Goal: Task Accomplishment & Management: Manage account settings

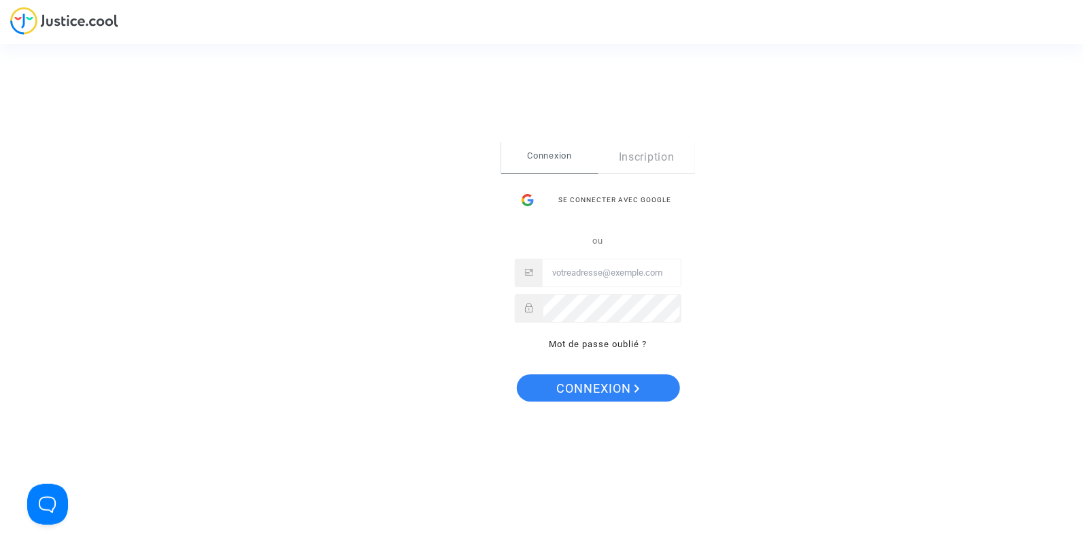
type input "hanane@pitcher-avocat.fr"
click at [551, 388] on button "Connexion" at bounding box center [598, 387] width 163 height 27
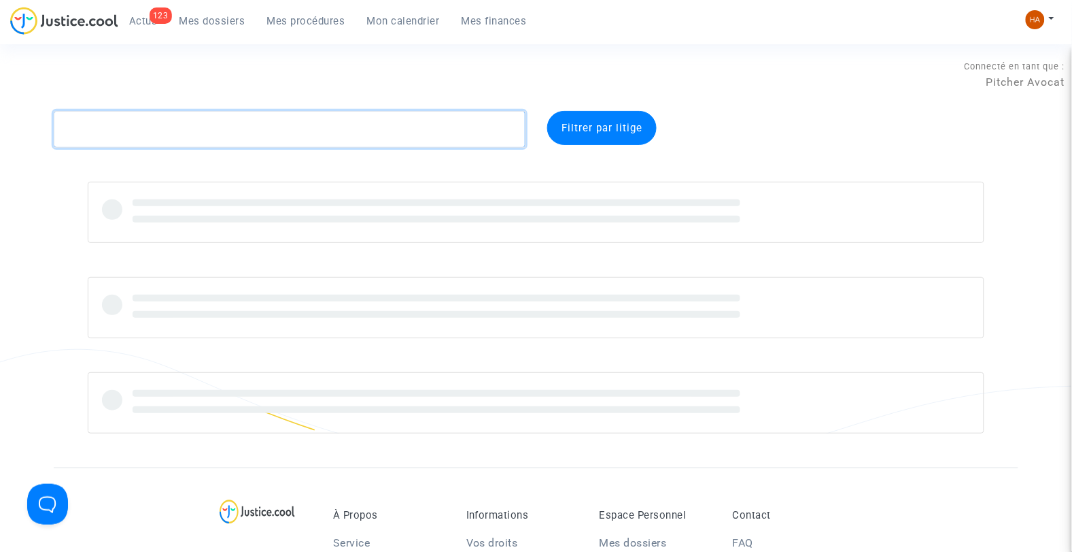
click at [186, 130] on textarea at bounding box center [290, 129] width 473 height 37
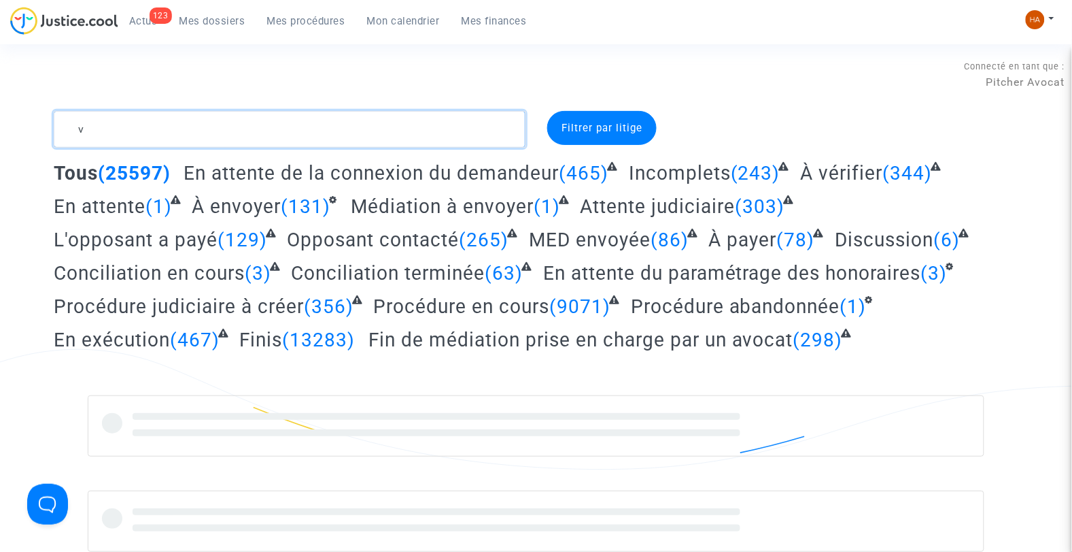
drag, startPoint x: 159, startPoint y: 128, endPoint x: 50, endPoint y: 131, distance: 109.5
click at [50, 131] on div "v" at bounding box center [290, 129] width 493 height 37
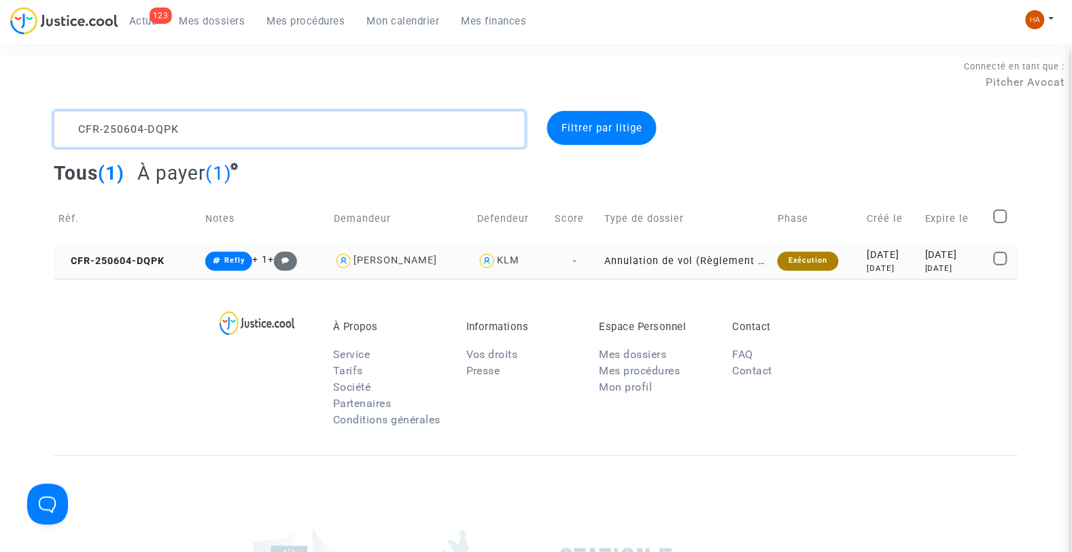
type textarea "CFR-250604-DQPK"
click at [575, 260] on td "-" at bounding box center [576, 261] width 50 height 36
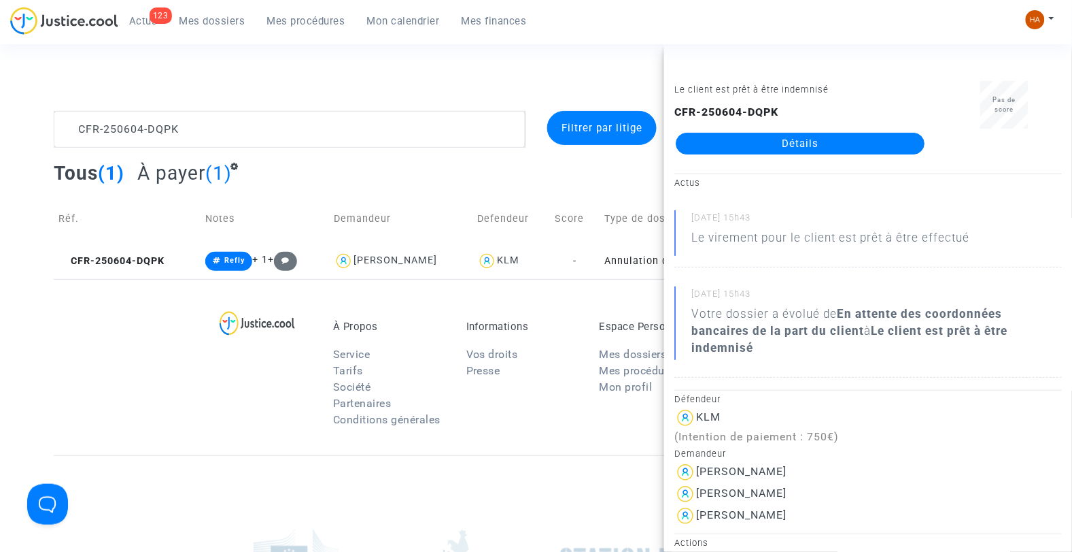
click at [755, 144] on link "Détails" at bounding box center [800, 144] width 249 height 22
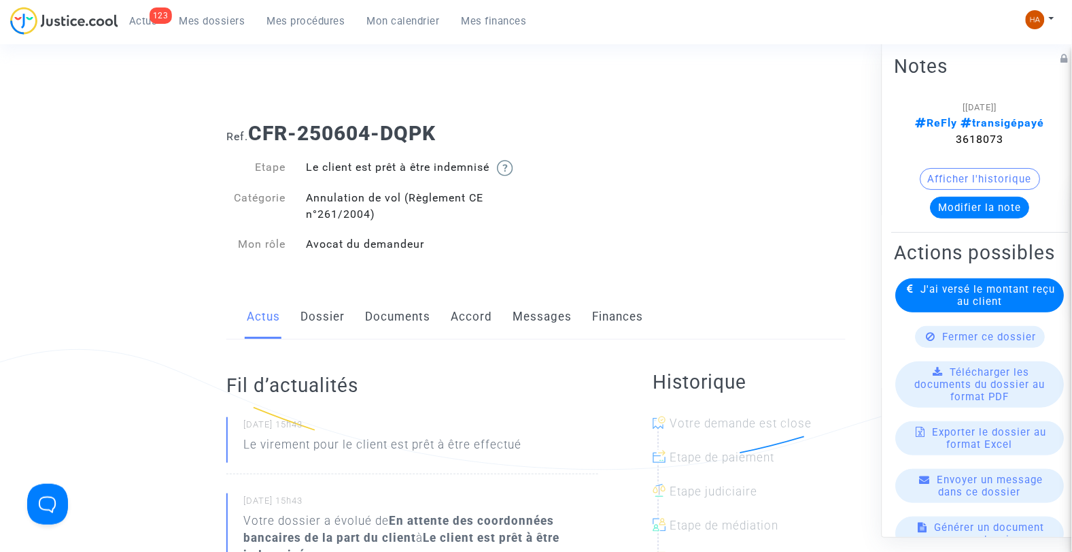
click at [225, 22] on span "Mes dossiers" at bounding box center [213, 21] width 66 height 12
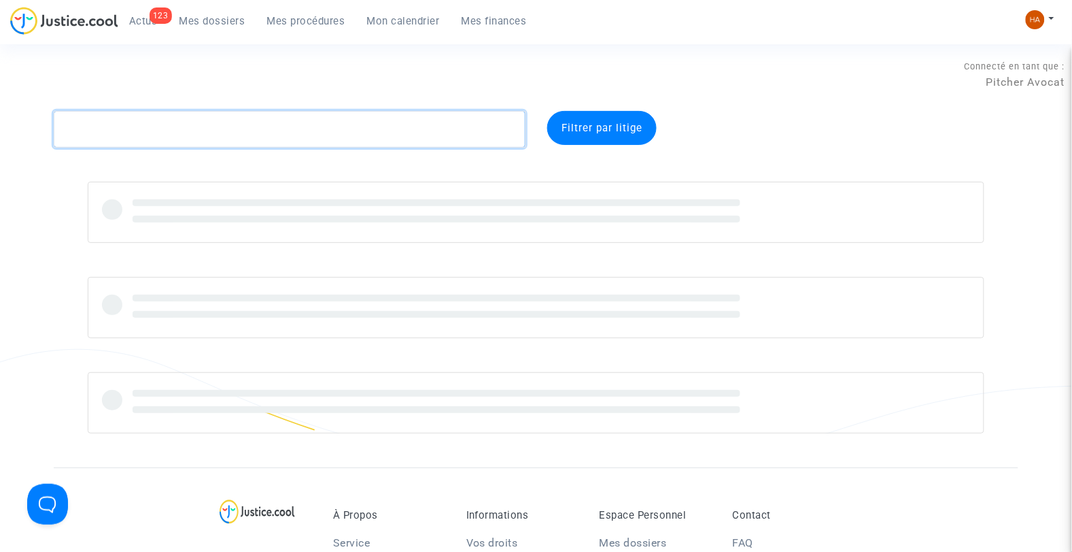
click at [100, 130] on textarea at bounding box center [290, 129] width 473 height 37
paste textarea "GCCJ"
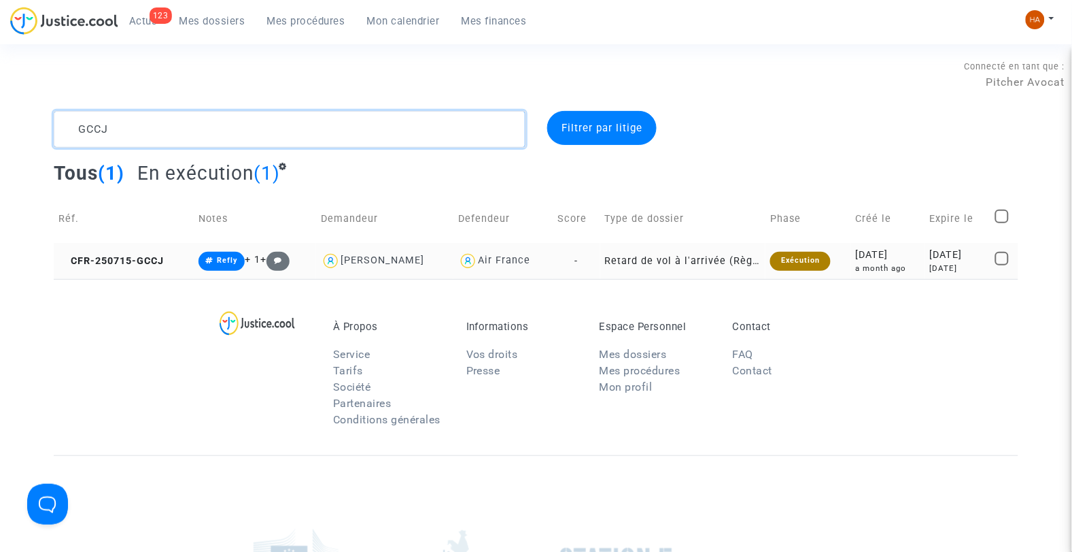
type textarea "GCCJ"
click at [597, 260] on td "-" at bounding box center [576, 261] width 47 height 36
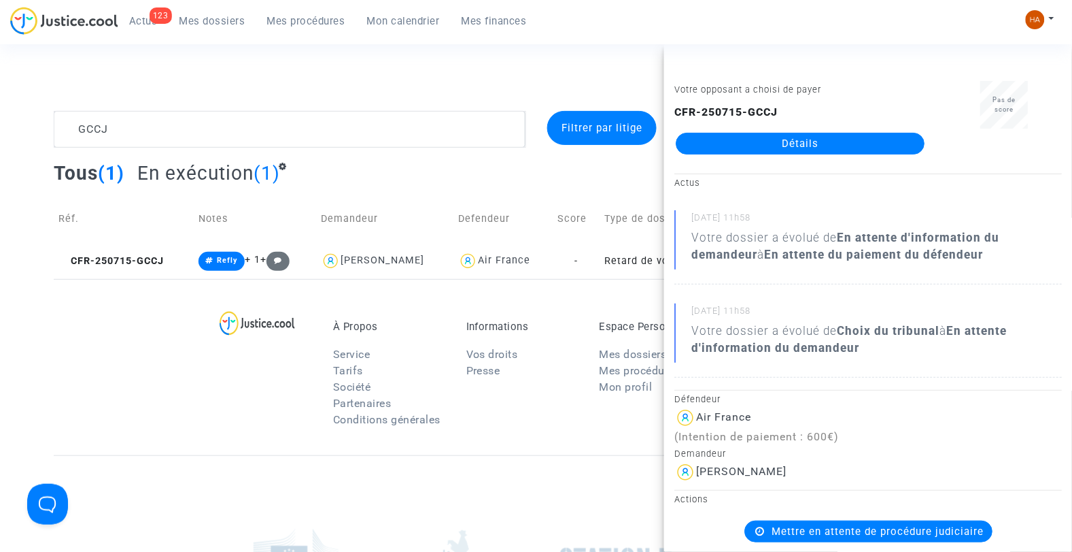
click at [773, 139] on link "Détails" at bounding box center [800, 144] width 249 height 22
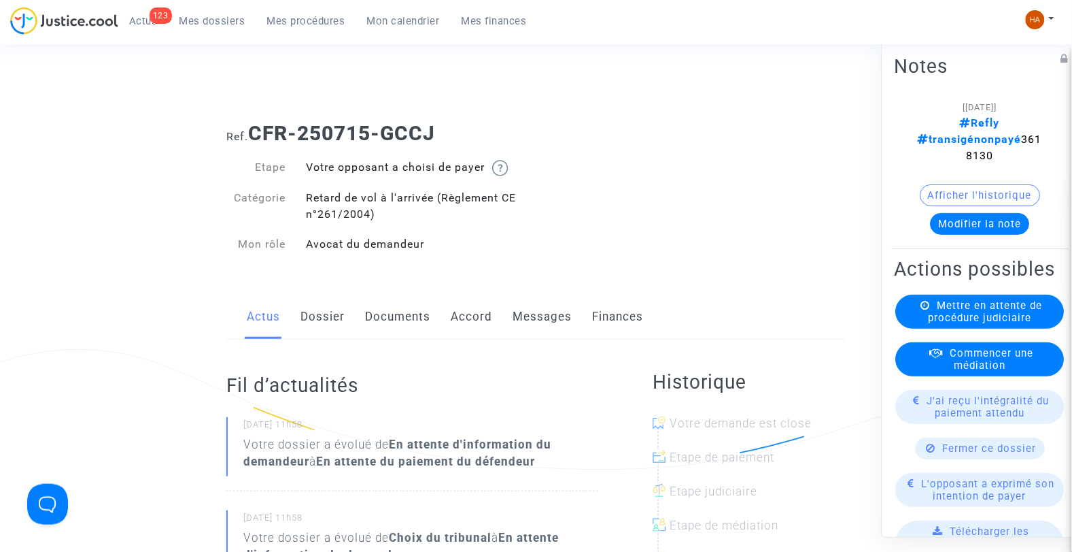
click at [337, 313] on link "Dossier" at bounding box center [323, 316] width 44 height 45
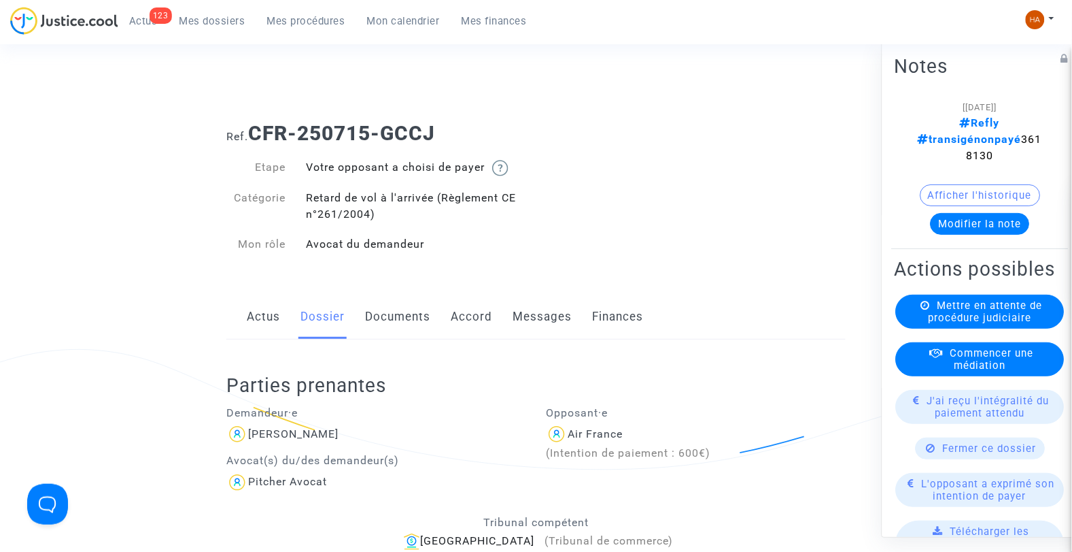
click at [209, 23] on span "Mes dossiers" at bounding box center [213, 21] width 66 height 12
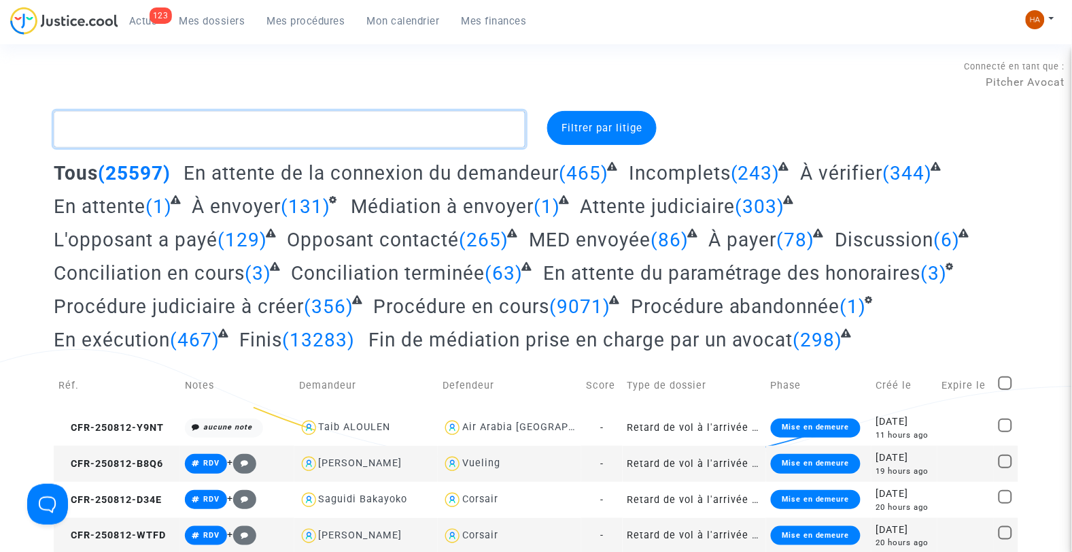
click at [112, 128] on textarea at bounding box center [290, 129] width 473 height 37
paste textarea "CFR-250619-7GNX"
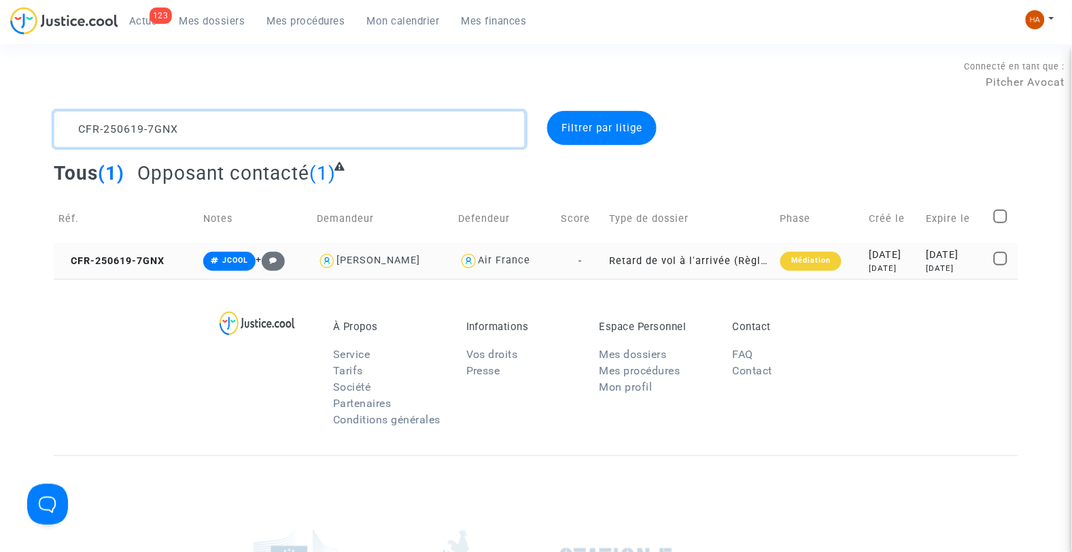
type textarea "CFR-250619-7GNX"
click at [583, 264] on td "-" at bounding box center [580, 261] width 49 height 36
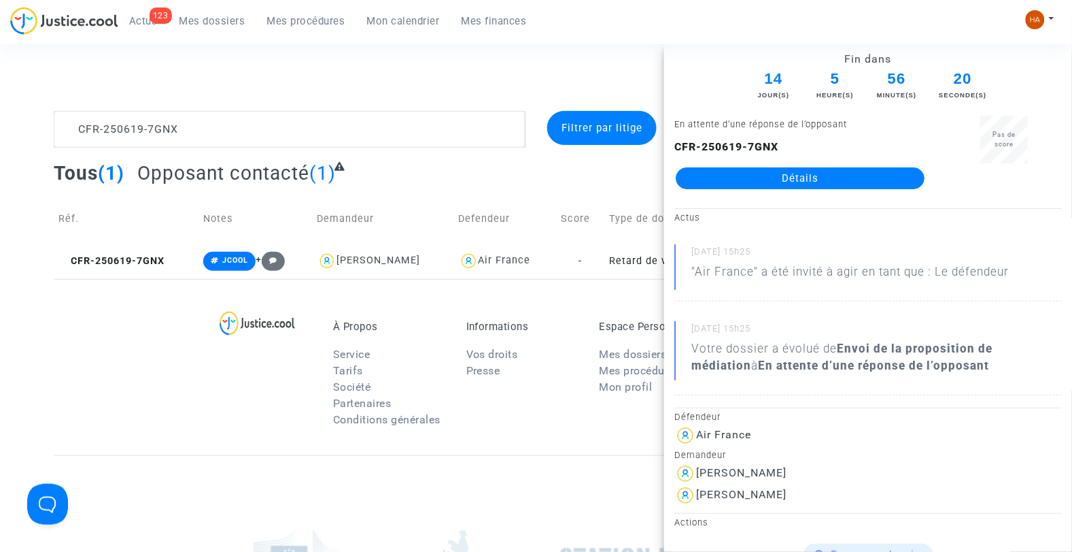
click at [723, 181] on link "Détails" at bounding box center [800, 178] width 249 height 22
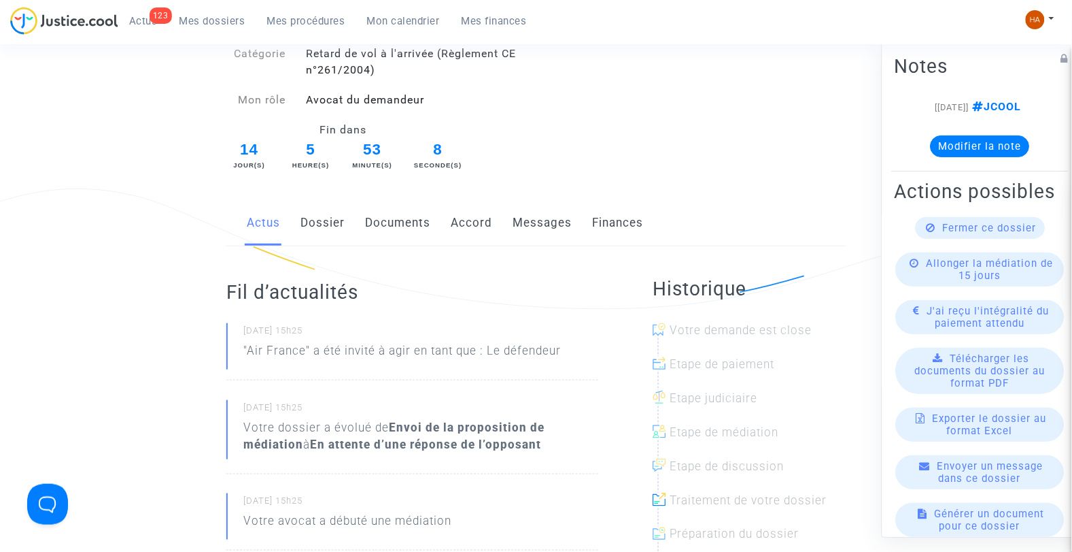
scroll to position [151, 0]
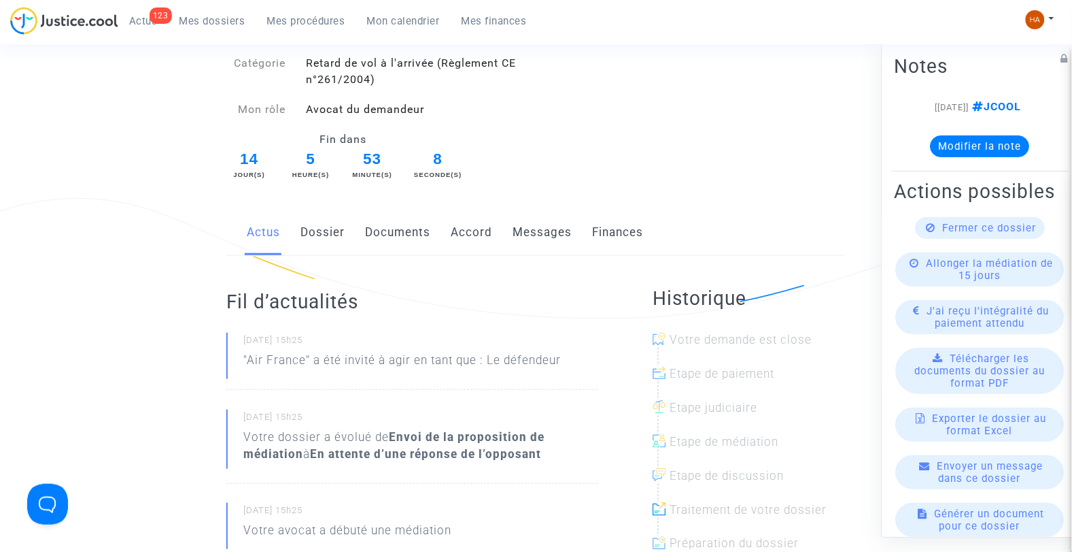
click at [416, 228] on link "Documents" at bounding box center [397, 232] width 65 height 45
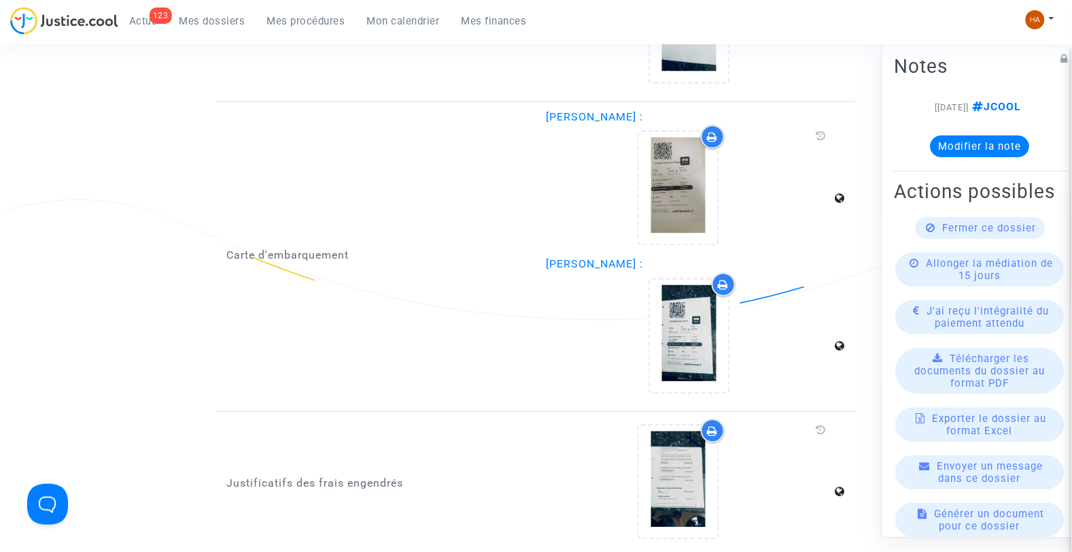
scroll to position [1895, 0]
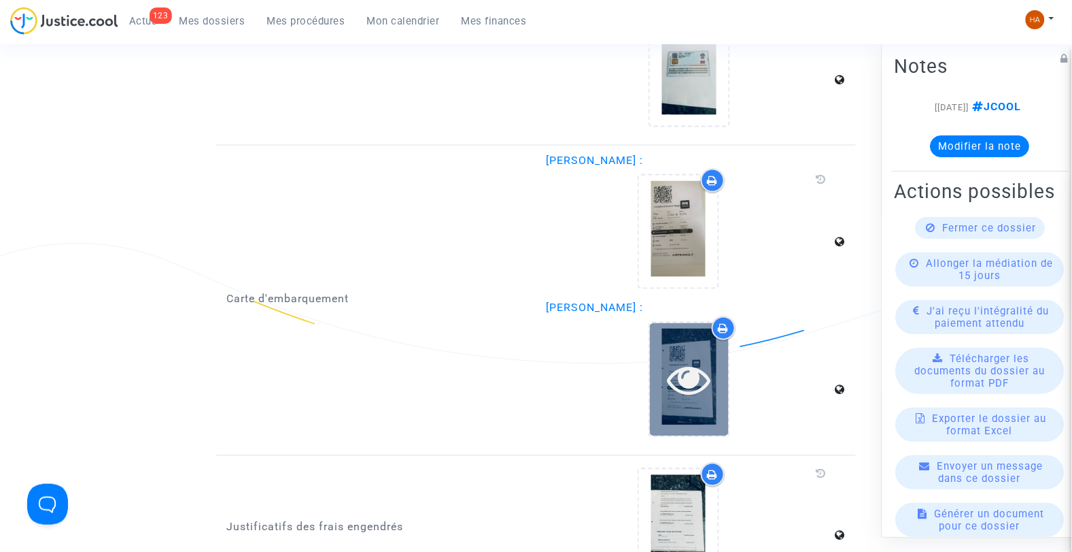
click at [692, 381] on icon at bounding box center [689, 380] width 44 height 44
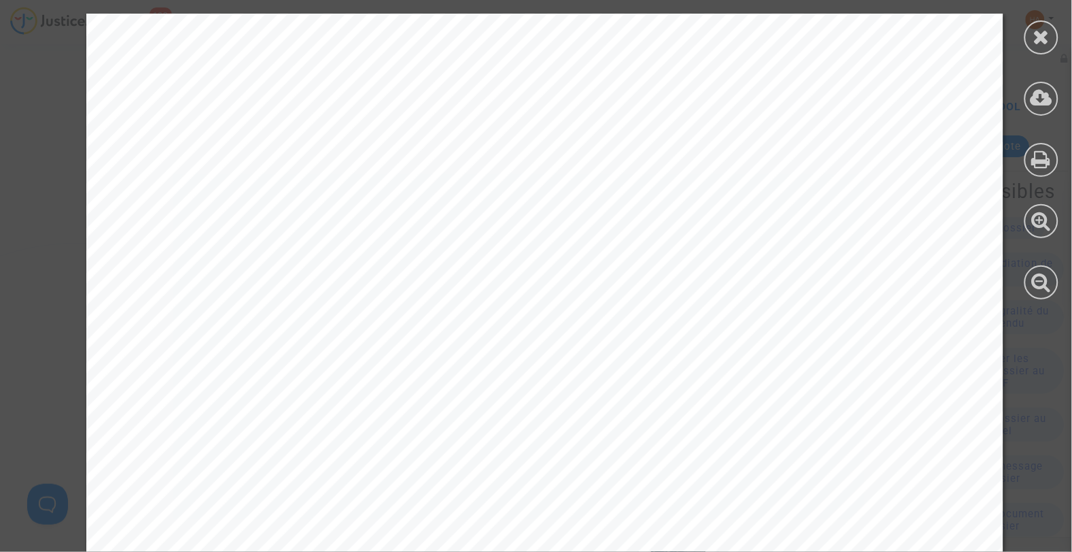
drag, startPoint x: 1034, startPoint y: 37, endPoint x: 1028, endPoint y: 54, distance: 18.5
click at [1034, 37] on icon at bounding box center [1042, 37] width 17 height 20
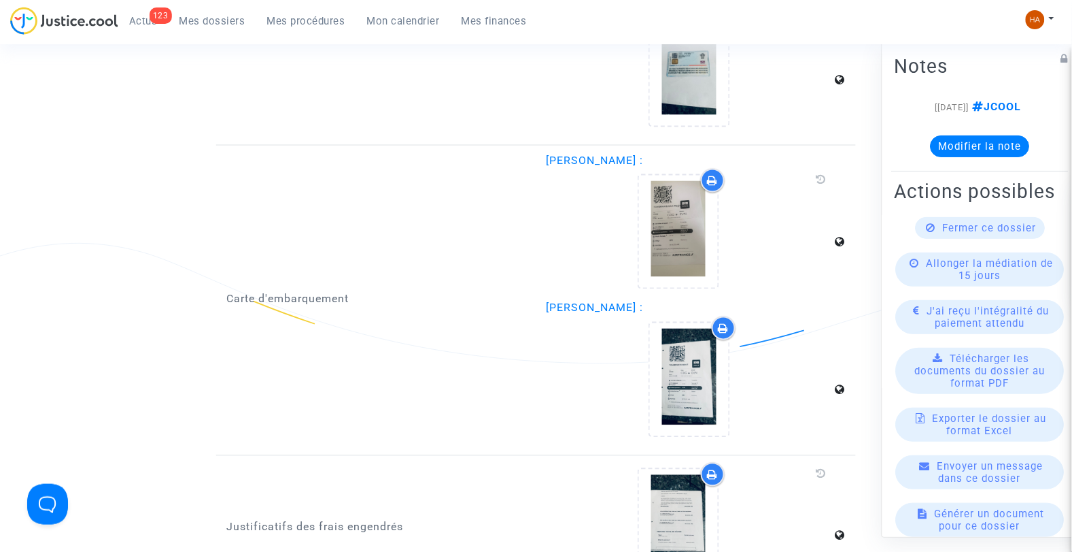
scroll to position [2198, 0]
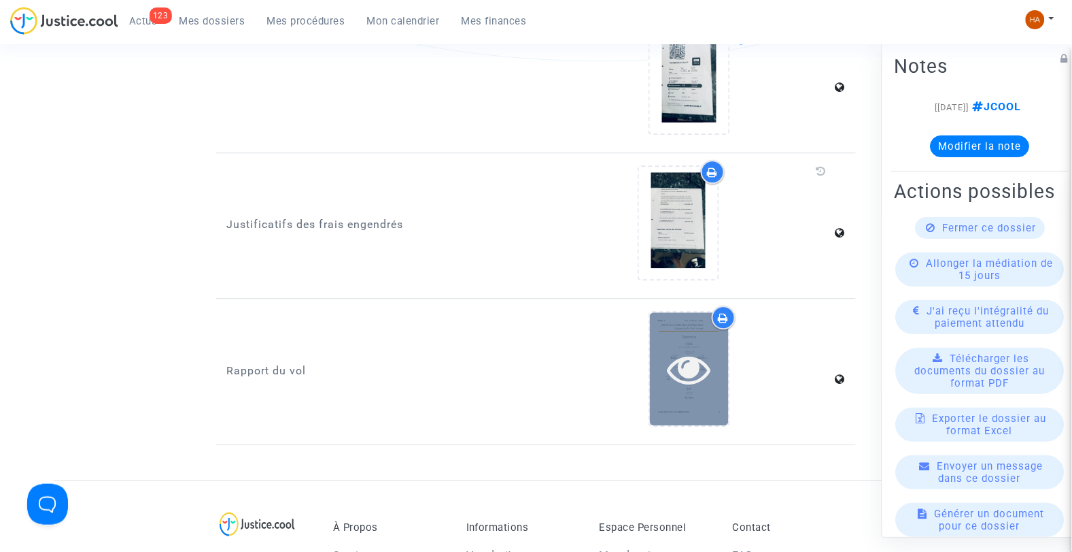
click at [658, 374] on div at bounding box center [689, 369] width 79 height 44
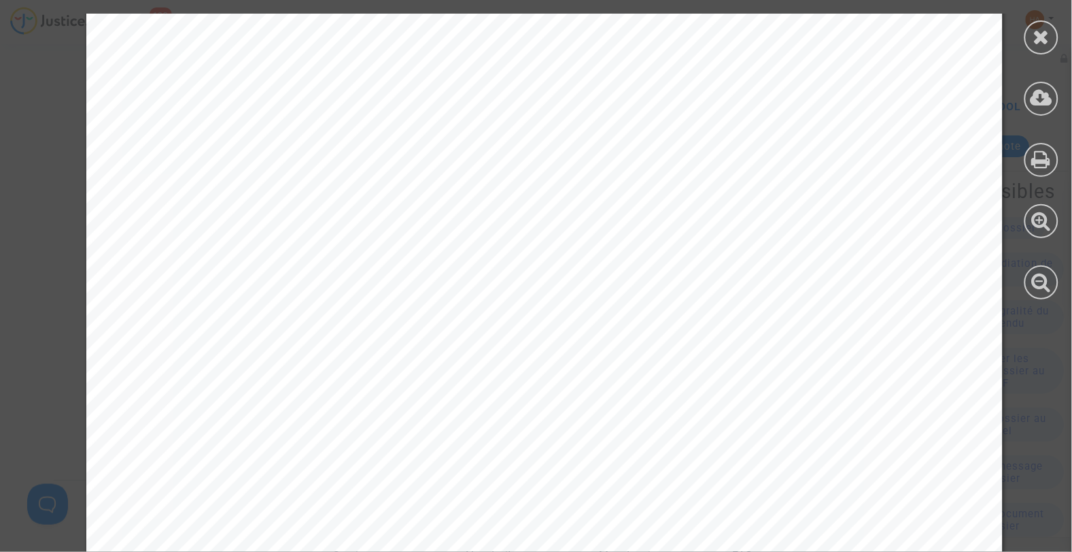
scroll to position [1360, 0]
click at [1037, 55] on div at bounding box center [1041, 156] width 61 height 313
click at [1044, 39] on icon at bounding box center [1042, 37] width 17 height 20
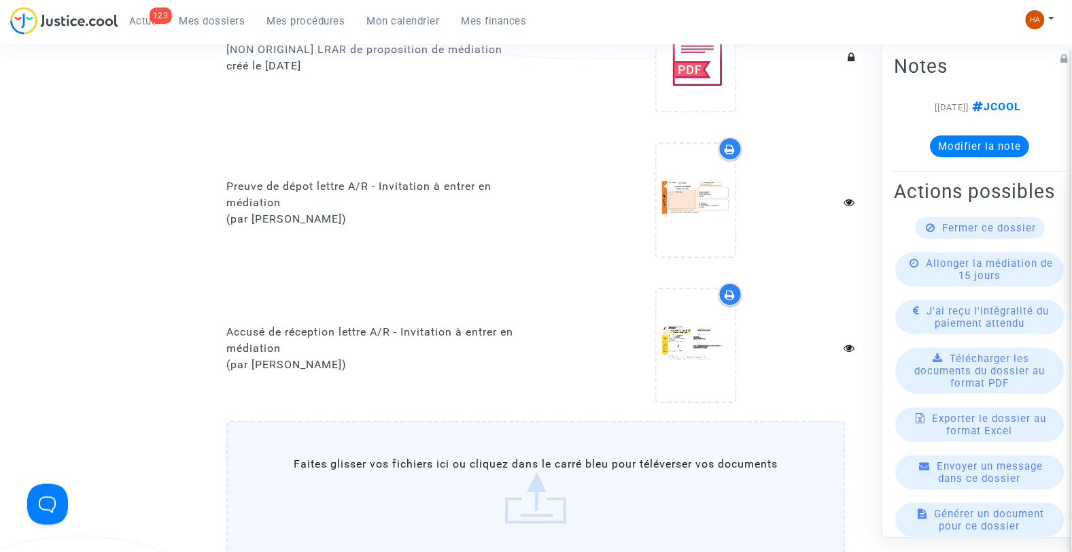
scroll to position [1064, 0]
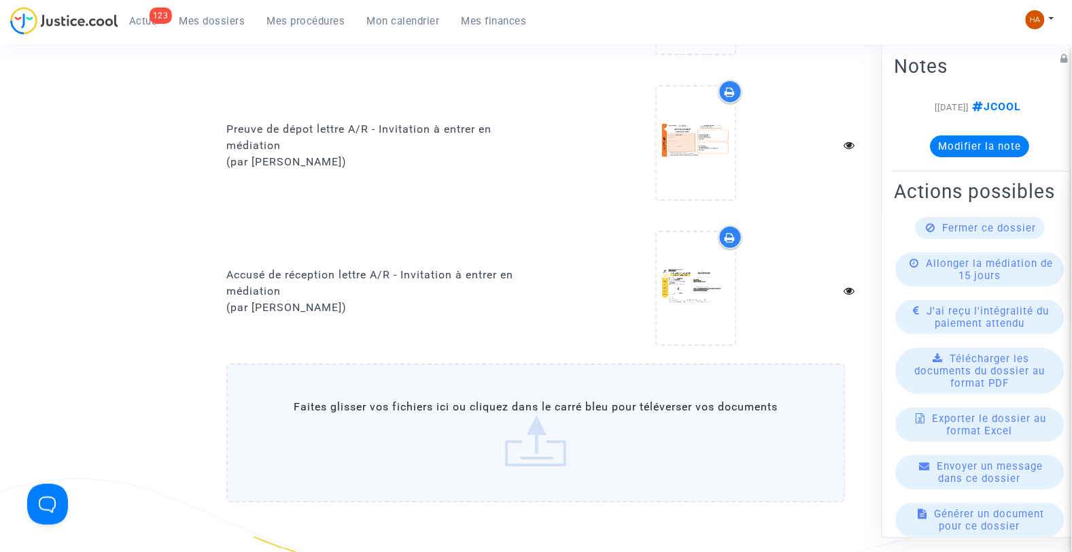
click at [521, 420] on label "Faites glisser vos fichiers ici ou cliquez dans le carré bleu pour téléverser v…" at bounding box center [536, 432] width 620 height 139
click at [0, 0] on input "Faites glisser vos fichiers ici ou cliquez dans le carré bleu pour téléverser v…" at bounding box center [0, 0] width 0 height 0
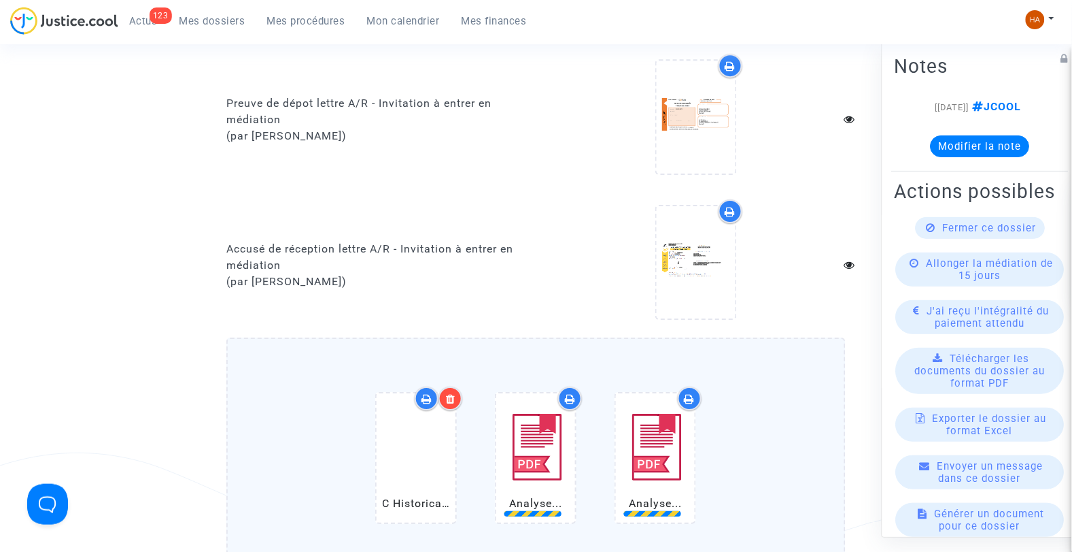
scroll to position [1215, 0]
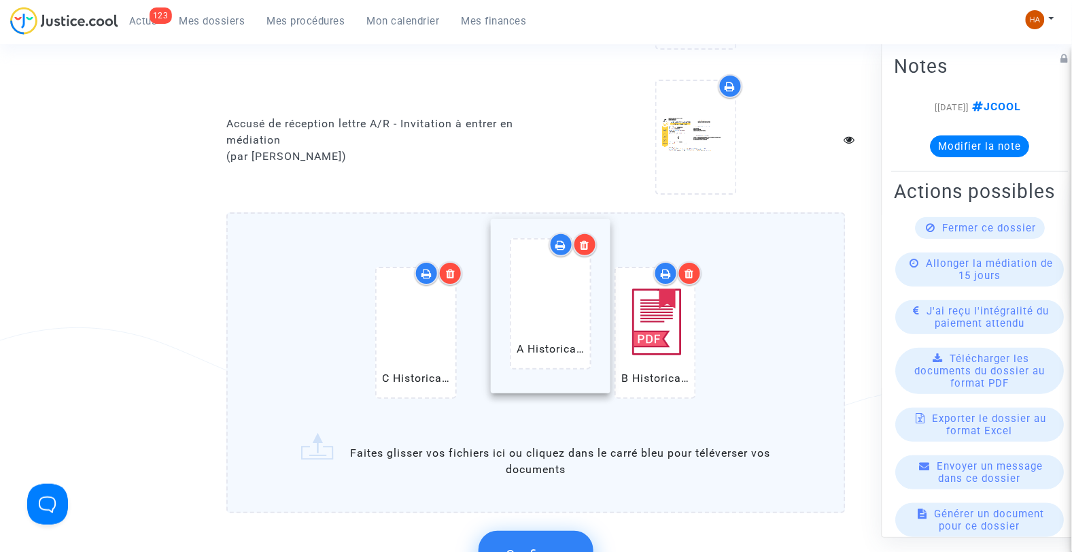
drag, startPoint x: 648, startPoint y: 362, endPoint x: 543, endPoint y: 343, distance: 107.1
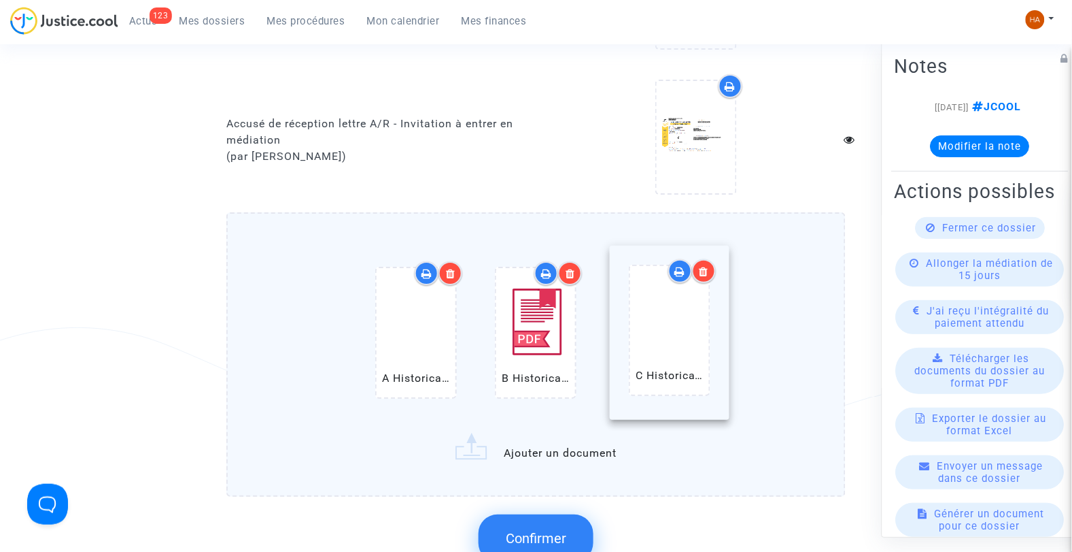
drag, startPoint x: 422, startPoint y: 356, endPoint x: 697, endPoint y: 371, distance: 275.8
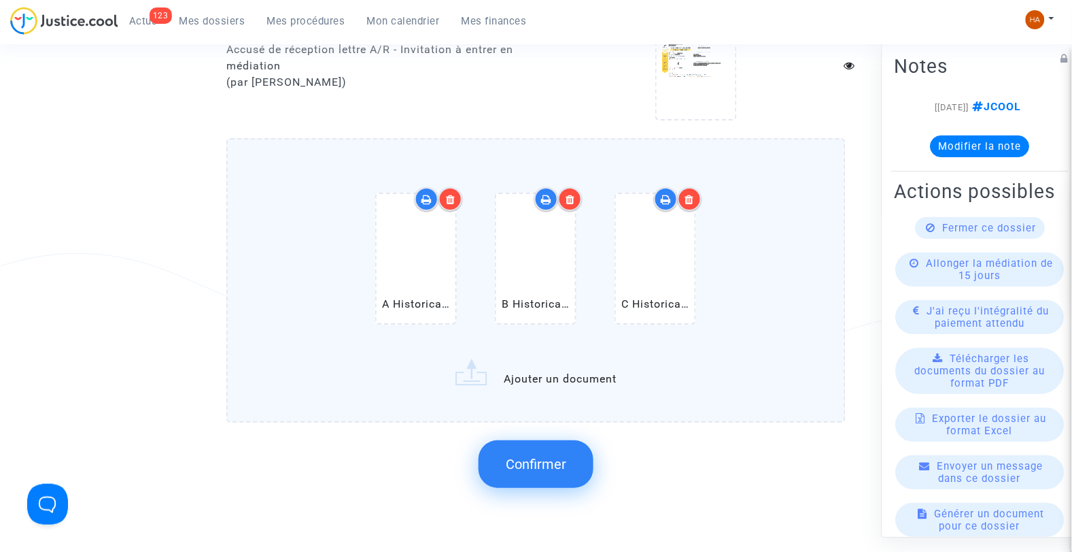
scroll to position [1291, 0]
click at [566, 454] on span "Confirmer" at bounding box center [536, 462] width 61 height 16
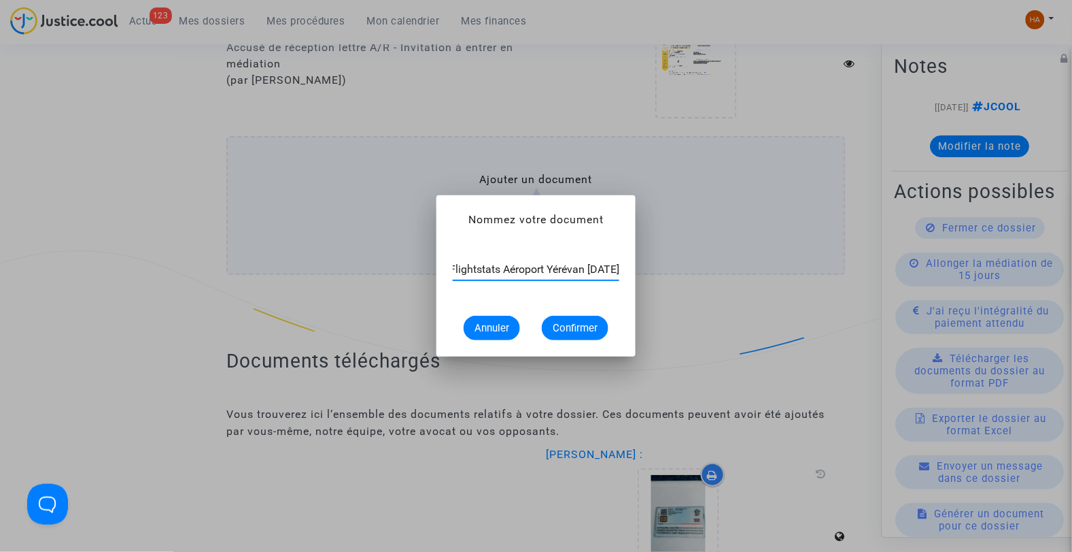
scroll to position [0, 35]
type input "Flightstats Aéroport Yérévan 19 avril 2025"
click at [570, 324] on span "Confirmer" at bounding box center [575, 328] width 45 height 12
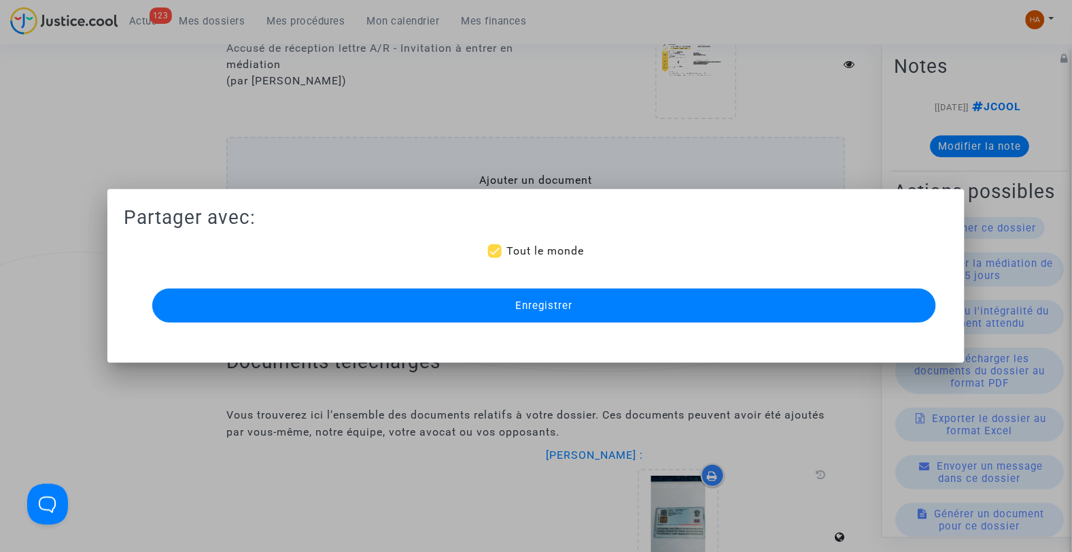
click at [621, 309] on button "Enregistrer" at bounding box center [544, 305] width 785 height 34
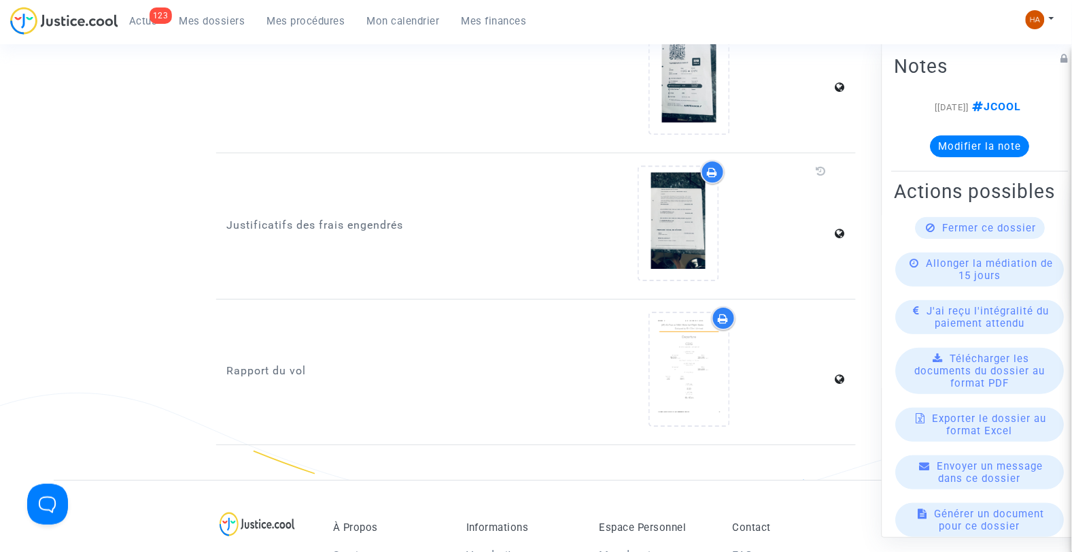
scroll to position [2343, 0]
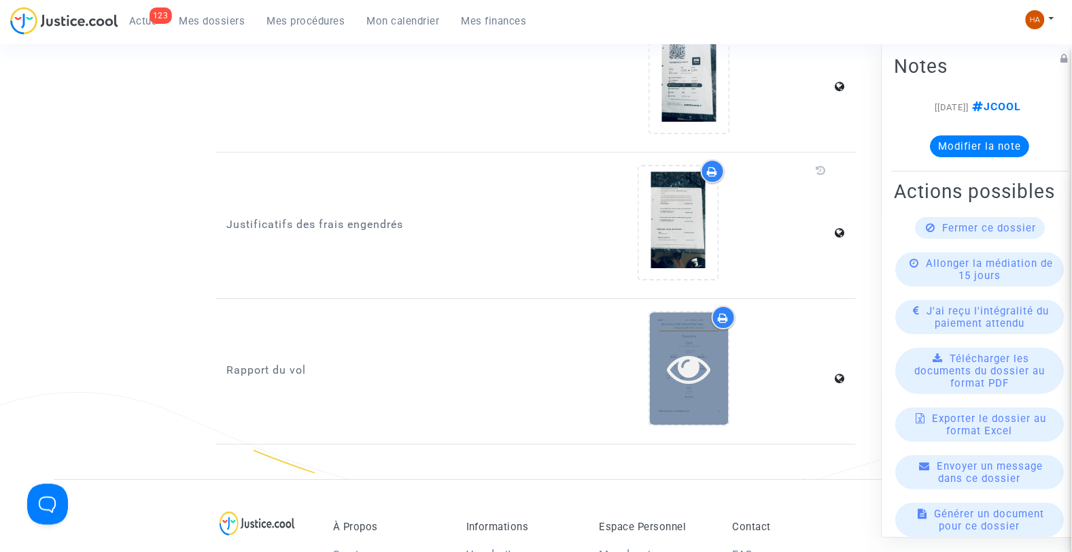
click at [661, 382] on div at bounding box center [689, 368] width 79 height 112
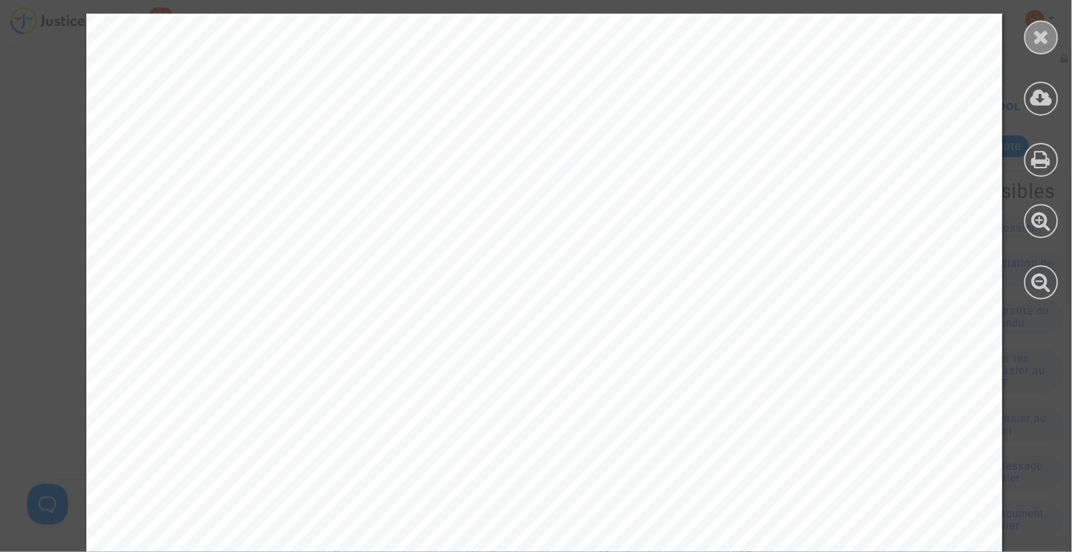
click at [1038, 37] on icon at bounding box center [1042, 37] width 17 height 20
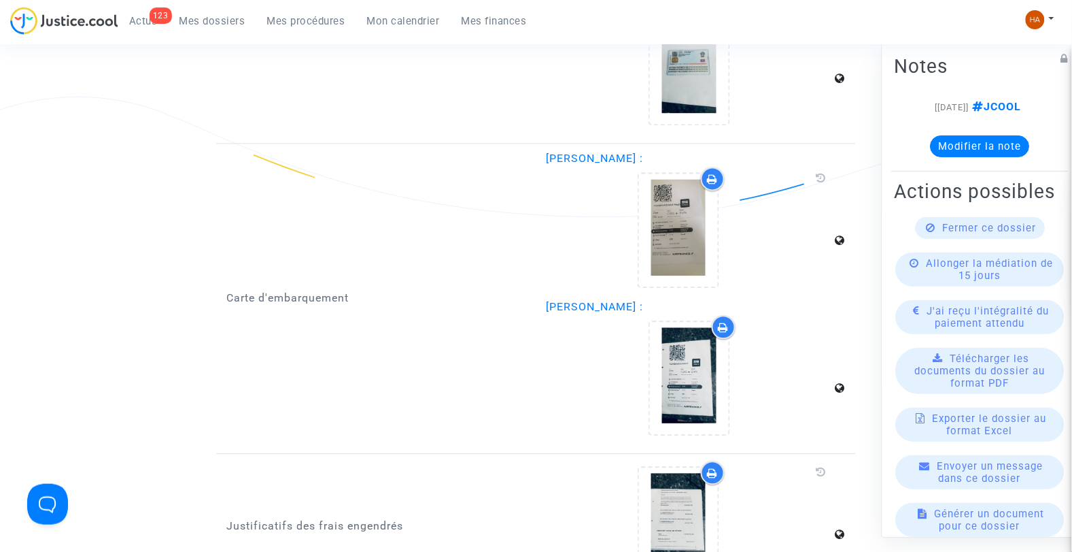
click at [207, 18] on span "Mes dossiers" at bounding box center [213, 21] width 66 height 12
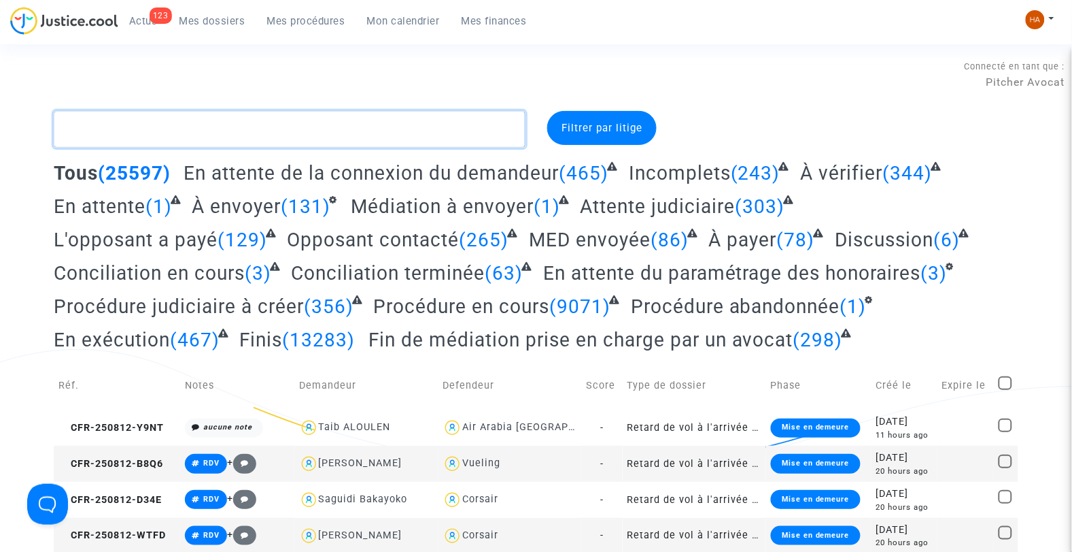
click at [89, 131] on textarea at bounding box center [290, 129] width 473 height 37
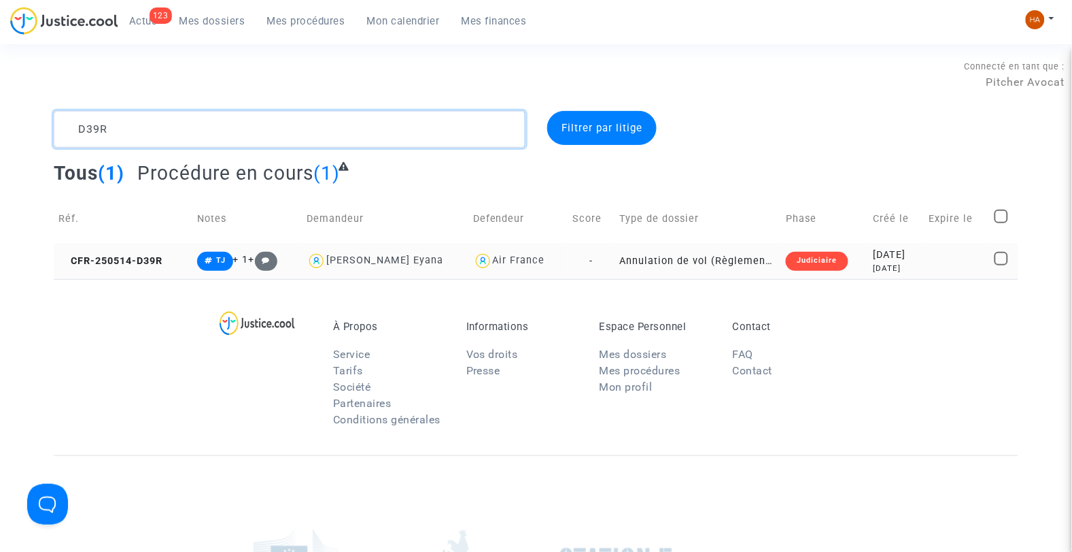
type textarea "D39R"
drag, startPoint x: 602, startPoint y: 259, endPoint x: 553, endPoint y: 290, distance: 58.1
click at [553, 290] on div "À Propos Service Tarifs Société Partenaires Conditions générales Informations V…" at bounding box center [536, 367] width 965 height 176
click at [603, 261] on td "-" at bounding box center [592, 261] width 48 height 36
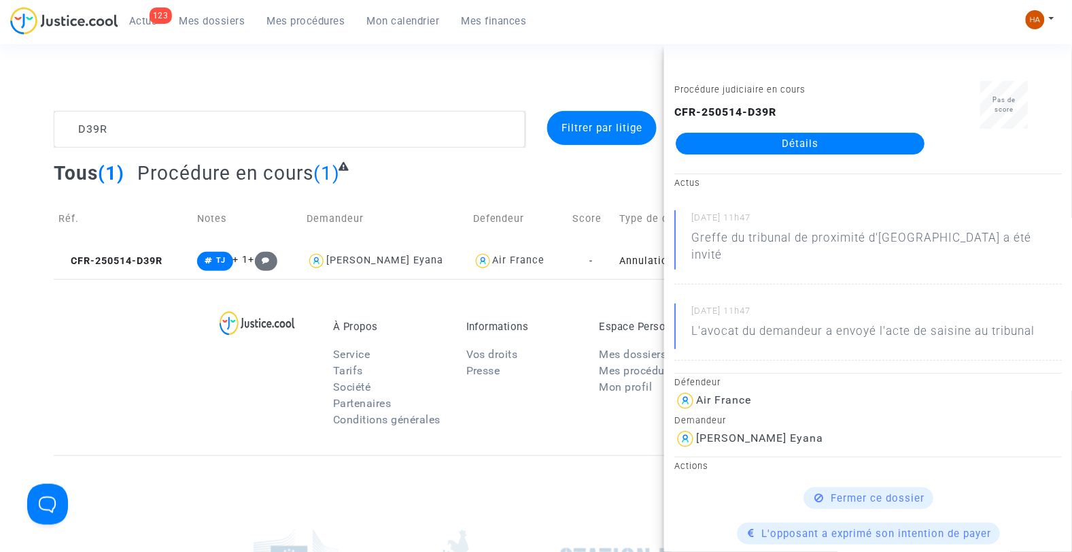
click at [767, 144] on link "Détails" at bounding box center [800, 144] width 249 height 22
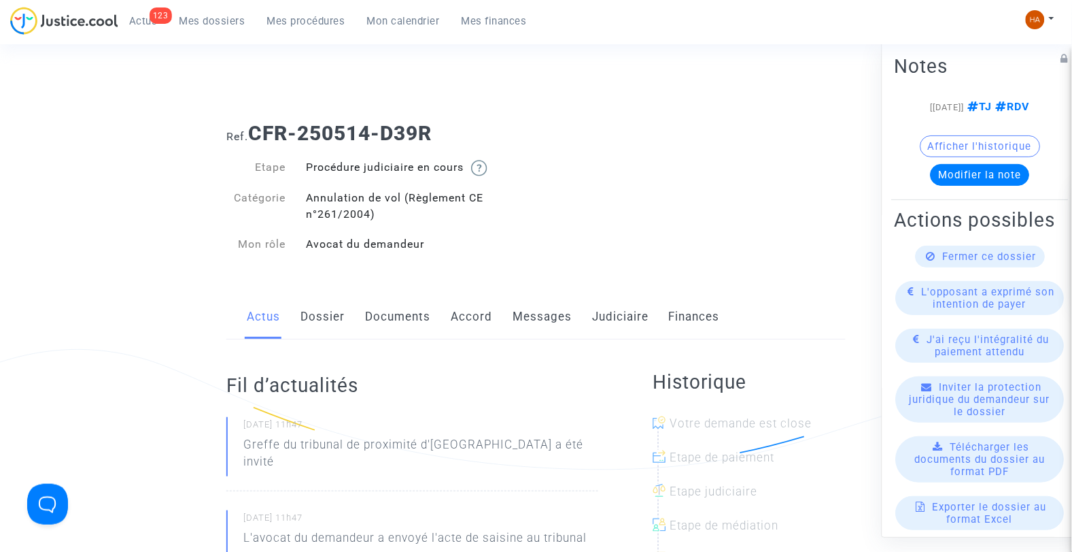
click at [415, 317] on link "Documents" at bounding box center [397, 316] width 65 height 45
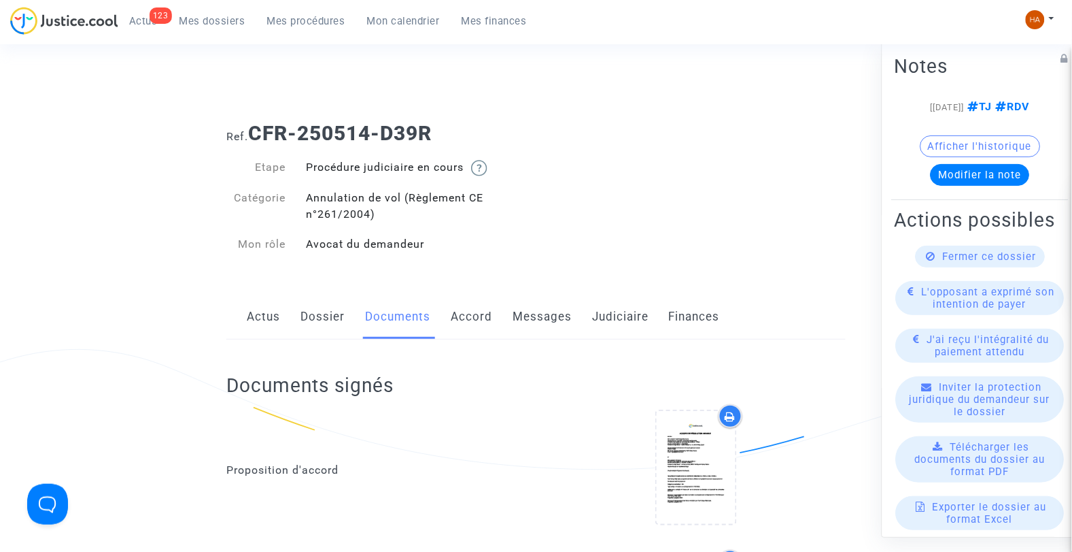
click at [315, 318] on link "Dossier" at bounding box center [323, 316] width 44 height 45
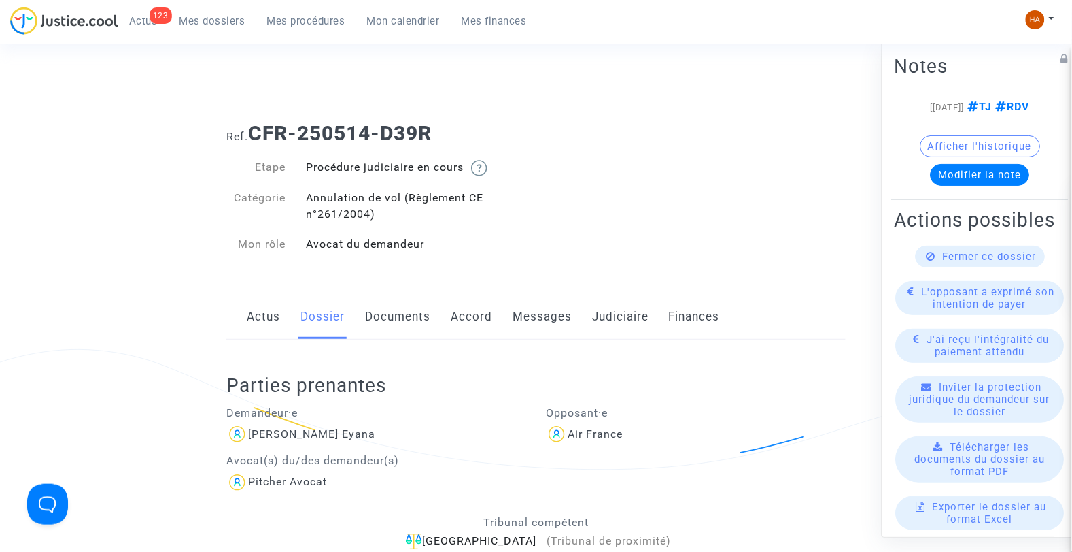
click at [532, 315] on link "Messages" at bounding box center [542, 316] width 59 height 45
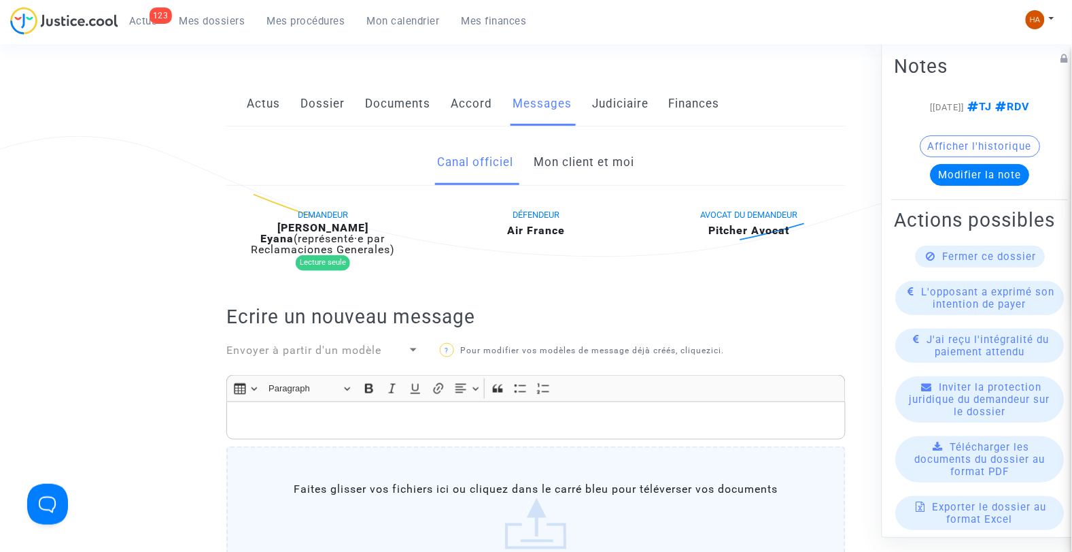
scroll to position [201, 0]
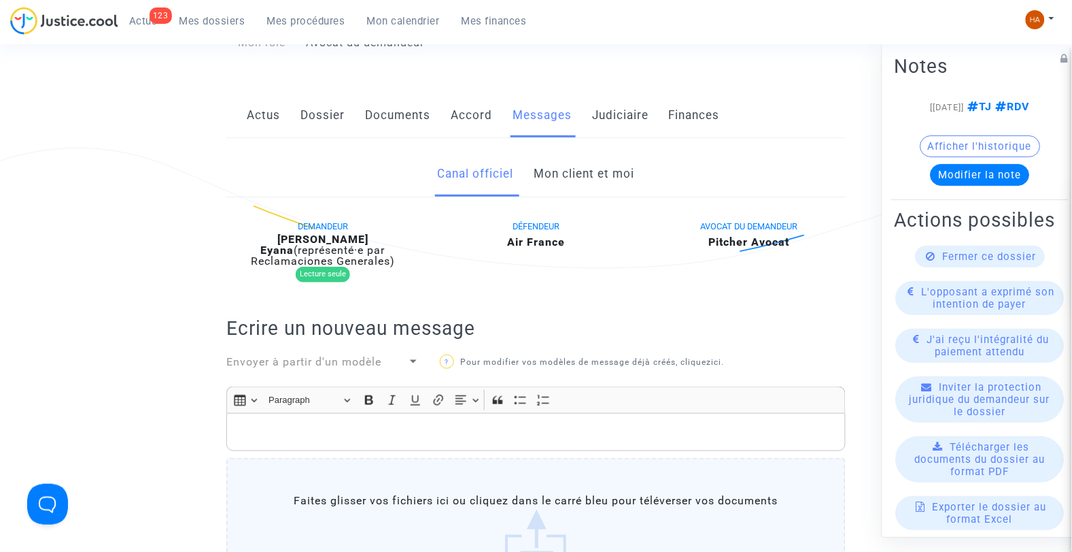
click at [587, 185] on link "Mon client et moi" at bounding box center [584, 174] width 101 height 45
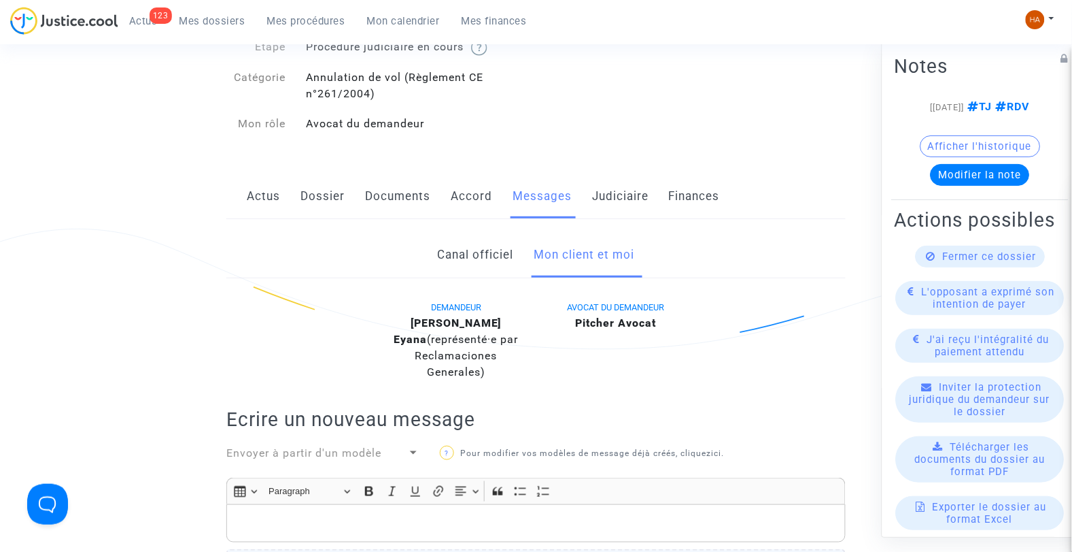
scroll to position [24, 0]
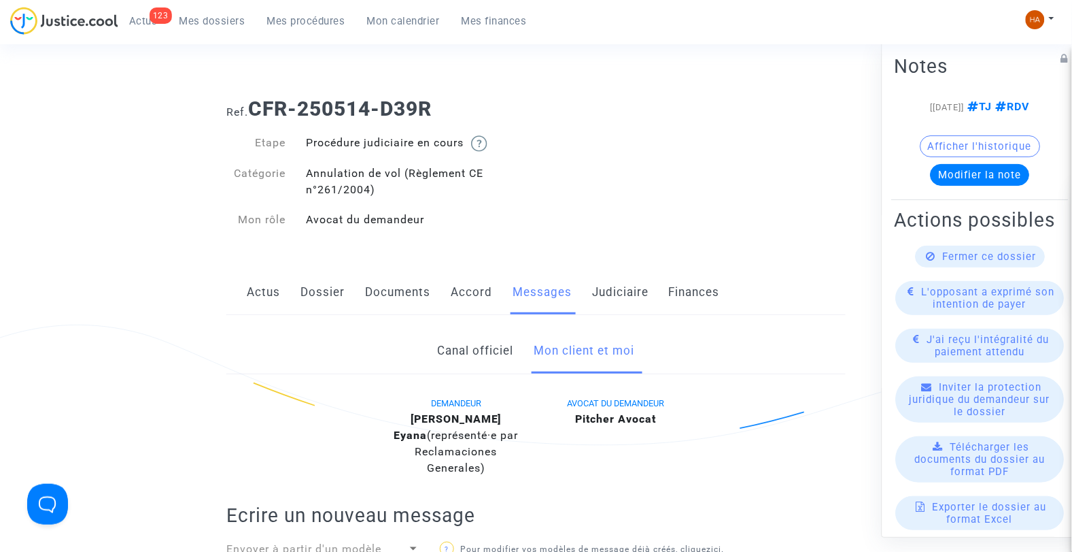
click at [382, 296] on link "Documents" at bounding box center [397, 292] width 65 height 45
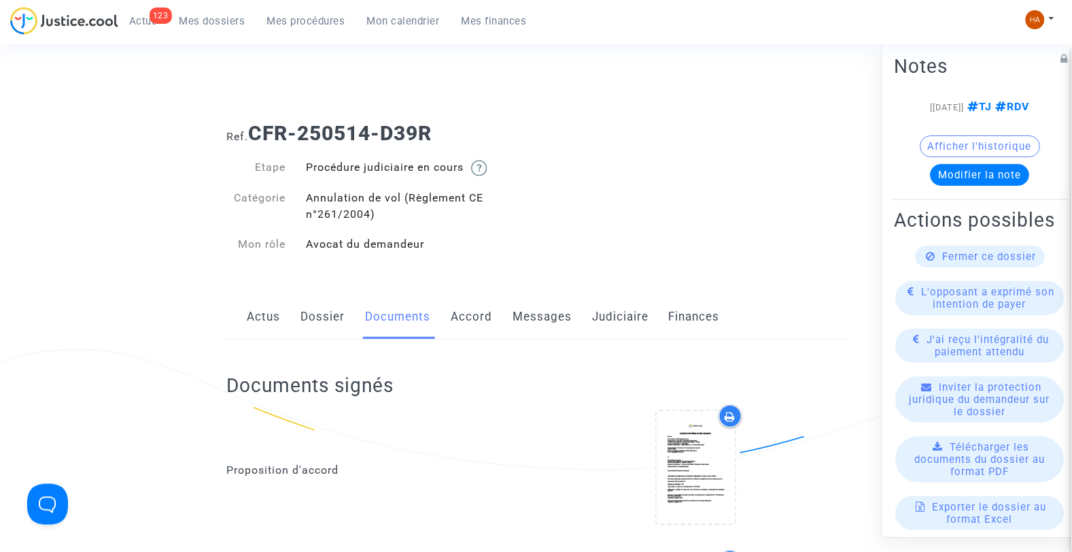
click at [194, 24] on span "Mes dossiers" at bounding box center [213, 21] width 66 height 12
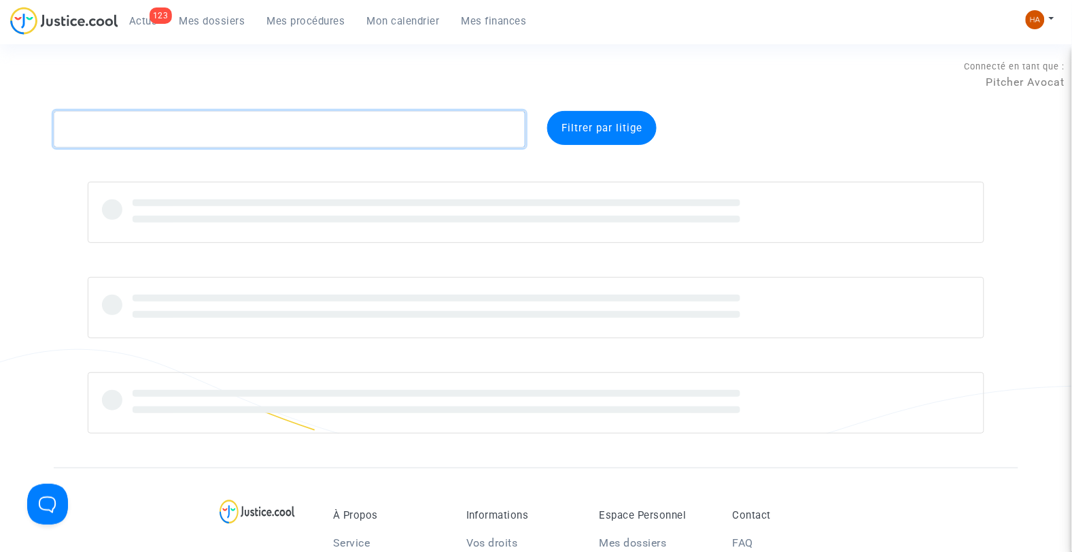
click at [161, 123] on textarea at bounding box center [290, 129] width 473 height 37
paste textarea "MGJ7"
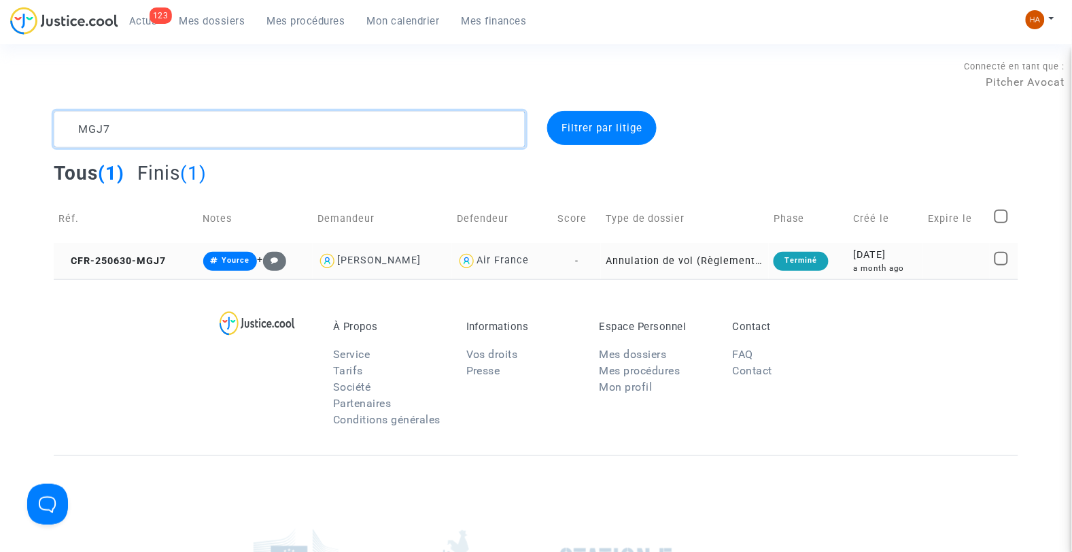
type textarea "MGJ7"
click at [594, 263] on td "-" at bounding box center [577, 261] width 48 height 36
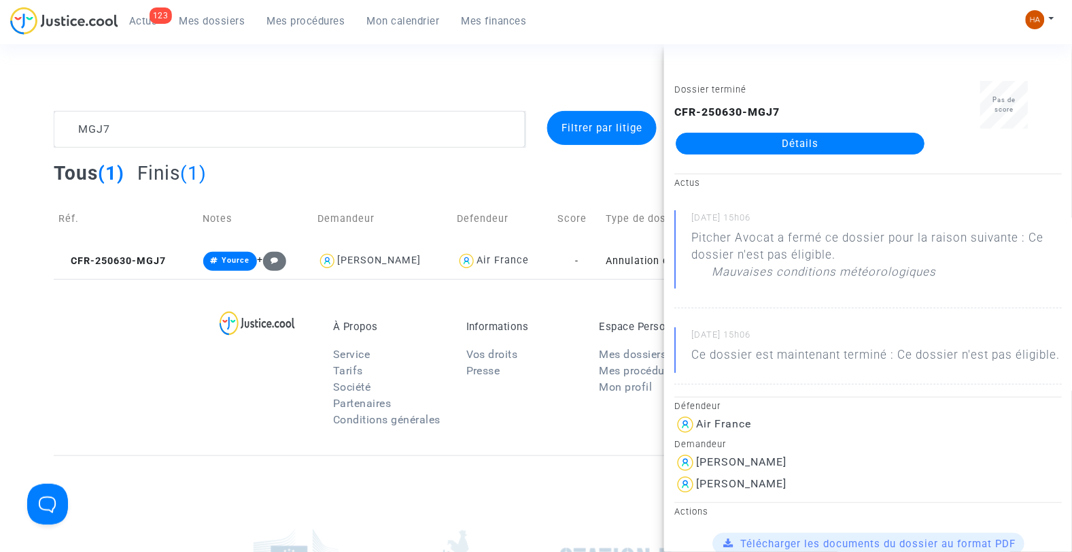
click at [743, 146] on link "Détails" at bounding box center [800, 144] width 249 height 22
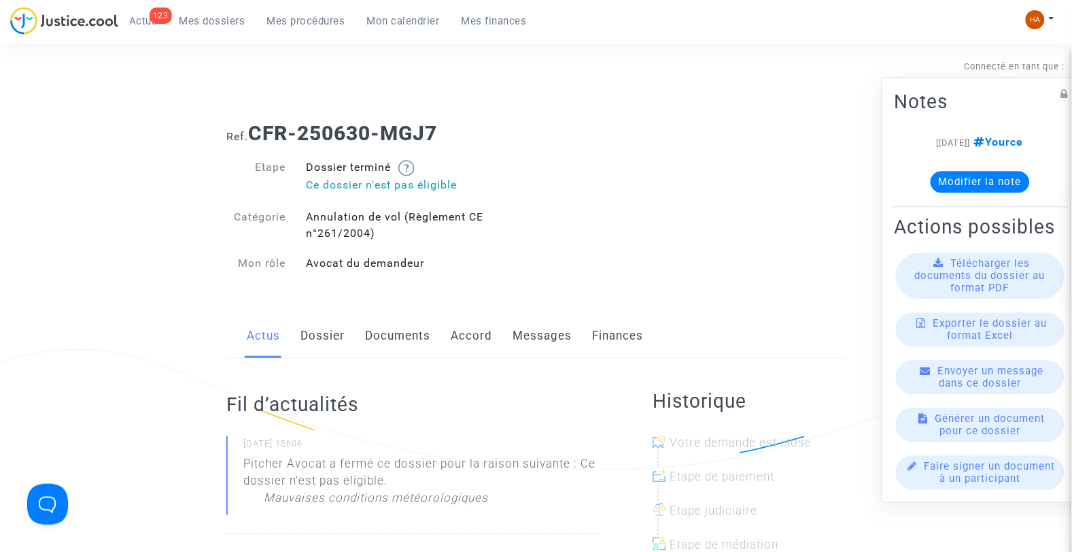
click at [221, 18] on span "Mes dossiers" at bounding box center [213, 21] width 66 height 12
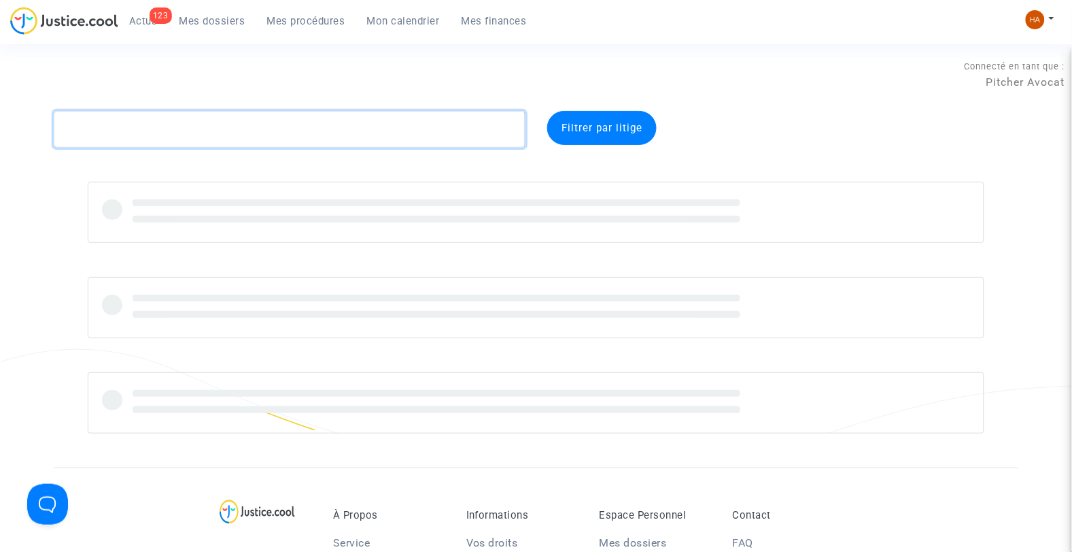
click at [182, 139] on textarea at bounding box center [290, 129] width 473 height 37
paste textarea "AT7N"
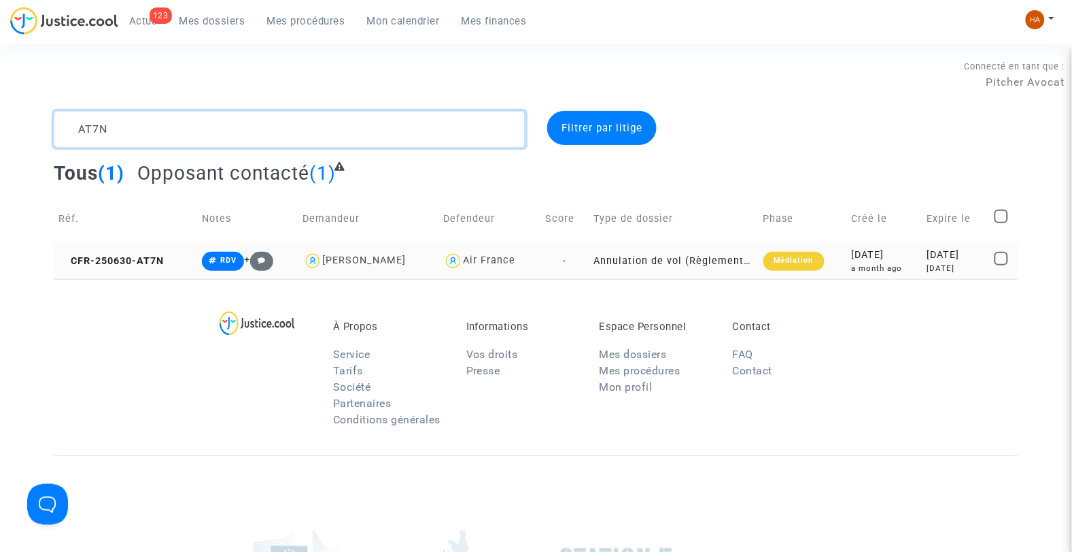
type textarea "AT7N"
click at [590, 264] on td "Annulation de vol (Règlement CE n°261/2004)" at bounding box center [674, 261] width 170 height 36
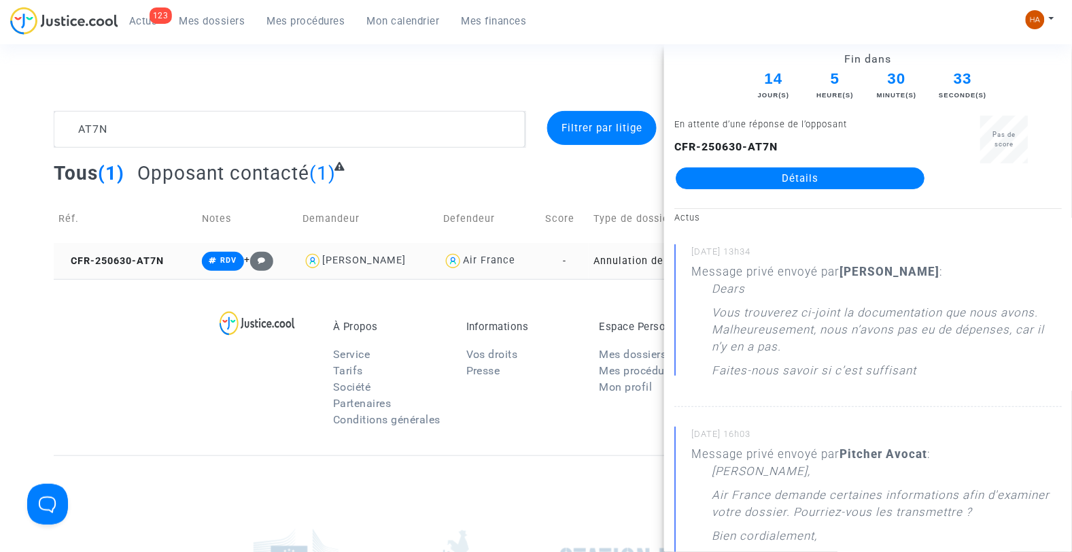
click at [589, 267] on td "Annulation de vol (Règlement CE n°261/2004)" at bounding box center [674, 261] width 170 height 36
click at [758, 177] on link "Détails" at bounding box center [800, 178] width 249 height 22
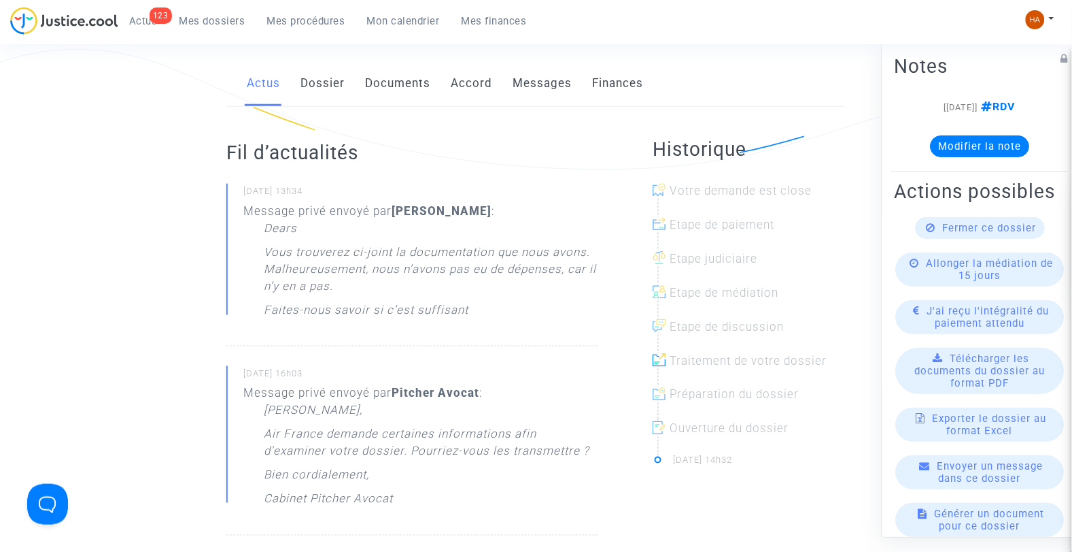
scroll to position [151, 0]
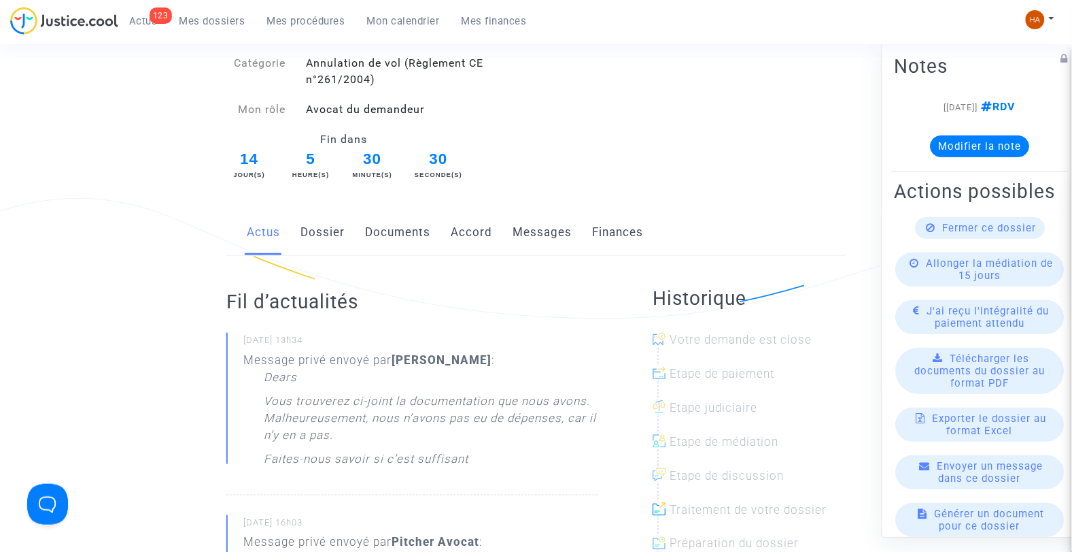
click at [314, 237] on link "Dossier" at bounding box center [323, 232] width 44 height 45
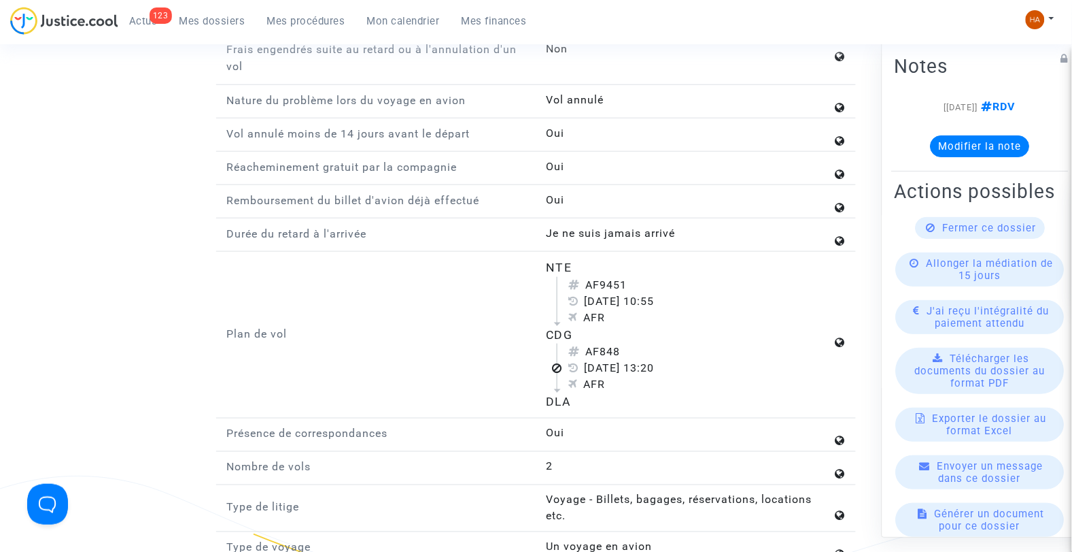
scroll to position [1737, 0]
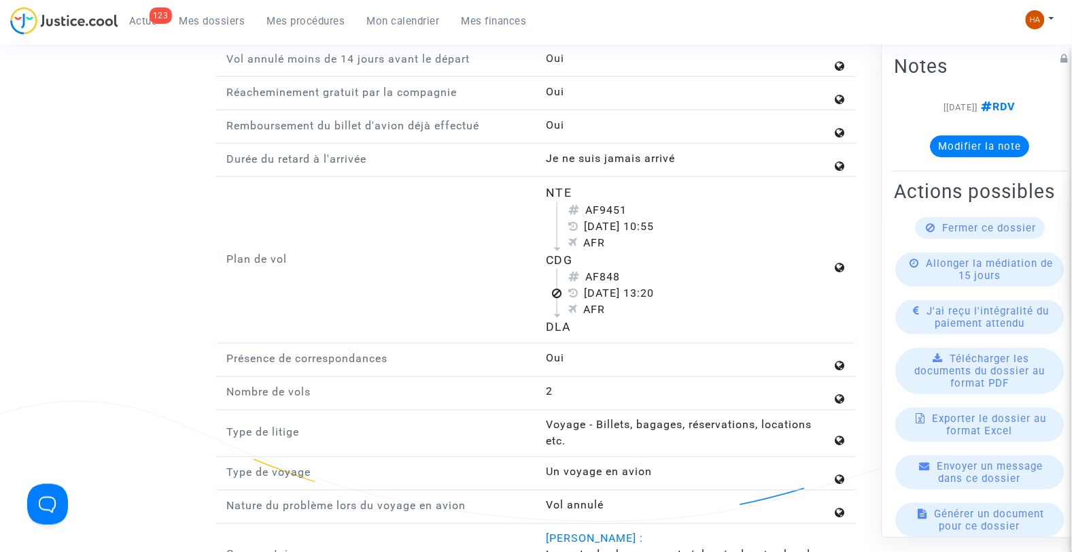
click at [218, 19] on span "Mes dossiers" at bounding box center [213, 21] width 66 height 12
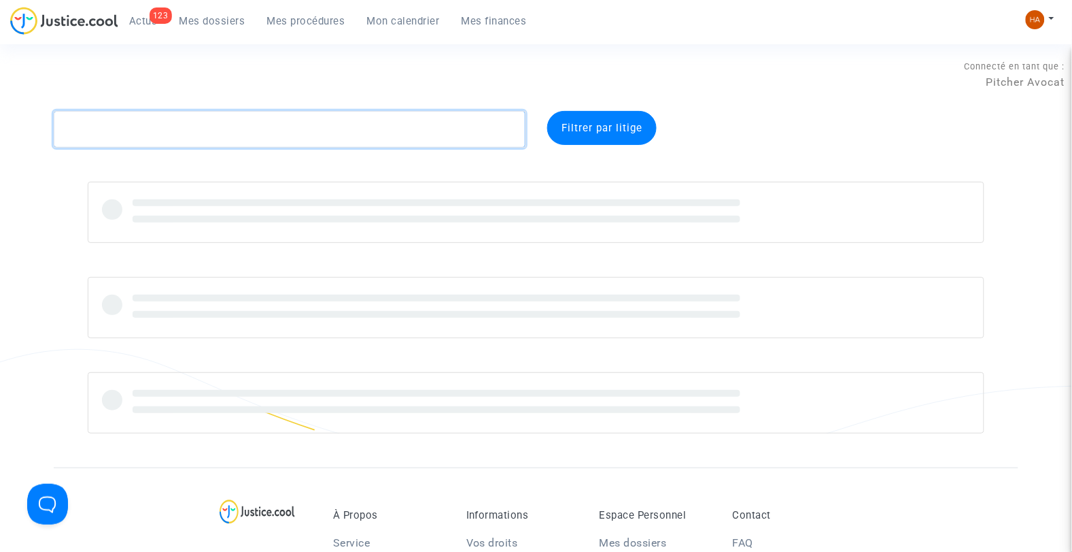
click at [228, 126] on textarea at bounding box center [290, 129] width 473 height 37
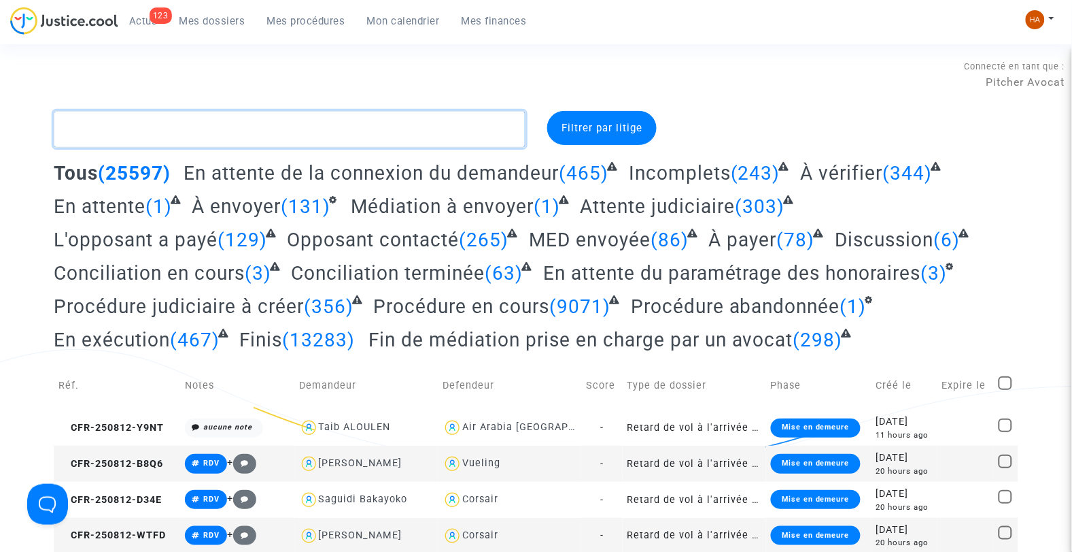
paste textarea "KQ9V"
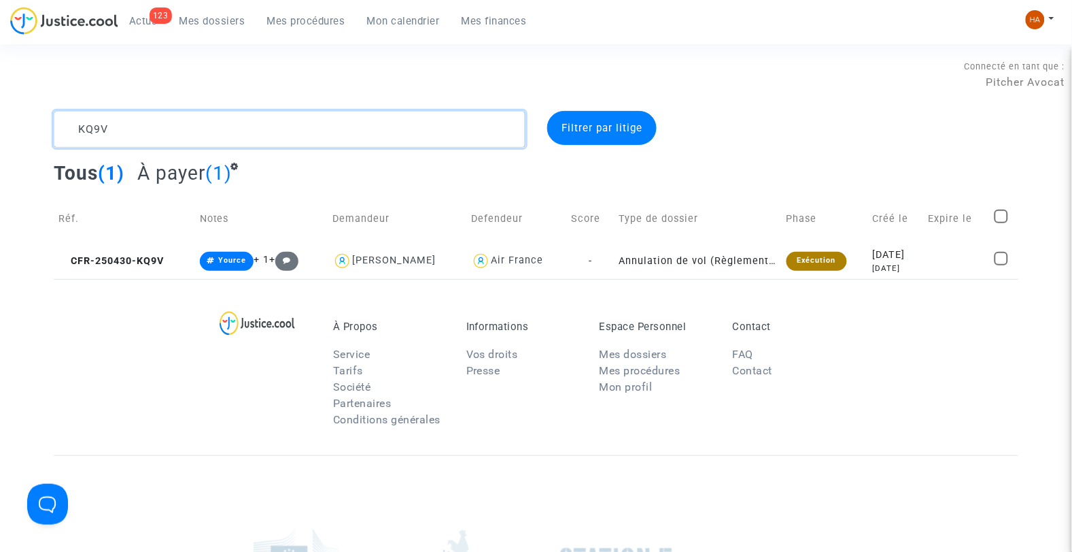
drag, startPoint x: 118, startPoint y: 136, endPoint x: 64, endPoint y: 138, distance: 54.4
click at [64, 138] on textarea at bounding box center [290, 129] width 473 height 37
paste textarea "CFR-250630-AT7N"
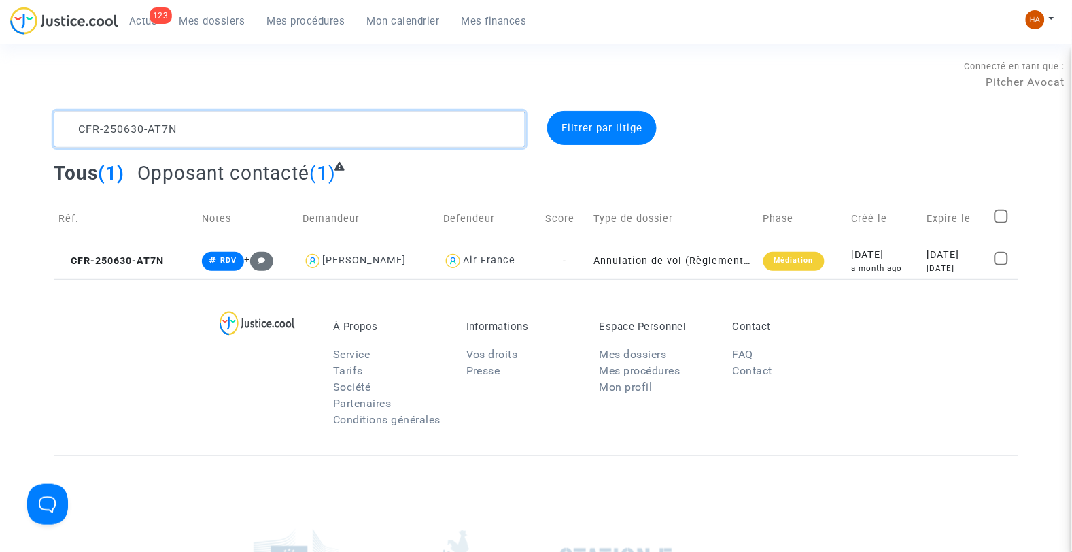
click at [219, 137] on textarea at bounding box center [290, 129] width 473 height 37
drag, startPoint x: 209, startPoint y: 131, endPoint x: 18, endPoint y: 124, distance: 191.9
click at [18, 124] on div "CFR-250630-AT7N Filtrer par litige Tous (1) Opposant contacté (1) Réf. Notes De…" at bounding box center [536, 195] width 1072 height 168
paste textarea "KQ9V"
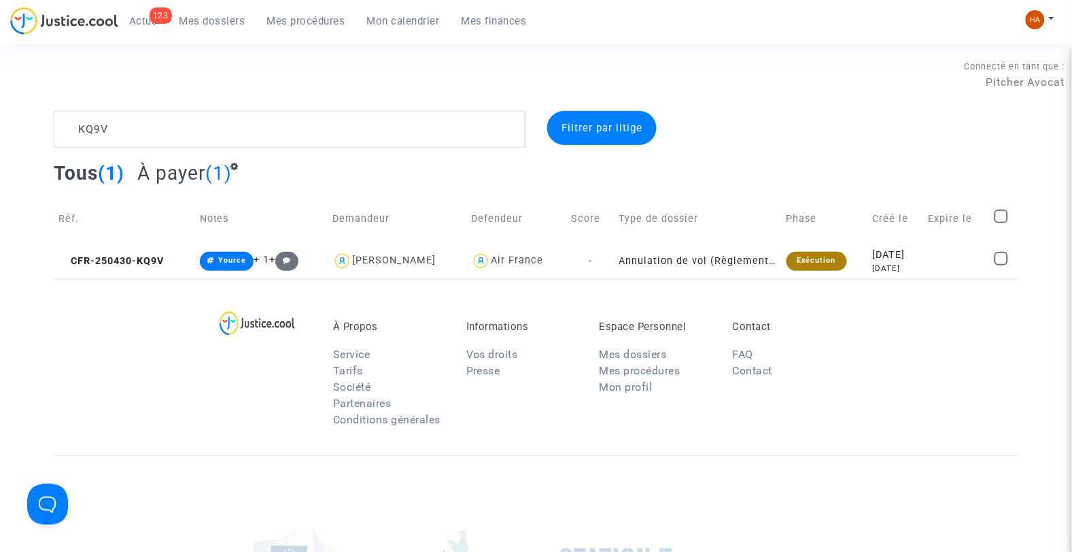
click at [16, 152] on div "KQ9V Filtrer par litige Tous (1) À payer (1) Réf. Notes Demandeur Defendeur Sco…" at bounding box center [536, 195] width 1072 height 168
drag, startPoint x: 111, startPoint y: 131, endPoint x: 43, endPoint y: 134, distance: 68.1
click at [44, 134] on div "KQ9V" at bounding box center [290, 129] width 493 height 37
paste textarea "AT7N"
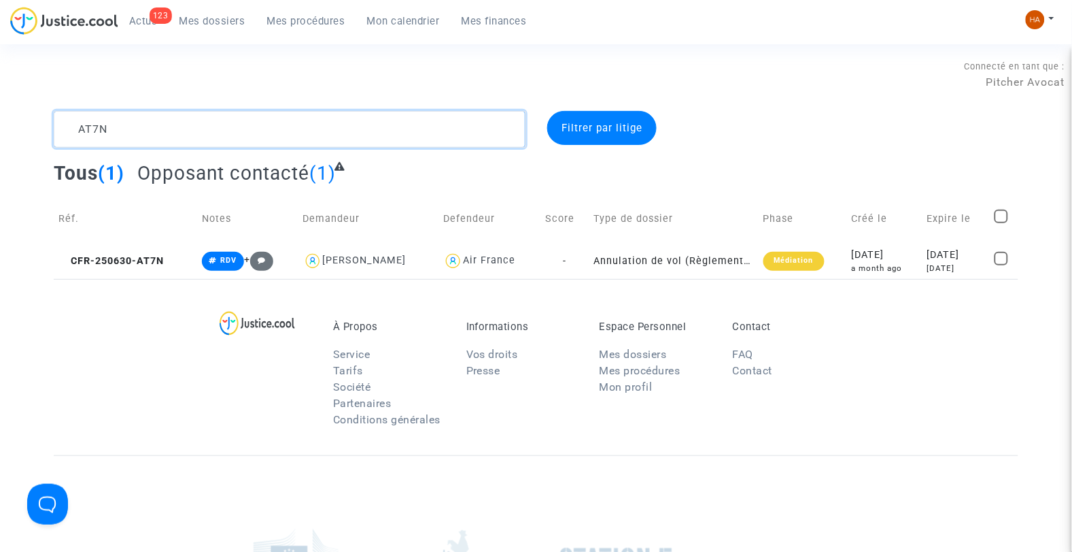
drag, startPoint x: 126, startPoint y: 131, endPoint x: -50, endPoint y: 135, distance: 176.2
click at [0, 135] on html "123 Actus Mes dossiers Mes procédures Mon calendrier Mes finances Mon profil Ch…" at bounding box center [536, 391] width 1072 height 783
click at [124, 122] on textarea at bounding box center [290, 129] width 473 height 37
drag, startPoint x: 105, startPoint y: 132, endPoint x: 46, endPoint y: 133, distance: 59.2
click at [46, 133] on div "AT7N" at bounding box center [290, 129] width 493 height 37
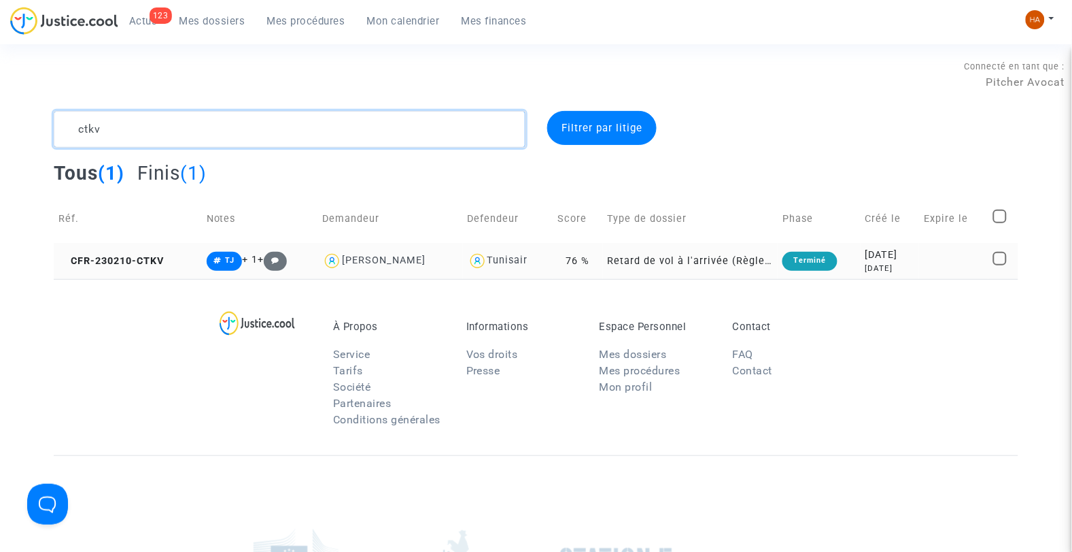
type textarea "ctkv"
click at [608, 268] on td "Retard de vol à l'arrivée (Règlement CE n°261/2004)" at bounding box center [690, 261] width 175 height 36
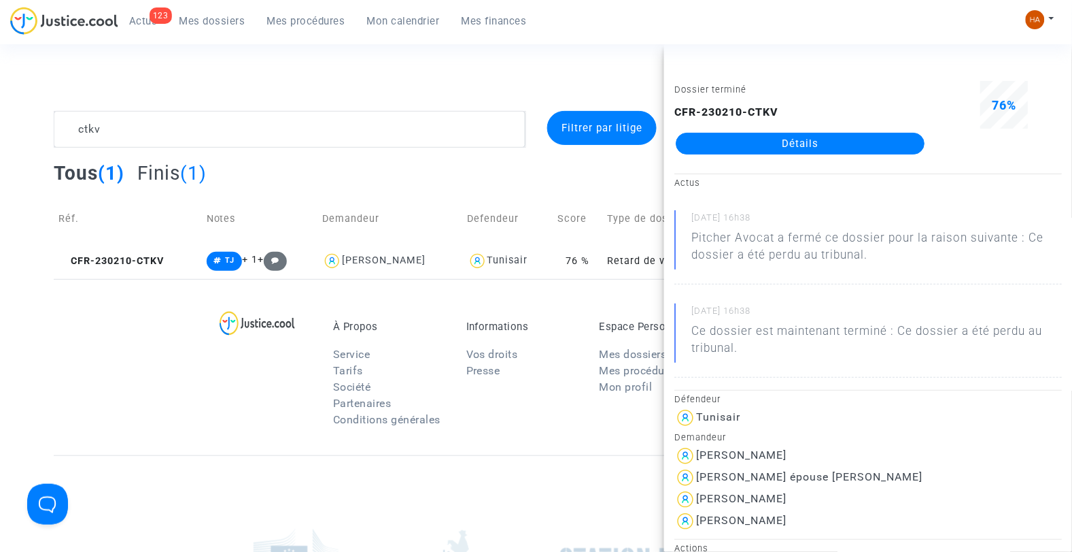
click at [736, 128] on div "CFR-230210-CTKV Détails" at bounding box center [801, 129] width 252 height 50
click at [736, 136] on link "Détails" at bounding box center [800, 144] width 249 height 22
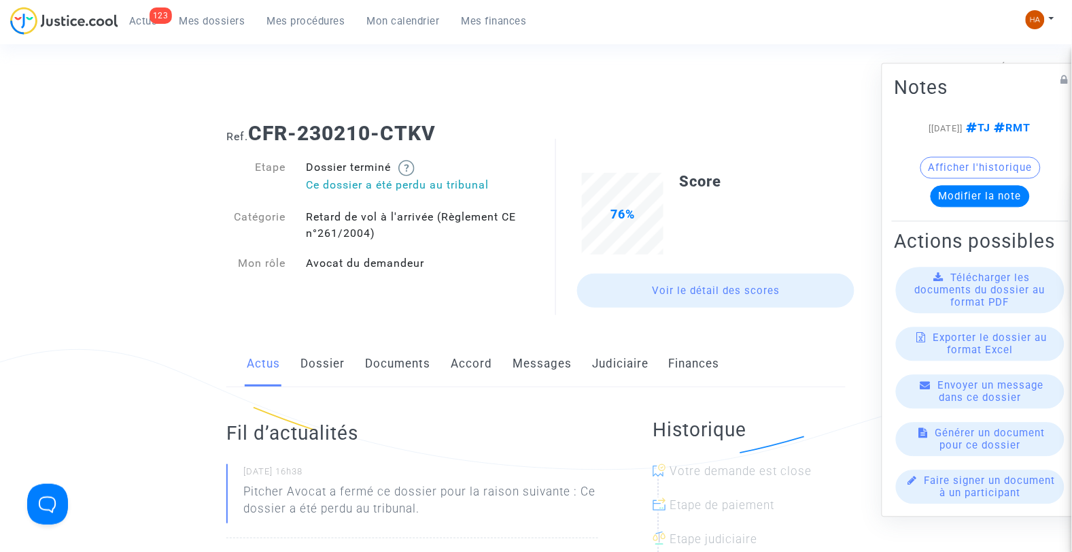
click at [549, 366] on link "Messages" at bounding box center [542, 363] width 59 height 45
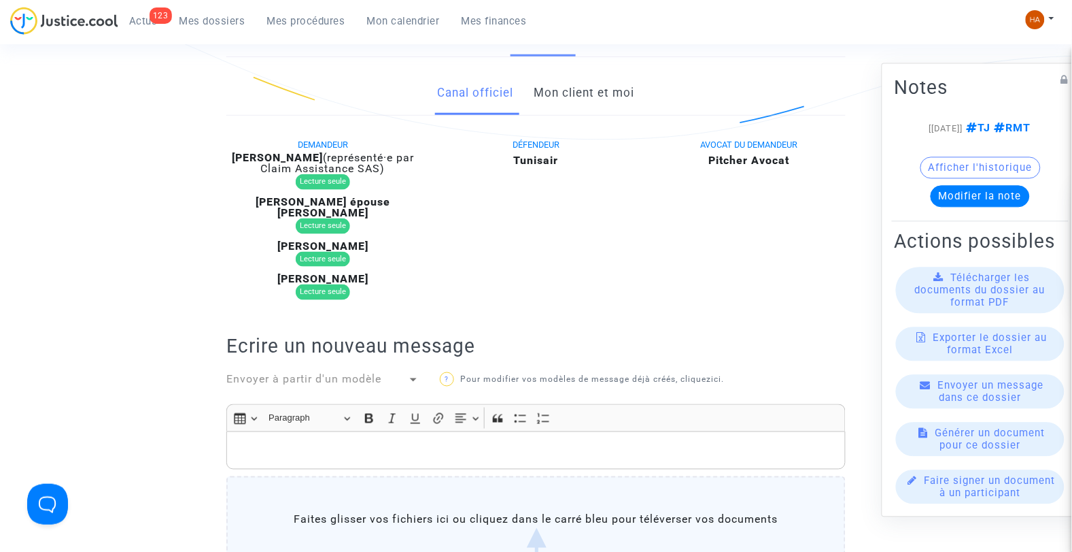
scroll to position [151, 0]
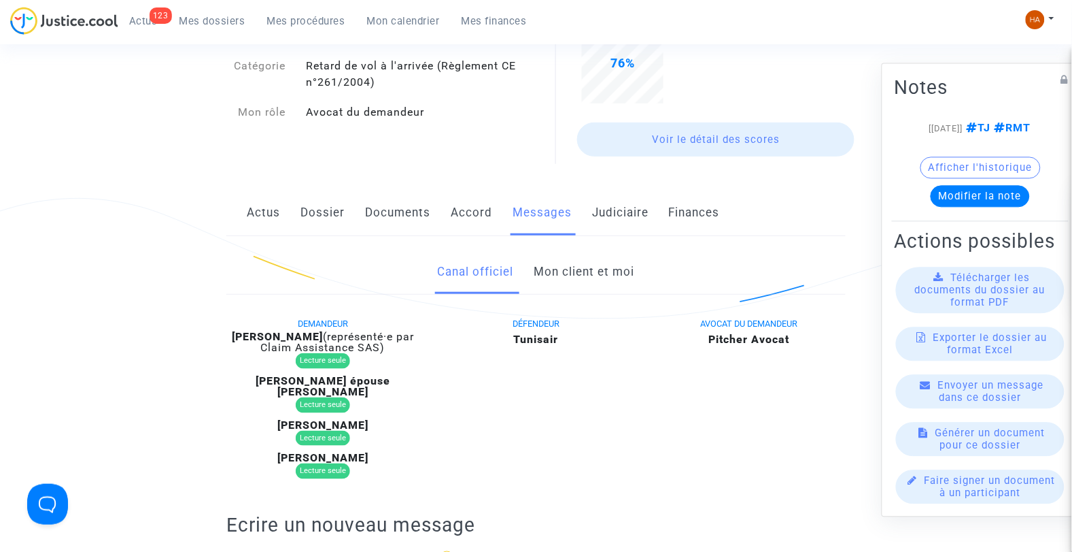
click at [573, 275] on link "Mon client et moi" at bounding box center [584, 272] width 101 height 45
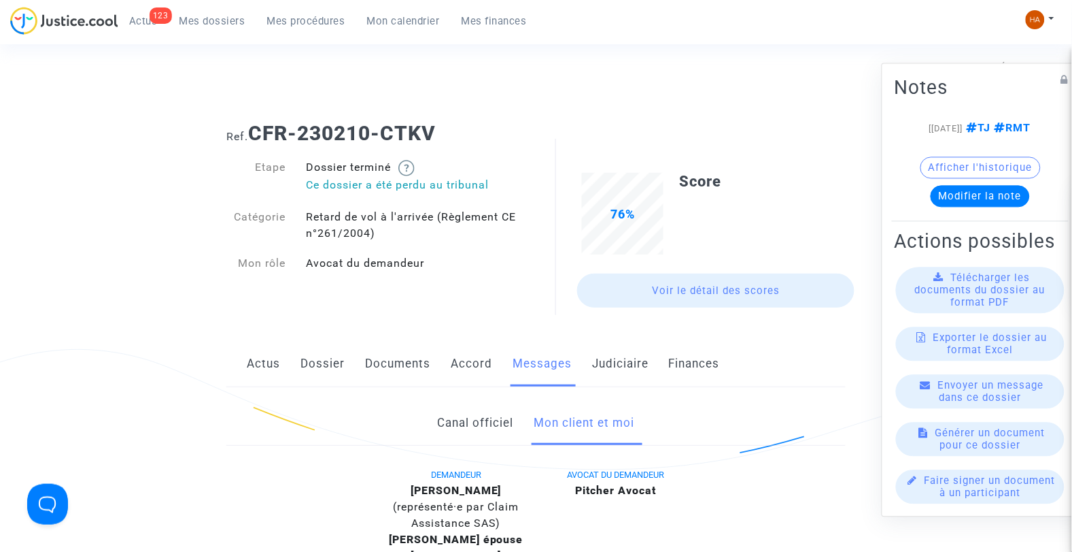
click at [615, 361] on link "Judiciaire" at bounding box center [620, 363] width 56 height 45
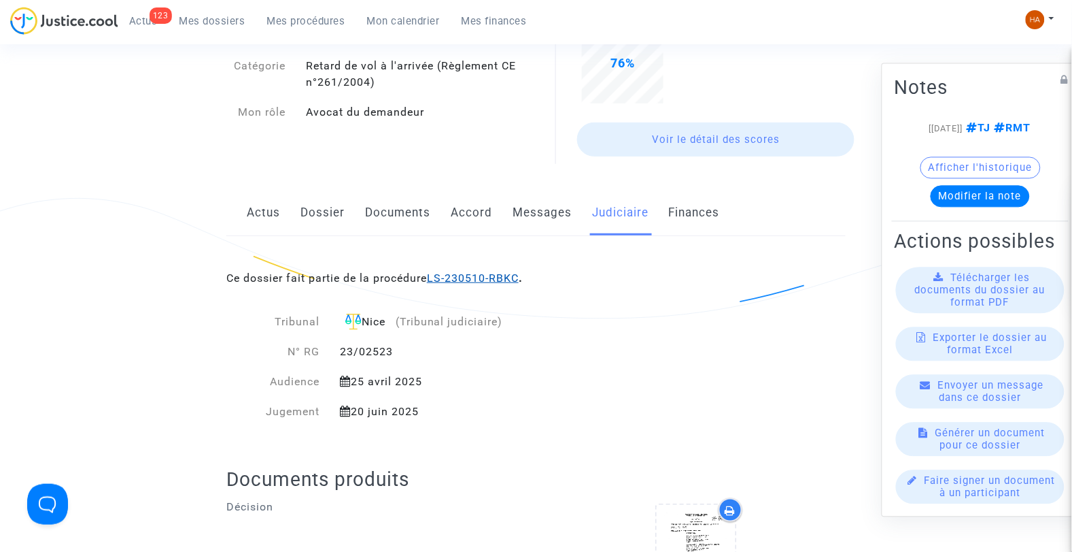
click at [464, 277] on link "LS-230510-RBKC" at bounding box center [473, 277] width 92 height 13
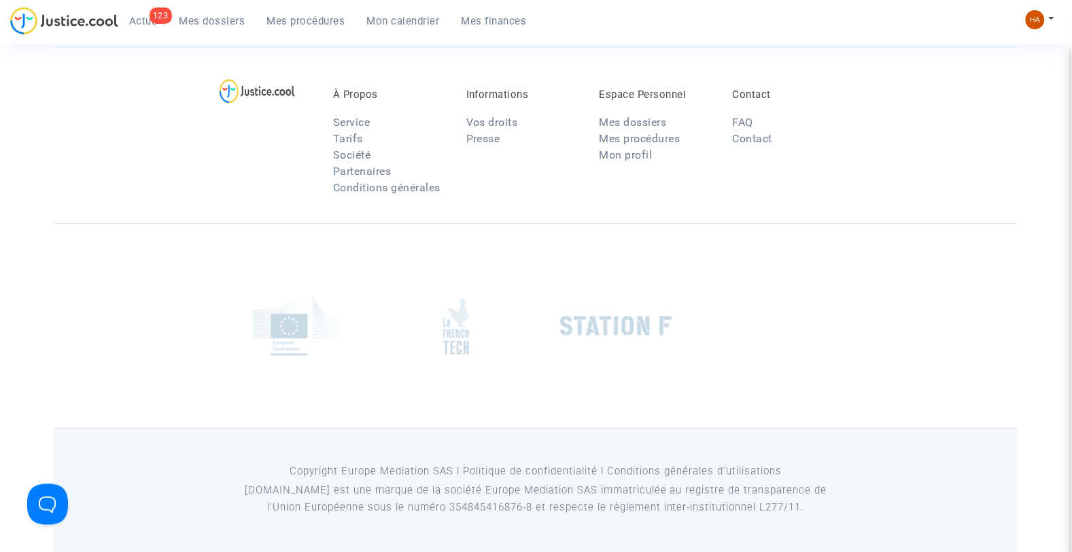
scroll to position [151, 0]
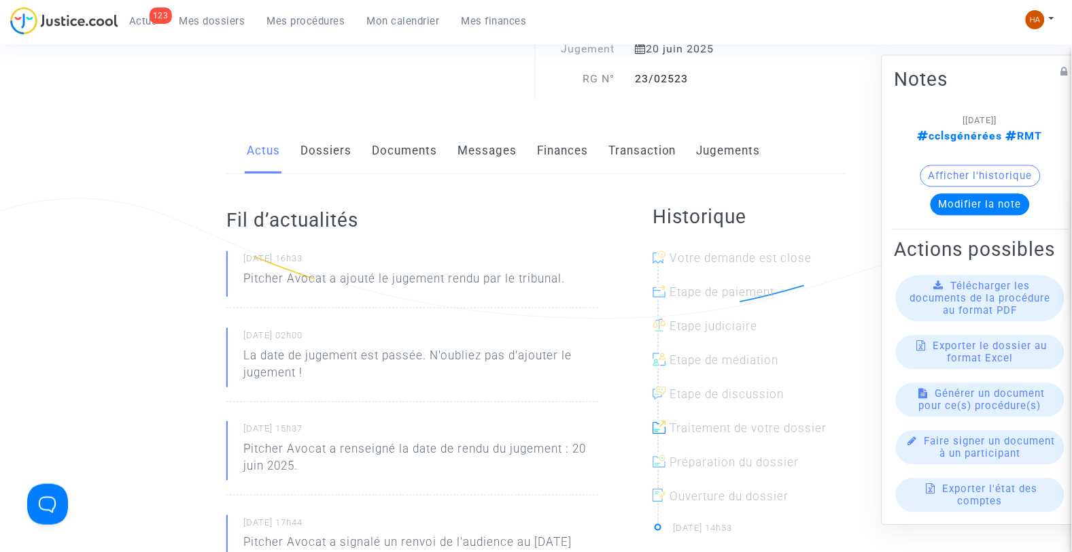
click at [464, 152] on link "Messages" at bounding box center [487, 151] width 59 height 45
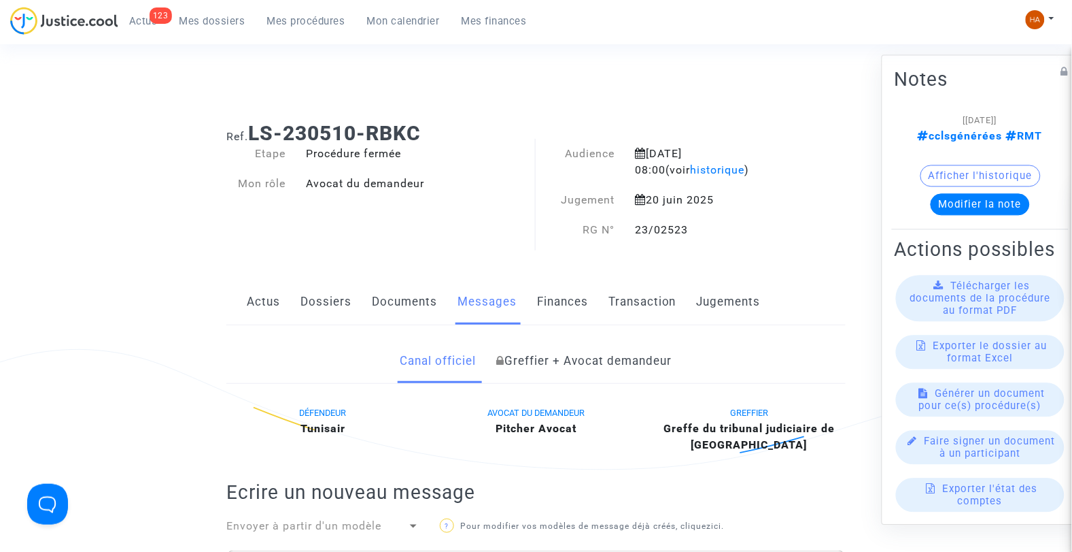
click at [198, 21] on span "Mes dossiers" at bounding box center [213, 21] width 66 height 12
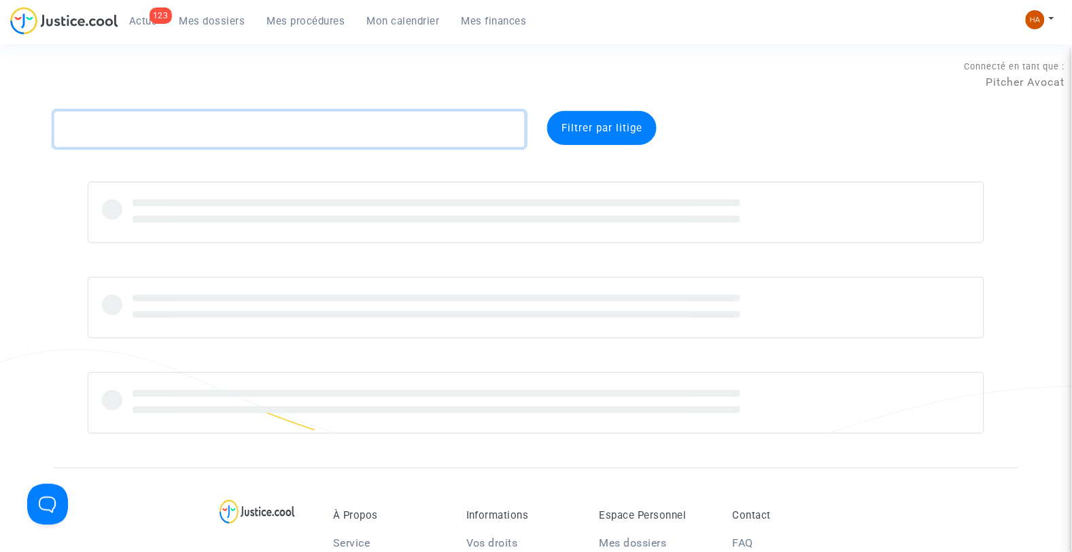
click at [173, 126] on textarea at bounding box center [290, 129] width 473 height 37
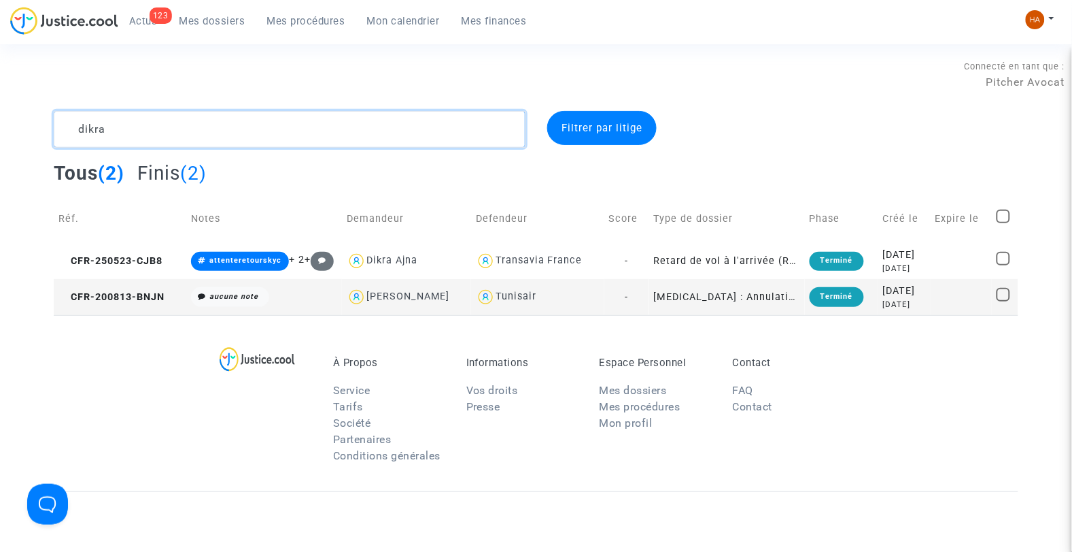
drag, startPoint x: 124, startPoint y: 129, endPoint x: 50, endPoint y: 127, distance: 74.2
click at [50, 127] on div "dikra" at bounding box center [290, 129] width 493 height 37
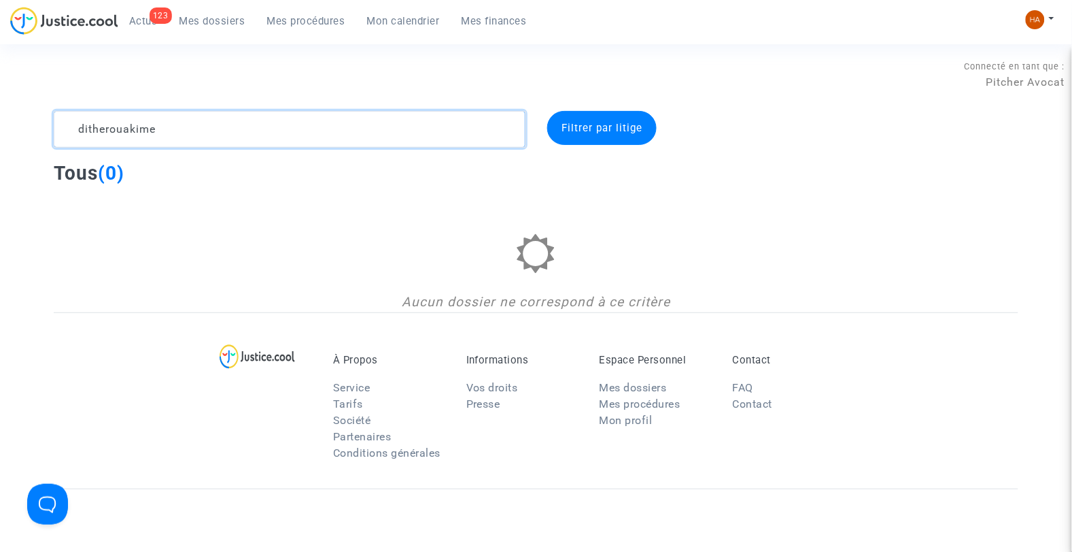
drag, startPoint x: 165, startPoint y: 137, endPoint x: 44, endPoint y: 140, distance: 121.8
click at [44, 140] on div "ditherouakime" at bounding box center [290, 129] width 493 height 37
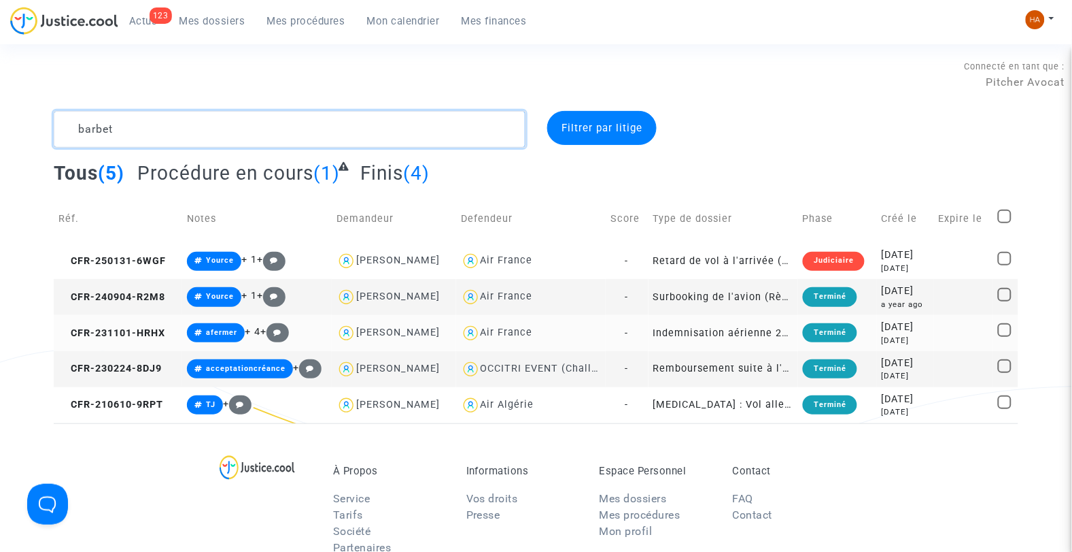
type textarea "barbet"
click at [649, 333] on td "Indemnisation aérienne 261/2004" at bounding box center [724, 333] width 150 height 36
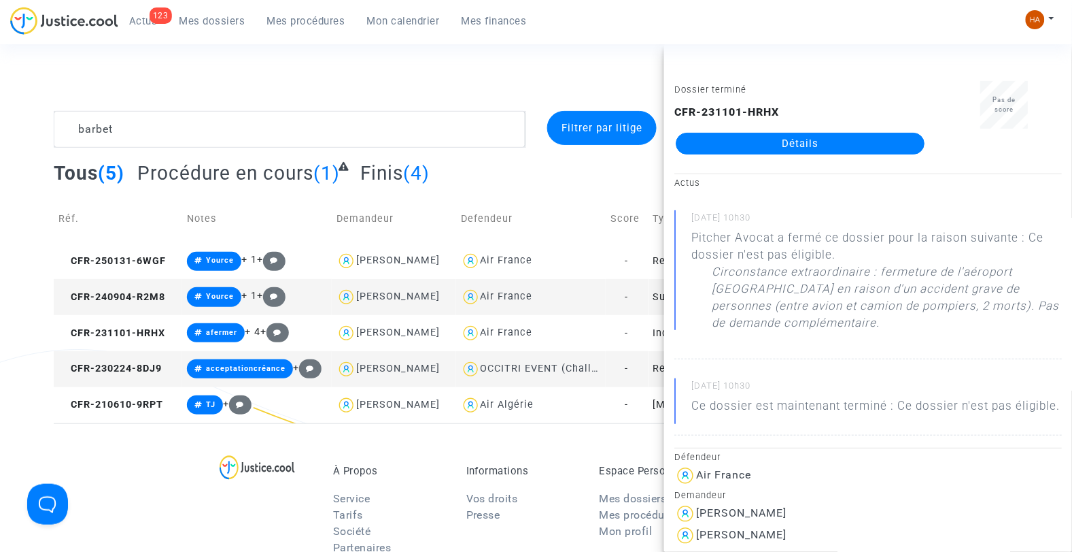
click at [826, 144] on link "Détails" at bounding box center [800, 144] width 249 height 22
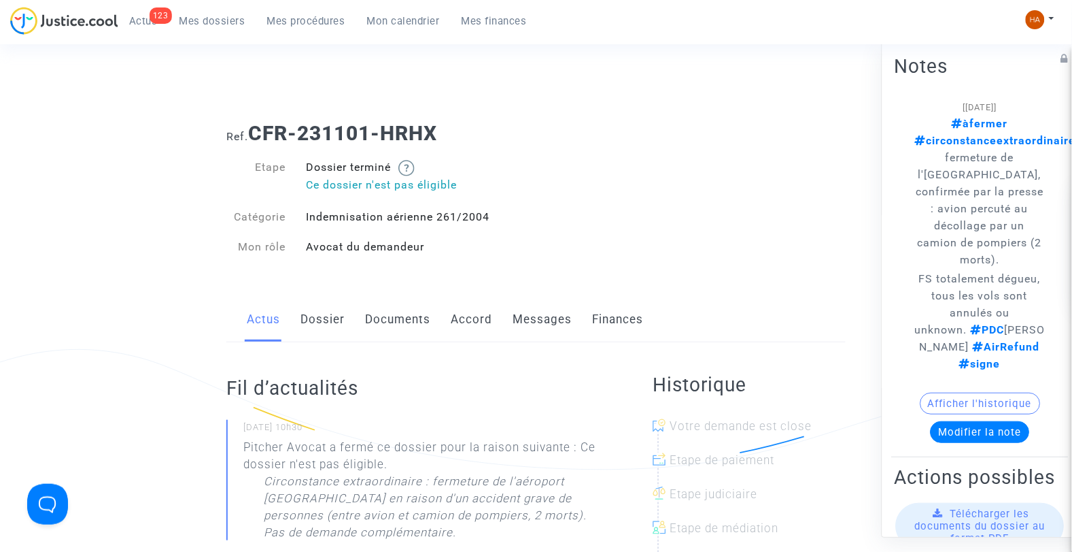
click at [528, 316] on link "Messages" at bounding box center [542, 319] width 59 height 45
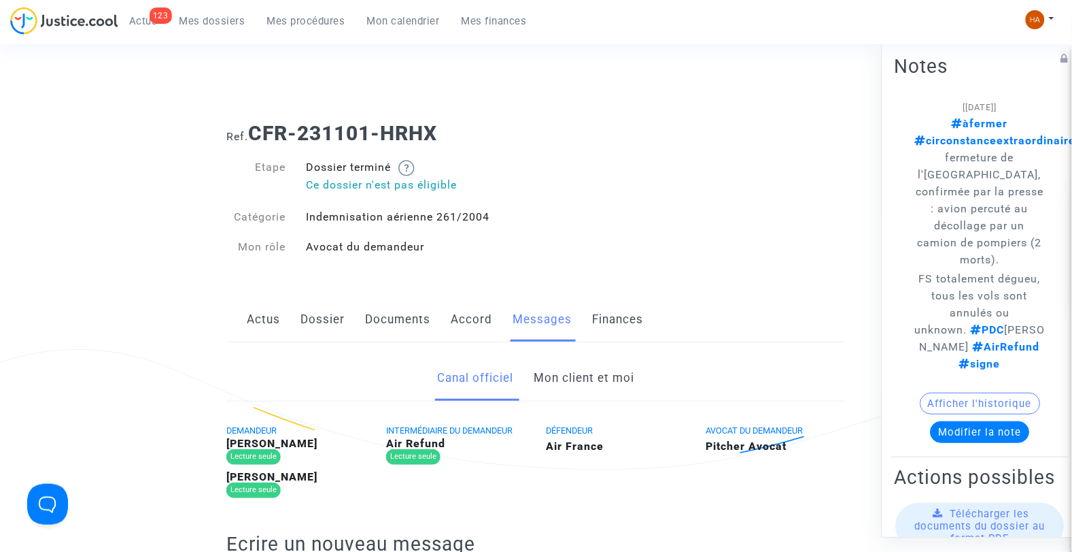
click at [579, 374] on link "Mon client et moi" at bounding box center [584, 378] width 101 height 45
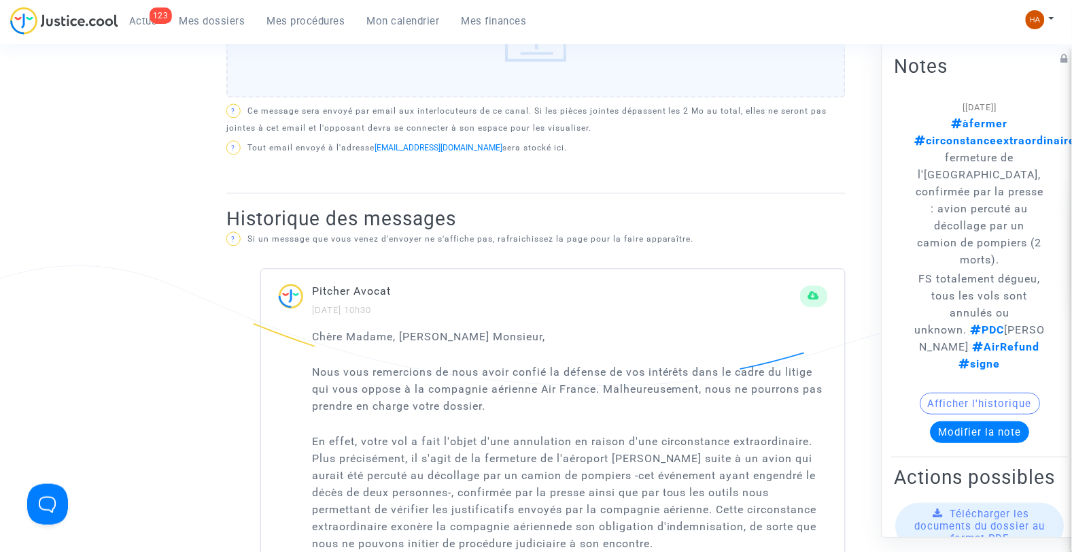
scroll to position [756, 0]
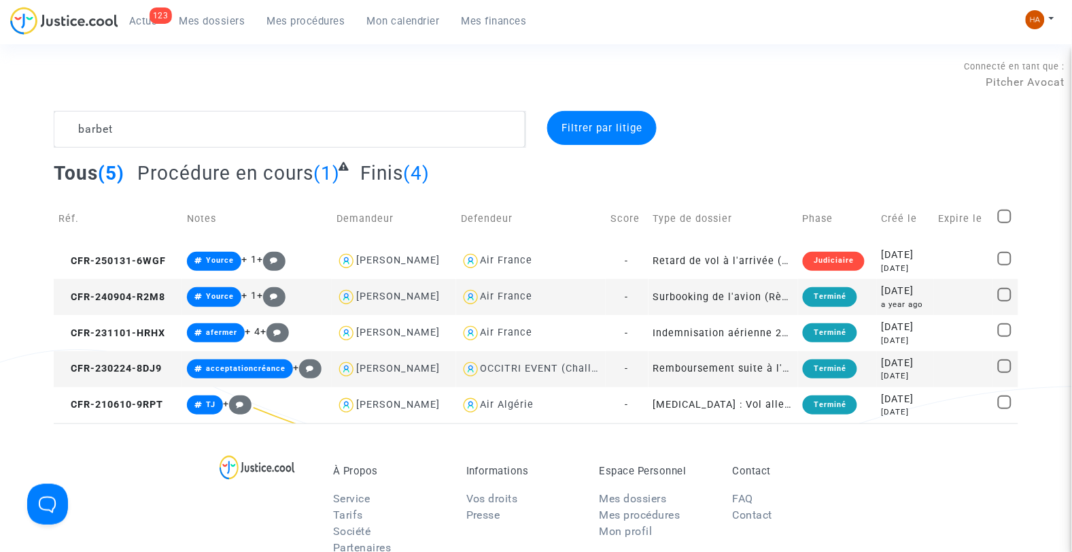
click at [639, 296] on td "-" at bounding box center [627, 297] width 43 height 36
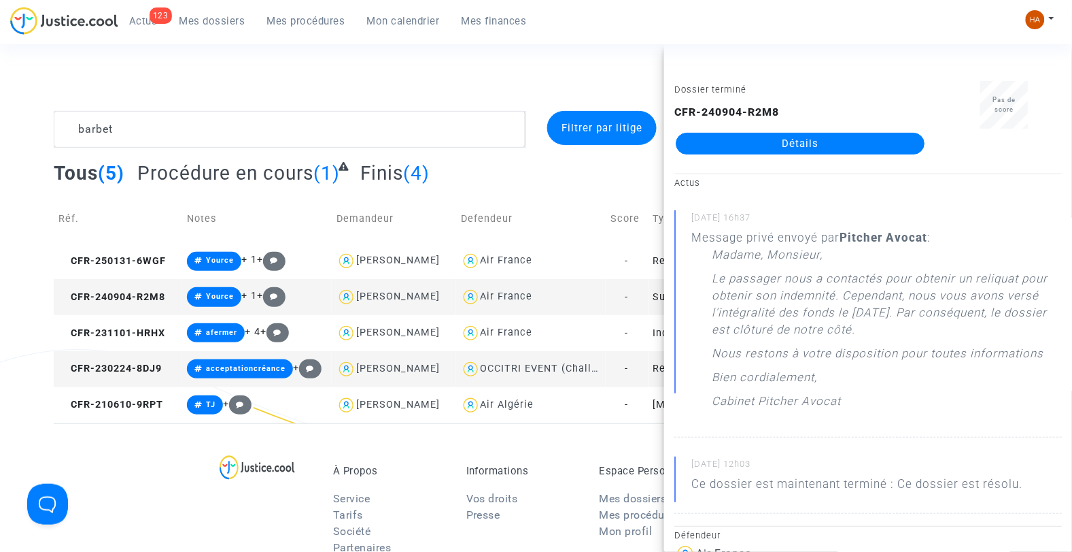
click at [766, 148] on link "Détails" at bounding box center [800, 144] width 249 height 22
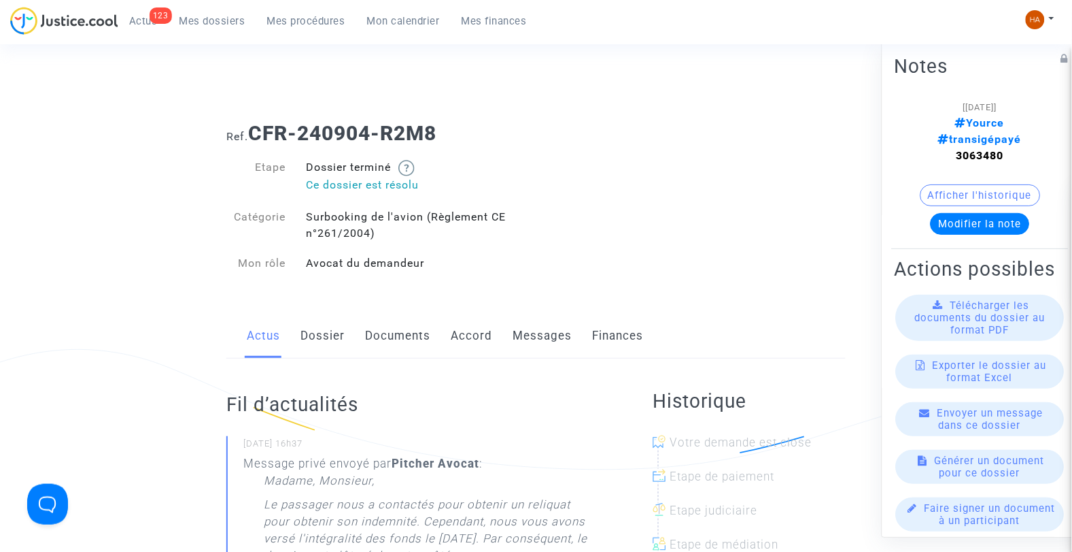
click at [535, 340] on link "Messages" at bounding box center [542, 335] width 59 height 45
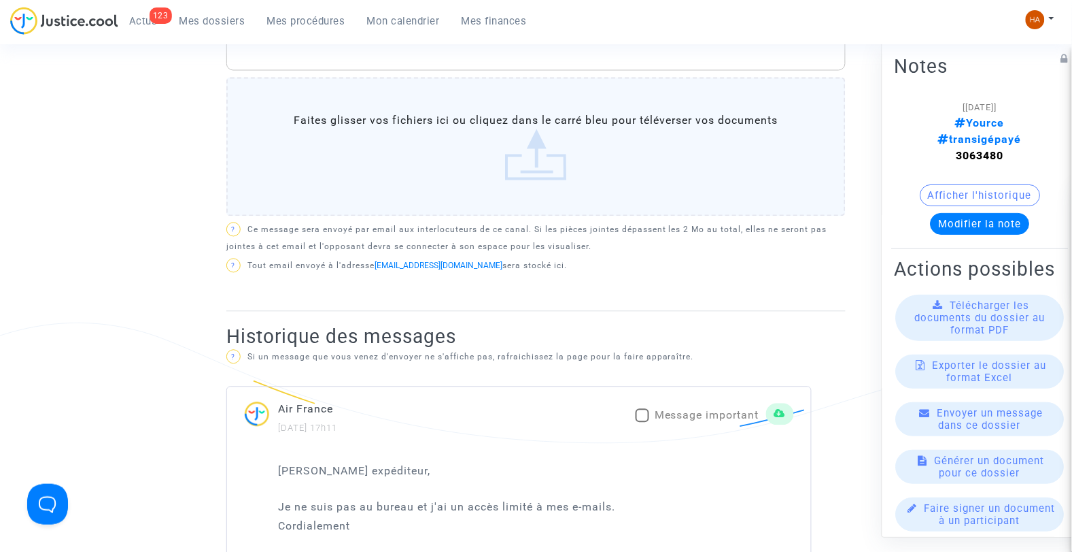
scroll to position [604, 0]
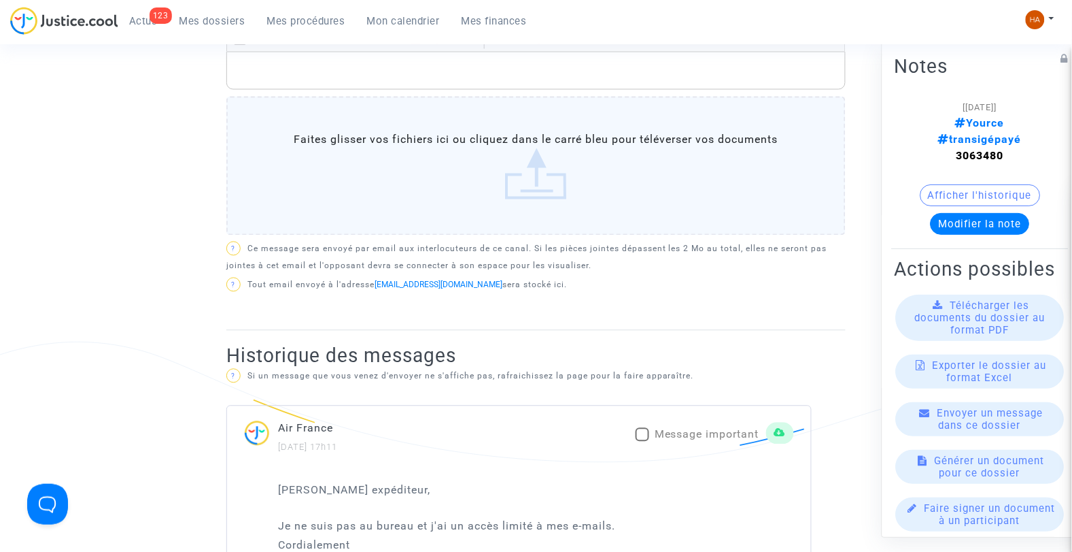
click at [643, 432] on span at bounding box center [643, 435] width 14 height 14
click at [643, 441] on input "Message important" at bounding box center [642, 441] width 1 height 1
checkbox input "true"
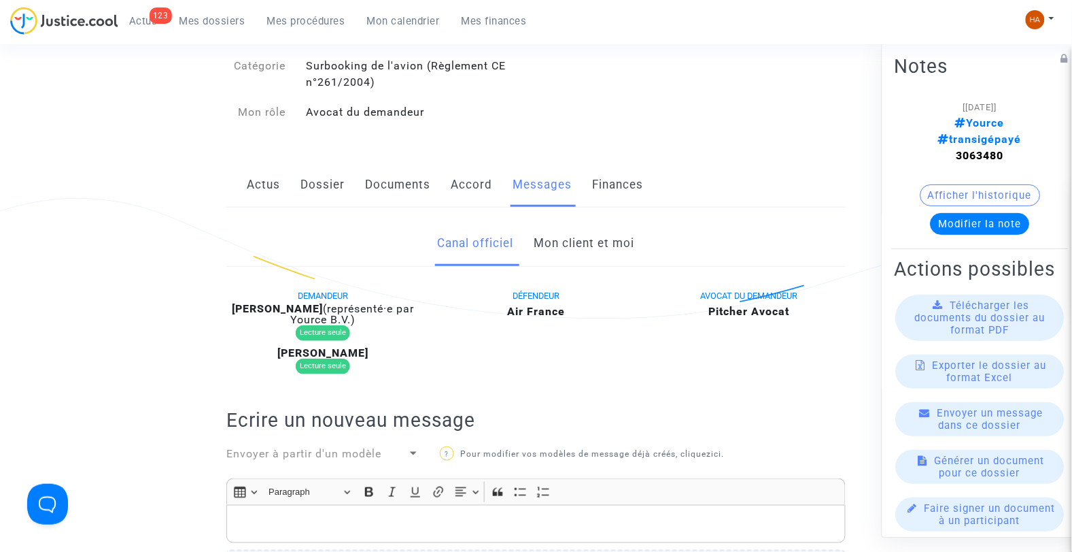
click at [604, 252] on link "Mon client et moi" at bounding box center [584, 243] width 101 height 45
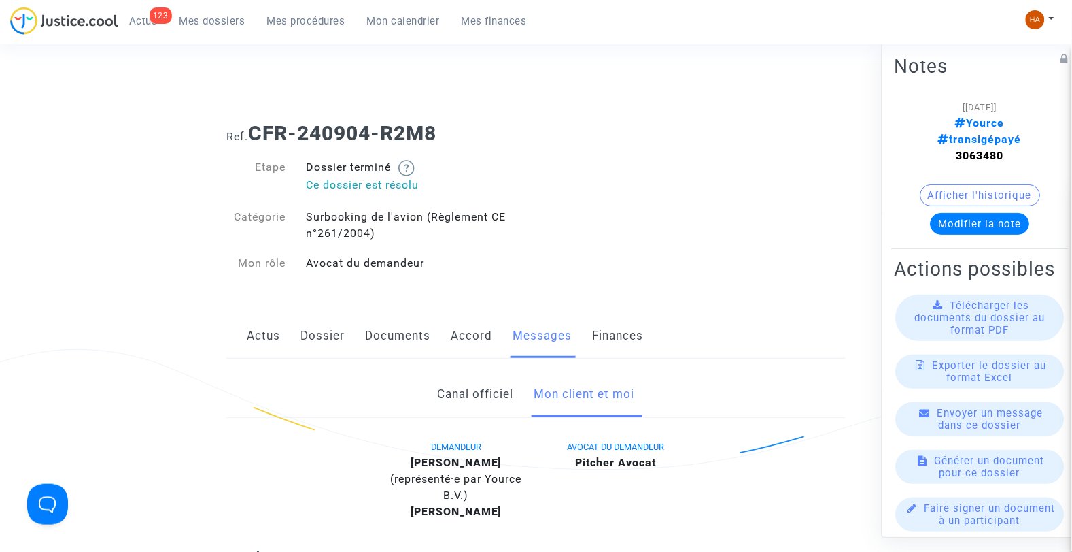
click at [218, 24] on span "Mes dossiers" at bounding box center [213, 21] width 66 height 12
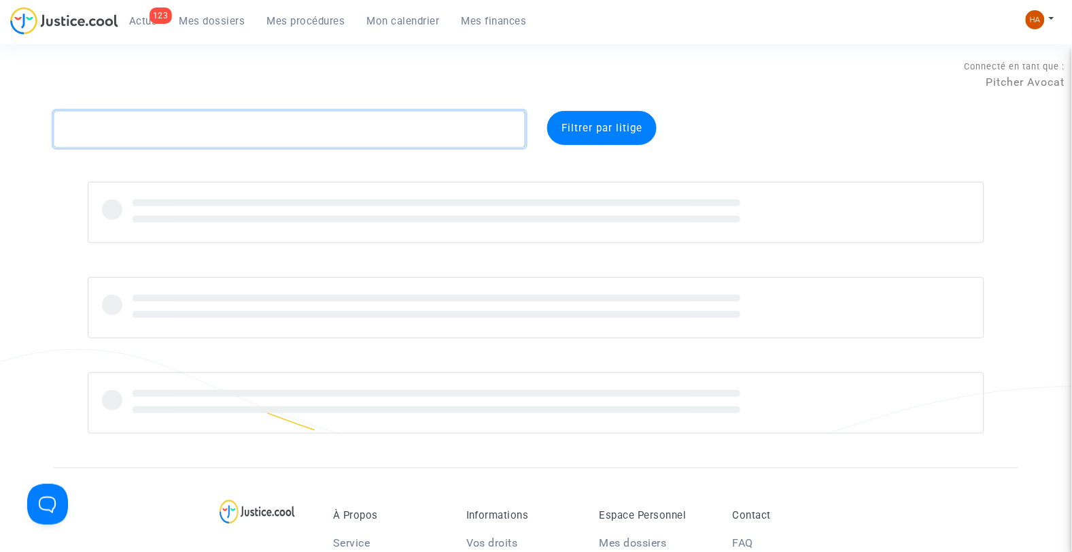
drag, startPoint x: 215, startPoint y: 143, endPoint x: 211, endPoint y: 133, distance: 10.4
click at [214, 141] on textarea at bounding box center [290, 129] width 473 height 37
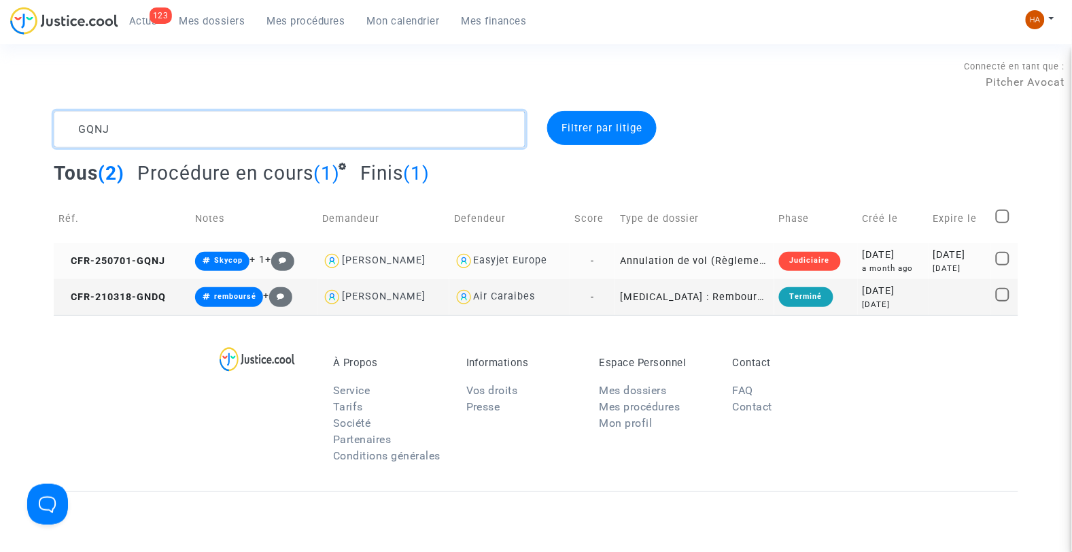
type textarea "GQNJ"
click at [600, 256] on td "-" at bounding box center [593, 261] width 46 height 36
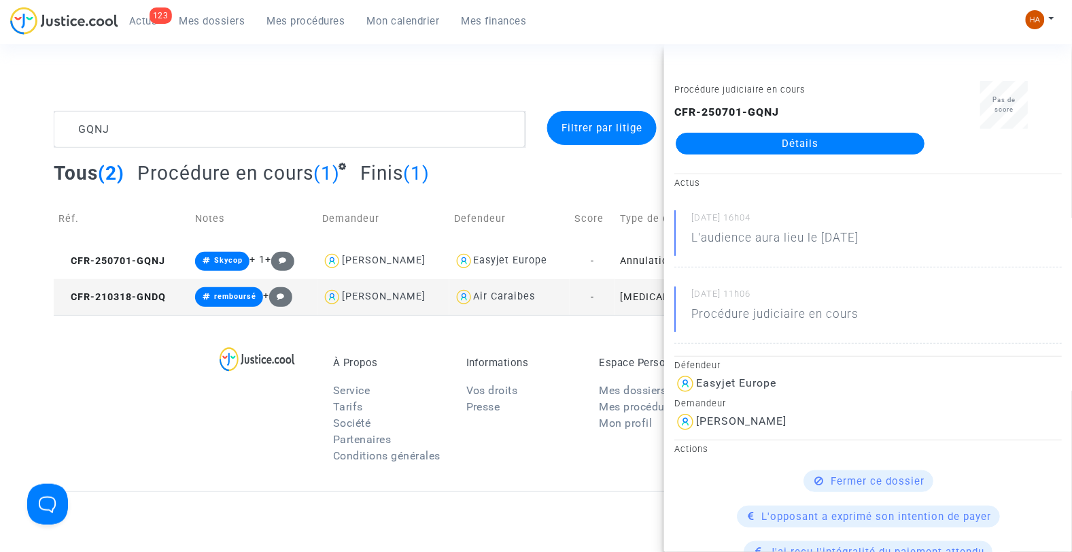
click at [737, 137] on link "Détails" at bounding box center [800, 144] width 249 height 22
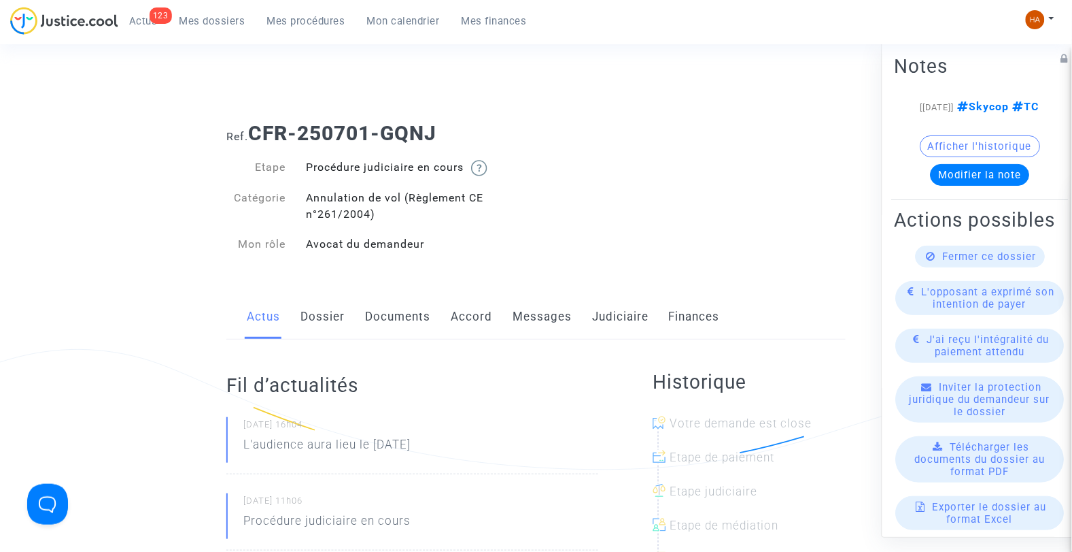
click at [538, 311] on link "Messages" at bounding box center [542, 316] width 59 height 45
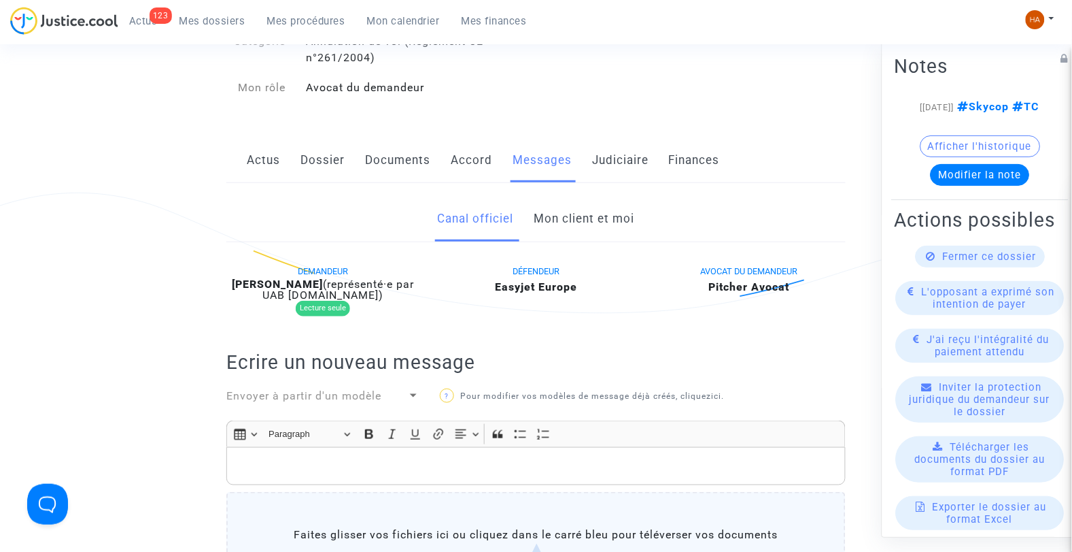
scroll to position [151, 0]
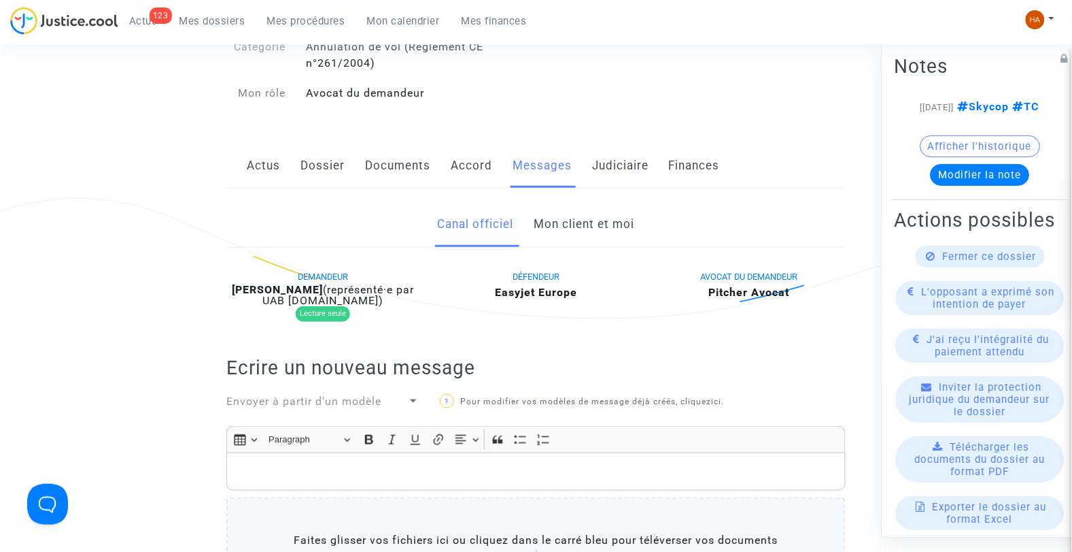
click at [592, 223] on link "Mon client et moi" at bounding box center [584, 224] width 101 height 45
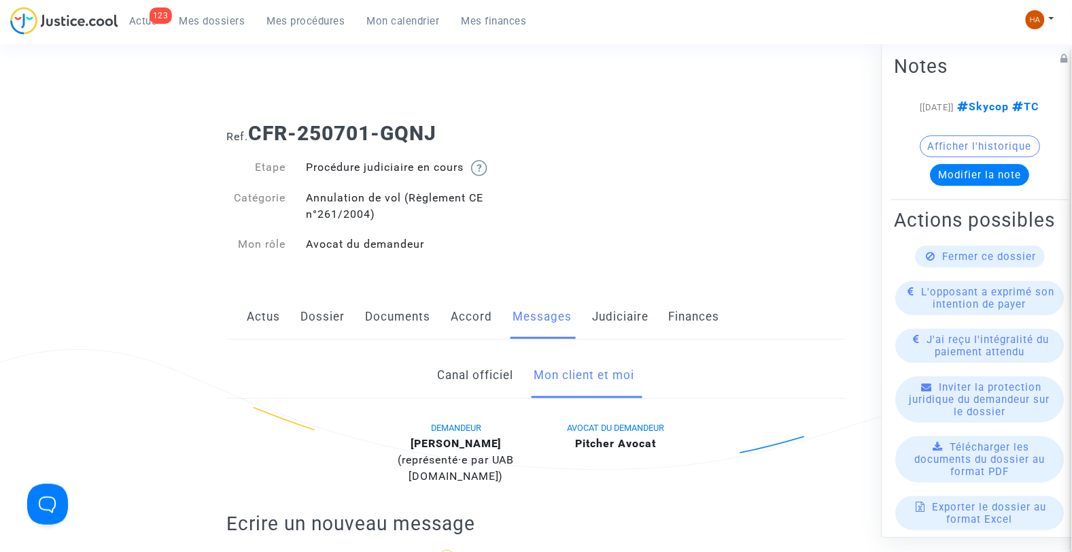
drag, startPoint x: 452, startPoint y: 133, endPoint x: 255, endPoint y: 139, distance: 196.6
click at [255, 139] on h1 "Ref. CFR-250701-GQNJ" at bounding box center [536, 133] width 620 height 24
copy b "CFR-250701-GQNJ"
click at [383, 322] on link "Documents" at bounding box center [397, 316] width 65 height 45
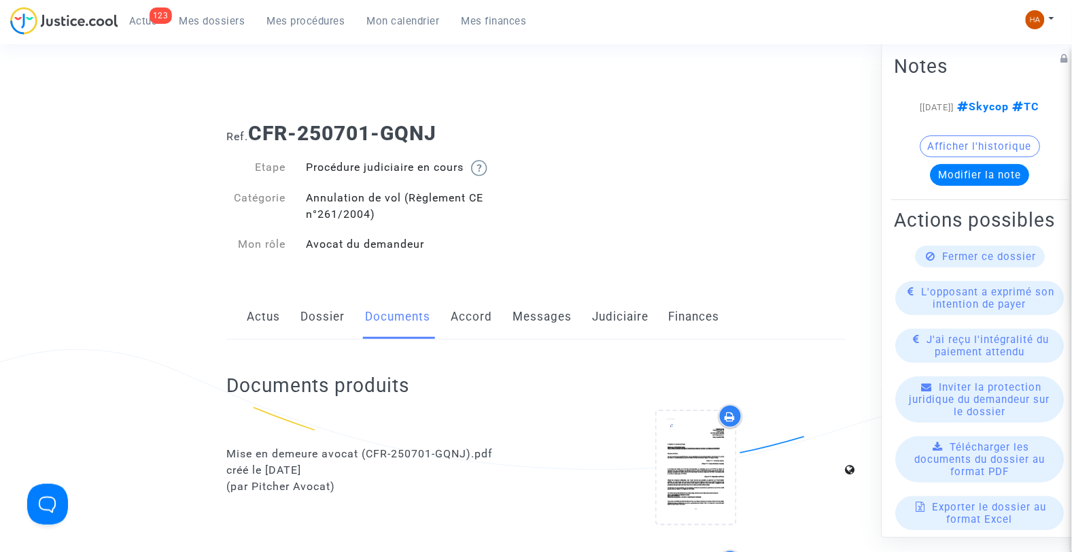
click at [546, 318] on link "Messages" at bounding box center [542, 316] width 59 height 45
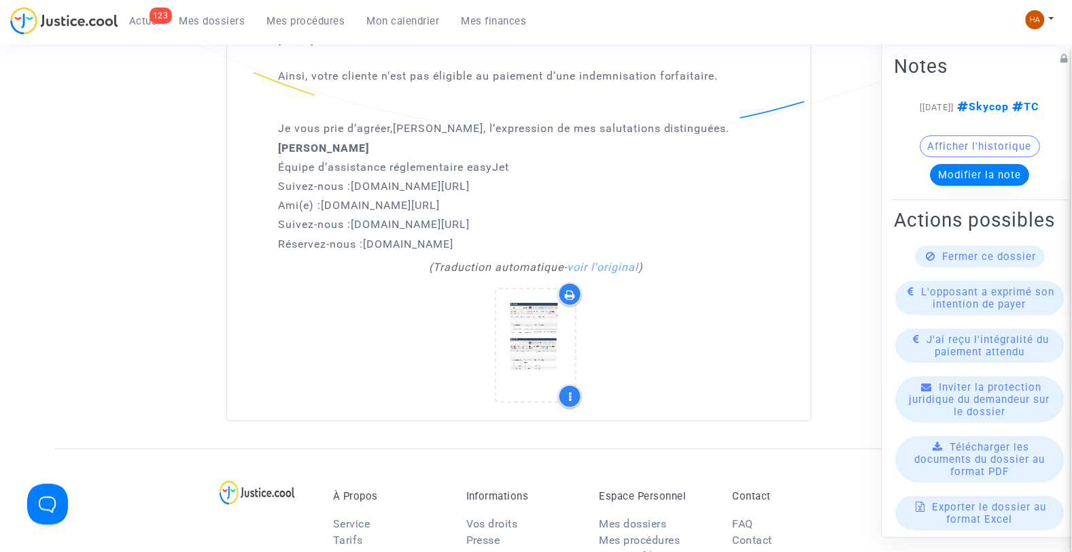
scroll to position [2720, 0]
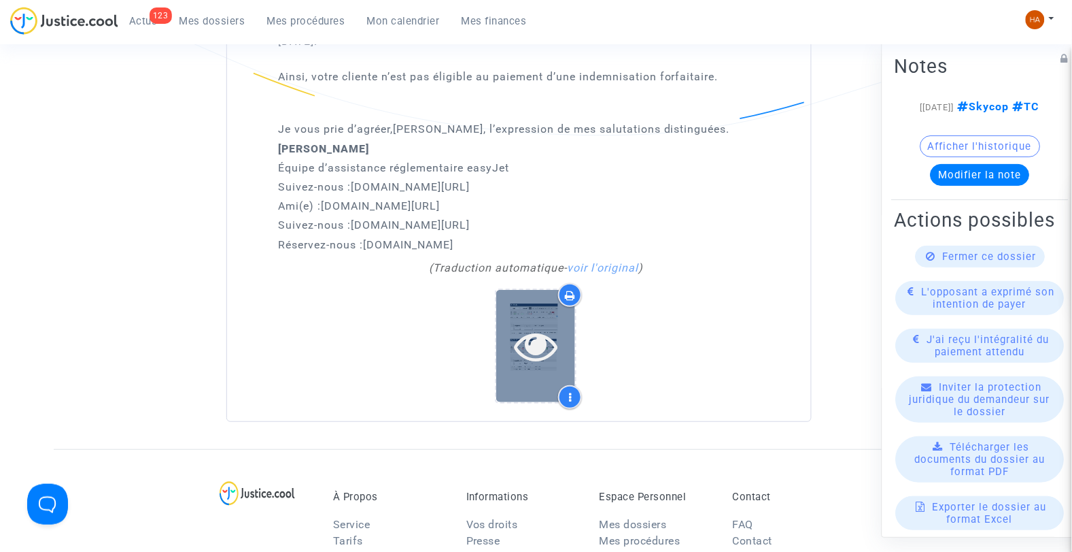
click at [528, 358] on div at bounding box center [535, 346] width 79 height 112
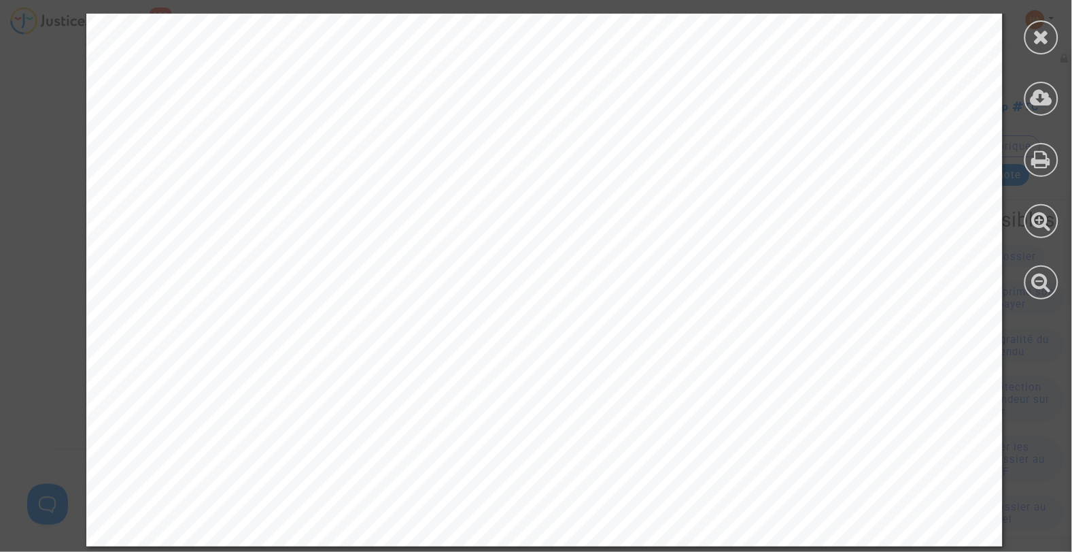
scroll to position [12509, 0]
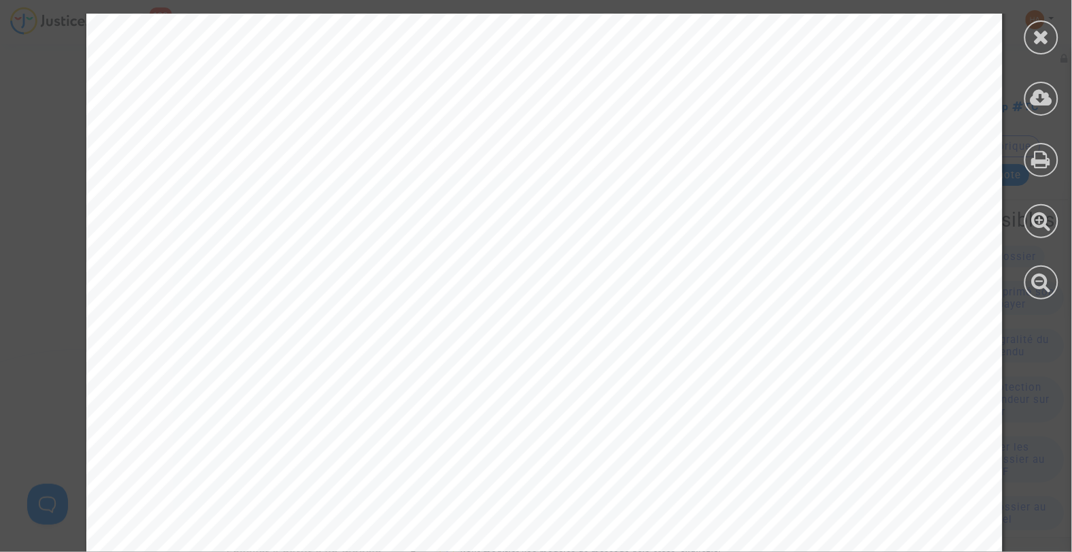
scroll to position [0, 0]
click at [1030, 39] on div at bounding box center [1042, 37] width 34 height 34
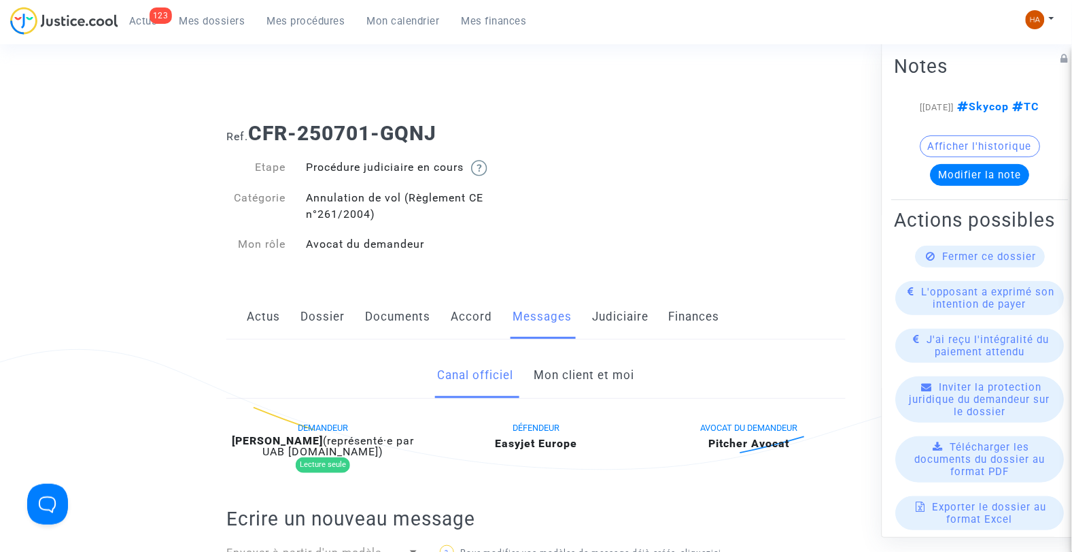
click at [392, 317] on link "Documents" at bounding box center [397, 316] width 65 height 45
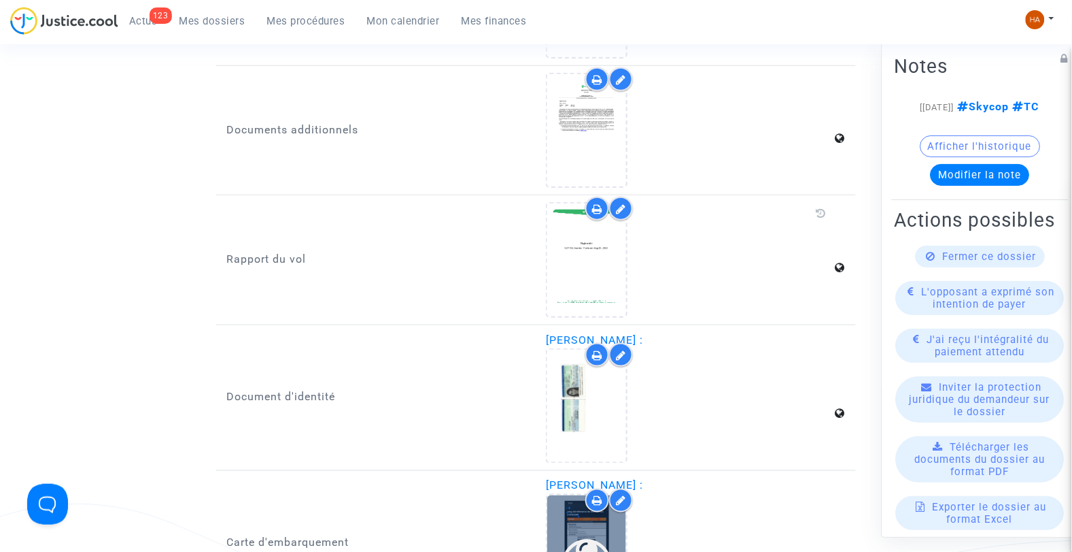
scroll to position [1635, 0]
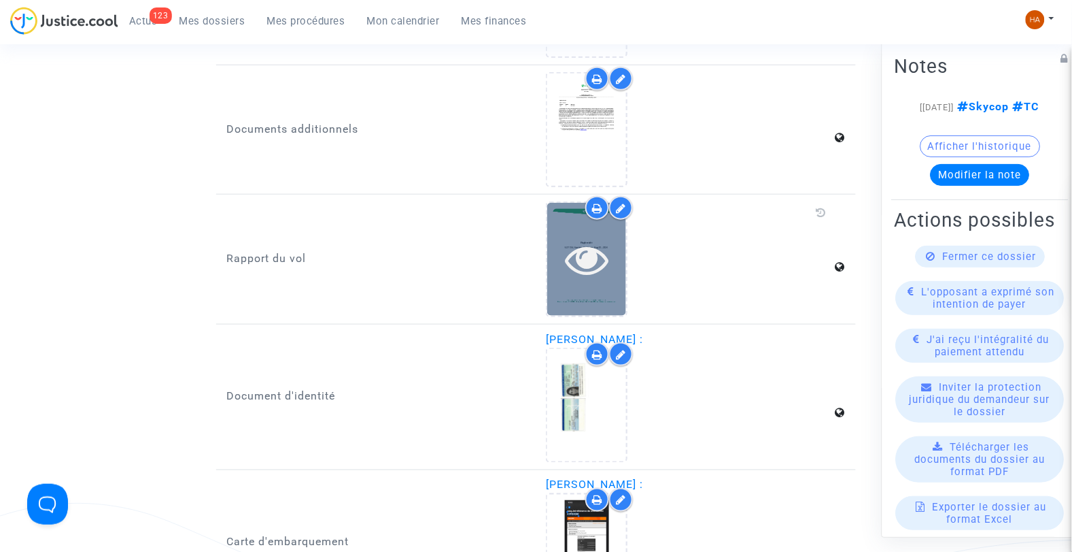
click at [579, 254] on icon at bounding box center [587, 259] width 44 height 44
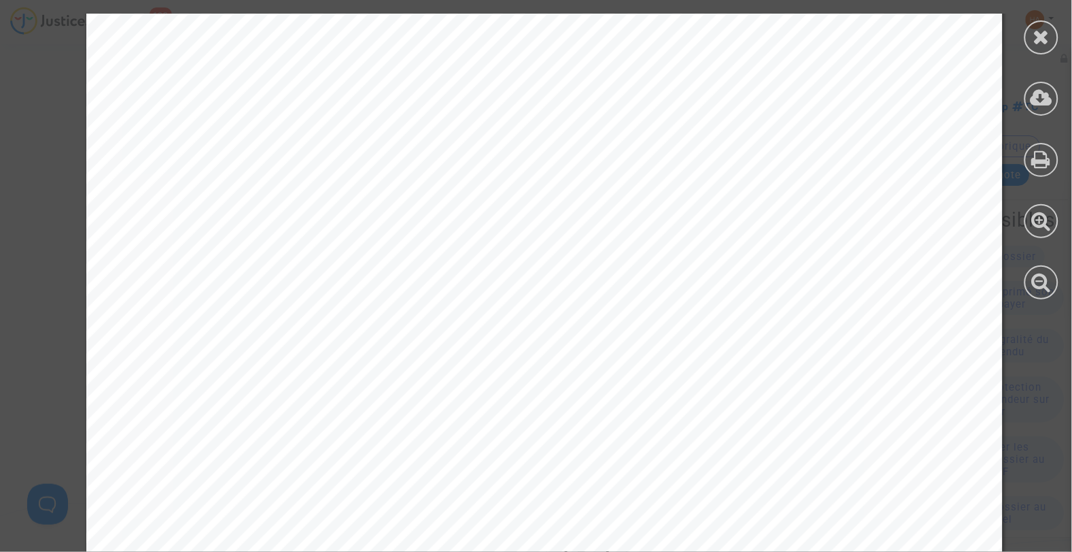
scroll to position [14446, 0]
click at [1030, 37] on div at bounding box center [1042, 37] width 34 height 34
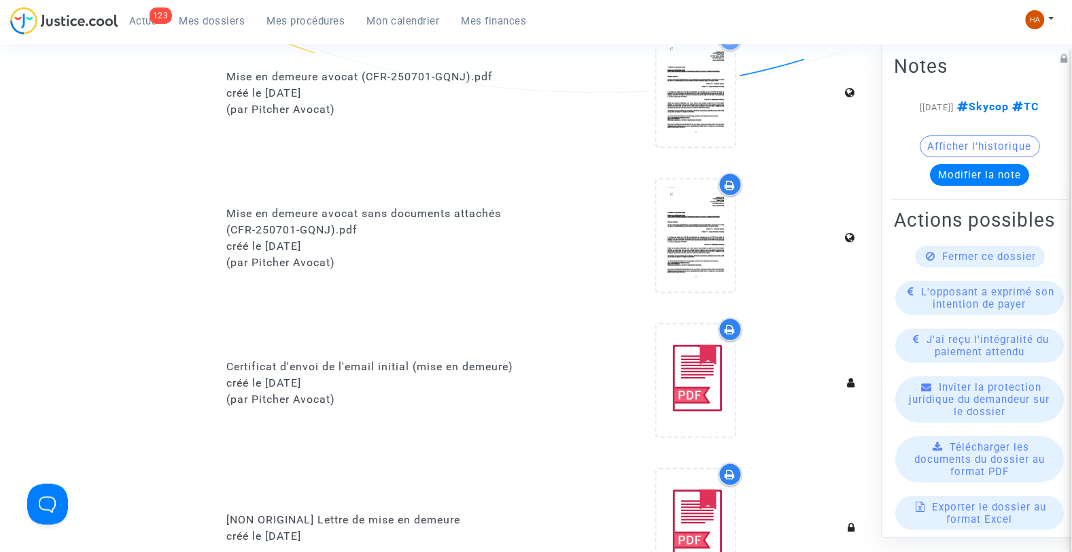
scroll to position [0, 0]
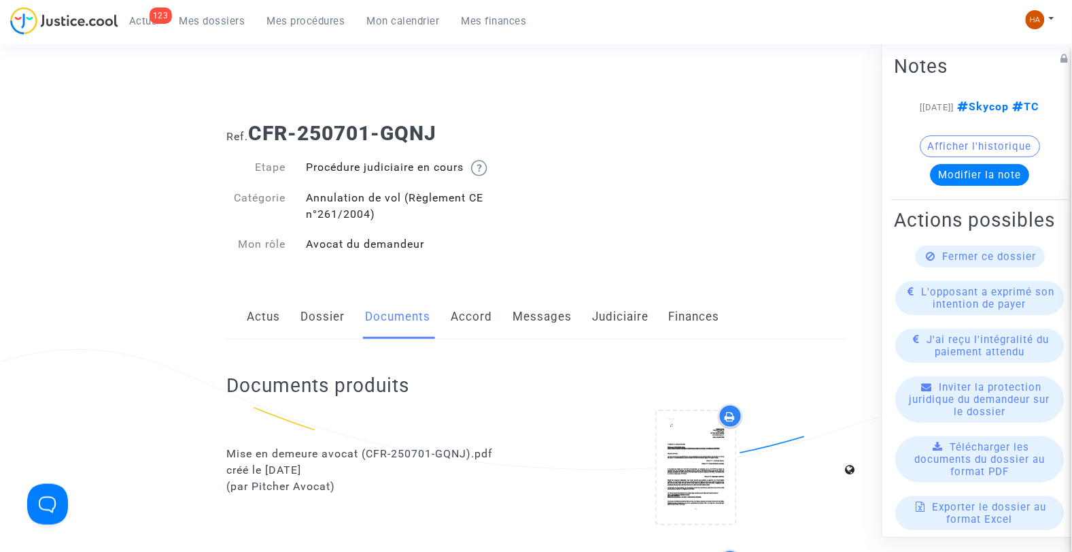
click at [541, 315] on link "Messages" at bounding box center [542, 316] width 59 height 45
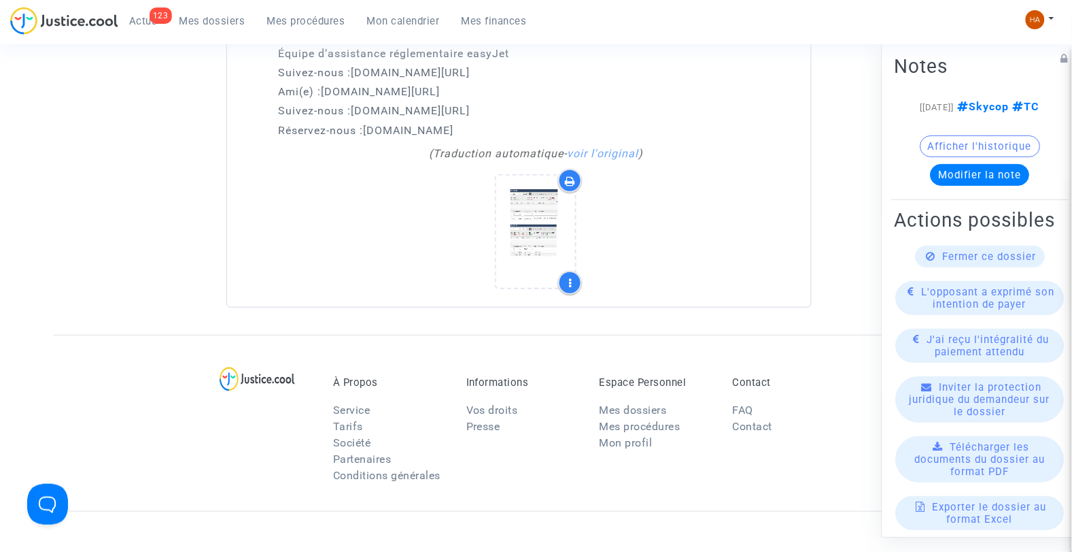
scroll to position [2836, 0]
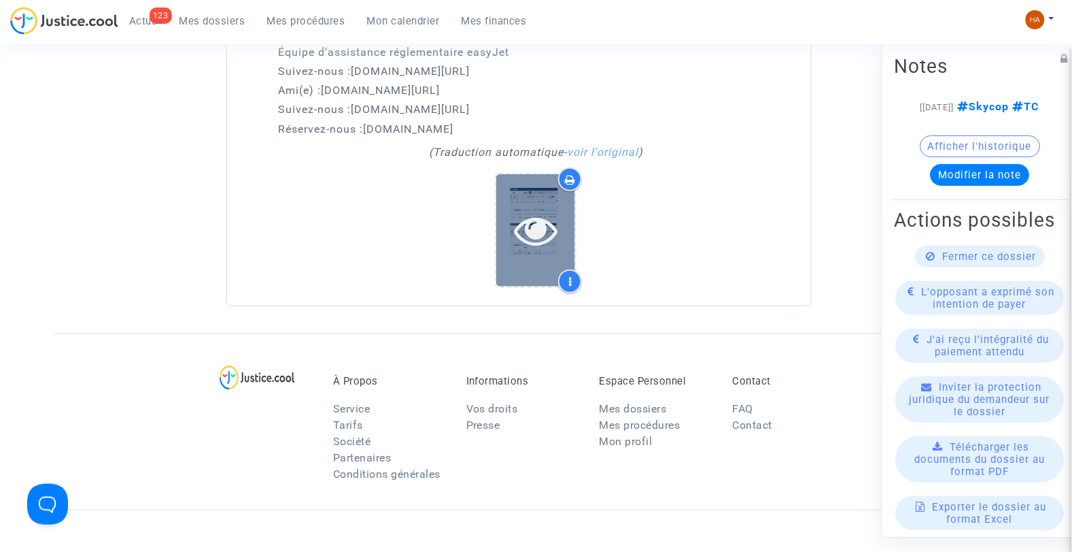
click at [545, 208] on icon at bounding box center [536, 230] width 44 height 44
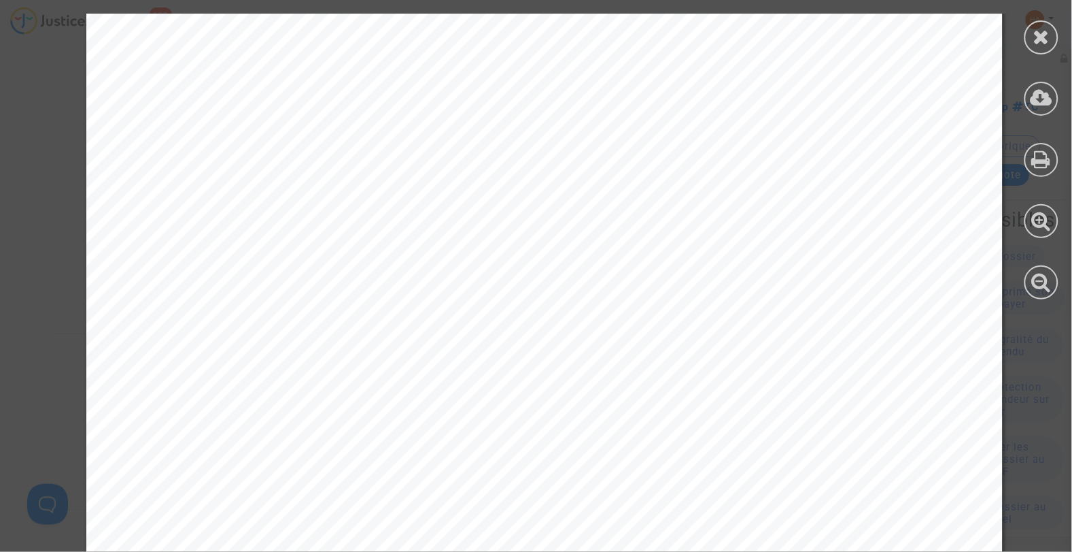
scroll to position [106, 0]
click at [1037, 42] on icon at bounding box center [1042, 37] width 17 height 20
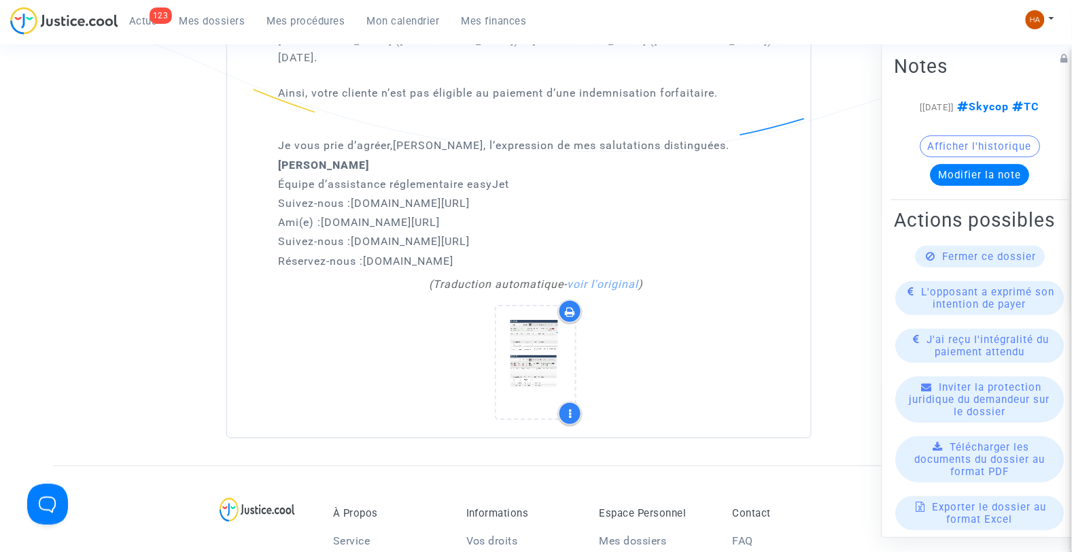
scroll to position [2704, 0]
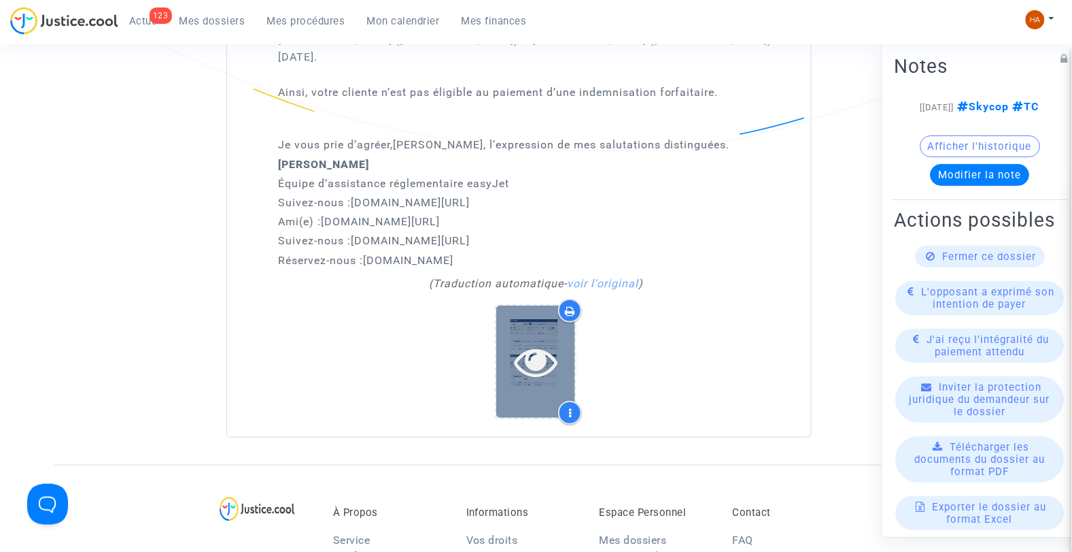
click at [524, 347] on icon at bounding box center [536, 361] width 44 height 44
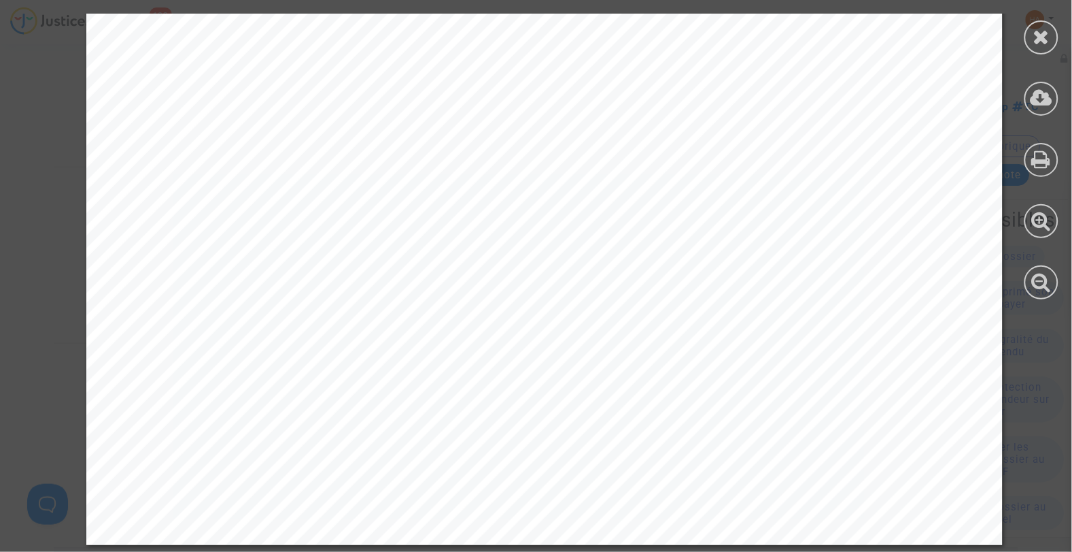
scroll to position [3007, 0]
click at [1034, 35] on icon at bounding box center [1042, 37] width 17 height 20
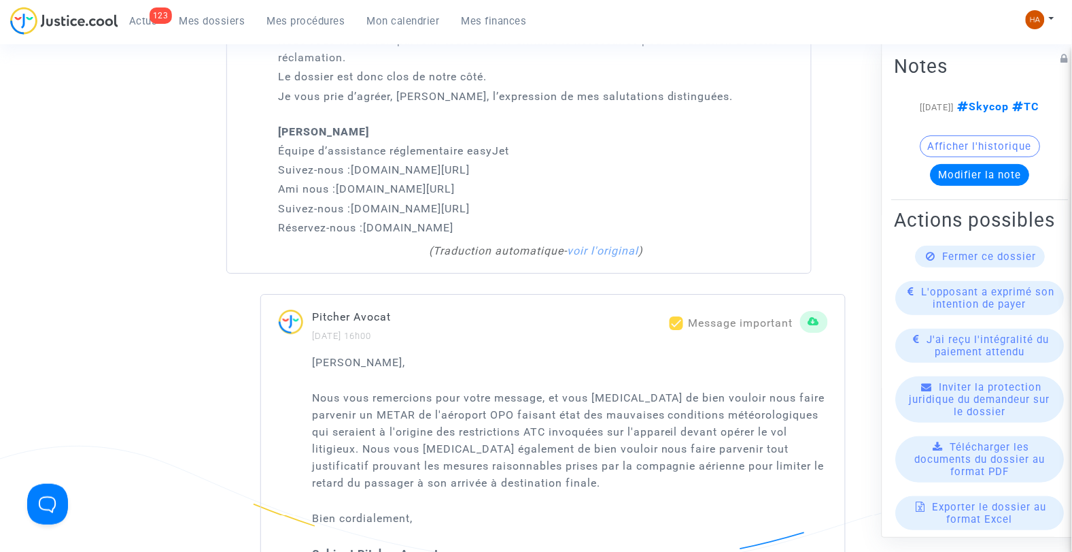
scroll to position [1118, 0]
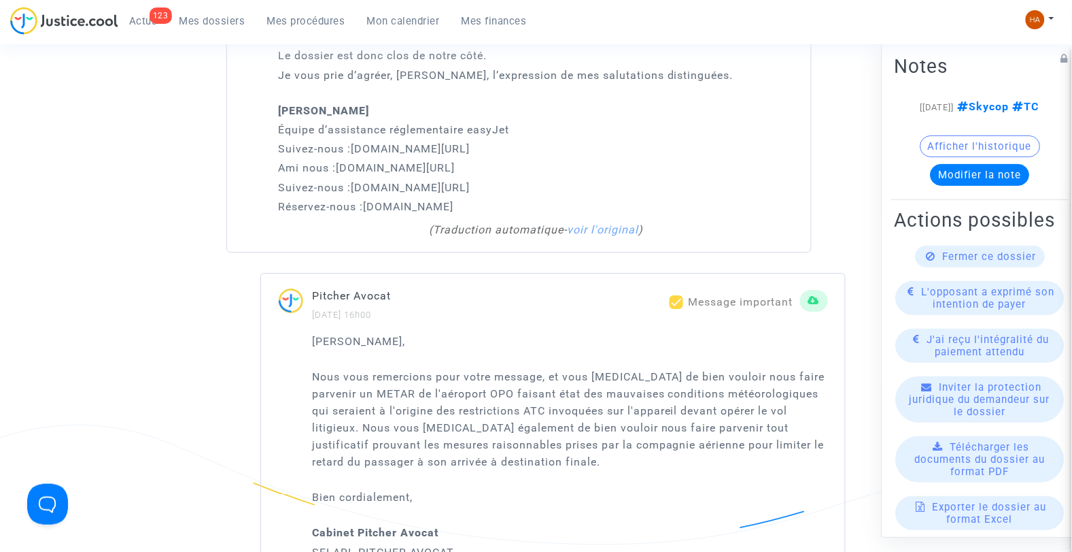
drag, startPoint x: 308, startPoint y: 338, endPoint x: 522, endPoint y: 465, distance: 248.5
copy div "Cher Monsieur, Nous vous remercions pour votre message, et vous prions de bien …"
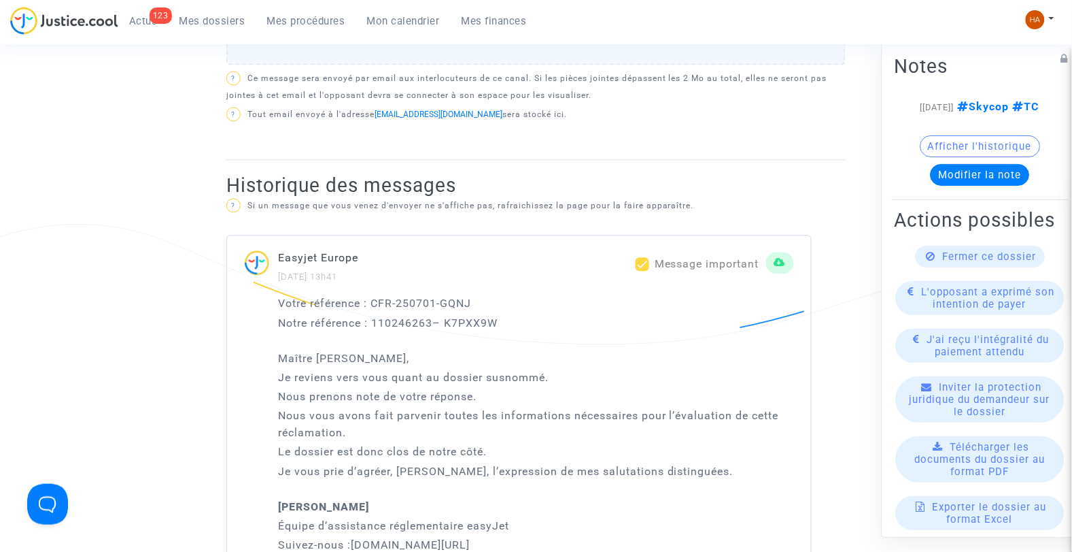
scroll to position [362, 0]
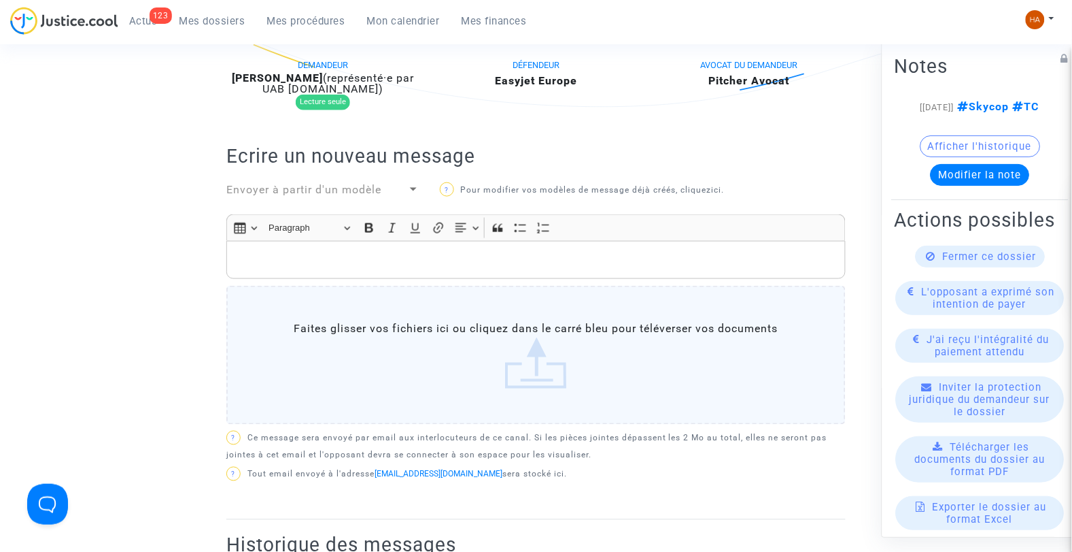
click at [264, 252] on p "Rich Text Editor, main" at bounding box center [536, 260] width 605 height 17
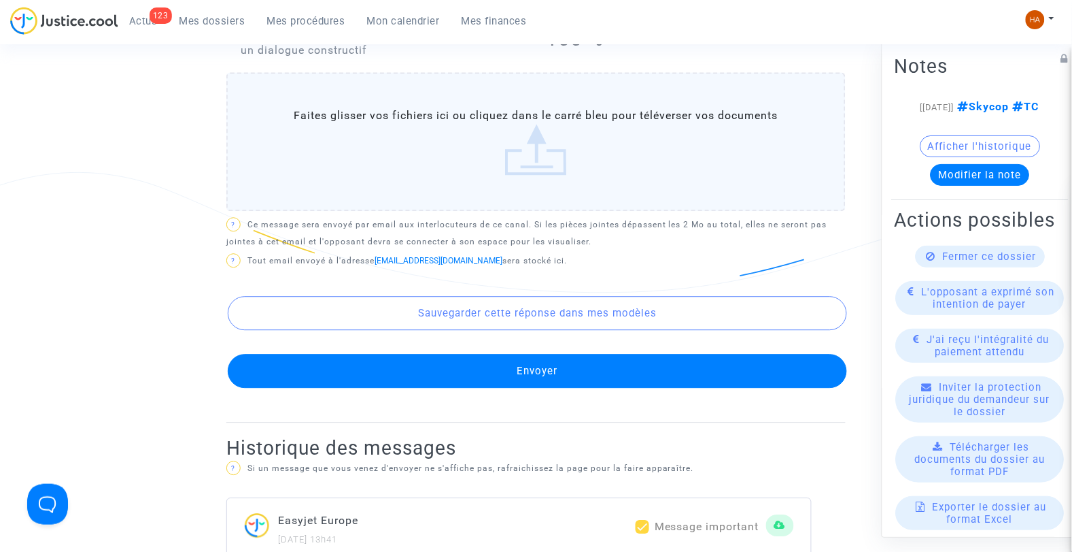
scroll to position [775, 0]
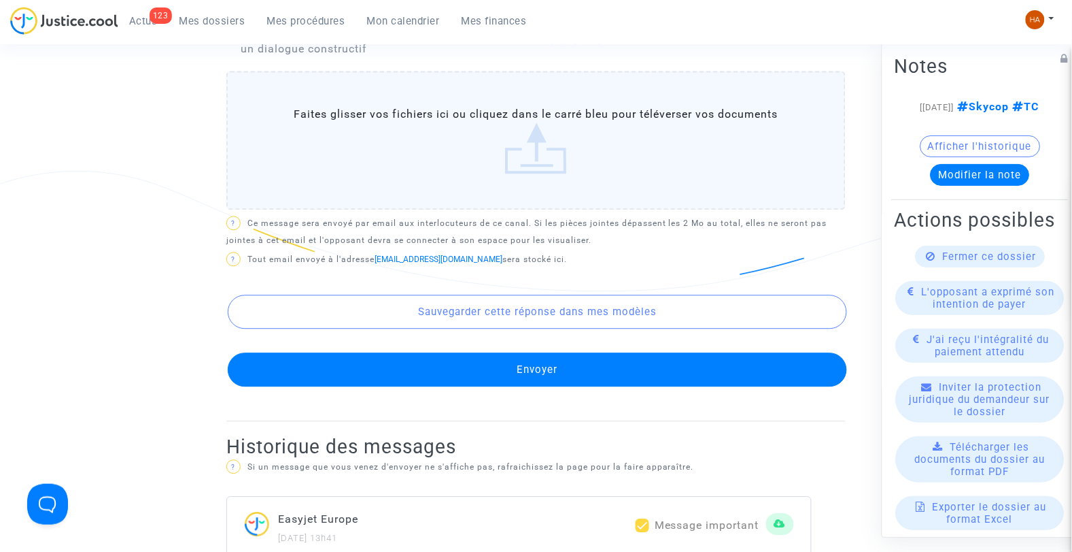
click at [630, 365] on button "Envoyer" at bounding box center [538, 369] width 620 height 34
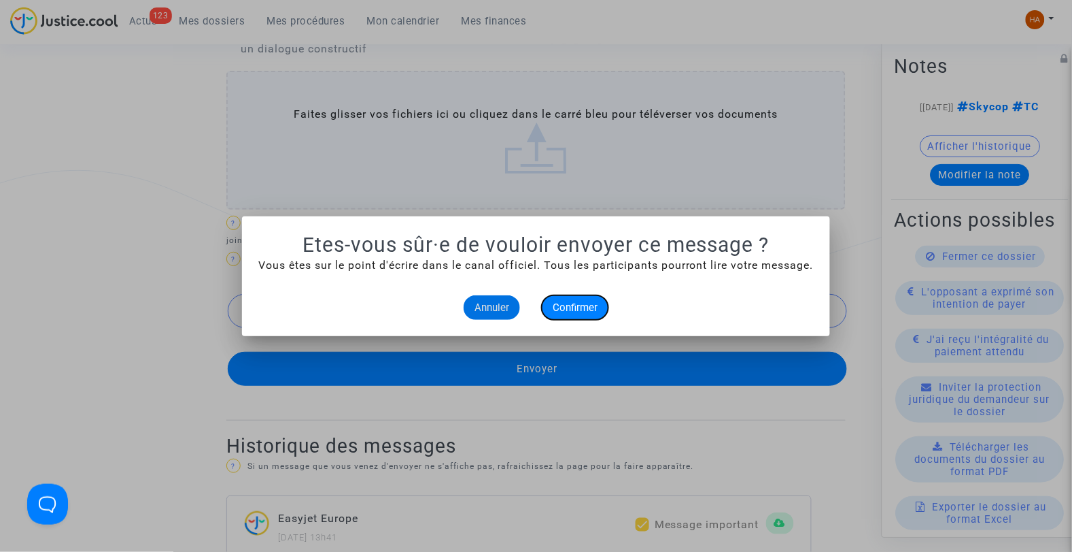
click at [583, 309] on span "Confirmer" at bounding box center [575, 307] width 45 height 12
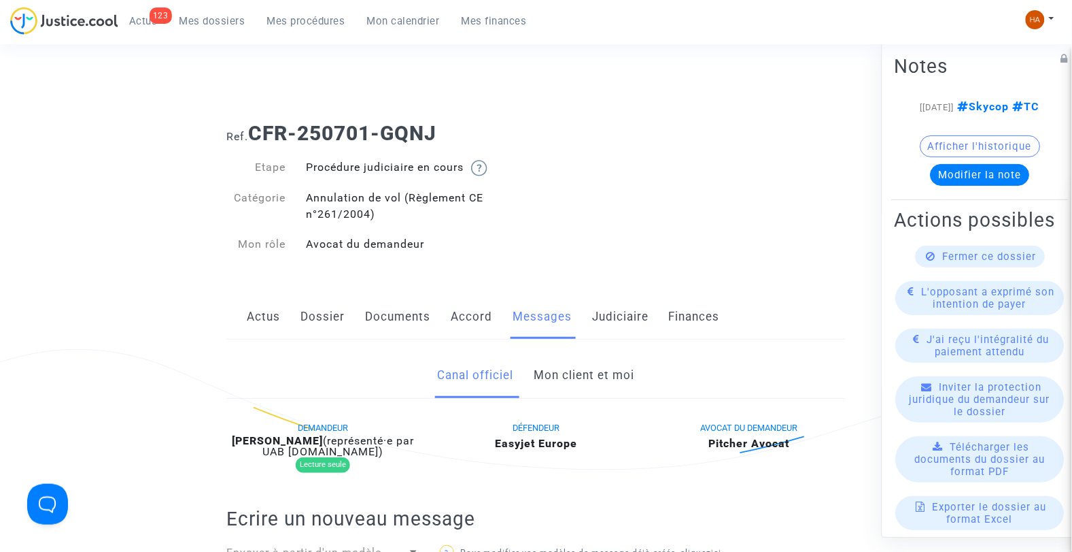
click at [213, 22] on span "Mes dossiers" at bounding box center [213, 21] width 66 height 12
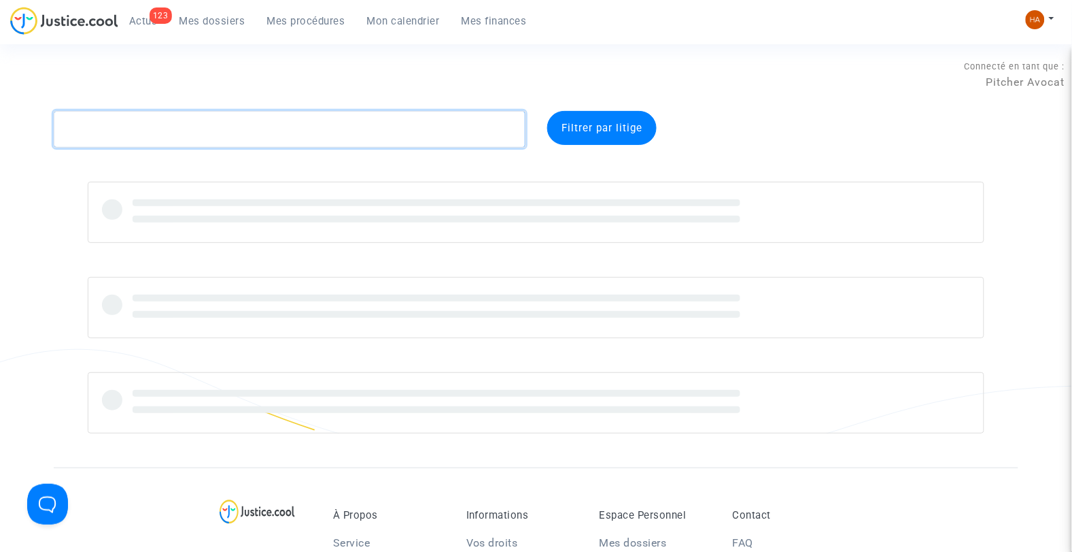
click at [126, 126] on textarea at bounding box center [290, 129] width 473 height 37
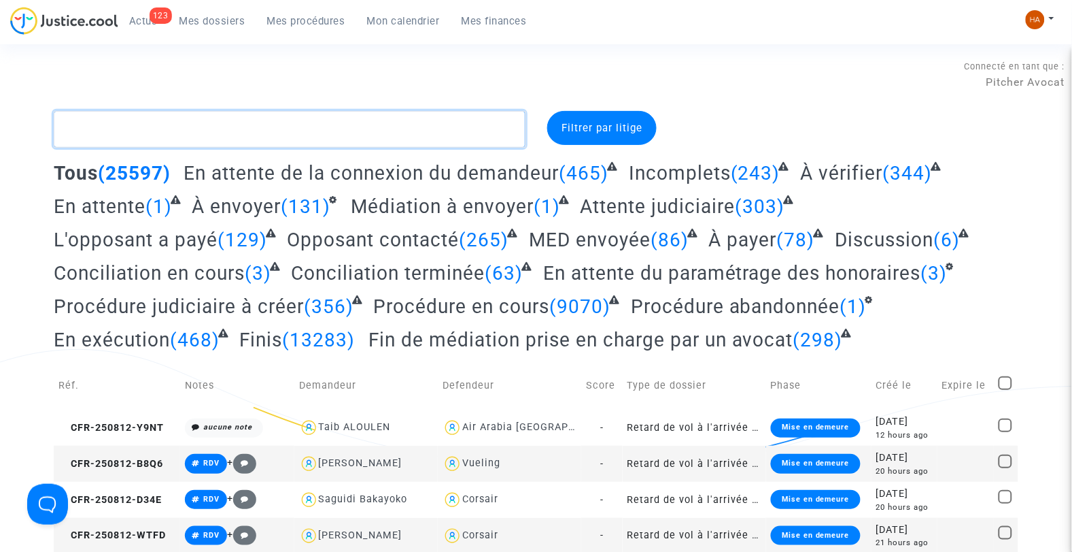
click at [126, 126] on textarea at bounding box center [290, 129] width 473 height 37
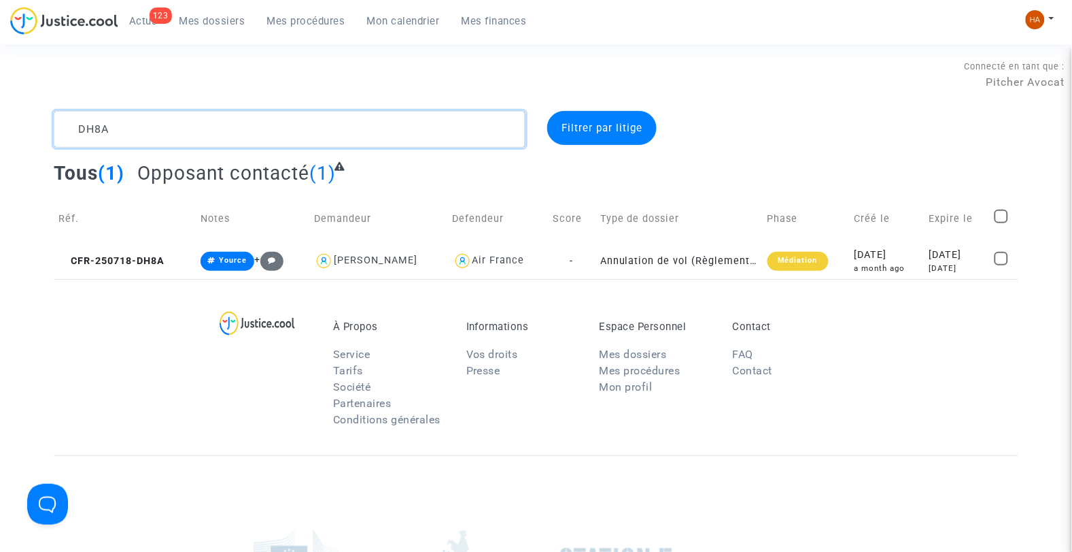
drag, startPoint x: 121, startPoint y: 133, endPoint x: 18, endPoint y: 120, distance: 103.6
click at [18, 120] on div "DH8A Filtrer par litige Tous (1) Opposant contacté (1) Réf. Notes Demandeur Def…" at bounding box center [536, 195] width 1072 height 168
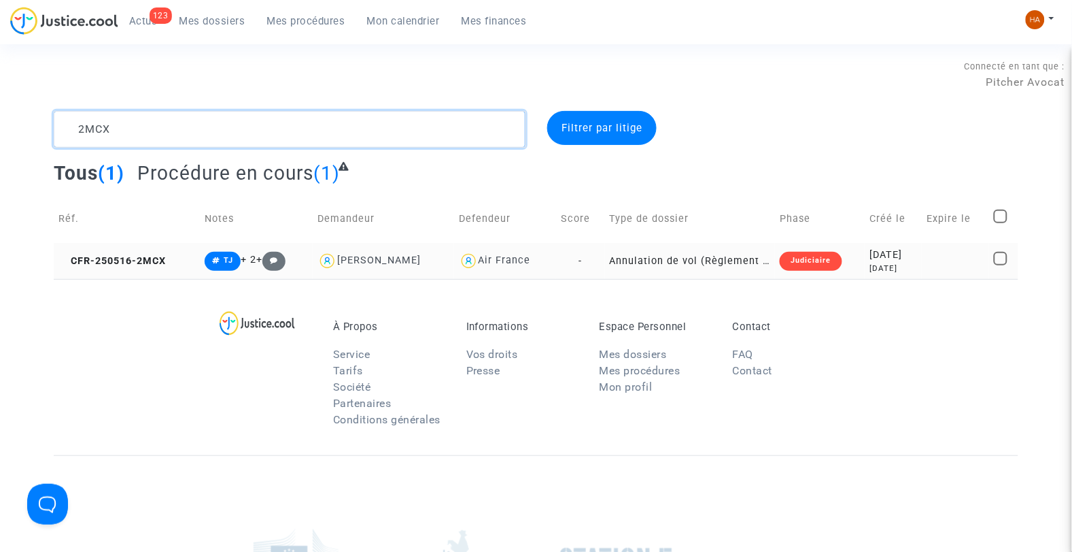
type textarea "2MCX"
click at [608, 257] on td "Annulation de vol (Règlement CE n°261/2004)" at bounding box center [690, 261] width 171 height 36
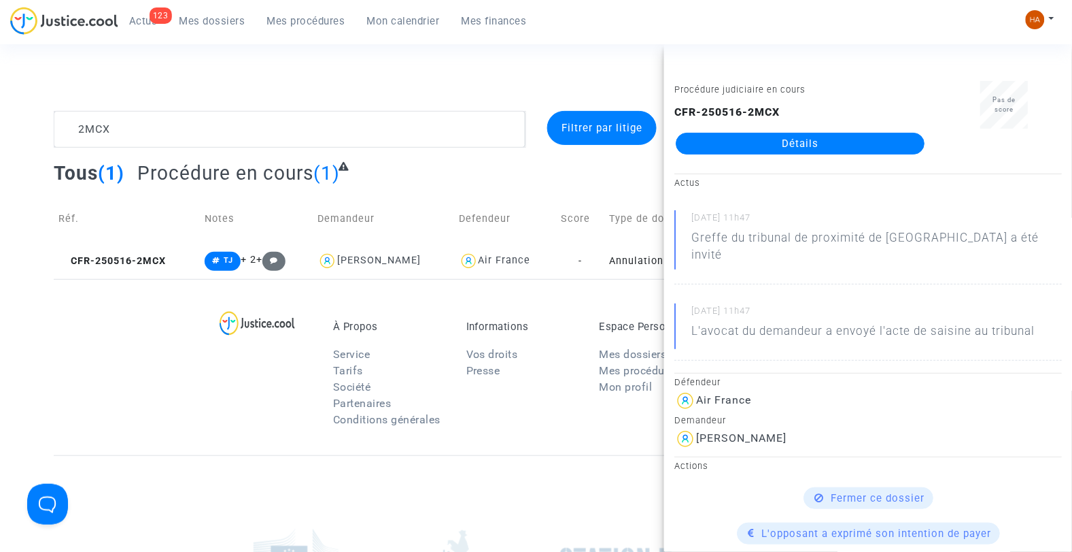
click at [757, 148] on link "Détails" at bounding box center [800, 144] width 249 height 22
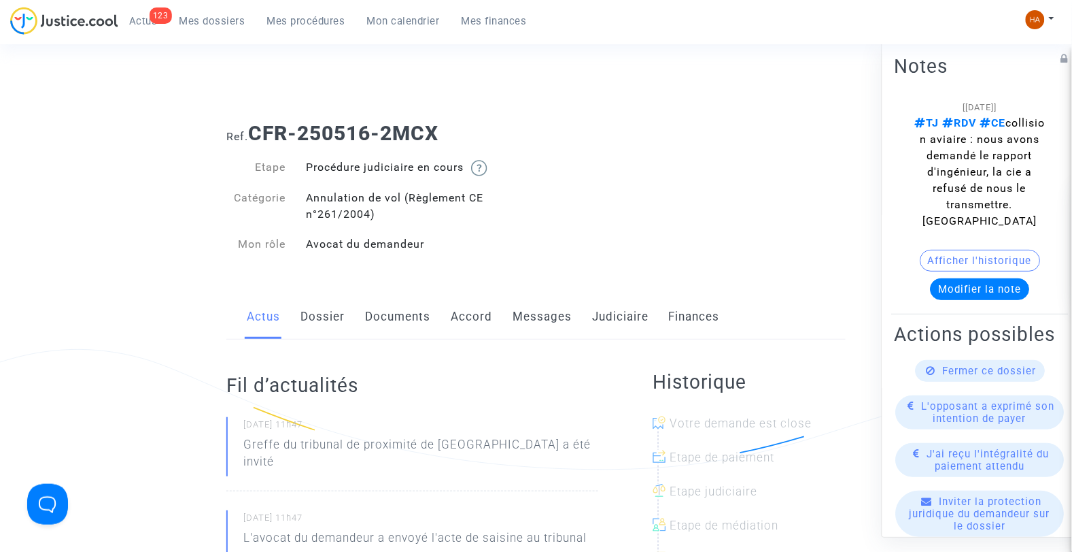
click at [552, 318] on link "Messages" at bounding box center [542, 316] width 59 height 45
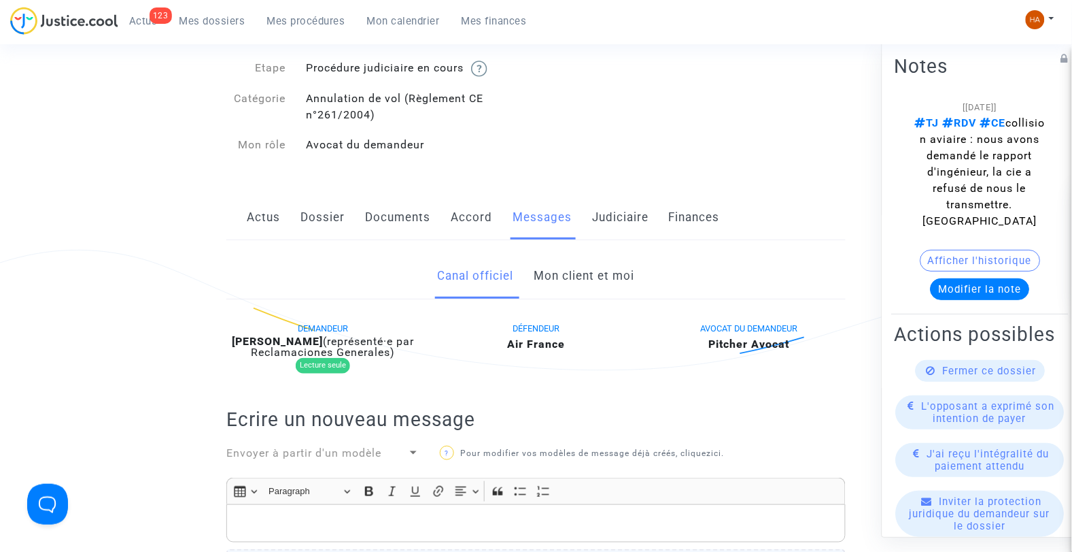
click at [603, 270] on link "Mon client et moi" at bounding box center [584, 276] width 101 height 45
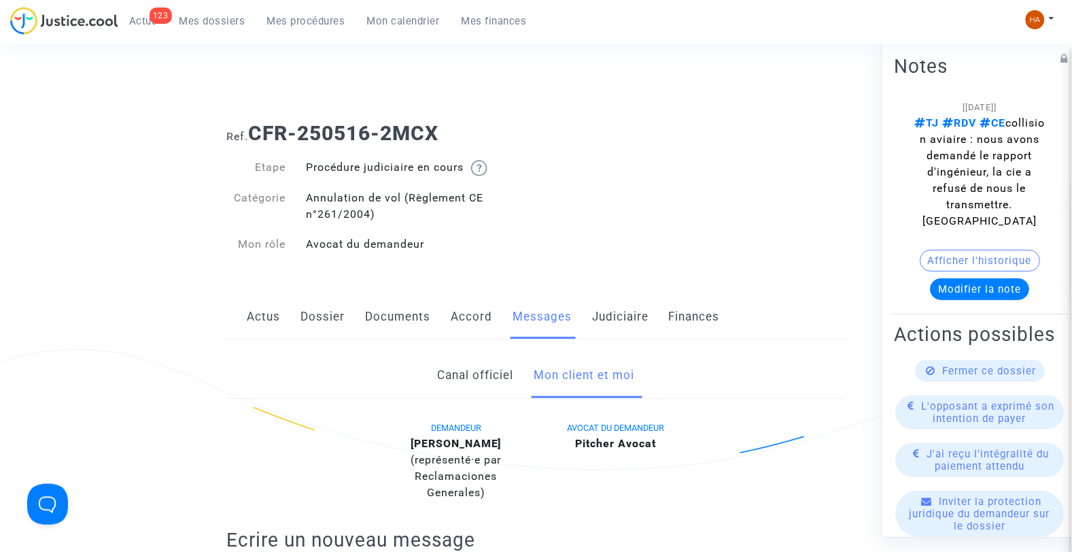
click at [930, 260] on button "Afficher l'historique" at bounding box center [981, 261] width 120 height 22
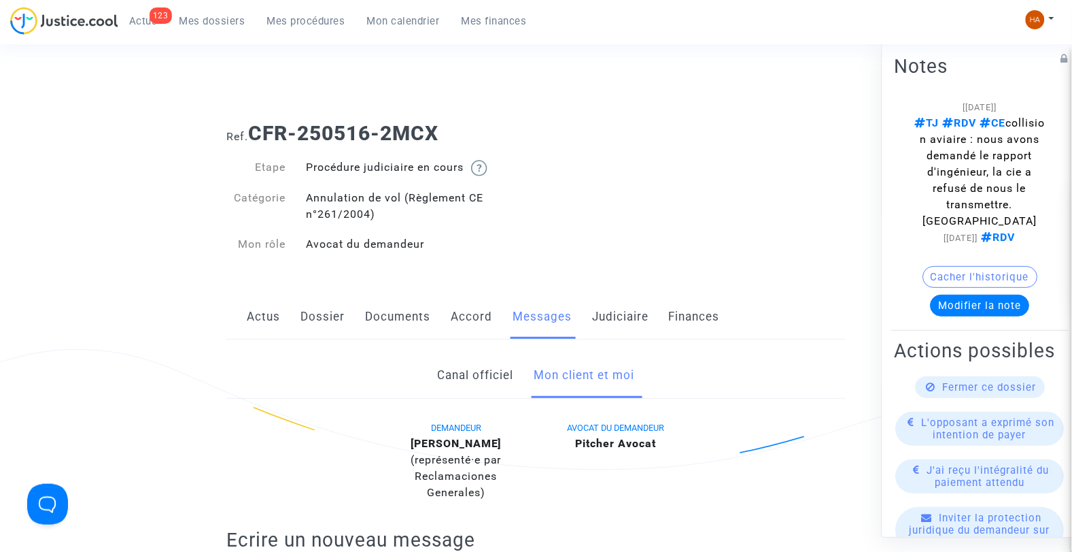
click at [474, 374] on link "Canal officiel" at bounding box center [475, 375] width 76 height 45
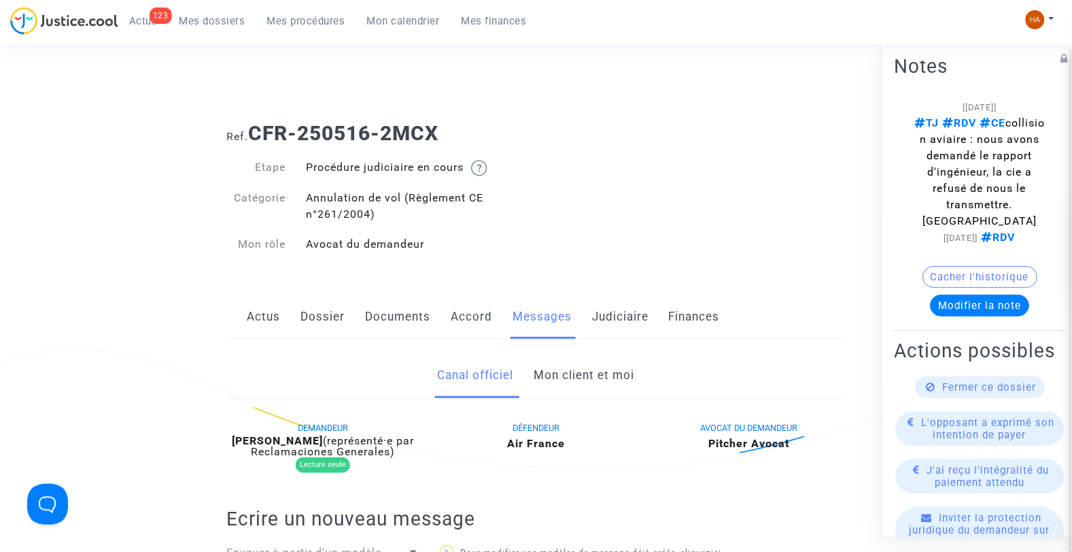
click at [199, 20] on span "Mes dossiers" at bounding box center [213, 21] width 66 height 12
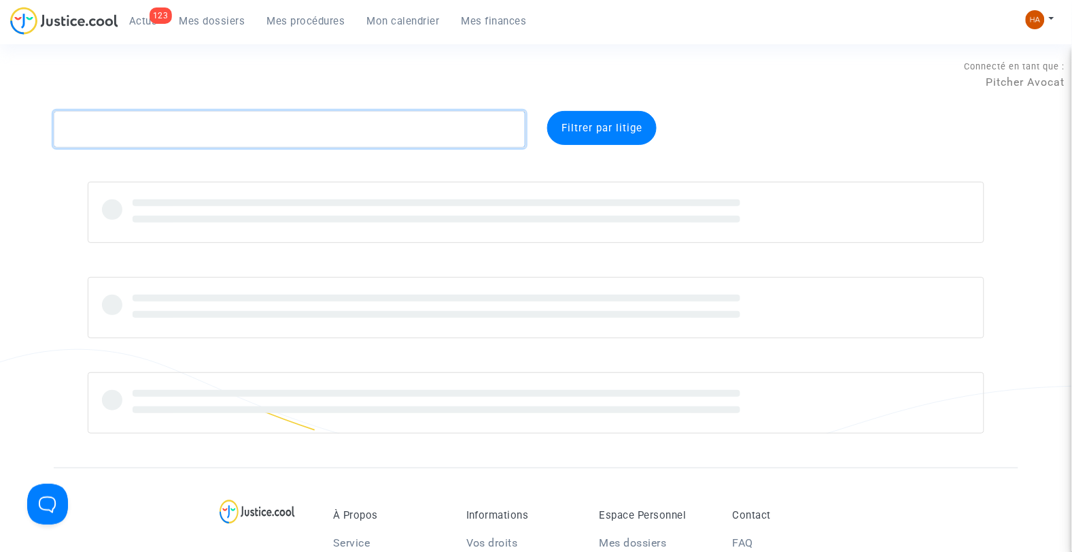
click at [136, 118] on textarea at bounding box center [290, 129] width 473 height 37
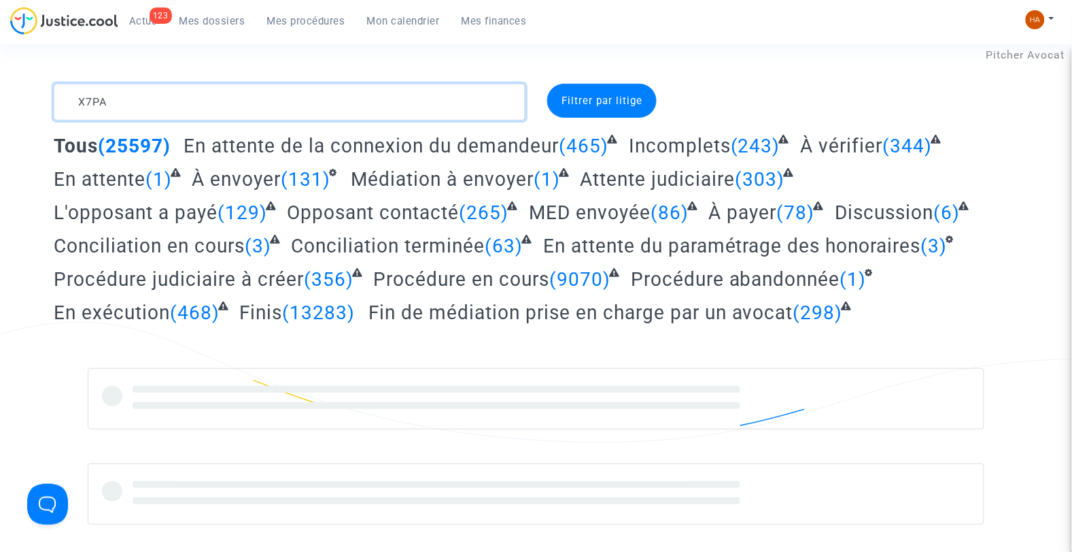
scroll to position [28, 0]
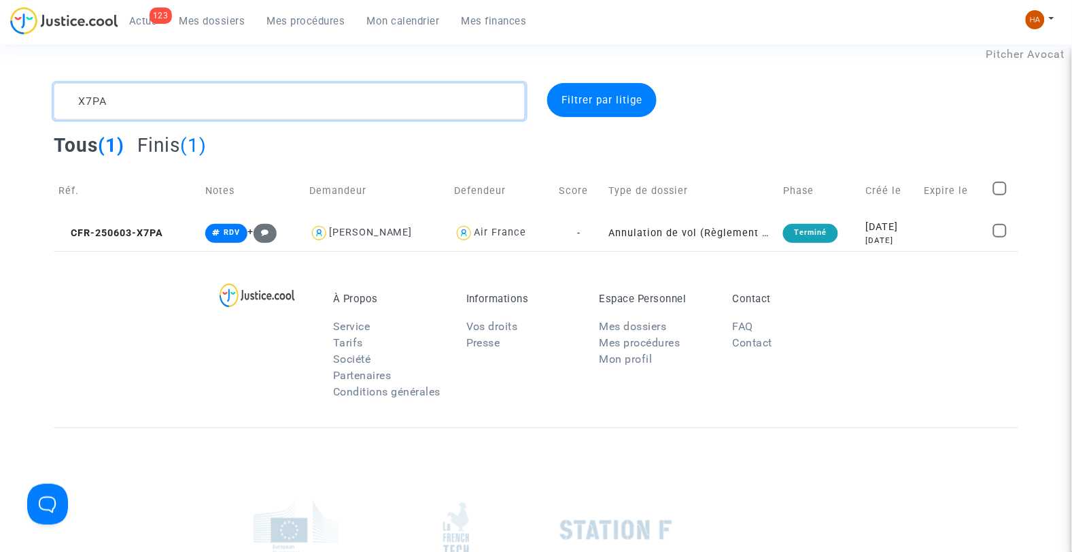
drag, startPoint x: 109, startPoint y: 96, endPoint x: 61, endPoint y: 94, distance: 48.3
click at [61, 94] on textarea at bounding box center [290, 101] width 473 height 37
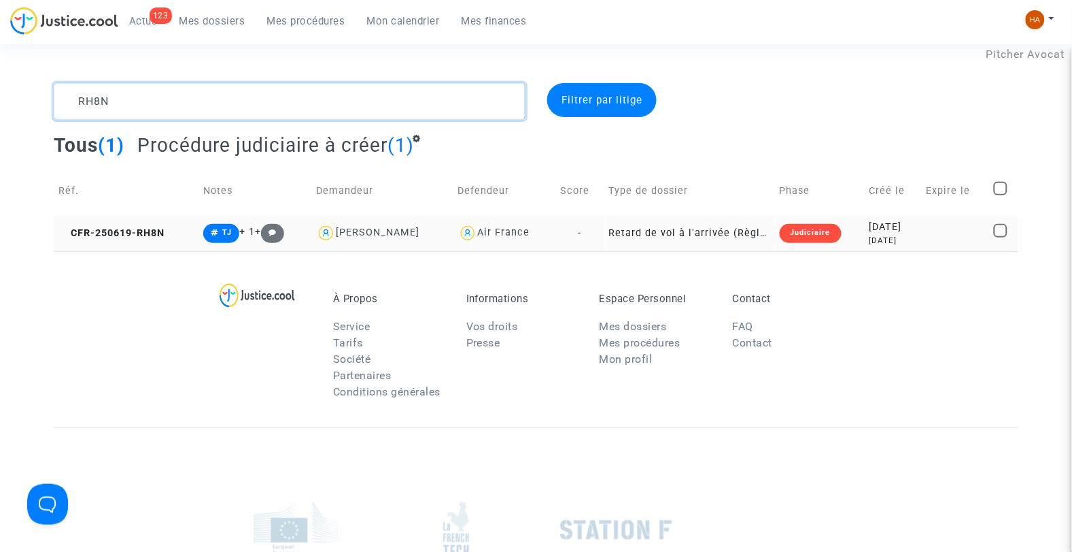
type textarea "RH8N"
click at [604, 241] on td "-" at bounding box center [580, 233] width 49 height 36
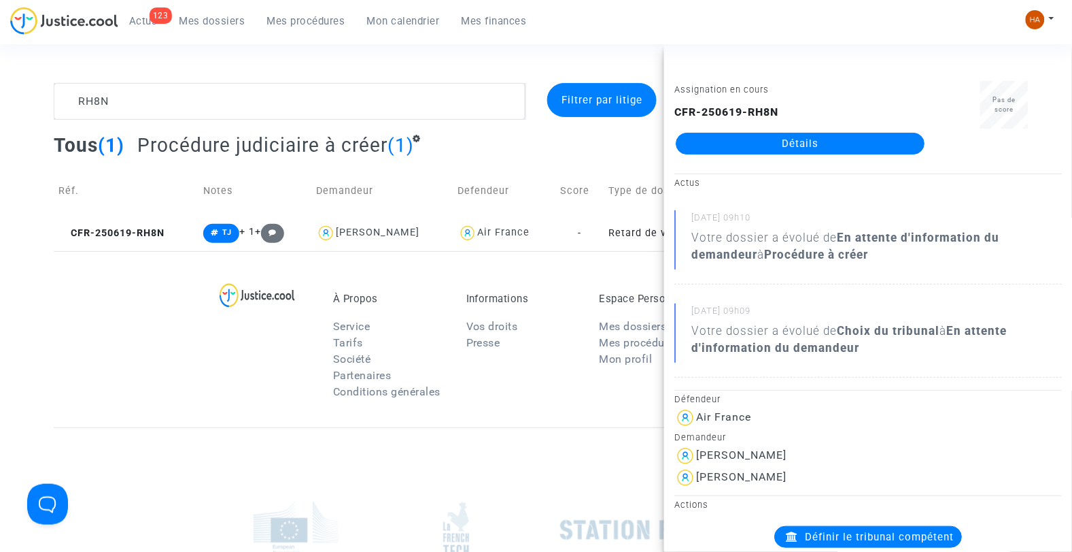
click at [809, 139] on link "Détails" at bounding box center [800, 144] width 249 height 22
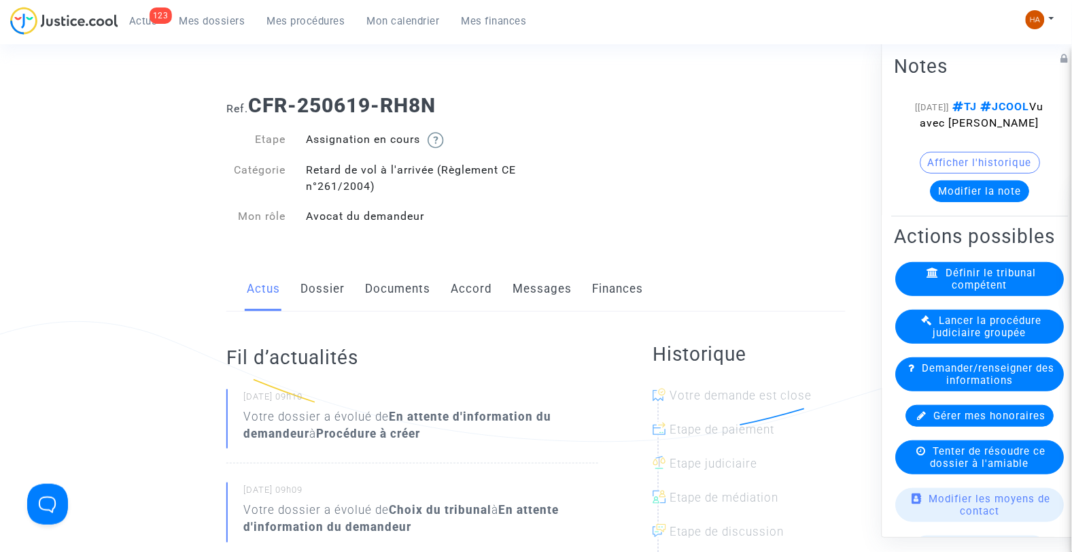
click at [216, 17] on span "Mes dossiers" at bounding box center [213, 21] width 66 height 12
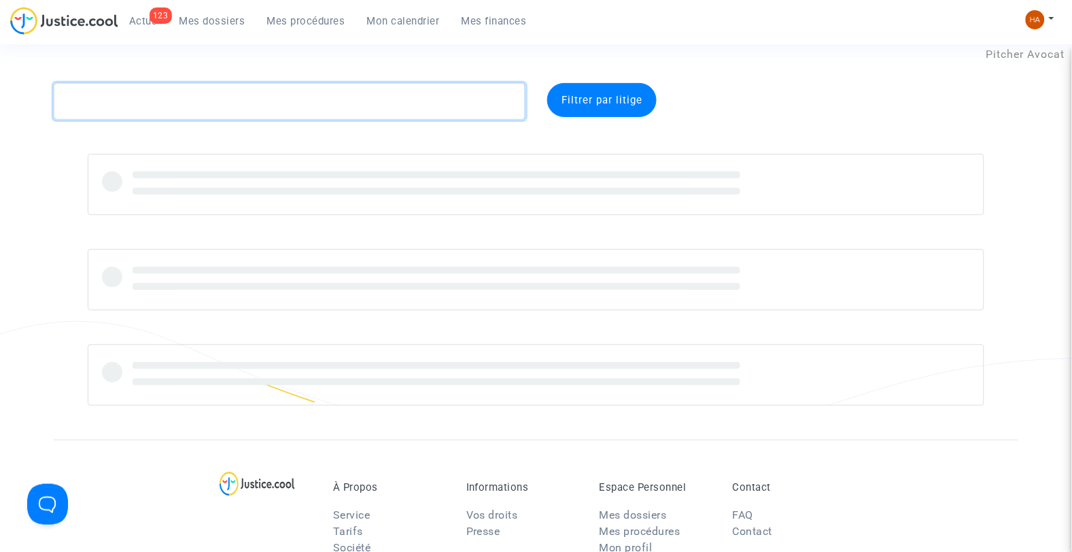
click at [158, 104] on textarea at bounding box center [290, 101] width 473 height 37
paste textarea "CFR-250512-JNGE"
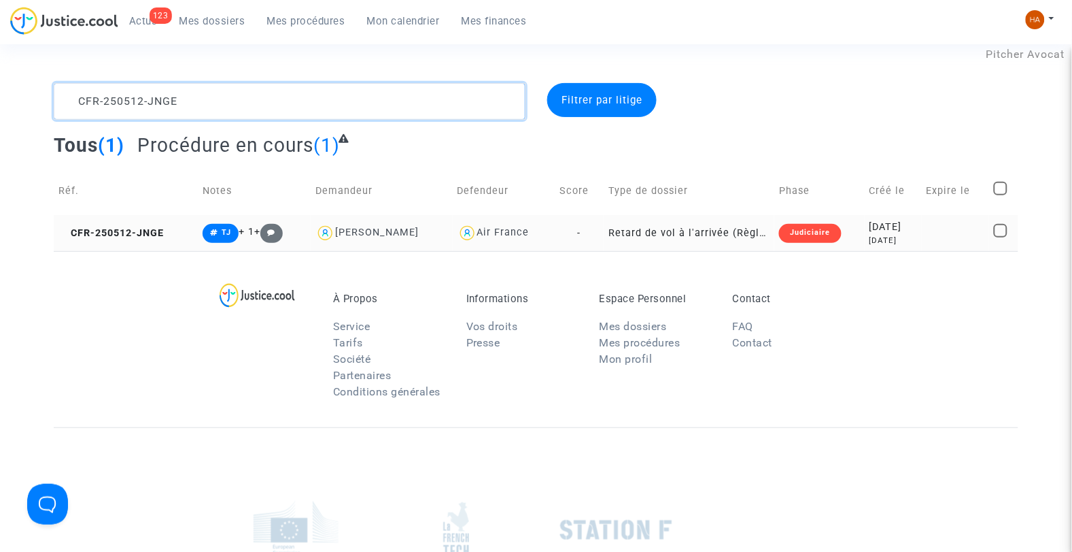
type textarea "CFR-250512-JNGE"
click at [579, 233] on td "-" at bounding box center [579, 233] width 49 height 36
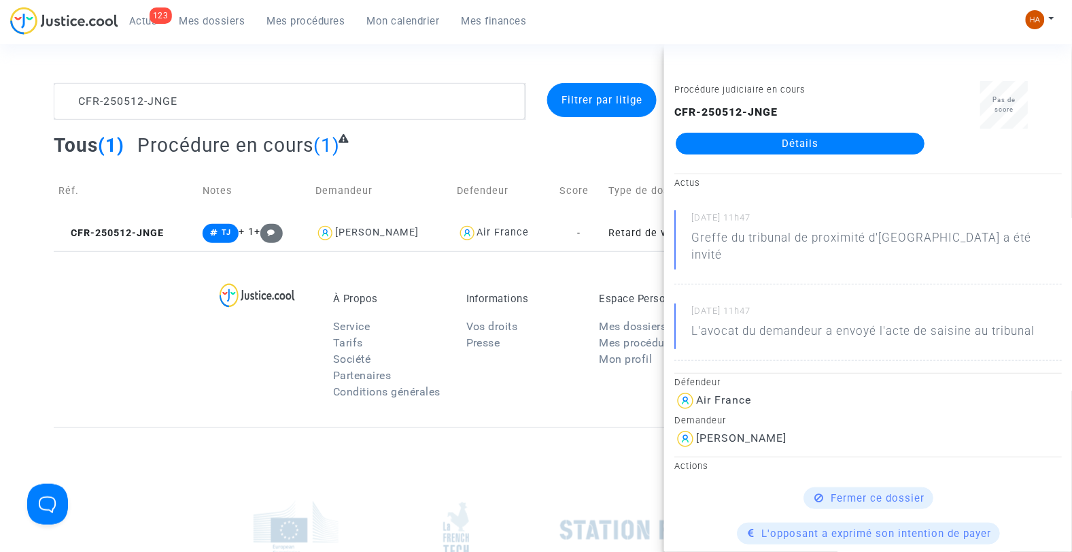
click at [695, 143] on link "Détails" at bounding box center [800, 144] width 249 height 22
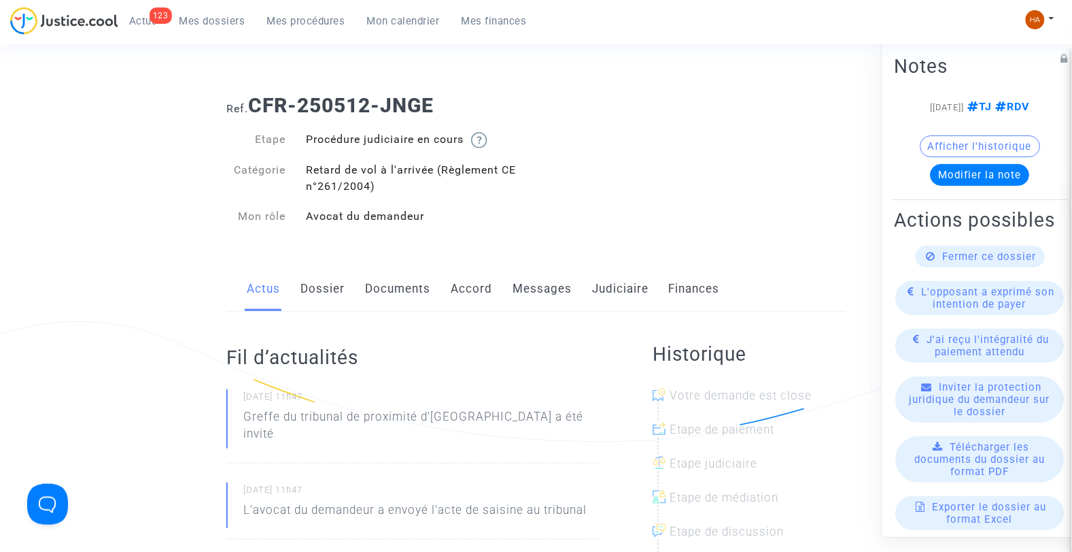
click at [207, 23] on span "Mes dossiers" at bounding box center [213, 21] width 66 height 12
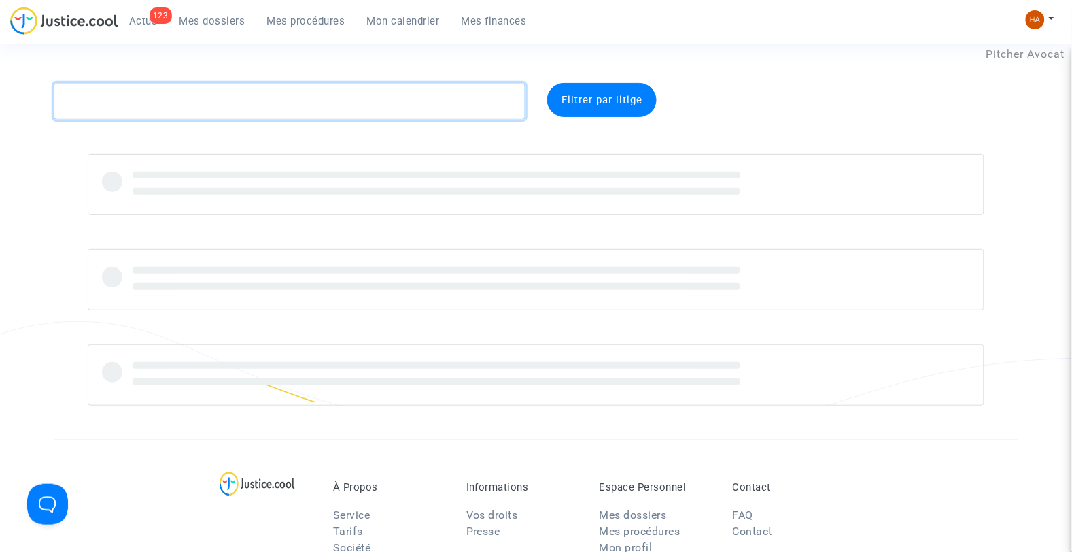
click at [139, 101] on textarea at bounding box center [290, 101] width 473 height 37
paste textarea "CFR-250710-NECV"
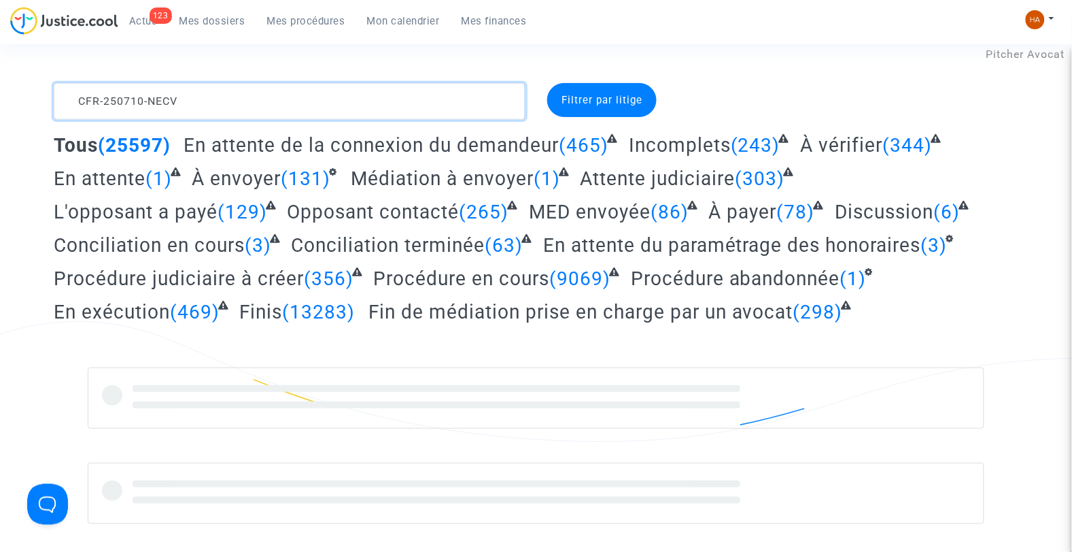
click at [189, 103] on textarea at bounding box center [290, 101] width 473 height 37
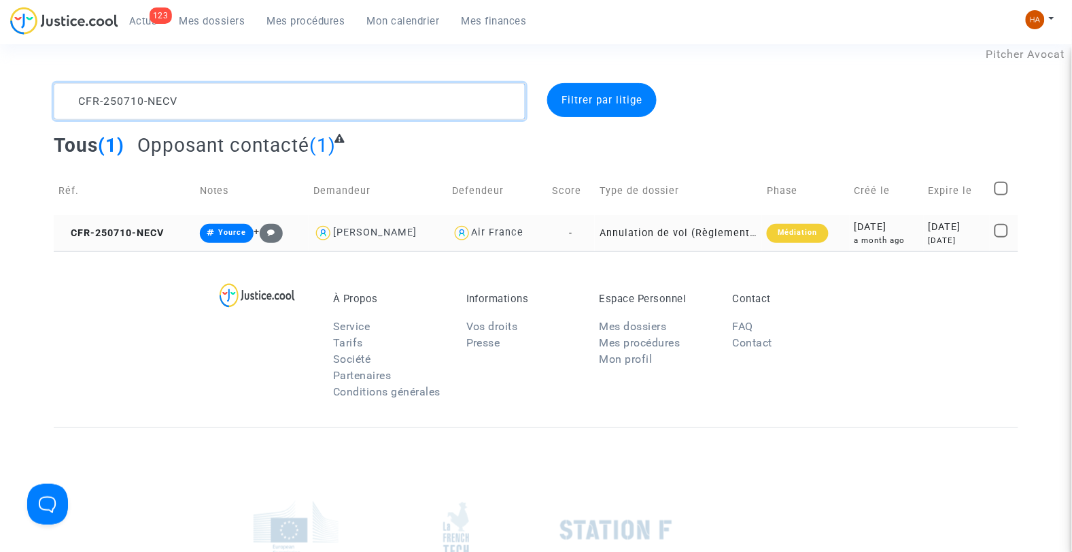
type textarea "CFR-250710-NECV"
click at [560, 234] on td "-" at bounding box center [571, 233] width 48 height 36
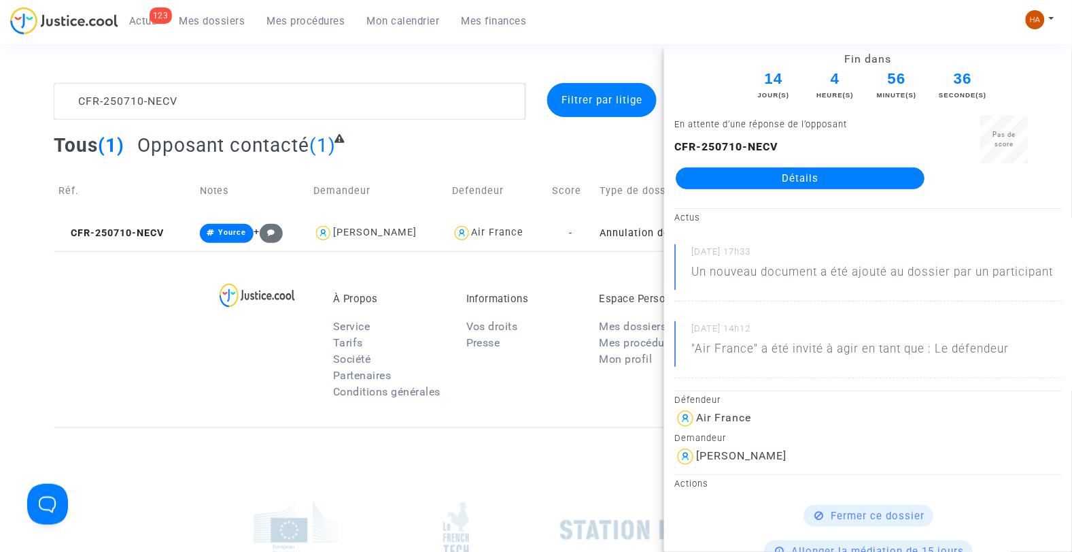
click at [749, 174] on link "Détails" at bounding box center [800, 178] width 249 height 22
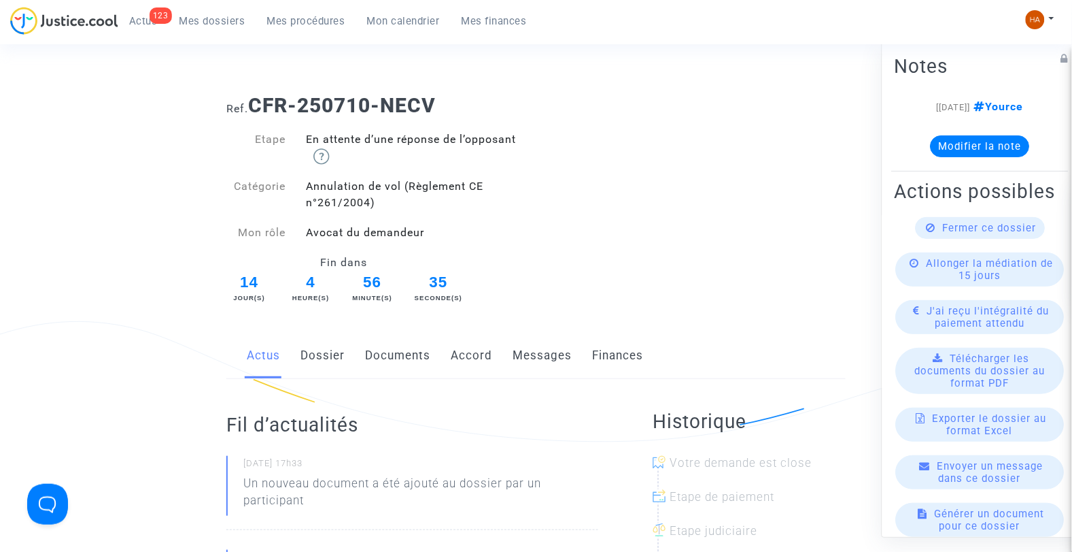
click at [522, 354] on link "Messages" at bounding box center [542, 355] width 59 height 45
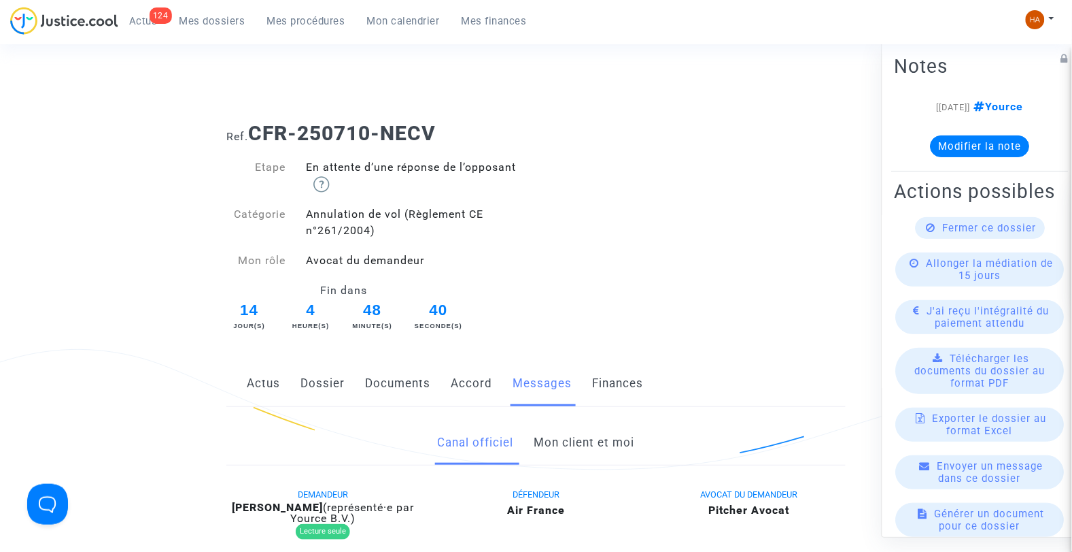
click at [397, 384] on link "Documents" at bounding box center [397, 383] width 65 height 45
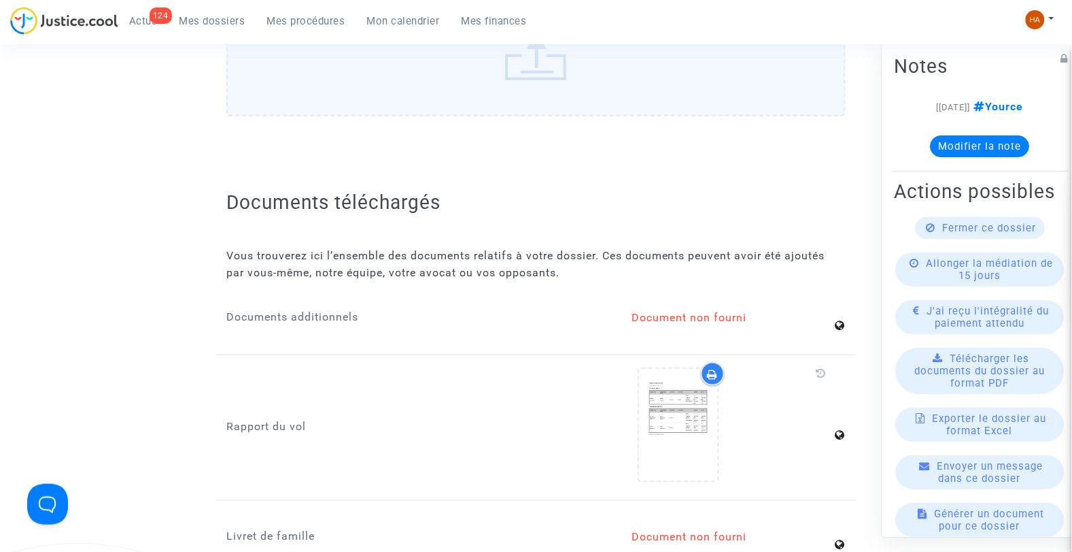
scroll to position [1657, 0]
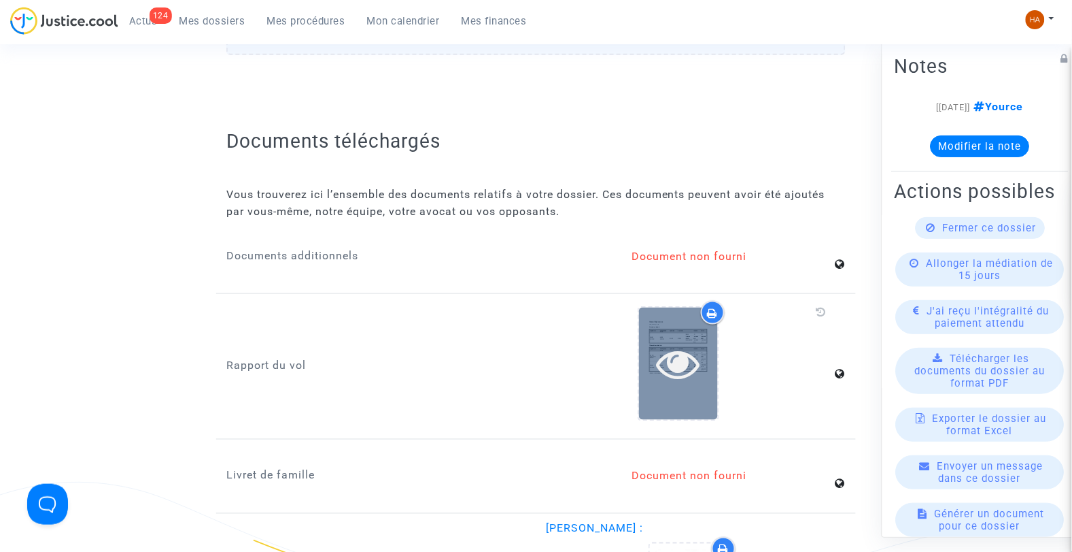
click at [663, 342] on icon at bounding box center [678, 363] width 44 height 44
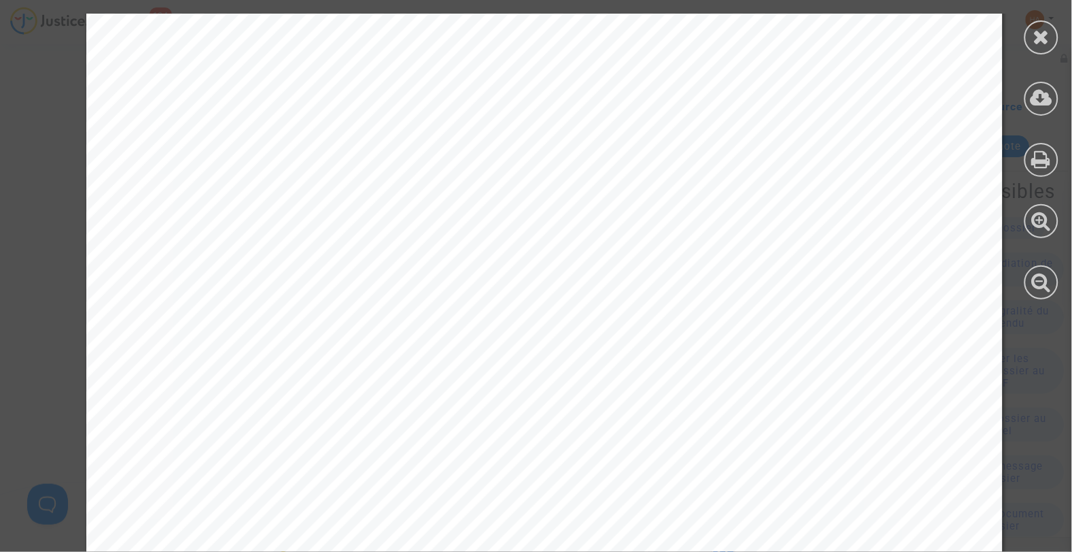
scroll to position [157, 0]
click at [1040, 49] on div at bounding box center [1042, 37] width 34 height 34
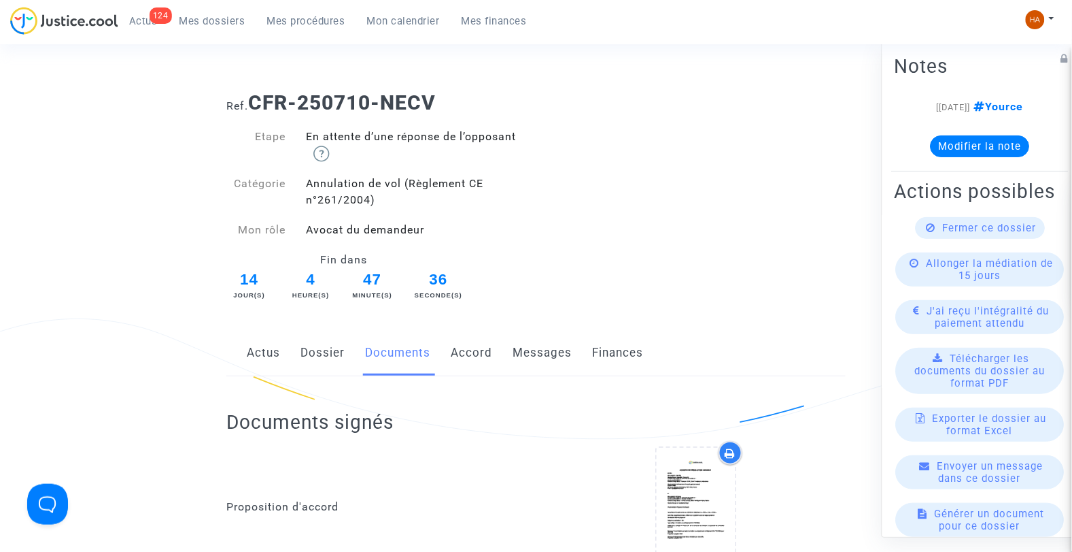
scroll to position [0, 0]
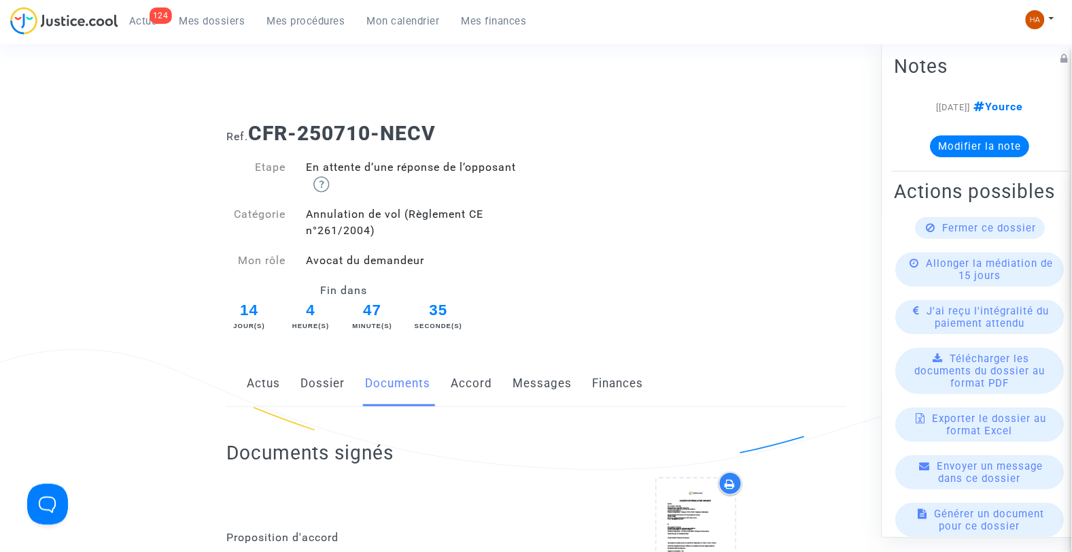
click at [321, 381] on link "Dossier" at bounding box center [323, 383] width 44 height 45
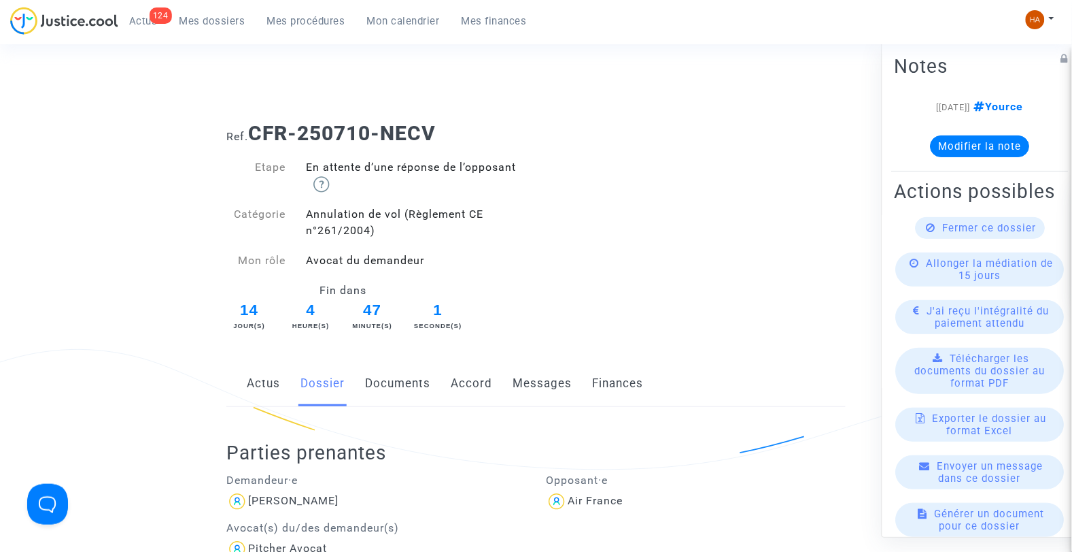
click at [392, 382] on link "Documents" at bounding box center [397, 383] width 65 height 45
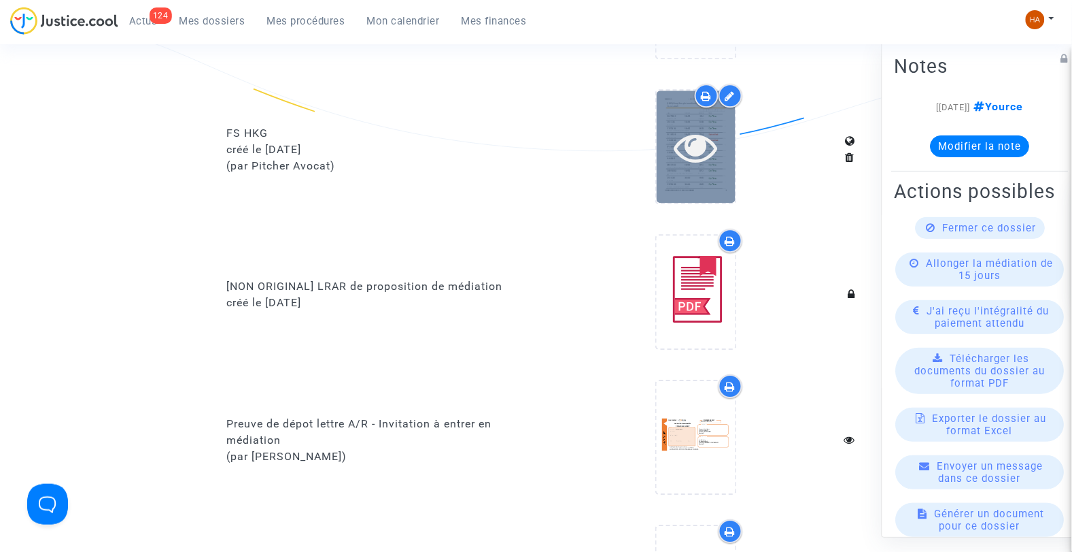
scroll to position [915, 0]
click at [717, 171] on div at bounding box center [696, 147] width 79 height 112
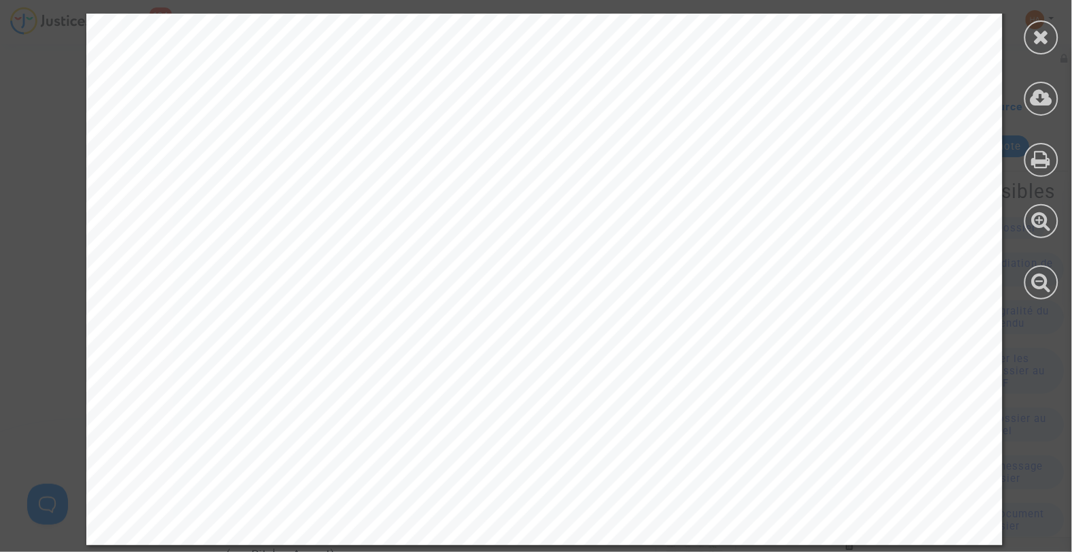
scroll to position [528, 0]
click at [1038, 44] on icon at bounding box center [1042, 37] width 17 height 20
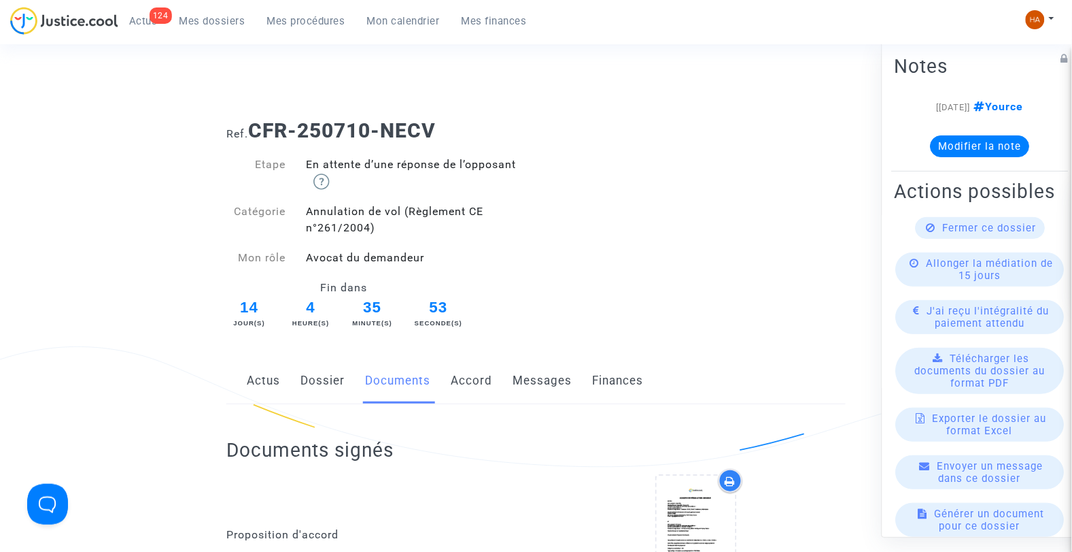
scroll to position [0, 0]
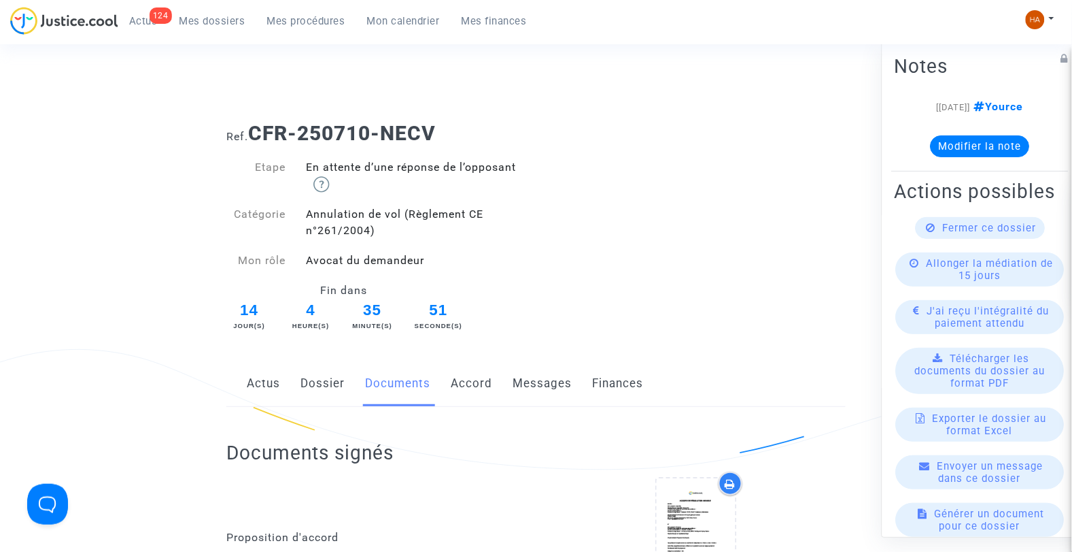
click at [317, 386] on link "Dossier" at bounding box center [323, 383] width 44 height 45
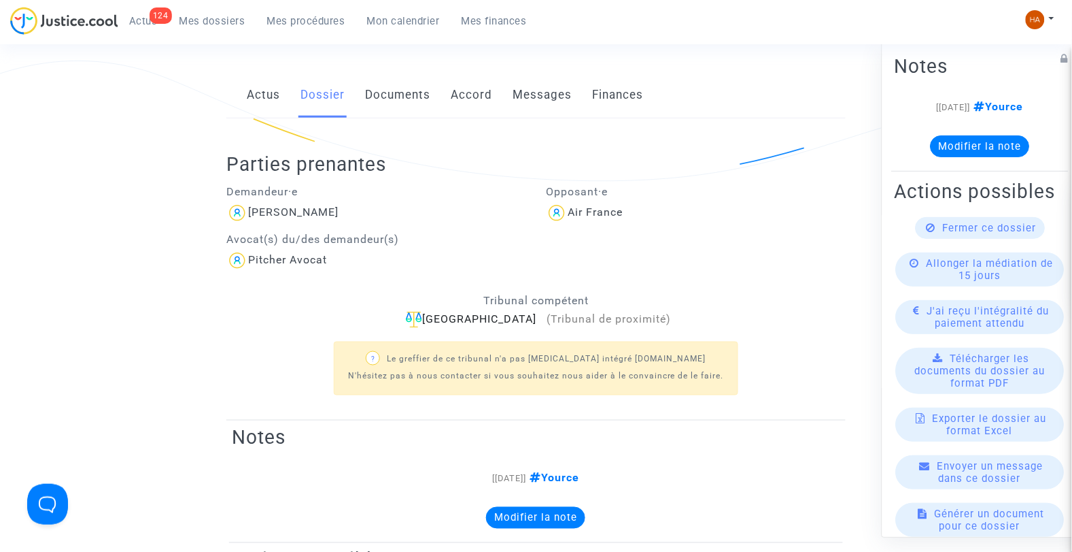
scroll to position [377, 0]
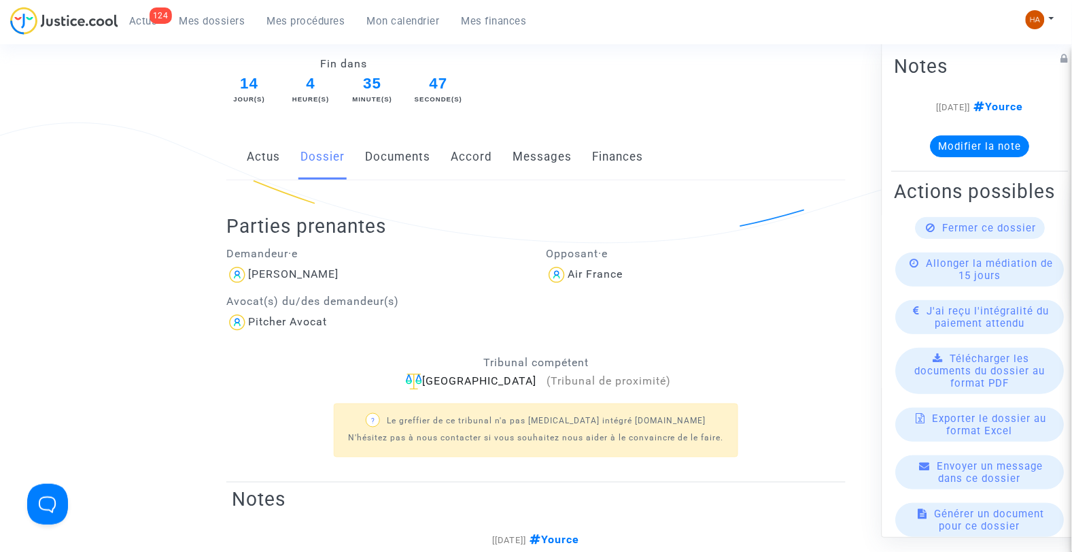
click at [372, 168] on link "Documents" at bounding box center [397, 157] width 65 height 45
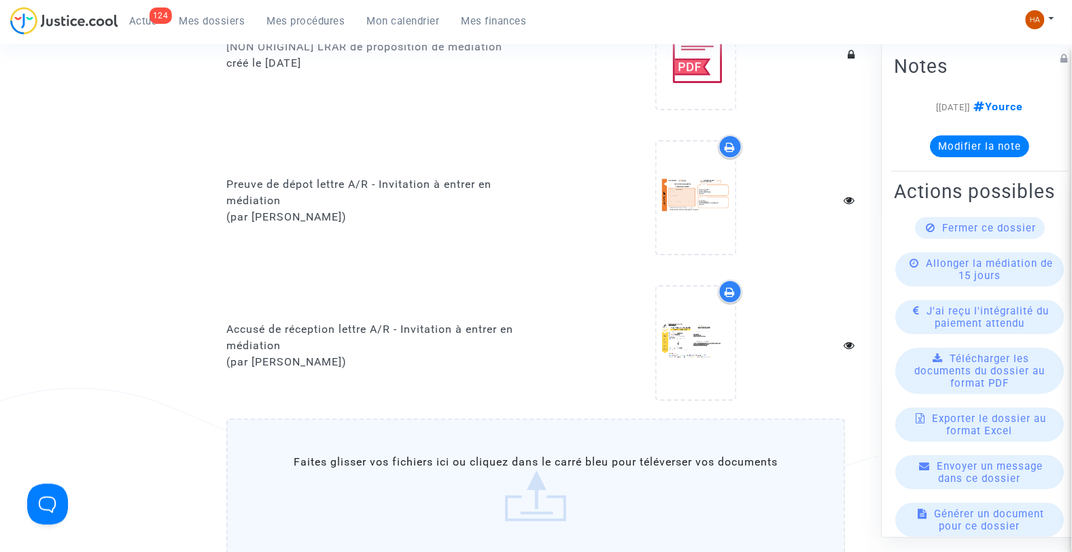
scroll to position [1208, 0]
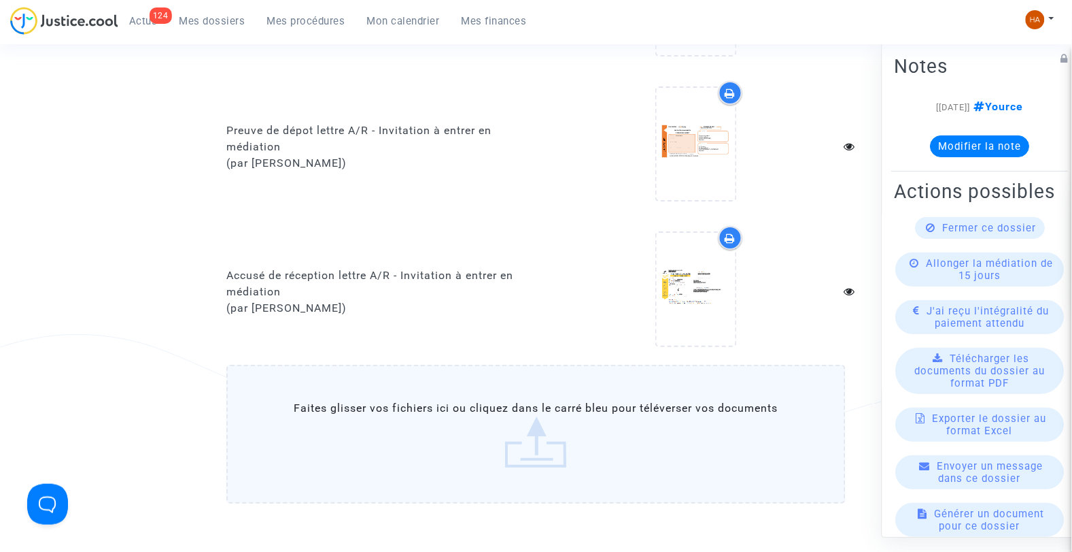
click at [520, 440] on label "Faites glisser vos fichiers ici ou cliquez dans le carré bleu pour téléverser v…" at bounding box center [536, 433] width 620 height 139
click at [0, 0] on input "Faites glisser vos fichiers ici ou cliquez dans le carré bleu pour téléverser v…" at bounding box center [0, 0] width 0 height 0
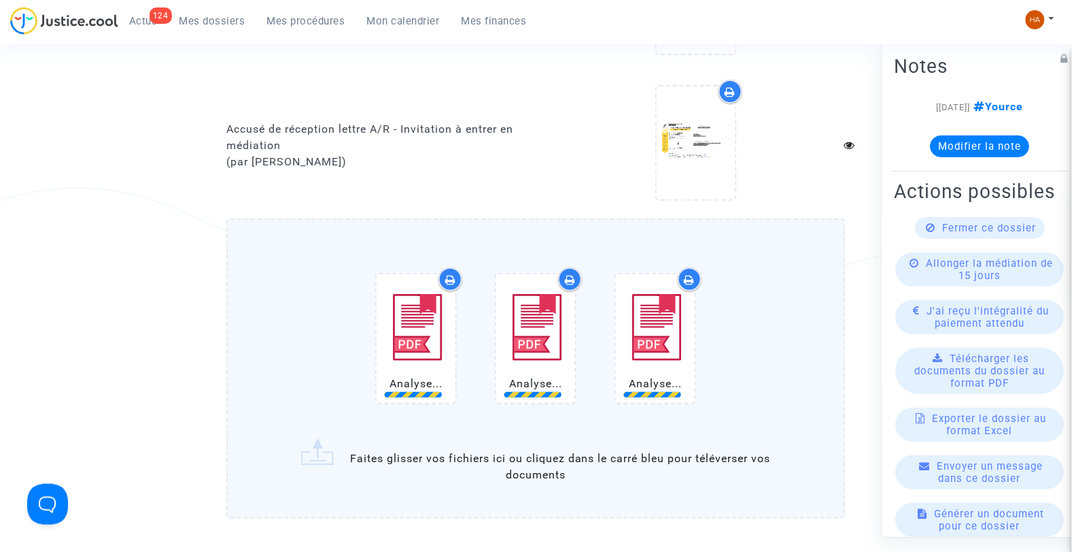
scroll to position [1360, 0]
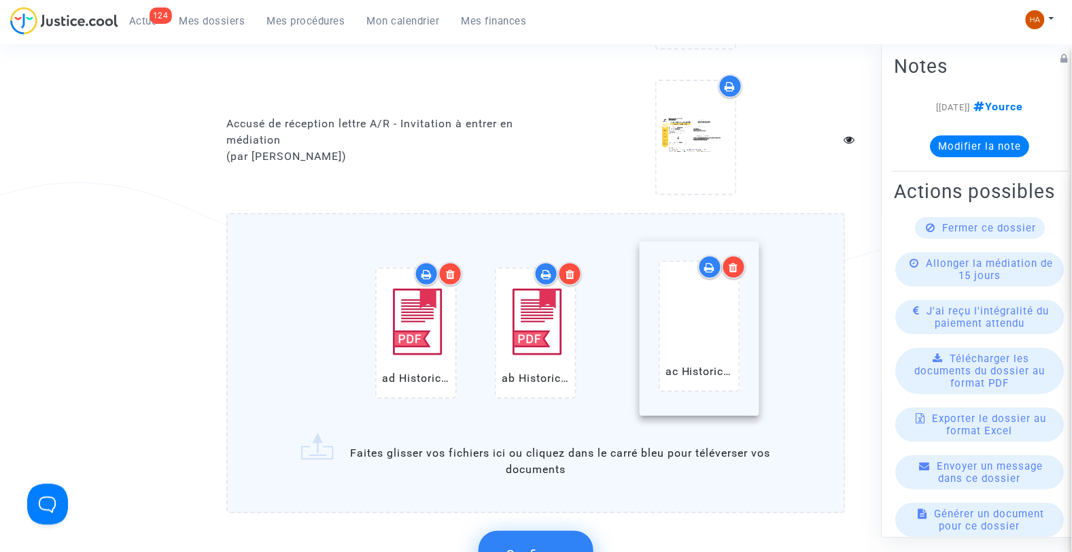
drag, startPoint x: 493, startPoint y: 348, endPoint x: 660, endPoint y: 351, distance: 167.3
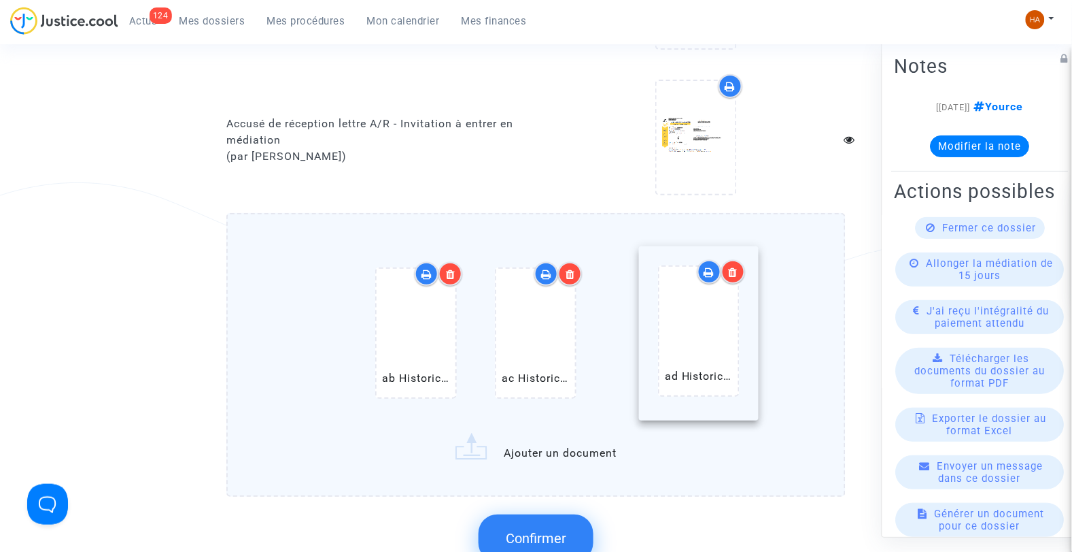
drag, startPoint x: 403, startPoint y: 362, endPoint x: 685, endPoint y: 369, distance: 282.3
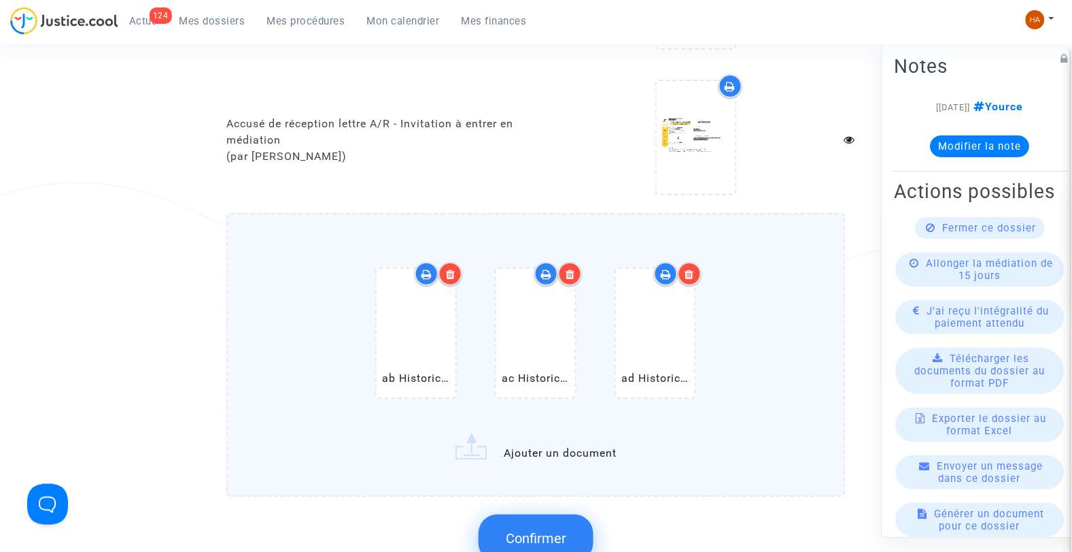
click at [577, 449] on label "ab Historical (CDG) Paris Charles de Gaulle Airport Arrivals.pdf ac Historical …" at bounding box center [536, 355] width 620 height 284
click at [0, 0] on input "ab Historical (CDG) Paris Charles de Gaulle Airport Arrivals.pdf ac Historical …" at bounding box center [0, 0] width 0 height 0
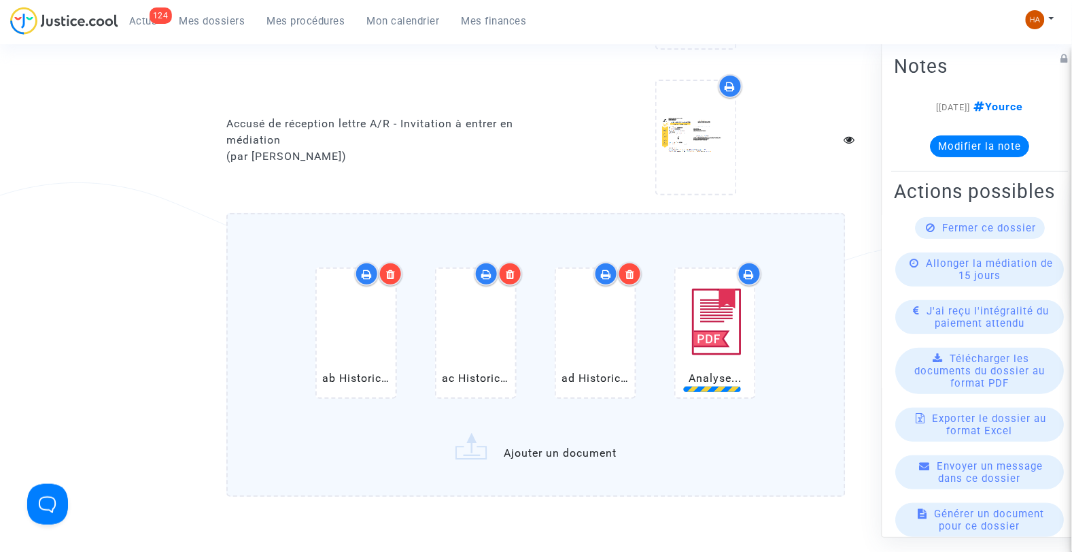
click at [575, 442] on label "ab Historical (CDG) Paris Charles de Gaulle Airport Arrivals.pdf ac Historical …" at bounding box center [536, 355] width 620 height 284
click at [0, 0] on input "ab Historical (CDG) Paris Charles de Gaulle Airport Arrivals.pdf ac Historical …" at bounding box center [0, 0] width 0 height 0
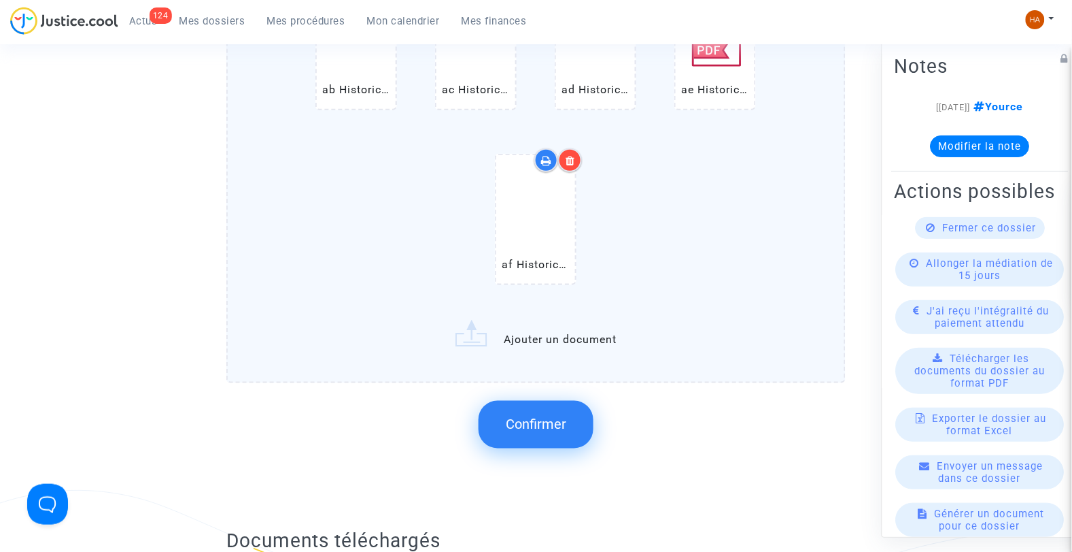
scroll to position [1662, 0]
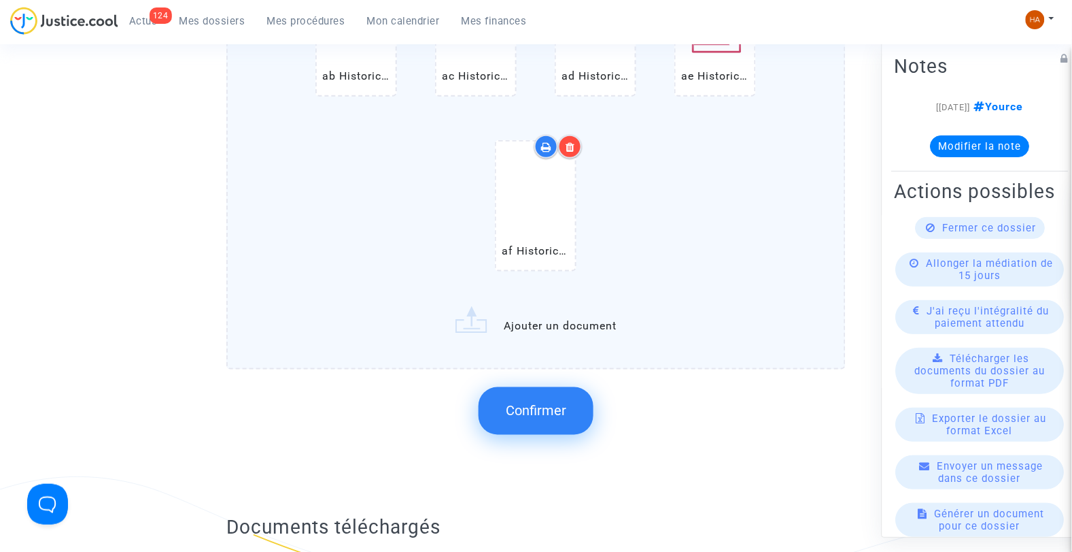
click at [522, 403] on span "Confirmer" at bounding box center [536, 411] width 61 height 16
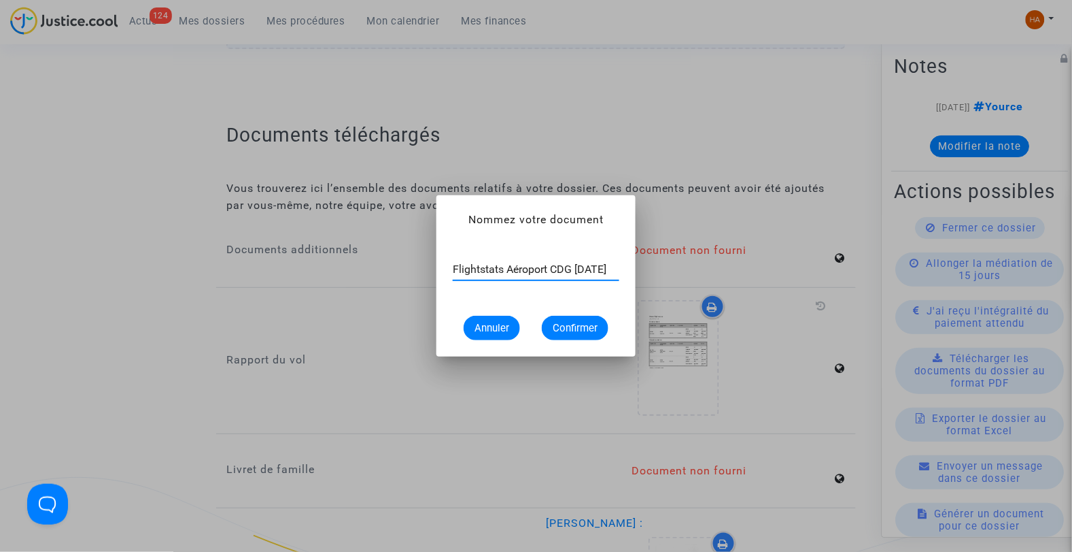
scroll to position [0, 16]
type input "Flightstats Aéroport CDG 15 juin 2025"
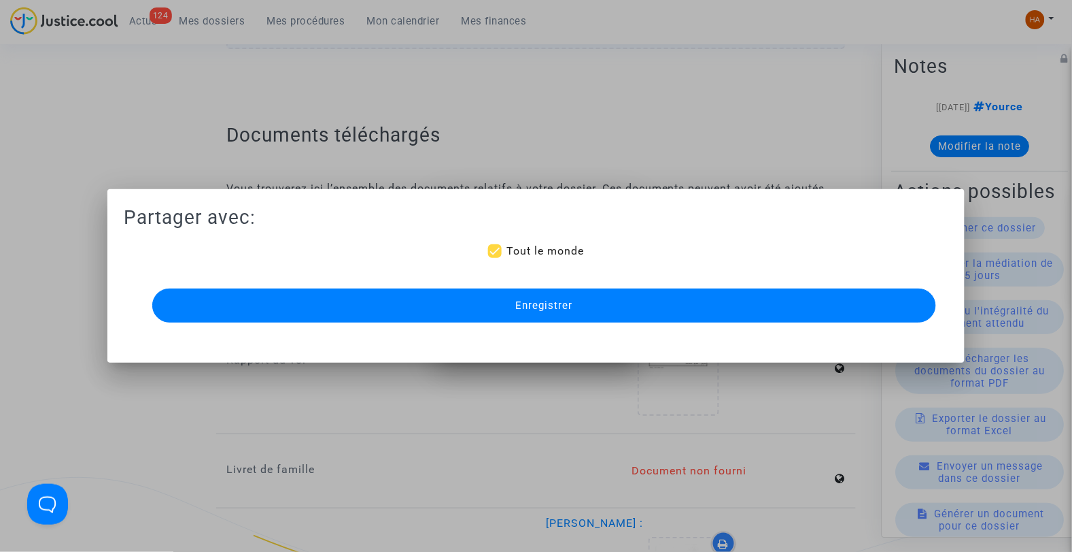
scroll to position [1662, 0]
click at [505, 310] on button "Enregistrer" at bounding box center [544, 305] width 785 height 34
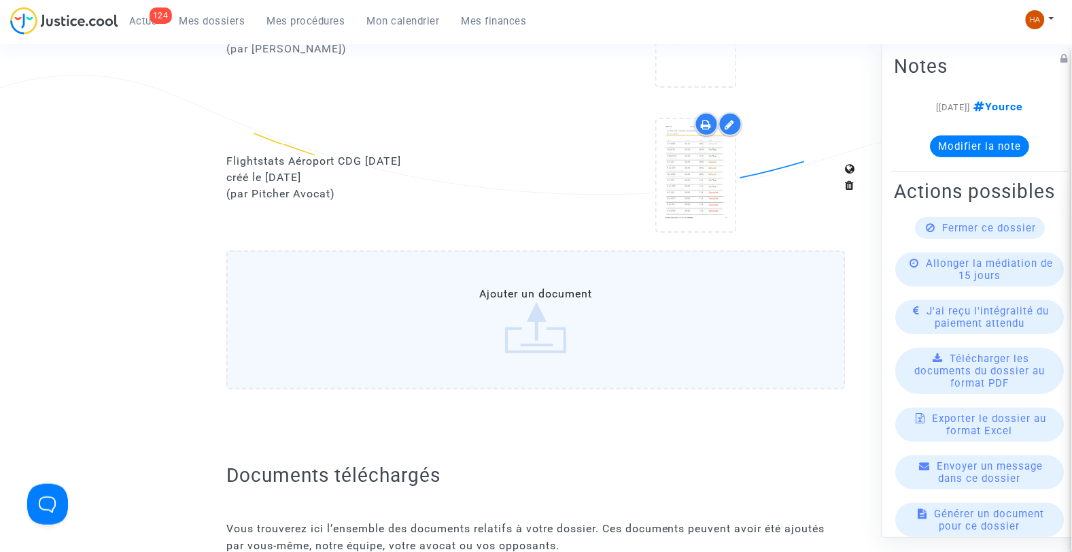
scroll to position [1275, 0]
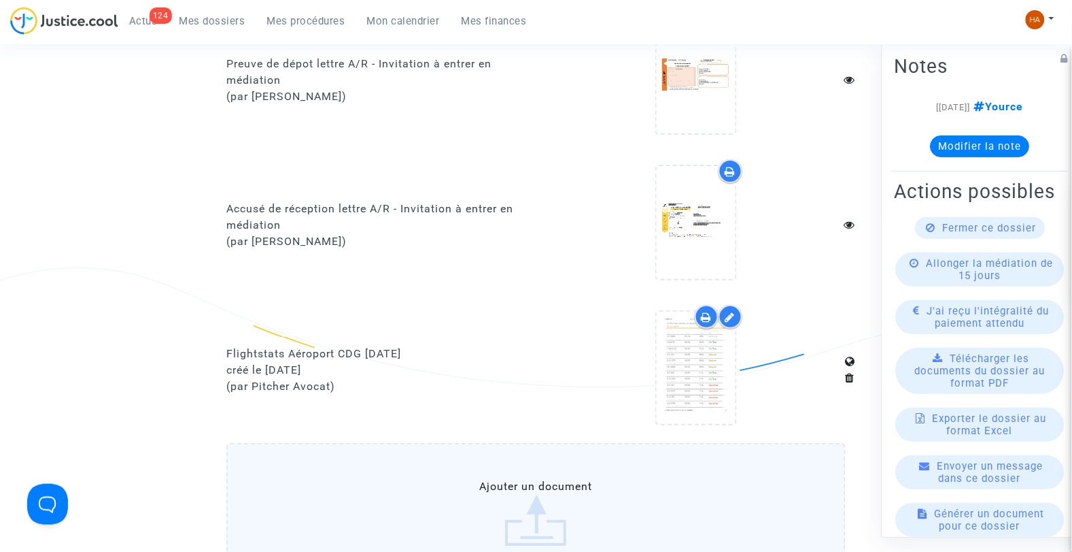
click at [391, 479] on label "Ajouter un document" at bounding box center [536, 512] width 620 height 139
click at [0, 0] on input "Ajouter un document" at bounding box center [0, 0] width 0 height 0
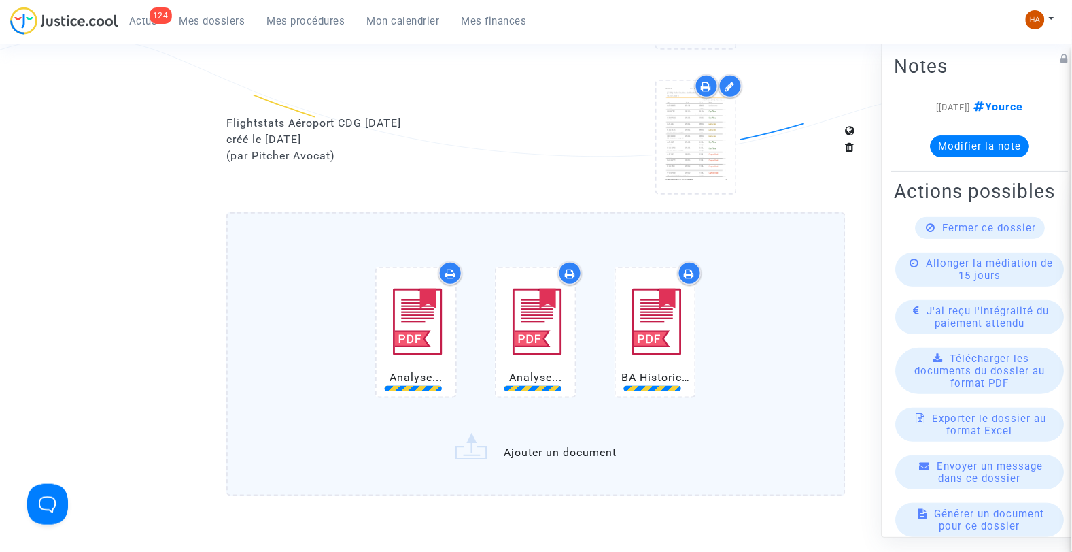
scroll to position [1506, 0]
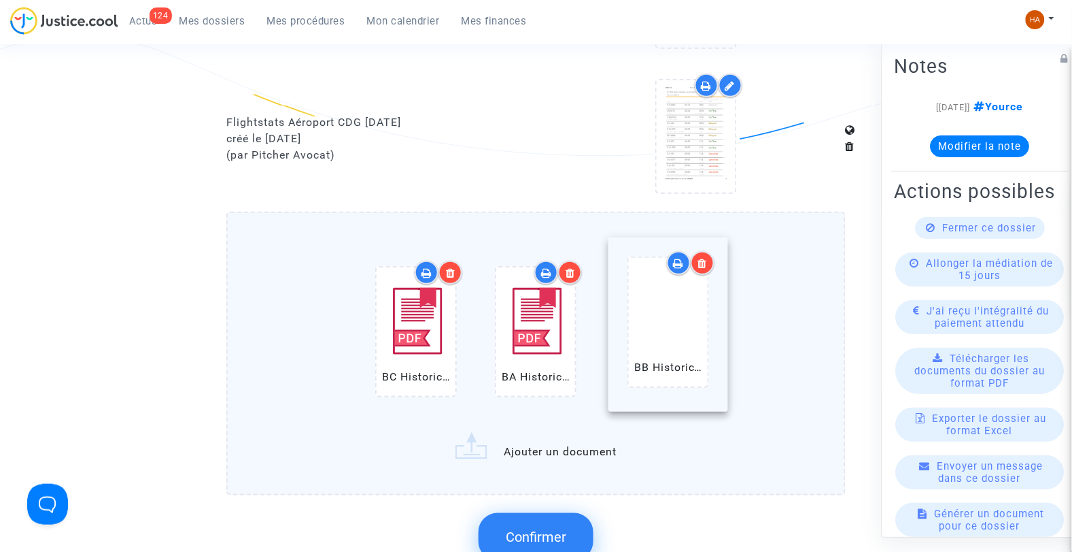
drag, startPoint x: 528, startPoint y: 341, endPoint x: 671, endPoint y: 341, distance: 142.8
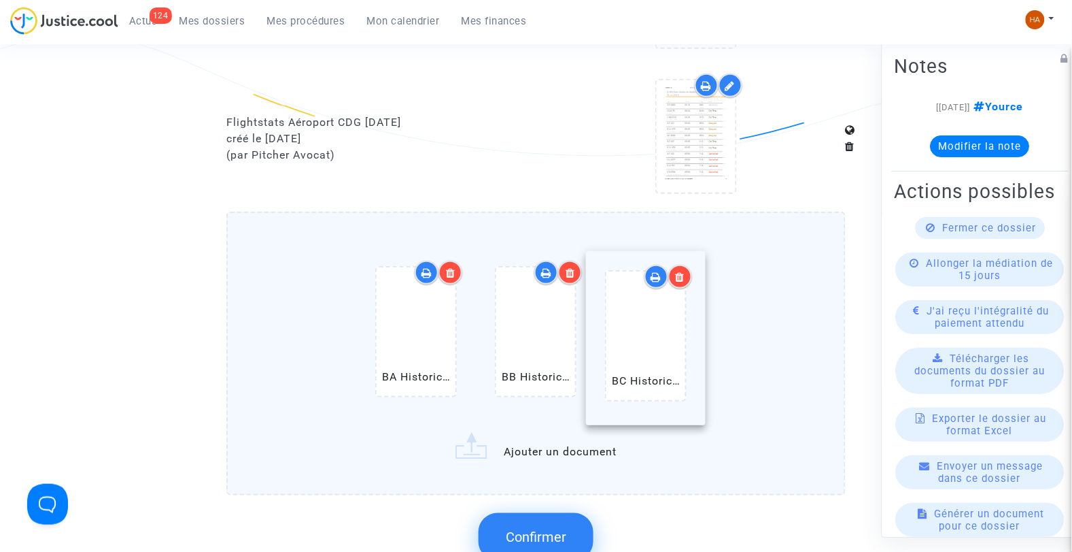
drag, startPoint x: 431, startPoint y: 322, endPoint x: 702, endPoint y: 333, distance: 270.9
click at [566, 443] on label "BA Historical (CDG) Paris Charles de Gaulle Airport Arrivals.pdf BB Historical …" at bounding box center [536, 353] width 620 height 284
click at [0, 0] on input "BA Historical (CDG) Paris Charles de Gaulle Airport Arrivals.pdf BB Historical …" at bounding box center [0, 0] width 0 height 0
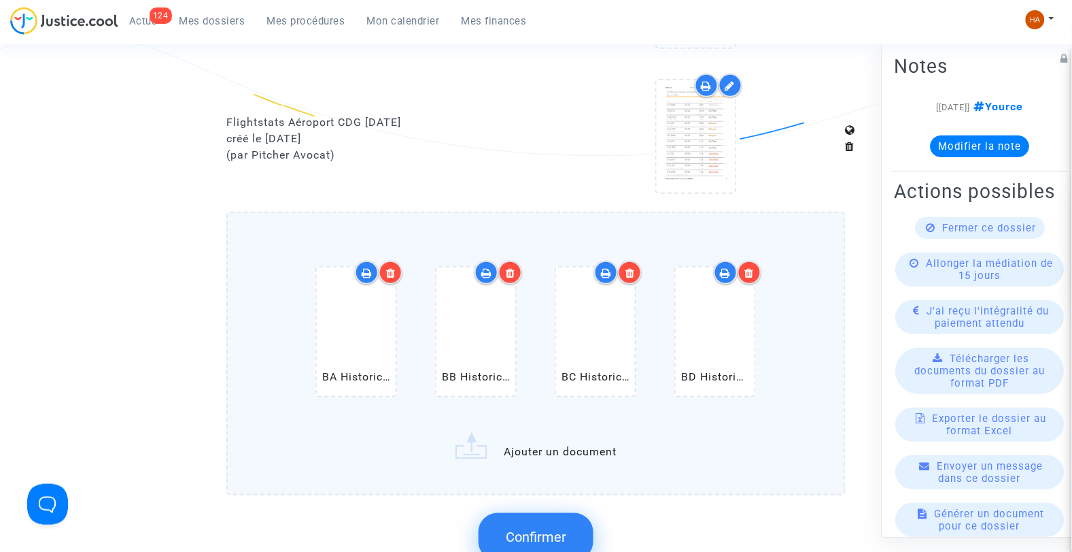
click at [560, 439] on label "BA Historical (CDG) Paris Charles de Gaulle Airport Arrivals.pdf BB Historical …" at bounding box center [536, 353] width 620 height 284
click at [0, 0] on input "BA Historical (CDG) Paris Charles de Gaulle Airport Arrivals.pdf BB Historical …" at bounding box center [0, 0] width 0 height 0
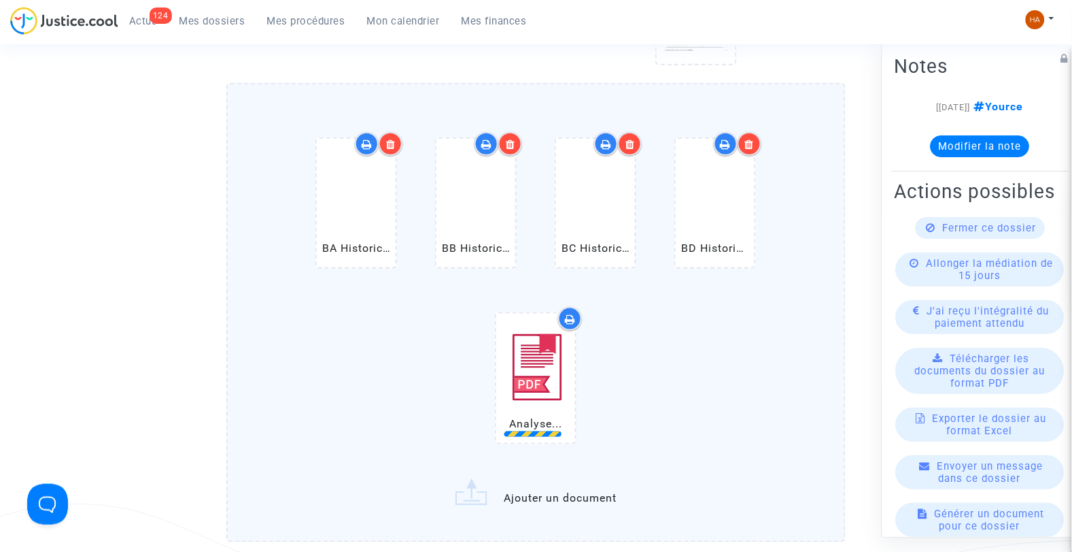
scroll to position [1635, 0]
click at [536, 481] on label "BA Historical (CDG) Paris Charles de Gaulle Airport Arrivals.pdf BB Historical …" at bounding box center [536, 311] width 620 height 459
click at [0, 0] on input "BA Historical (CDG) Paris Charles de Gaulle Airport Arrivals.pdf BB Historical …" at bounding box center [0, 0] width 0 height 0
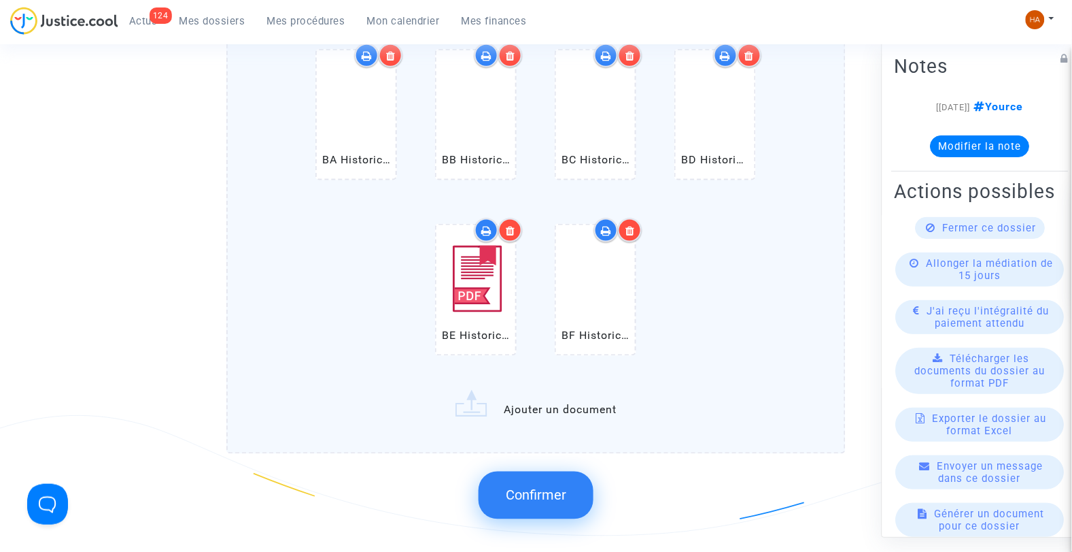
scroll to position [1723, 0]
click at [526, 488] on span "Confirmer" at bounding box center [536, 496] width 61 height 16
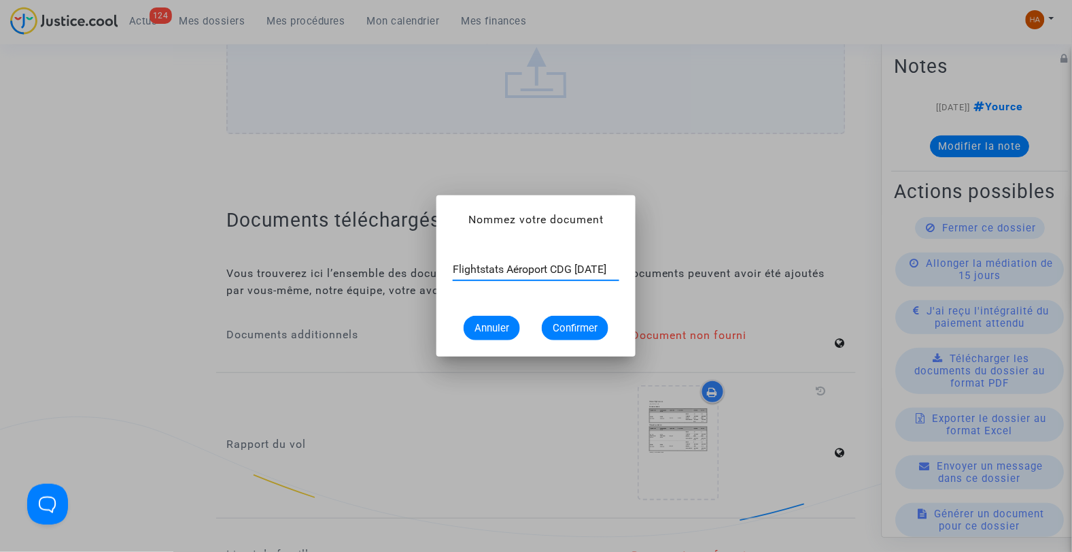
scroll to position [0, 16]
type input "Flightstats Aéroport CDG 14 juin 2025"
click at [588, 328] on span "Confirmer" at bounding box center [575, 328] width 45 height 12
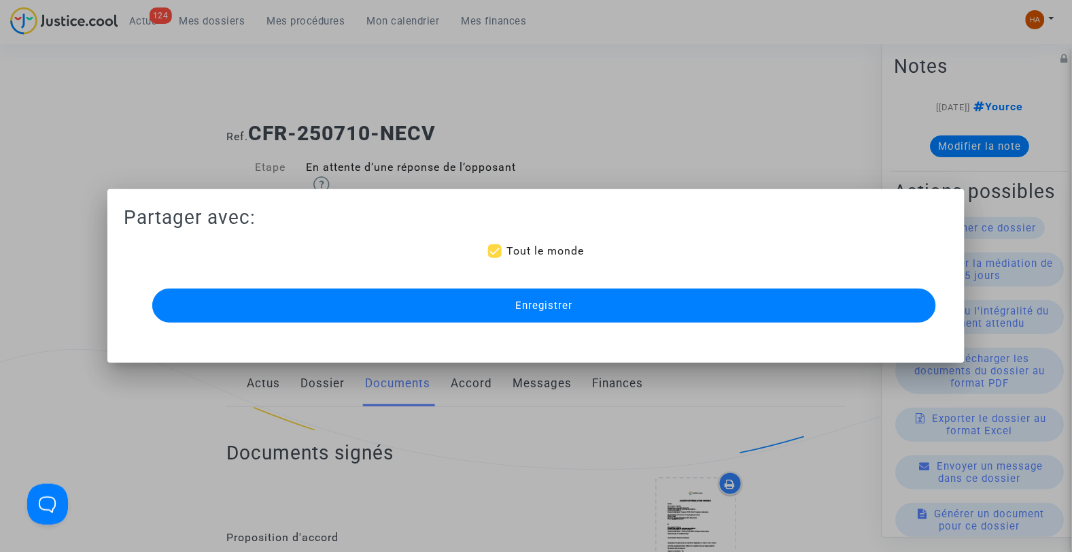
scroll to position [1723, 0]
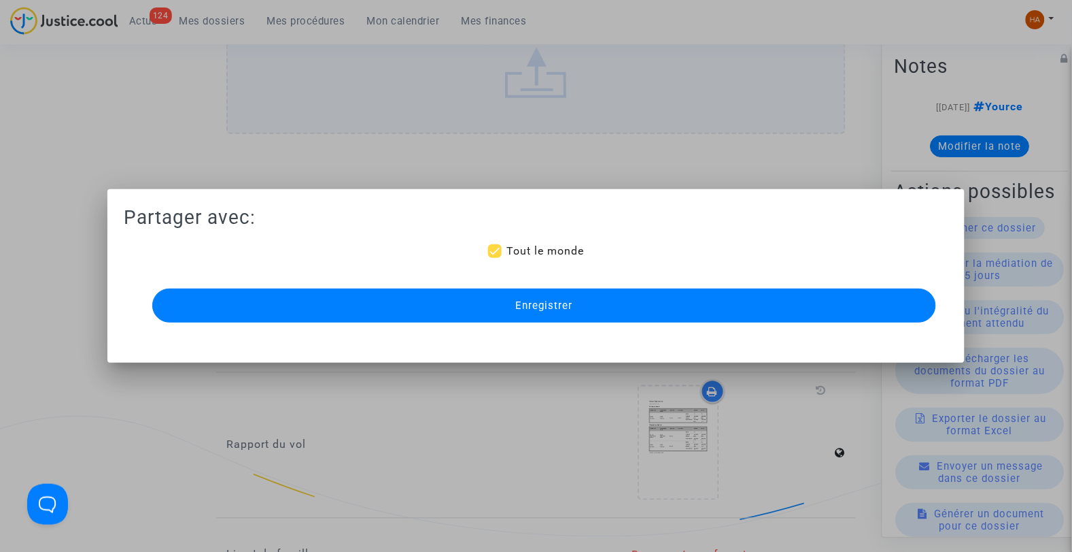
click at [630, 316] on button "Enregistrer" at bounding box center [544, 305] width 785 height 34
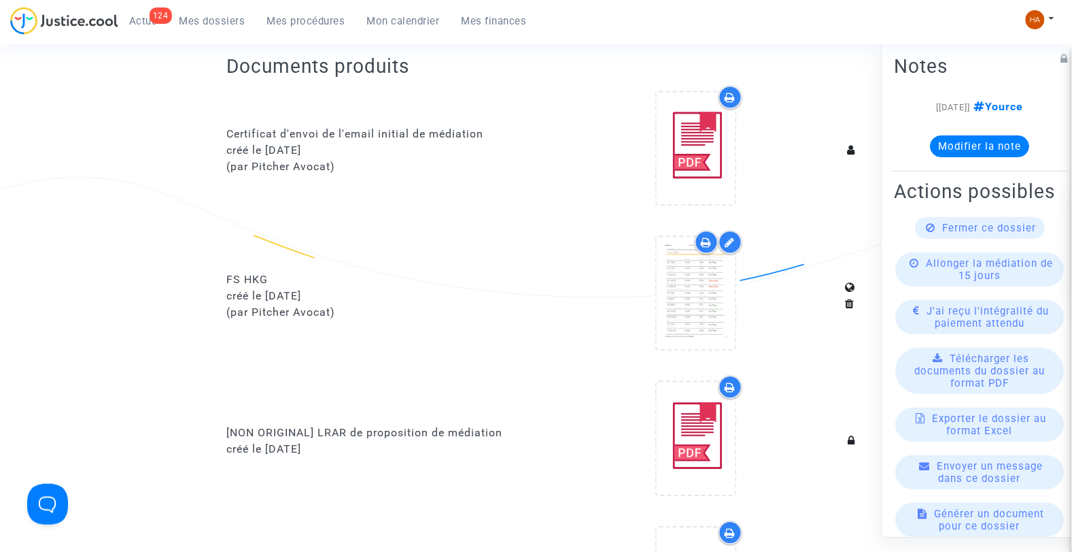
scroll to position [752, 0]
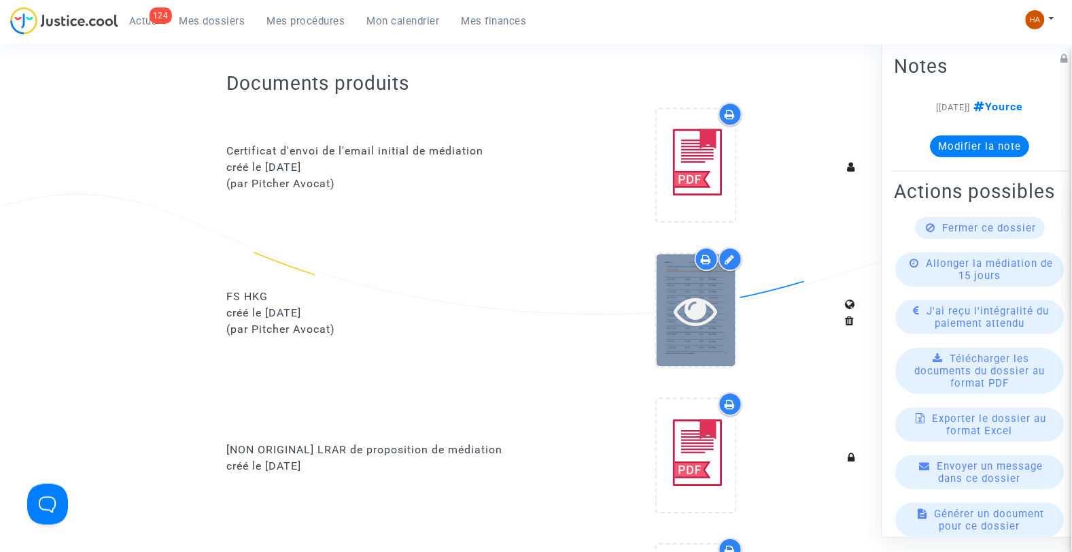
click at [694, 307] on icon at bounding box center [696, 310] width 44 height 44
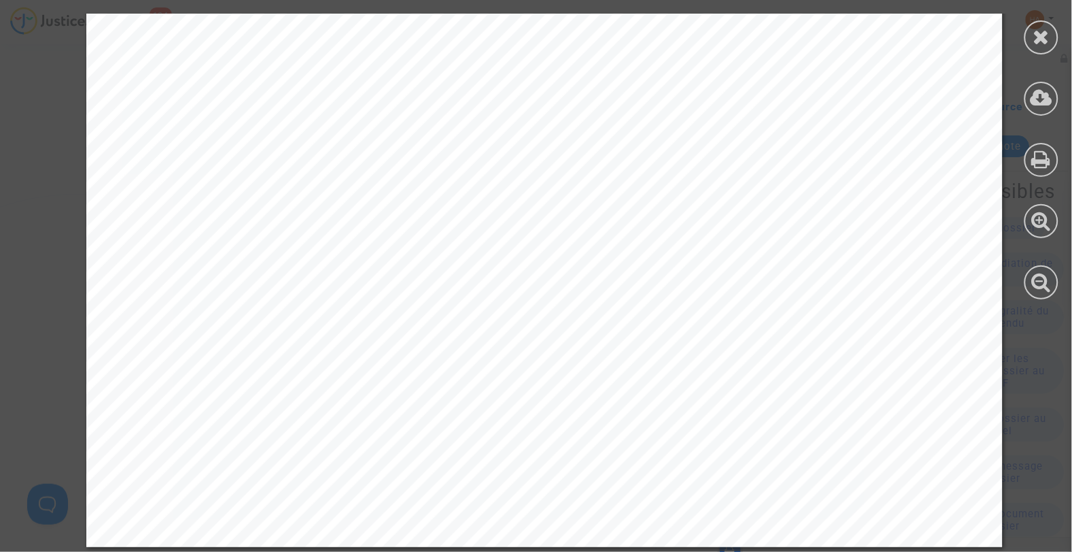
scroll to position [15124, 0]
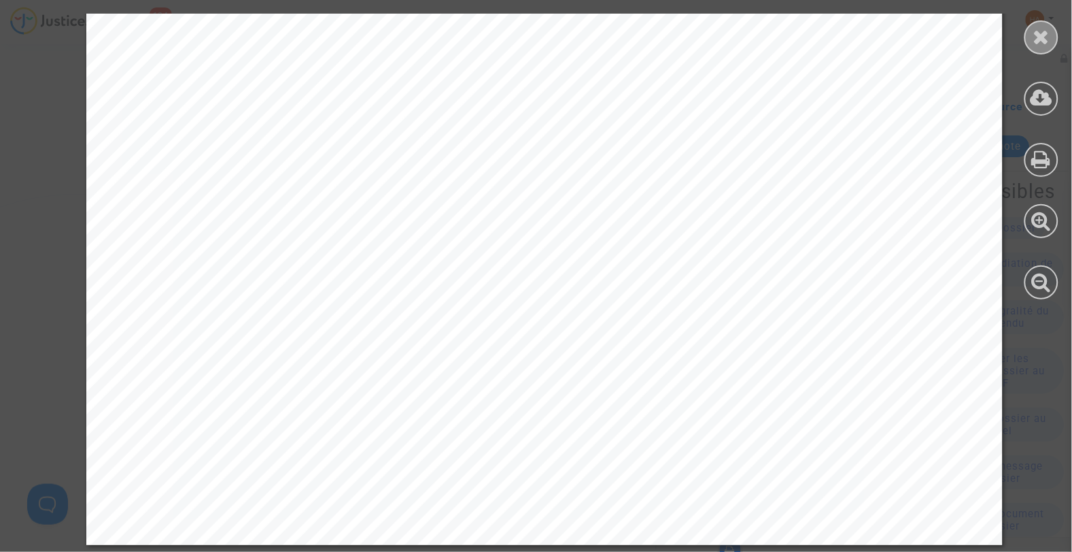
click at [1040, 41] on icon at bounding box center [1042, 37] width 17 height 20
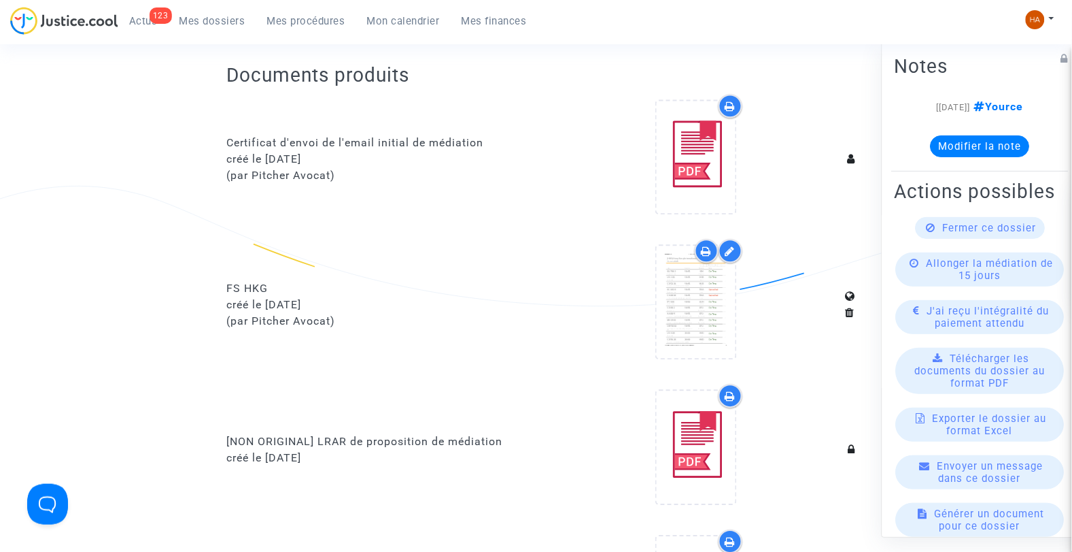
scroll to position [760, 0]
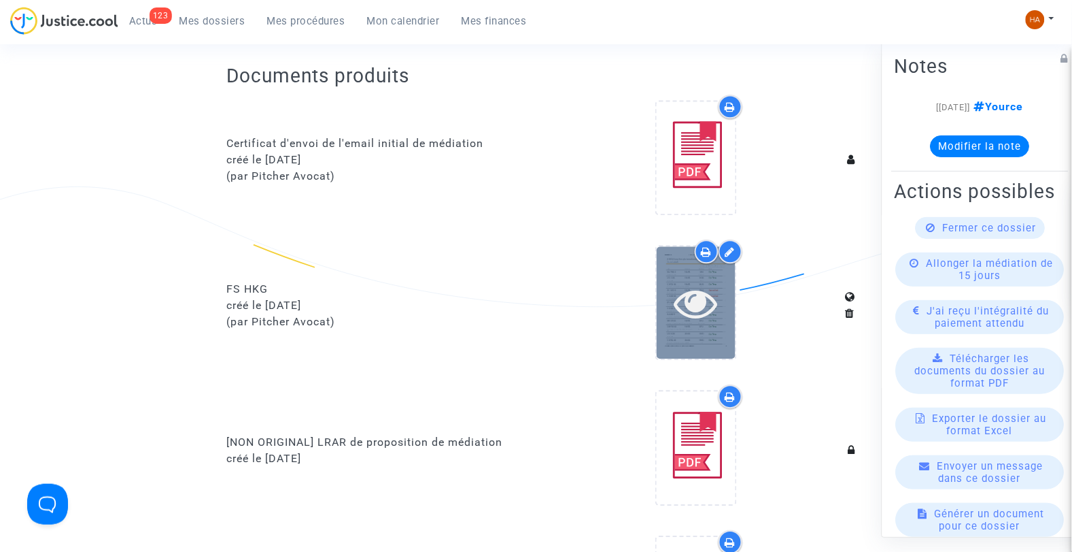
click at [699, 313] on icon at bounding box center [696, 303] width 44 height 44
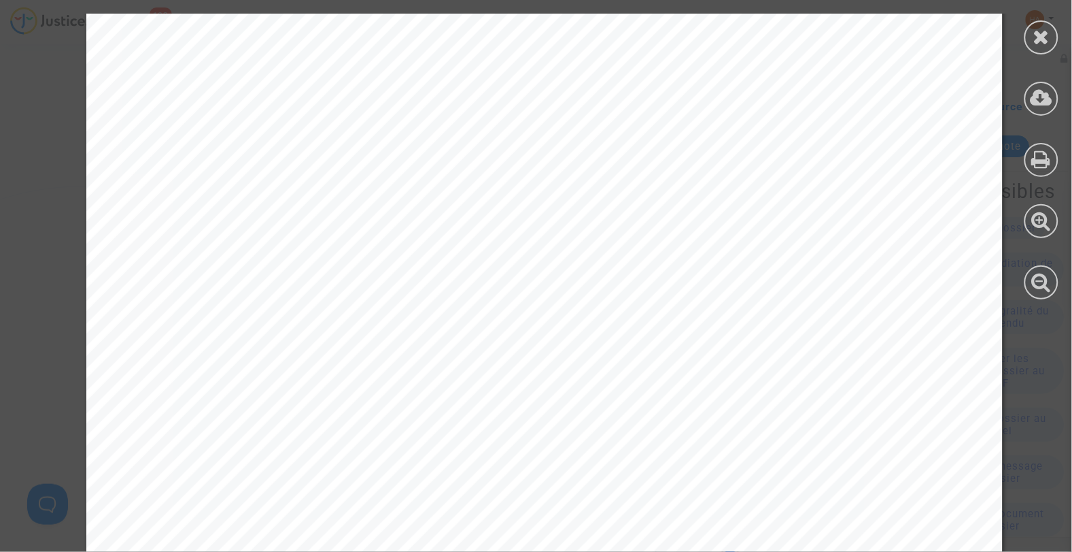
scroll to position [12498, 0]
click at [1030, 38] on div at bounding box center [1042, 37] width 34 height 34
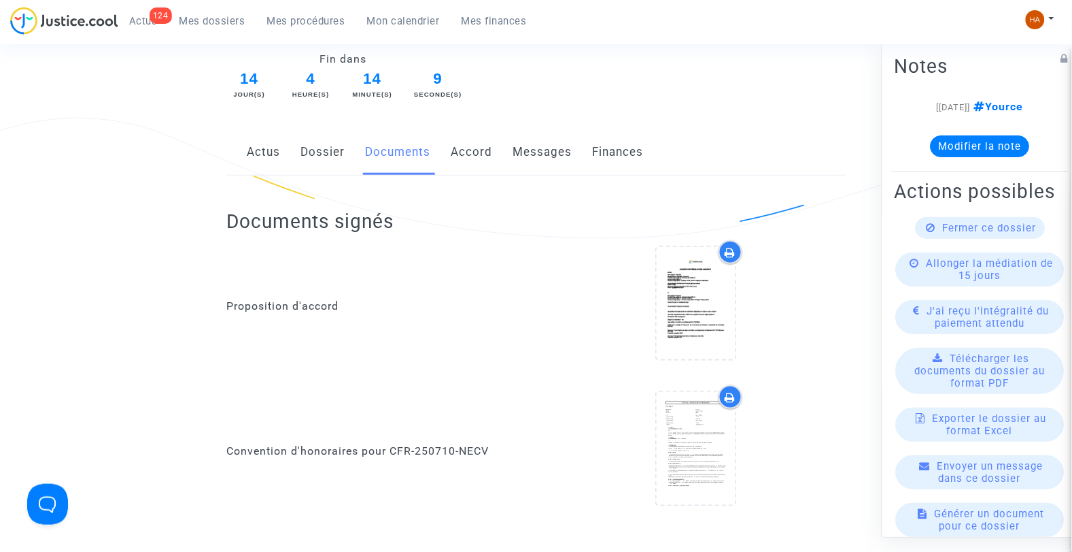
scroll to position [0, 0]
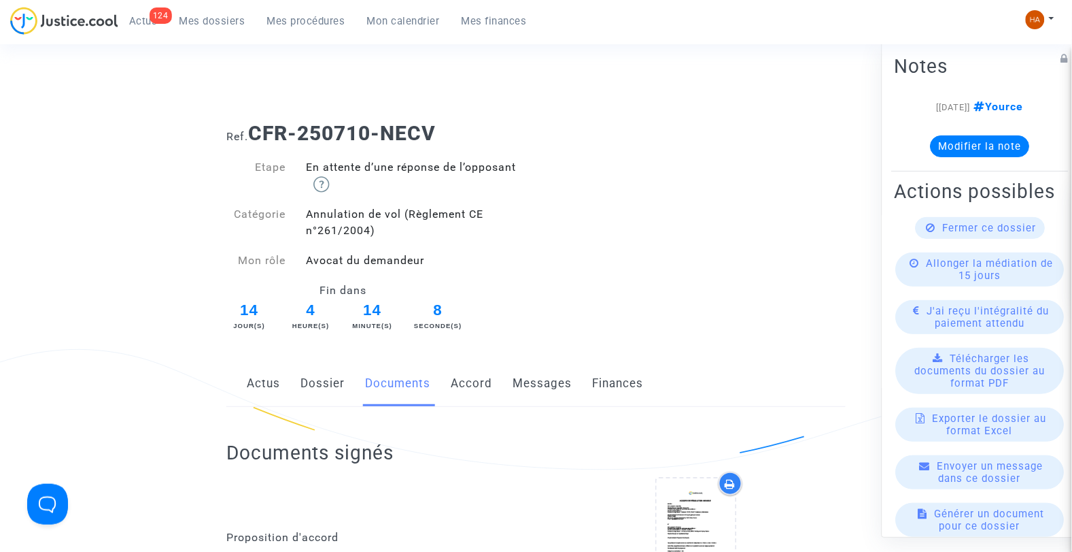
click at [226, 18] on span "Mes dossiers" at bounding box center [213, 21] width 66 height 12
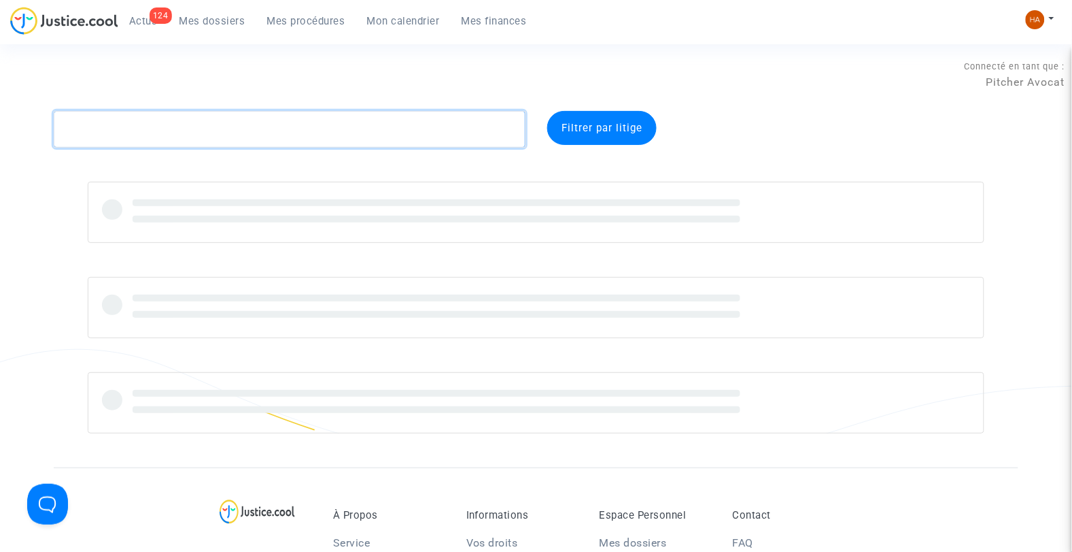
click at [150, 122] on textarea at bounding box center [290, 129] width 473 height 37
paste textarea "CFR-250710-8GBT"
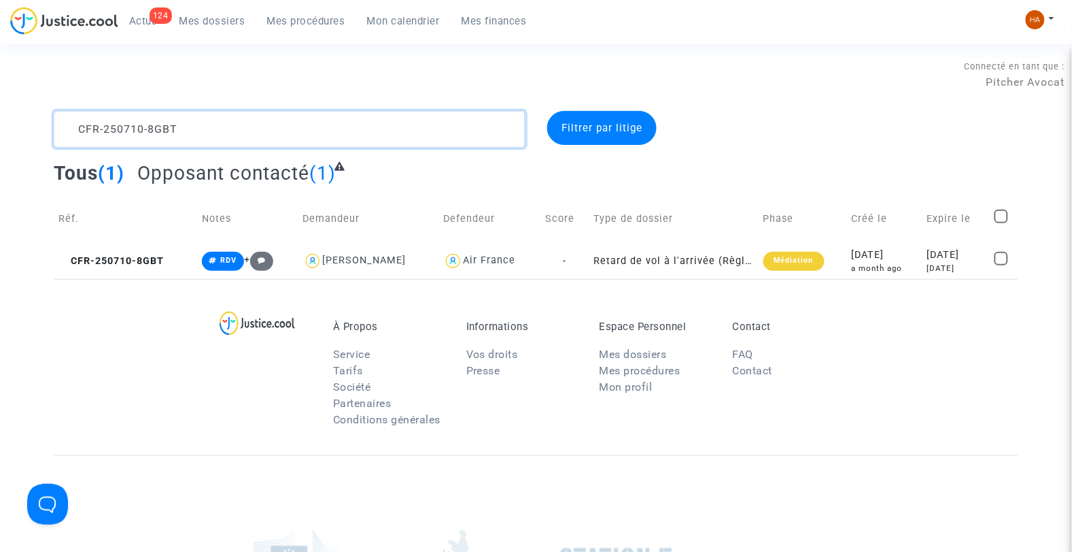
drag, startPoint x: 212, startPoint y: 124, endPoint x: 51, endPoint y: 138, distance: 161.7
click at [51, 138] on div "CFR-250710-8GBT" at bounding box center [290, 129] width 493 height 37
paste textarea "MGJ7"
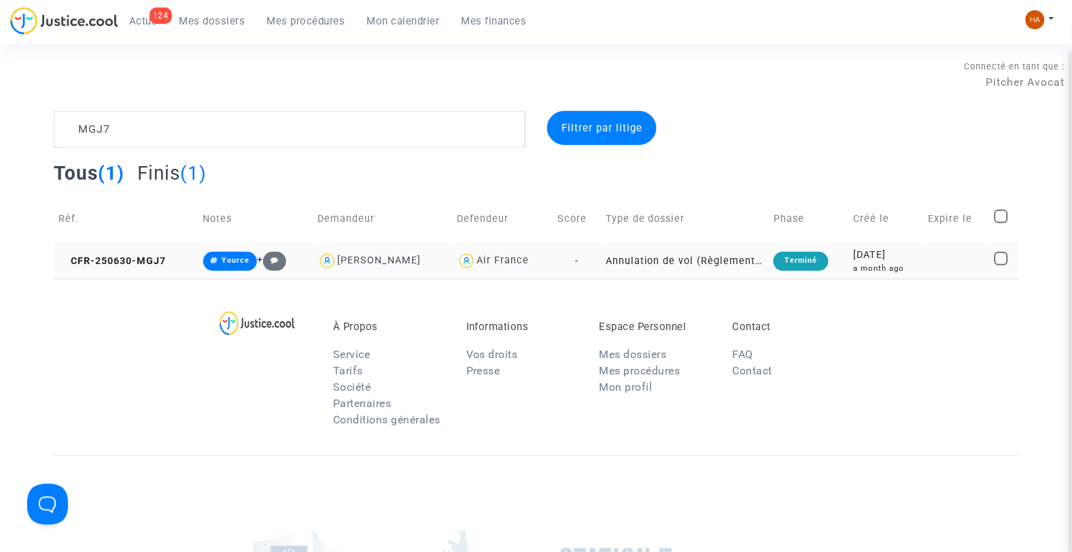
click at [452, 270] on td "Jasmeen Bendris" at bounding box center [382, 261] width 139 height 36
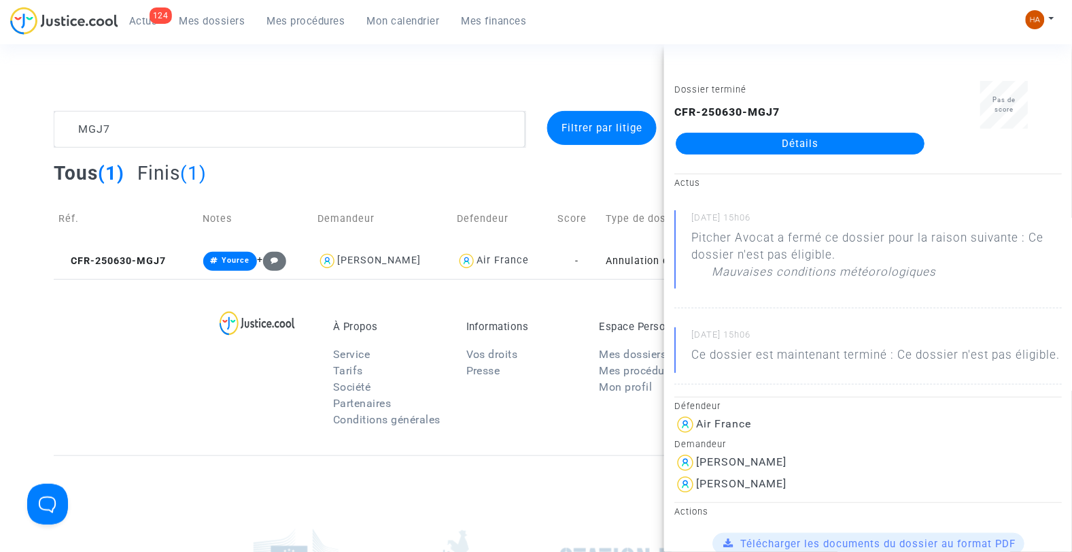
click at [1043, 273] on div "Mauvaises conditions météorologiques" at bounding box center [887, 275] width 350 height 24
click at [189, 134] on textarea at bounding box center [290, 129] width 473 height 37
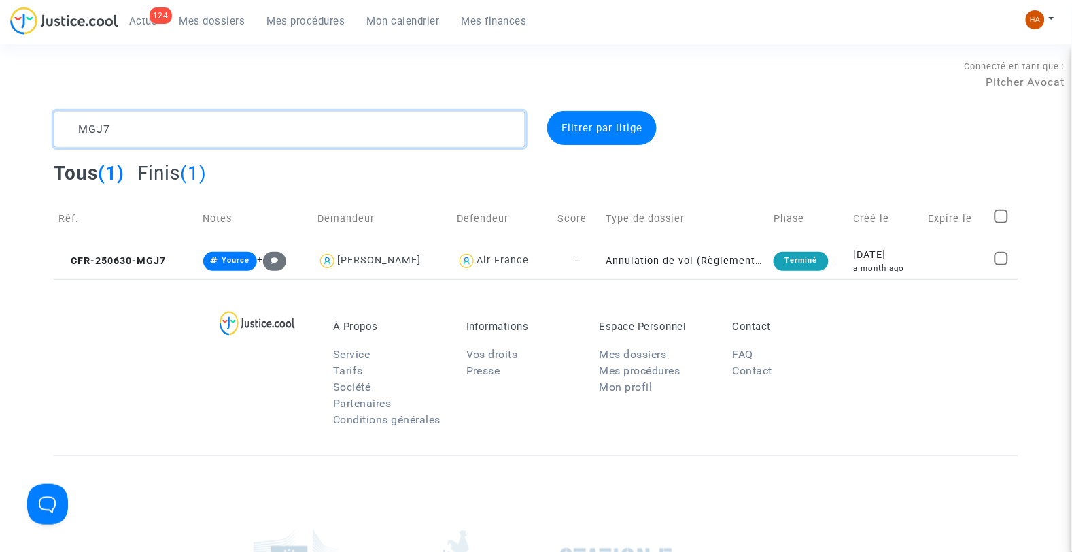
drag, startPoint x: 143, startPoint y: 124, endPoint x: 31, endPoint y: 123, distance: 112.9
click at [31, 123] on div "MGJ7 Filtrer par litige Tous (1) Finis (1) Réf. Notes Demandeur Defendeur Score…" at bounding box center [536, 195] width 1072 height 168
paste textarea "DH8A"
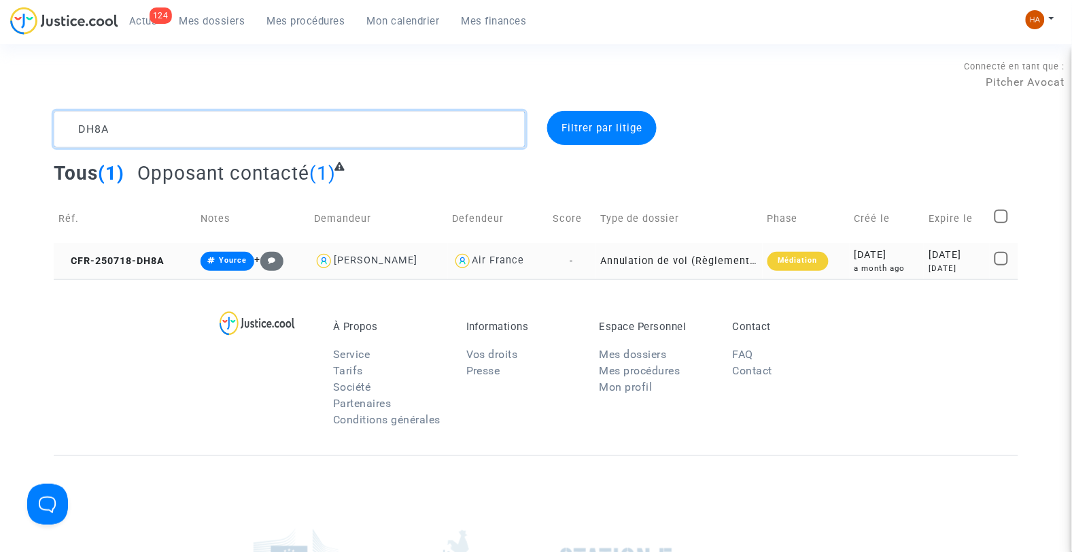
type textarea "DH8A"
click at [596, 268] on td "Annulation de vol (Règlement CE n°261/2004)" at bounding box center [679, 261] width 167 height 36
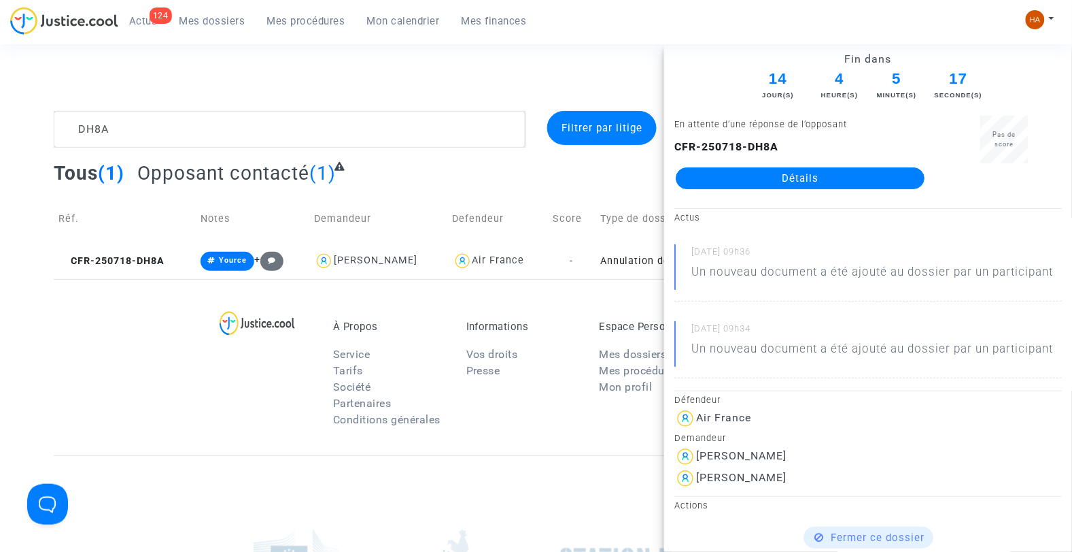
click at [753, 177] on link "Détails" at bounding box center [800, 178] width 249 height 22
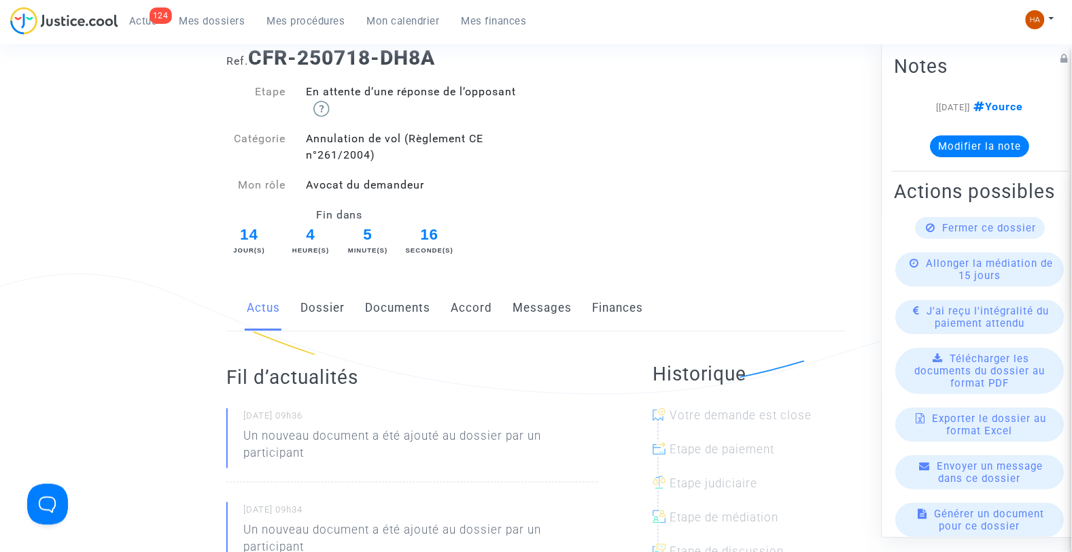
click at [531, 310] on link "Messages" at bounding box center [542, 308] width 59 height 45
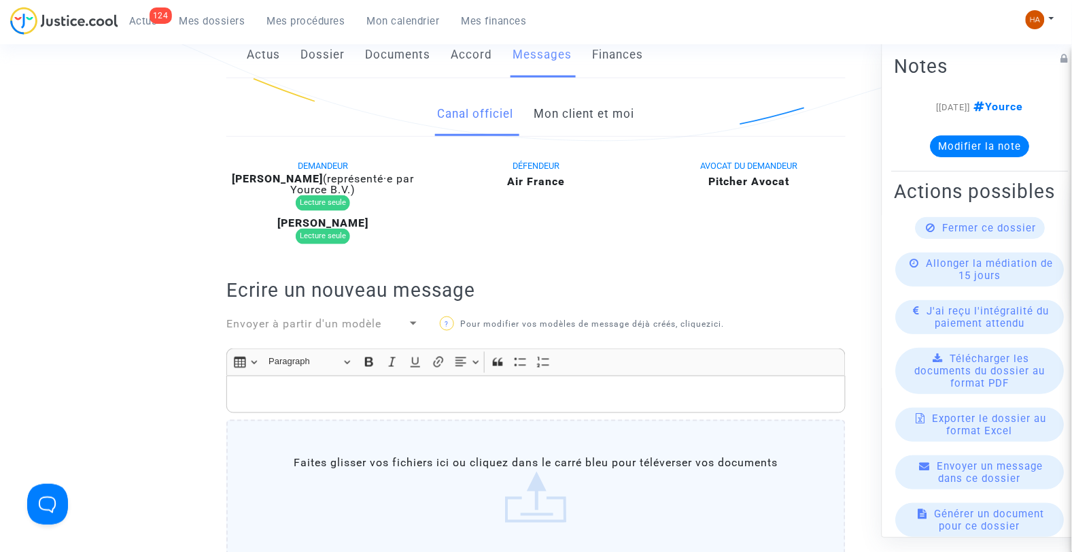
scroll to position [151, 0]
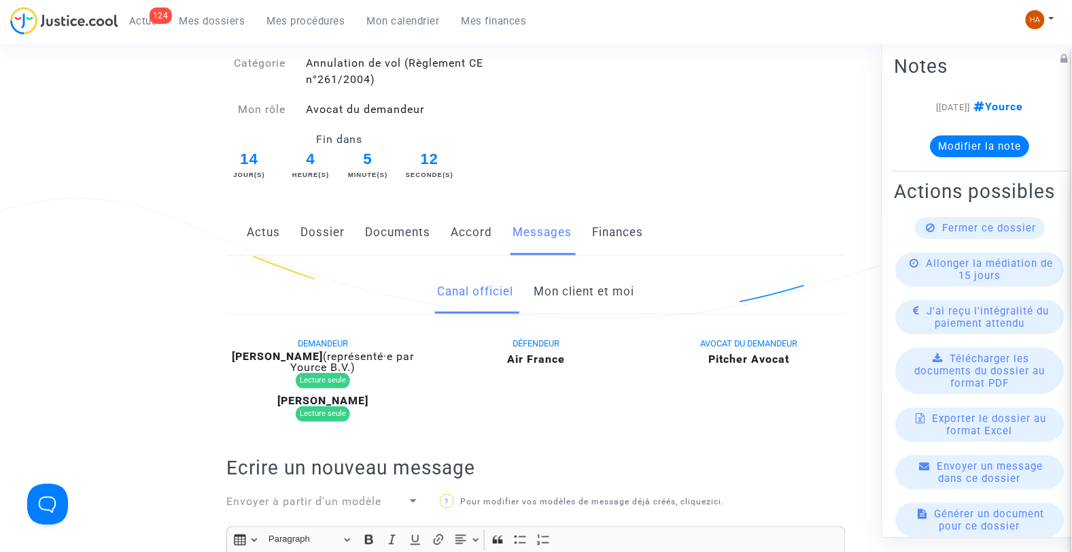
click at [593, 290] on link "Mon client et moi" at bounding box center [584, 291] width 101 height 45
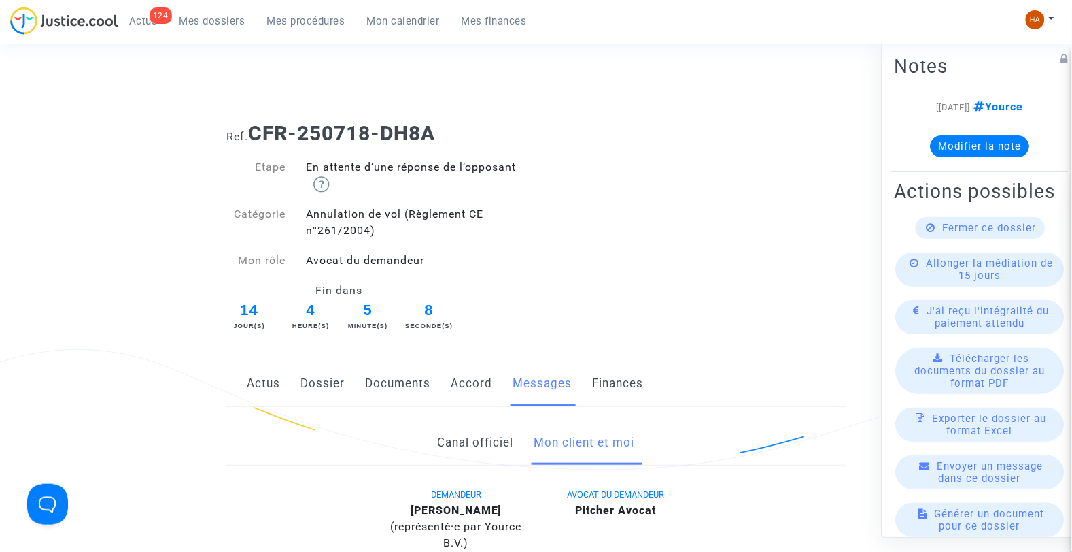
click at [400, 384] on link "Documents" at bounding box center [397, 383] width 65 height 45
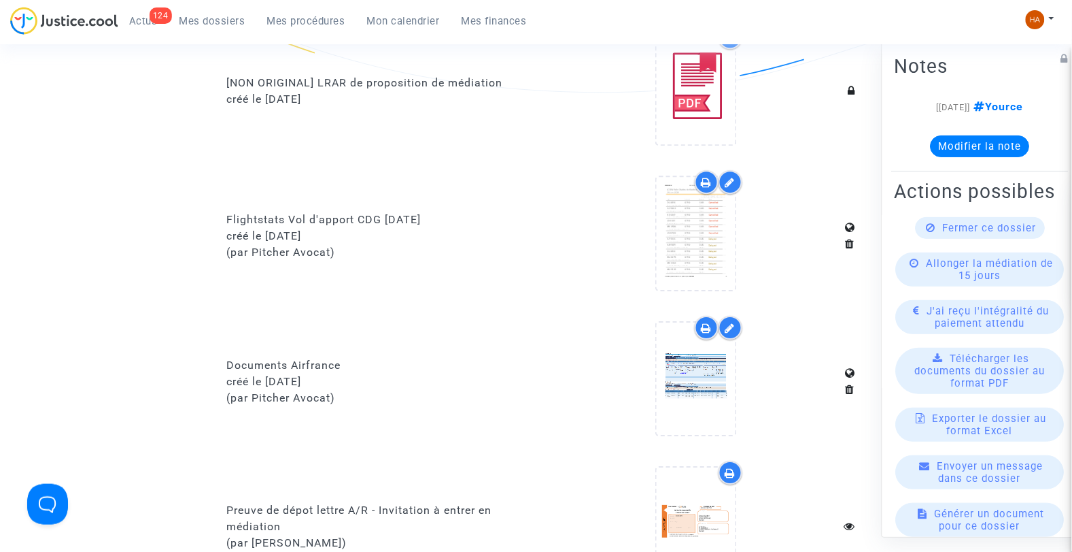
scroll to position [982, 0]
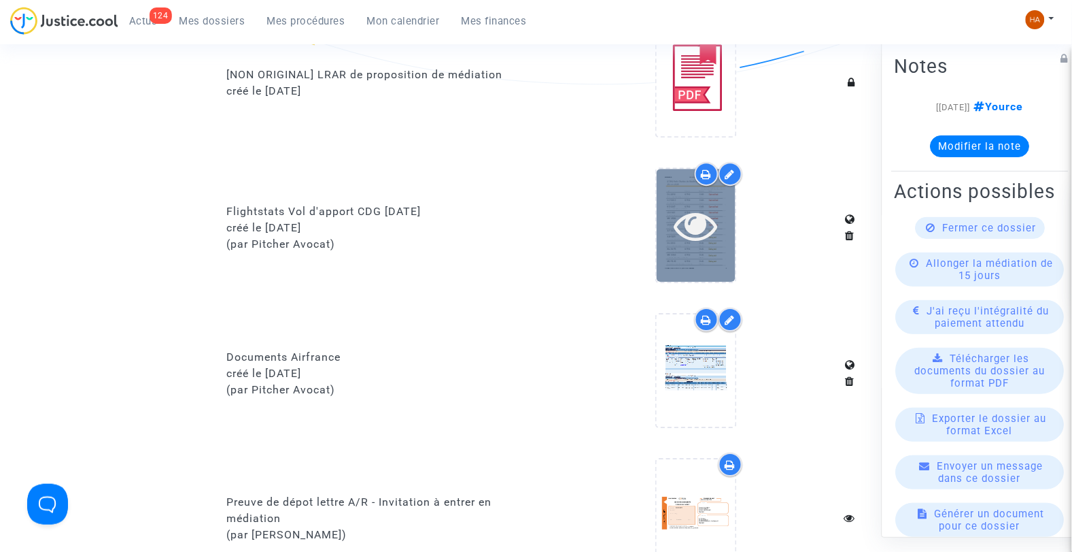
click at [696, 245] on div at bounding box center [696, 225] width 79 height 112
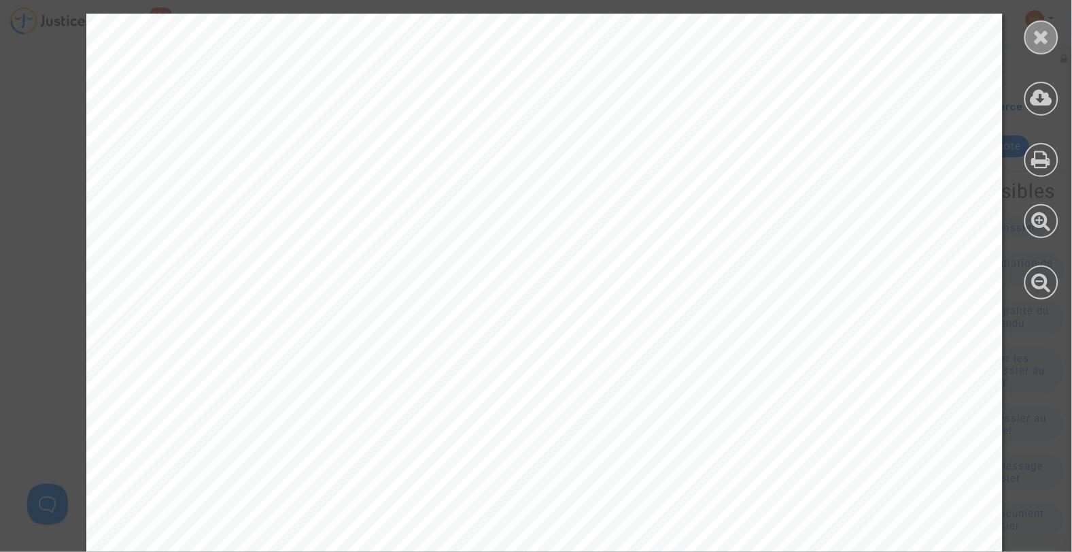
click at [1036, 35] on icon at bounding box center [1042, 37] width 17 height 20
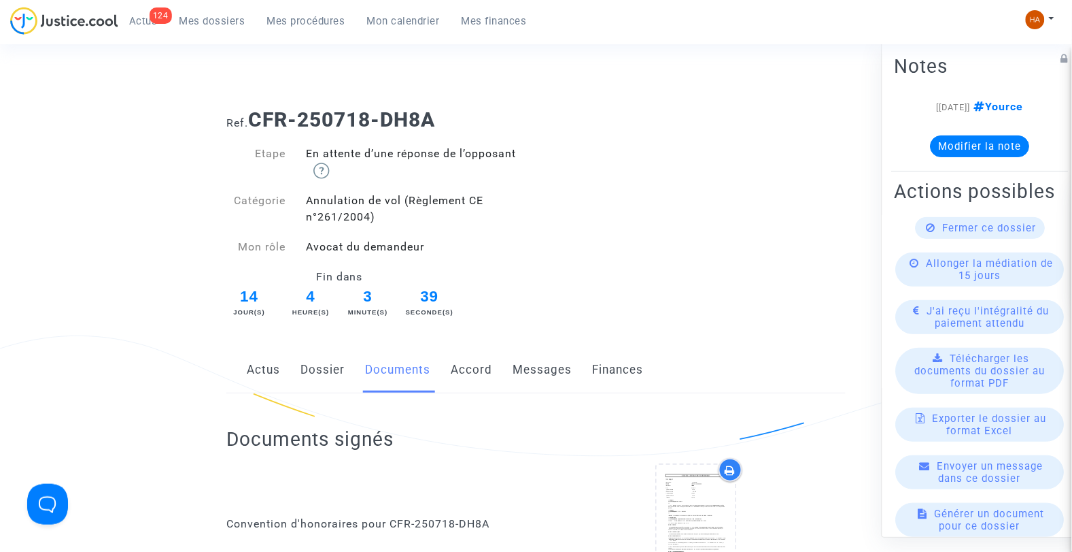
scroll to position [0, 0]
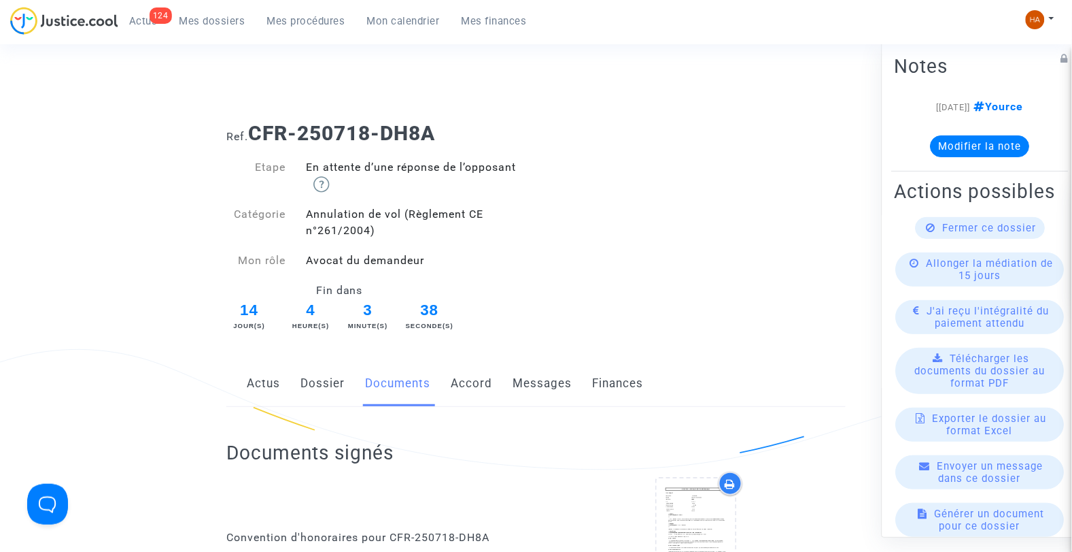
drag, startPoint x: 320, startPoint y: 379, endPoint x: 354, endPoint y: 374, distance: 34.4
click at [320, 379] on link "Dossier" at bounding box center [323, 383] width 44 height 45
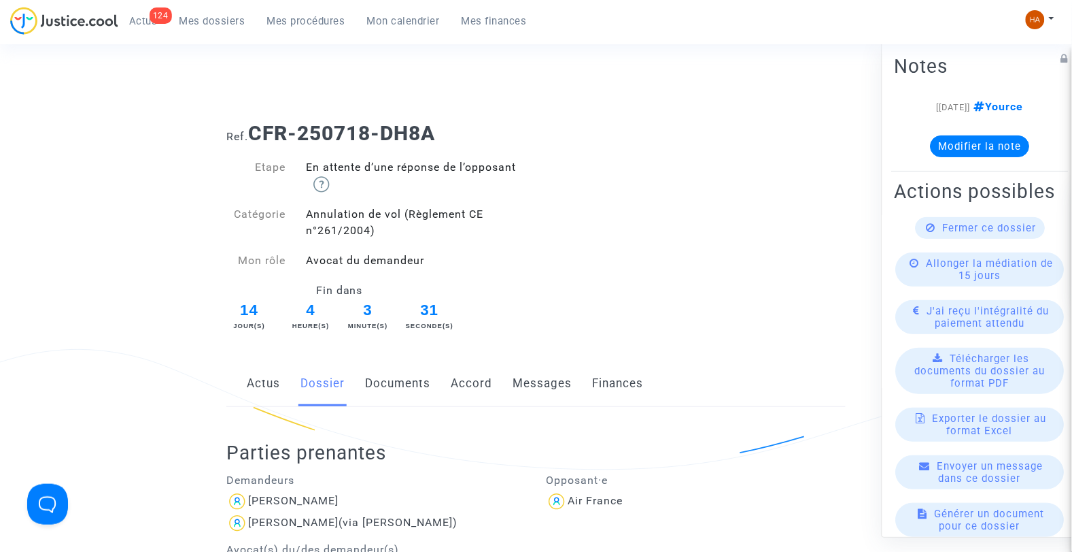
click at [405, 386] on link "Documents" at bounding box center [397, 383] width 65 height 45
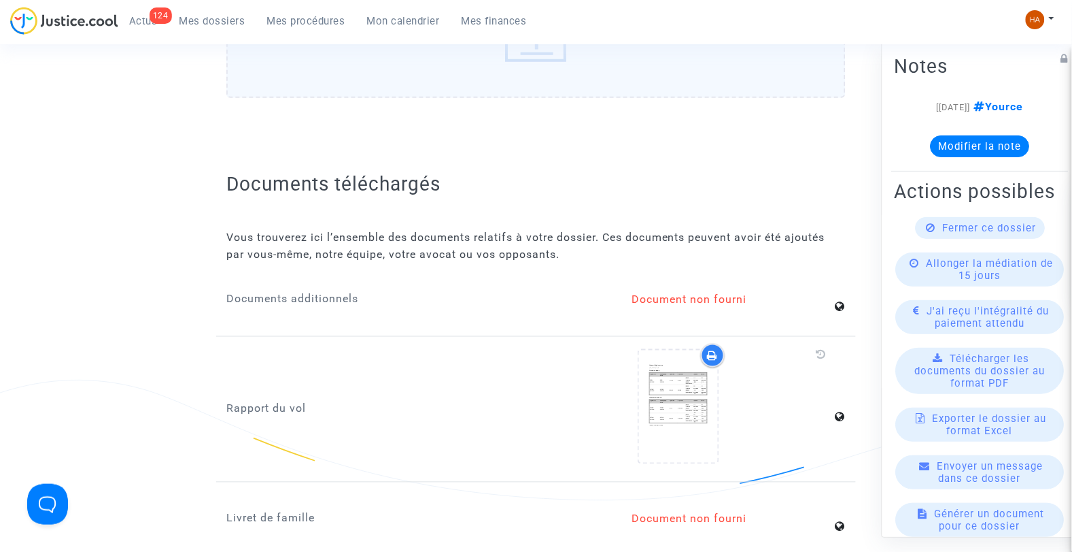
scroll to position [1757, 0]
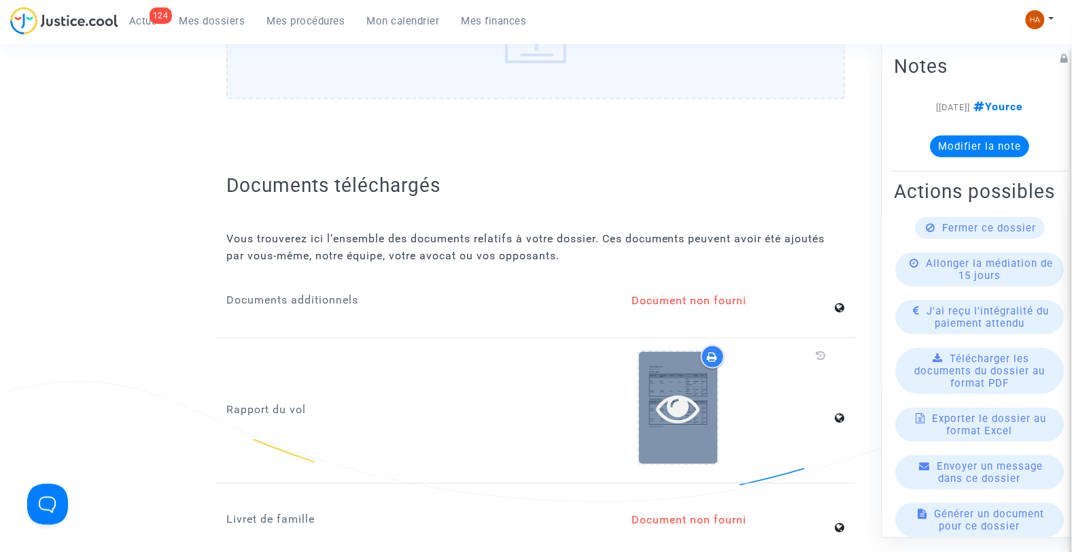
click at [685, 372] on div at bounding box center [678, 408] width 79 height 112
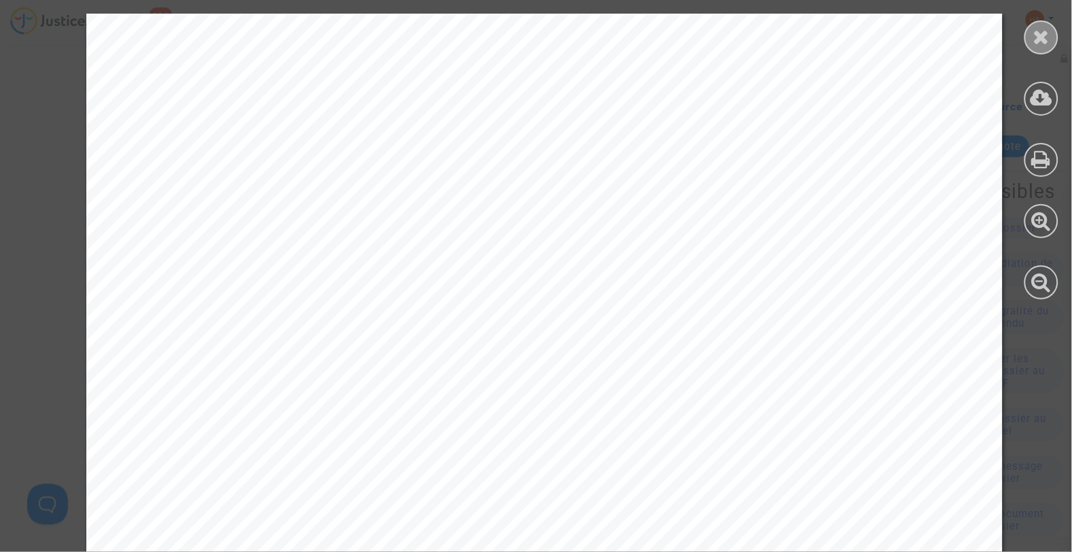
click at [1037, 37] on icon at bounding box center [1042, 37] width 17 height 20
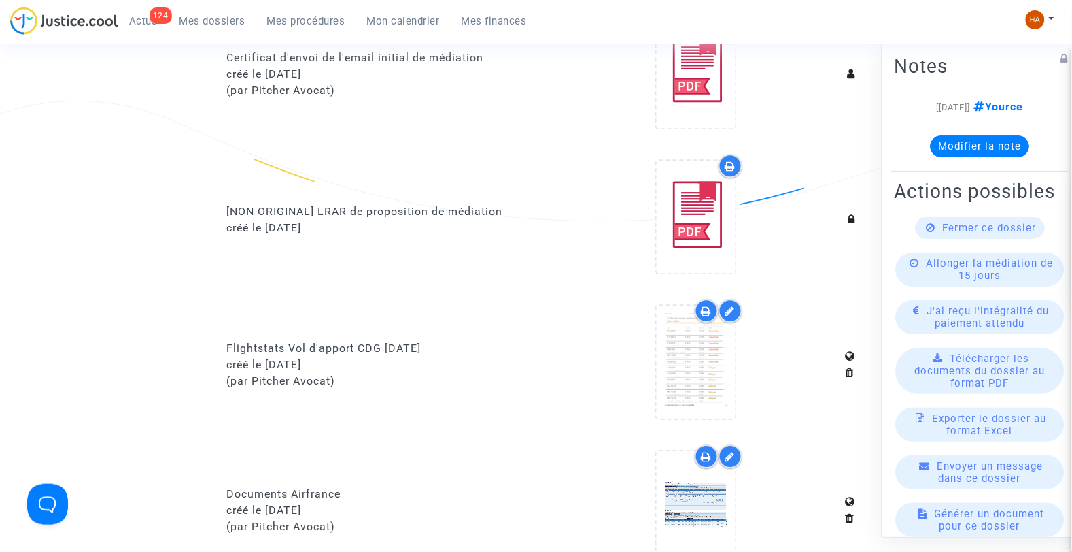
scroll to position [845, 0]
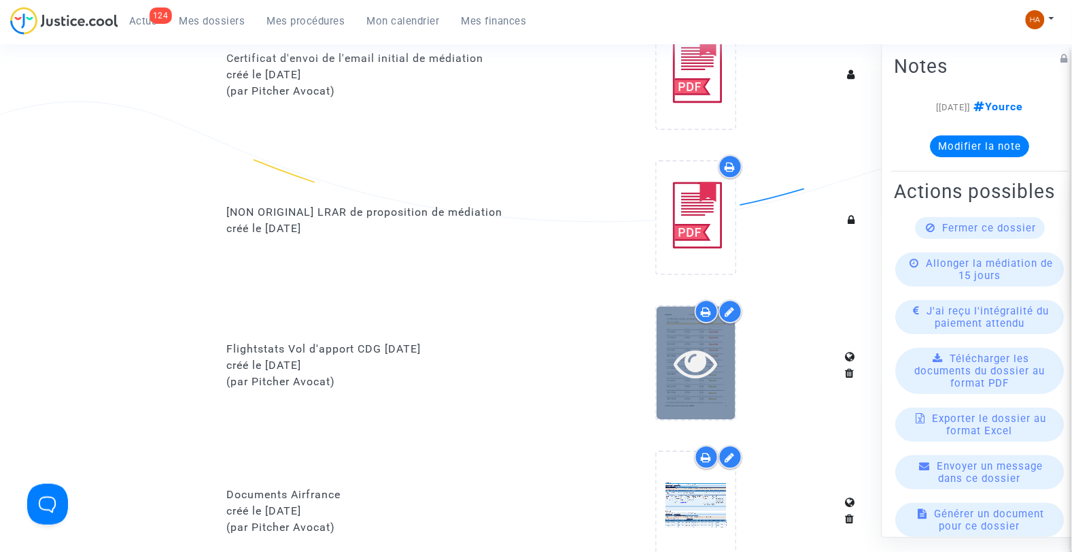
click at [704, 361] on icon at bounding box center [696, 363] width 44 height 44
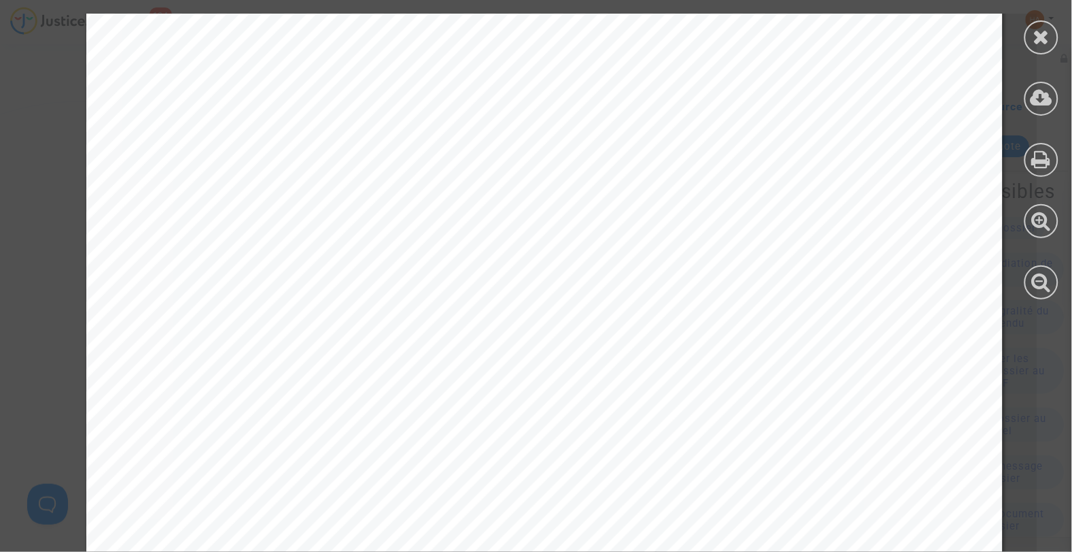
scroll to position [10163, 0]
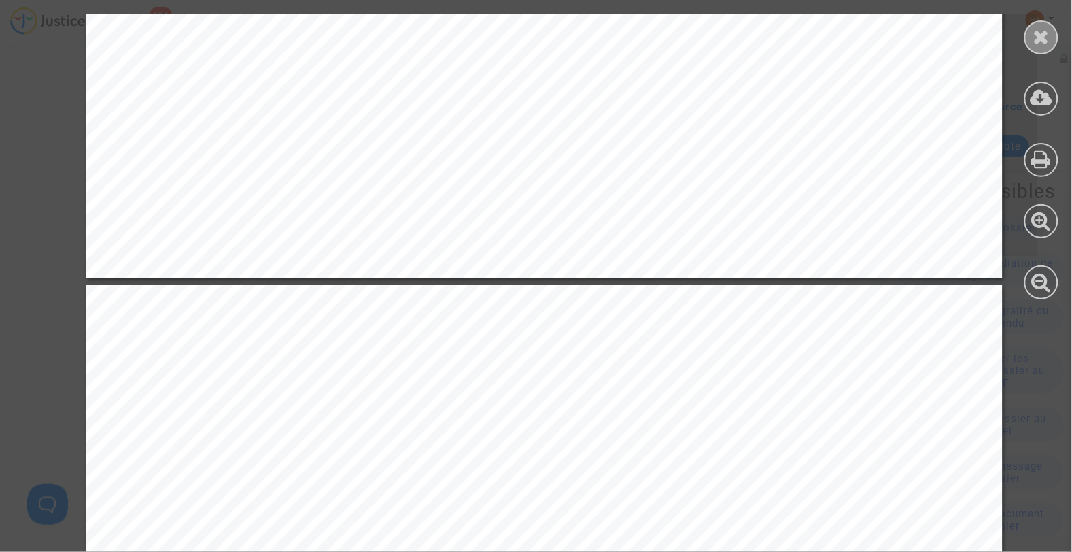
click at [1044, 49] on div at bounding box center [1042, 37] width 34 height 34
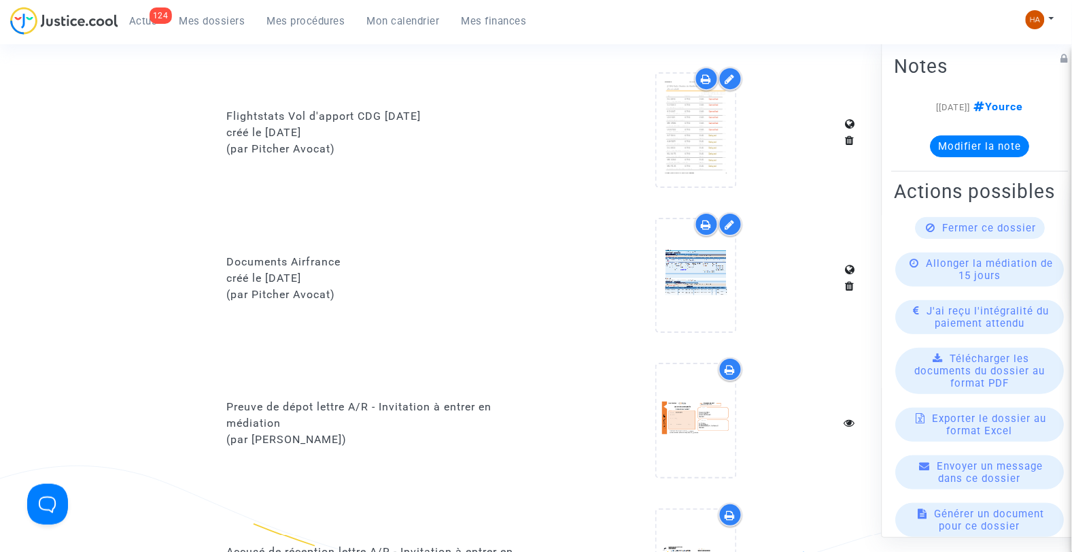
scroll to position [1076, 0]
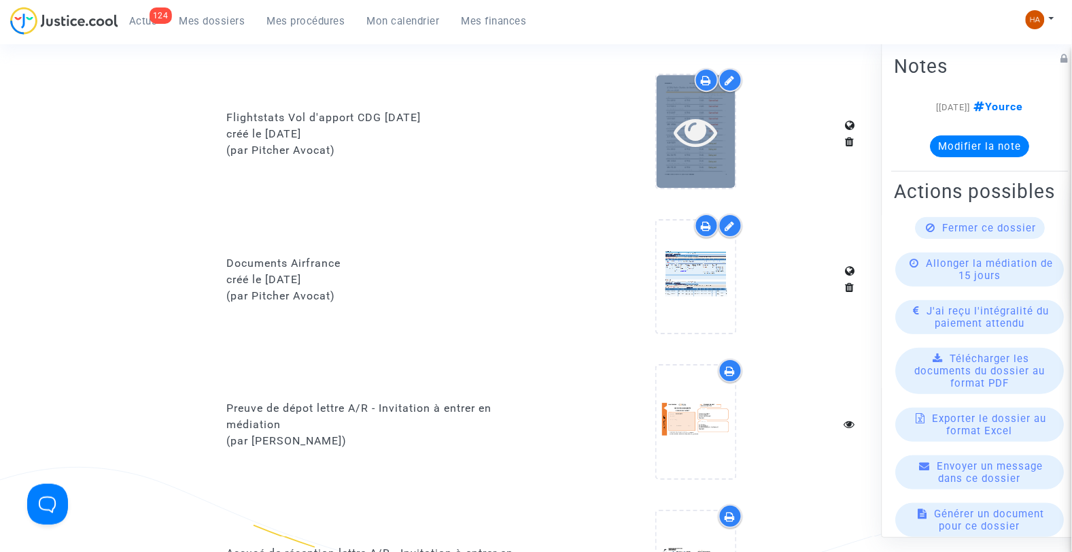
click at [713, 152] on div at bounding box center [696, 131] width 79 height 112
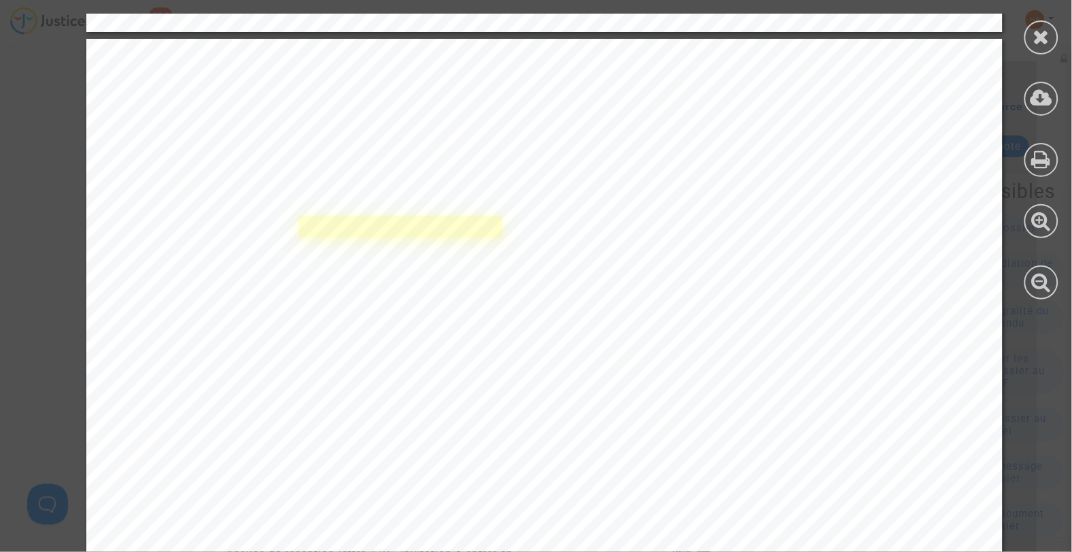
scroll to position [7907, 0]
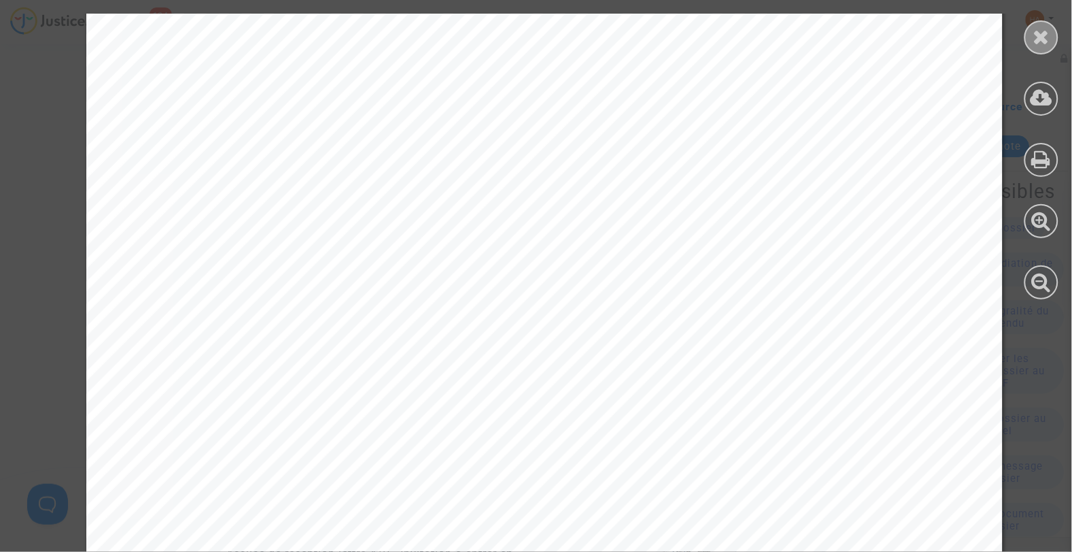
click at [1044, 43] on icon at bounding box center [1042, 37] width 17 height 20
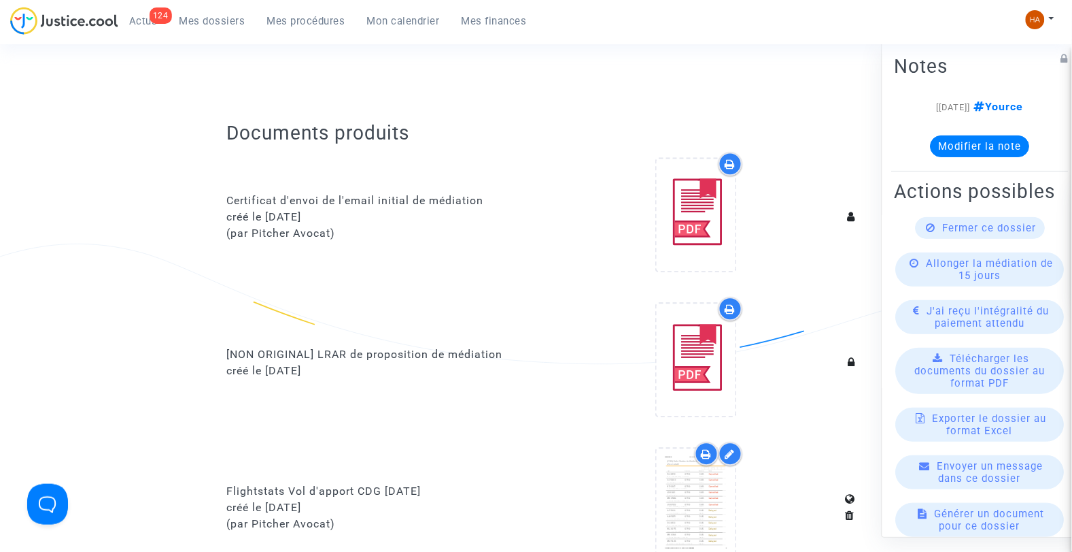
scroll to position [698, 0]
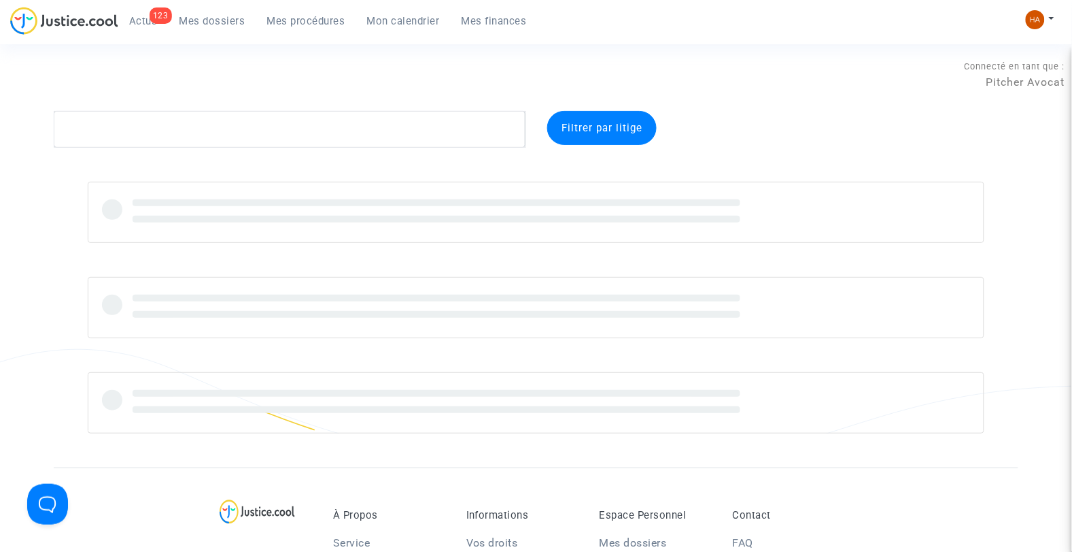
click at [150, 20] on span "Actus" at bounding box center [143, 21] width 29 height 12
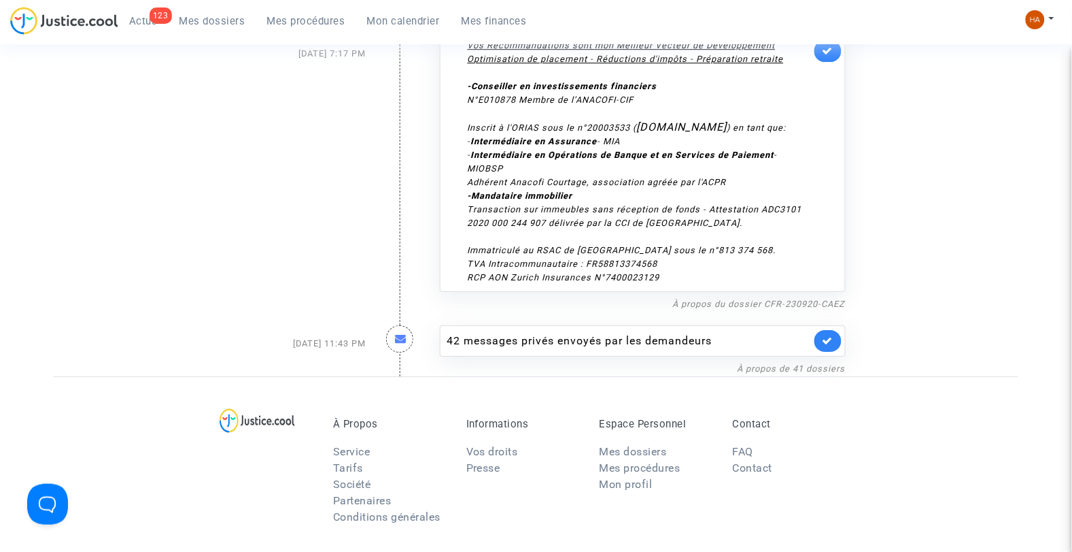
scroll to position [5221, 0]
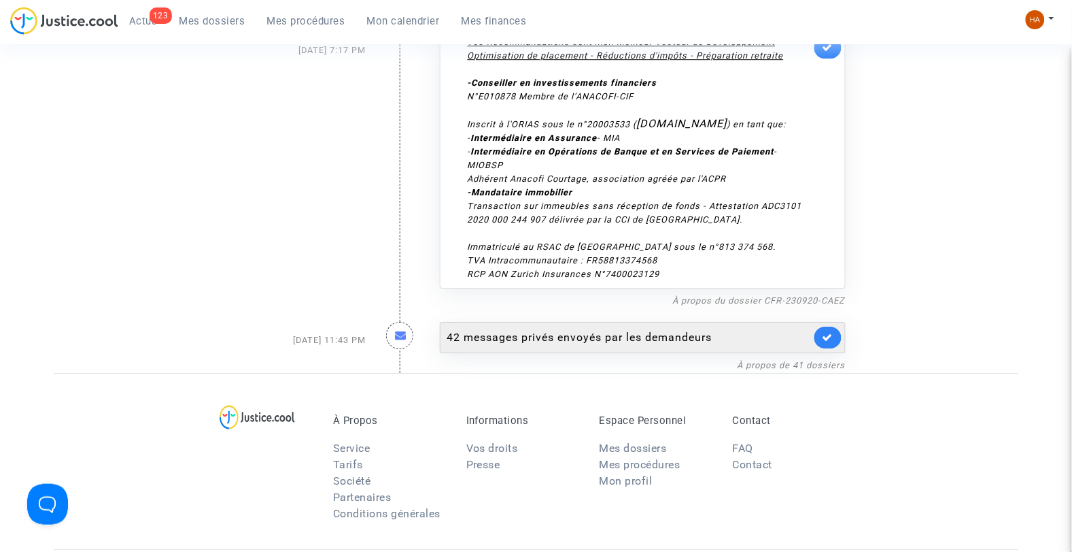
click at [570, 329] on div "42 messages privés envoyés par les demandeurs" at bounding box center [629, 337] width 364 height 16
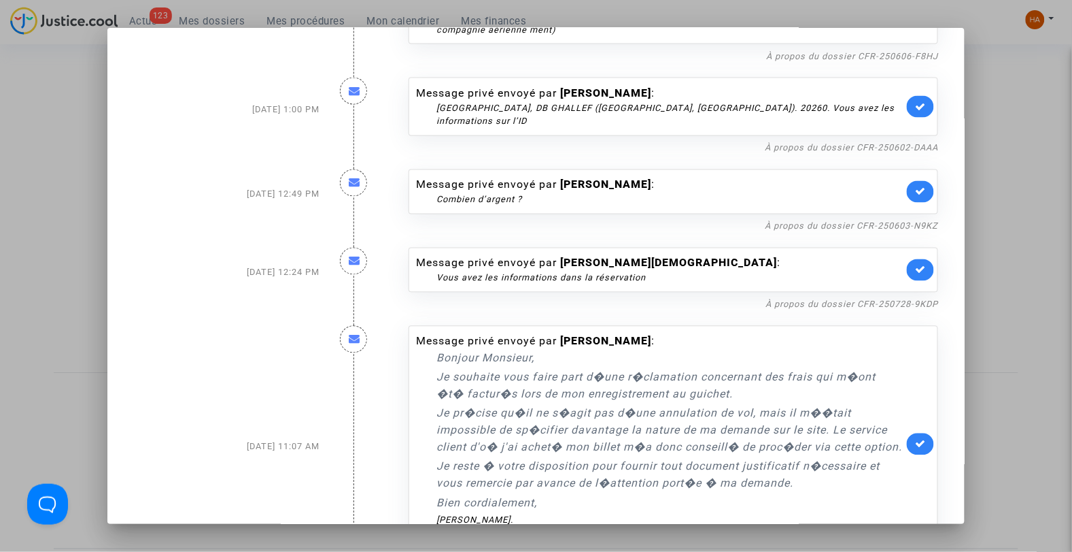
scroll to position [604, 0]
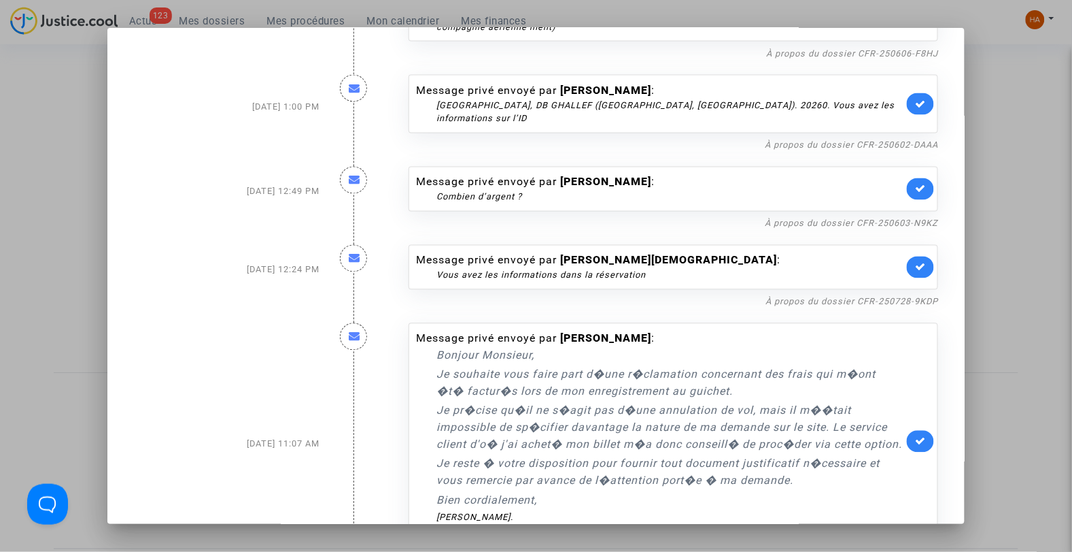
click at [42, 173] on div at bounding box center [536, 276] width 1072 height 552
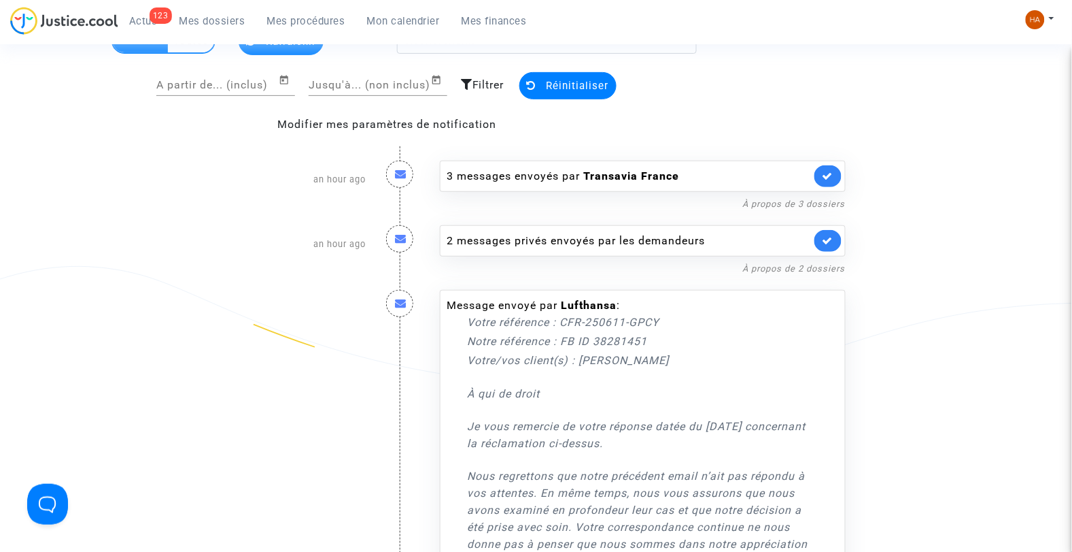
scroll to position [0, 0]
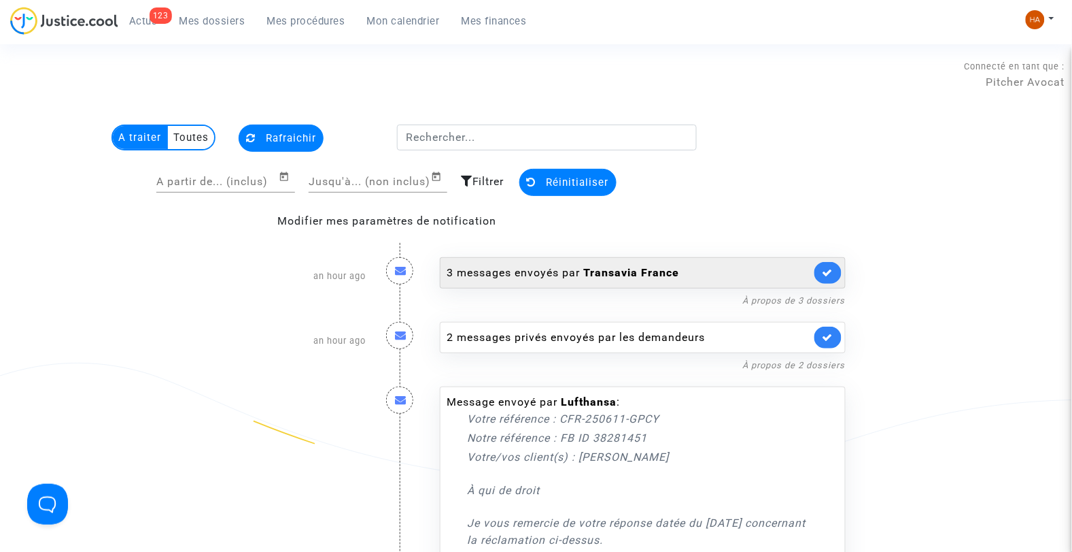
click at [549, 273] on div "3 messages envoyés par Transavia France" at bounding box center [629, 273] width 364 height 16
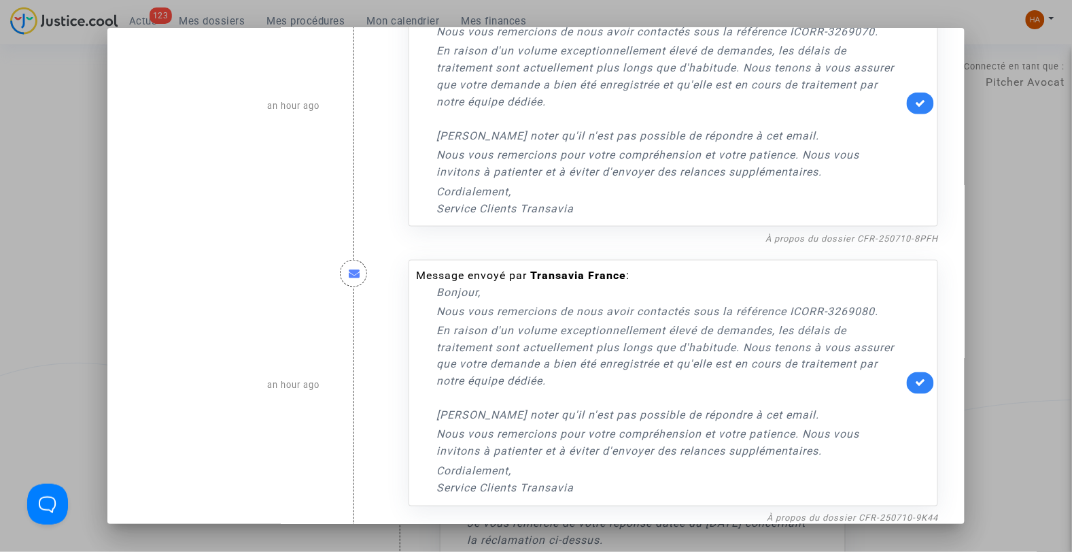
scroll to position [362, 0]
click at [56, 252] on div at bounding box center [536, 276] width 1072 height 552
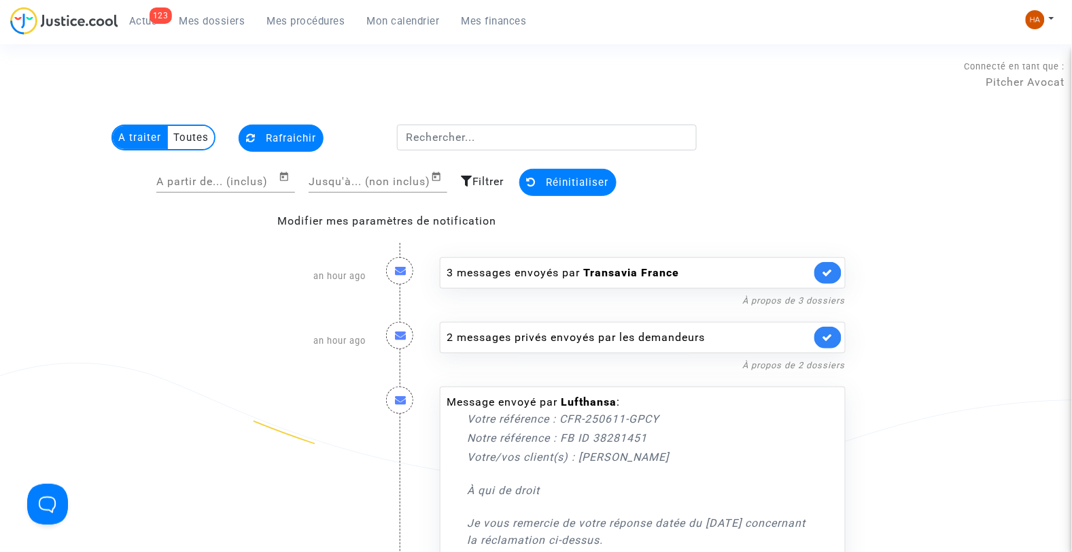
click at [207, 17] on span "Mes dossiers" at bounding box center [213, 21] width 66 height 12
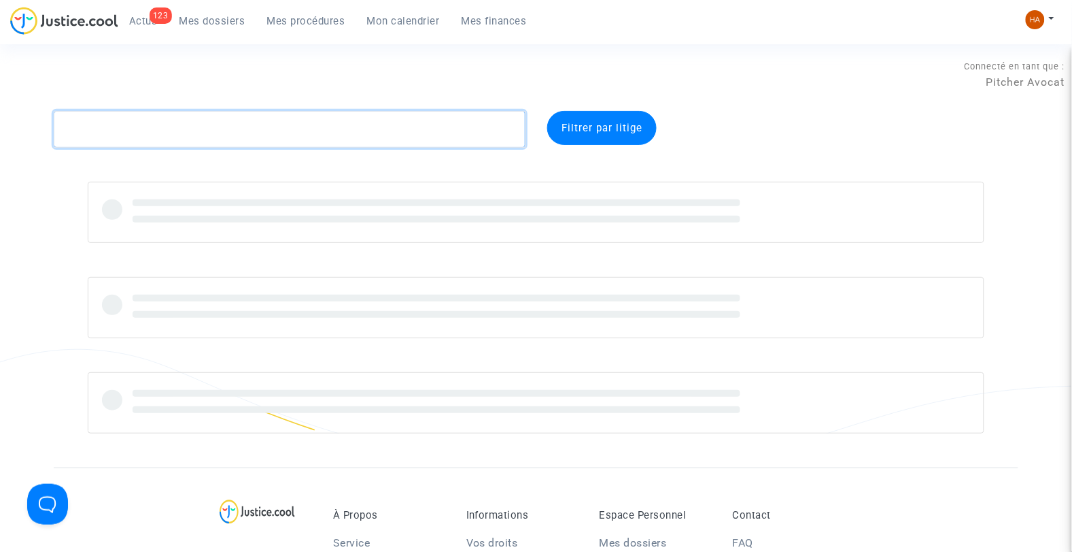
click at [89, 140] on textarea at bounding box center [290, 129] width 473 height 37
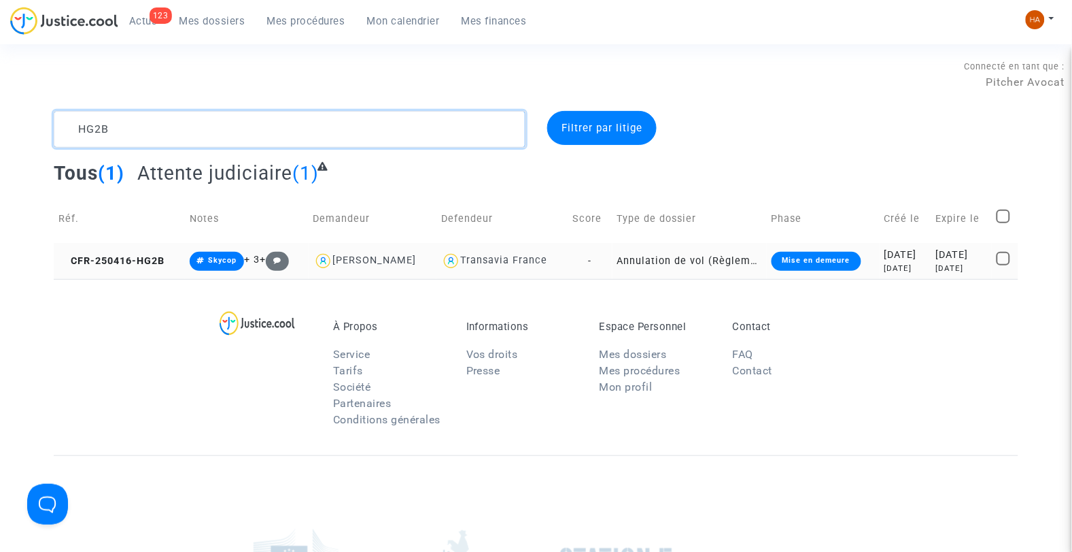
type textarea "HG2B"
click at [582, 262] on td "-" at bounding box center [591, 261] width 44 height 36
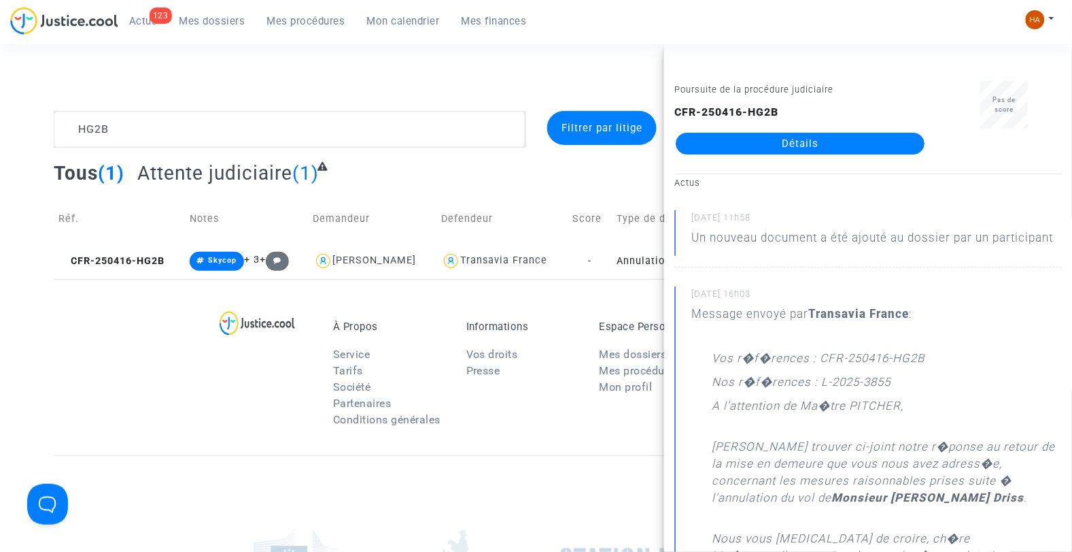
click at [752, 141] on link "Détails" at bounding box center [800, 144] width 249 height 22
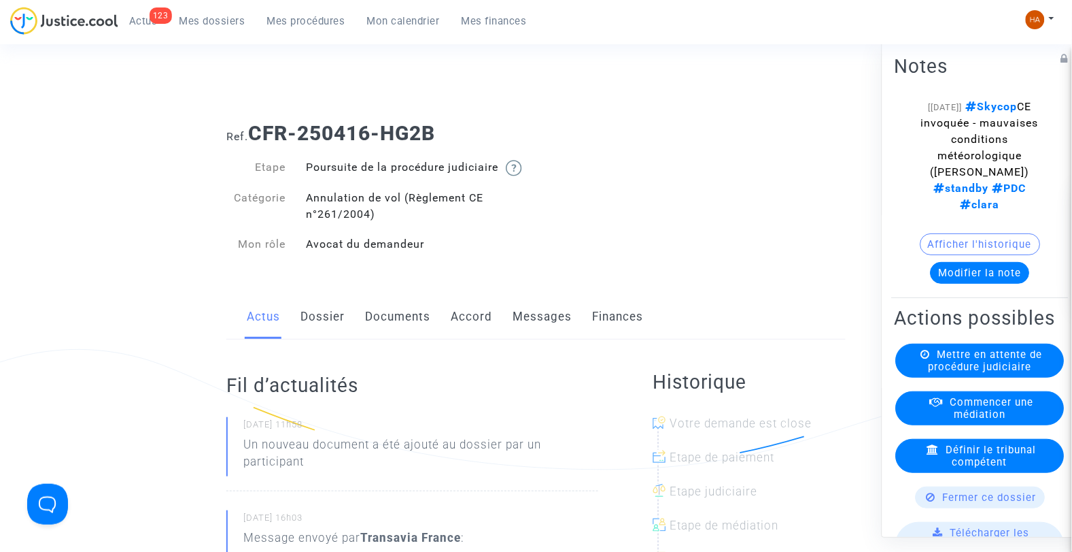
click at [541, 335] on link "Messages" at bounding box center [542, 316] width 59 height 45
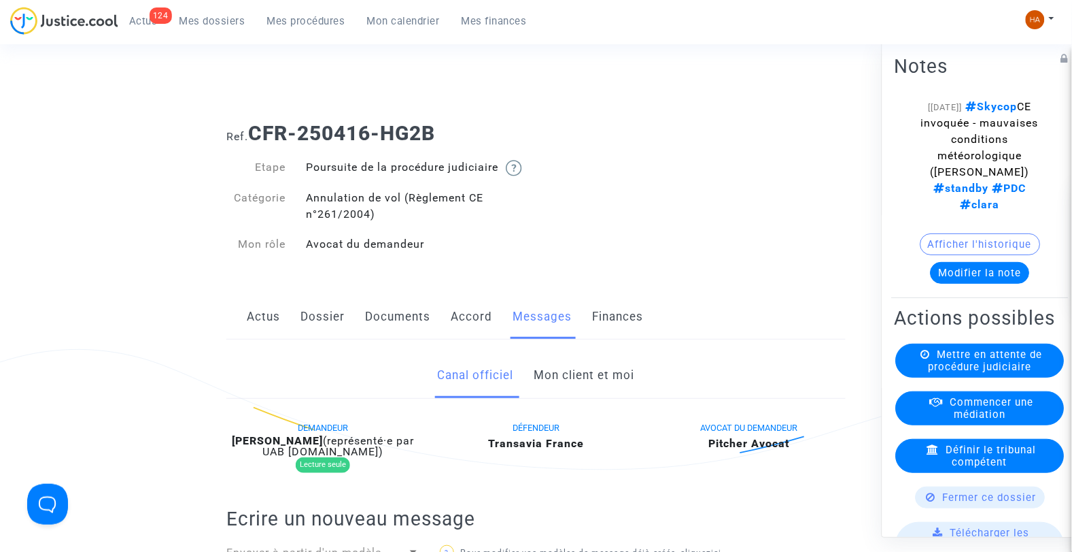
drag, startPoint x: 442, startPoint y: 127, endPoint x: 389, endPoint y: 125, distance: 53.1
click at [389, 125] on h1 "Ref. CFR-250416-HG2B" at bounding box center [536, 133] width 620 height 24
copy b "HG2B"
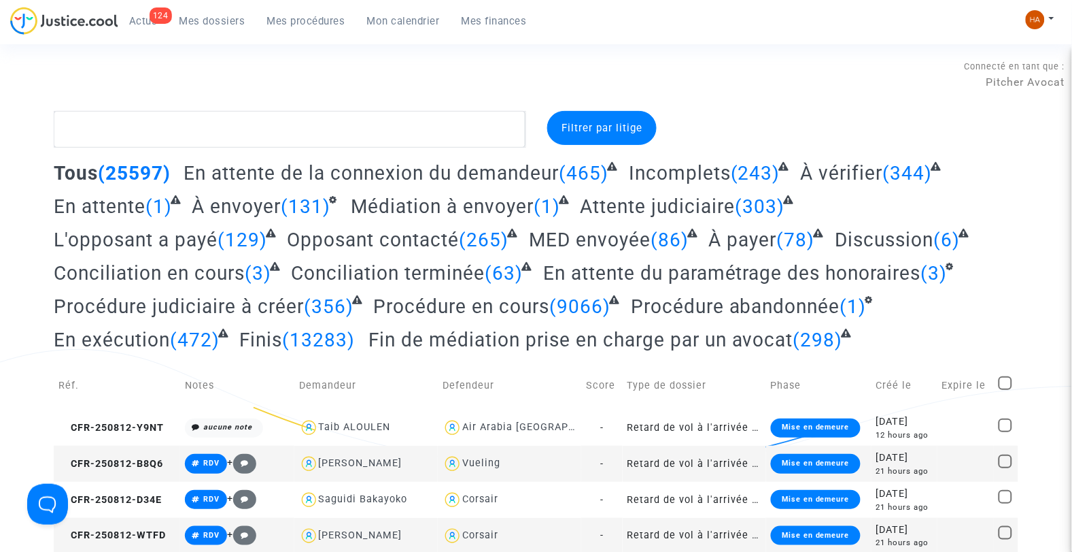
click at [139, 20] on span "Actus" at bounding box center [143, 21] width 29 height 12
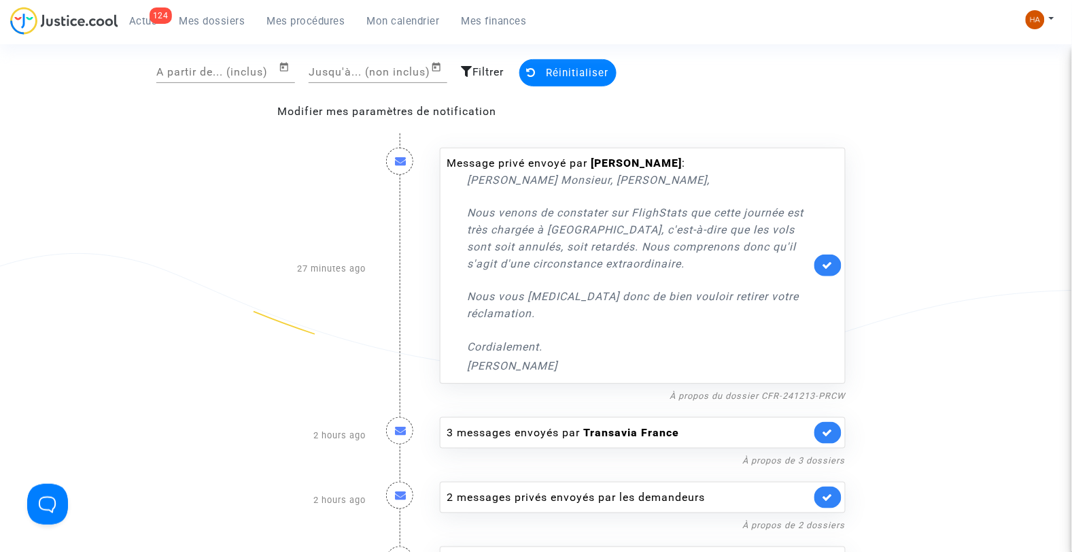
scroll to position [151, 0]
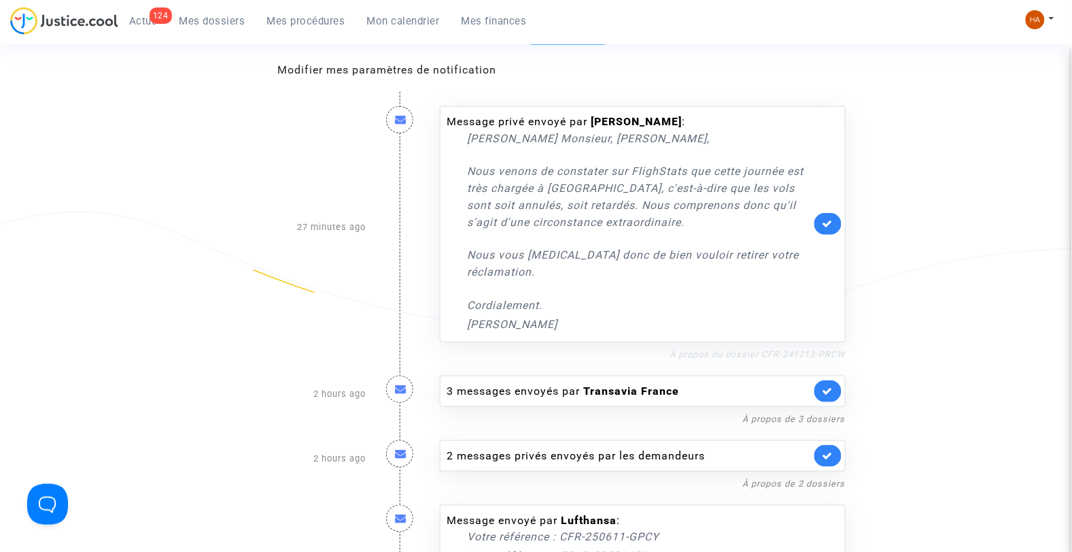
click at [805, 349] on link "À propos du dossier CFR-241213-PRCW" at bounding box center [758, 354] width 175 height 10
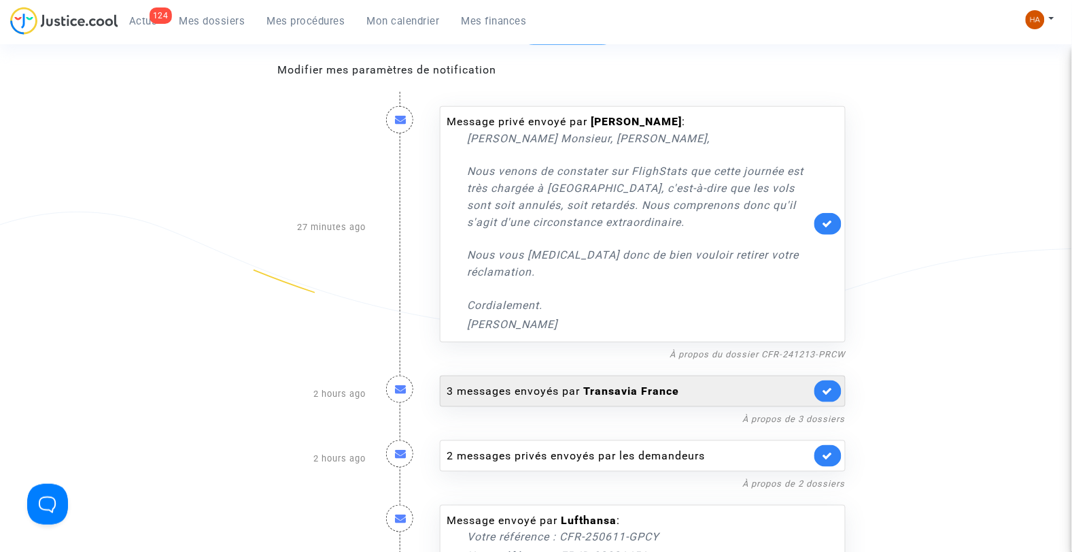
click at [586, 390] on b "Transavia France" at bounding box center [632, 390] width 96 height 13
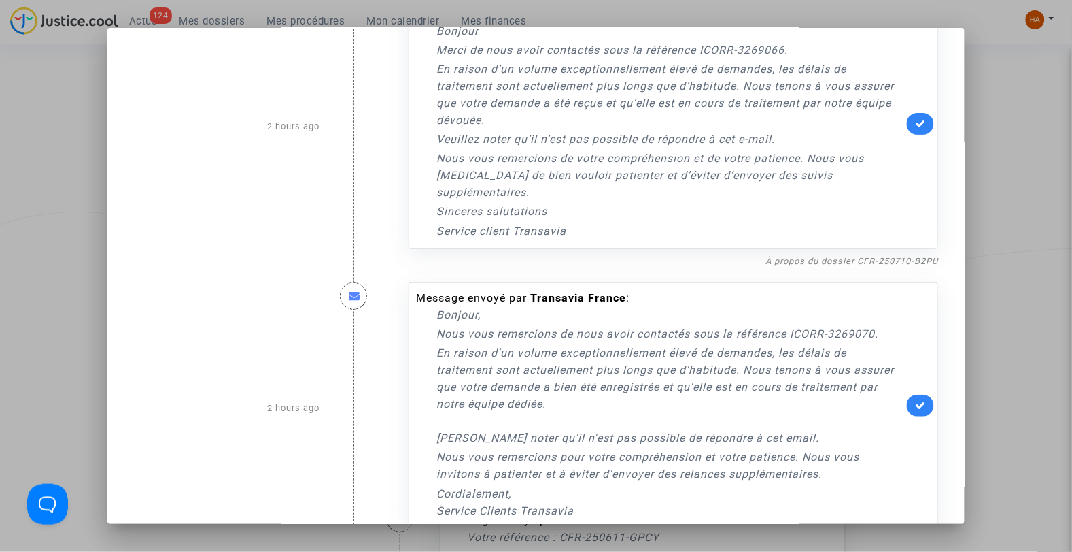
scroll to position [0, 0]
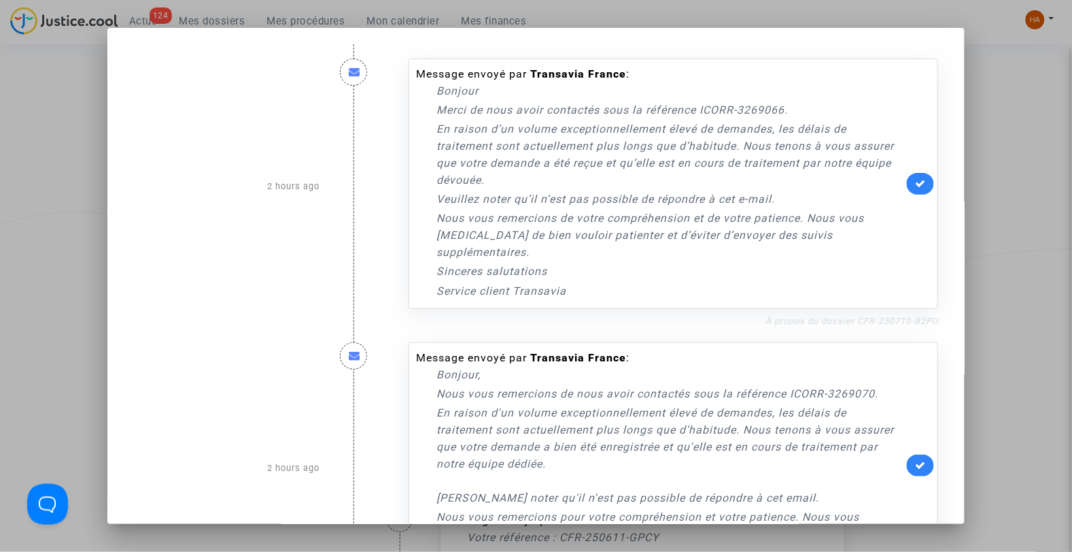
click at [803, 316] on link "À propos du dossier CFR-250710-B2PU" at bounding box center [852, 321] width 173 height 10
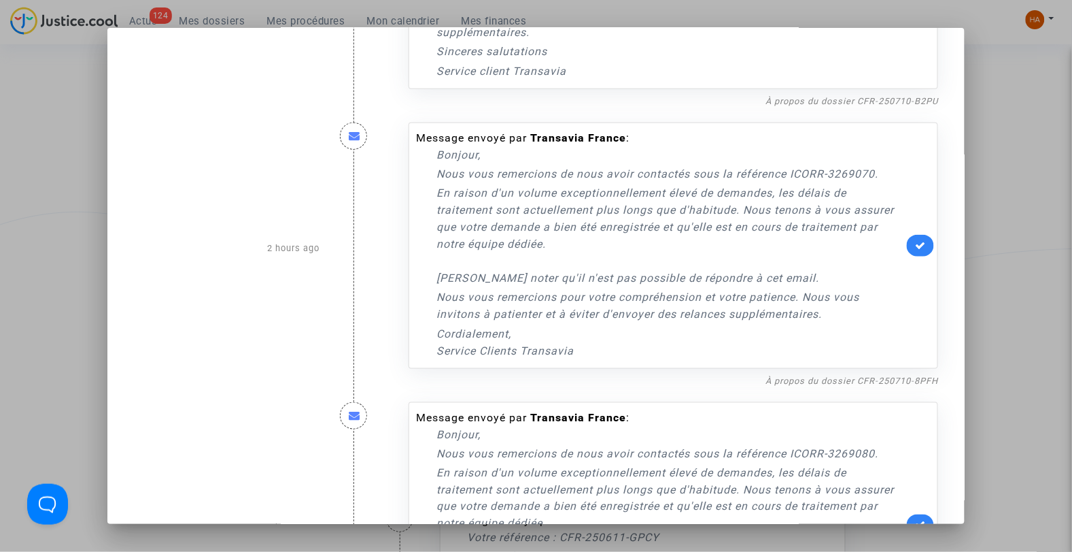
scroll to position [226, 0]
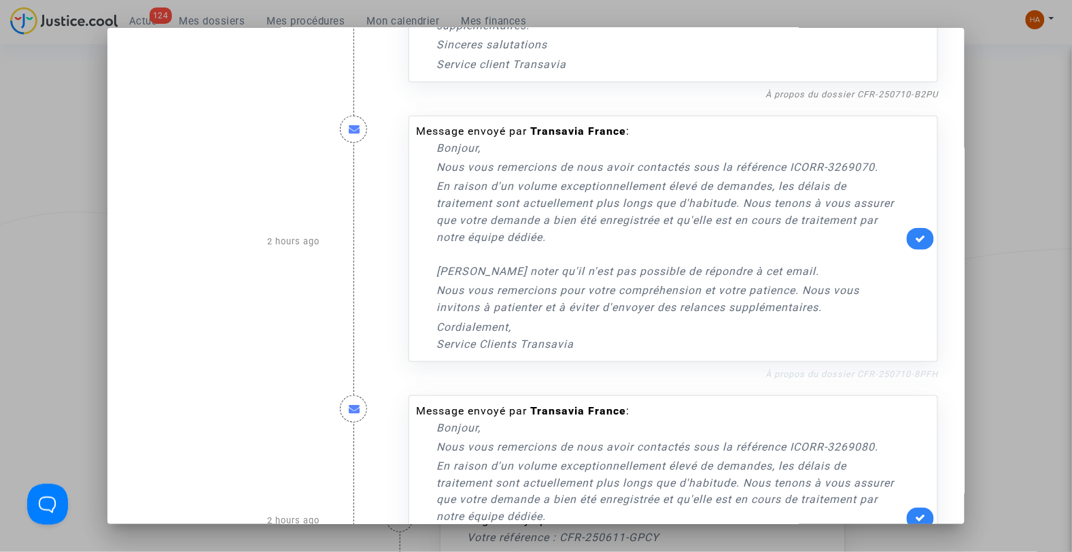
click at [854, 369] on link "À propos du dossier CFR-250710-8PFH" at bounding box center [852, 374] width 173 height 10
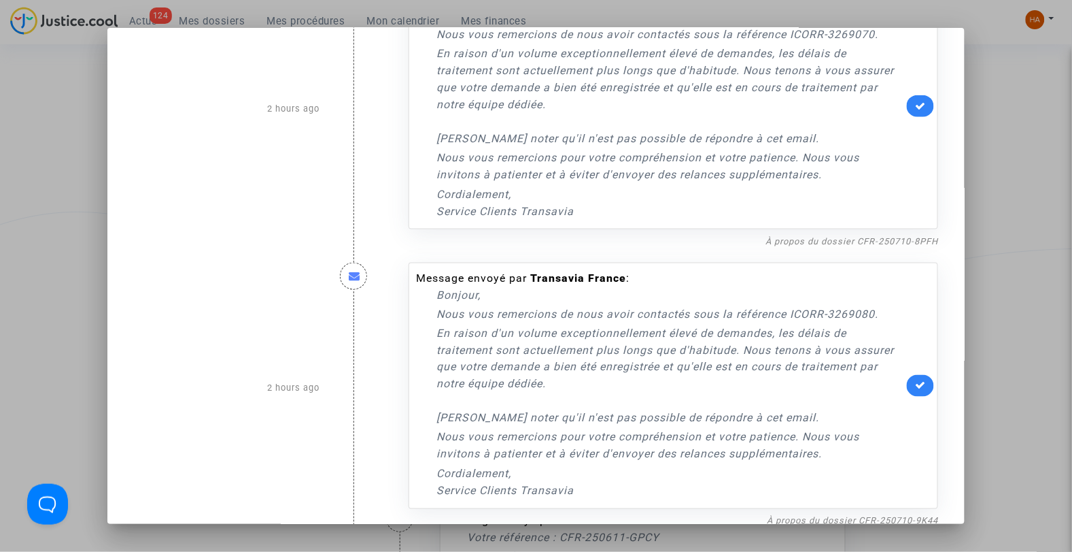
scroll to position [362, 0]
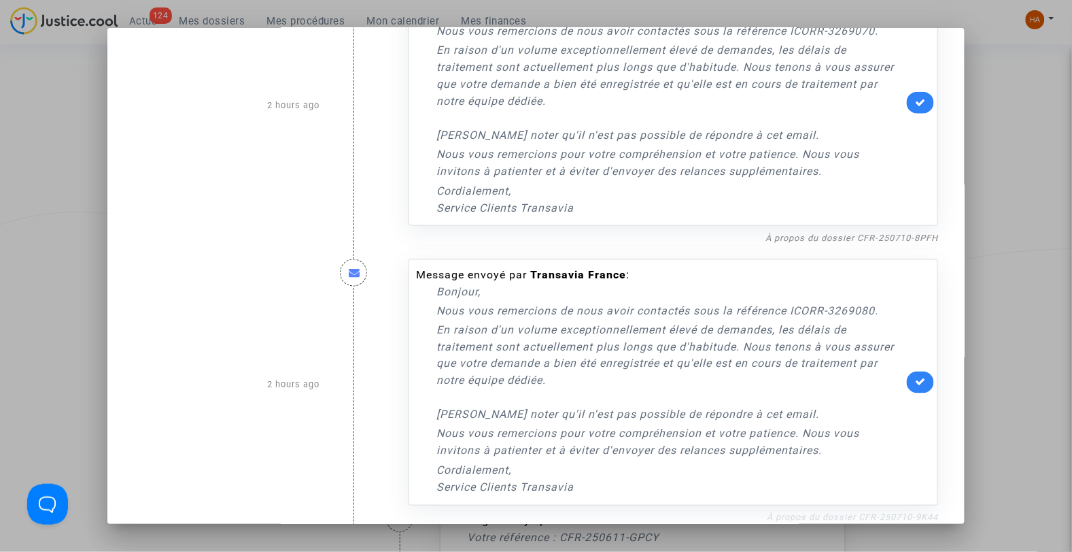
click at [873, 512] on link "À propos du dossier CFR-250710-9K44" at bounding box center [852, 517] width 171 height 10
click at [912, 92] on link at bounding box center [920, 103] width 27 height 22
click at [916, 377] on icon at bounding box center [920, 382] width 11 height 10
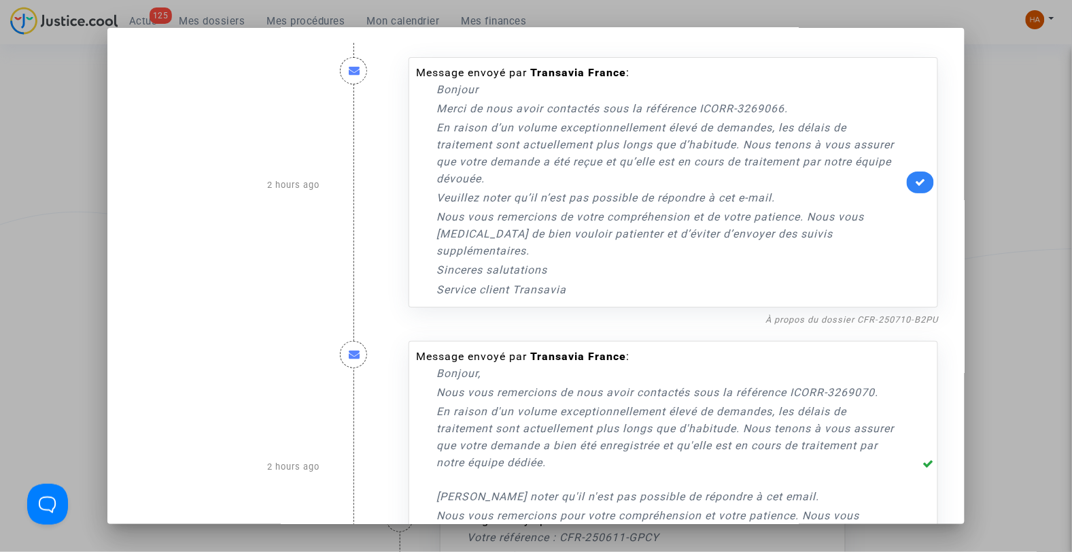
scroll to position [0, 0]
click at [908, 177] on link at bounding box center [920, 184] width 27 height 22
click at [1023, 171] on div at bounding box center [536, 276] width 1072 height 552
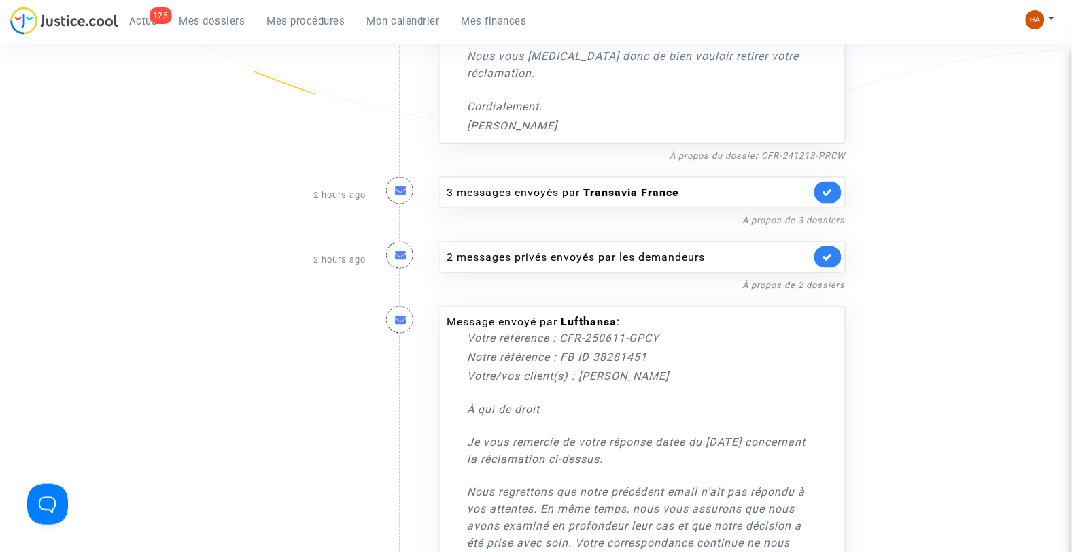
scroll to position [377, 0]
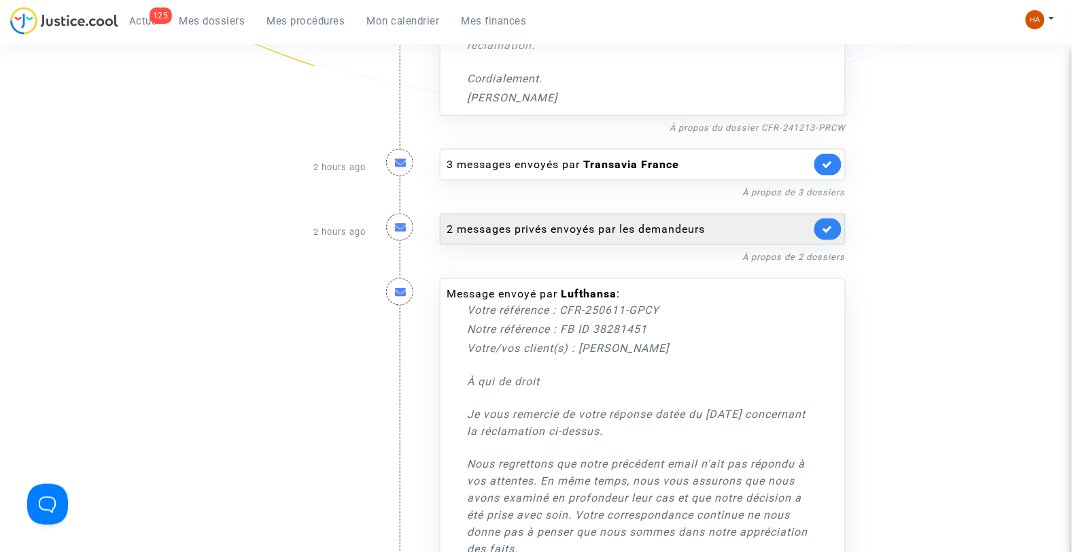
click at [643, 225] on div "2 messages privés envoyés par les demandeurs" at bounding box center [629, 229] width 364 height 16
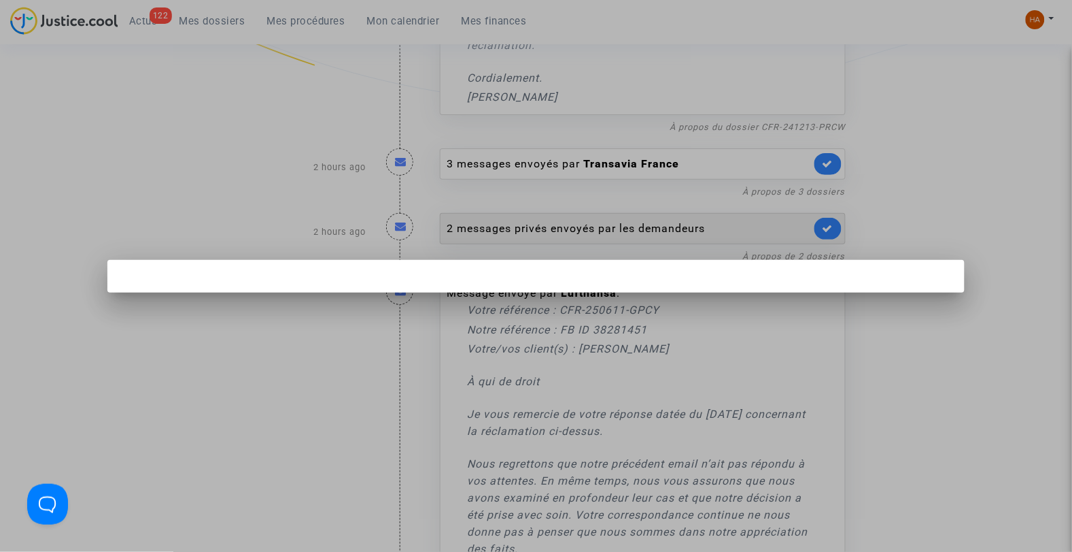
scroll to position [0, 0]
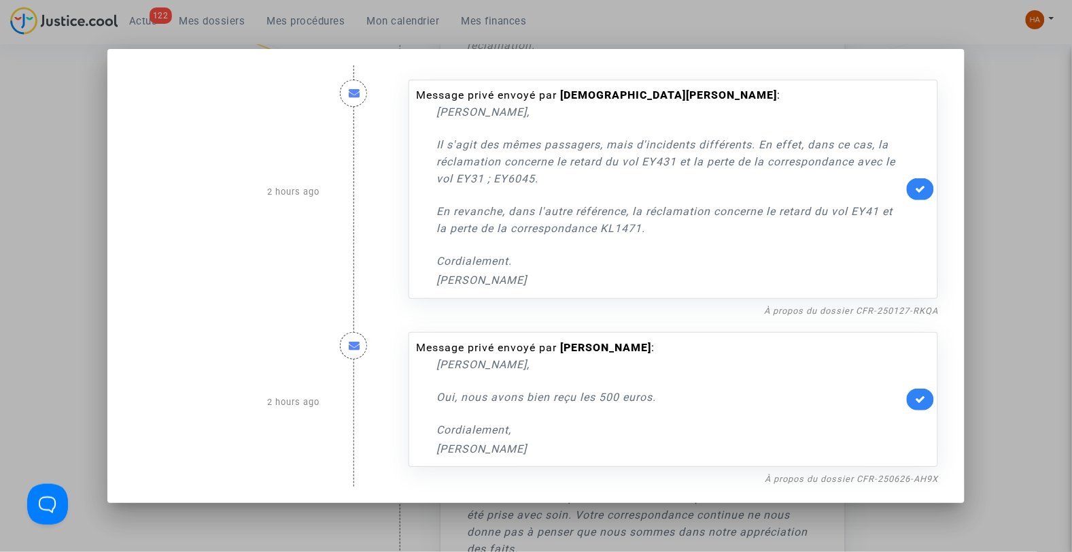
click at [994, 240] on div at bounding box center [536, 276] width 1072 height 552
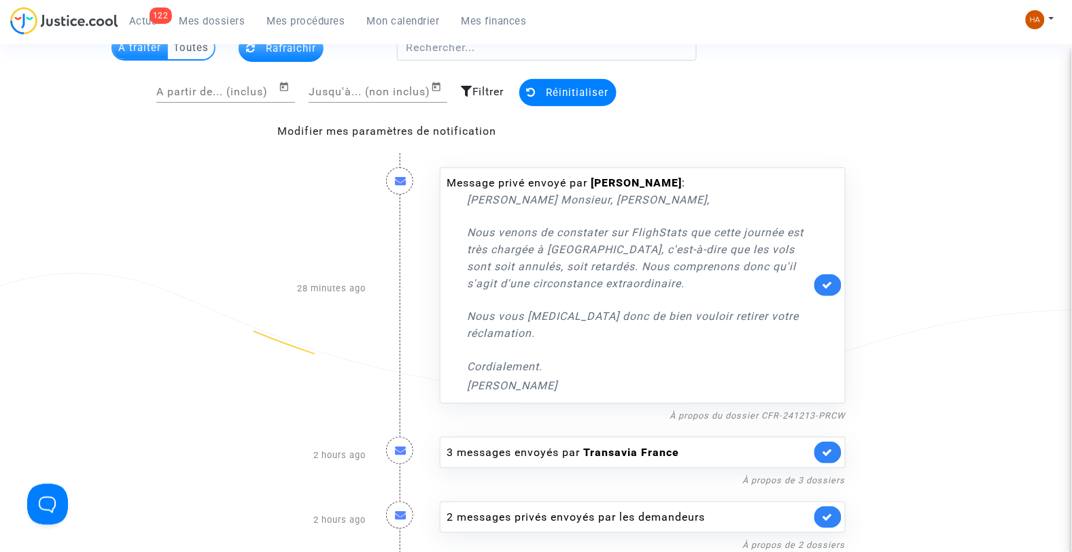
scroll to position [75, 0]
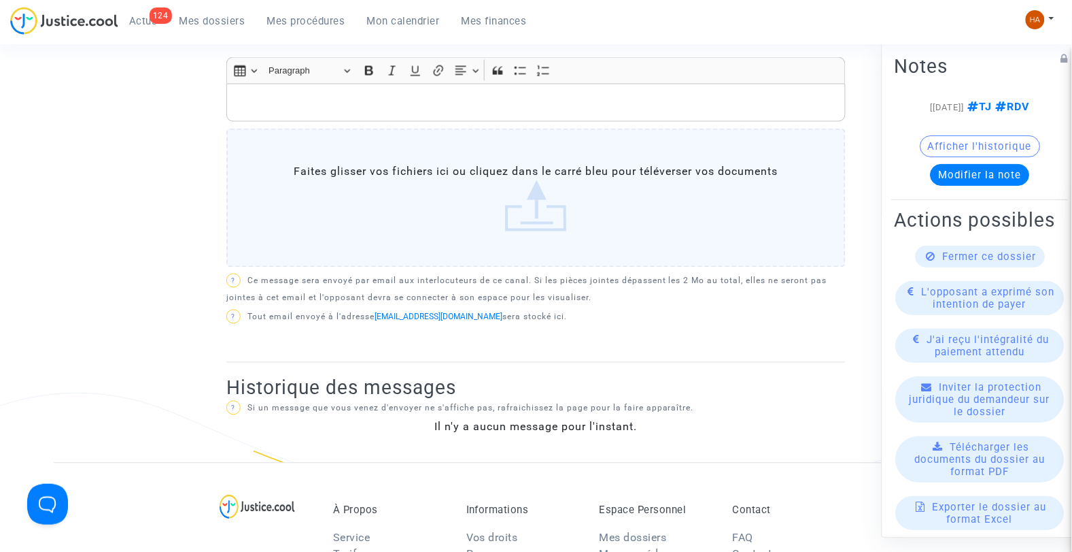
scroll to position [604, 0]
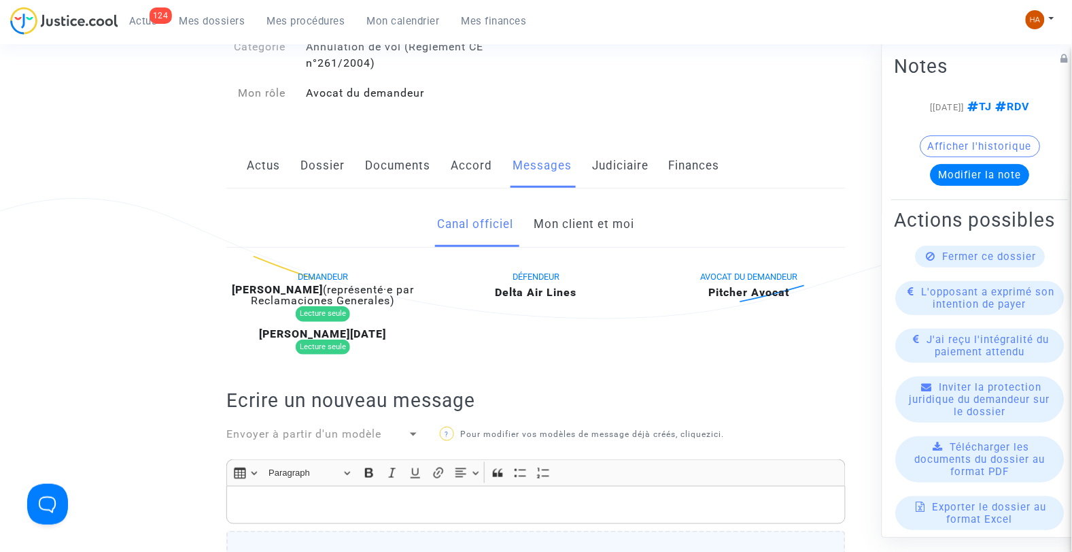
click at [570, 226] on link "Mon client et moi" at bounding box center [584, 224] width 101 height 45
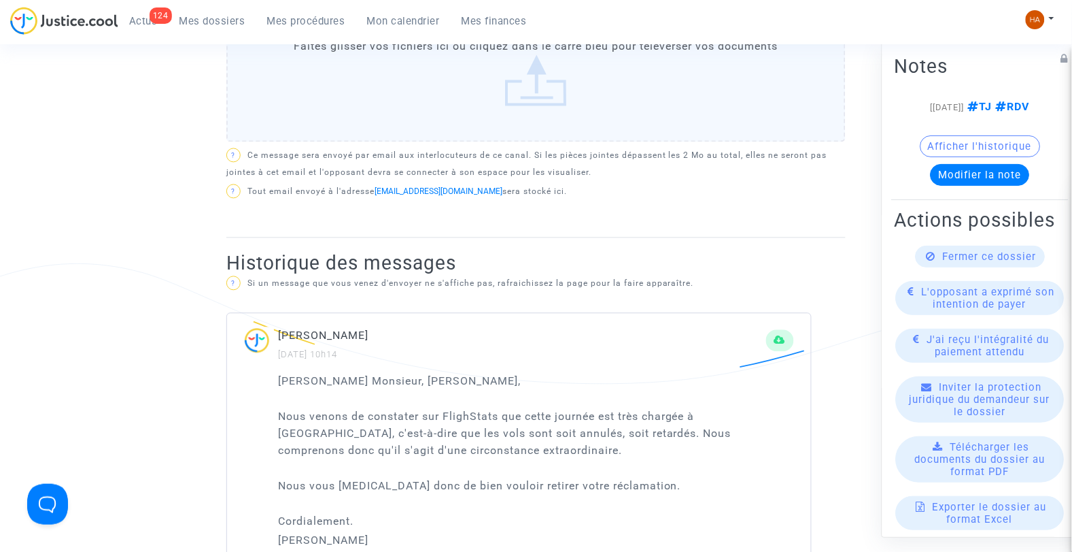
scroll to position [680, 0]
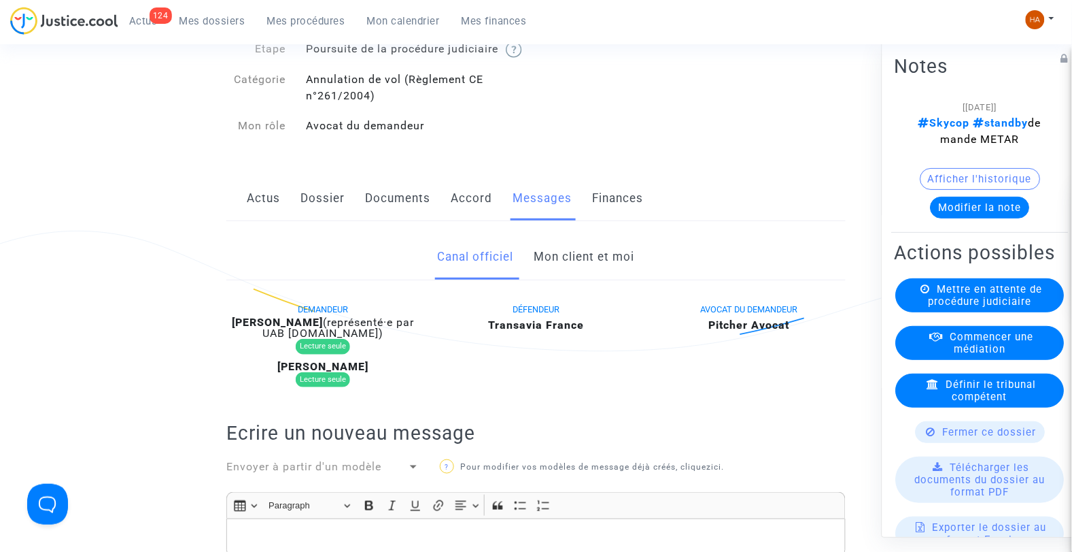
scroll to position [226, 0]
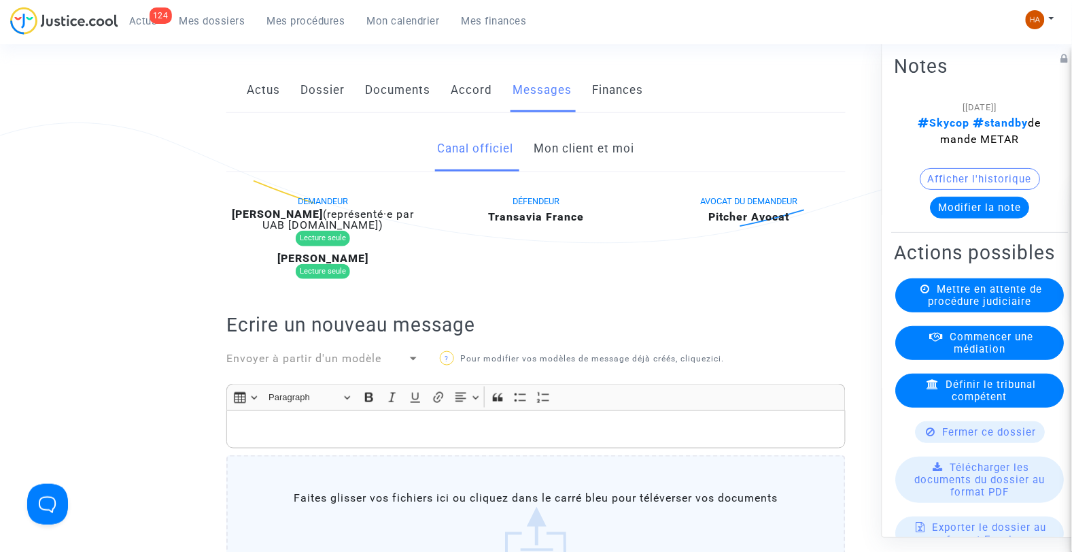
click at [558, 152] on link "Mon client et moi" at bounding box center [584, 148] width 101 height 45
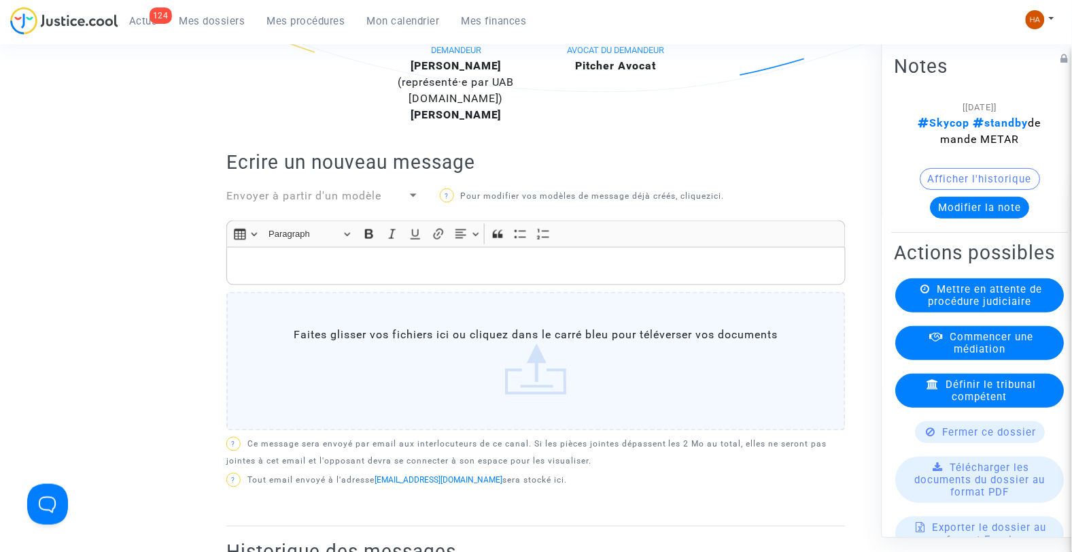
scroll to position [151, 0]
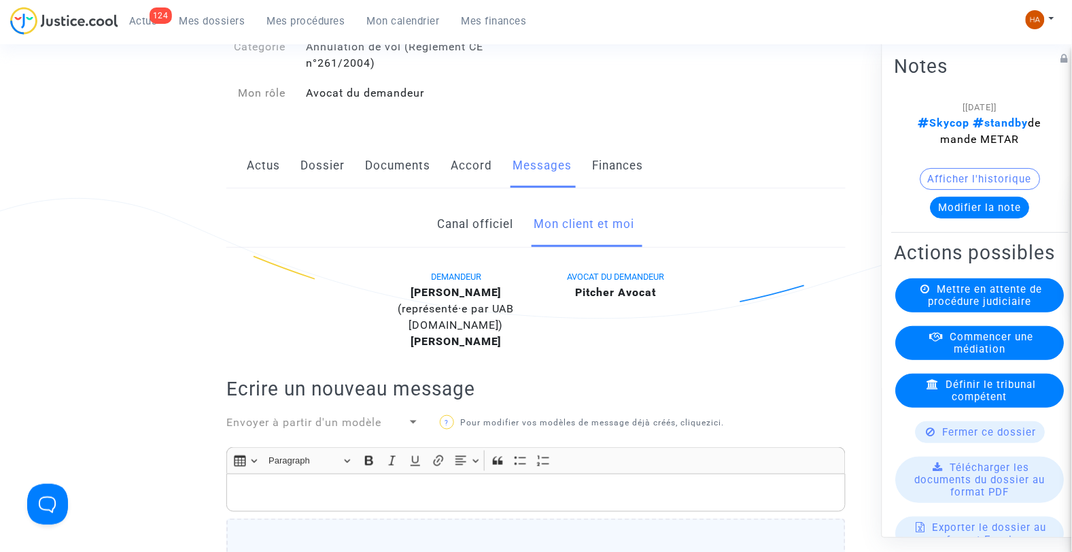
click at [505, 241] on link "Canal officiel" at bounding box center [475, 224] width 76 height 45
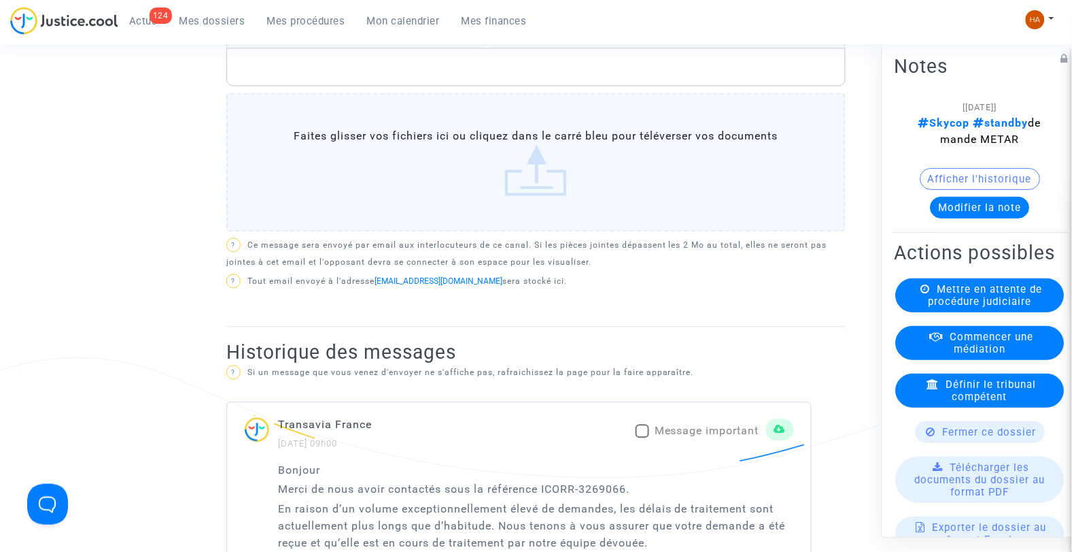
scroll to position [680, 0]
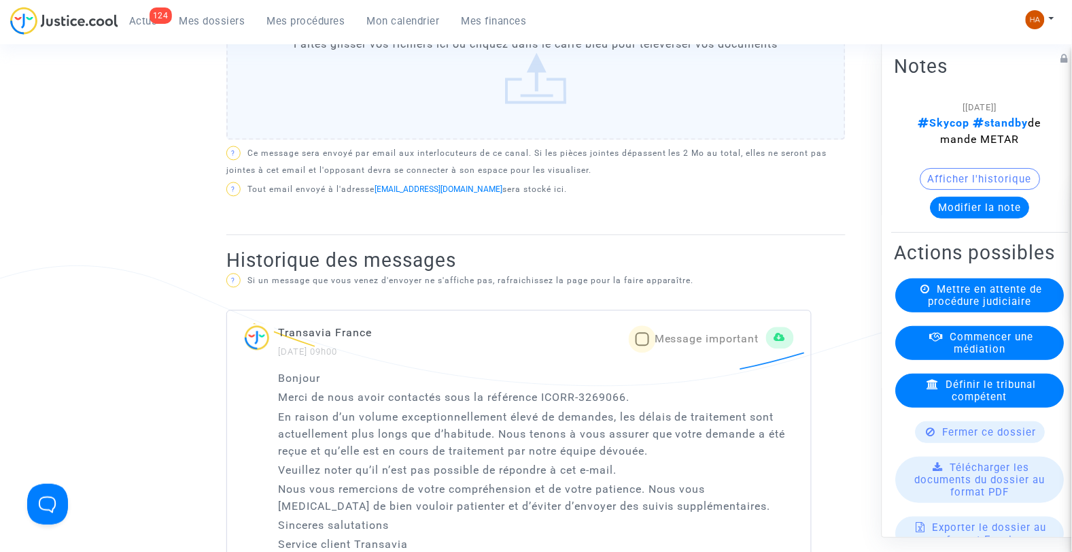
click at [643, 346] on span at bounding box center [643, 340] width 14 height 14
click at [643, 347] on input "Message important" at bounding box center [642, 346] width 1 height 1
checkbox input "true"
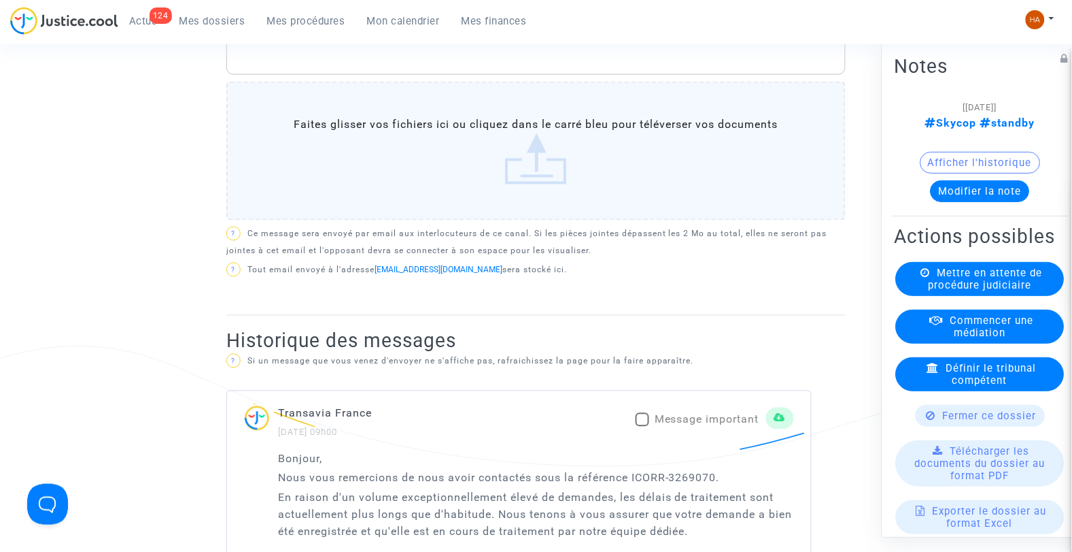
scroll to position [604, 0]
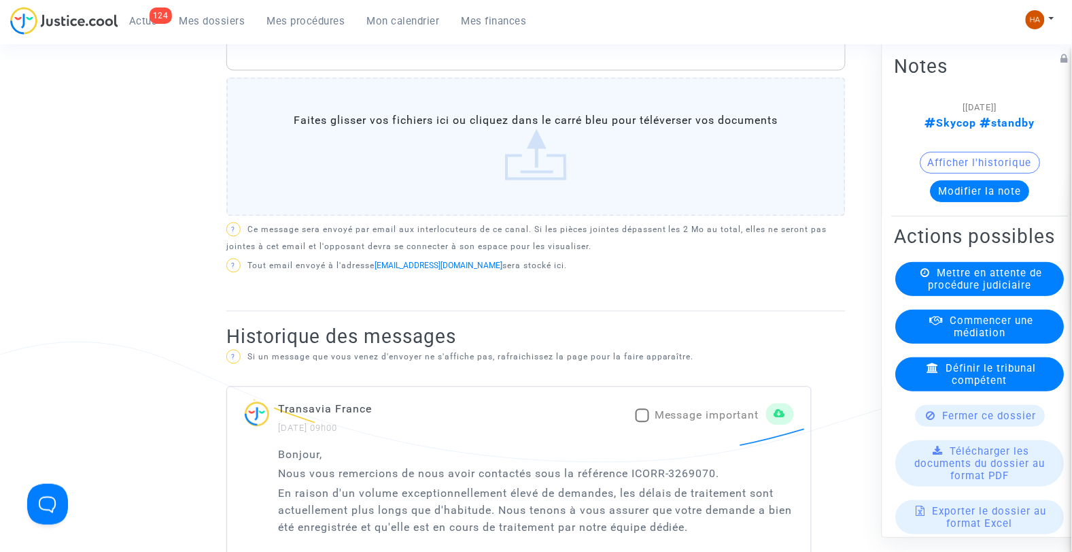
click at [640, 422] on span at bounding box center [643, 416] width 14 height 14
click at [642, 423] on input "Message important" at bounding box center [642, 422] width 1 height 1
checkbox input "true"
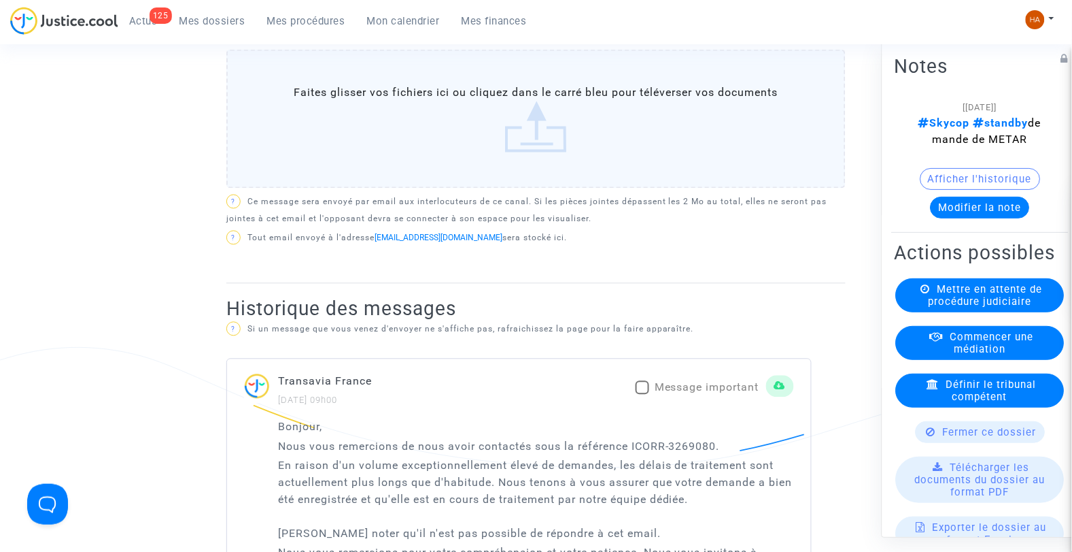
scroll to position [604, 0]
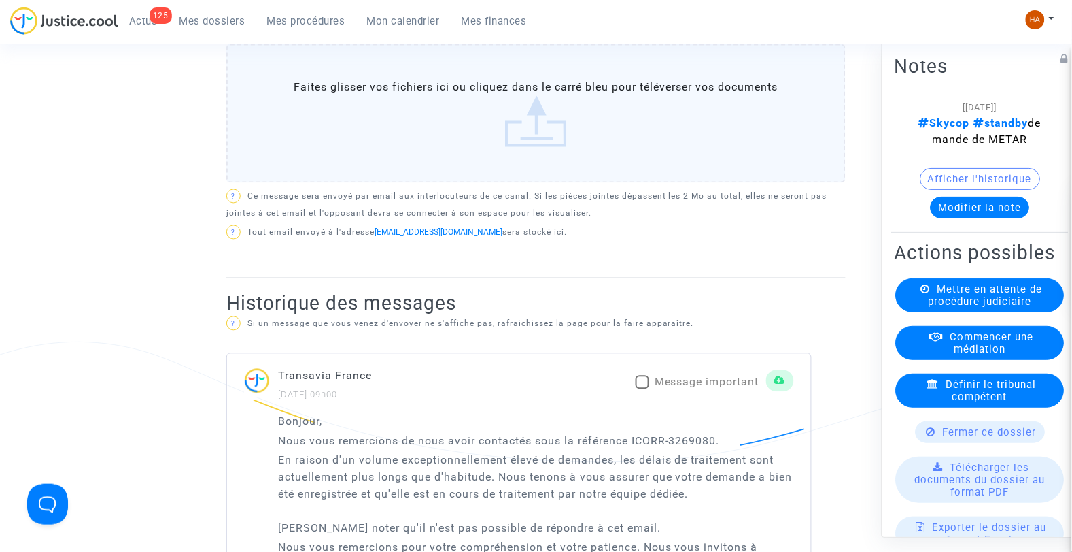
click at [645, 389] on span at bounding box center [643, 382] width 14 height 14
click at [643, 390] on input "Message important" at bounding box center [642, 389] width 1 height 1
checkbox input "true"
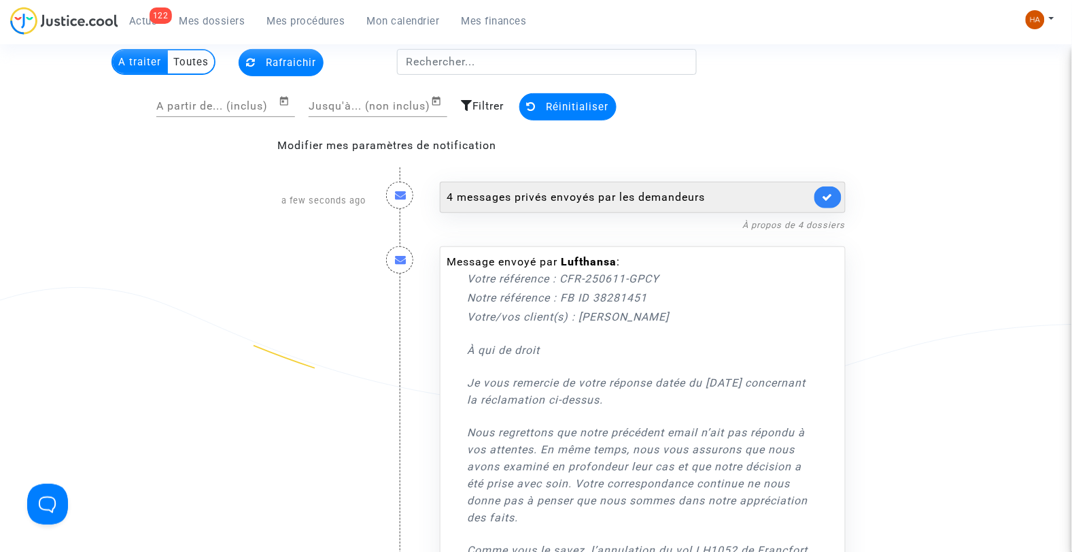
click at [545, 207] on div "4 messages privés envoyés par les demandeurs" at bounding box center [643, 197] width 406 height 31
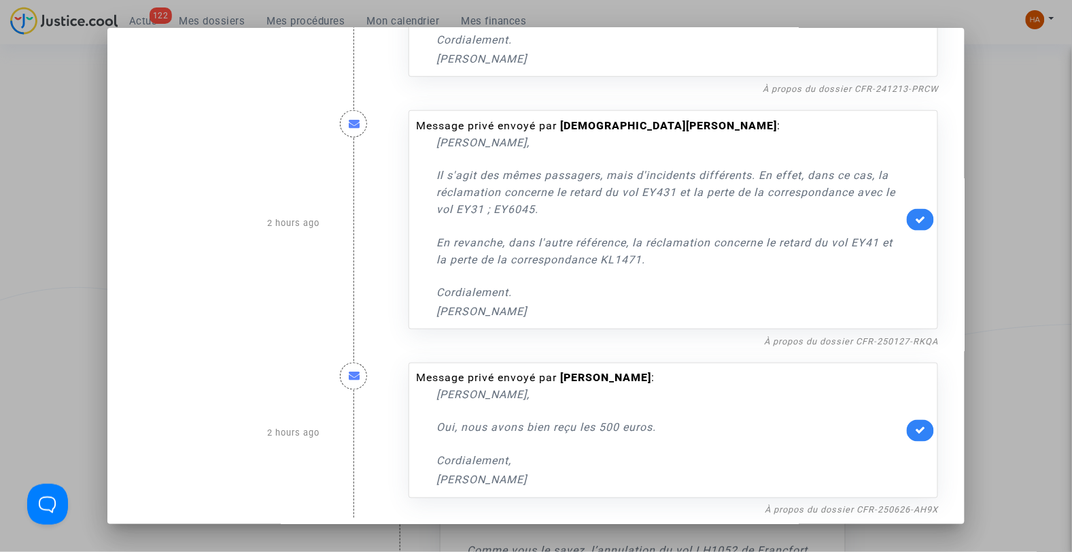
scroll to position [378, 0]
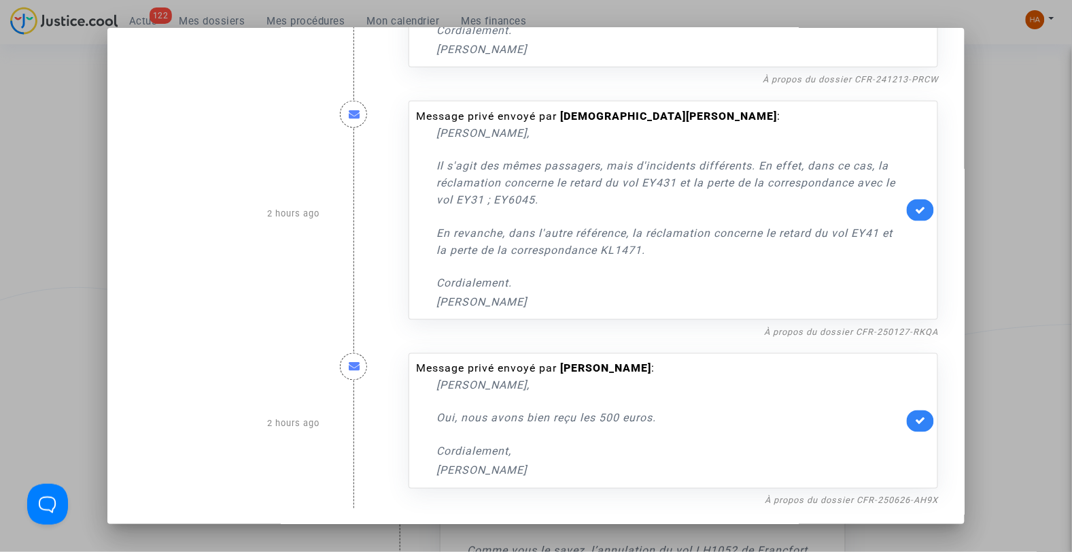
click at [1049, 363] on div at bounding box center [536, 276] width 1072 height 552
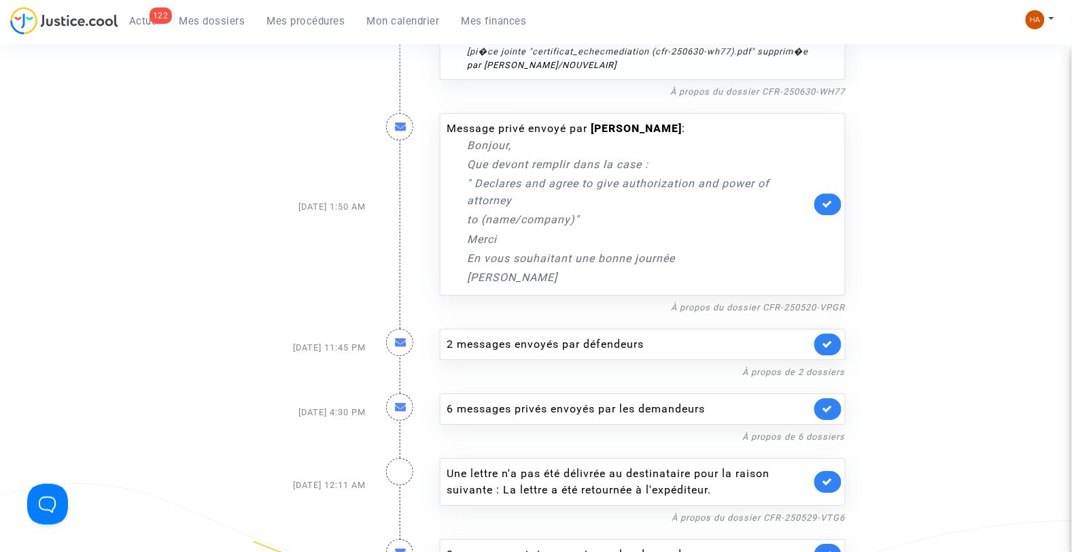
scroll to position [2267, 0]
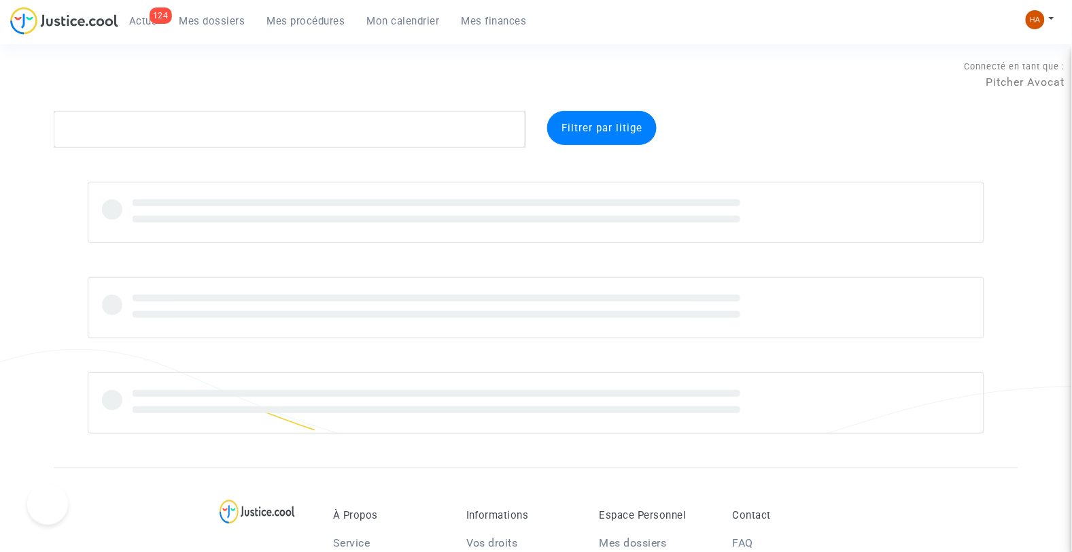
click at [137, 19] on span "Actus" at bounding box center [143, 21] width 29 height 12
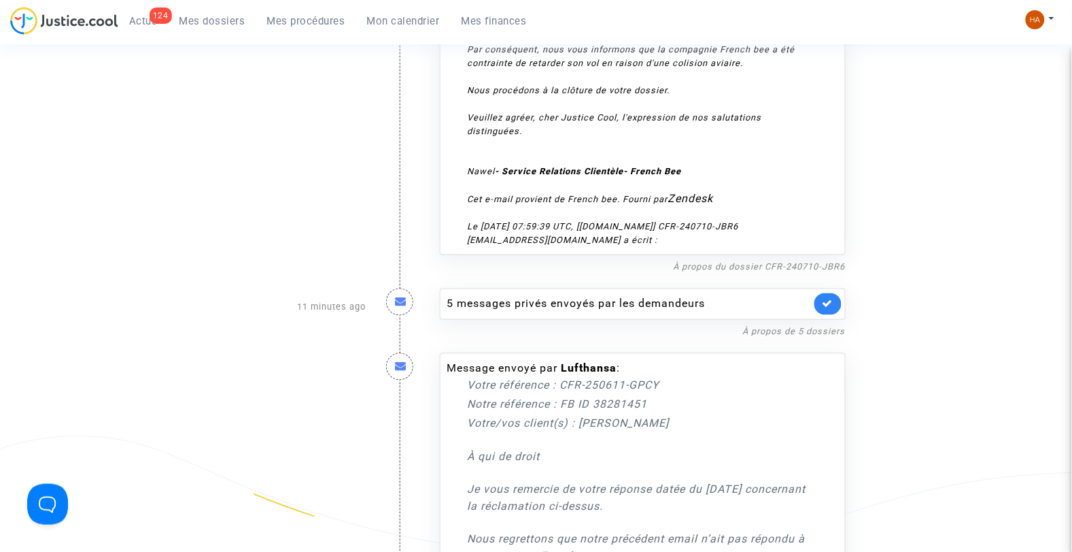
scroll to position [524, 0]
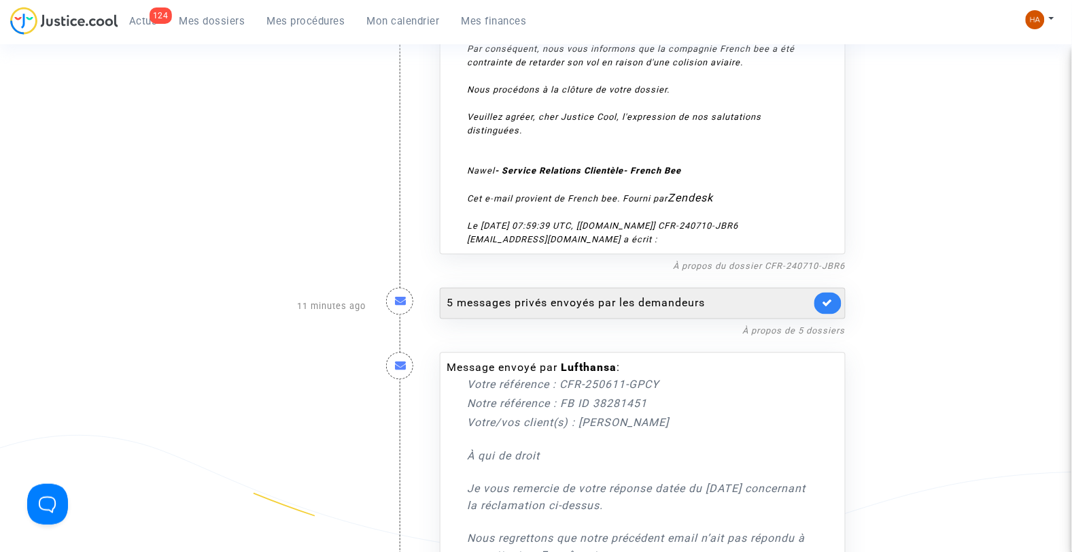
click at [624, 305] on div "5 messages privés envoyés par les demandeurs" at bounding box center [629, 303] width 364 height 16
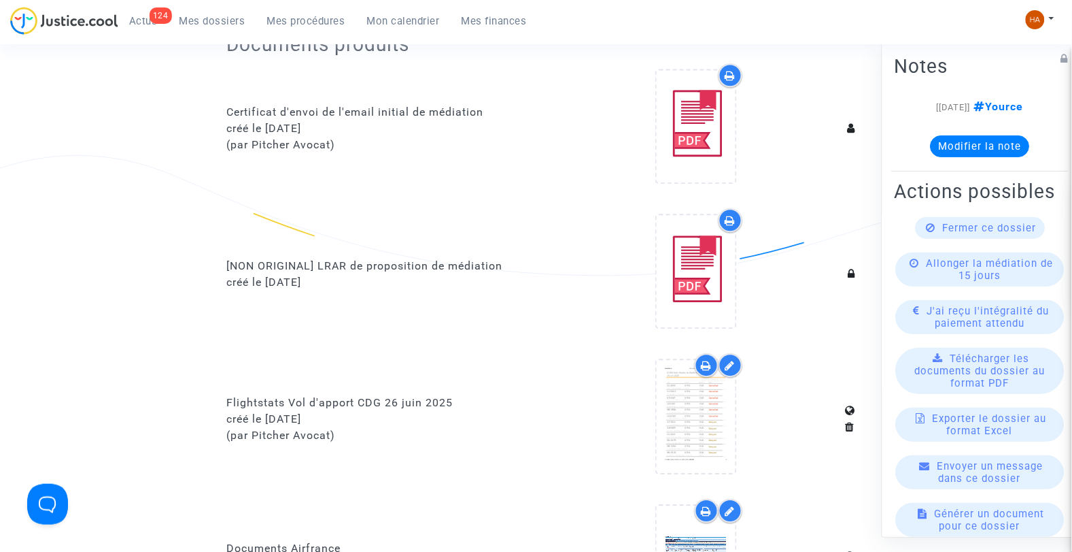
scroll to position [792, 0]
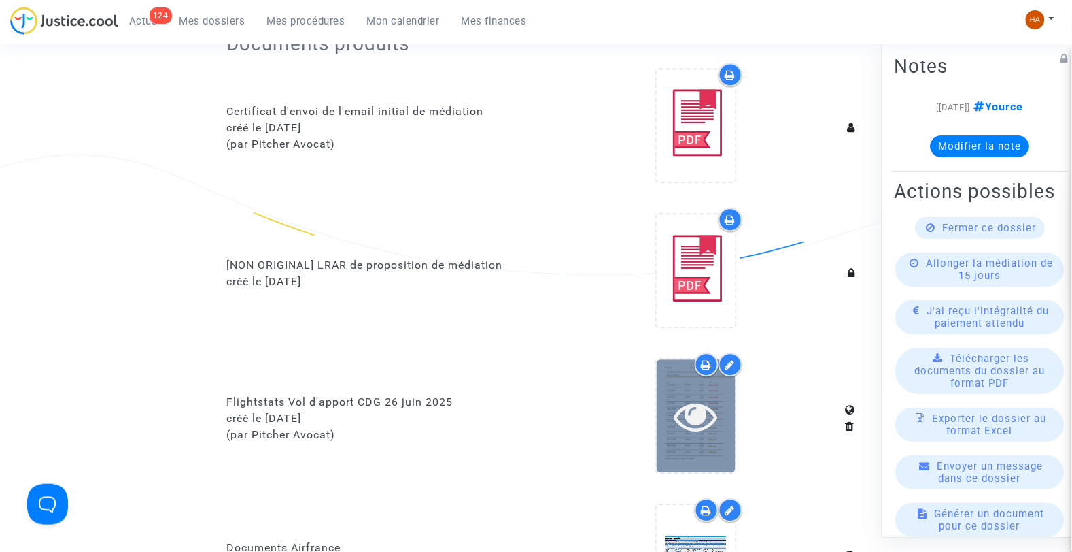
click at [696, 411] on icon at bounding box center [696, 416] width 44 height 44
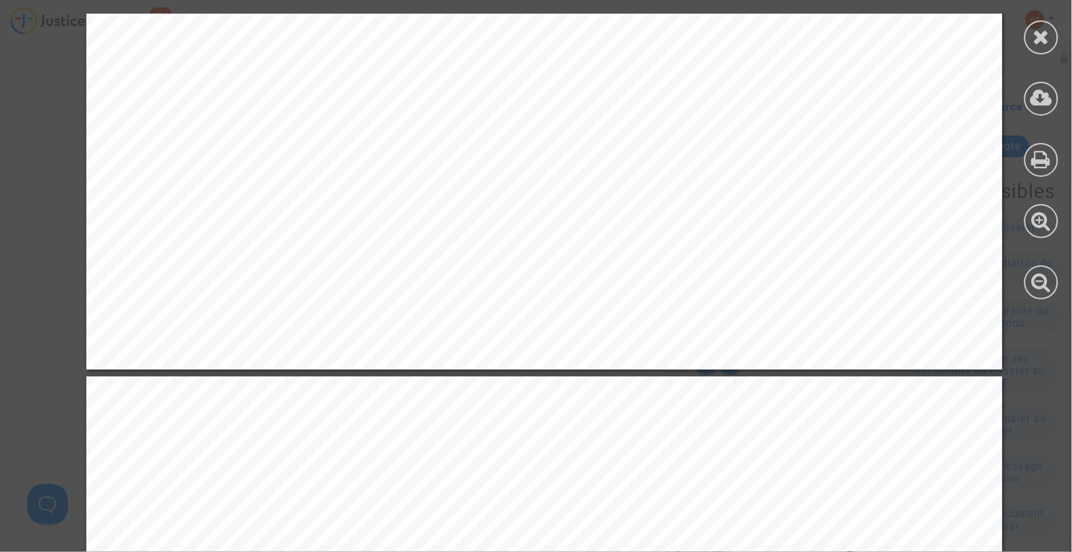
scroll to position [16593, 0]
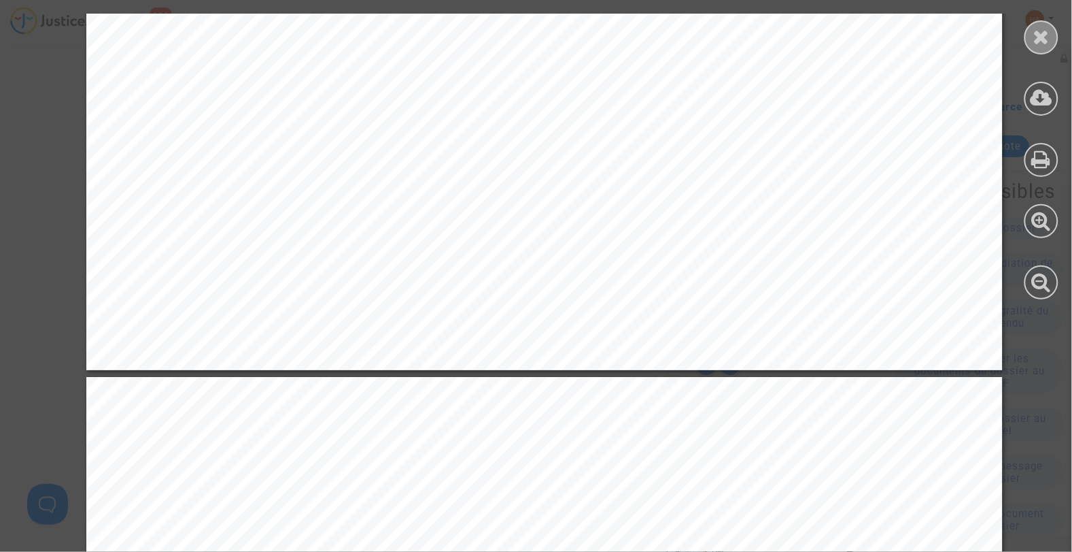
click at [1039, 35] on icon at bounding box center [1042, 37] width 17 height 20
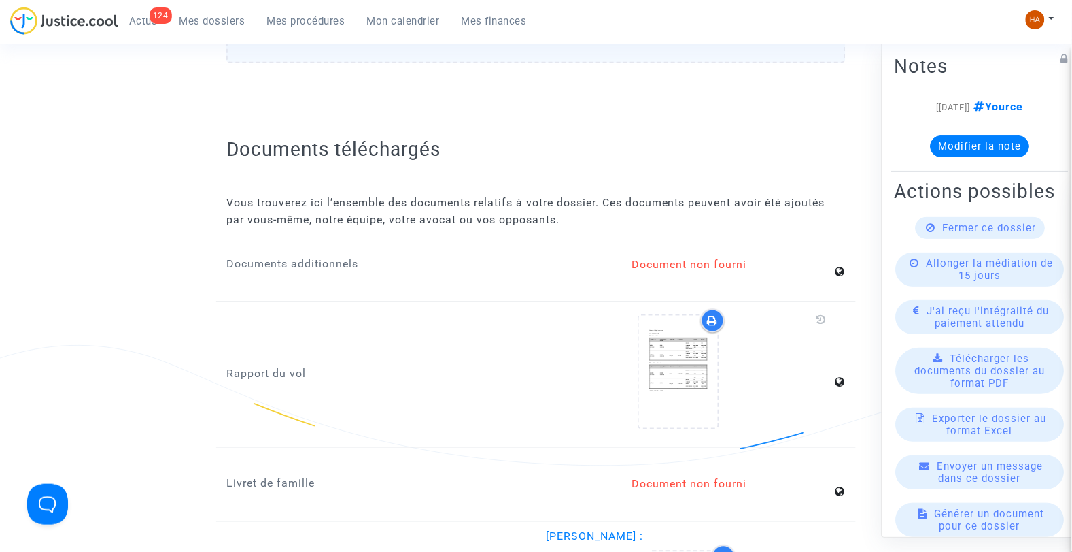
scroll to position [1792, 0]
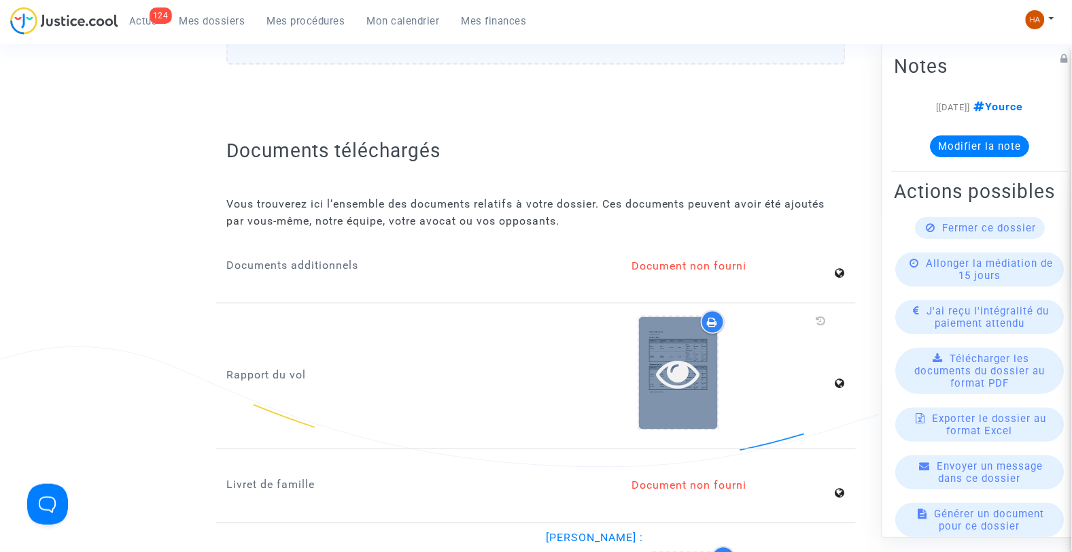
click at [692, 356] on icon at bounding box center [678, 374] width 44 height 44
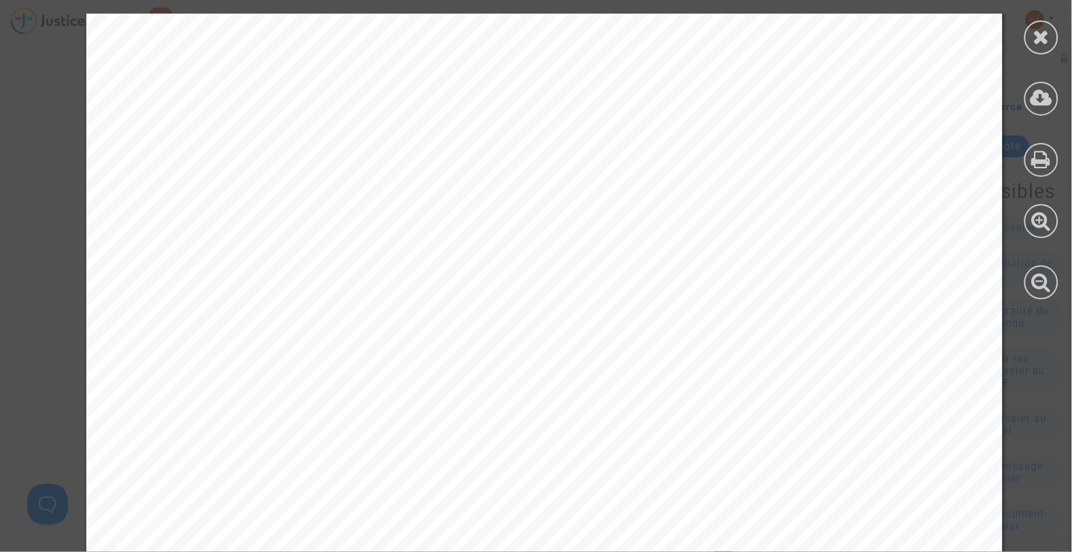
scroll to position [165, 0]
click at [1056, 38] on div at bounding box center [1042, 37] width 34 height 34
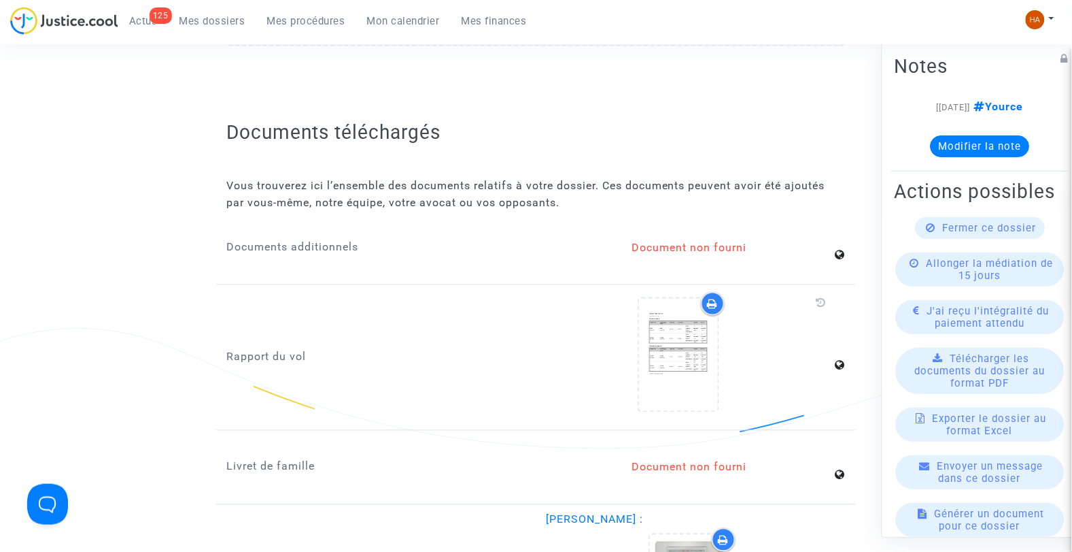
scroll to position [1831, 0]
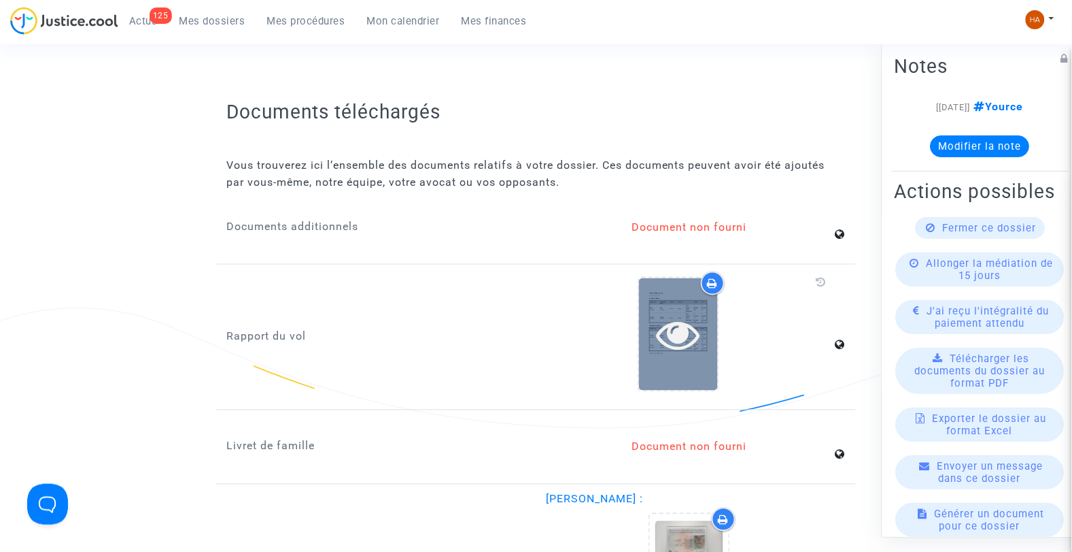
click at [704, 313] on div at bounding box center [678, 335] width 79 height 44
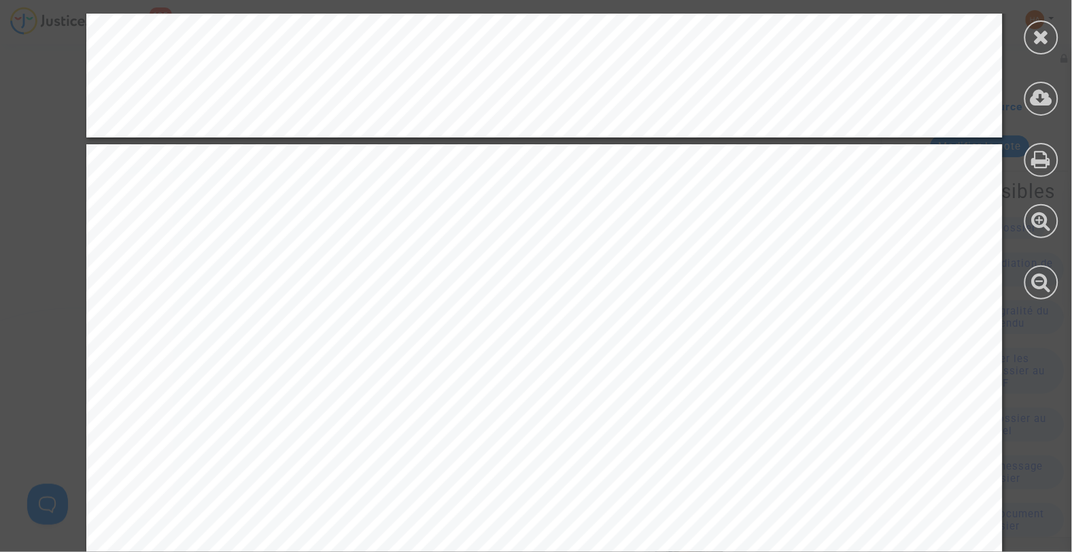
scroll to position [1173, 0]
click at [1041, 46] on div at bounding box center [1042, 37] width 34 height 34
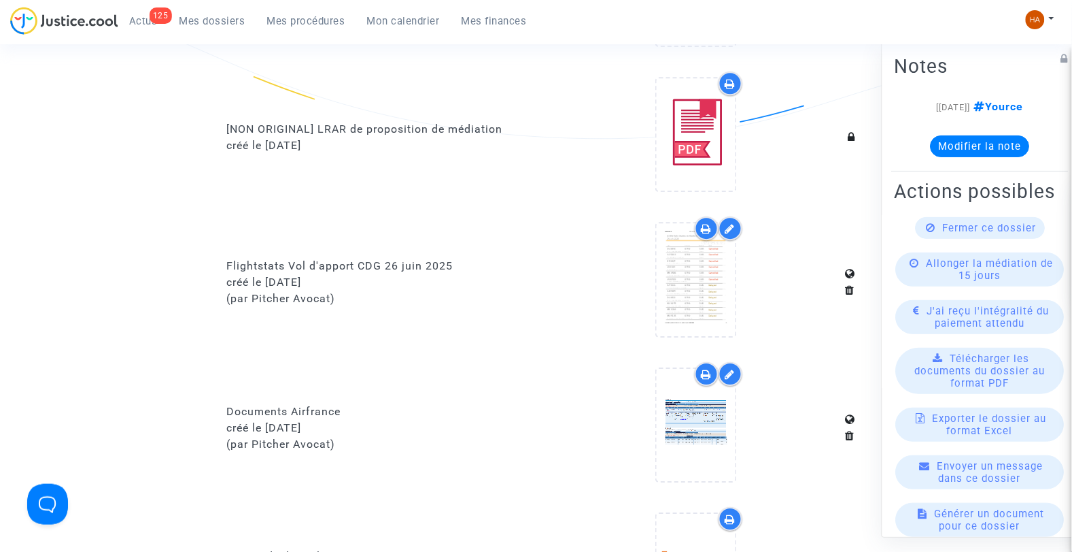
scroll to position [927, 0]
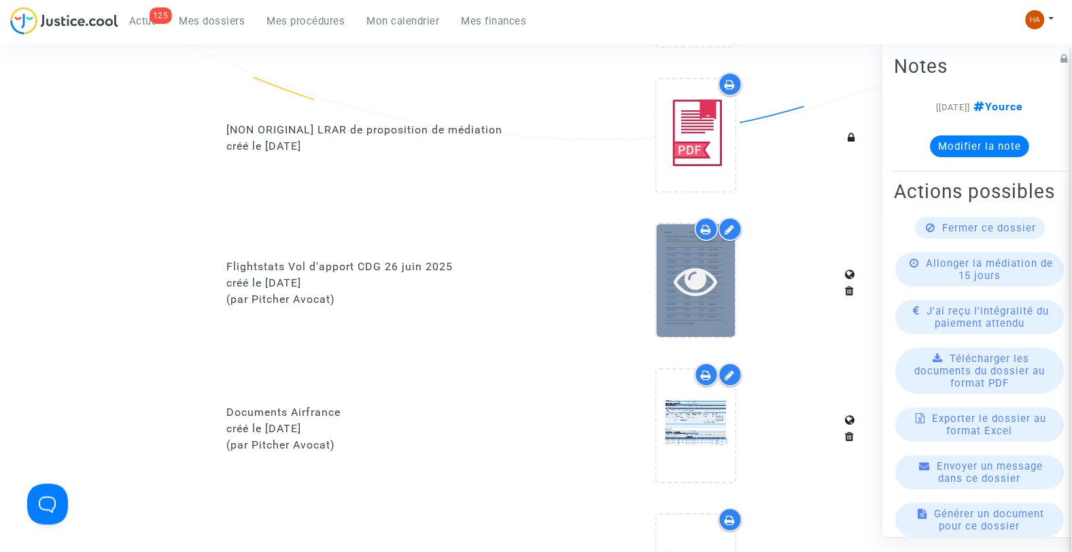
click at [715, 281] on icon at bounding box center [696, 280] width 44 height 44
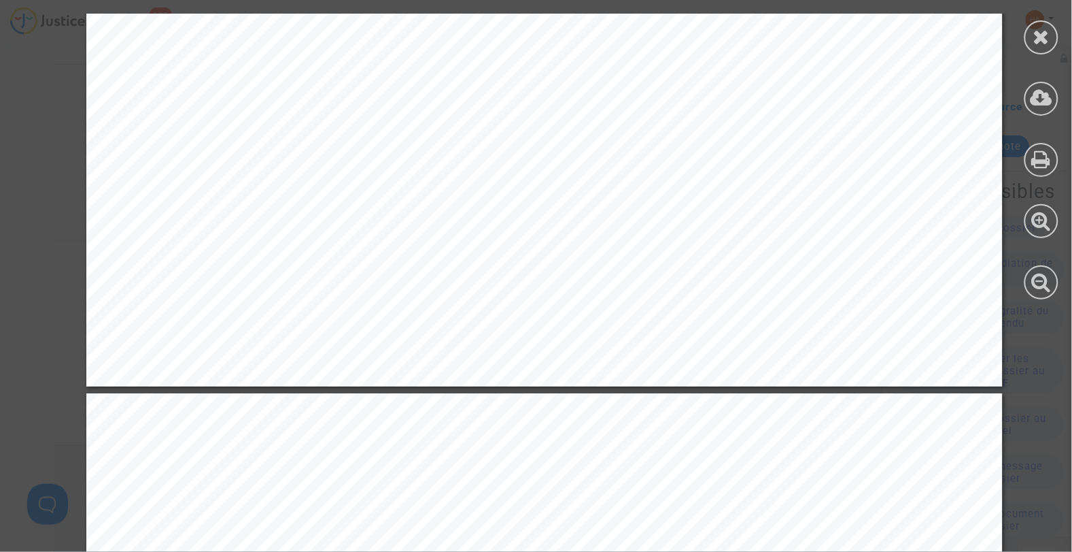
scroll to position [25579, 0]
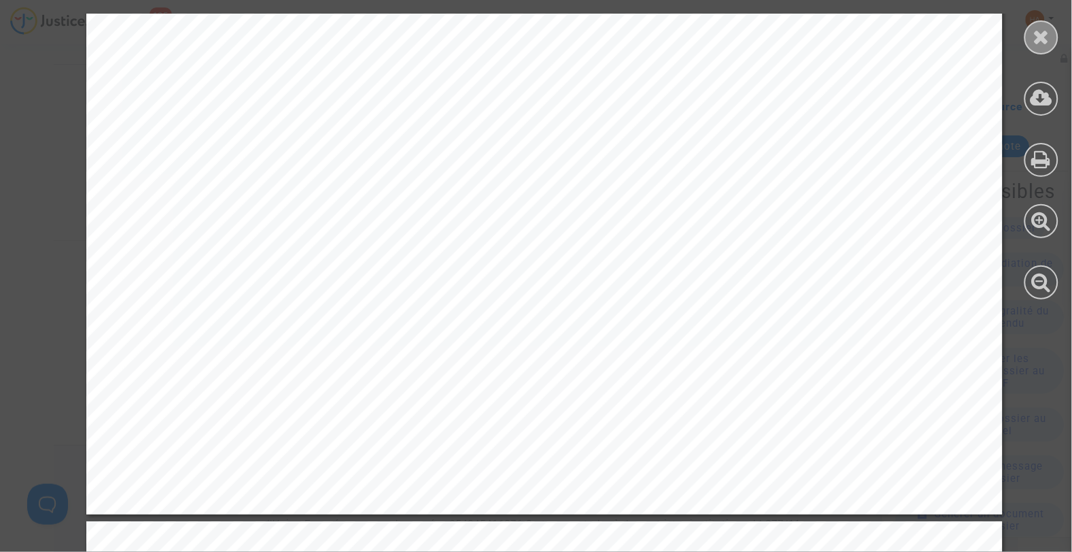
click at [1034, 41] on icon at bounding box center [1042, 37] width 17 height 20
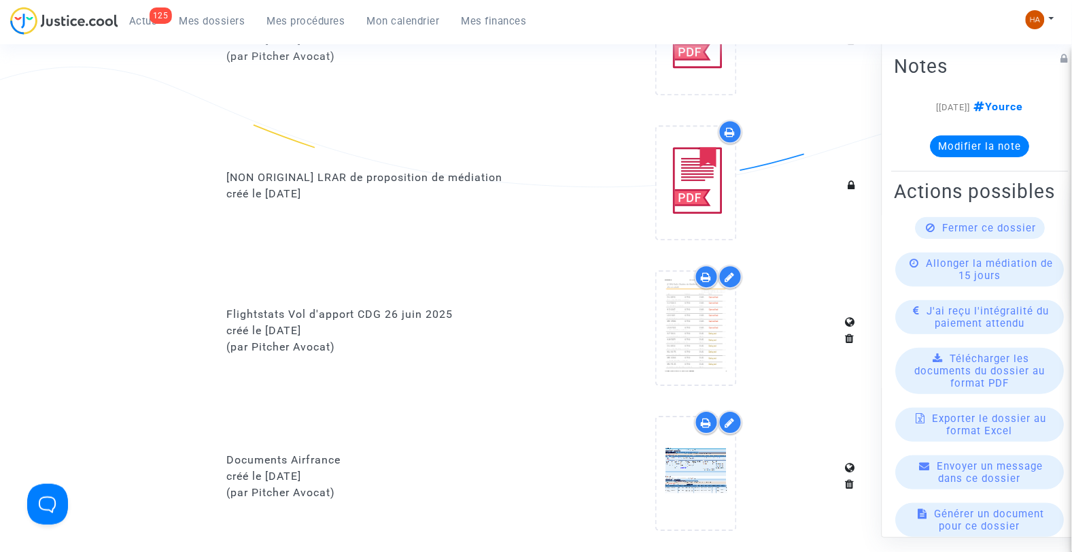
scroll to position [879, 0]
click at [730, 273] on icon at bounding box center [731, 277] width 10 height 11
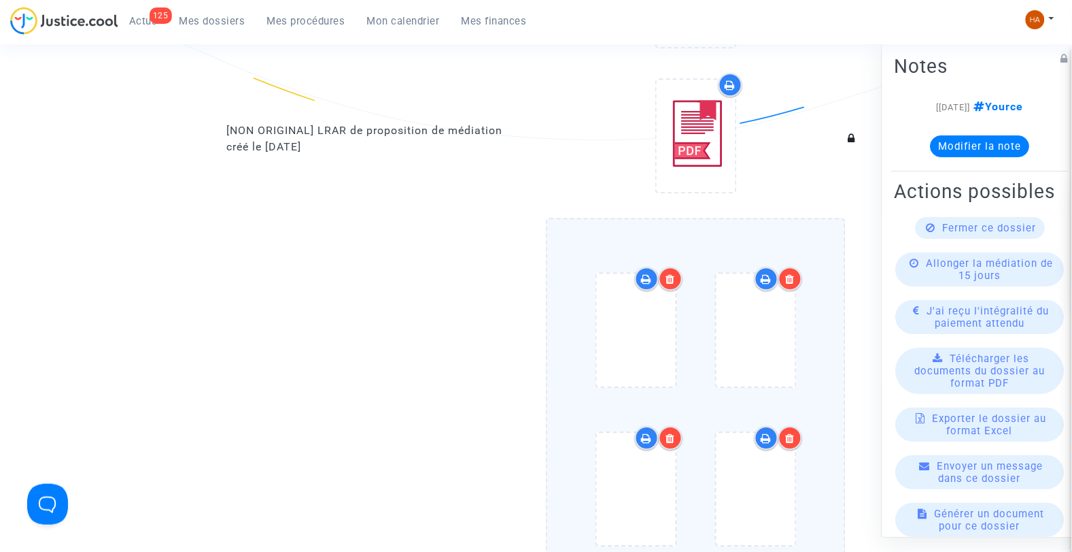
scroll to position [1030, 0]
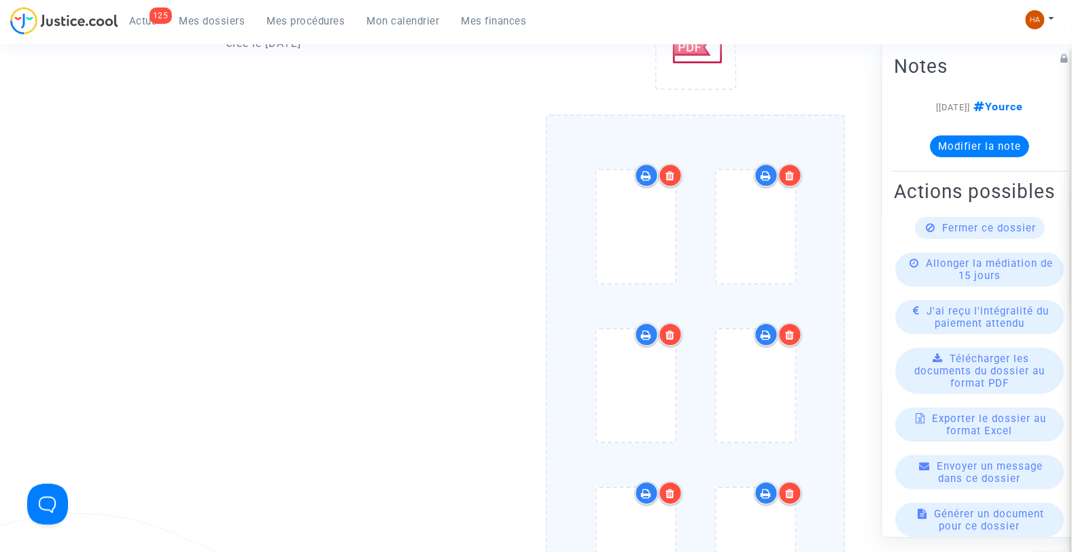
click at [672, 171] on icon at bounding box center [671, 175] width 10 height 11
click at [674, 170] on icon at bounding box center [671, 175] width 10 height 11
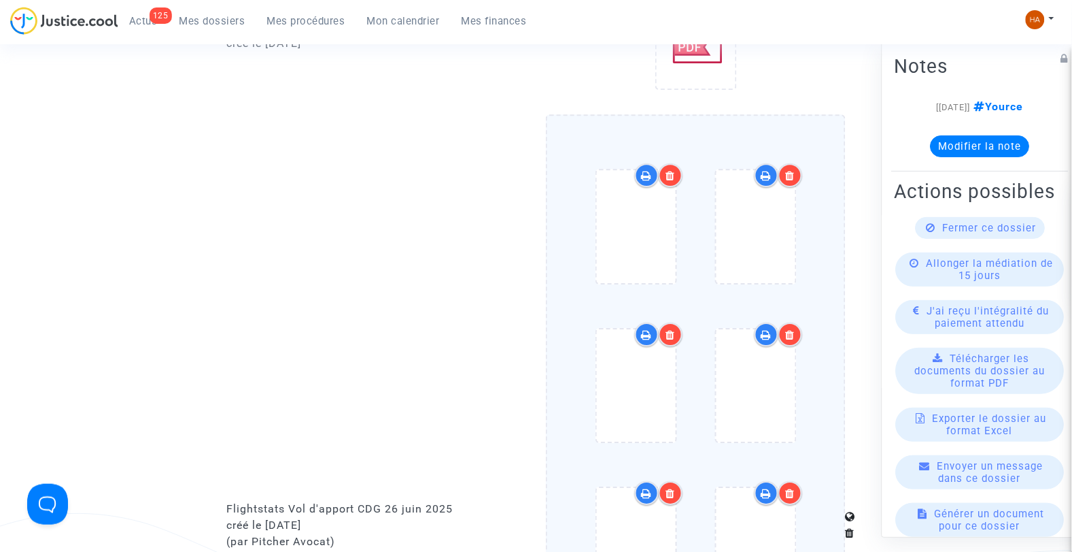
click at [674, 170] on icon at bounding box center [671, 175] width 10 height 11
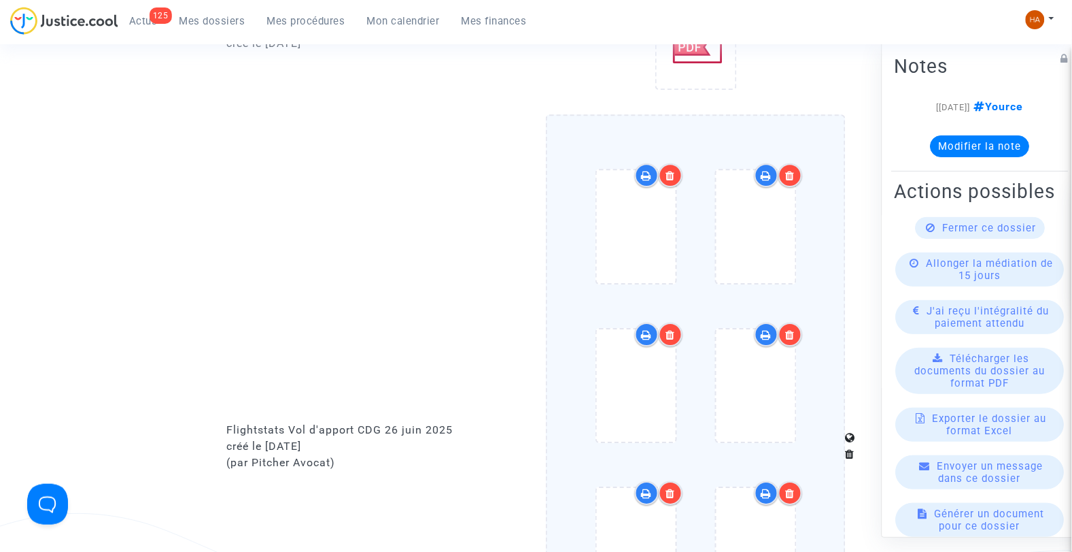
click at [674, 170] on icon at bounding box center [671, 175] width 10 height 11
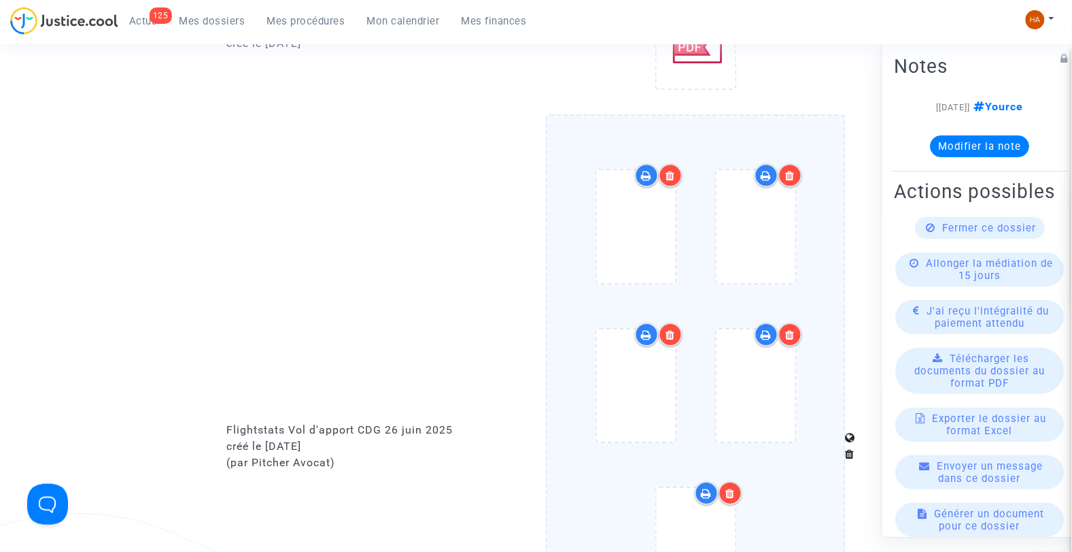
click at [674, 170] on icon at bounding box center [671, 175] width 10 height 11
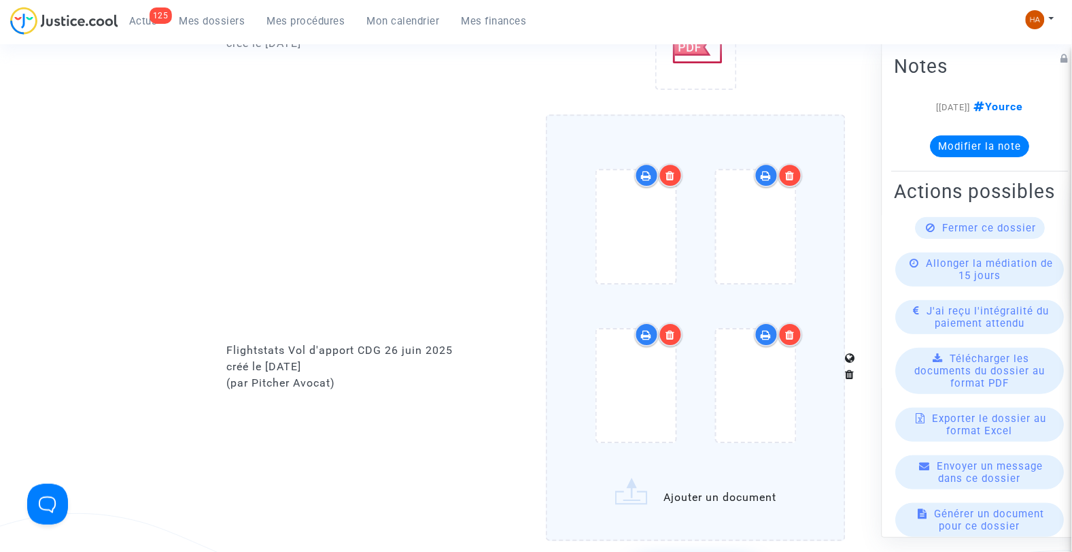
click at [674, 170] on icon at bounding box center [671, 175] width 10 height 11
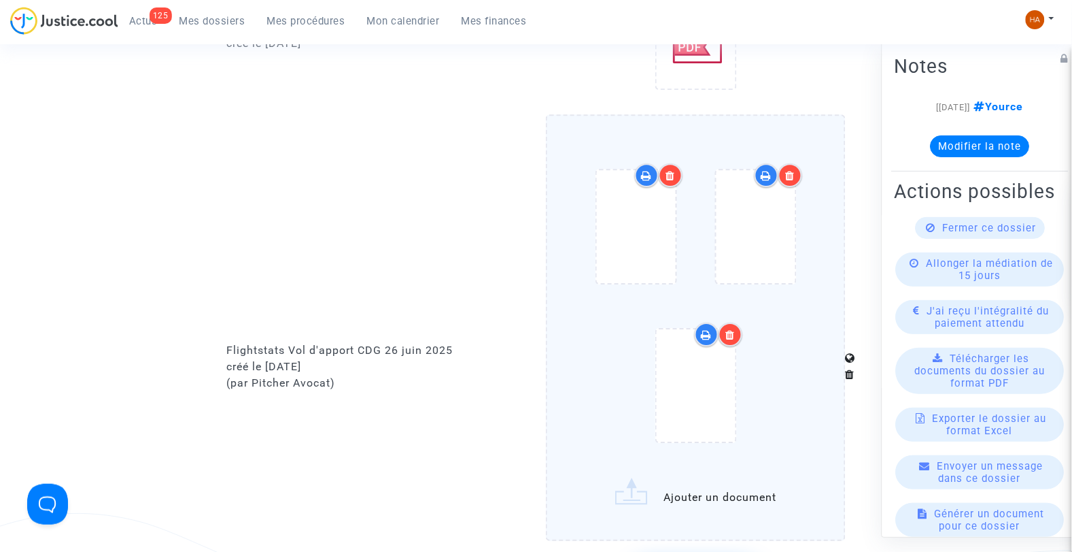
click at [674, 170] on icon at bounding box center [671, 175] width 10 height 11
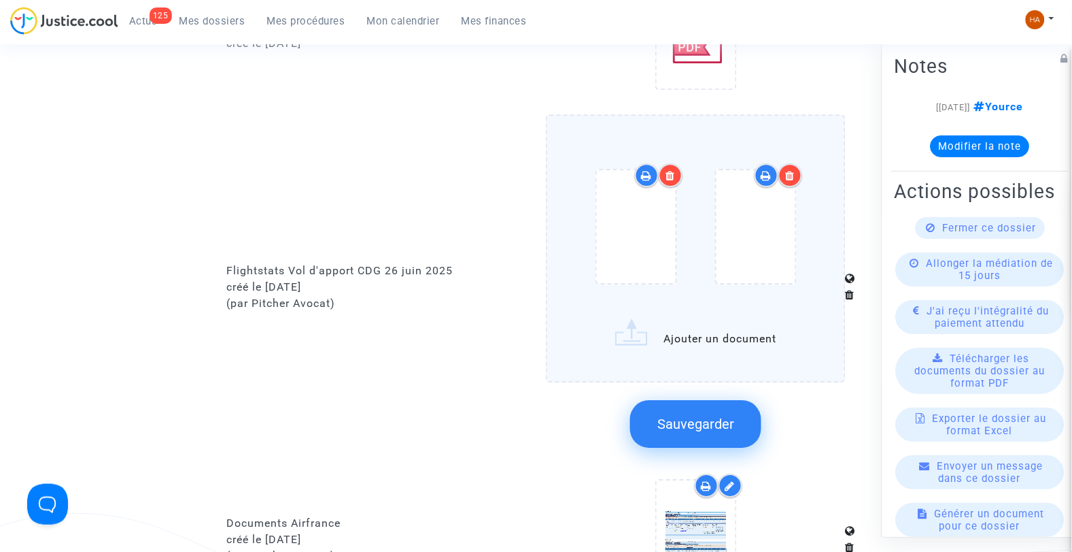
click at [674, 170] on icon at bounding box center [671, 175] width 10 height 11
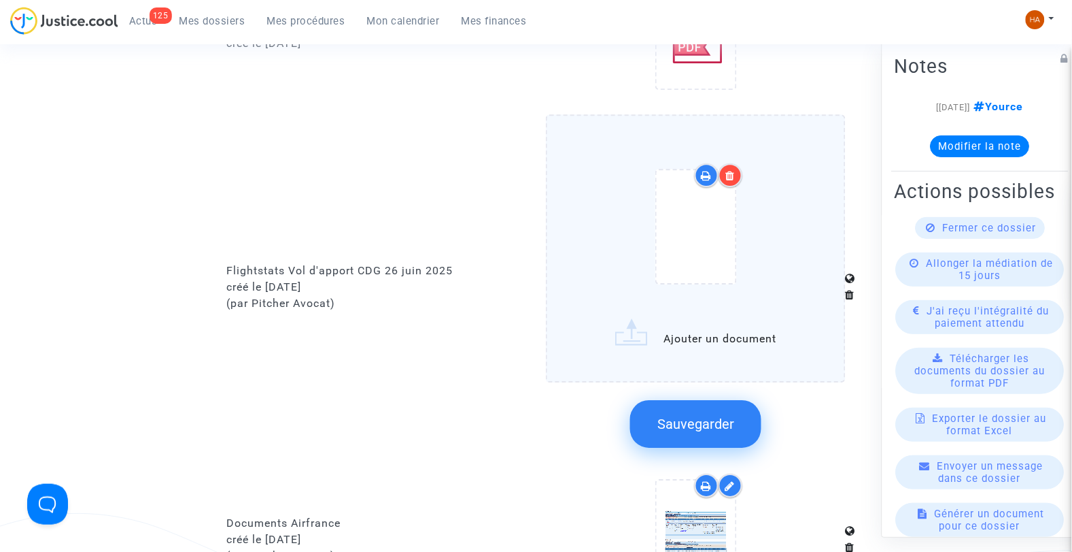
click at [726, 170] on icon at bounding box center [731, 175] width 10 height 11
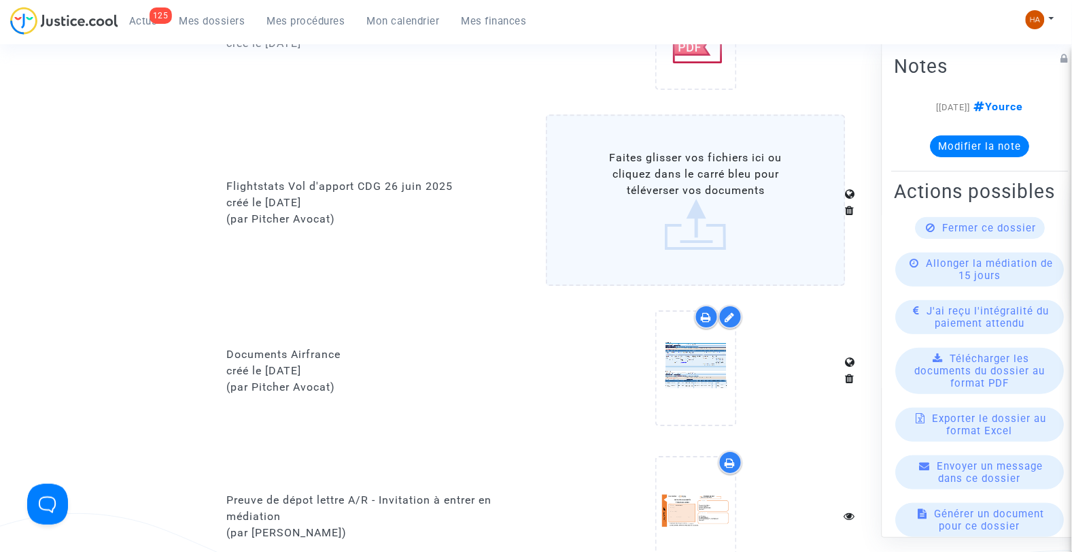
click at [724, 211] on label "Faites glisser vos fichiers ici ou cliquez dans le carré bleu pour téléverser v…" at bounding box center [696, 199] width 300 height 171
click at [0, 0] on input "Faites glisser vos fichiers ici ou cliquez dans le carré bleu pour téléverser v…" at bounding box center [0, 0] width 0 height 0
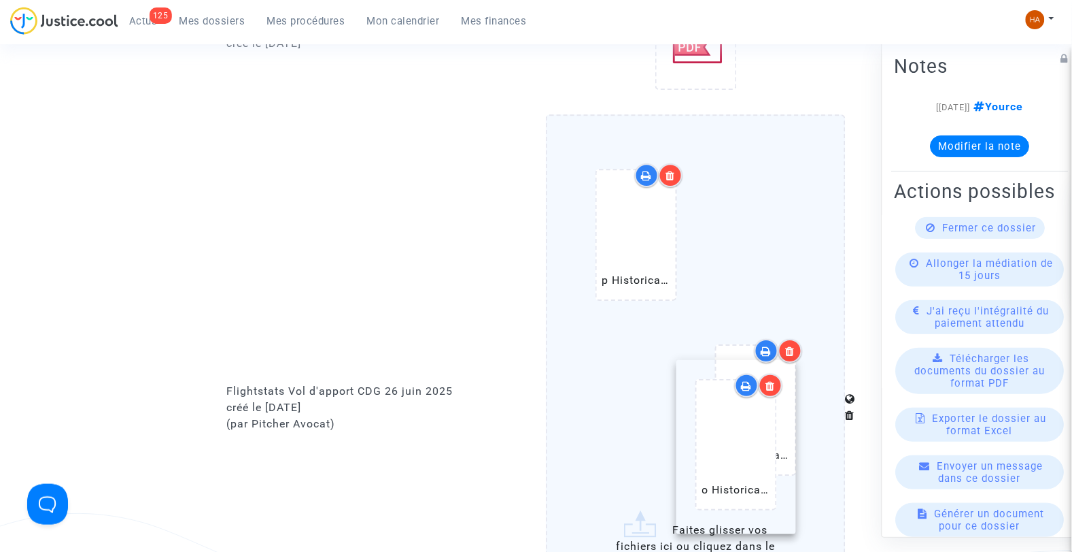
drag, startPoint x: 763, startPoint y: 240, endPoint x: 770, endPoint y: 444, distance: 204.1
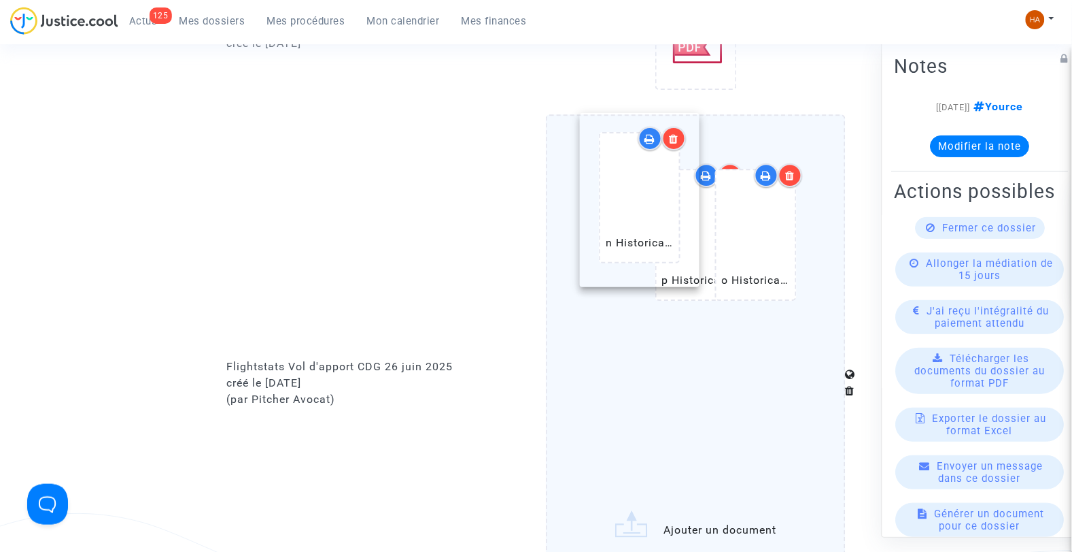
drag, startPoint x: 696, startPoint y: 396, endPoint x: 634, endPoint y: 186, distance: 219.2
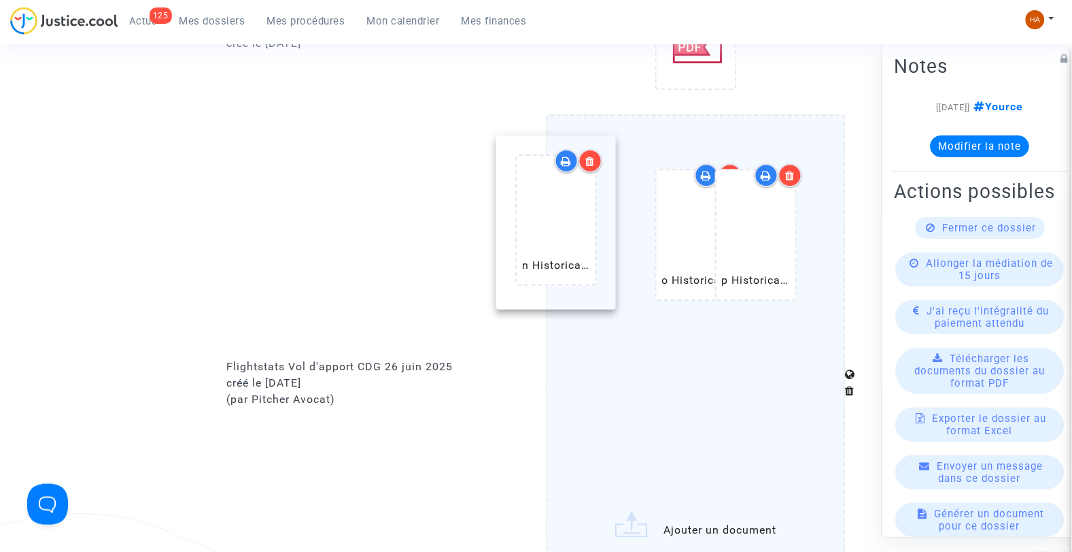
drag, startPoint x: 718, startPoint y: 396, endPoint x: 578, endPoint y: 213, distance: 230.9
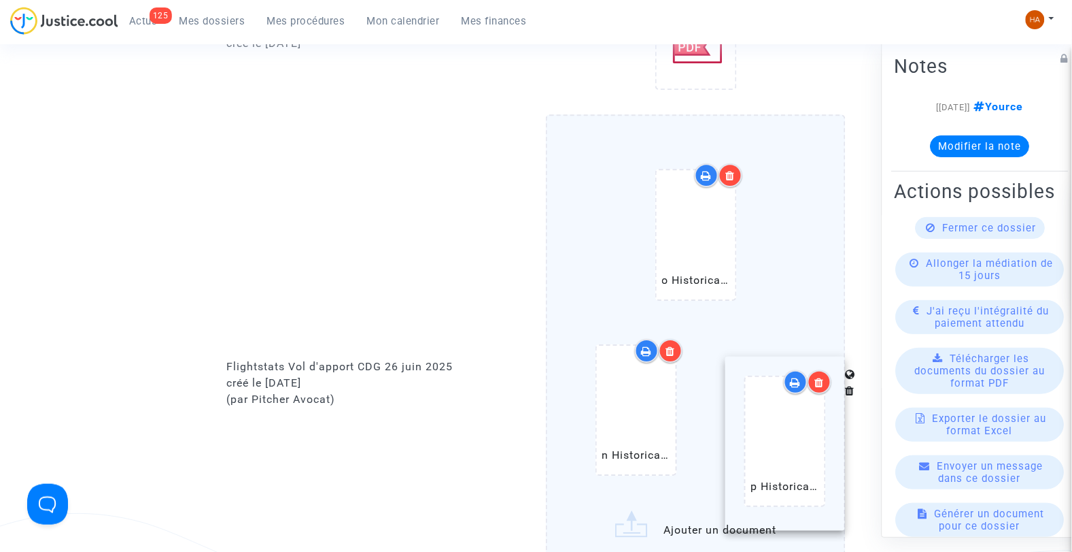
drag, startPoint x: 651, startPoint y: 237, endPoint x: 796, endPoint y: 445, distance: 253.1
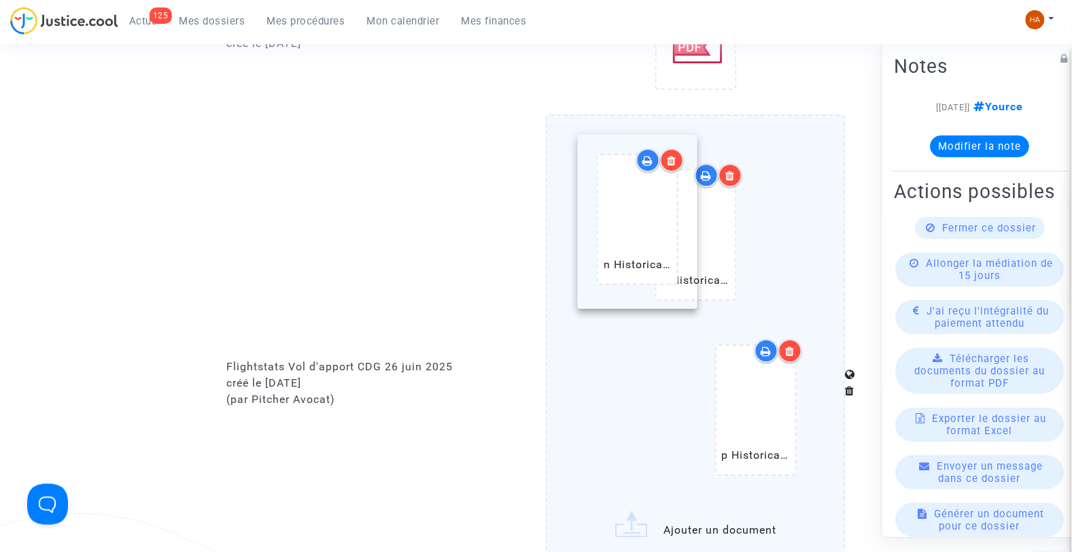
drag, startPoint x: 694, startPoint y: 262, endPoint x: 609, endPoint y: 262, distance: 84.3
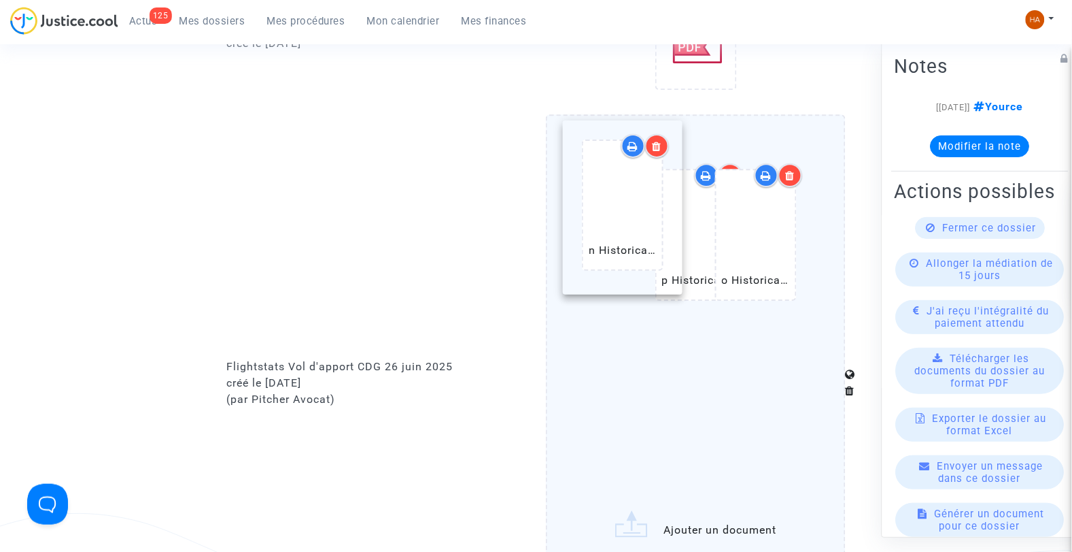
drag, startPoint x: 602, startPoint y: 270, endPoint x: 581, endPoint y: 228, distance: 47.1
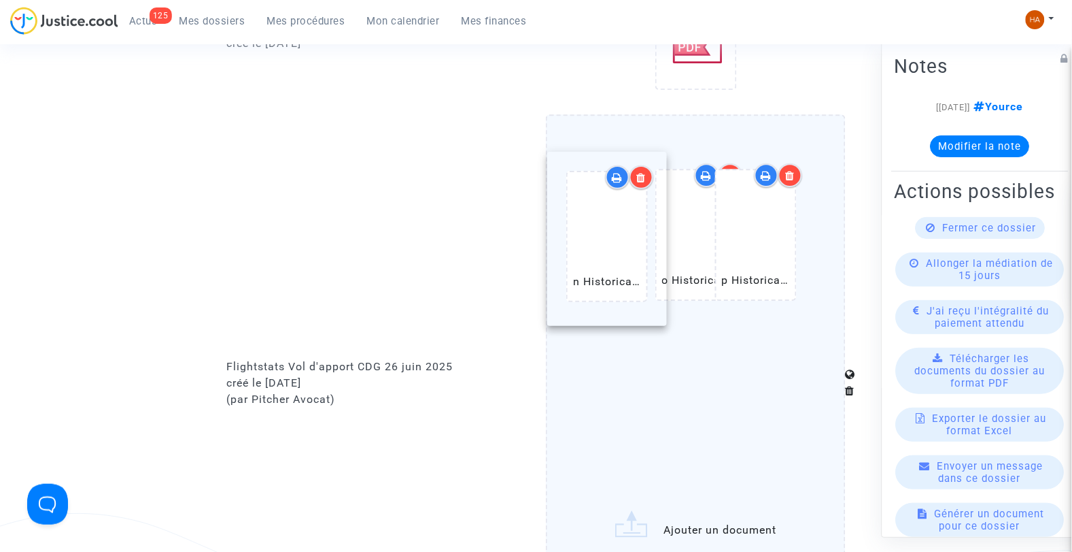
drag, startPoint x: 711, startPoint y: 419, endPoint x: 626, endPoint y: 254, distance: 185.2
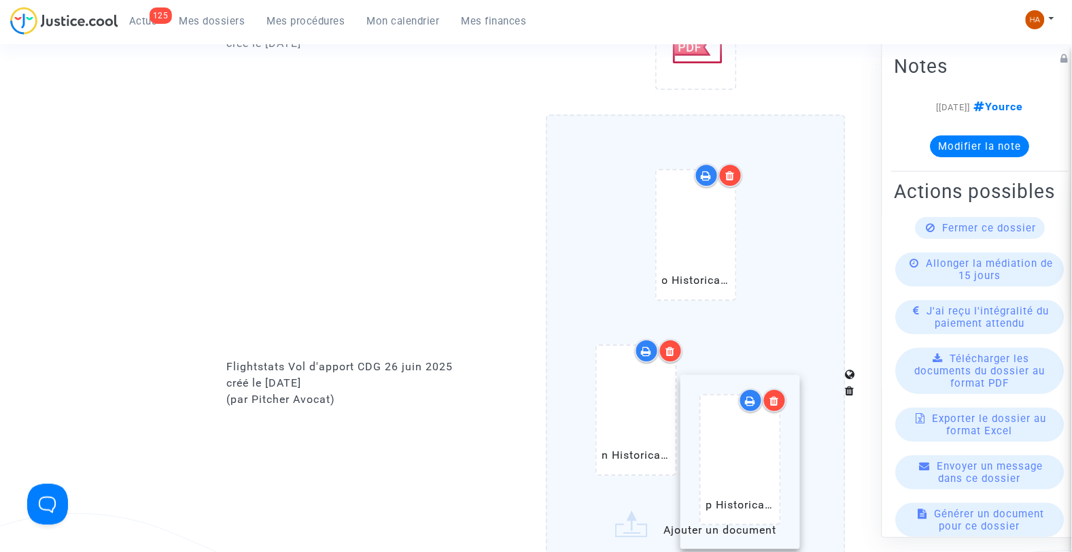
drag, startPoint x: 674, startPoint y: 253, endPoint x: 773, endPoint y: 479, distance: 247.3
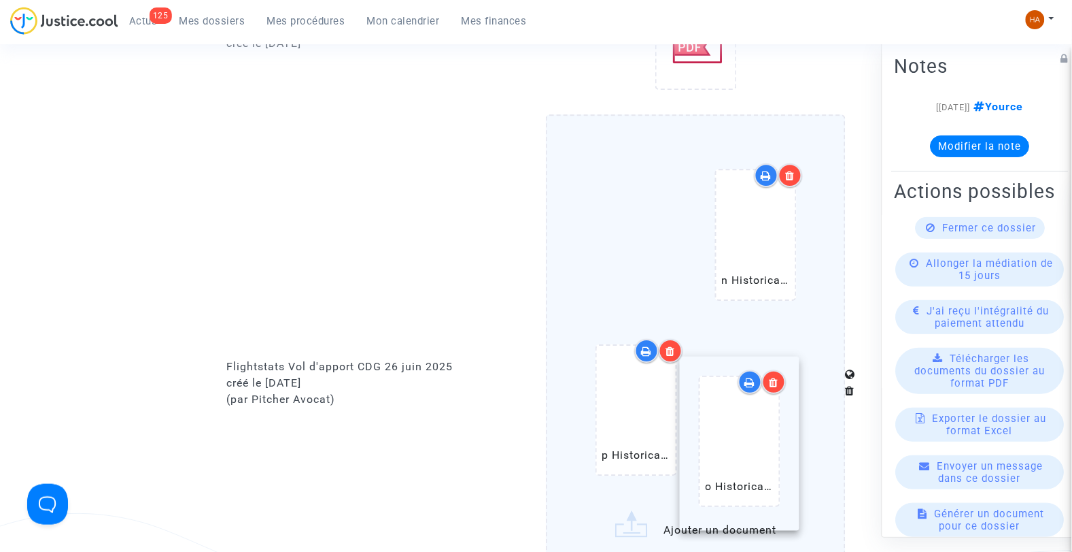
drag, startPoint x: 628, startPoint y: 343, endPoint x: 732, endPoint y: 476, distance: 169.0
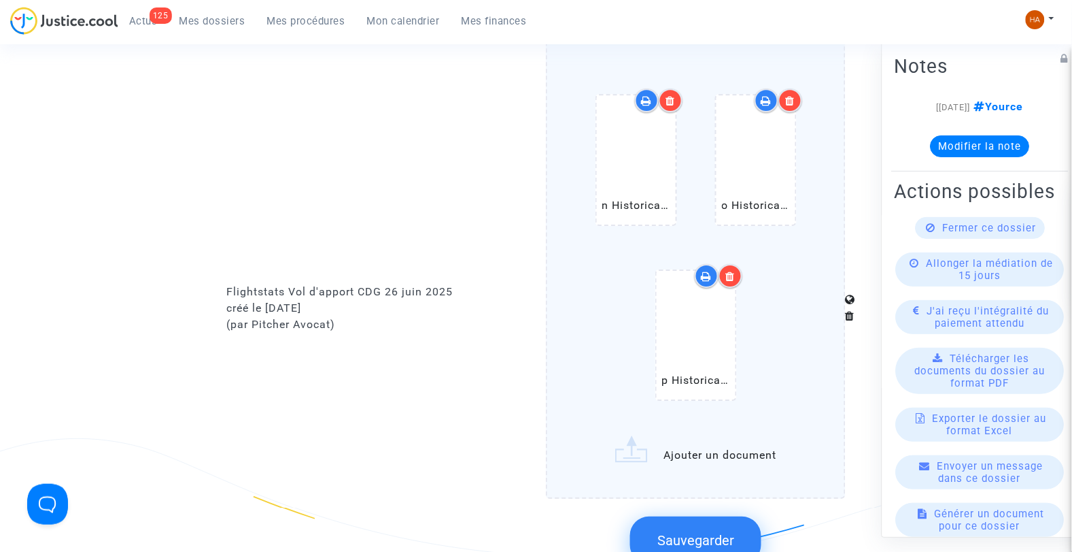
scroll to position [1105, 0]
click at [703, 442] on label "n Historical (CDG) Paris Charles de Gaulle Airport Departures.pdf o Historical …" at bounding box center [696, 268] width 300 height 459
click at [0, 0] on input "n Historical (CDG) Paris Charles de Gaulle Airport Departures.pdf o Historical …" at bounding box center [0, 0] width 0 height 0
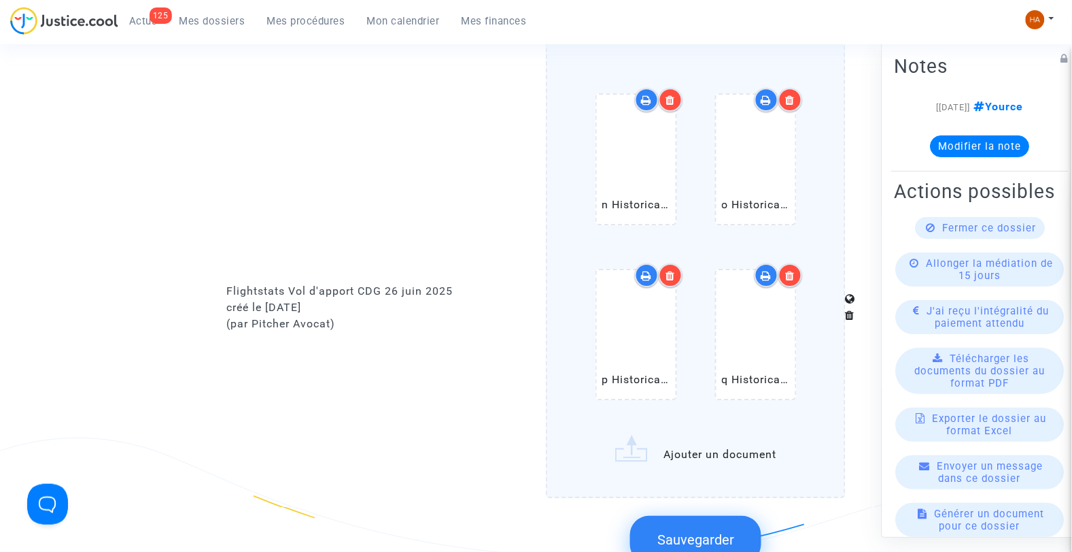
click at [683, 440] on label "n Historical (CDG) Paris Charles de Gaulle Airport Departures.pdf o Historical …" at bounding box center [696, 268] width 300 height 459
click at [0, 0] on input "n Historical (CDG) Paris Charles de Gaulle Airport Departures.pdf o Historical …" at bounding box center [0, 0] width 0 height 0
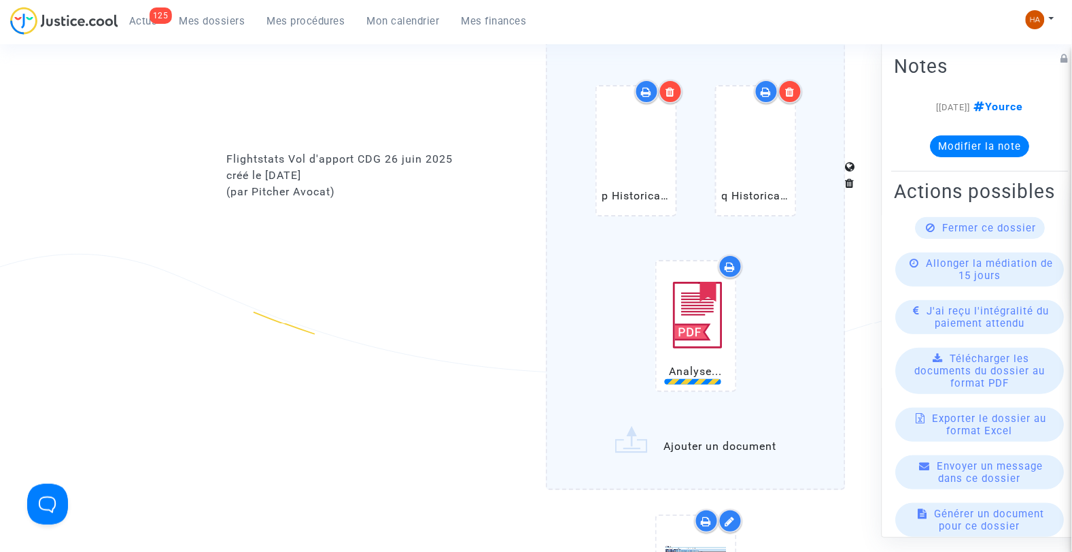
scroll to position [1331, 0]
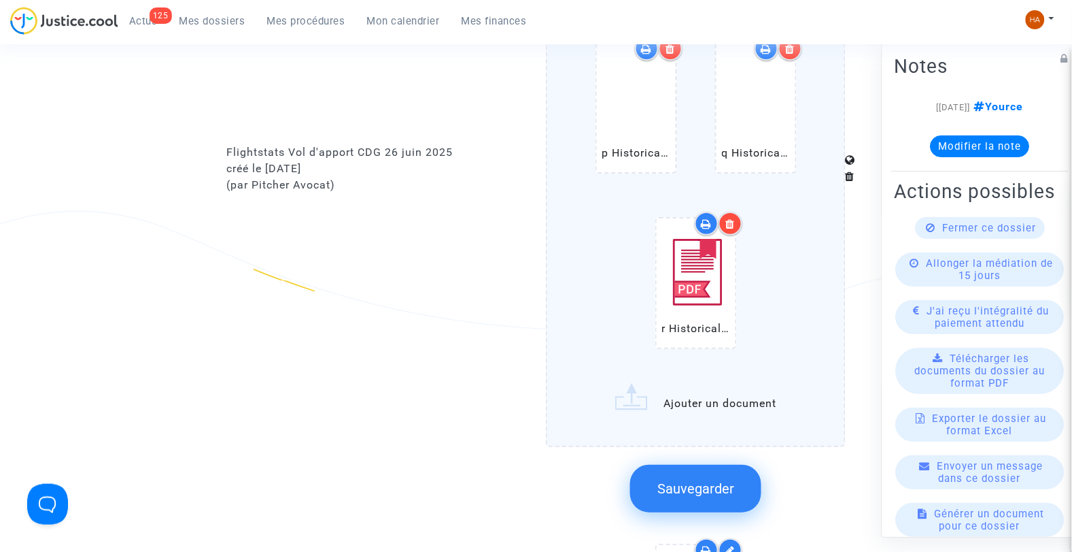
click at [713, 388] on label "n Historical (CDG) Paris Charles de Gaulle Airport Departures.pdf o Historical …" at bounding box center [696, 129] width 300 height 634
click at [0, 0] on input "n Historical (CDG) Paris Charles de Gaulle Airport Departures.pdf o Historical …" at bounding box center [0, 0] width 0 height 0
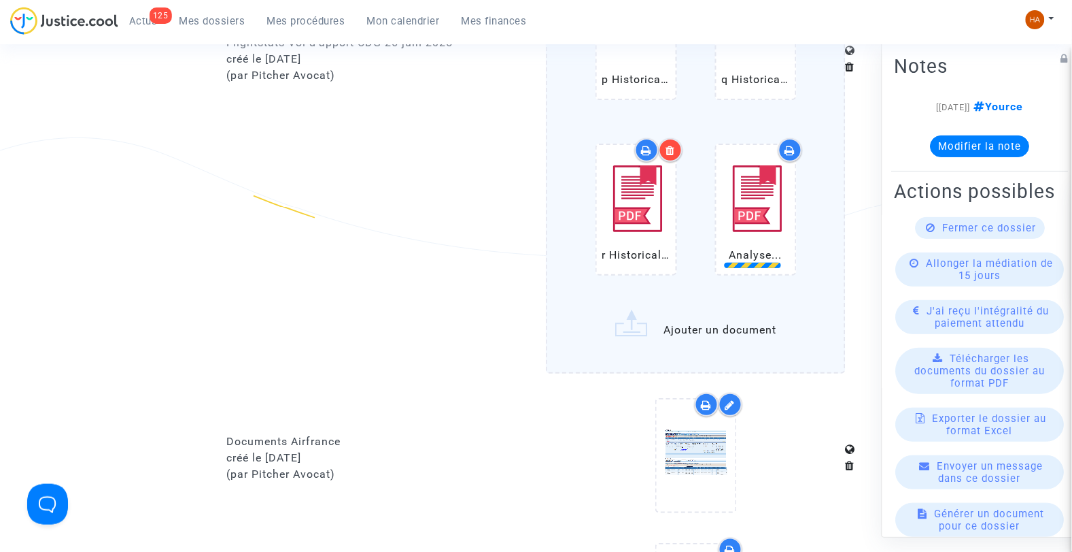
scroll to position [1408, 0]
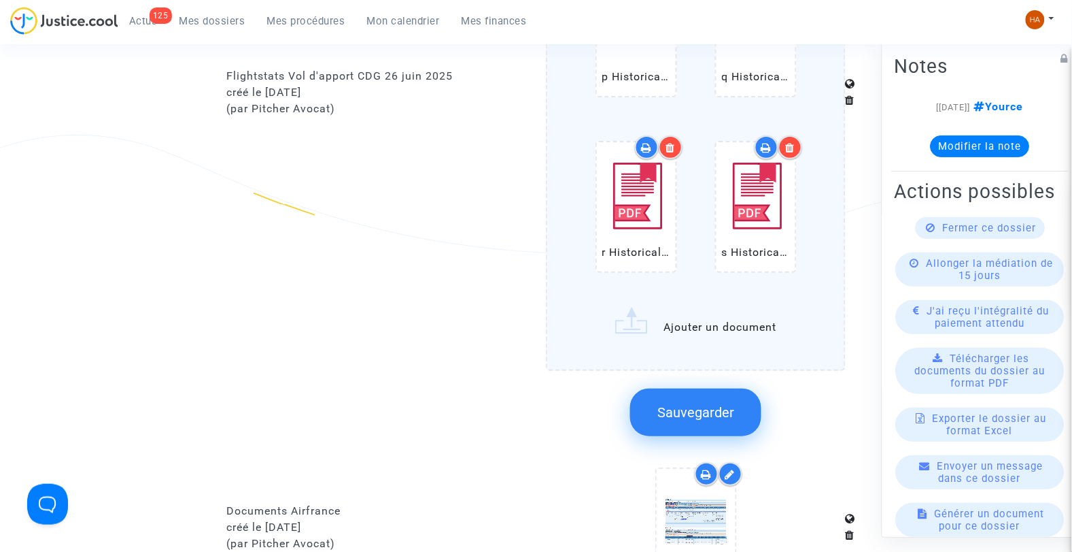
click at [690, 318] on label "n Historical (CDG) Paris Charles de Gaulle Airport Departures.pdf o Historical …" at bounding box center [696, 53] width 300 height 634
click at [0, 0] on input "n Historical (CDG) Paris Charles de Gaulle Airport Departures.pdf o Historical …" at bounding box center [0, 0] width 0 height 0
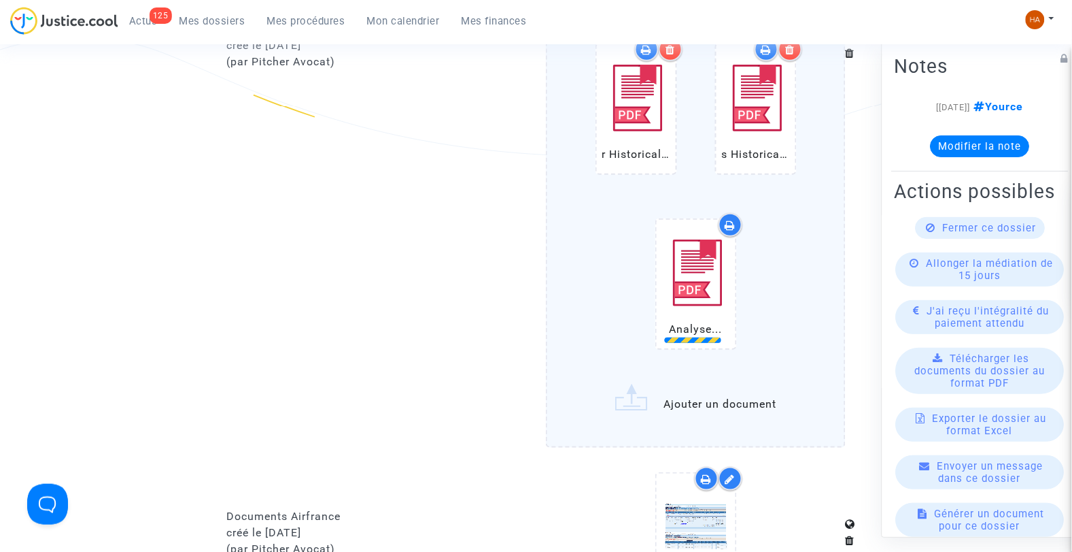
scroll to position [1559, 0]
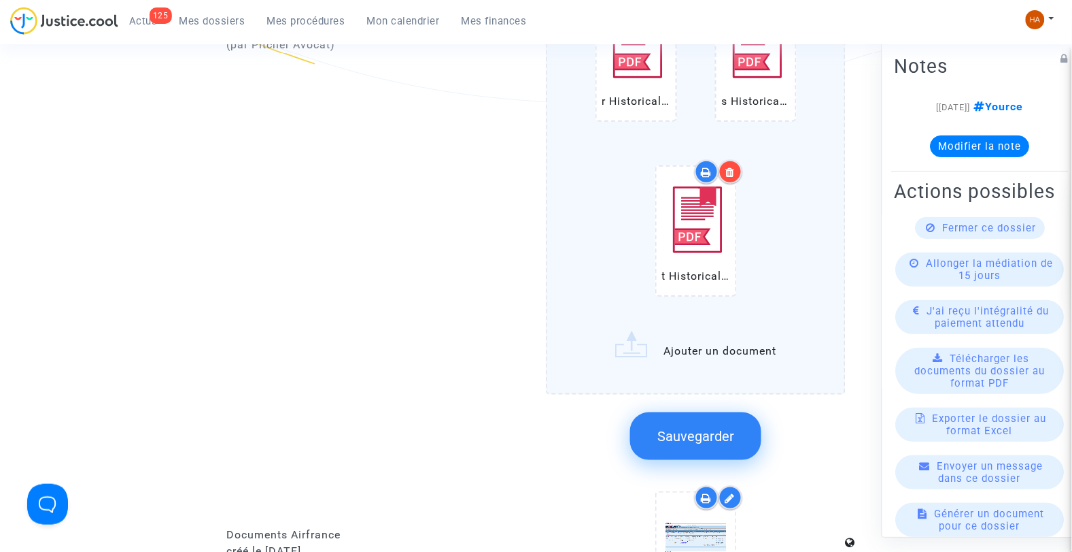
click at [0, 0] on input "n Historical (CDG) Paris Charles de Gaulle Airport Departures.pdf o Historical …" at bounding box center [0, 0] width 0 height 0
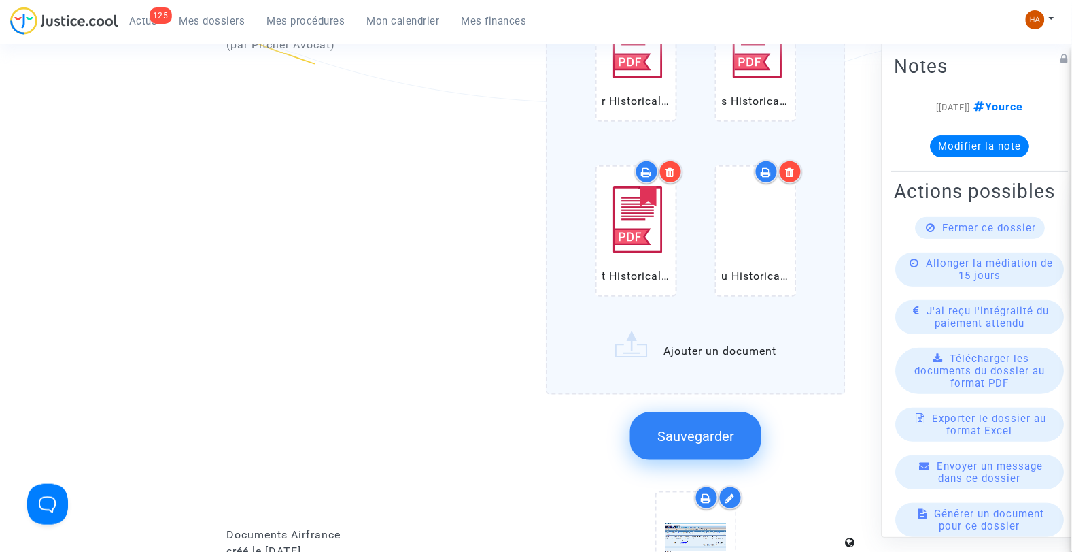
click at [0, 0] on input "n Historical (CDG) Paris Charles de Gaulle Airport Departures.pdf o Historical …" at bounding box center [0, 0] width 0 height 0
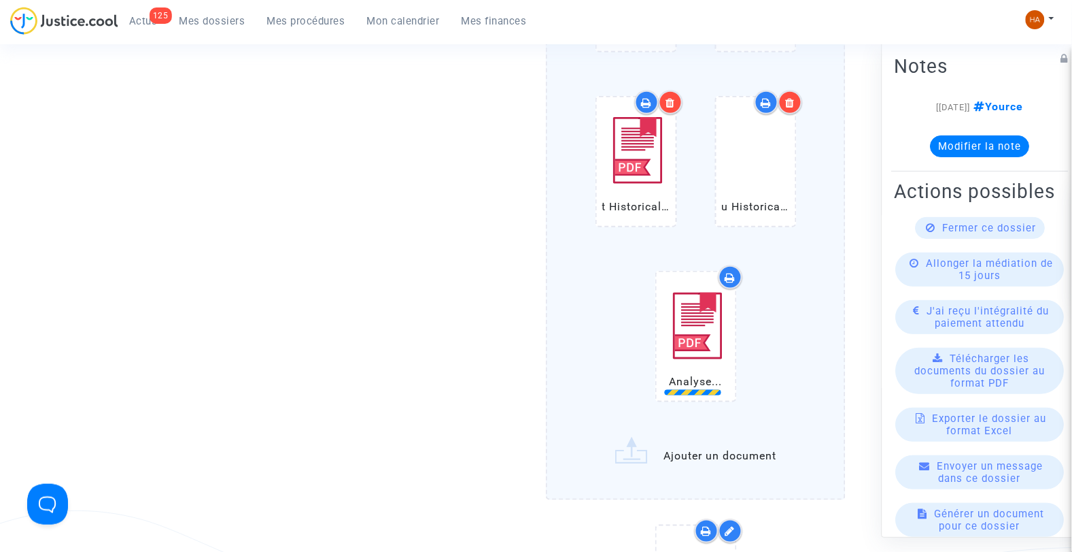
scroll to position [1634, 0]
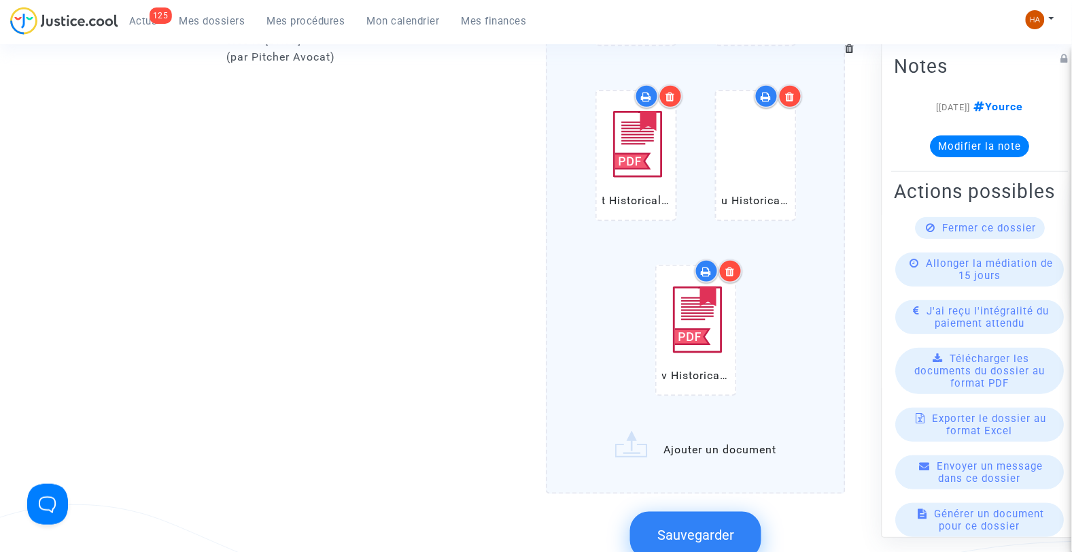
click at [736, 442] on label "n Historical (CDG) Paris Charles de Gaulle Airport Departures.pdf o Historical …" at bounding box center [696, 2] width 300 height 984
click at [0, 0] on input "n Historical (CDG) Paris Charles de Gaulle Airport Departures.pdf o Historical …" at bounding box center [0, 0] width 0 height 0
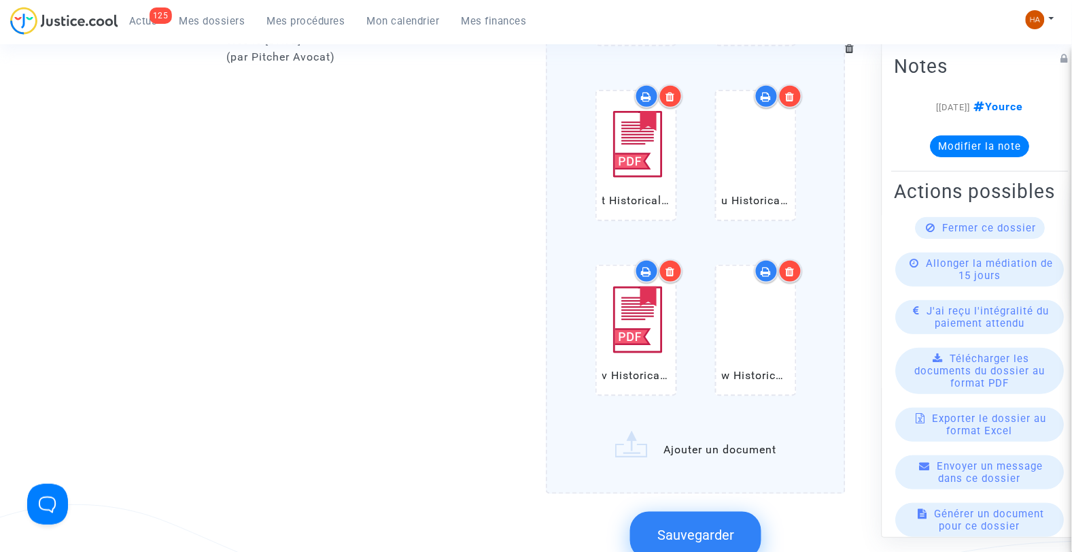
click at [700, 527] on span "Sauvegarder" at bounding box center [696, 535] width 77 height 16
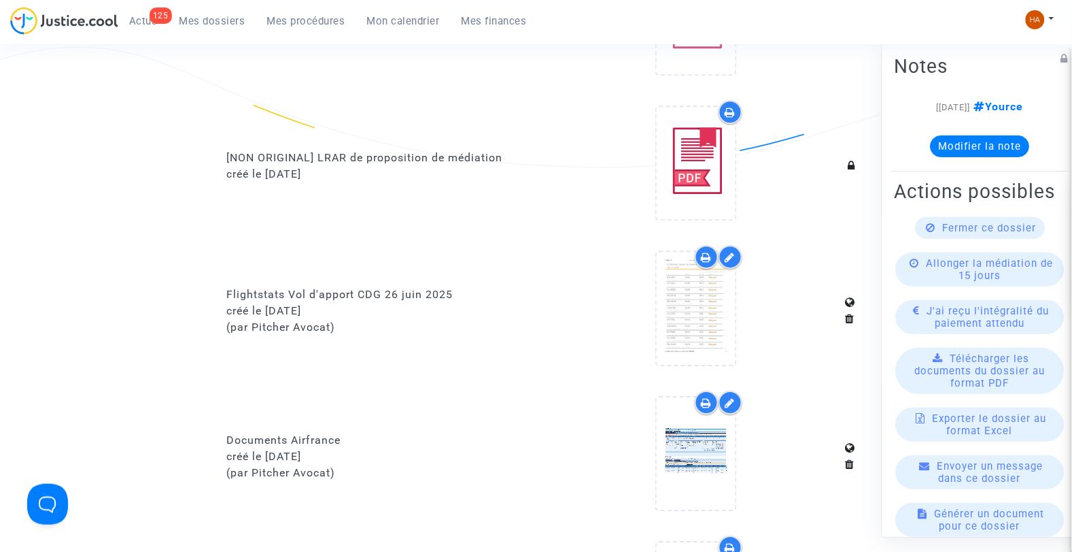
scroll to position [898, 0]
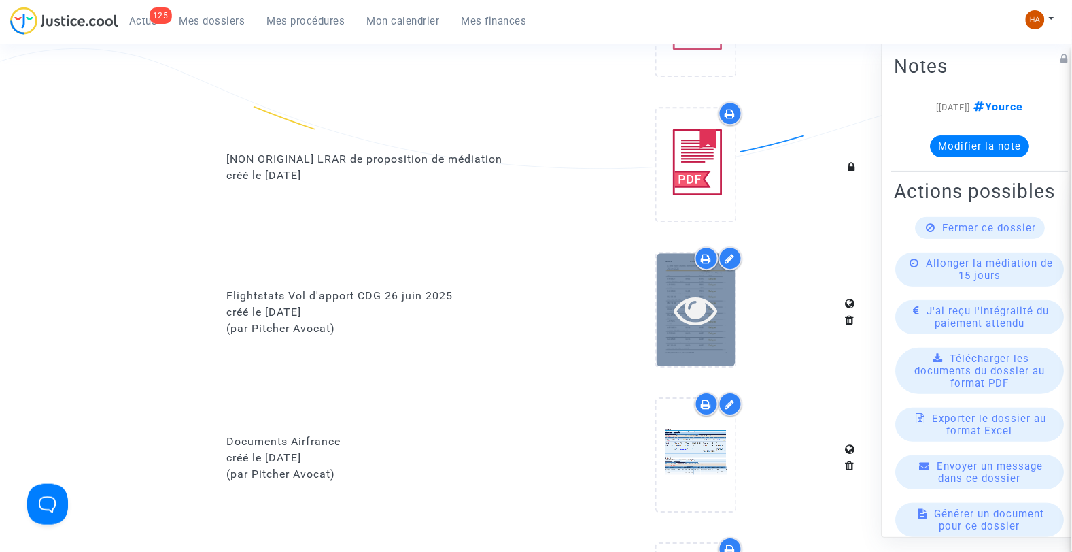
click at [696, 322] on icon at bounding box center [696, 310] width 44 height 44
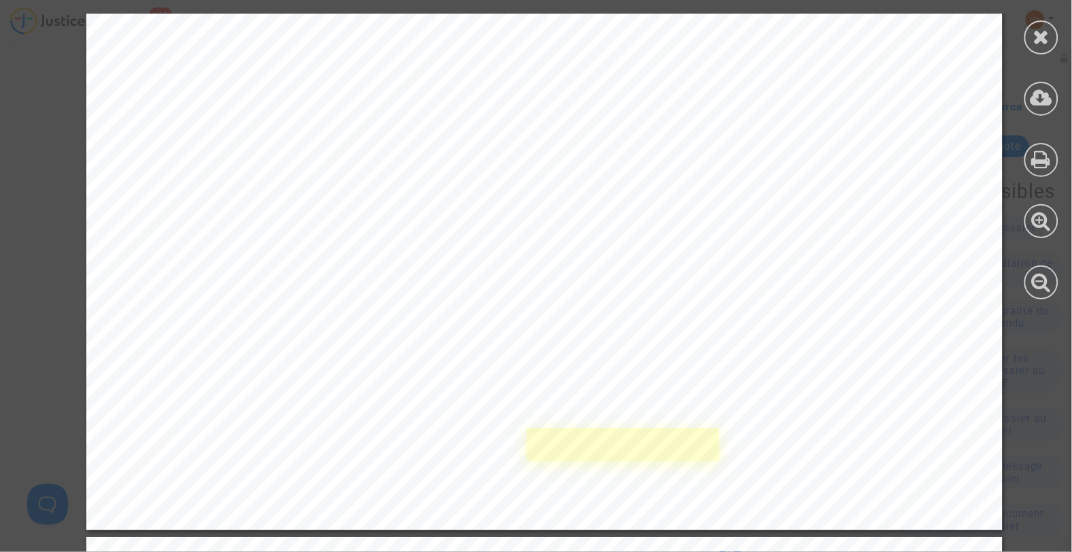
scroll to position [21581, 0]
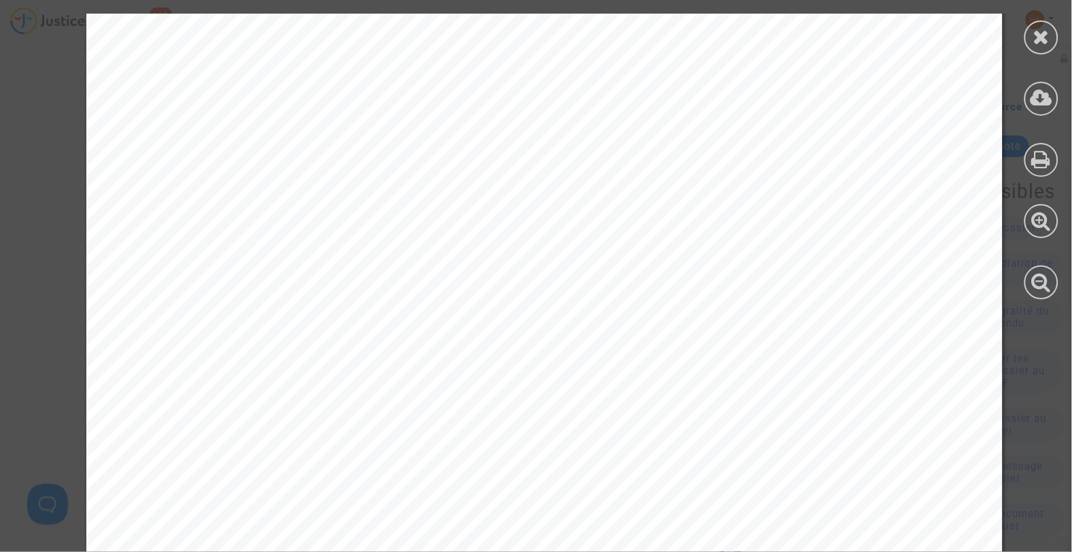
click at [1038, 29] on icon at bounding box center [1042, 37] width 17 height 20
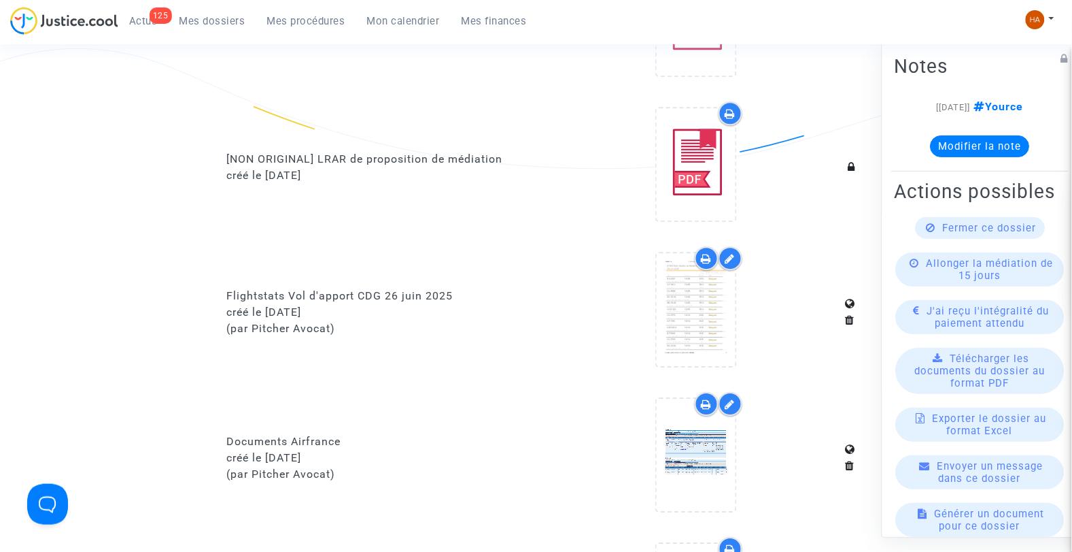
click at [740, 310] on upload-item at bounding box center [696, 311] width 92 height 131
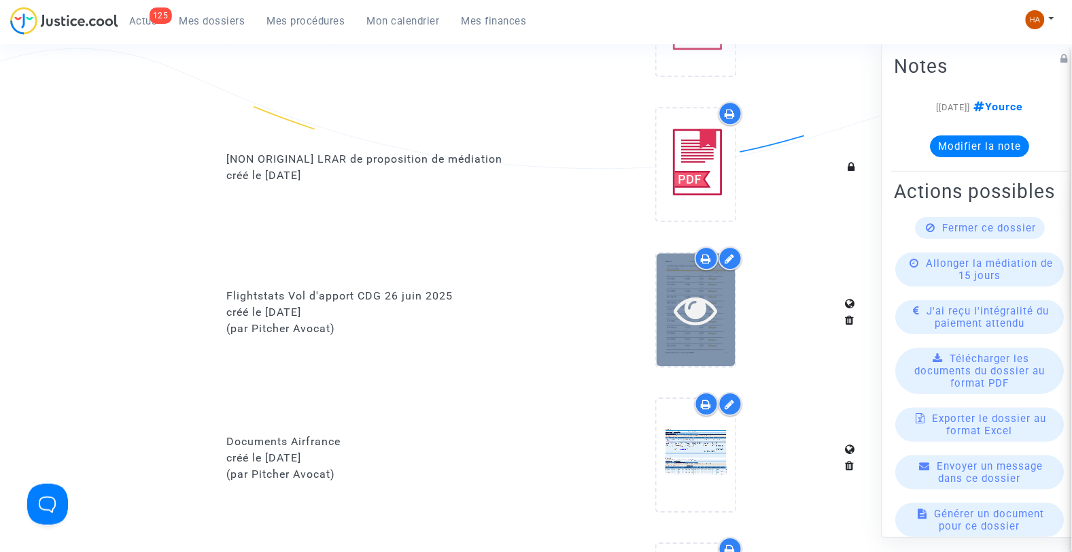
click at [706, 316] on icon at bounding box center [696, 310] width 44 height 44
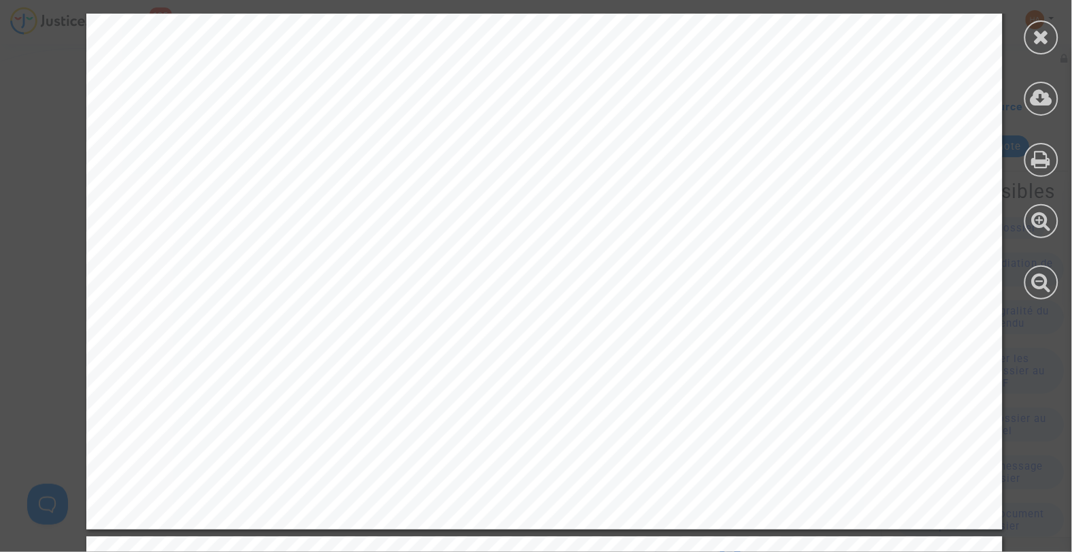
scroll to position [16372, 0]
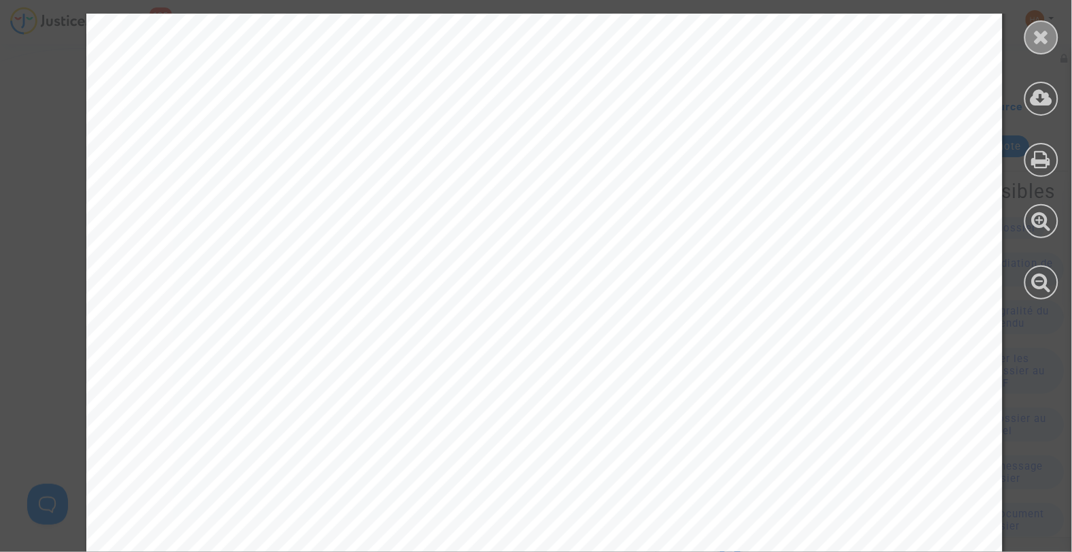
click at [1049, 46] on div at bounding box center [1042, 37] width 34 height 34
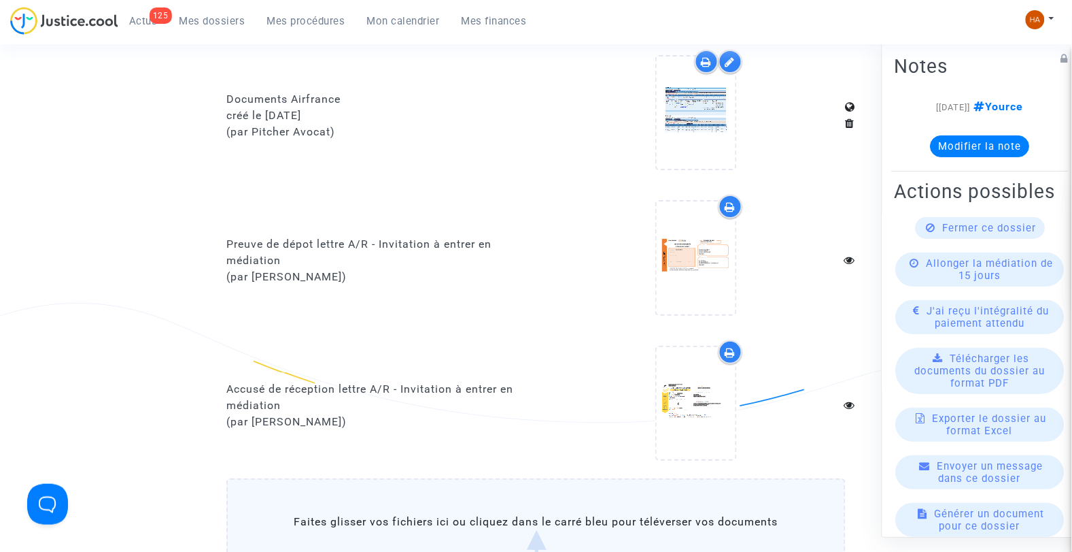
scroll to position [1240, 0]
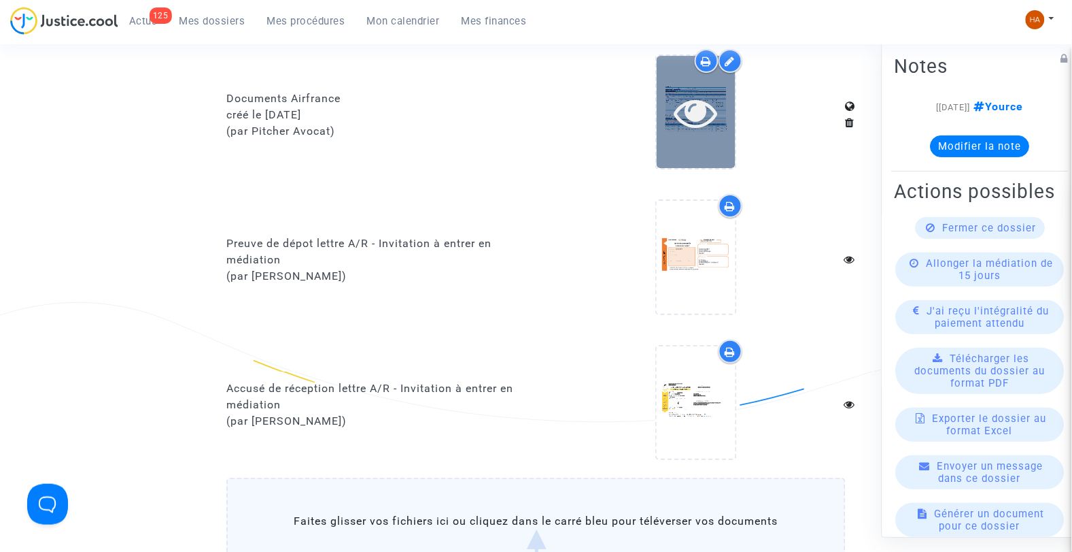
click at [700, 141] on div at bounding box center [696, 112] width 79 height 112
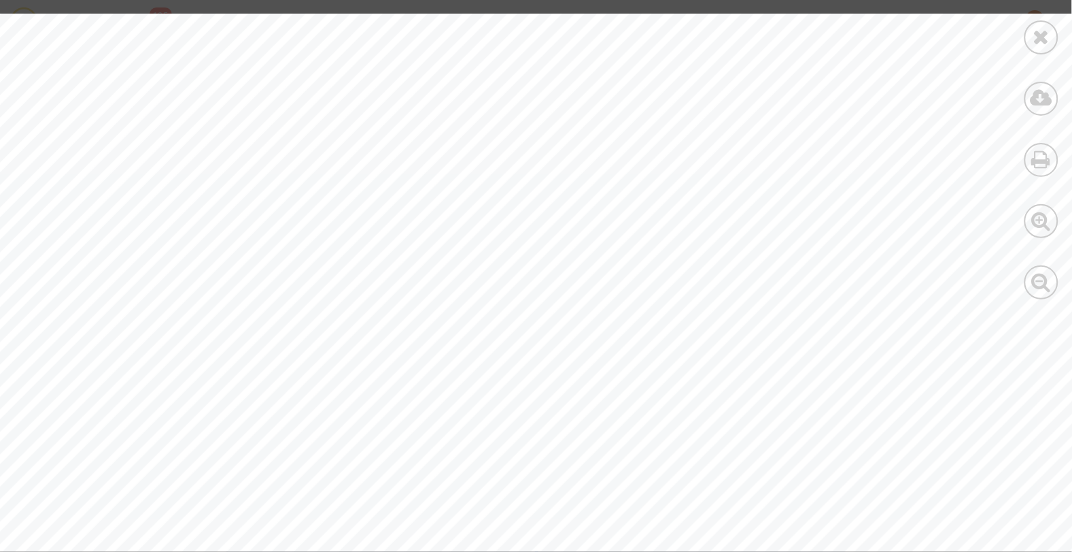
scroll to position [4102, 0]
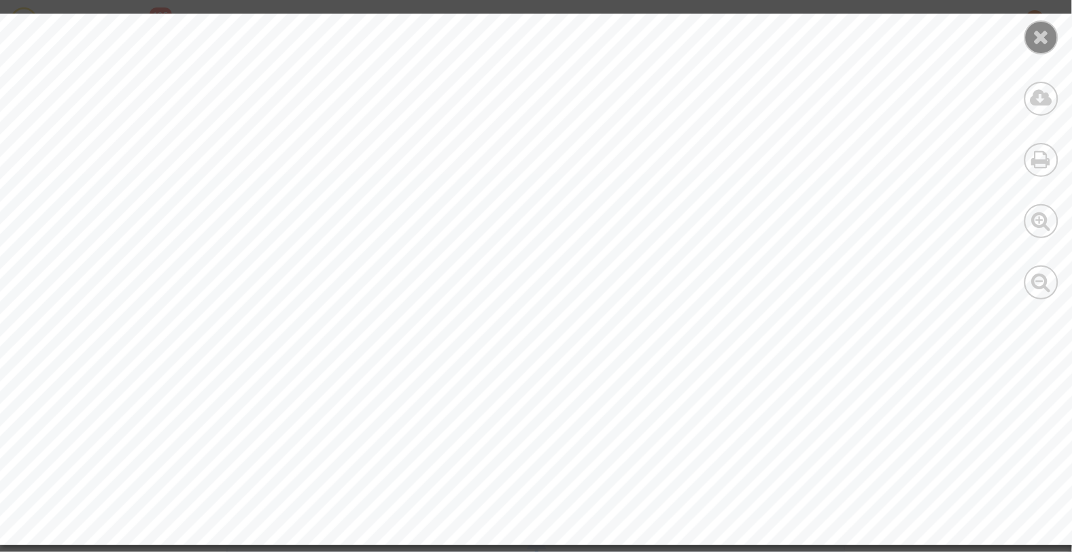
click at [1037, 35] on icon at bounding box center [1042, 37] width 17 height 20
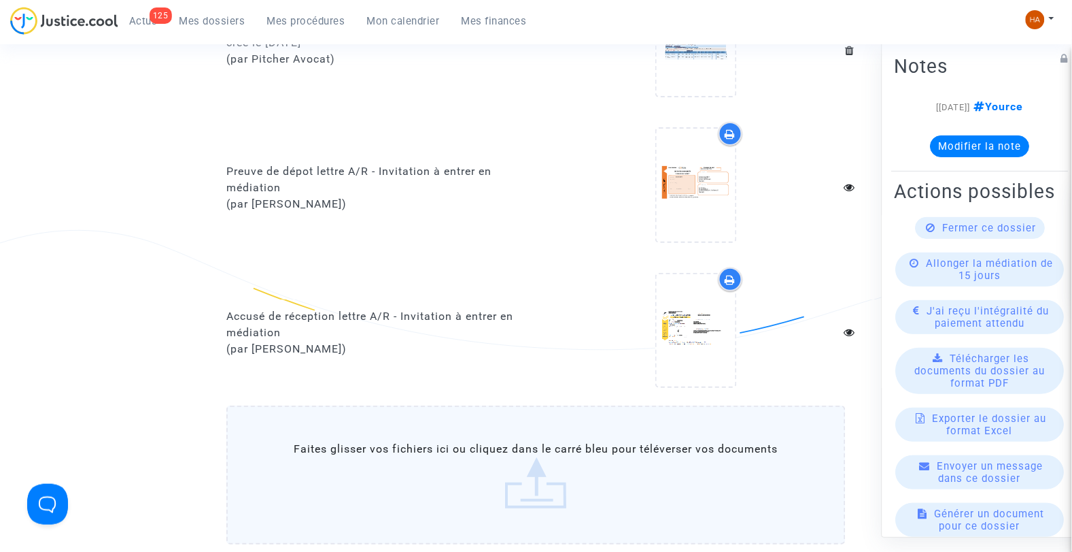
scroll to position [1310, 0]
click at [481, 451] on label "Faites glisser vos fichiers ici ou cliquez dans le carré bleu pour téléverser v…" at bounding box center [536, 476] width 620 height 139
click at [0, 0] on input "Faites glisser vos fichiers ici ou cliquez dans le carré bleu pour téléverser v…" at bounding box center [0, 0] width 0 height 0
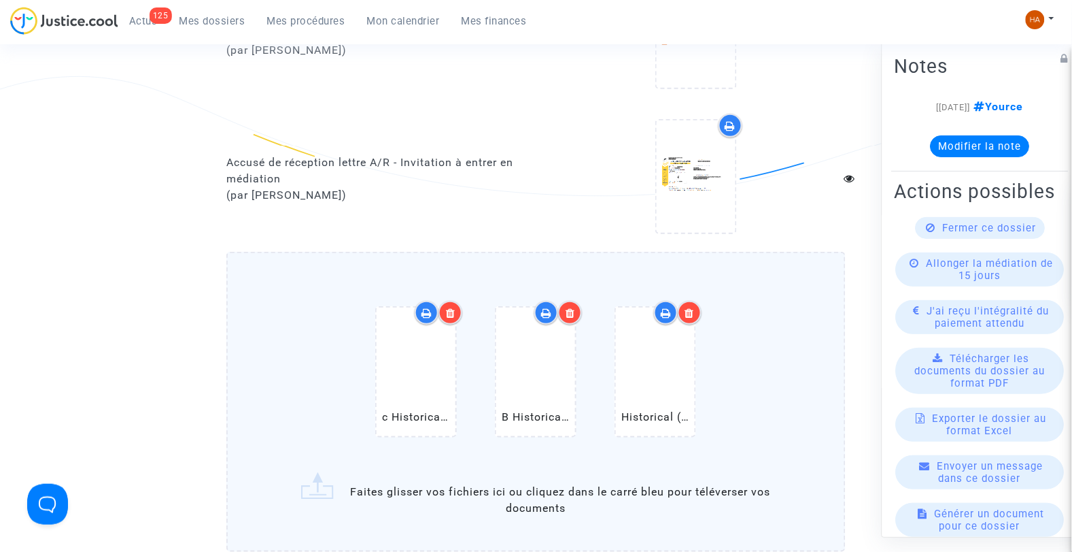
scroll to position [1538, 0]
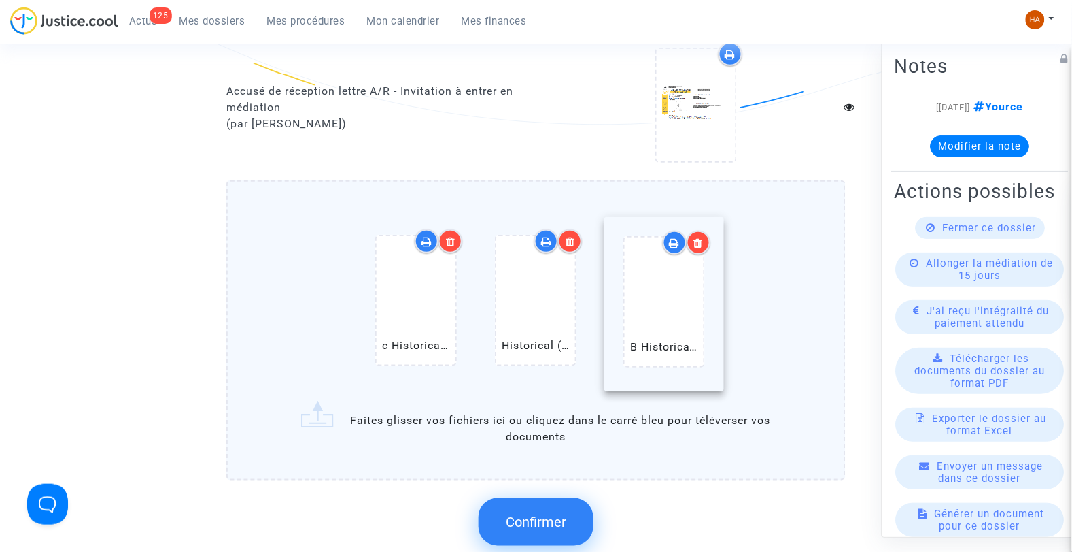
drag, startPoint x: 513, startPoint y: 304, endPoint x: 647, endPoint y: 311, distance: 134.8
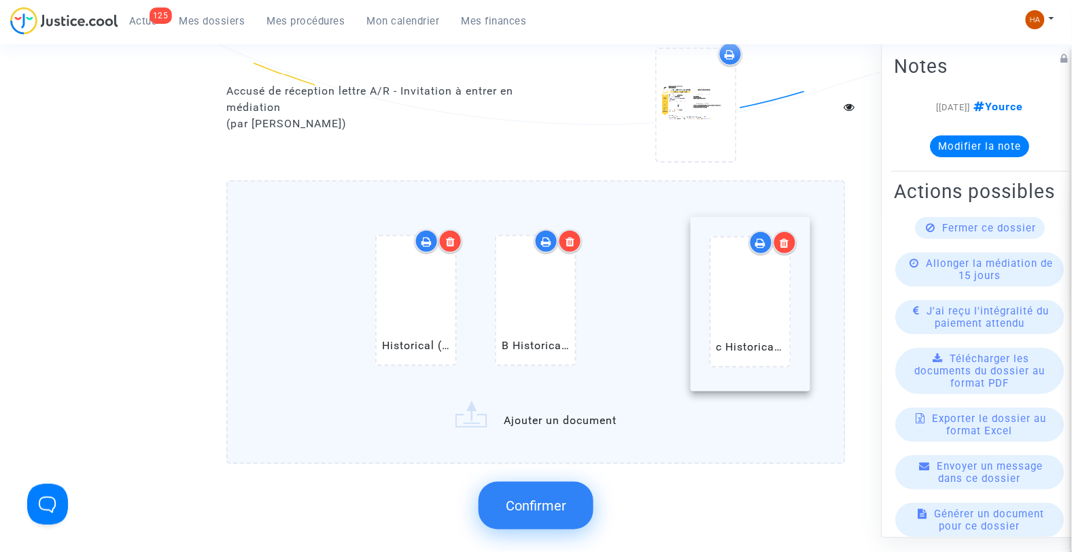
drag, startPoint x: 406, startPoint y: 306, endPoint x: 739, endPoint y: 313, distance: 333.3
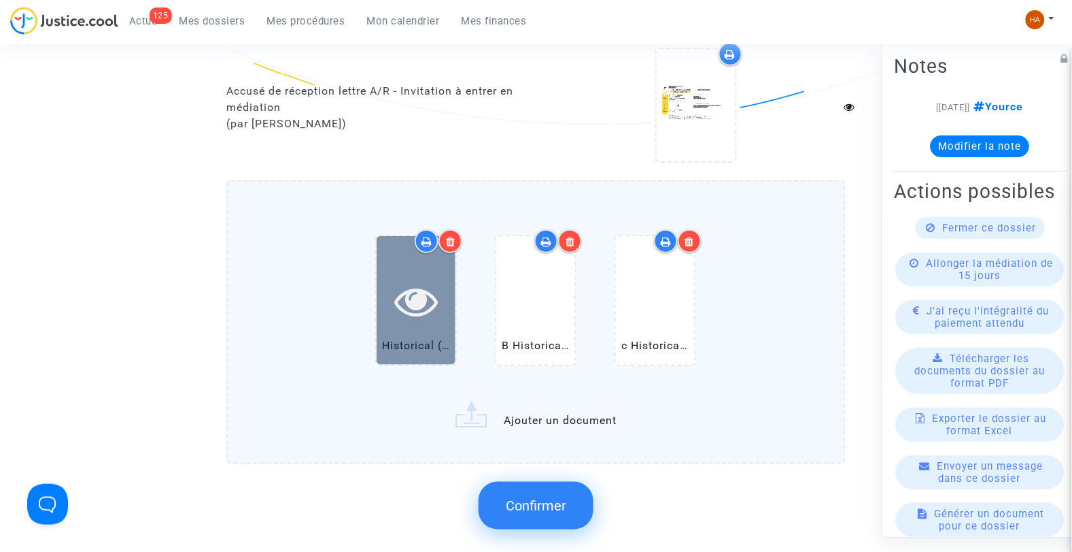
click at [424, 296] on icon at bounding box center [416, 301] width 44 height 44
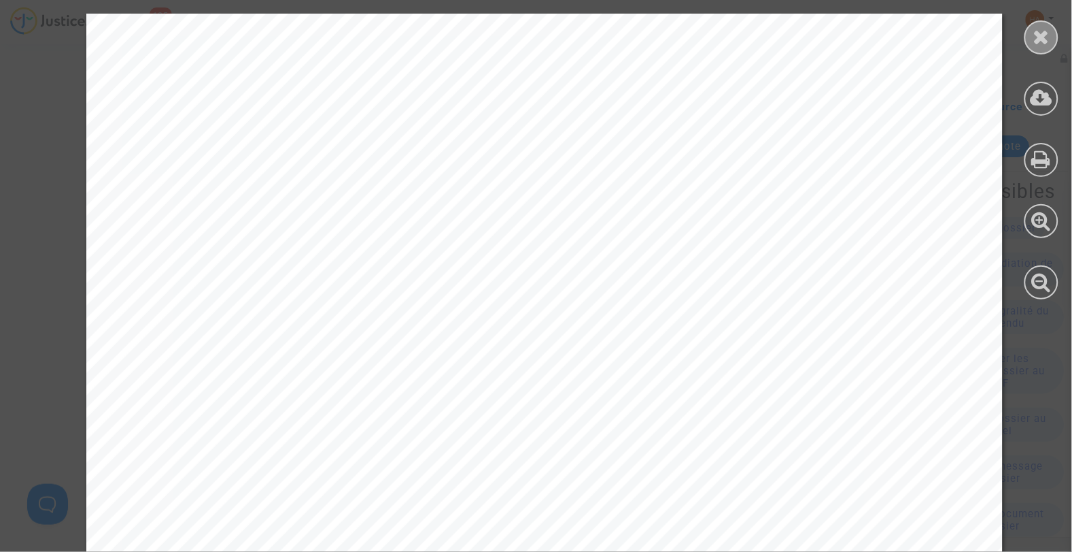
click at [1039, 45] on icon at bounding box center [1042, 37] width 17 height 20
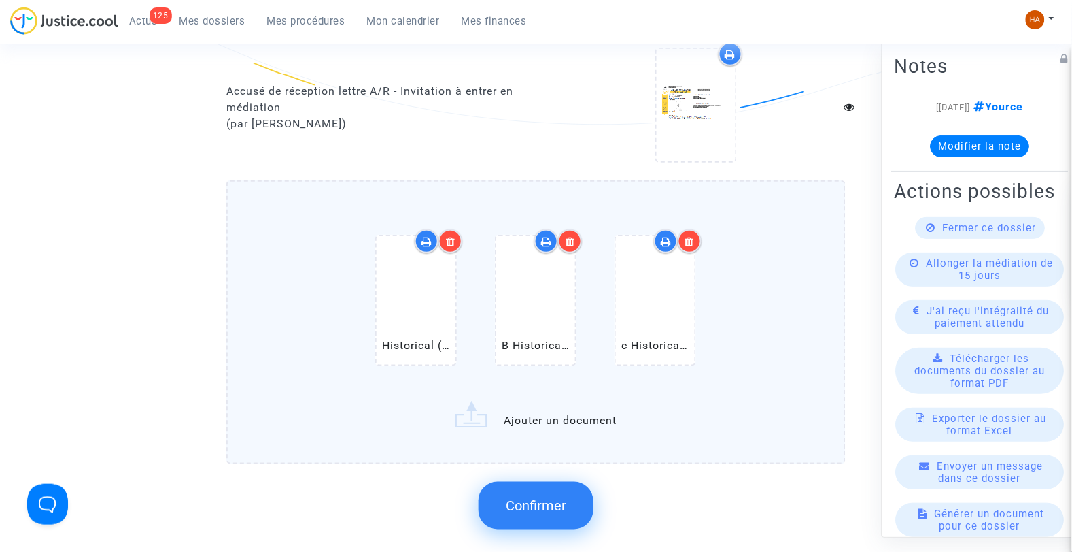
click at [560, 404] on label "Historical (PHX) Phoenix Sky Harbor International Airport Departures.pdf B Hist…" at bounding box center [536, 322] width 620 height 284
click at [0, 0] on input "Historical (PHX) Phoenix Sky Harbor International Airport Departures.pdf B Hist…" at bounding box center [0, 0] width 0 height 0
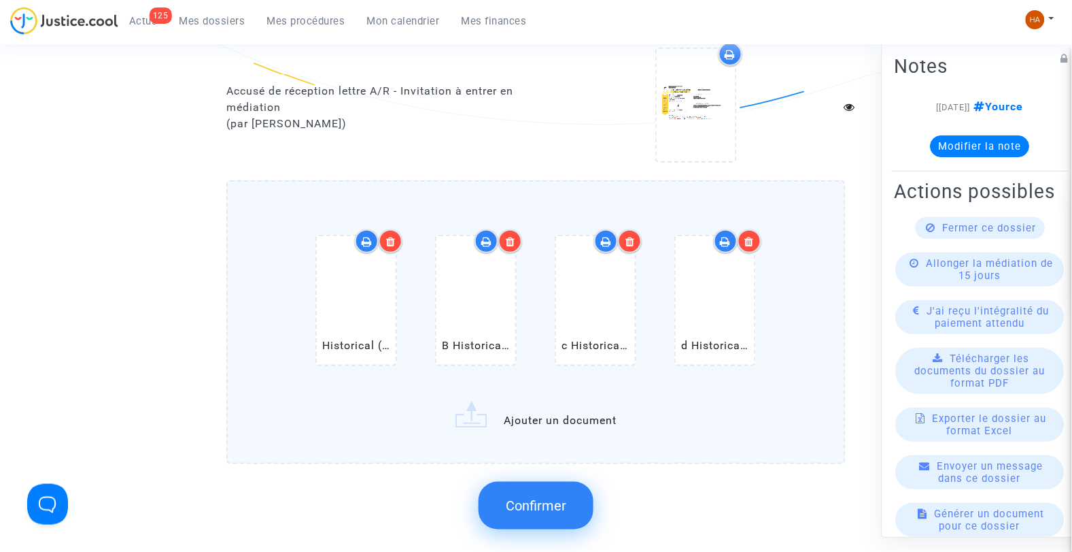
click at [554, 407] on label "Historical (PHX) Phoenix Sky Harbor International Airport Departures.pdf B Hist…" at bounding box center [536, 322] width 620 height 284
click at [0, 0] on input "Historical (PHX) Phoenix Sky Harbor International Airport Departures.pdf B Hist…" at bounding box center [0, 0] width 0 height 0
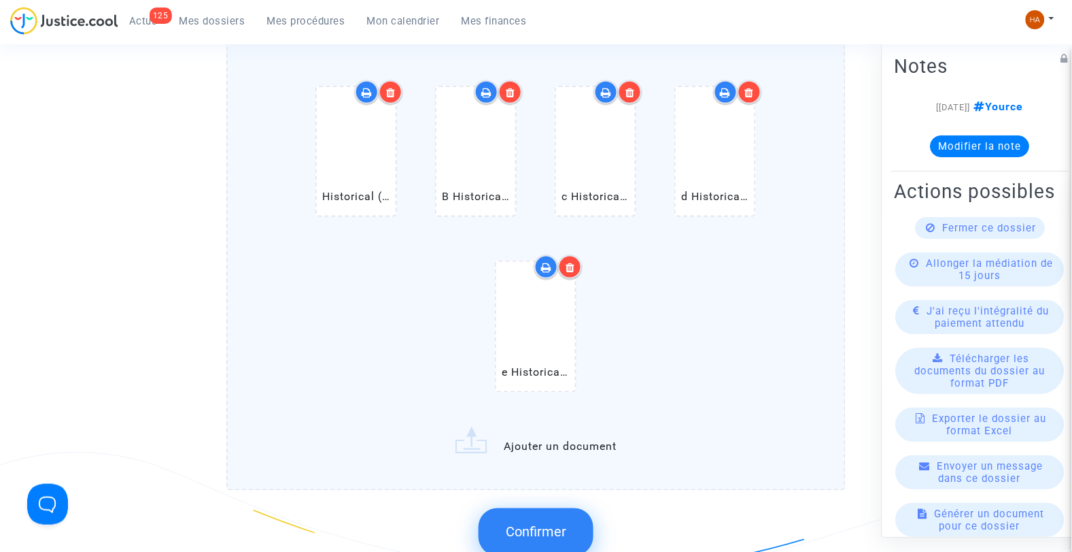
scroll to position [1689, 0]
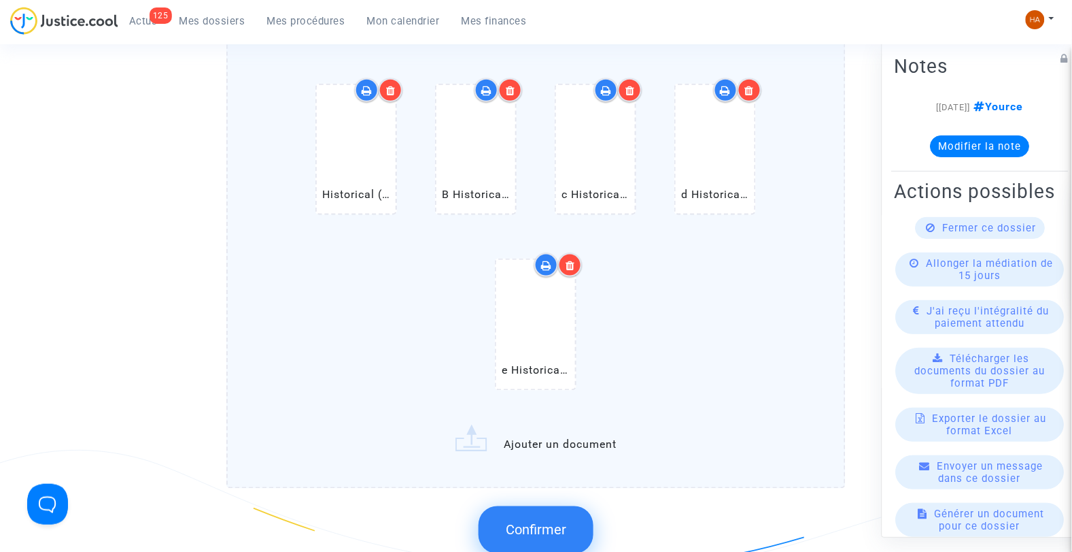
click at [594, 424] on label "Historical (PHX) Phoenix Sky Harbor International Airport Departures.pdf B Hist…" at bounding box center [536, 258] width 620 height 459
click at [0, 0] on input "Historical (PHX) Phoenix Sky Harbor International Airport Departures.pdf B Hist…" at bounding box center [0, 0] width 0 height 0
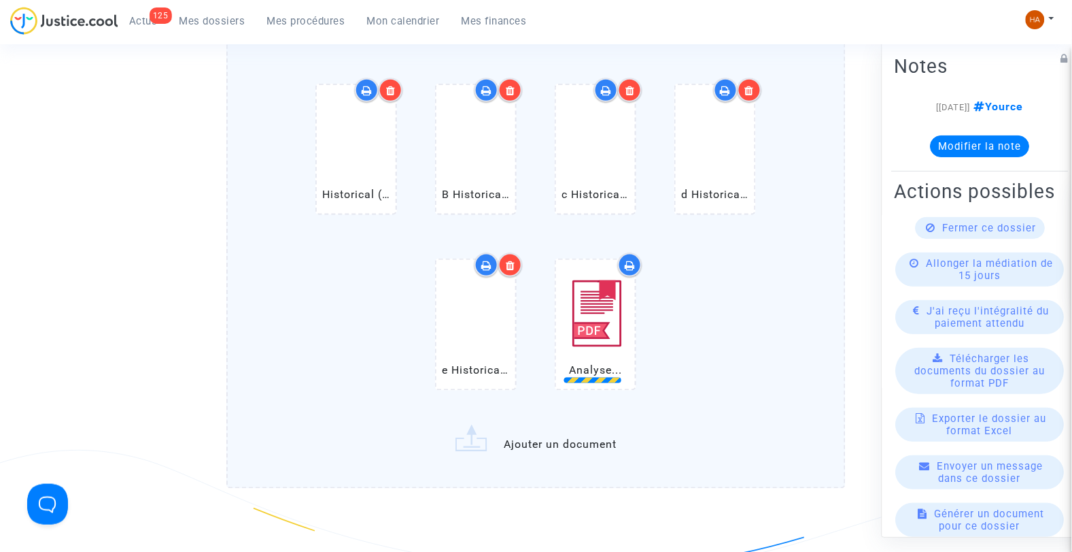
click at [575, 430] on label "Historical (PHX) Phoenix Sky Harbor International Airport Departures.pdf B Hist…" at bounding box center [536, 258] width 620 height 459
click at [0, 0] on input "Historical (PHX) Phoenix Sky Harbor International Airport Departures.pdf B Hist…" at bounding box center [0, 0] width 0 height 0
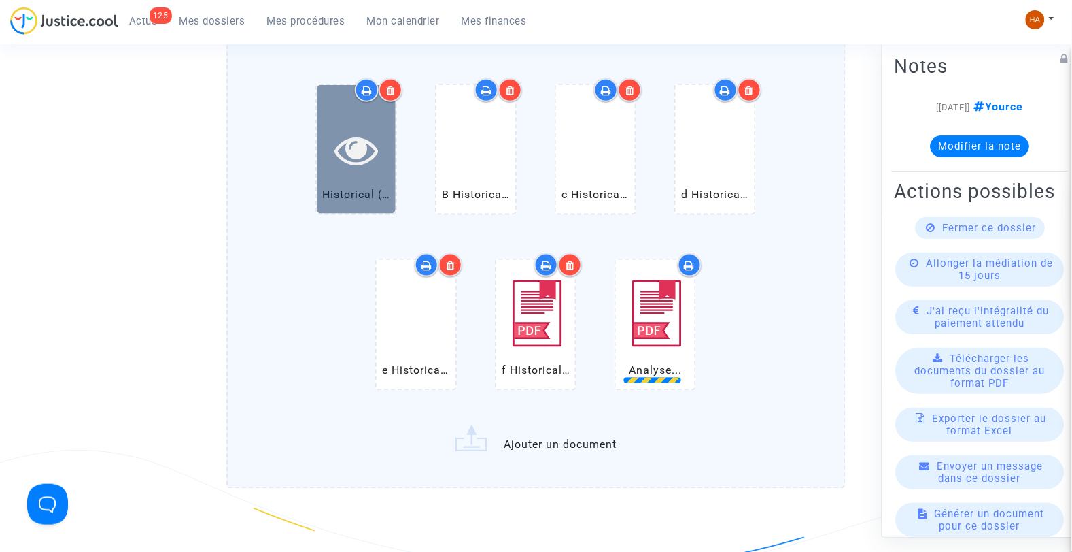
click at [378, 157] on icon at bounding box center [357, 150] width 44 height 44
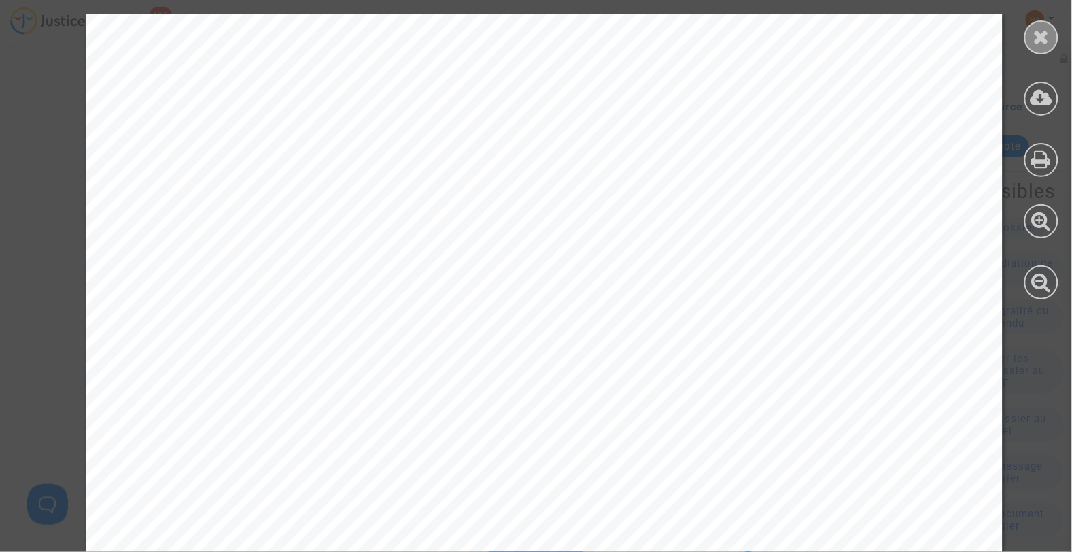
click at [1038, 44] on icon at bounding box center [1042, 37] width 17 height 20
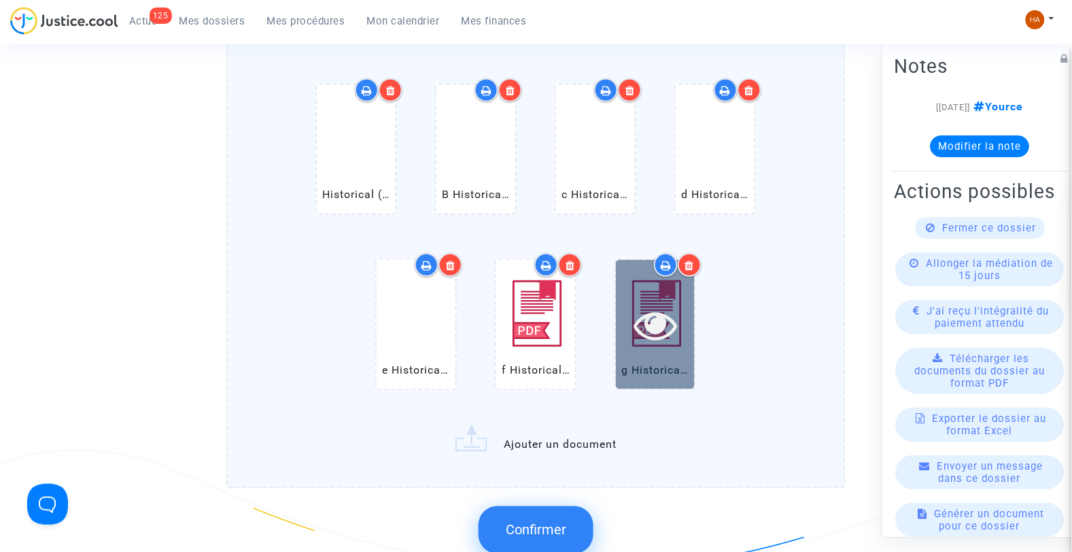
click at [683, 335] on div at bounding box center [655, 324] width 79 height 129
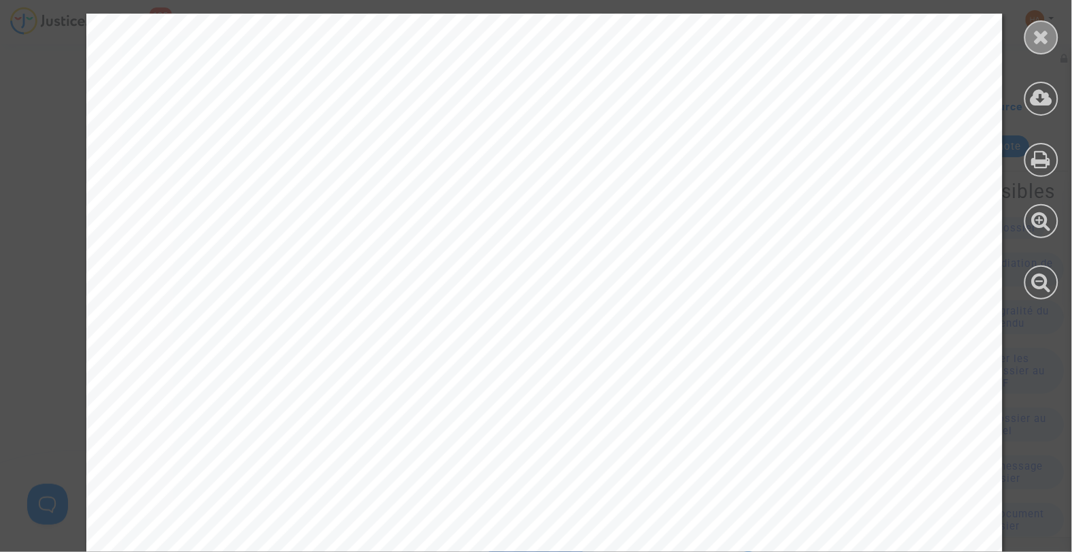
click at [1041, 44] on icon at bounding box center [1042, 37] width 17 height 20
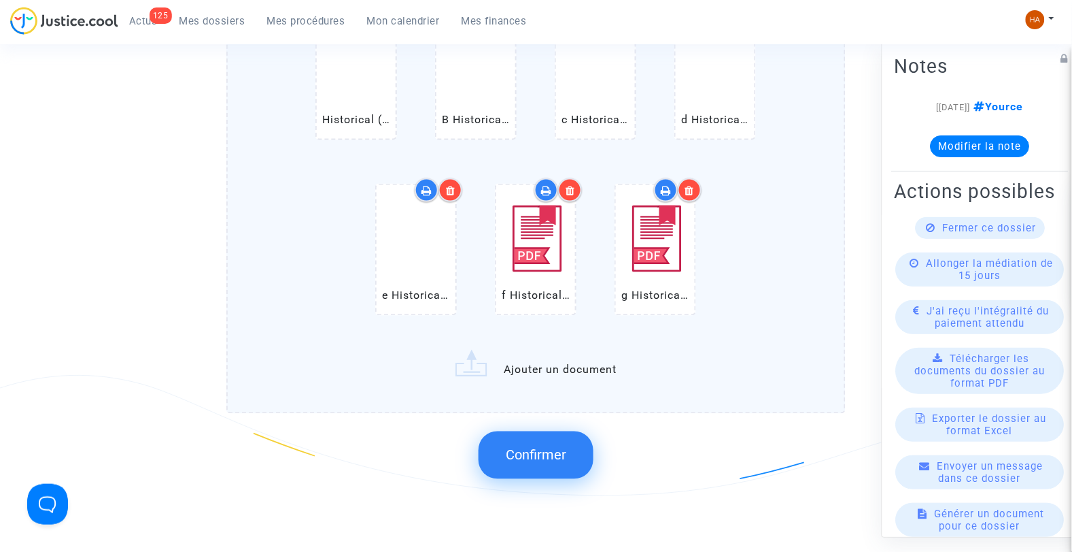
scroll to position [1764, 0]
click at [524, 446] on span "Confirmer" at bounding box center [536, 454] width 61 height 16
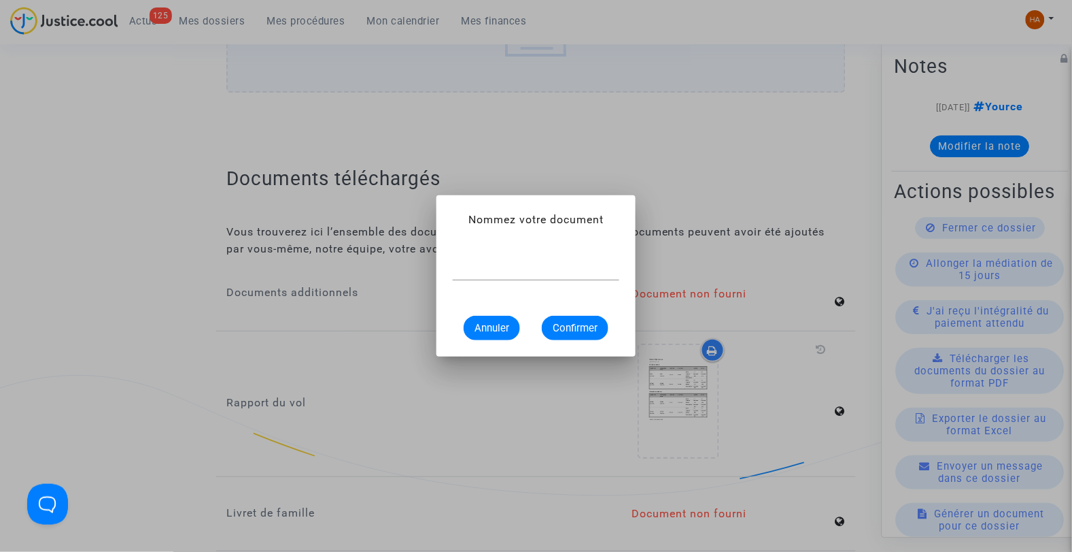
scroll to position [0, 0]
type input "A"
type input "Flightstats Aéroport PHX 26 juin 2026"
click at [575, 327] on span "Confirmer" at bounding box center [575, 328] width 45 height 12
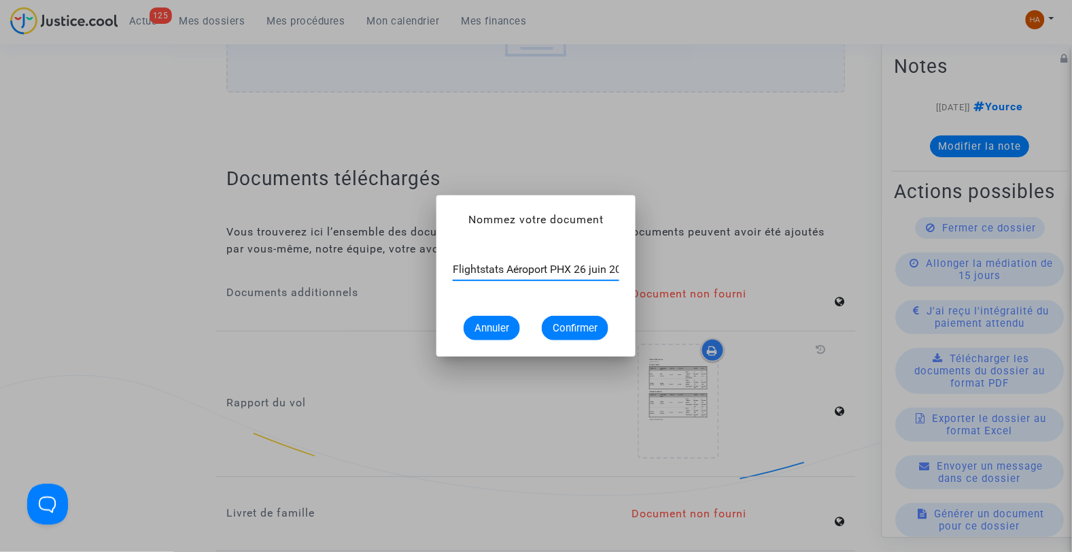
scroll to position [1764, 0]
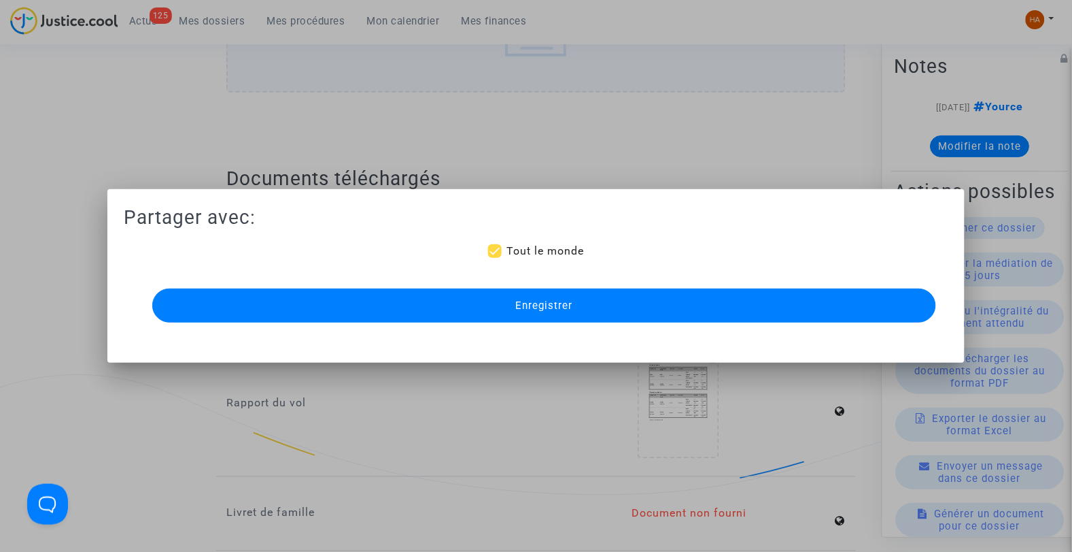
click at [613, 301] on button "Enregistrer" at bounding box center [544, 305] width 785 height 34
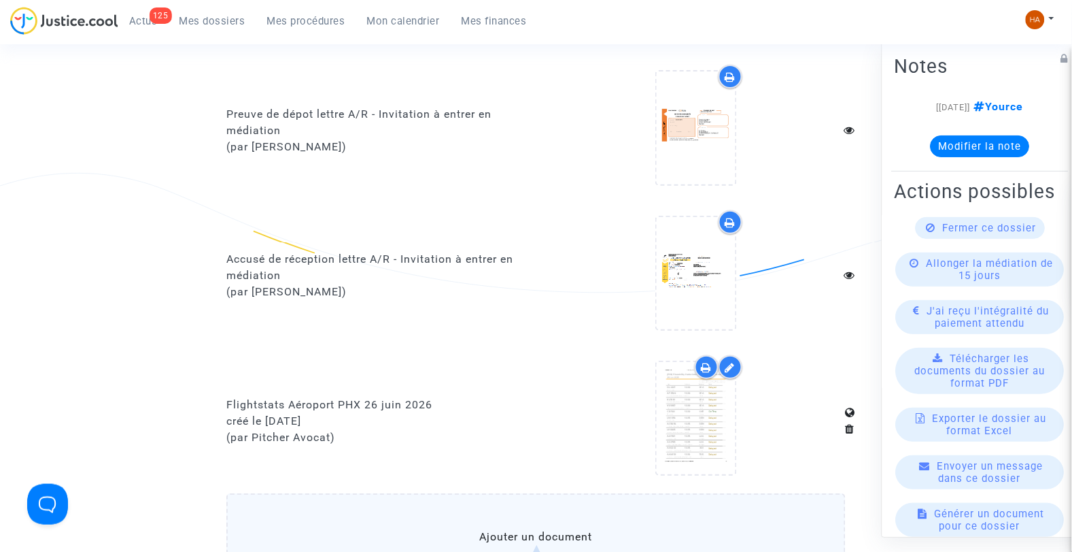
scroll to position [1369, 0]
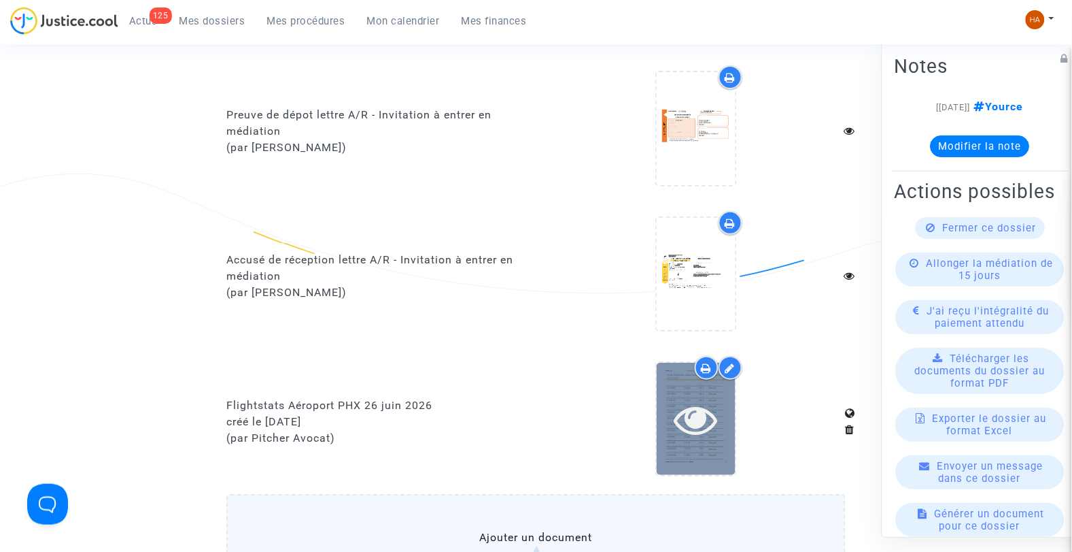
click at [699, 419] on icon at bounding box center [696, 419] width 44 height 44
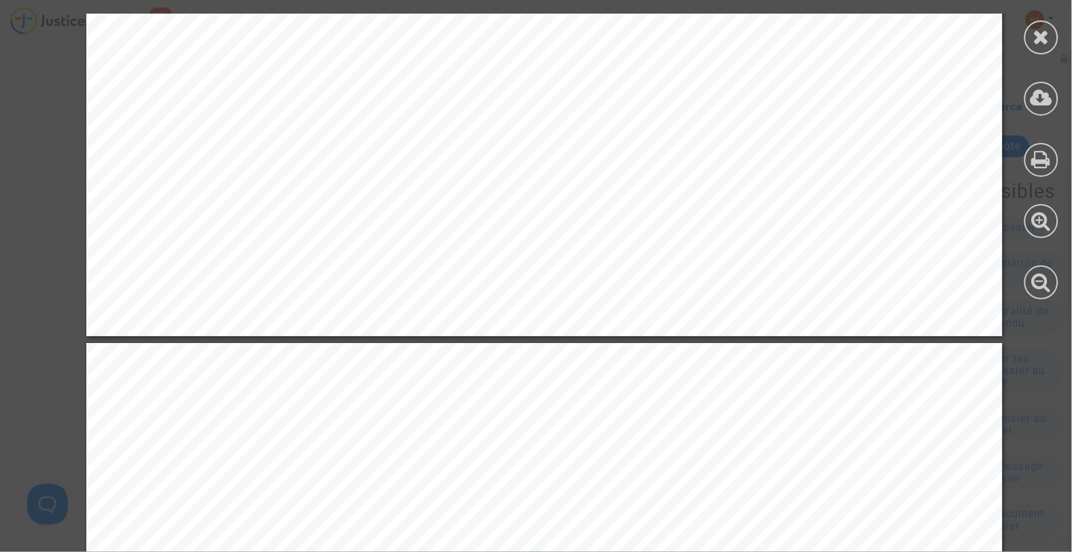
scroll to position [9993, 0]
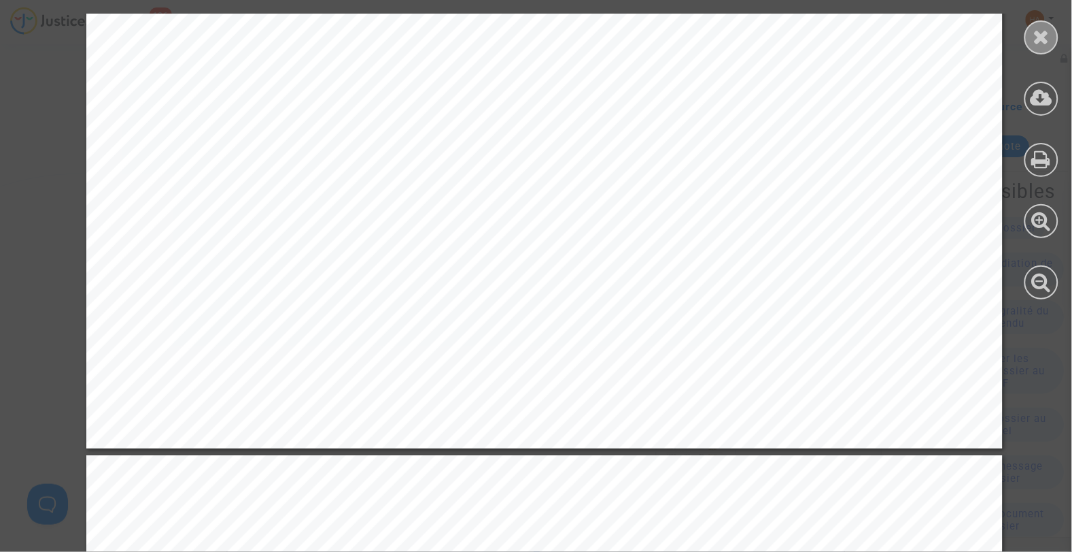
click at [1047, 38] on icon at bounding box center [1042, 37] width 17 height 20
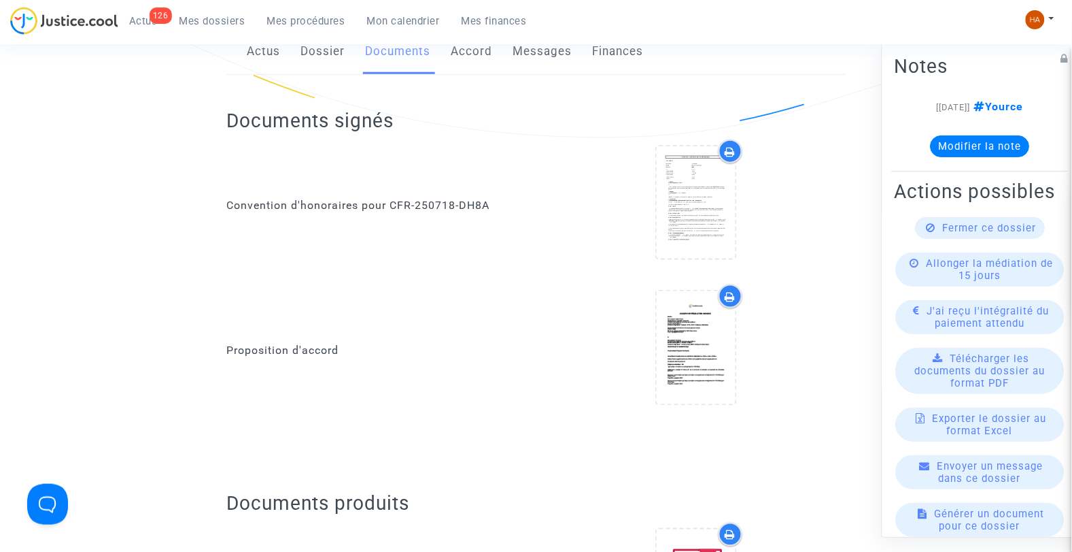
scroll to position [0, 0]
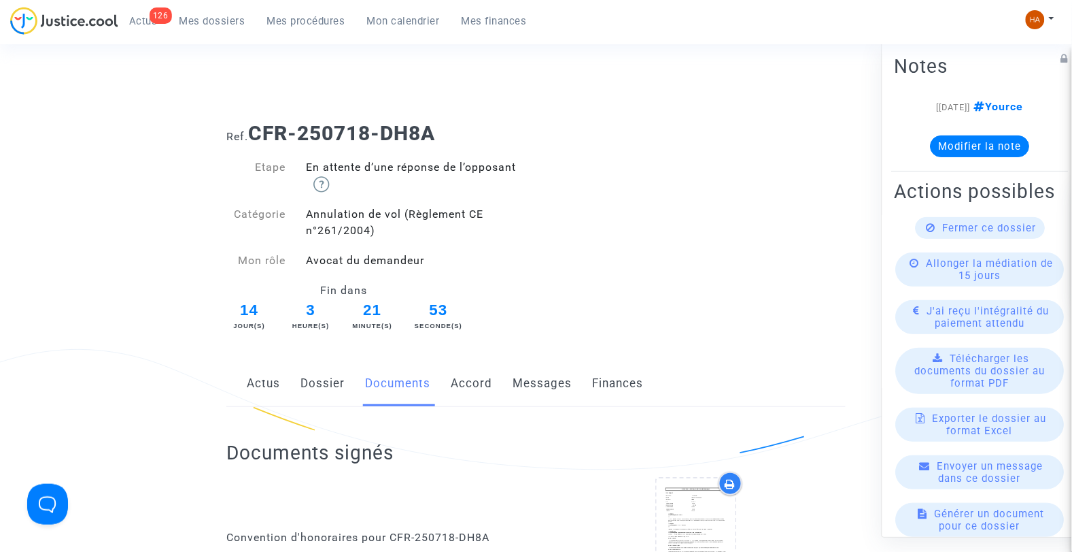
click at [577, 524] on div at bounding box center [696, 536] width 300 height 131
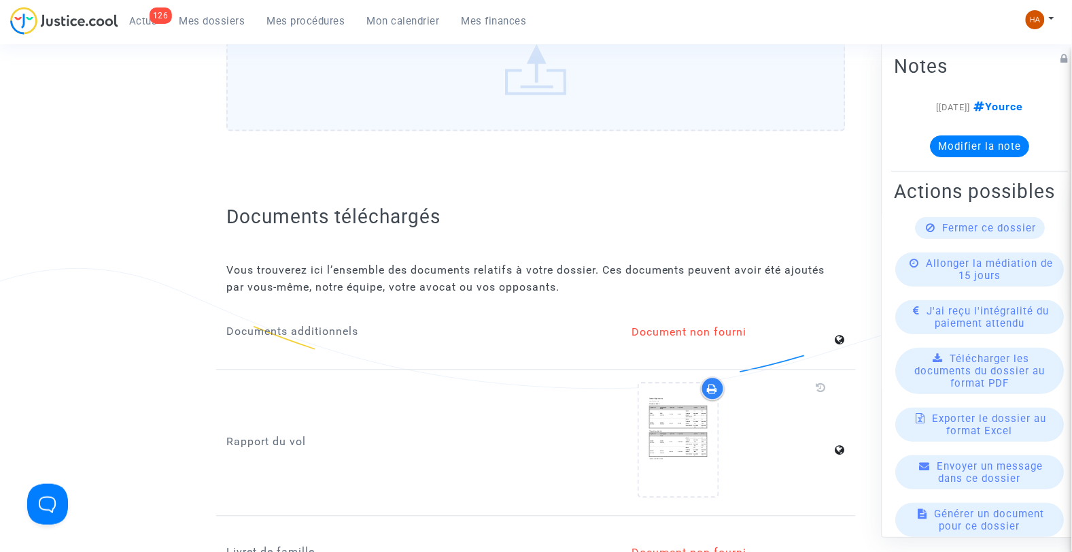
scroll to position [1908, 0]
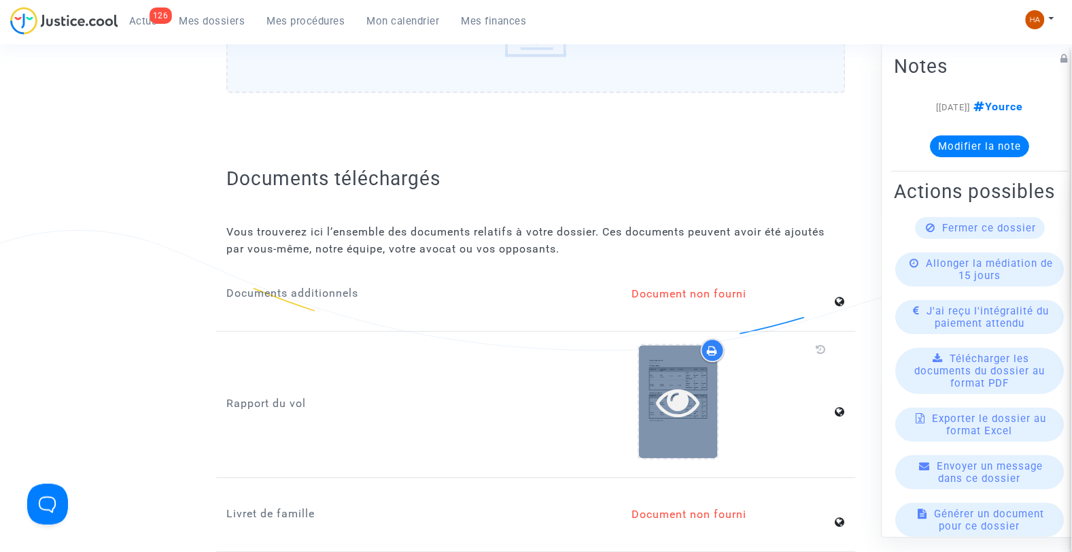
click at [671, 396] on icon at bounding box center [678, 402] width 44 height 44
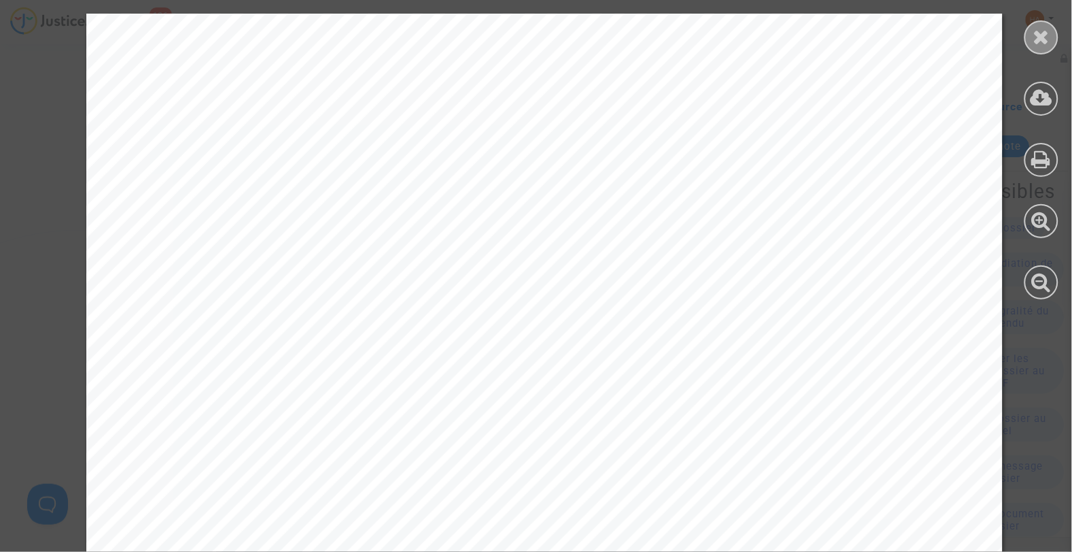
click at [1042, 39] on icon at bounding box center [1042, 37] width 17 height 20
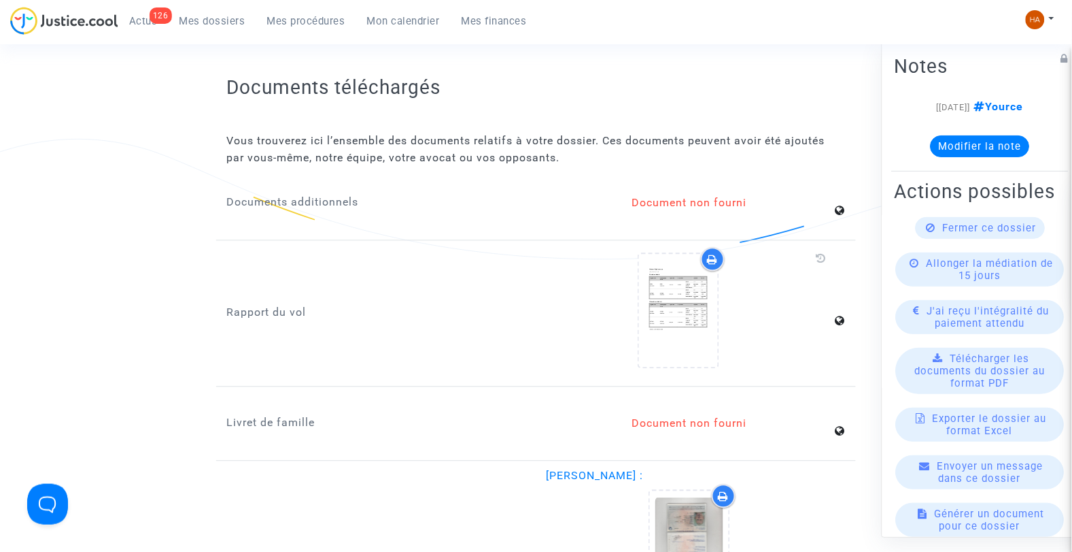
scroll to position [2000, 0]
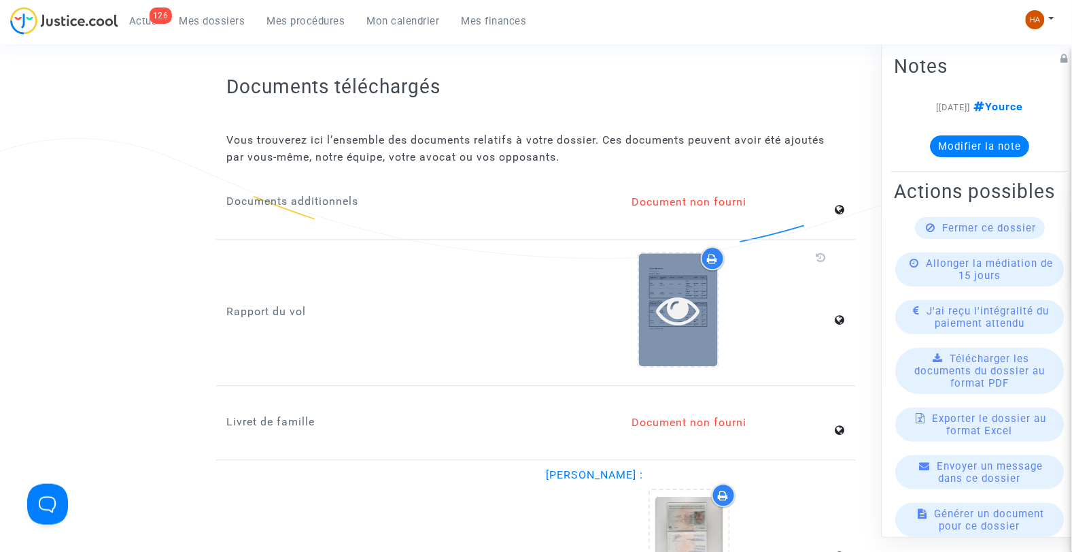
click at [682, 299] on icon at bounding box center [678, 310] width 44 height 44
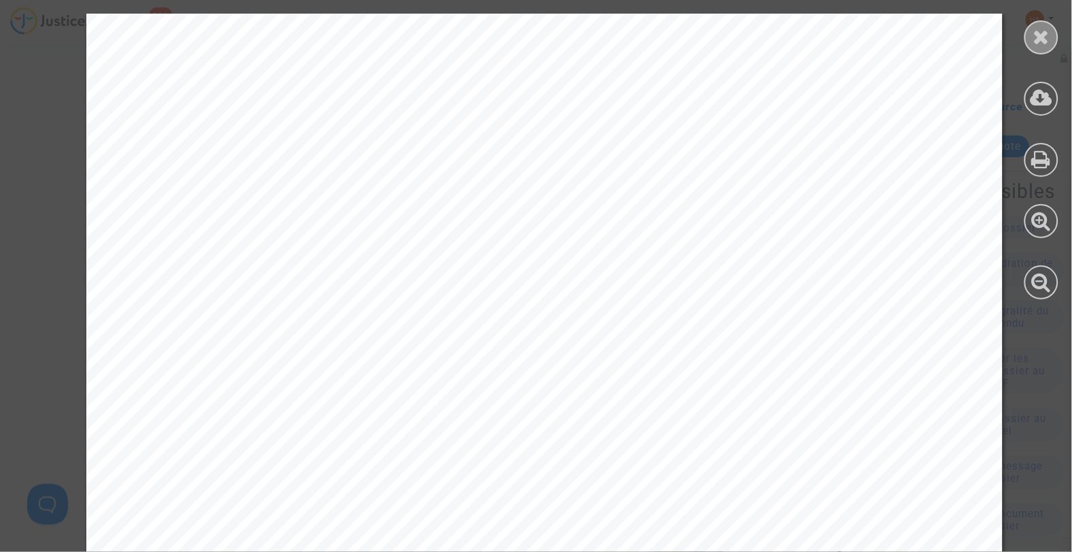
click at [1045, 35] on icon at bounding box center [1042, 37] width 17 height 20
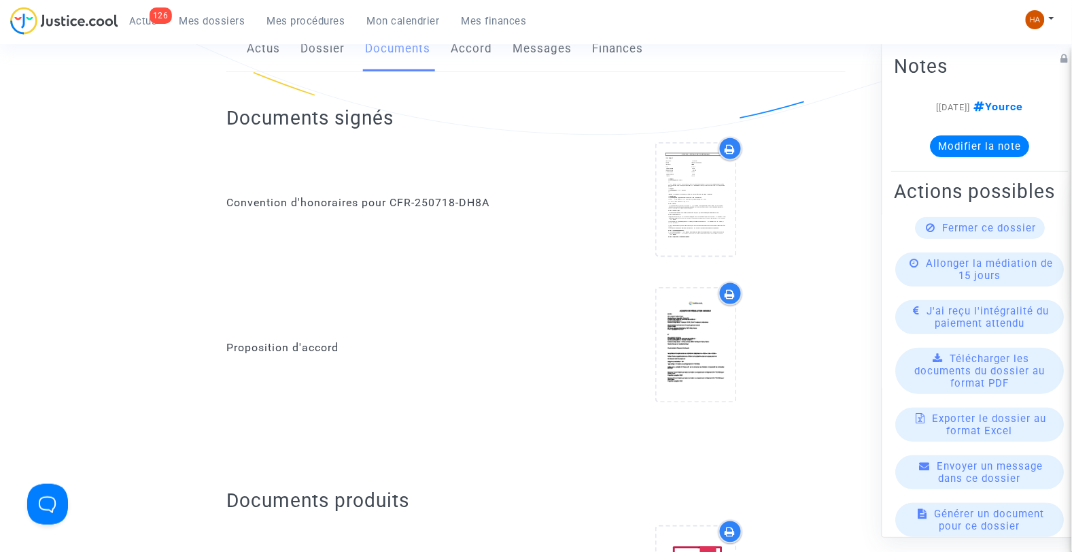
scroll to position [0, 0]
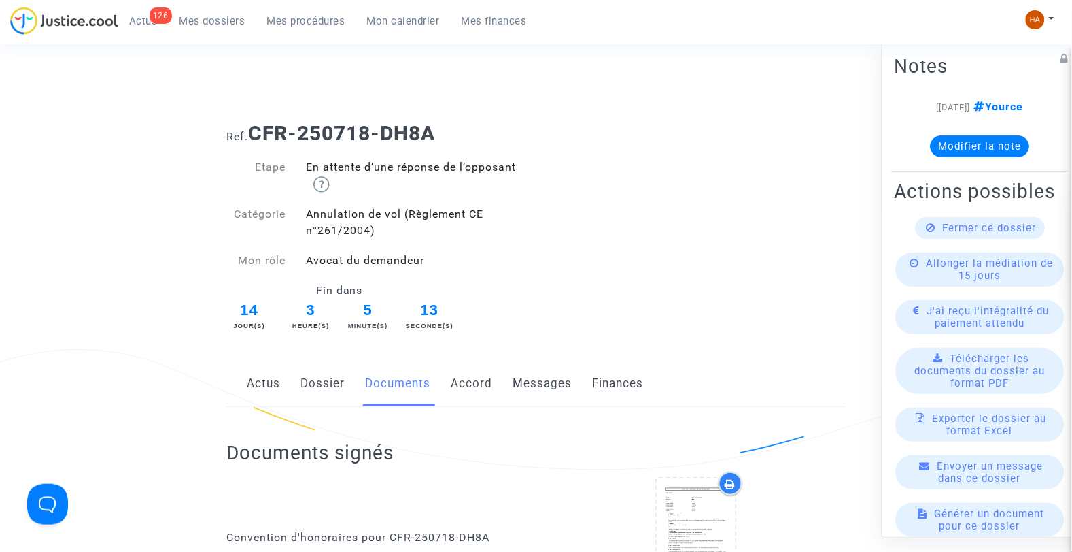
click at [537, 386] on link "Messages" at bounding box center [542, 383] width 59 height 45
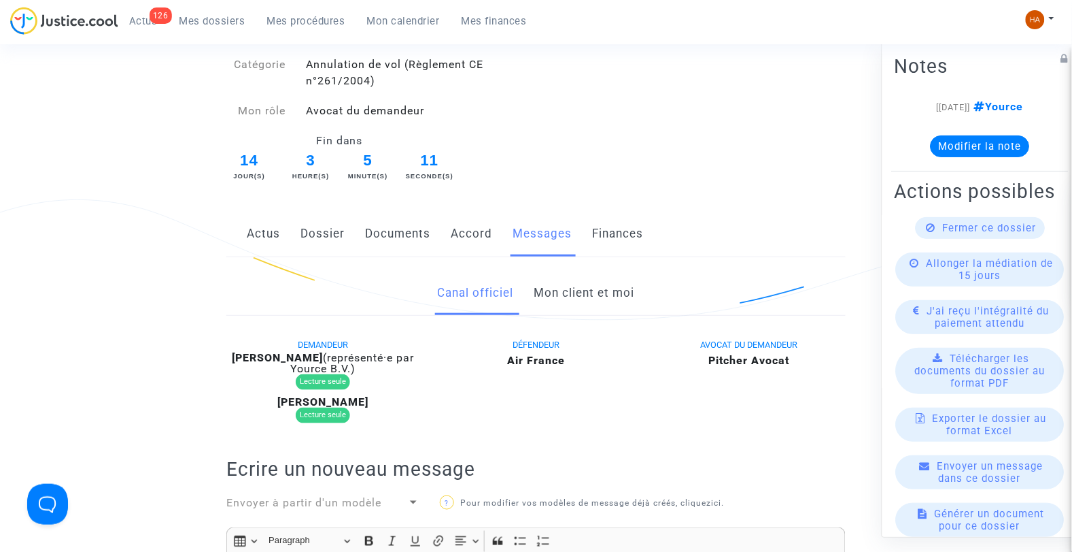
scroll to position [109, 0]
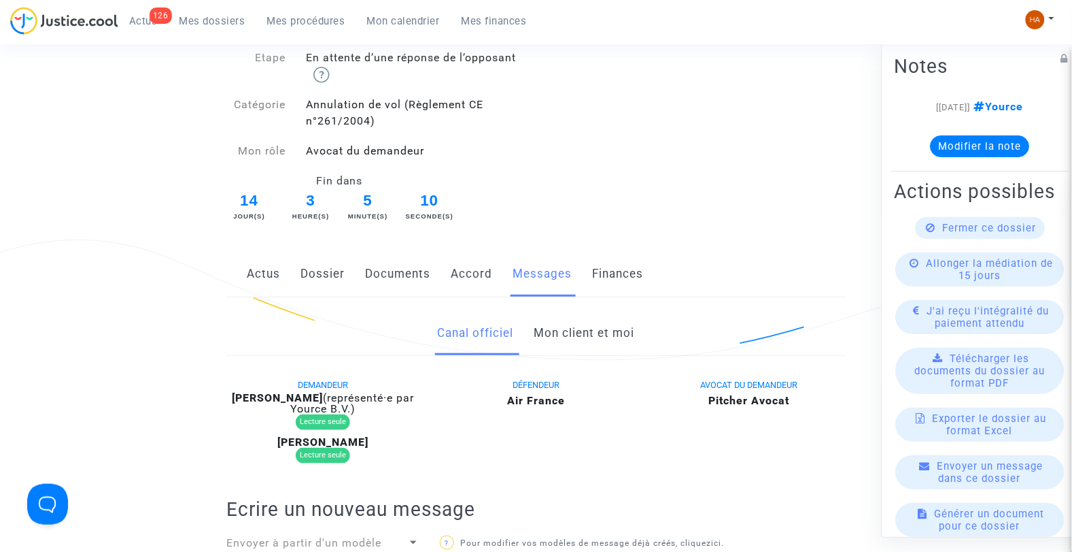
click at [592, 333] on link "Mon client et moi" at bounding box center [584, 333] width 101 height 45
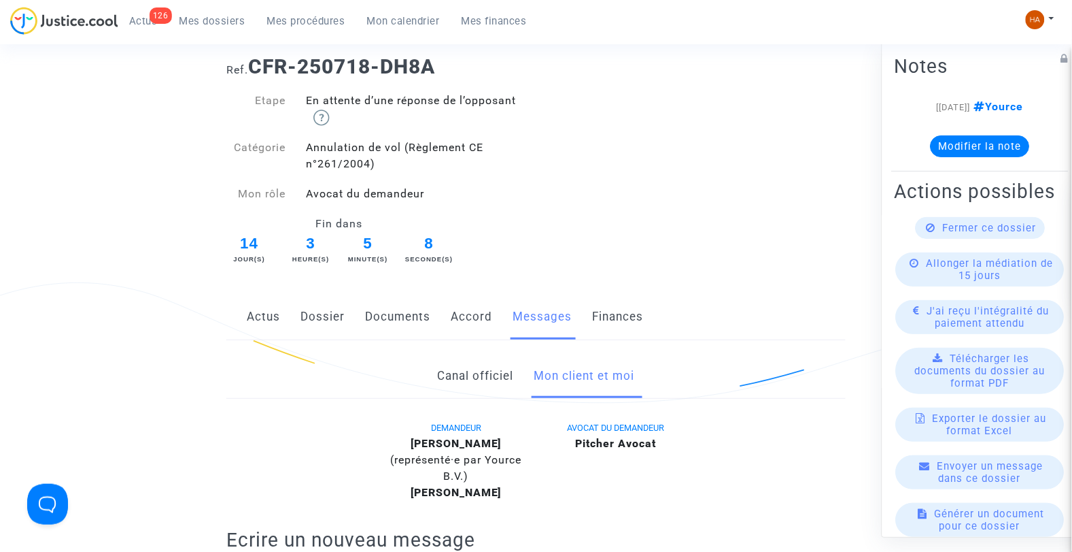
scroll to position [46, 0]
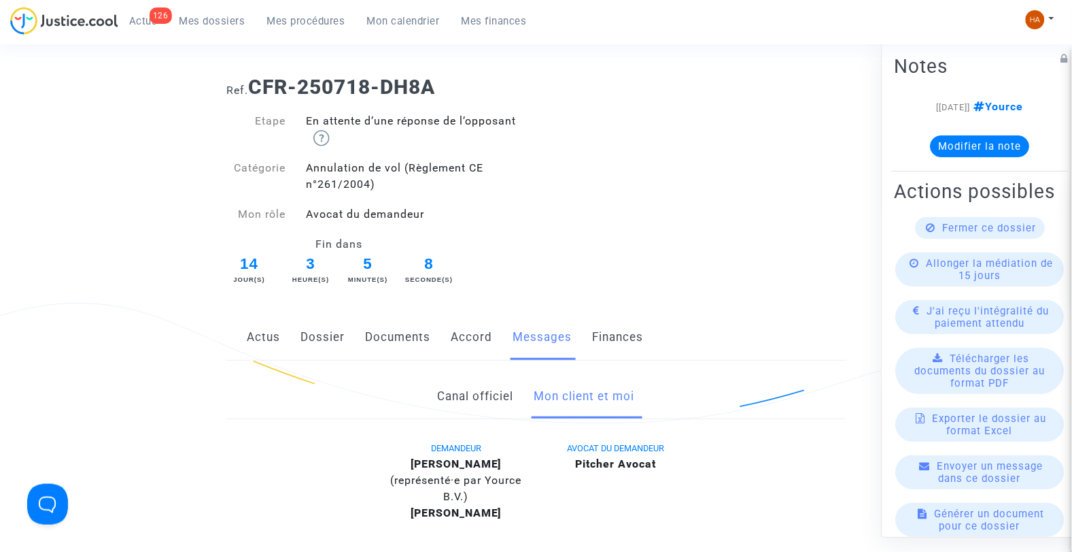
click at [466, 336] on link "Accord" at bounding box center [471, 337] width 41 height 45
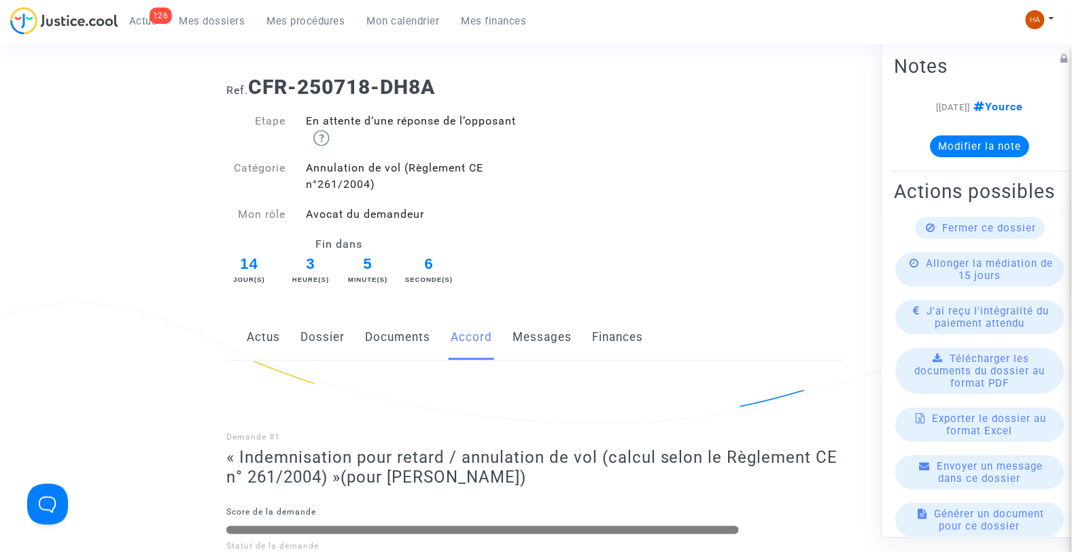
click at [375, 345] on link "Documents" at bounding box center [397, 337] width 65 height 45
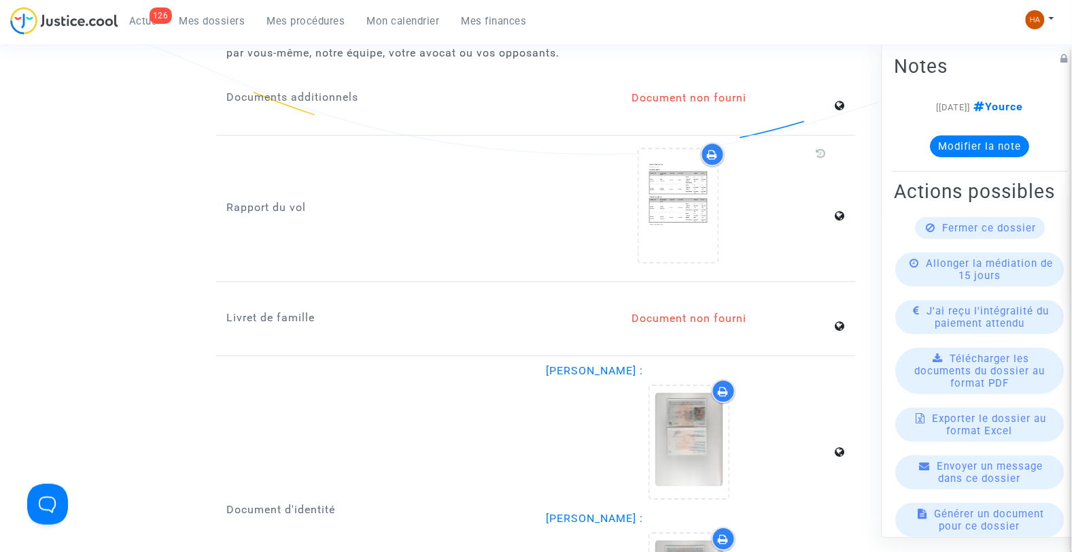
scroll to position [2105, 0]
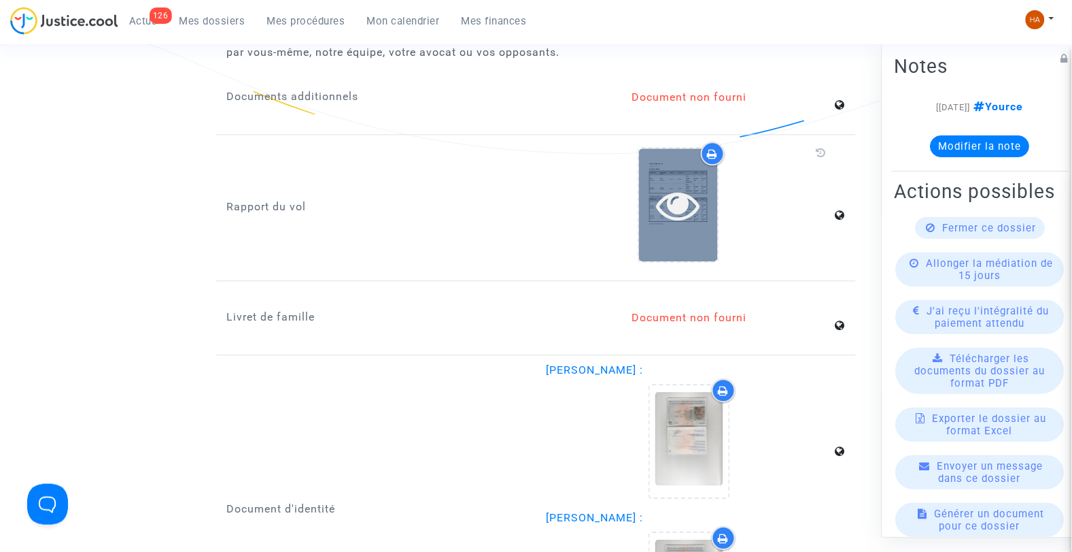
click at [694, 216] on div at bounding box center [678, 204] width 79 height 112
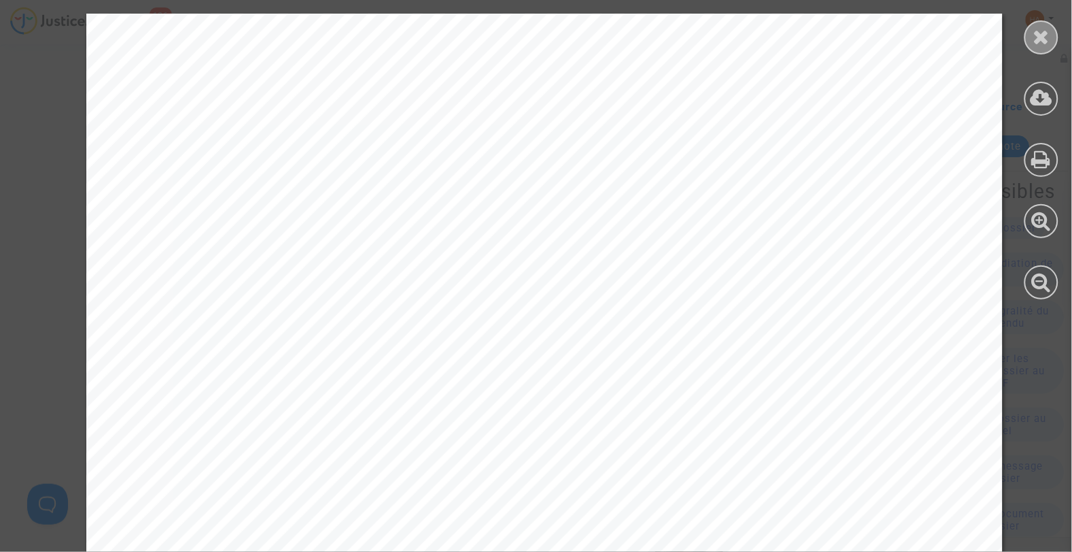
click at [1050, 44] on icon at bounding box center [1042, 37] width 17 height 20
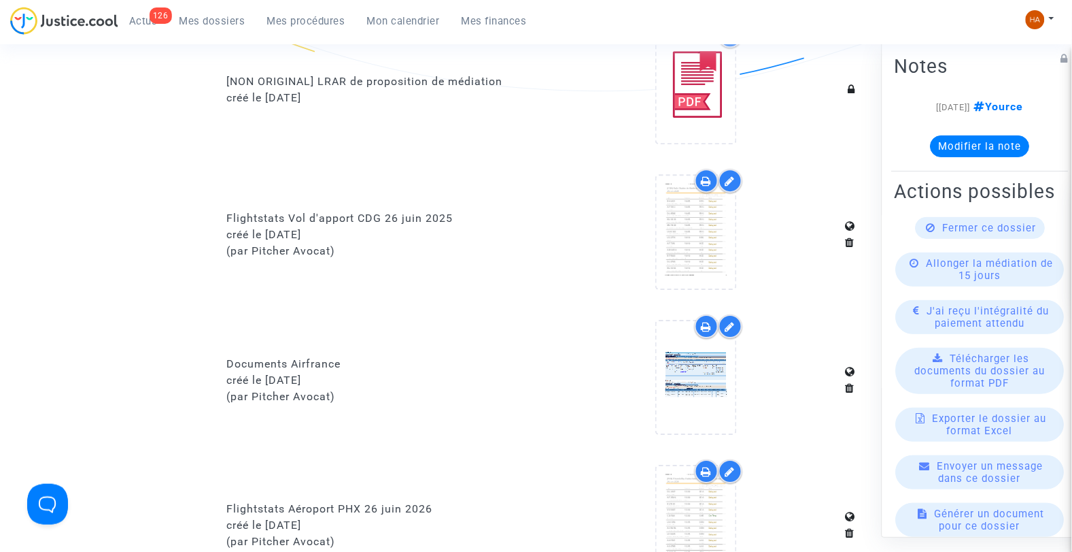
scroll to position [974, 0]
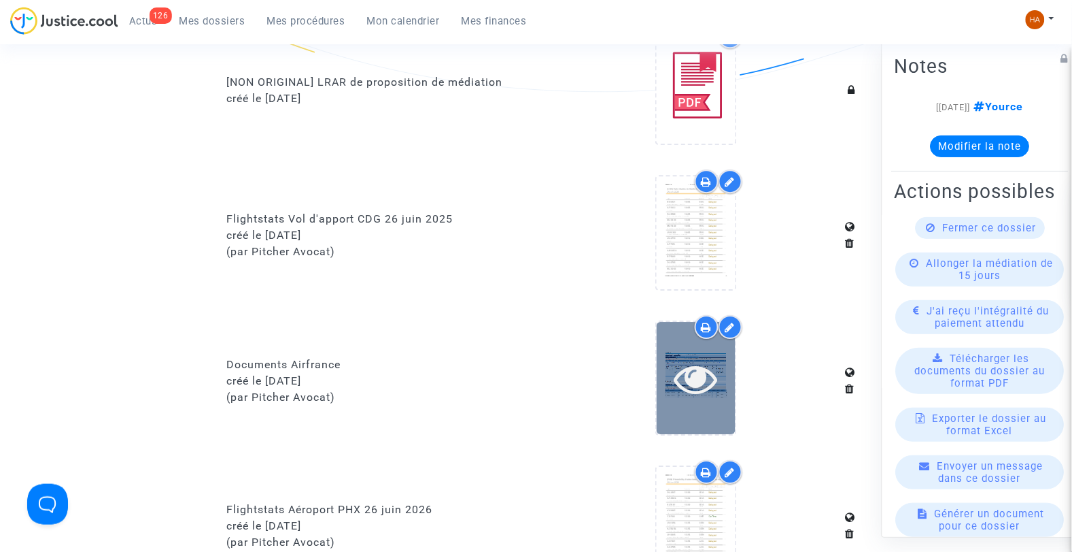
click at [711, 388] on icon at bounding box center [696, 378] width 44 height 44
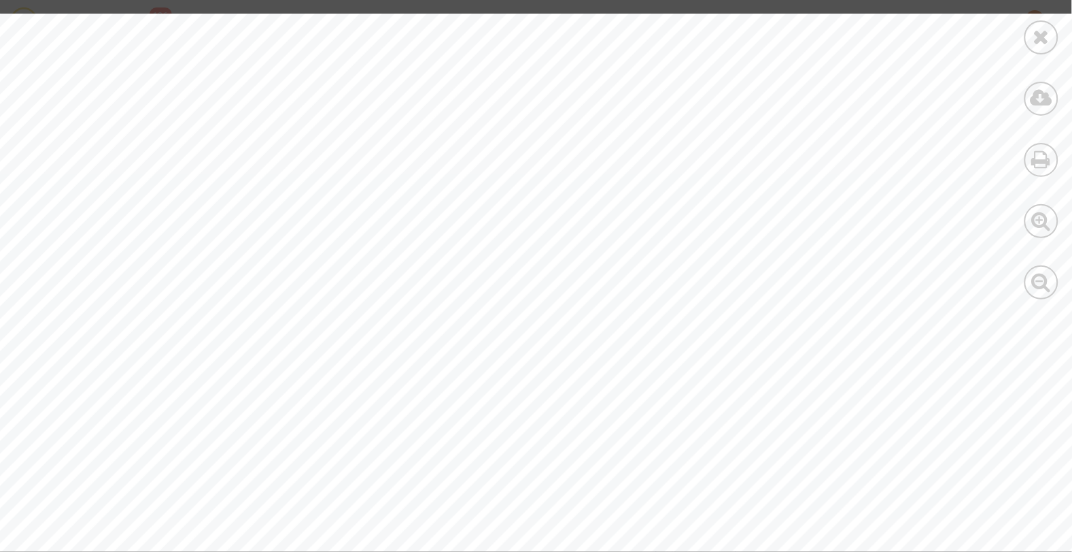
scroll to position [90, 86]
click at [1035, 48] on div at bounding box center [1042, 37] width 34 height 34
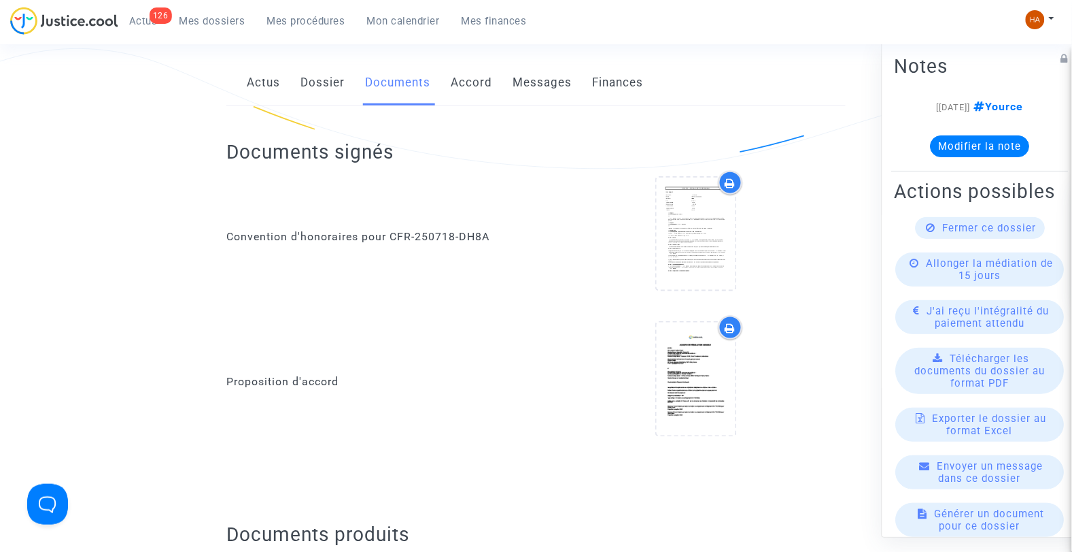
scroll to position [0, 0]
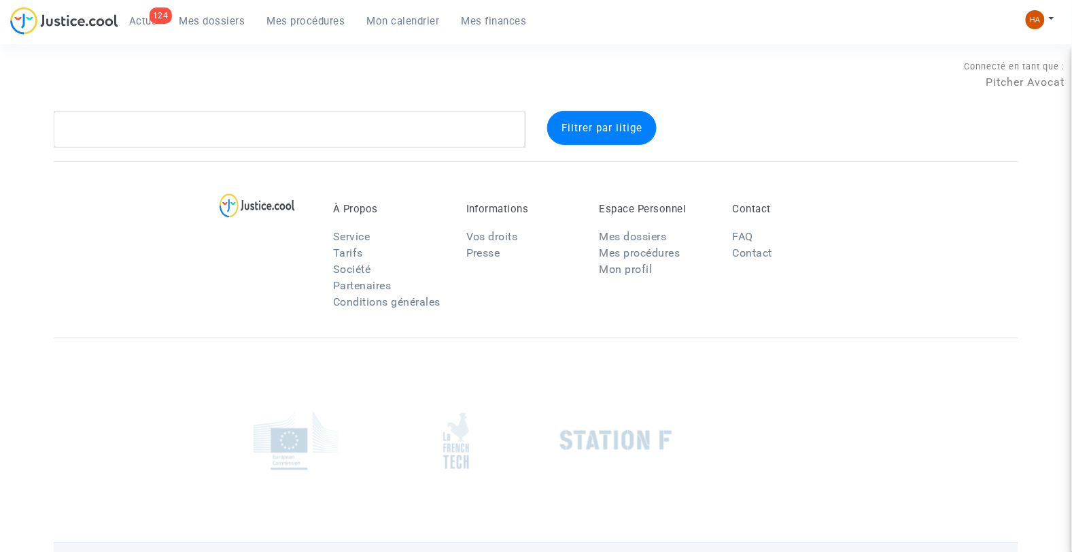
click at [118, 123] on textarea at bounding box center [290, 129] width 473 height 37
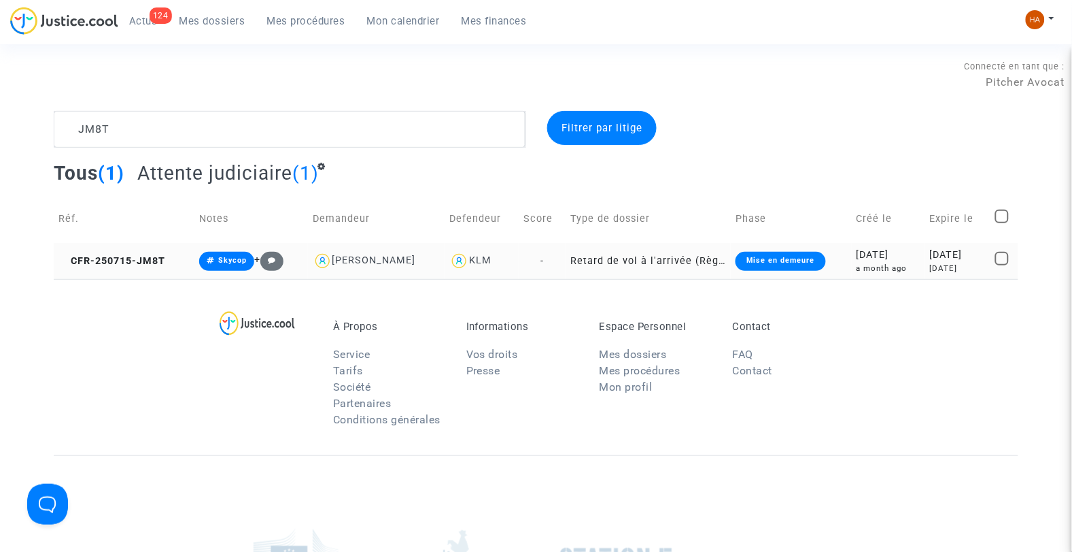
type textarea "JM8T"
click at [544, 262] on td "-" at bounding box center [542, 261] width 47 height 36
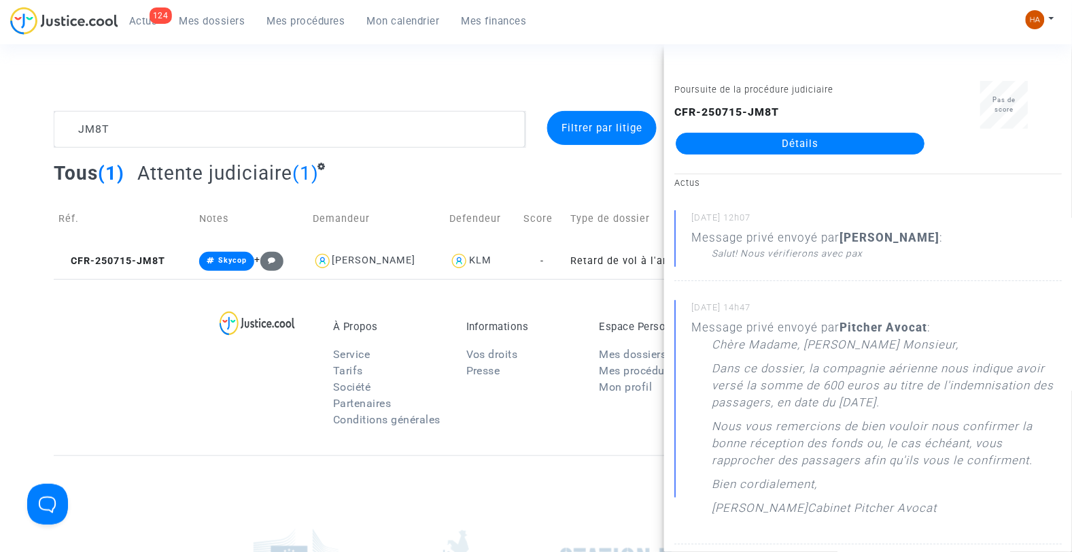
click at [724, 150] on link "Détails" at bounding box center [800, 144] width 249 height 22
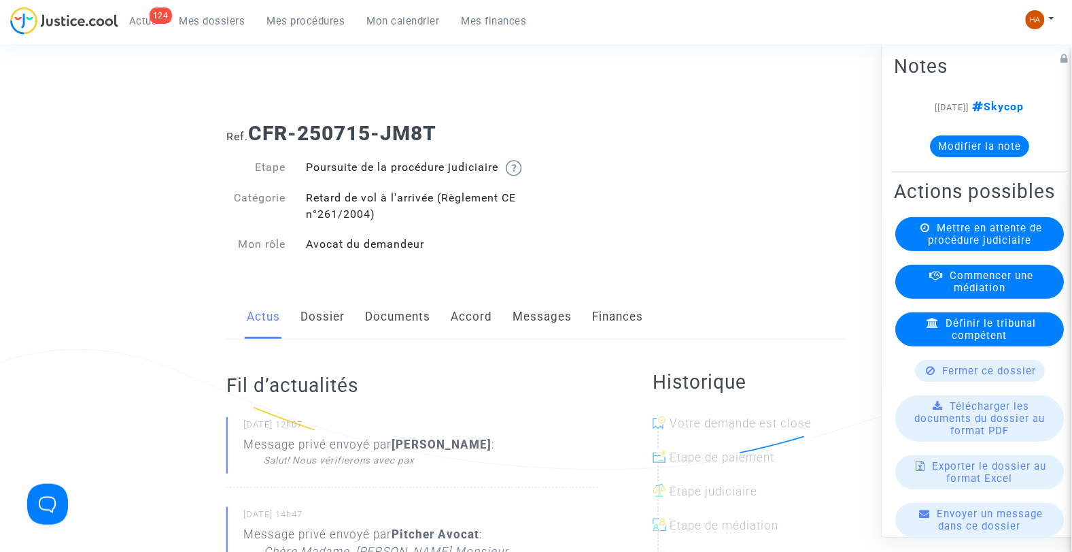
click at [545, 330] on link "Messages" at bounding box center [542, 316] width 59 height 45
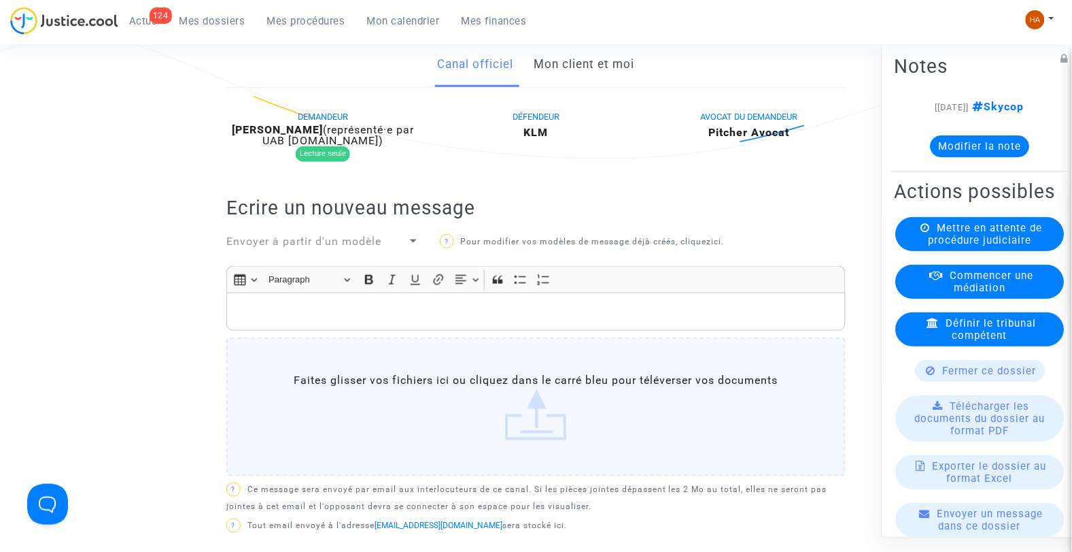
scroll to position [302, 0]
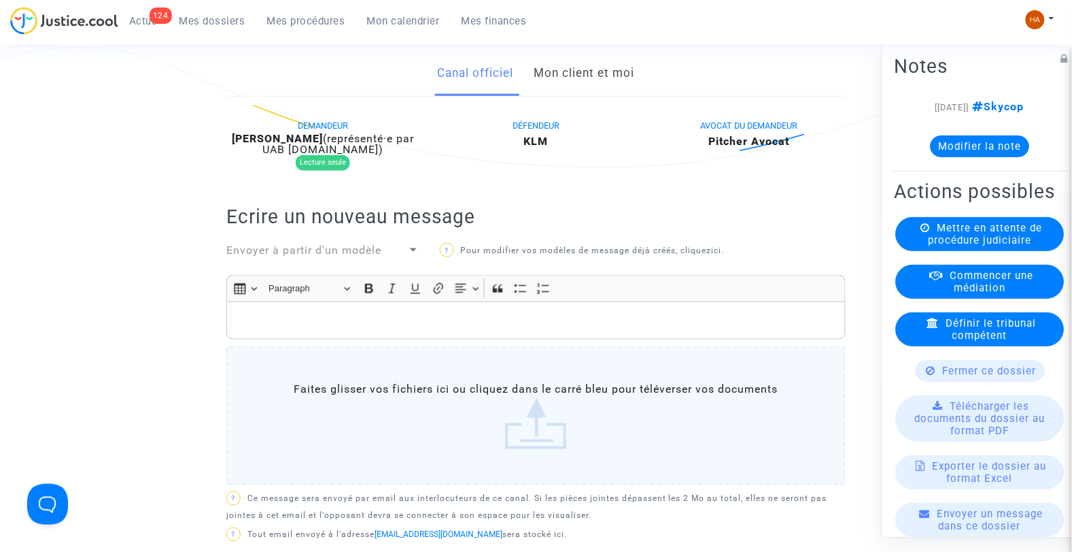
click at [575, 96] on link "Mon client et moi" at bounding box center [584, 73] width 101 height 45
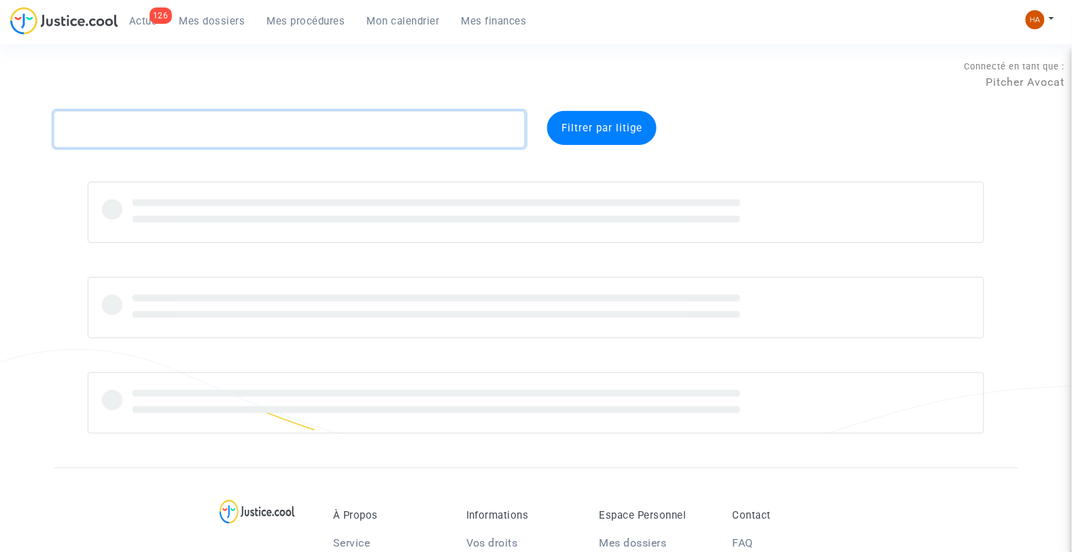
click at [105, 133] on textarea at bounding box center [290, 129] width 473 height 37
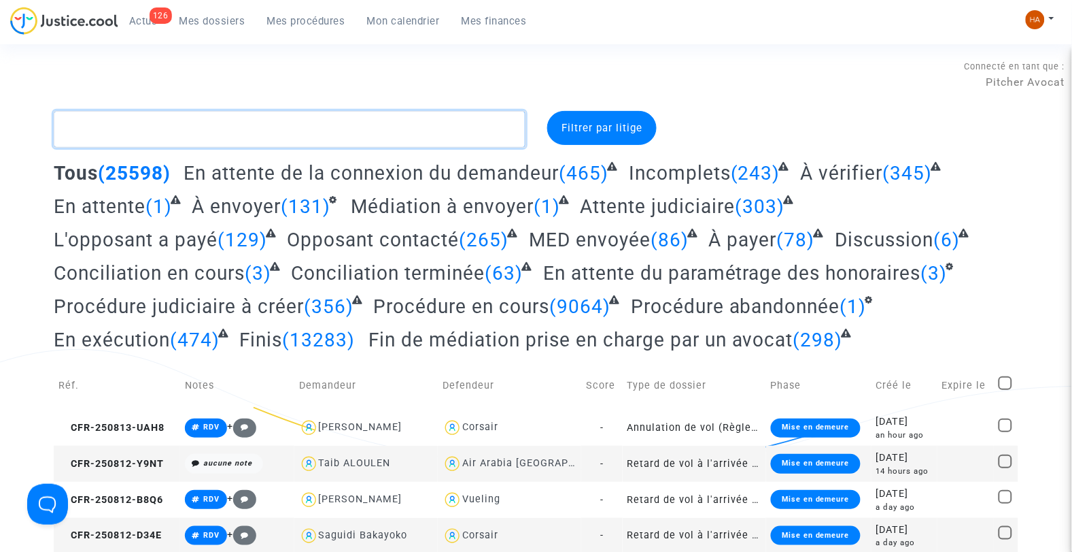
paste textarea "CFR-250627-J4A8"
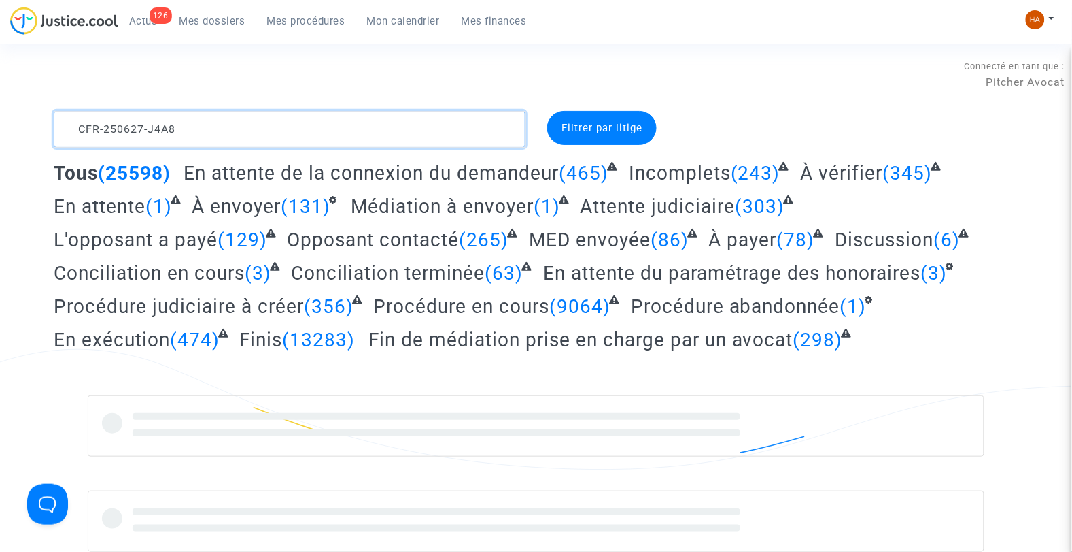
type textarea "CFR-250627-J4A8"
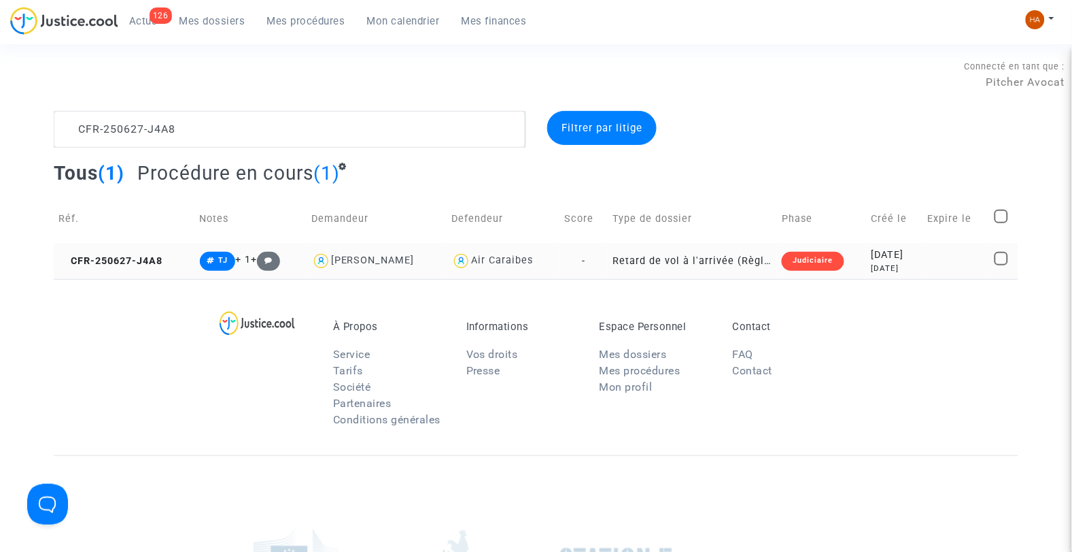
click at [590, 267] on td "-" at bounding box center [584, 261] width 48 height 36
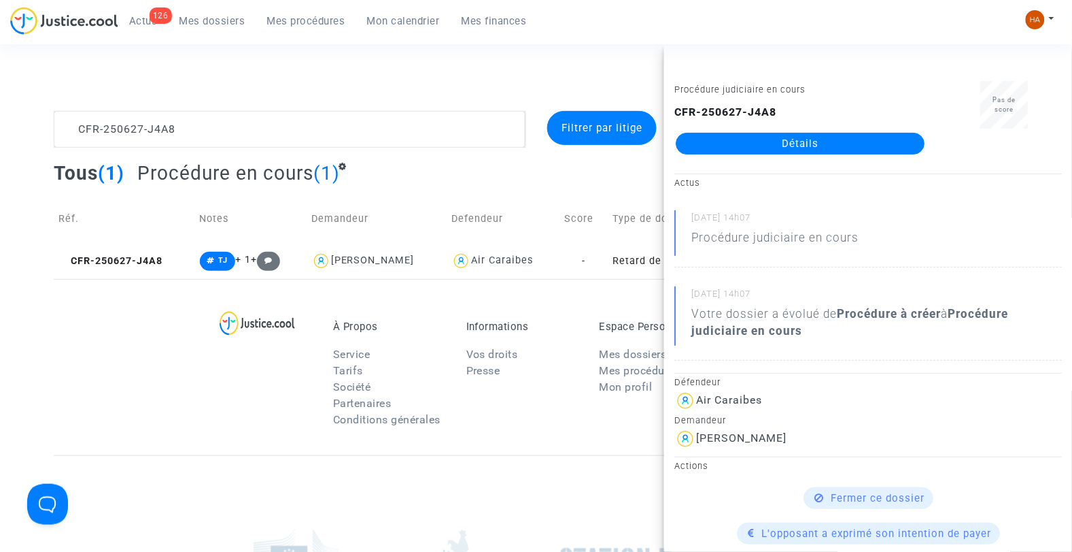
click at [756, 146] on link "Détails" at bounding box center [800, 144] width 249 height 22
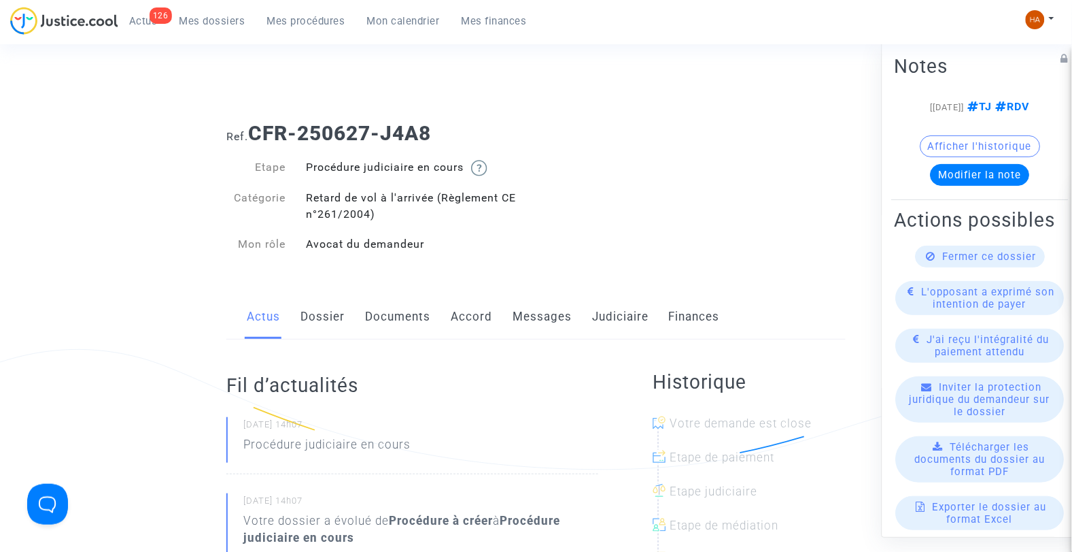
click at [613, 313] on link "Judiciaire" at bounding box center [620, 316] width 56 height 45
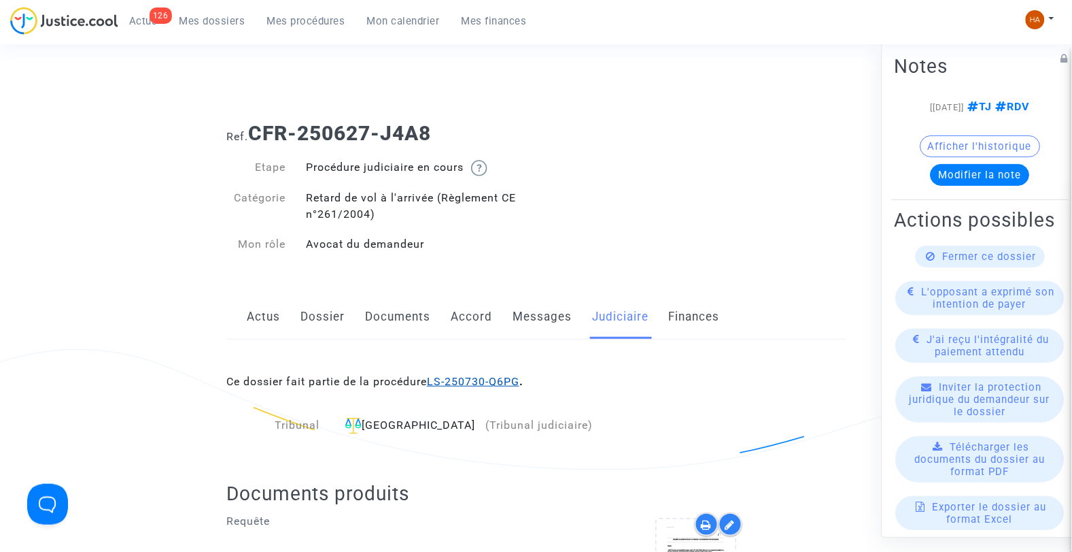
click at [490, 383] on link "LS-250730-Q6PG" at bounding box center [473, 381] width 92 height 13
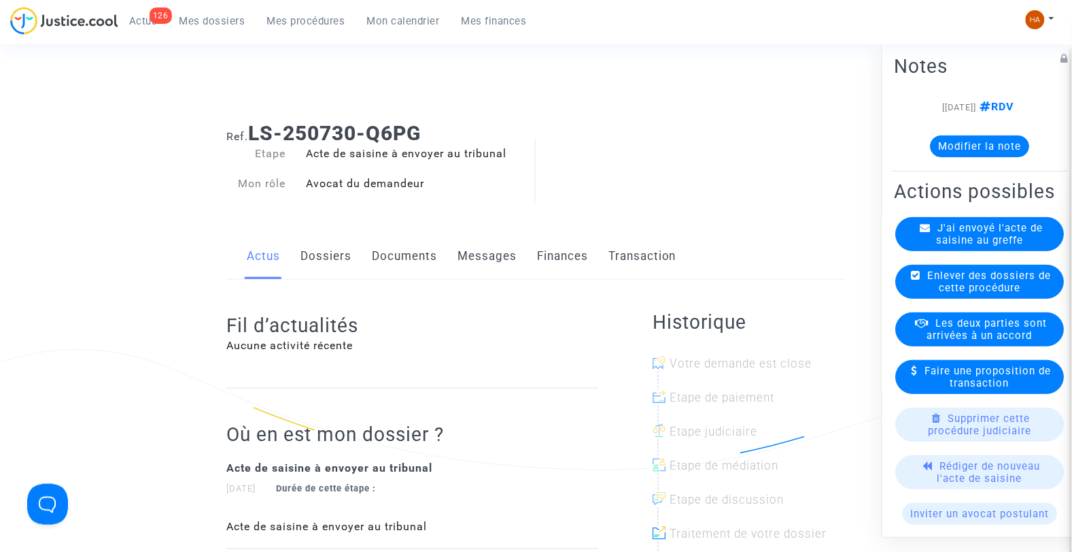
click at [328, 250] on link "Dossiers" at bounding box center [326, 256] width 51 height 45
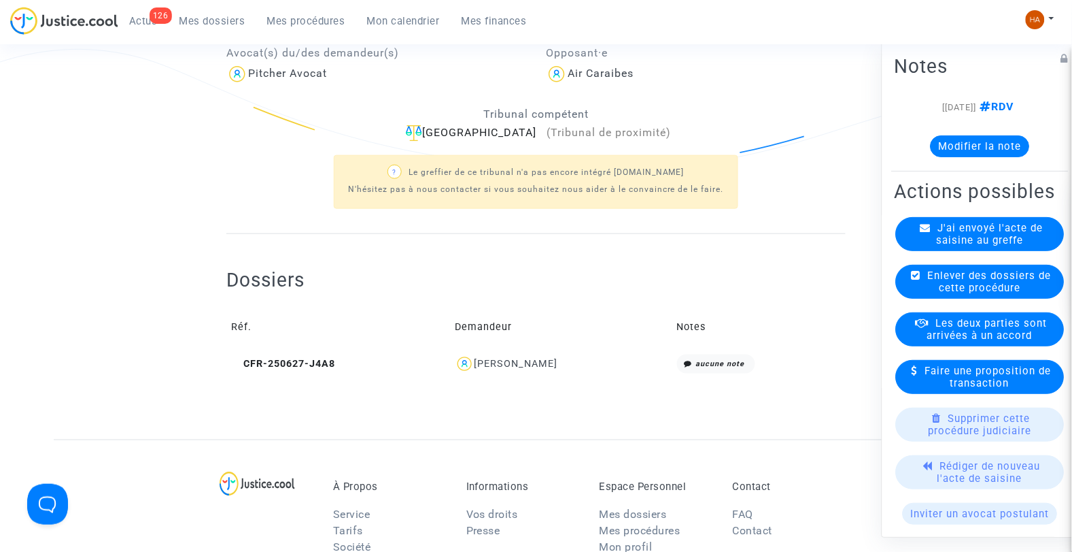
scroll to position [302, 0]
click at [297, 361] on span "CFR-250627-J4A8" at bounding box center [283, 362] width 104 height 12
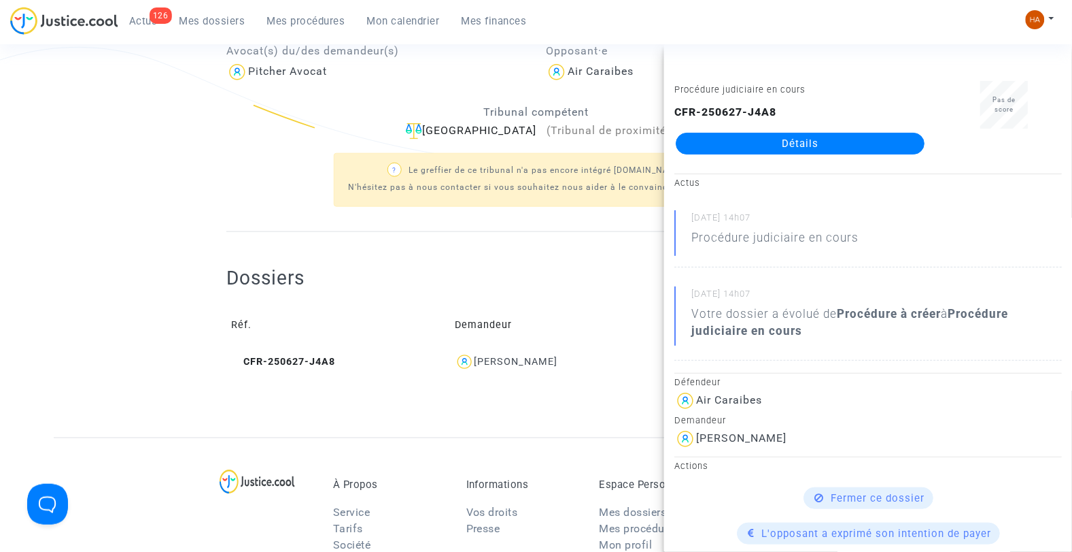
click at [780, 133] on link "Détails" at bounding box center [800, 144] width 249 height 22
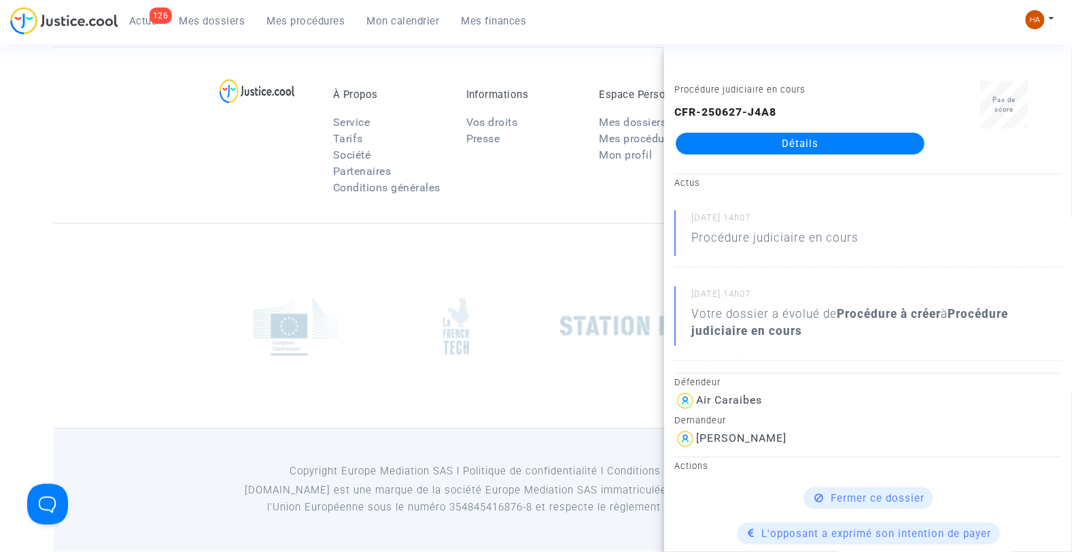
scroll to position [302, 0]
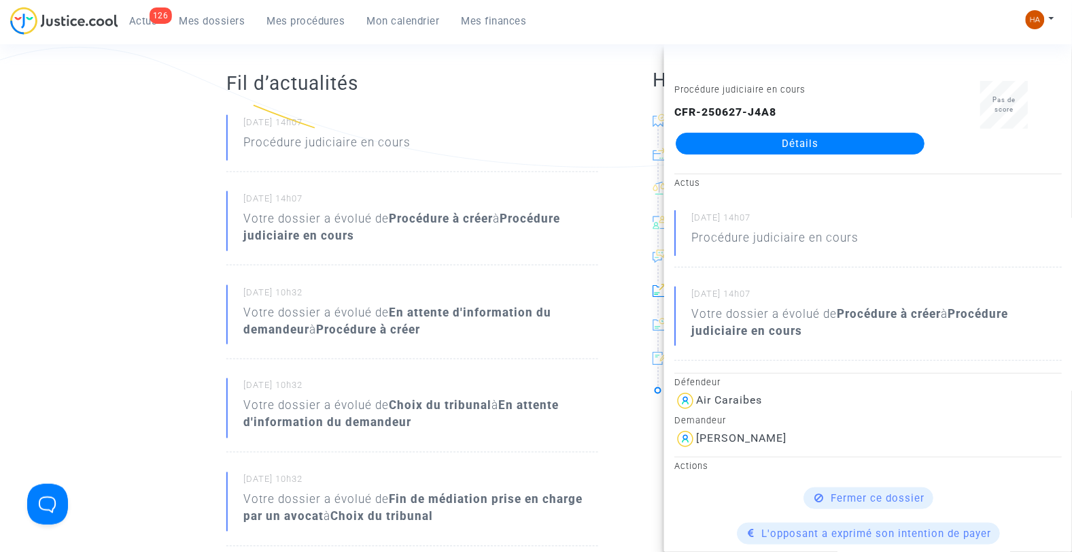
click at [120, 303] on ng-component "Ref. CFR-250627-J4A8 Etape Procédure judiciaire en cours Catégorie Retard de vo…" at bounding box center [536, 481] width 965 height 1344
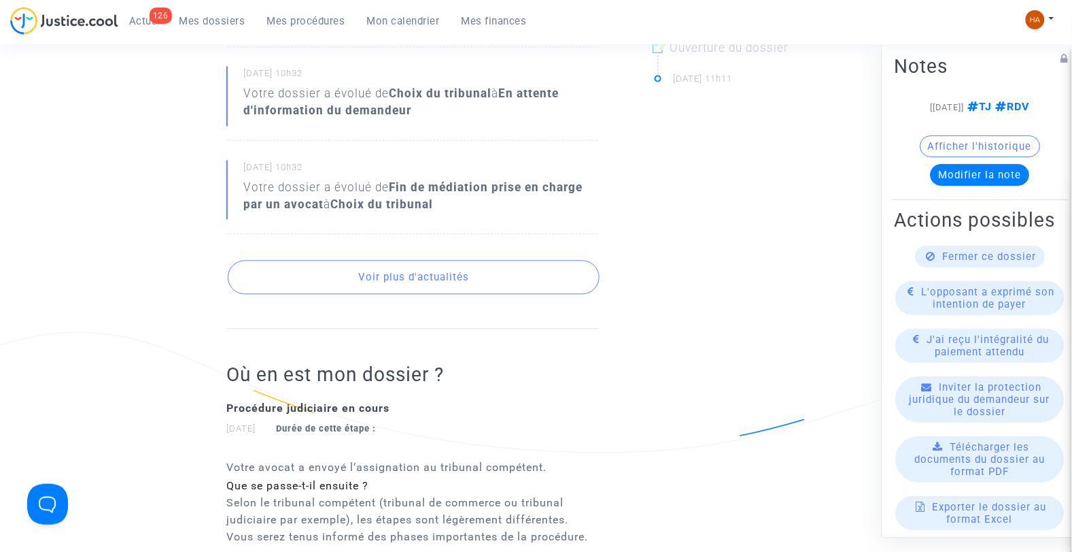
scroll to position [0, 0]
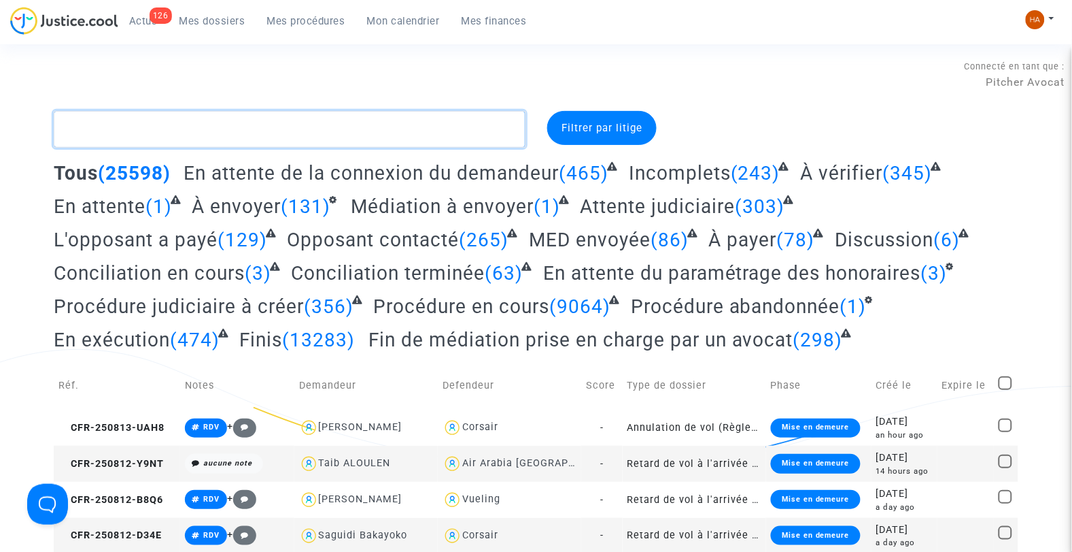
click at [213, 132] on textarea at bounding box center [290, 129] width 473 height 37
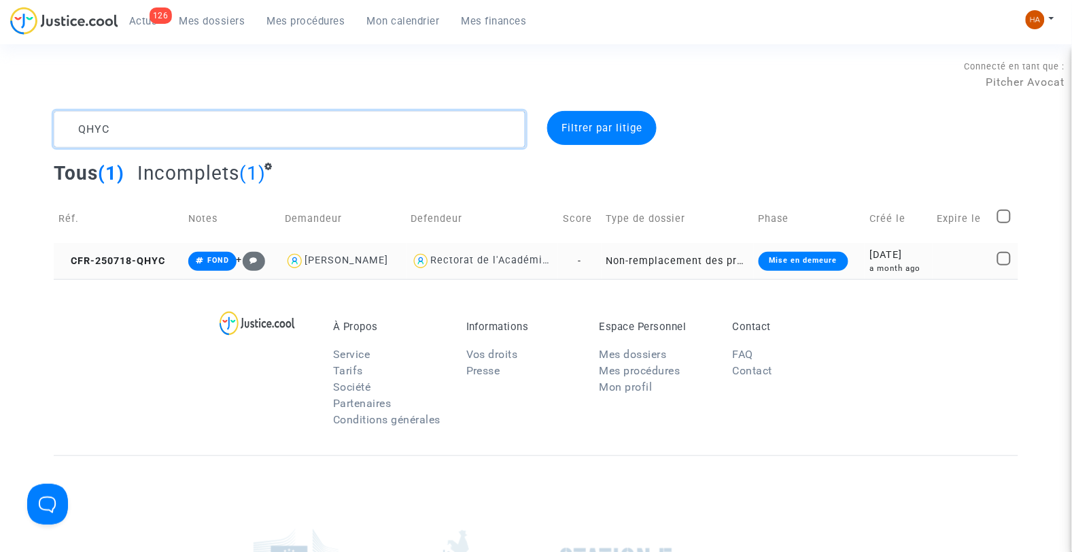
type textarea "QHYC"
click at [602, 256] on td "-" at bounding box center [580, 261] width 44 height 36
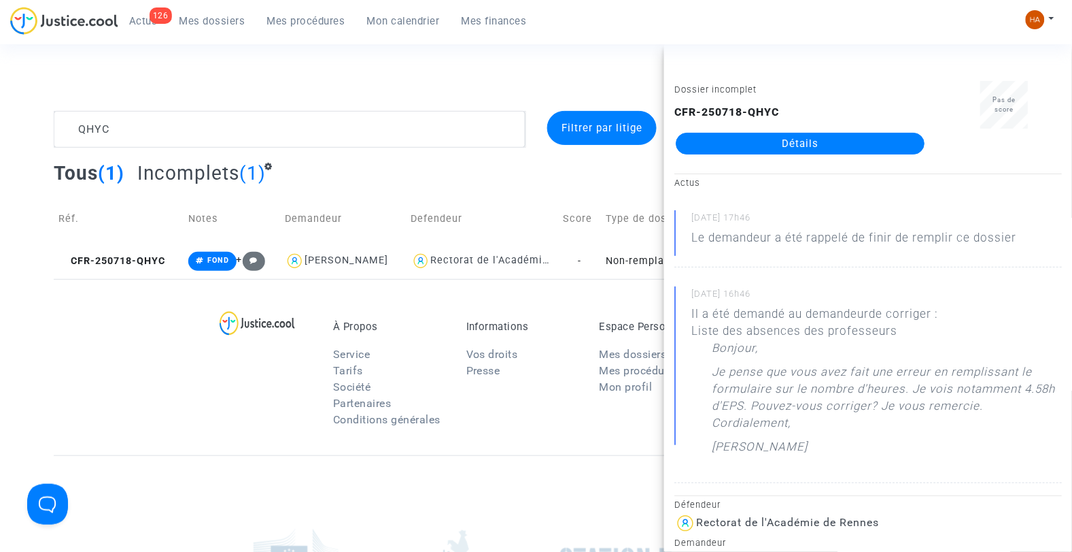
click at [857, 141] on link "Détails" at bounding box center [800, 144] width 249 height 22
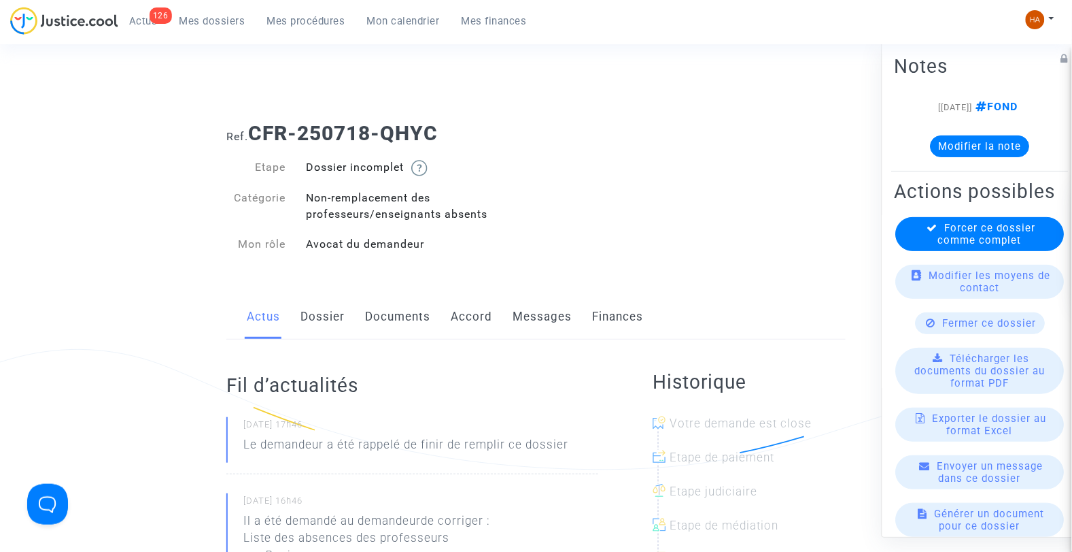
click at [390, 313] on link "Documents" at bounding box center [397, 316] width 65 height 45
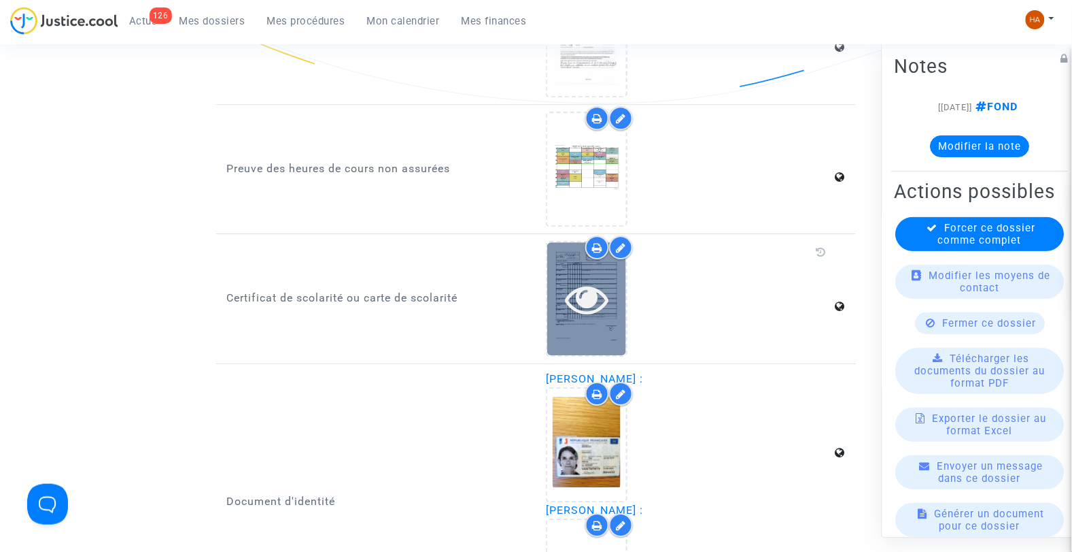
scroll to position [962, 0]
click at [592, 308] on icon at bounding box center [587, 299] width 44 height 44
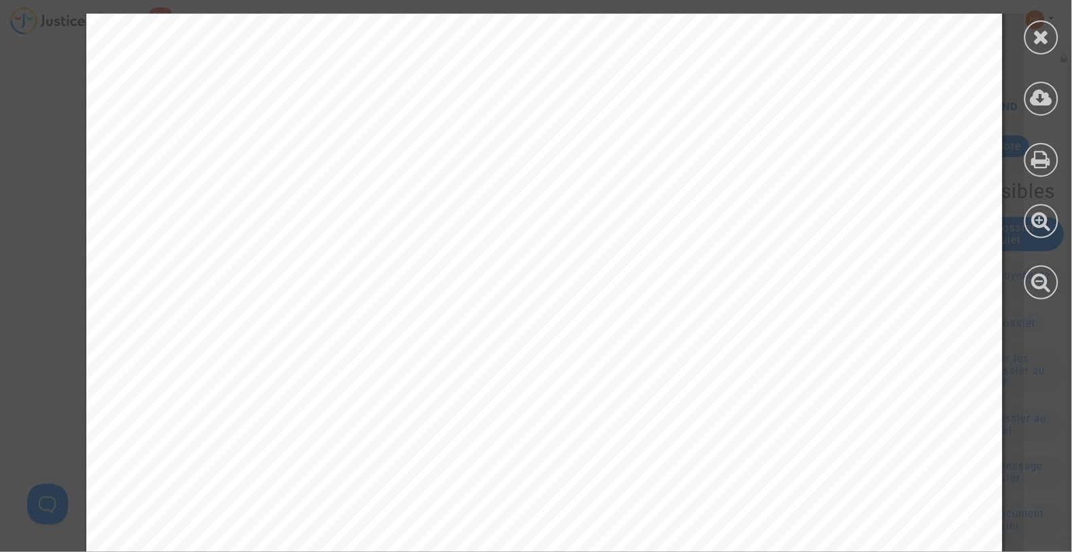
scroll to position [0, 0]
click at [1042, 38] on icon at bounding box center [1042, 37] width 17 height 20
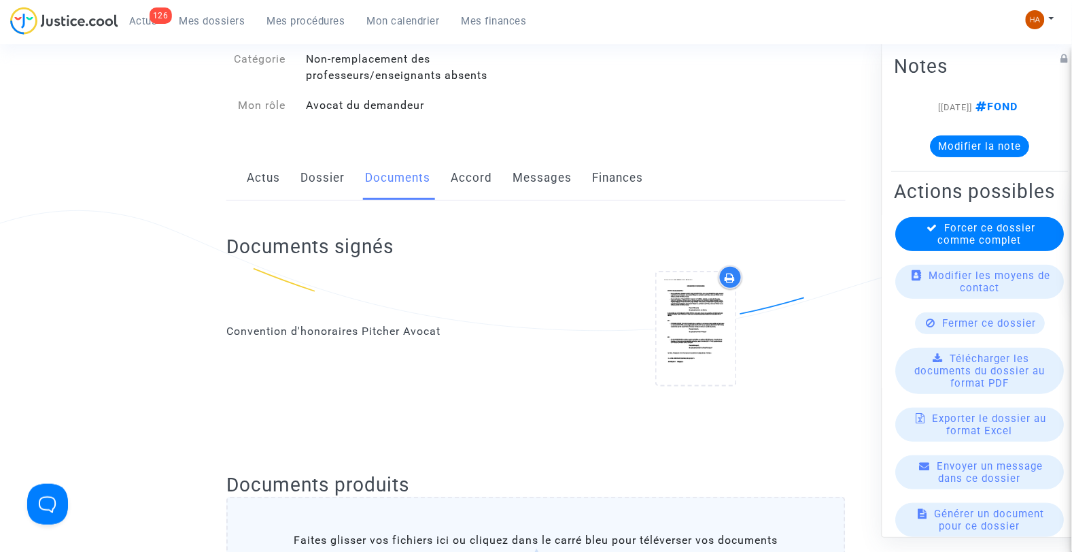
scroll to position [151, 0]
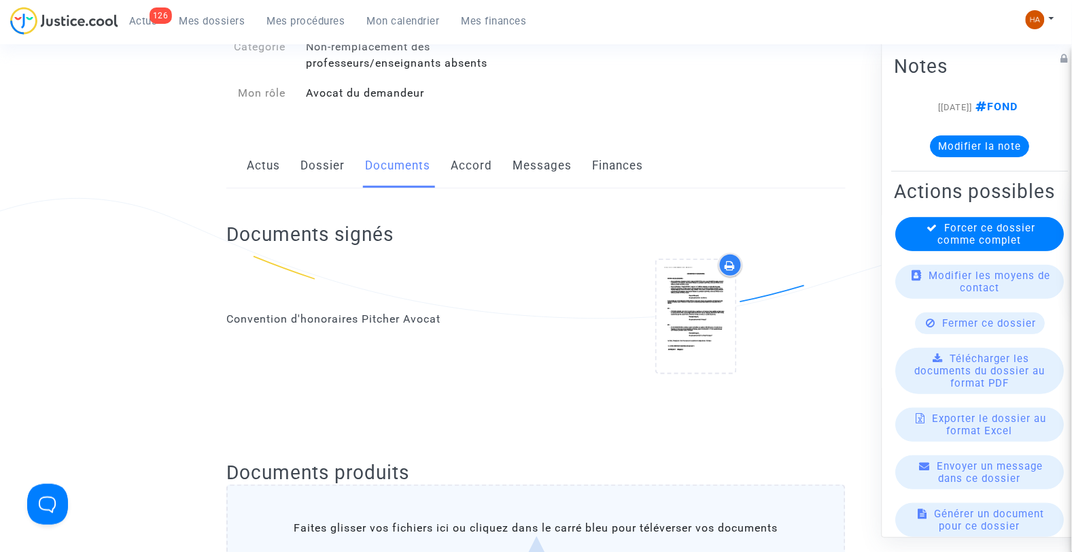
click at [274, 165] on link "Actus" at bounding box center [263, 165] width 33 height 45
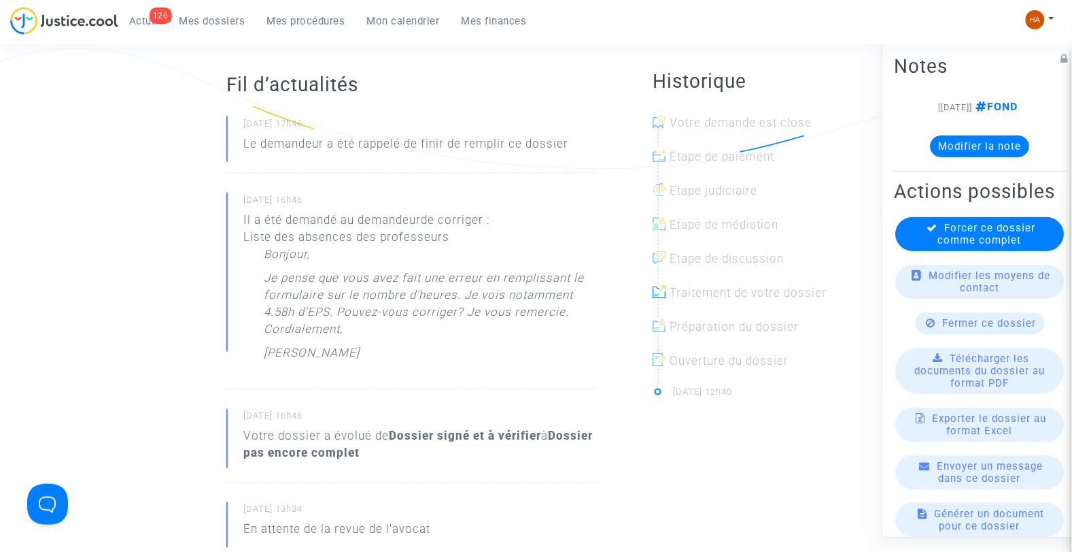
scroll to position [302, 0]
click at [191, 27] on link "Mes dossiers" at bounding box center [213, 21] width 88 height 20
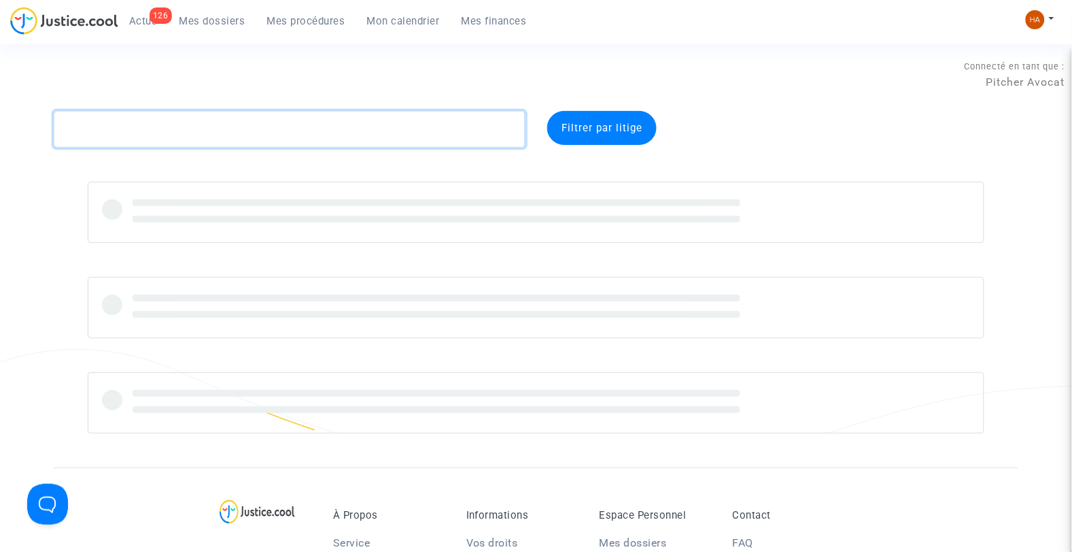
click at [139, 132] on textarea at bounding box center [290, 129] width 473 height 37
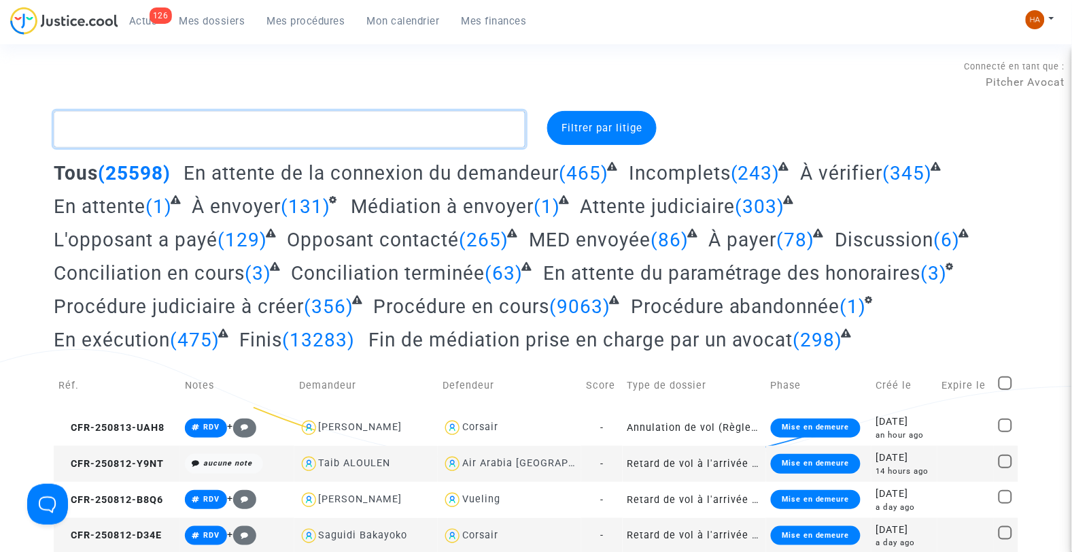
paste textarea "-2EZG"
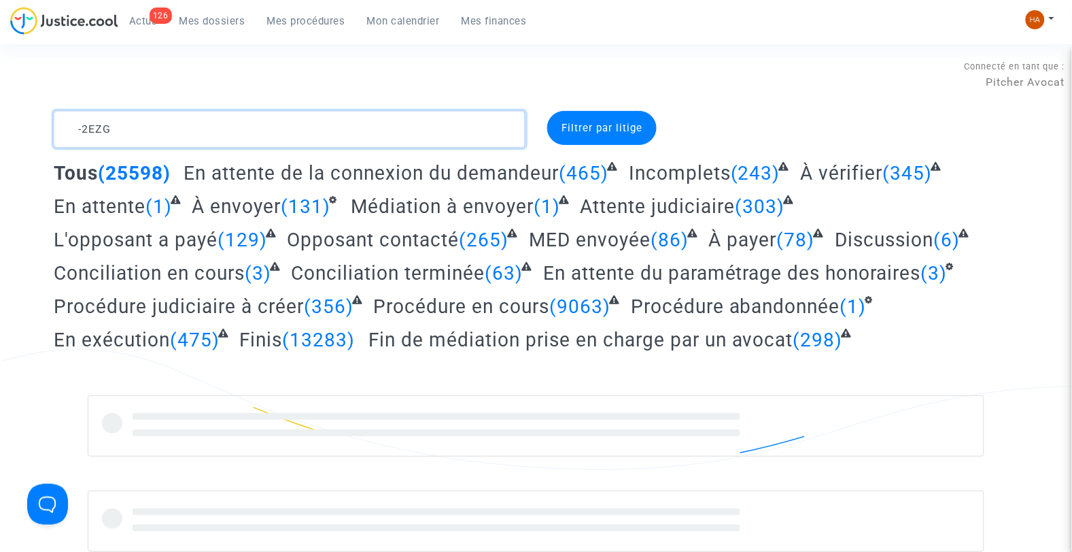
click at [84, 131] on textarea at bounding box center [290, 129] width 473 height 37
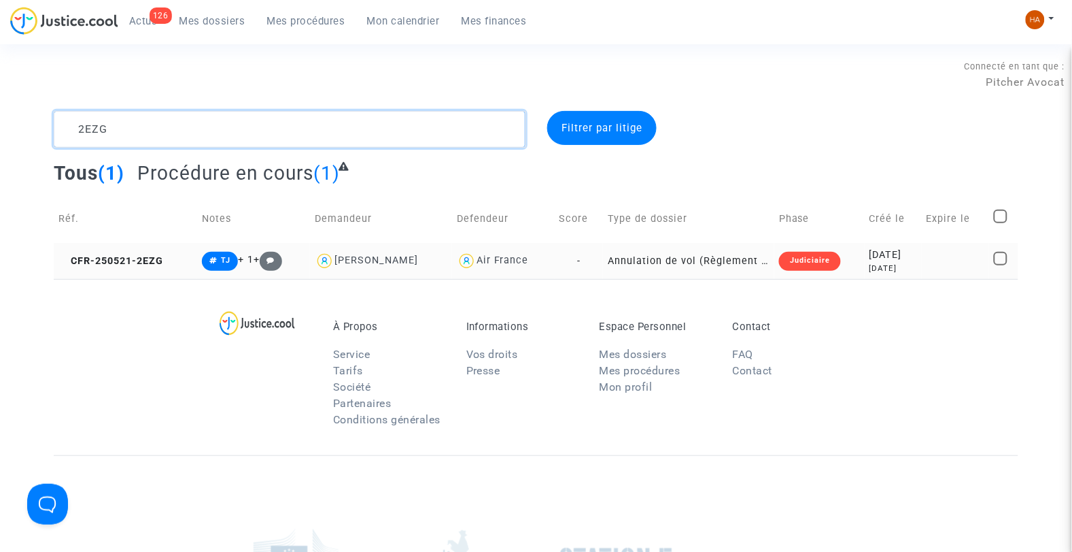
type textarea "2EZG"
click at [590, 258] on td "-" at bounding box center [579, 261] width 49 height 36
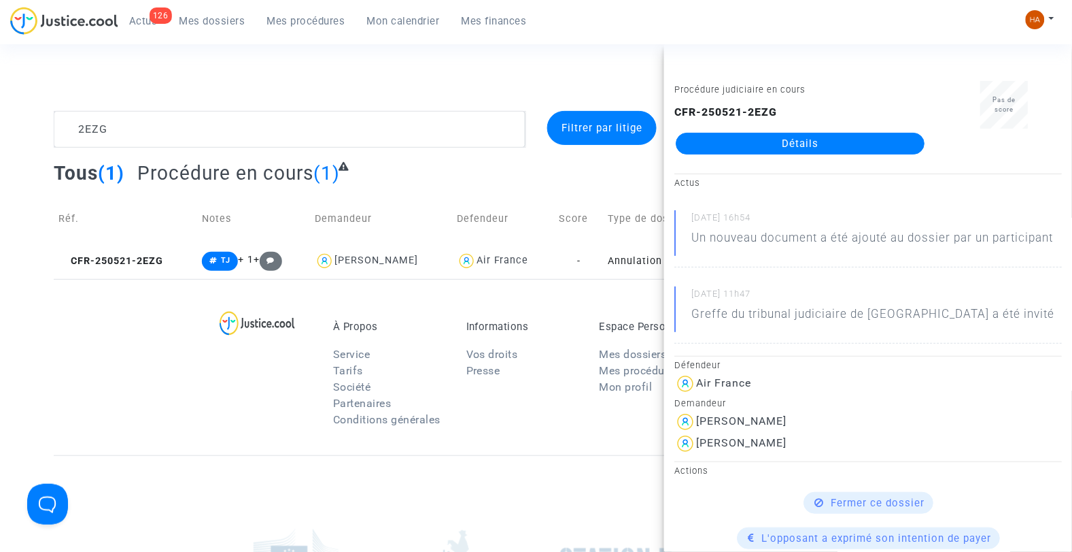
click at [853, 141] on link "Détails" at bounding box center [800, 144] width 249 height 22
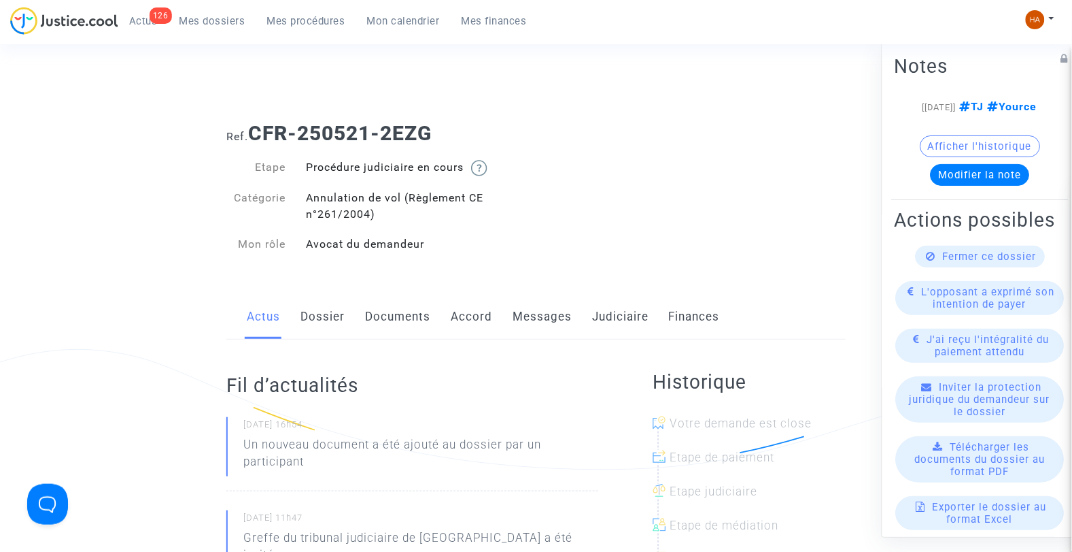
click at [527, 322] on link "Messages" at bounding box center [542, 316] width 59 height 45
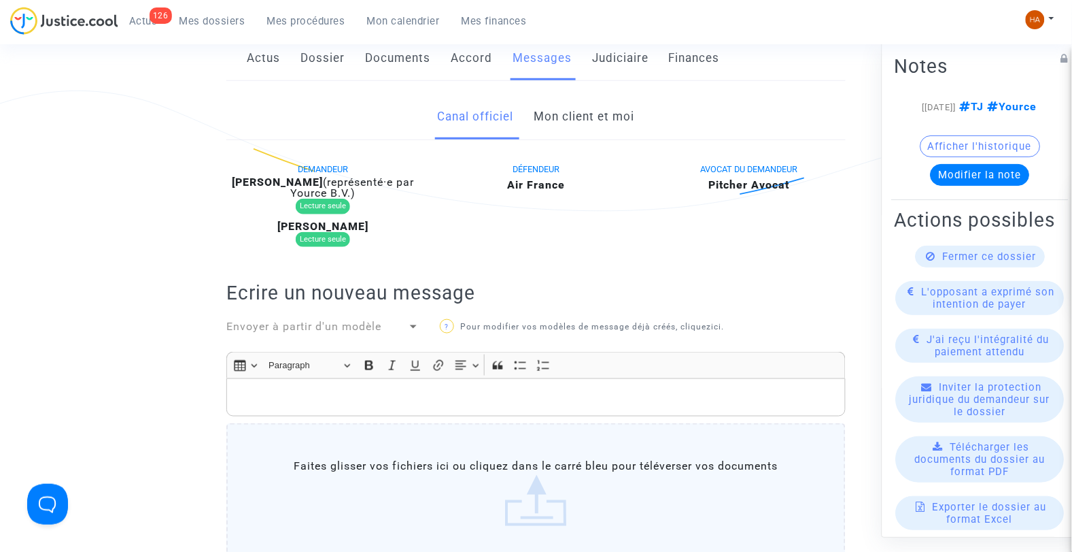
scroll to position [257, 0]
click at [616, 113] on link "Mon client et moi" at bounding box center [584, 118] width 101 height 45
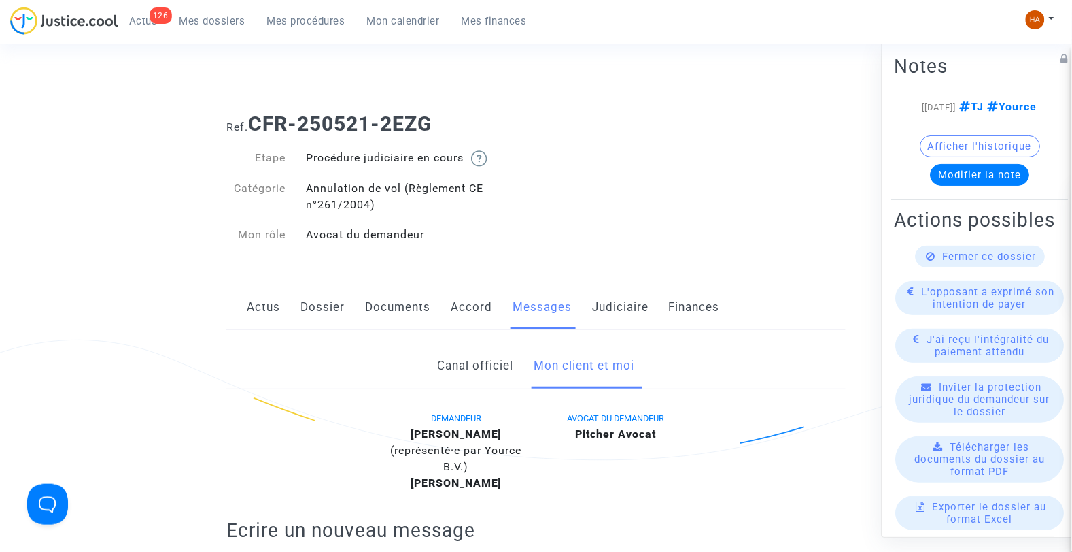
scroll to position [5, 0]
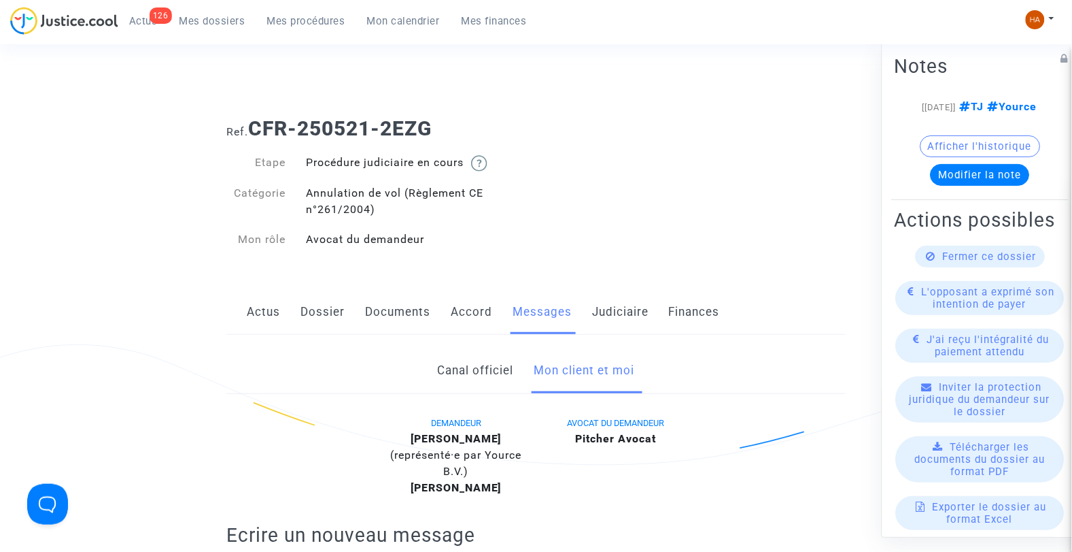
click at [464, 370] on link "Canal officiel" at bounding box center [475, 370] width 76 height 45
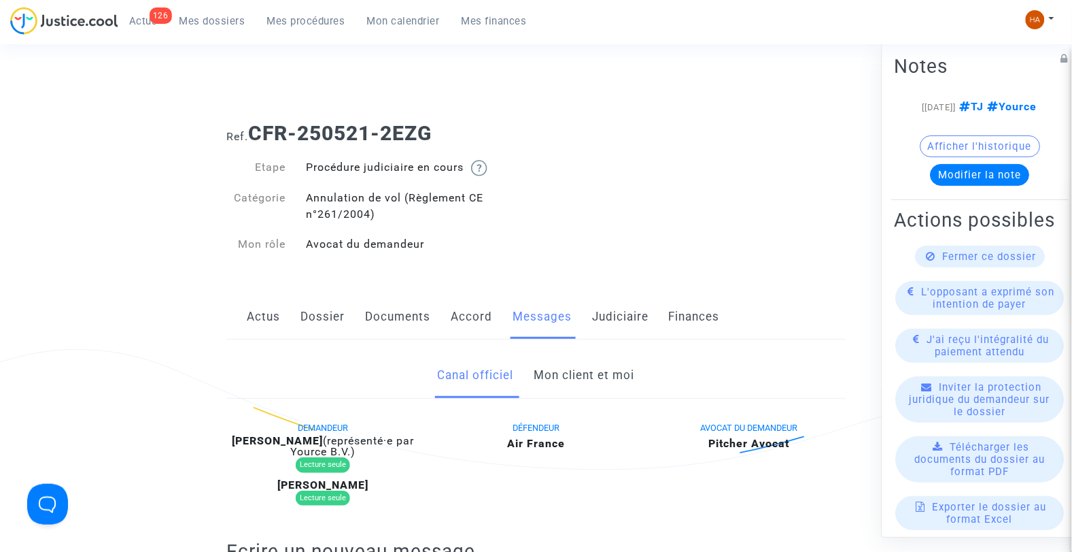
click at [398, 307] on link "Documents" at bounding box center [397, 316] width 65 height 45
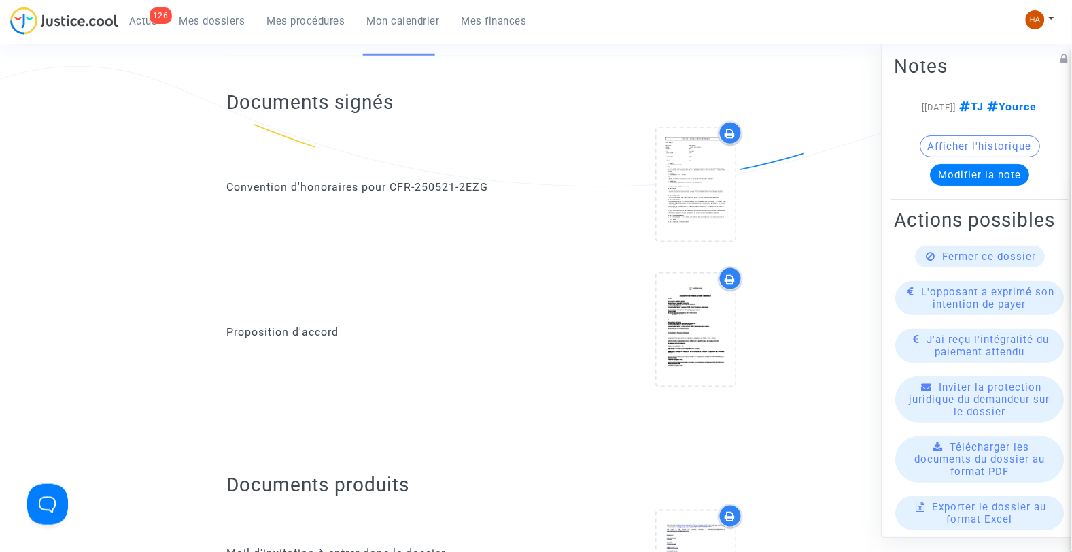
click at [611, 188] on div at bounding box center [696, 186] width 300 height 131
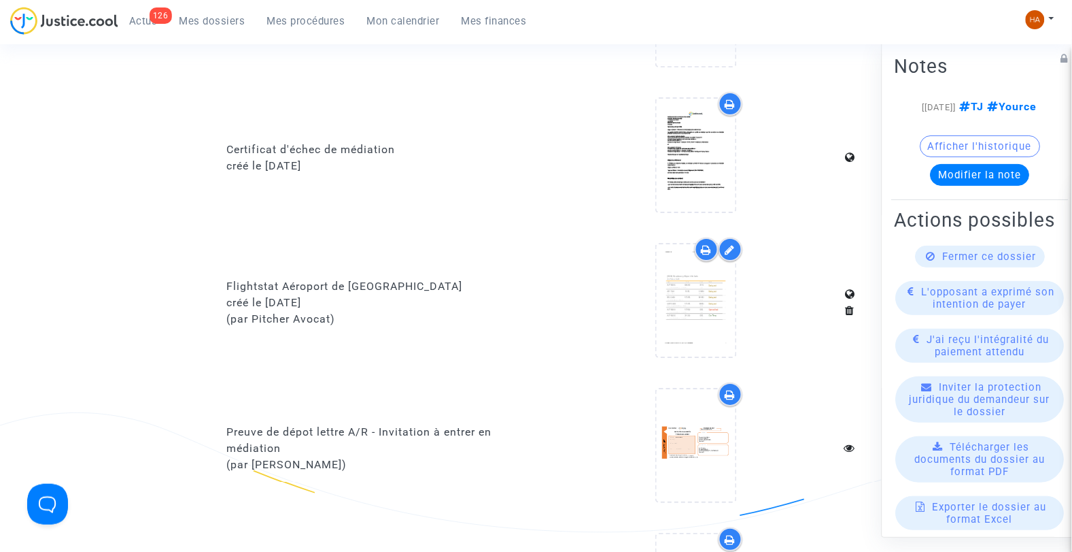
scroll to position [1132, 0]
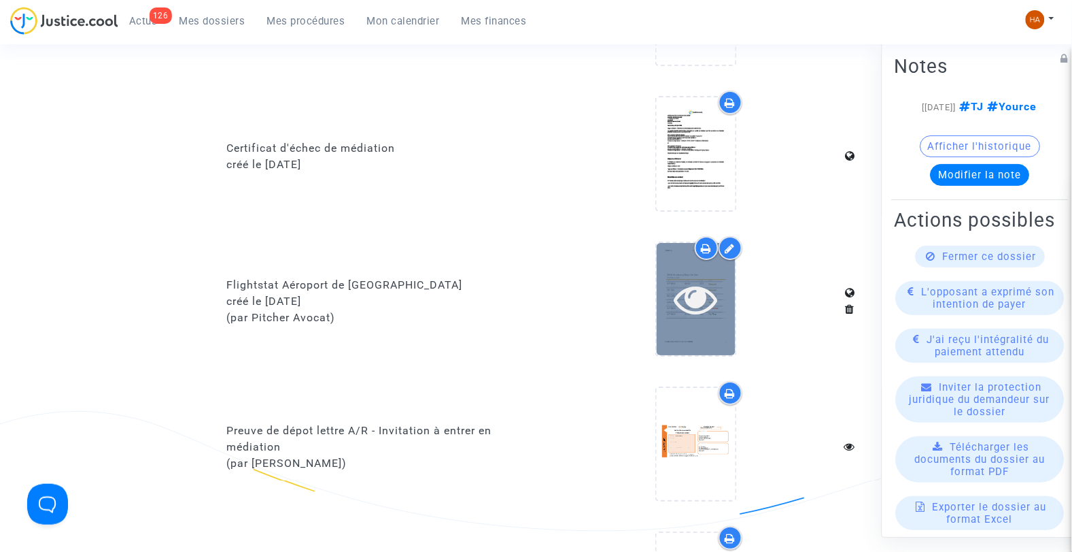
click at [702, 294] on icon at bounding box center [696, 299] width 44 height 44
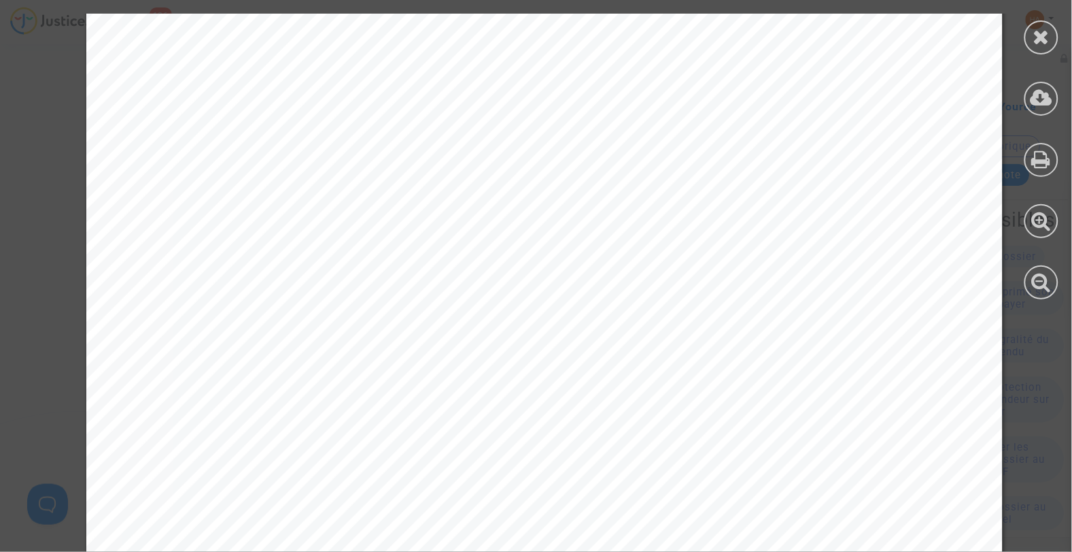
scroll to position [388, 0]
click at [1035, 37] on icon at bounding box center [1042, 37] width 17 height 20
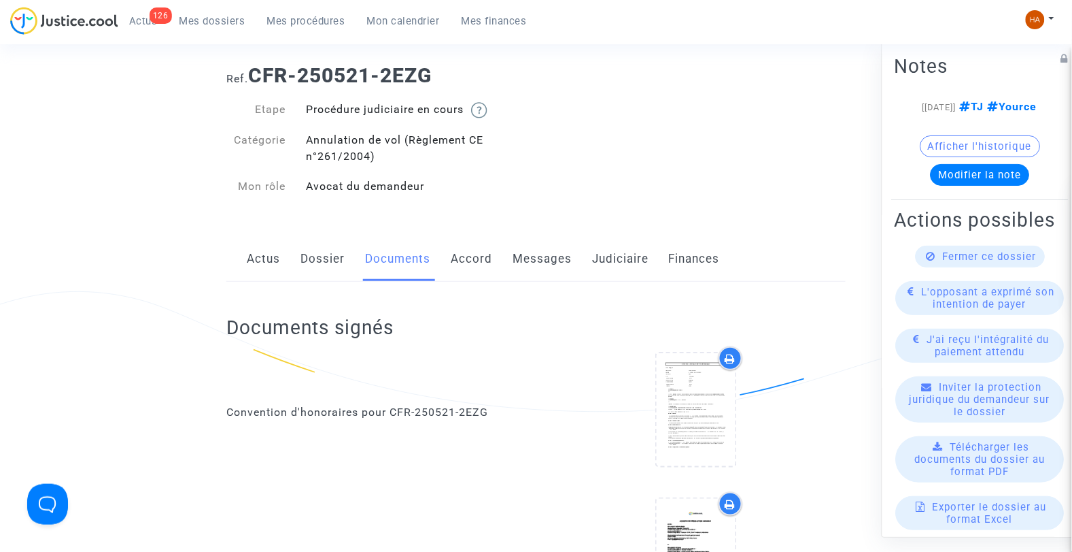
scroll to position [0, 0]
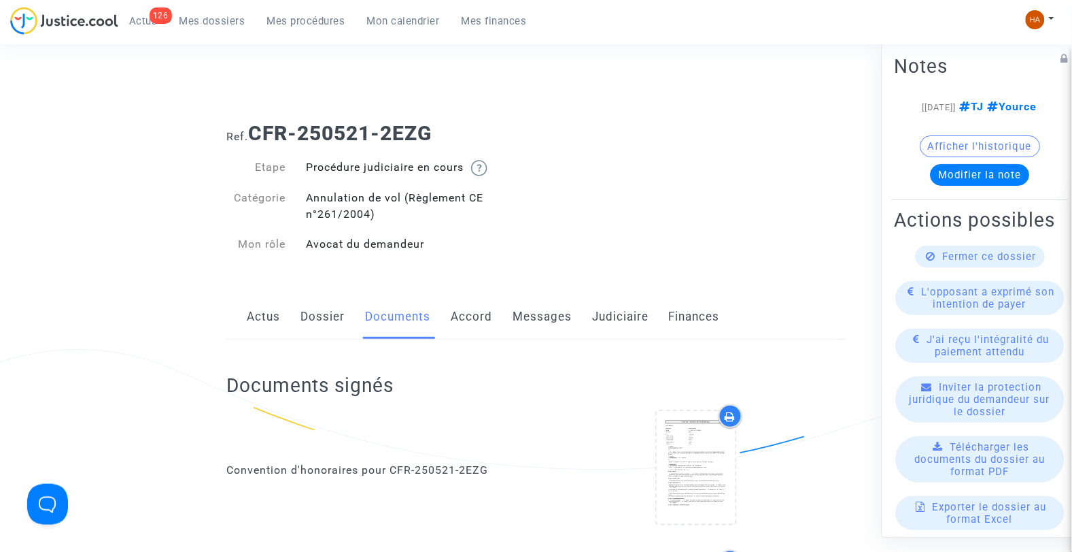
click at [327, 314] on link "Dossier" at bounding box center [323, 316] width 44 height 45
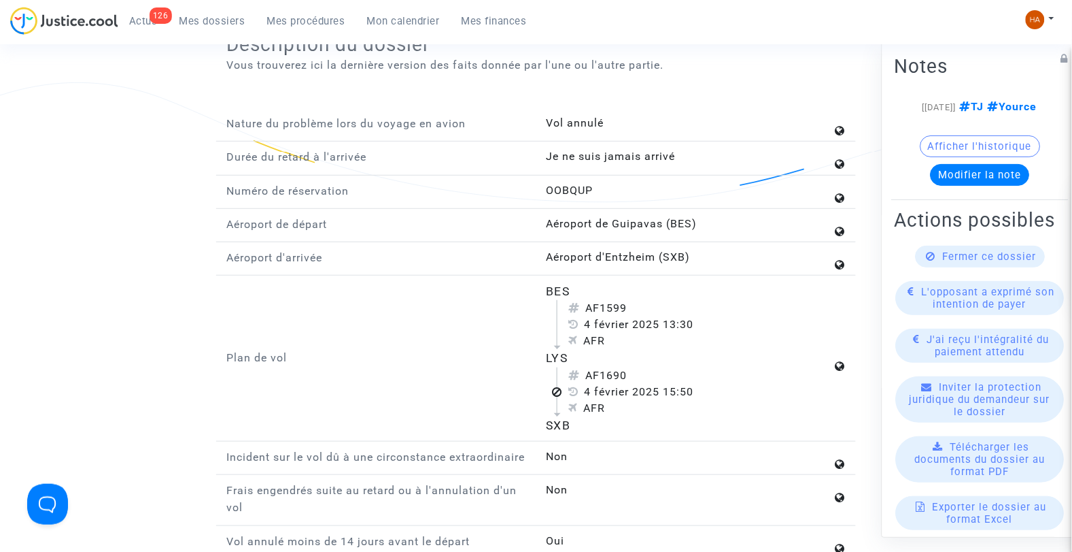
scroll to position [1461, 0]
click at [930, 157] on button "Afficher l'historique" at bounding box center [981, 146] width 120 height 22
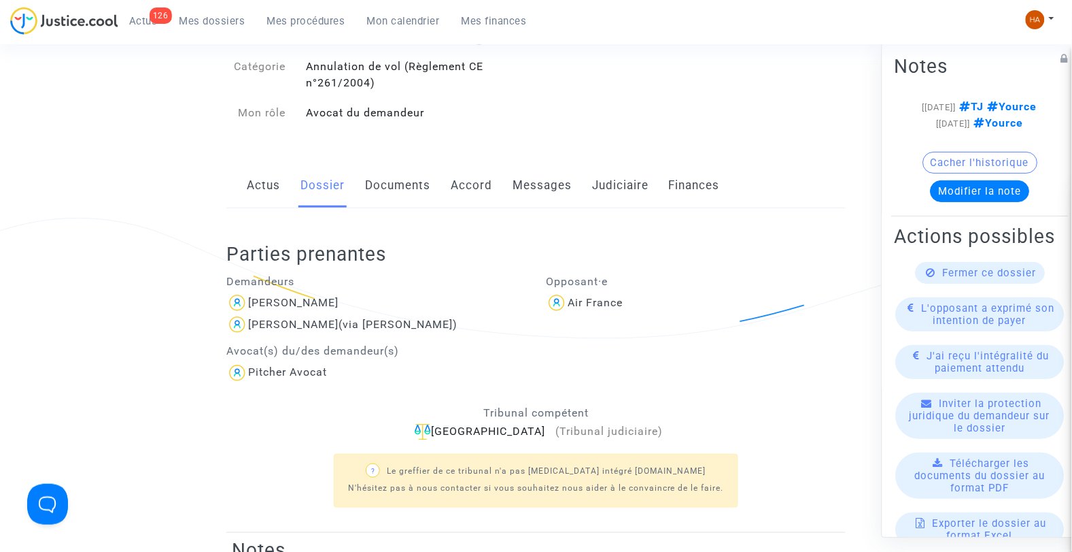
scroll to position [0, 0]
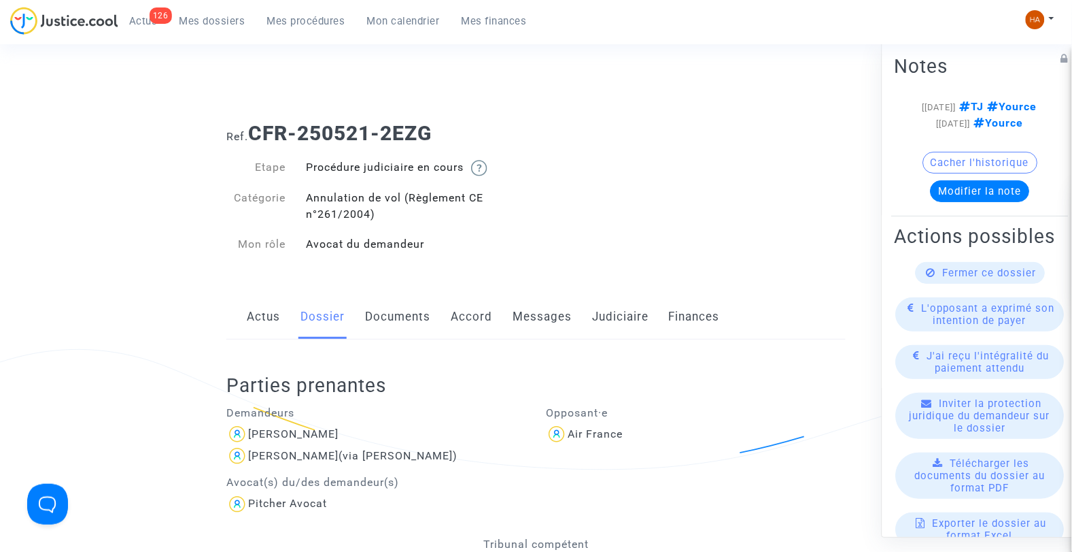
click at [390, 311] on link "Documents" at bounding box center [397, 316] width 65 height 45
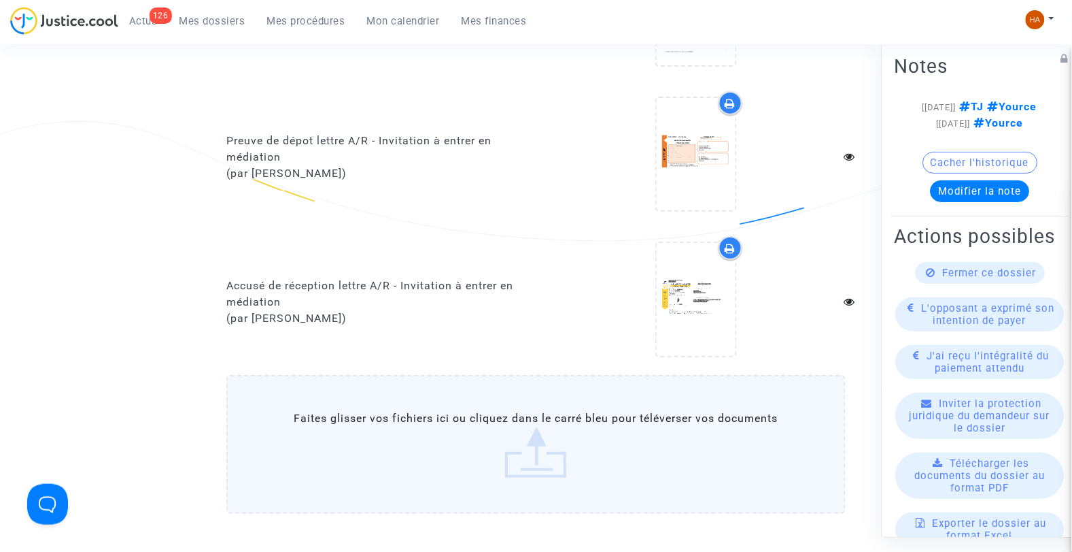
scroll to position [1422, 0]
click at [527, 427] on label "Faites glisser vos fichiers ici ou cliquez dans le carré bleu pour téléverser v…" at bounding box center [536, 443] width 620 height 139
click at [0, 0] on input "Faites glisser vos fichiers ici ou cliquez dans le carré bleu pour téléverser v…" at bounding box center [0, 0] width 0 height 0
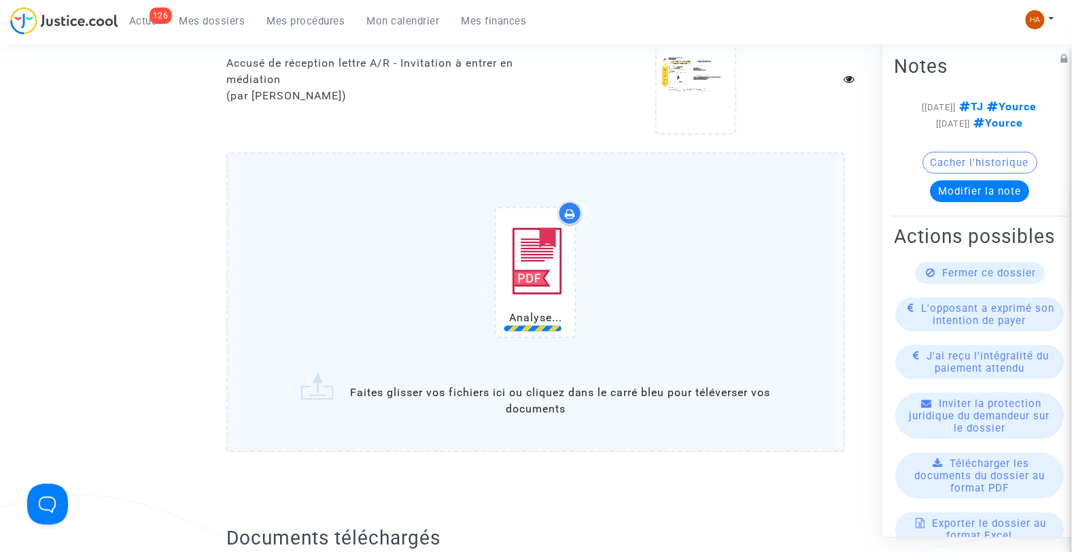
scroll to position [1644, 0]
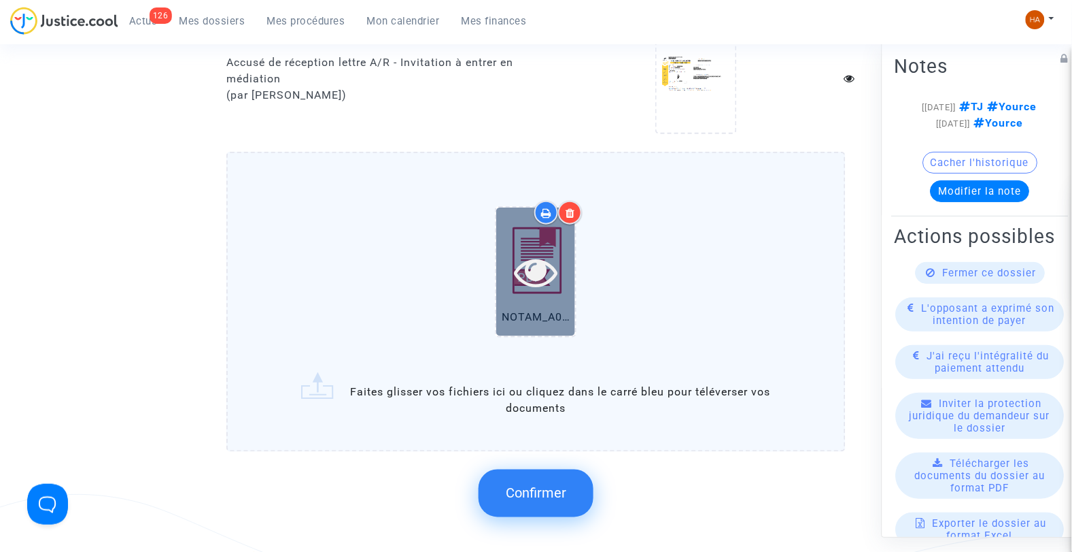
click at [531, 287] on div at bounding box center [535, 271] width 79 height 129
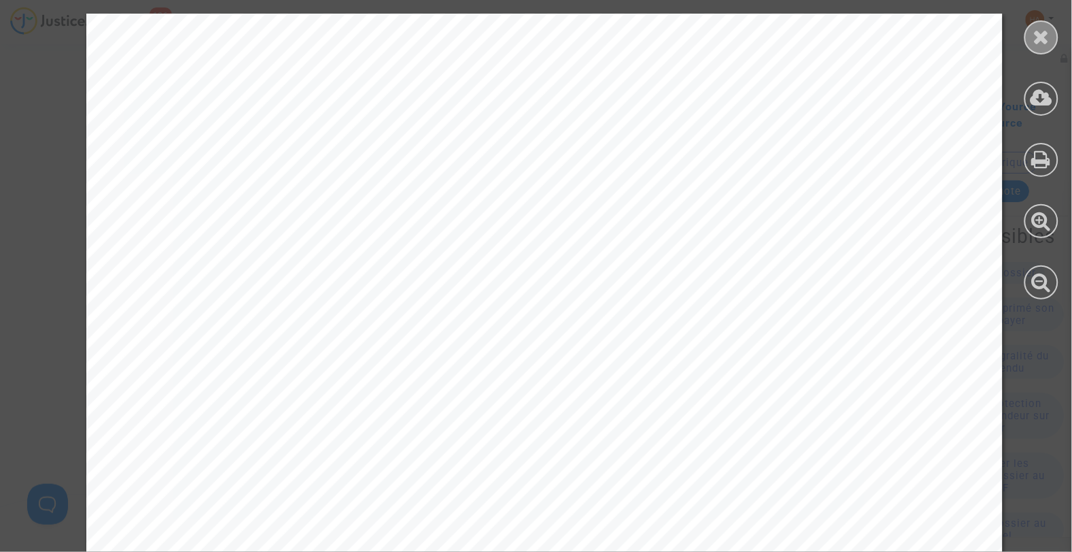
click at [1044, 35] on icon at bounding box center [1042, 37] width 17 height 20
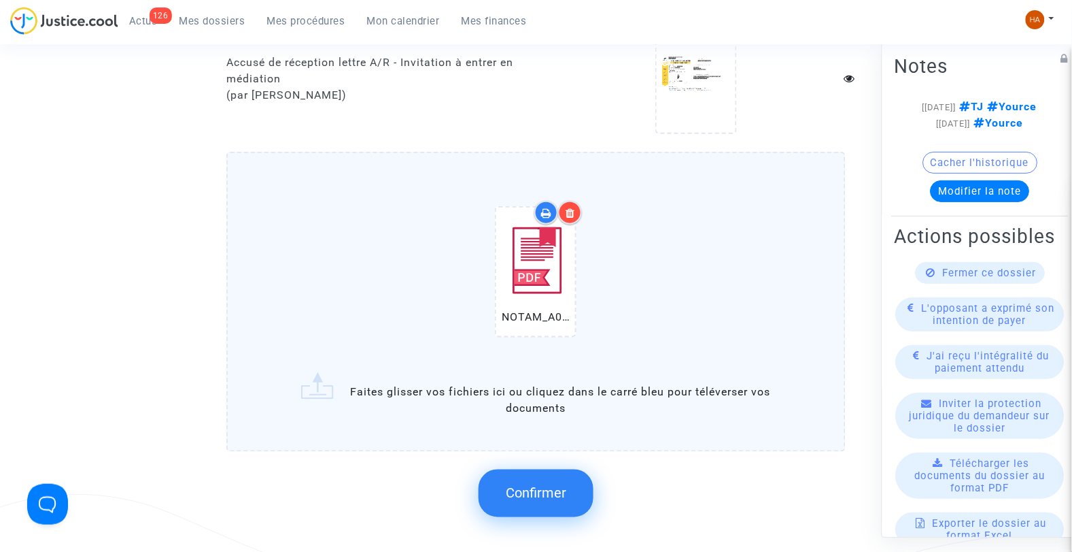
click at [525, 485] on span "Confirmer" at bounding box center [536, 493] width 61 height 16
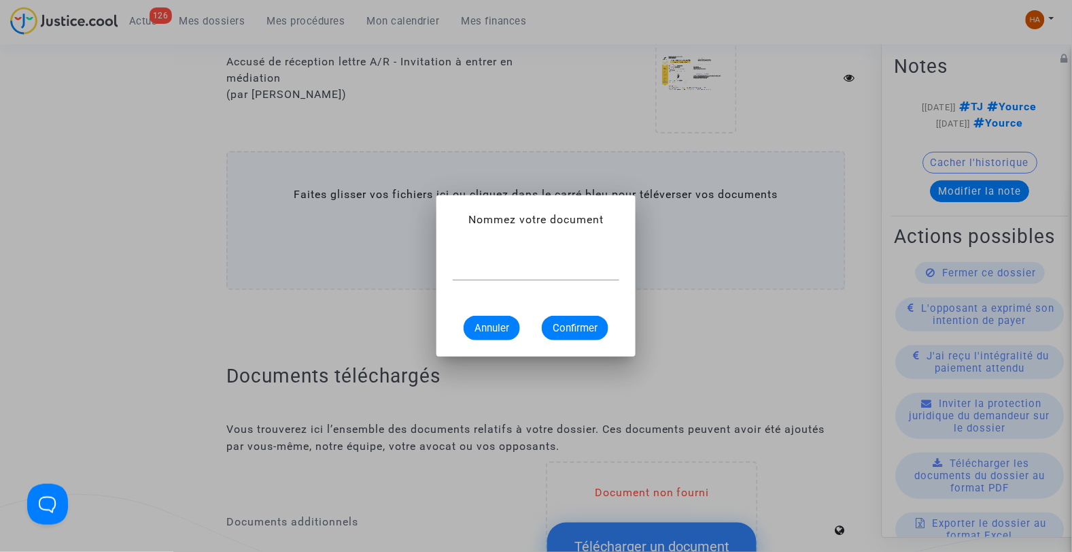
scroll to position [0, 0]
type input "NOTAM"
click at [573, 326] on span "Confirmer" at bounding box center [575, 328] width 45 height 12
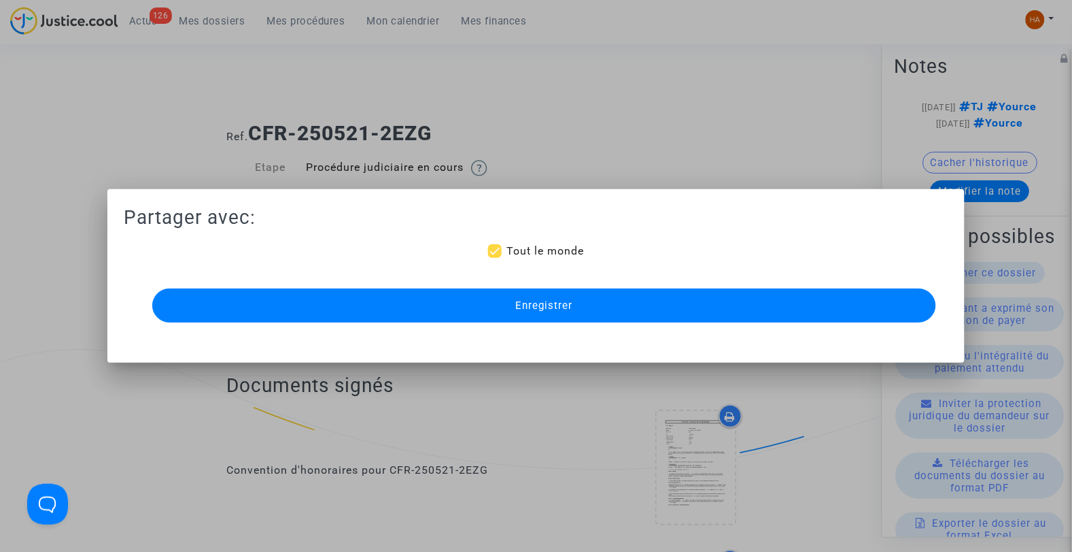
scroll to position [1644, 0]
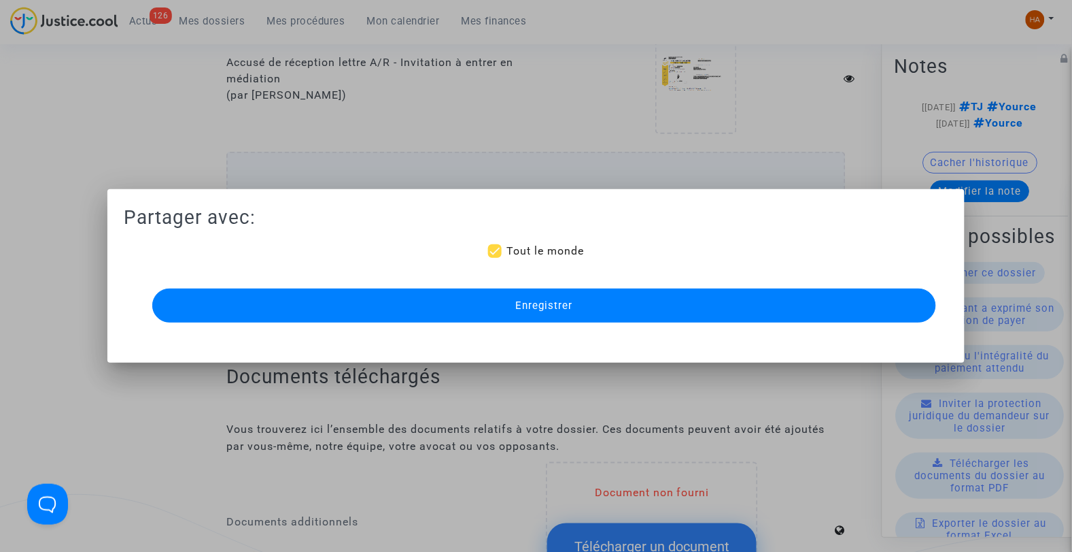
click at [600, 307] on button "Enregistrer" at bounding box center [544, 305] width 785 height 34
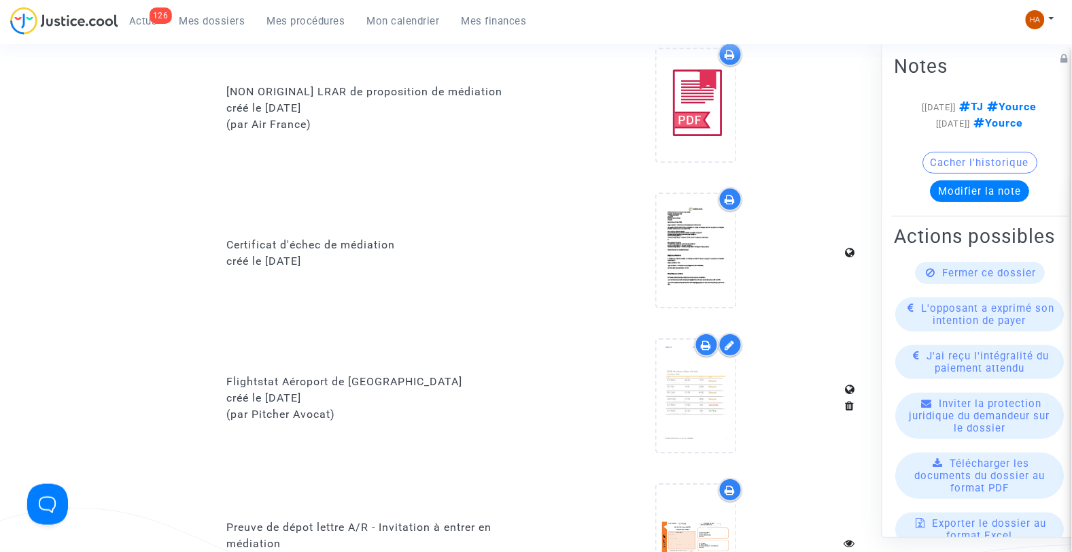
scroll to position [1206, 0]
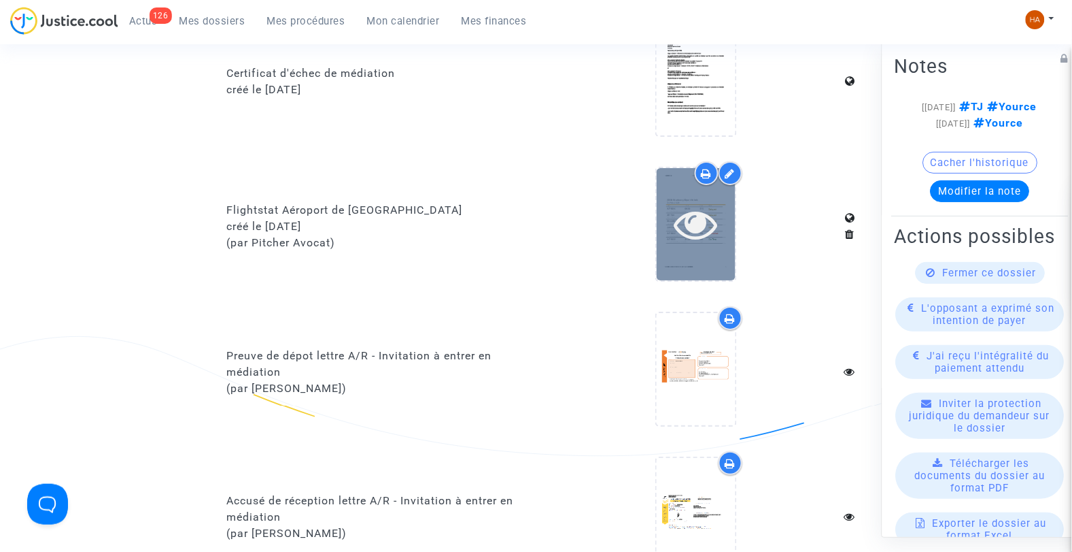
click at [721, 219] on div at bounding box center [696, 224] width 79 height 44
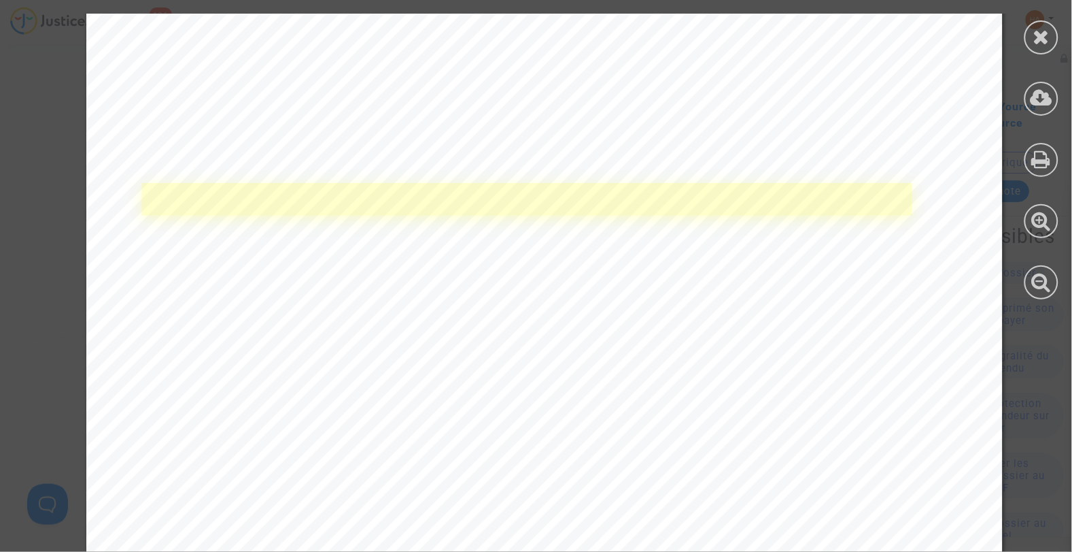
scroll to position [528, 0]
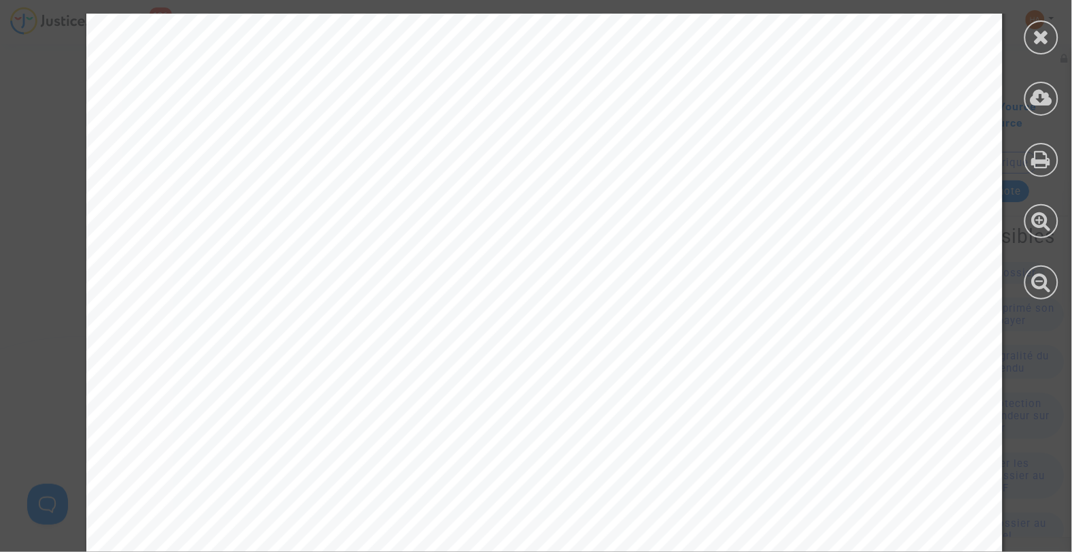
click at [1040, 37] on icon at bounding box center [1042, 37] width 17 height 20
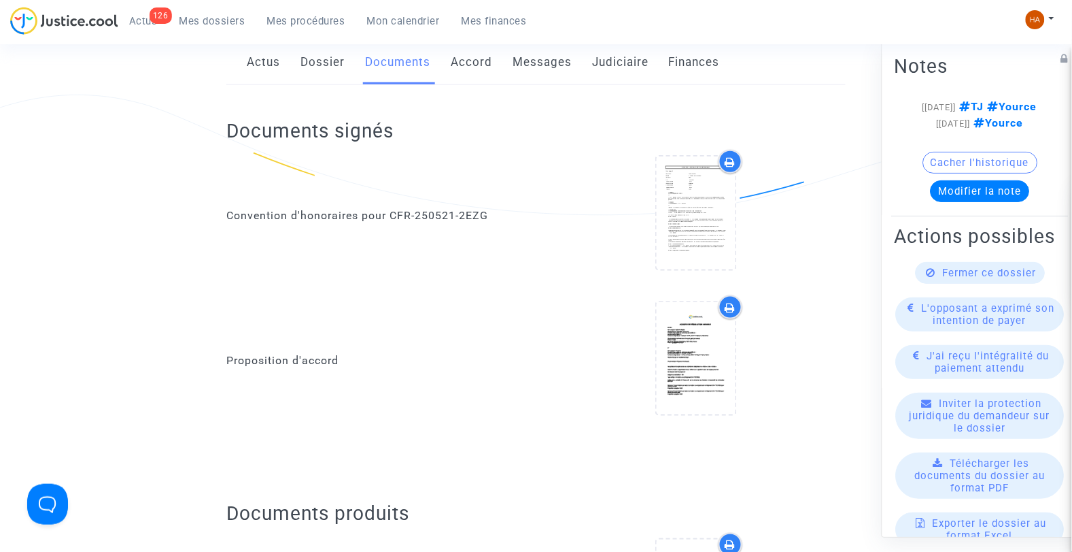
scroll to position [0, 0]
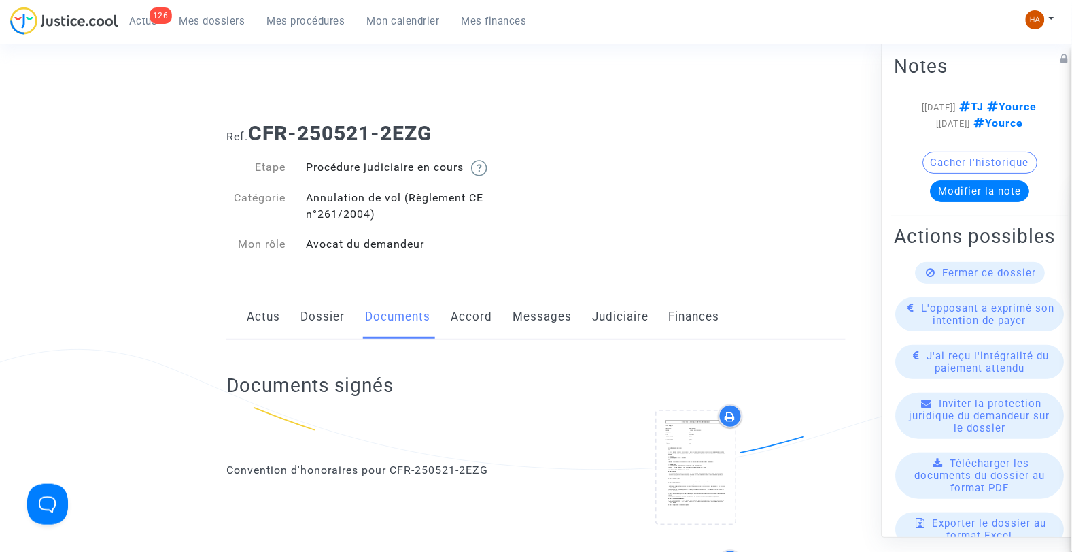
click at [211, 18] on span "Mes dossiers" at bounding box center [213, 21] width 66 height 12
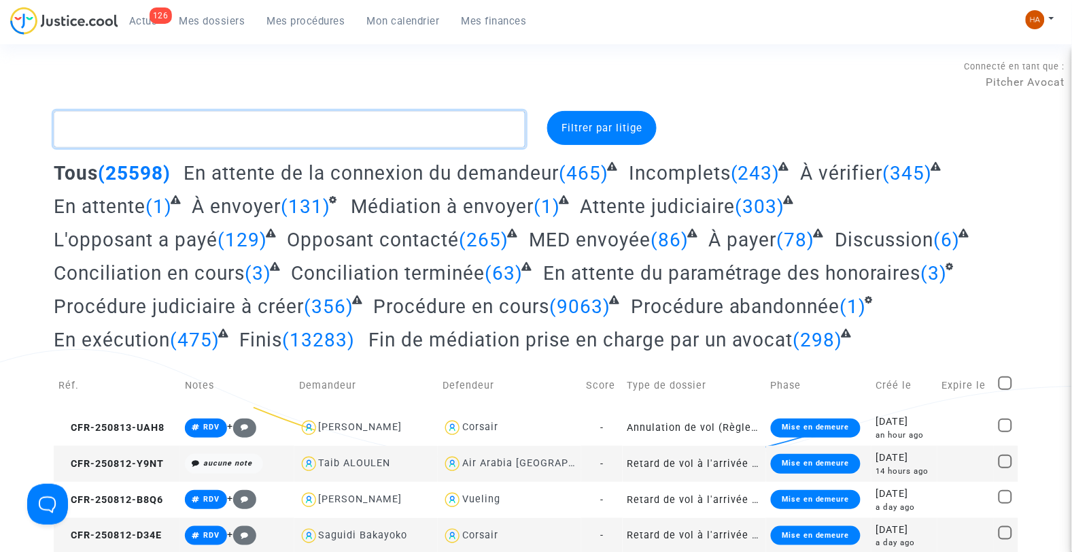
click at [141, 133] on textarea at bounding box center [290, 129] width 473 height 37
paste textarea "ZGHT"
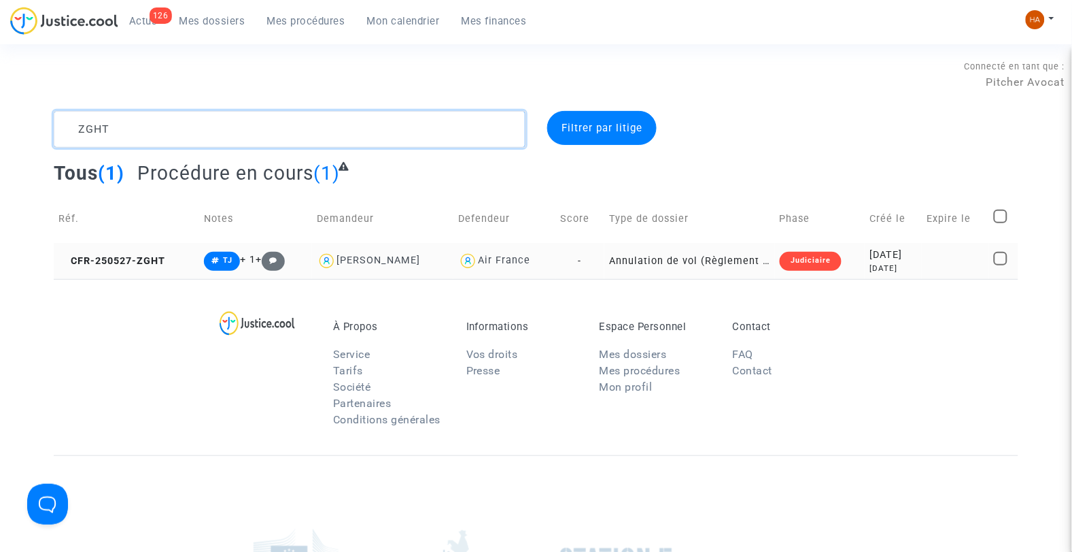
type textarea "ZGHT"
click at [587, 256] on td "-" at bounding box center [580, 261] width 49 height 36
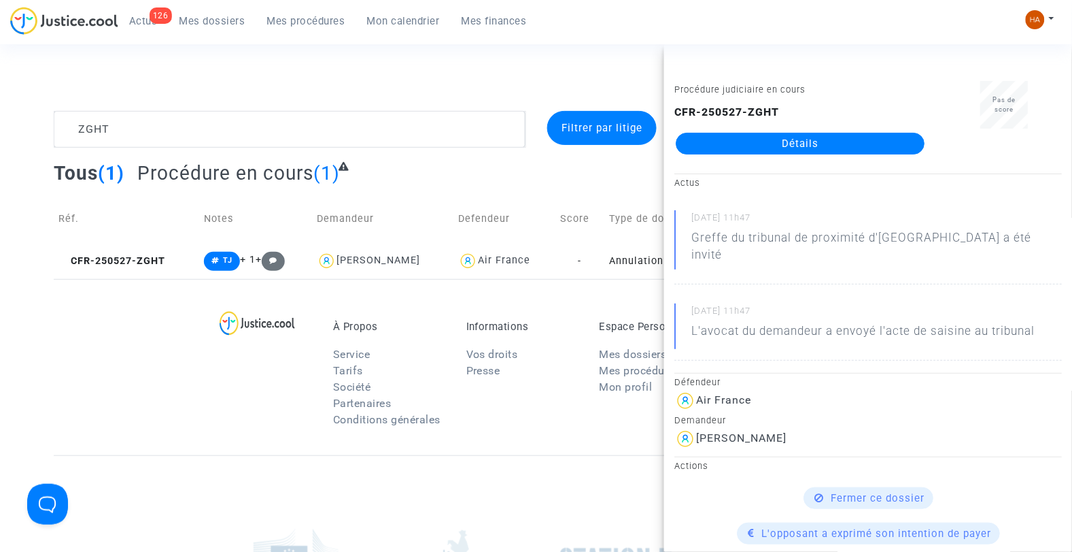
click at [821, 143] on link "Détails" at bounding box center [800, 144] width 249 height 22
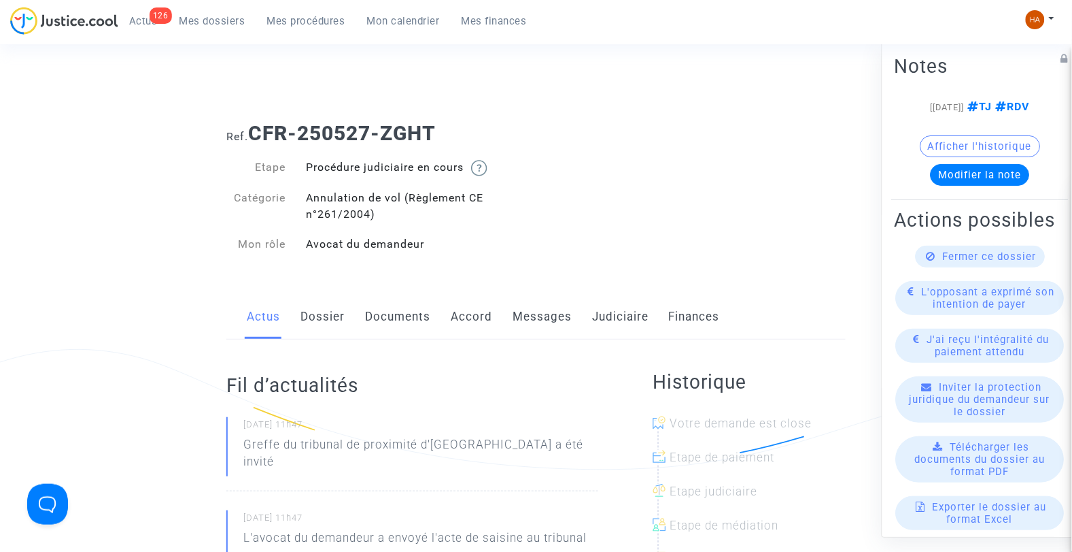
click at [547, 315] on link "Messages" at bounding box center [542, 316] width 59 height 45
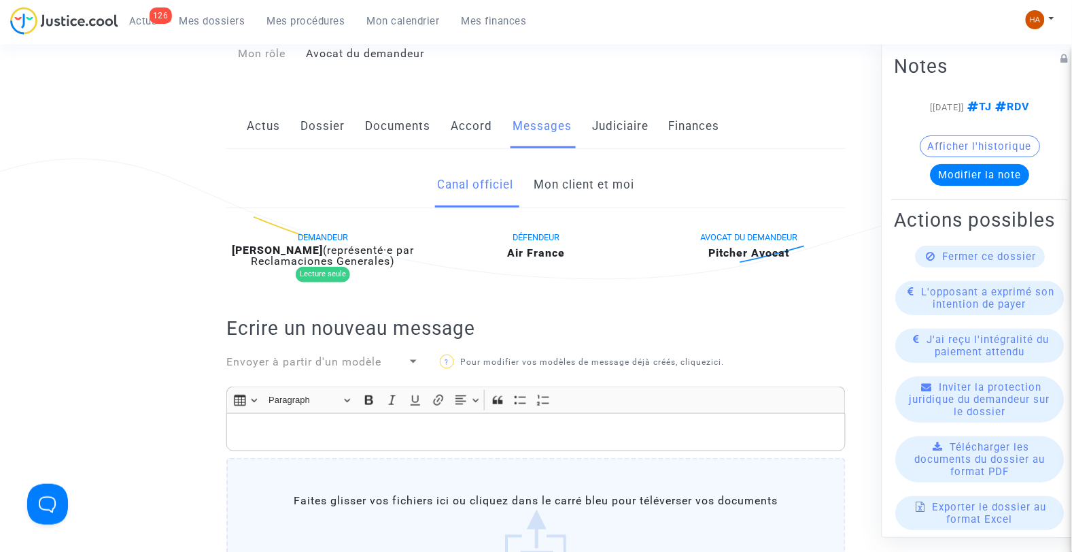
scroll to position [189, 0]
drag, startPoint x: 594, startPoint y: 188, endPoint x: 545, endPoint y: 186, distance: 48.3
click at [545, 186] on link "Mon client et moi" at bounding box center [584, 186] width 101 height 45
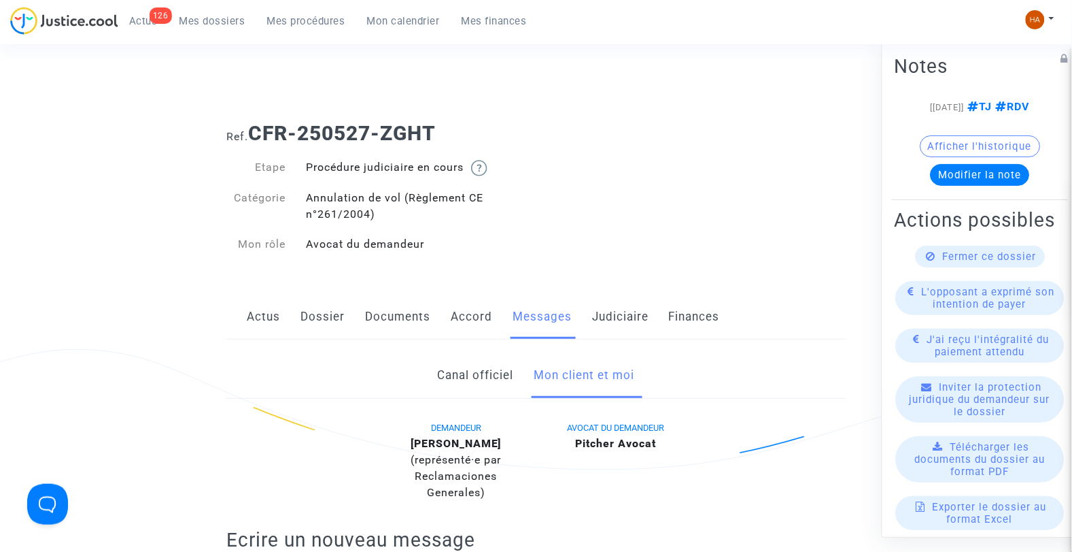
drag, startPoint x: 188, startPoint y: 23, endPoint x: 191, endPoint y: 29, distance: 7.0
click at [188, 23] on span "Mes dossiers" at bounding box center [213, 21] width 66 height 12
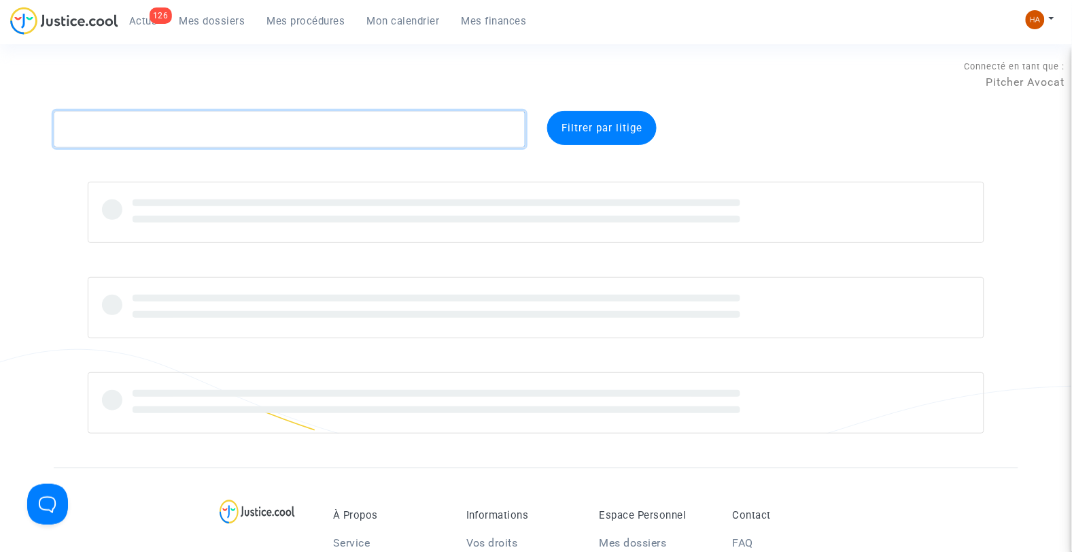
click at [73, 130] on textarea at bounding box center [290, 129] width 473 height 37
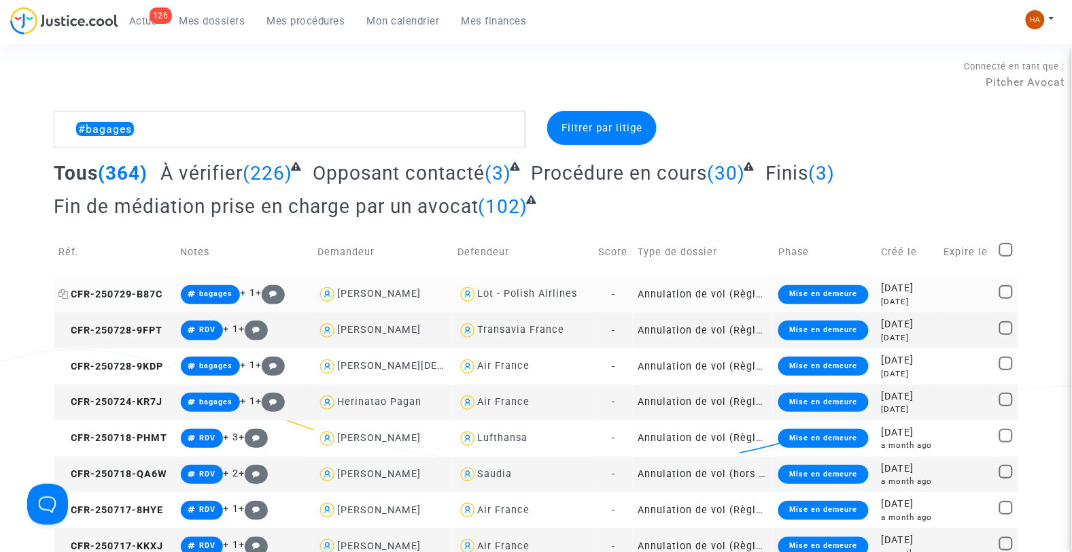
drag, startPoint x: 170, startPoint y: 290, endPoint x: 139, endPoint y: 294, distance: 31.5
click at [139, 294] on td "CFR-250729-B87C" at bounding box center [115, 294] width 122 height 36
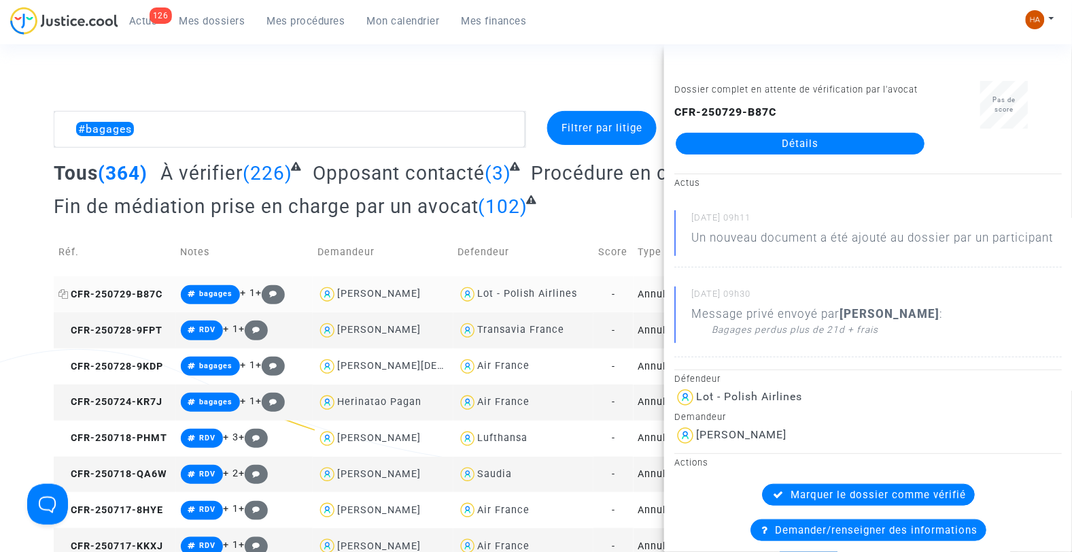
copy span "B87C"
drag, startPoint x: 163, startPoint y: 364, endPoint x: 138, endPoint y: 364, distance: 25.2
click at [138, 364] on span "CFR-250728-9KDP" at bounding box center [110, 366] width 105 height 12
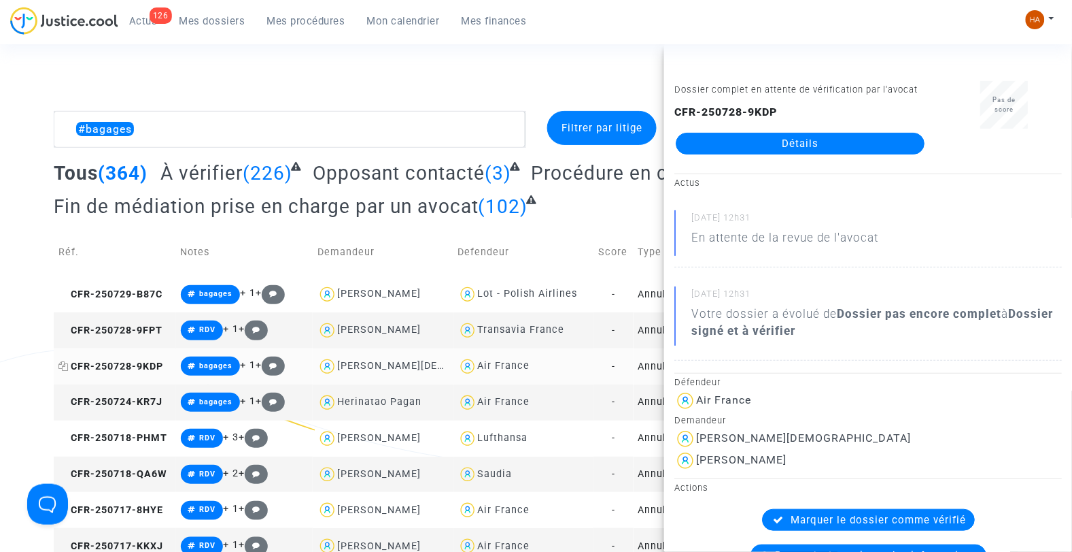
copy span "9KDP"
drag, startPoint x: 165, startPoint y: 400, endPoint x: 136, endPoint y: 402, distance: 29.3
click at [136, 402] on td "CFR-250724-KR7J" at bounding box center [115, 402] width 122 height 36
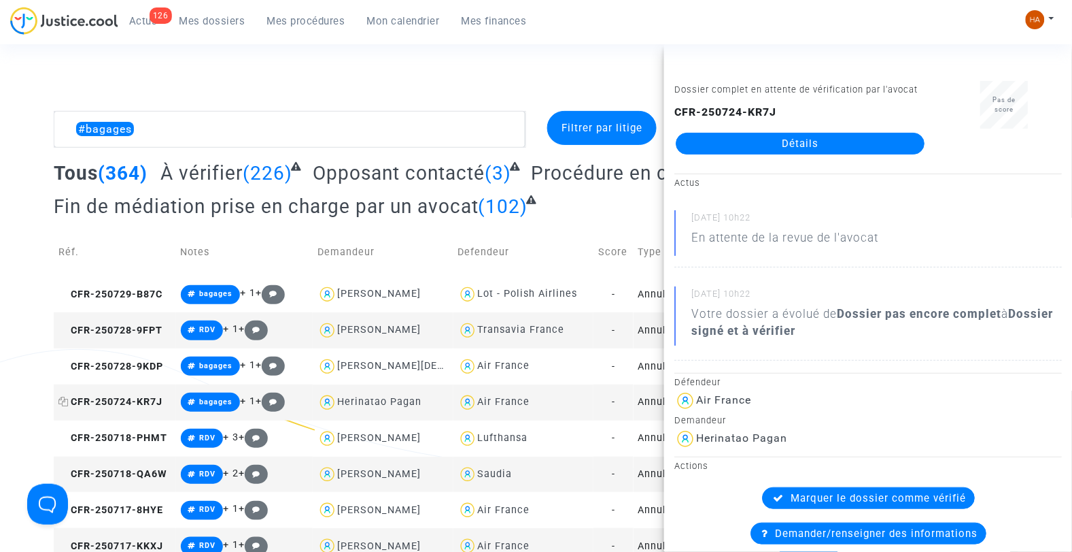
copy span "KR7J"
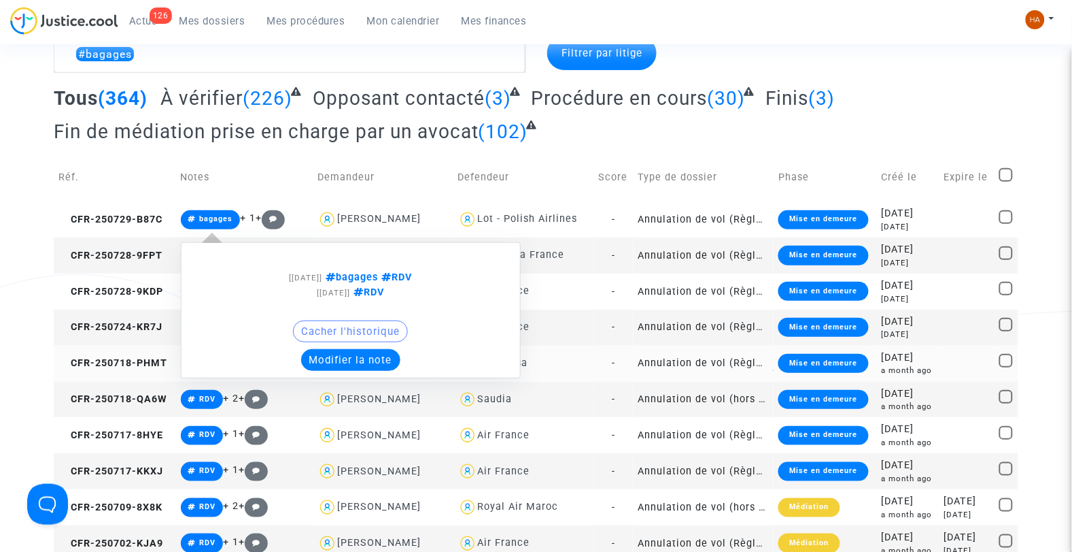
scroll to position [75, 0]
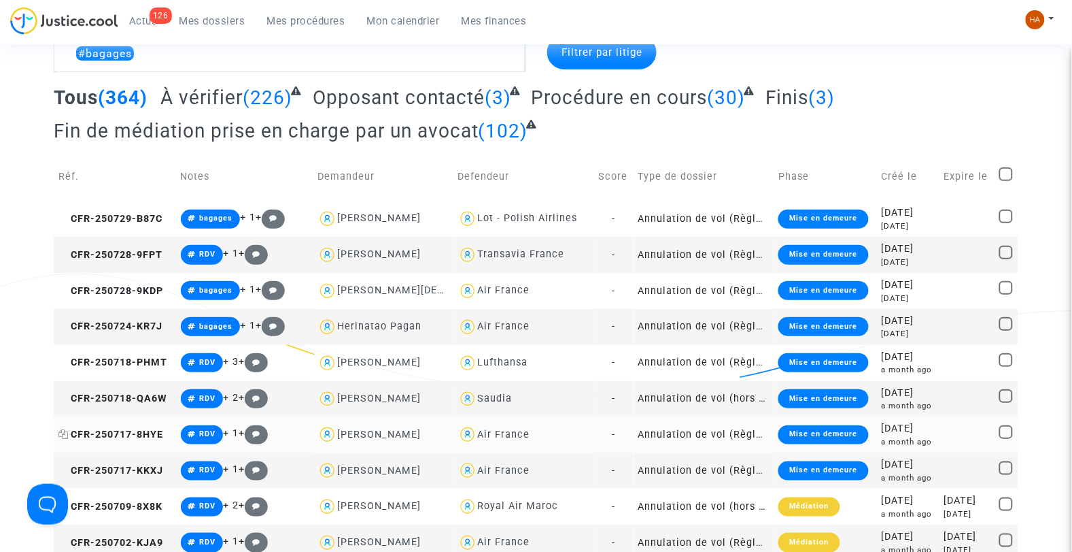
drag, startPoint x: 166, startPoint y: 432, endPoint x: 139, endPoint y: 434, distance: 26.6
click at [139, 434] on td "CFR-250717-8HYE" at bounding box center [115, 434] width 122 height 36
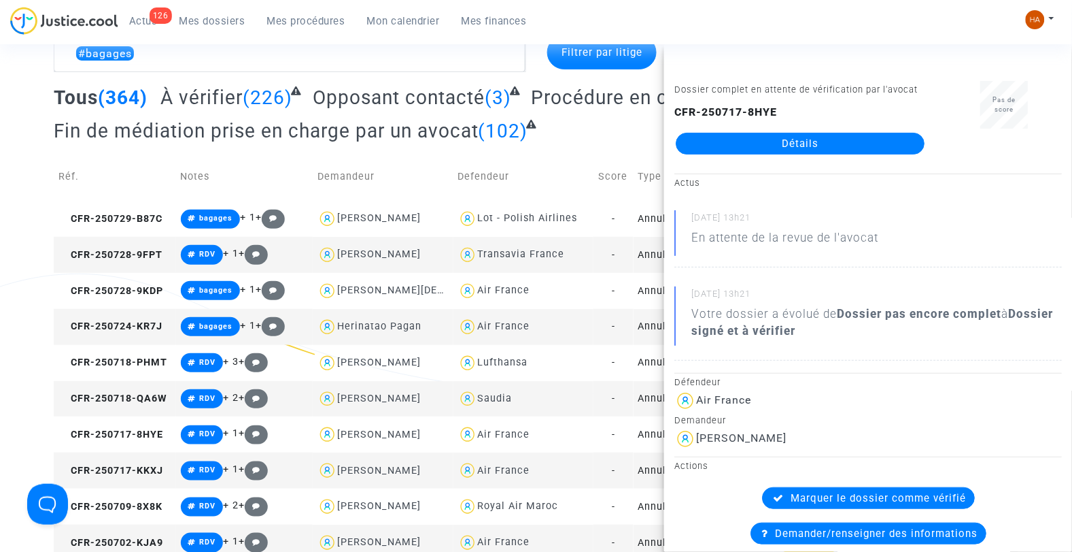
copy span "8HYE"
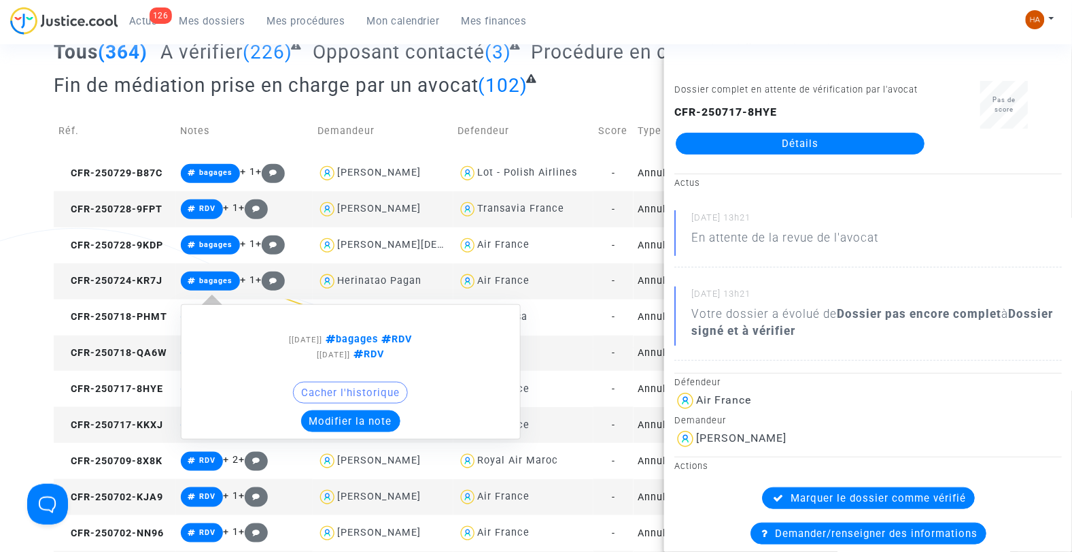
scroll to position [151, 0]
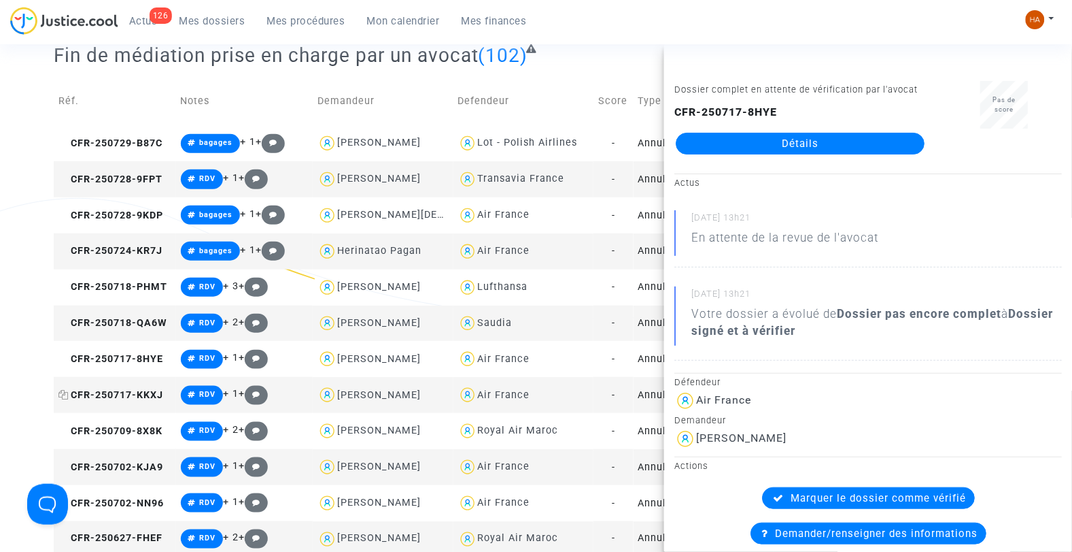
drag, startPoint x: 165, startPoint y: 398, endPoint x: 138, endPoint y: 393, distance: 26.9
click at [138, 393] on td "CFR-250717-KKXJ" at bounding box center [115, 395] width 122 height 36
copy span "KKXJ"
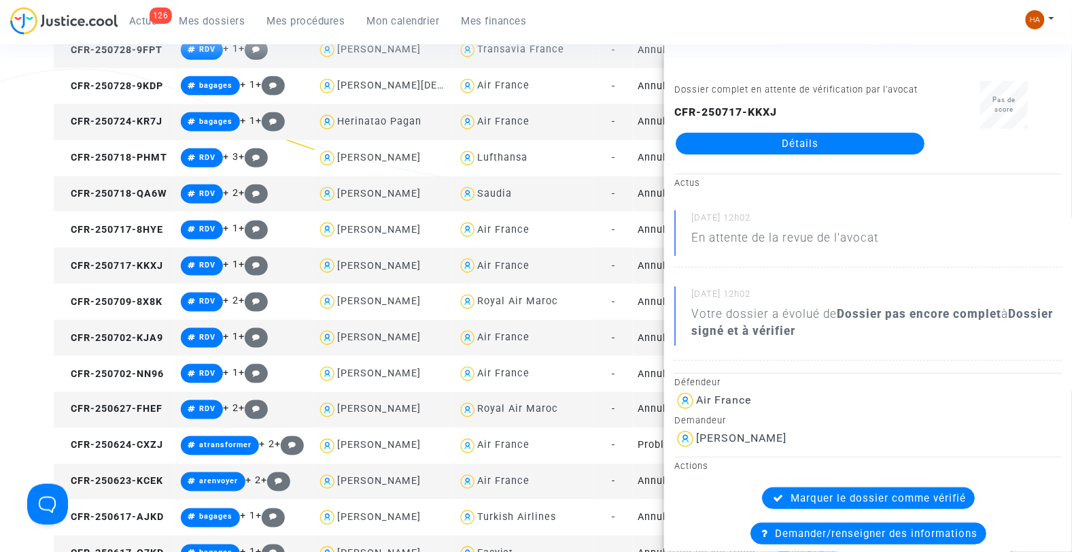
scroll to position [302, 0]
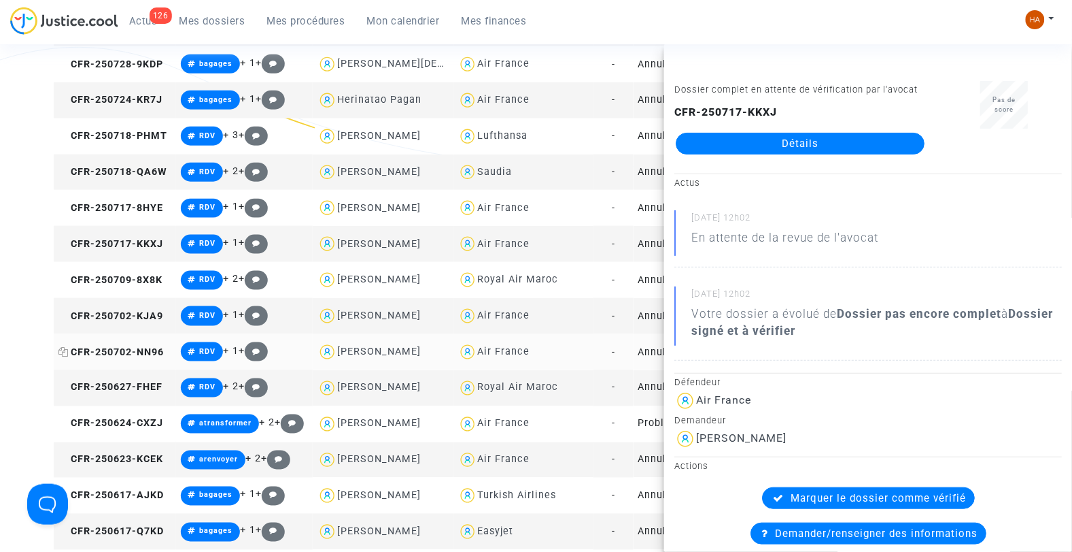
drag, startPoint x: 169, startPoint y: 347, endPoint x: 136, endPoint y: 352, distance: 32.9
click at [136, 352] on td "CFR-250702-NN96" at bounding box center [115, 352] width 122 height 36
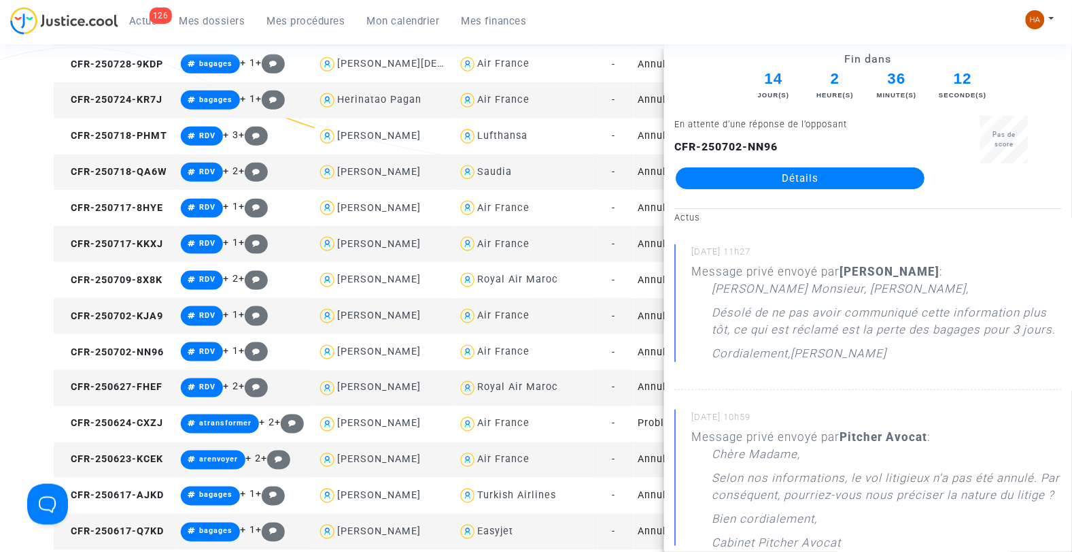
copy span "NN96"
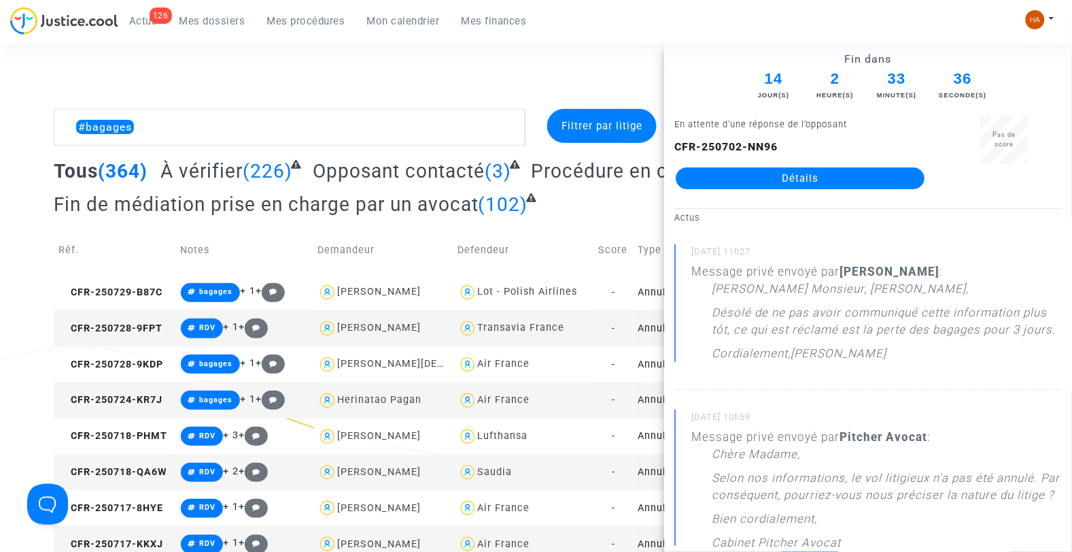
scroll to position [0, 0]
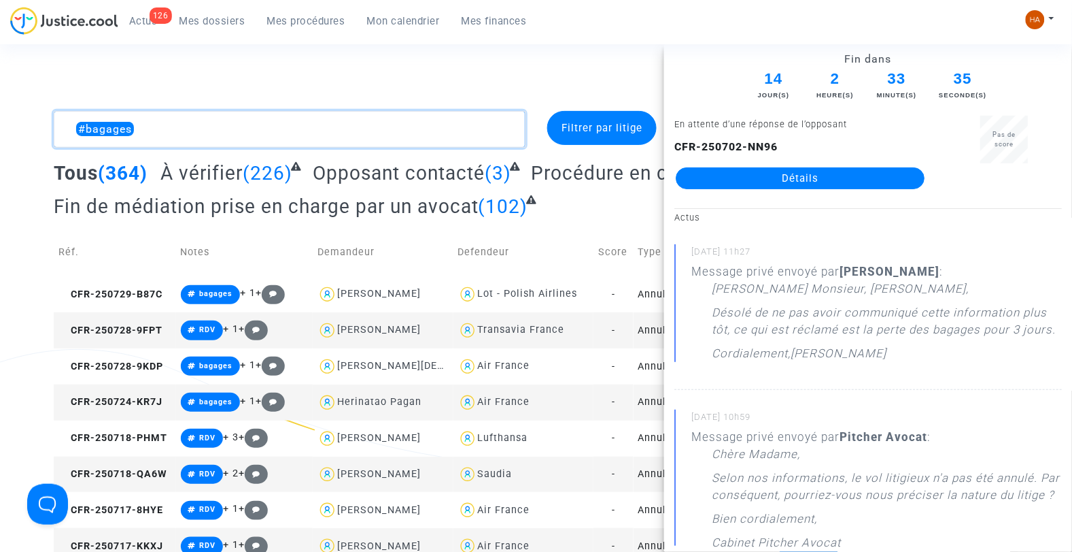
click at [146, 130] on textarea at bounding box center [290, 129] width 473 height 37
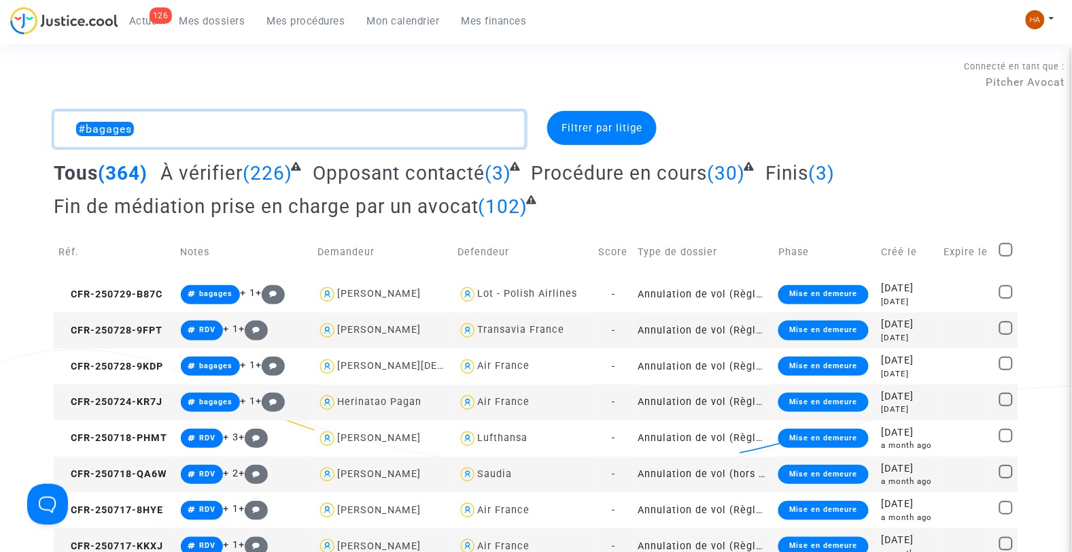
drag, startPoint x: 133, startPoint y: 131, endPoint x: 39, endPoint y: 138, distance: 94.8
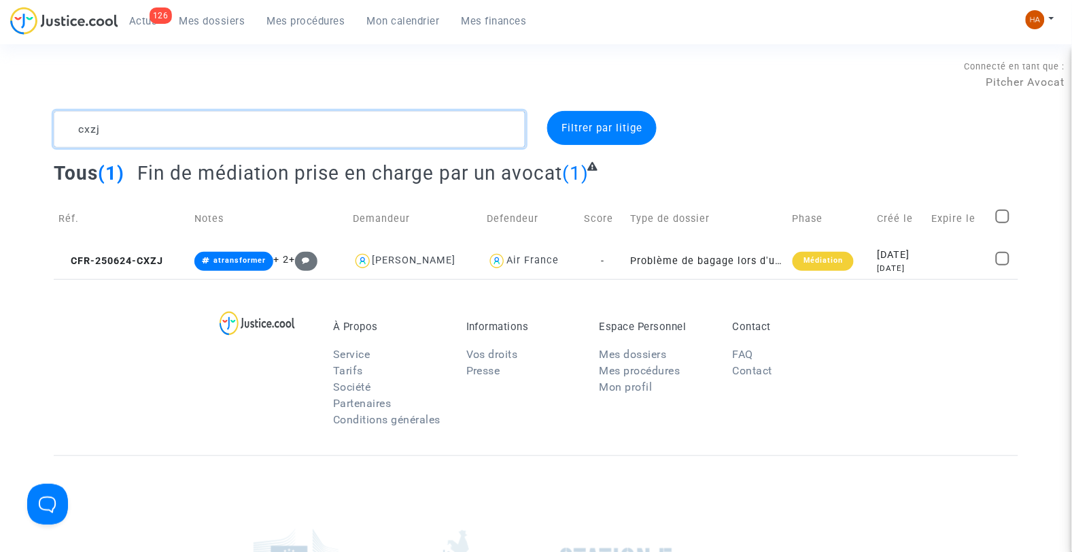
type textarea "cxzj"
click at [626, 260] on td "Problème de bagage lors d'un voyage en avion" at bounding box center [707, 261] width 163 height 36
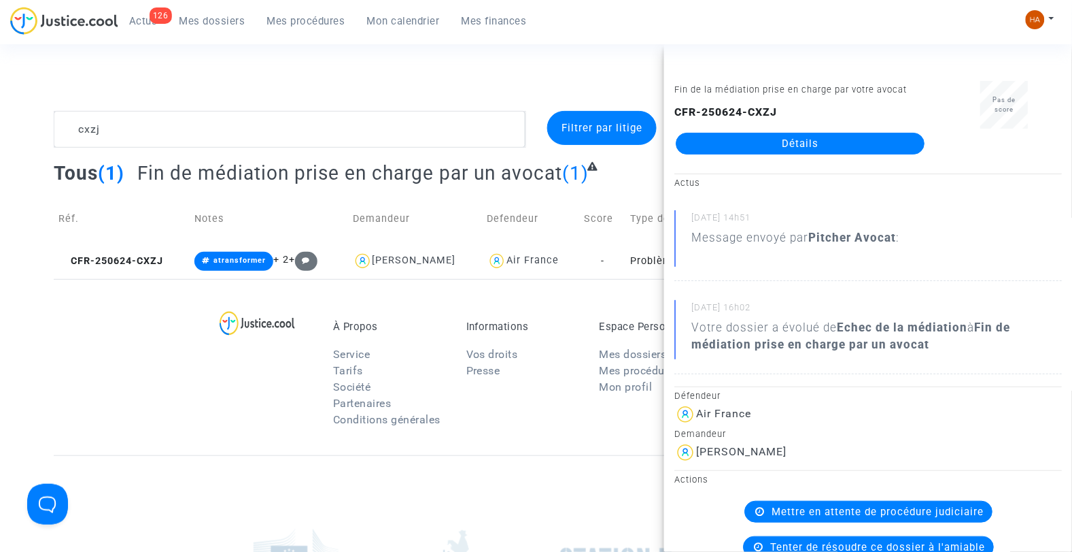
click at [866, 139] on link "Détails" at bounding box center [800, 144] width 249 height 22
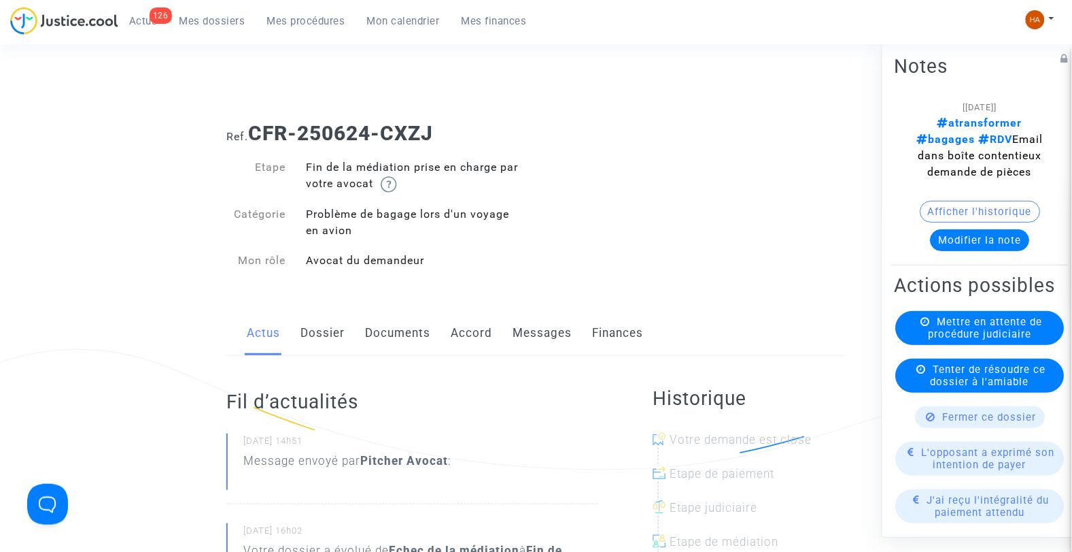
scroll to position [0, 24]
click at [959, 212] on button "Afficher l'historique" at bounding box center [981, 212] width 120 height 22
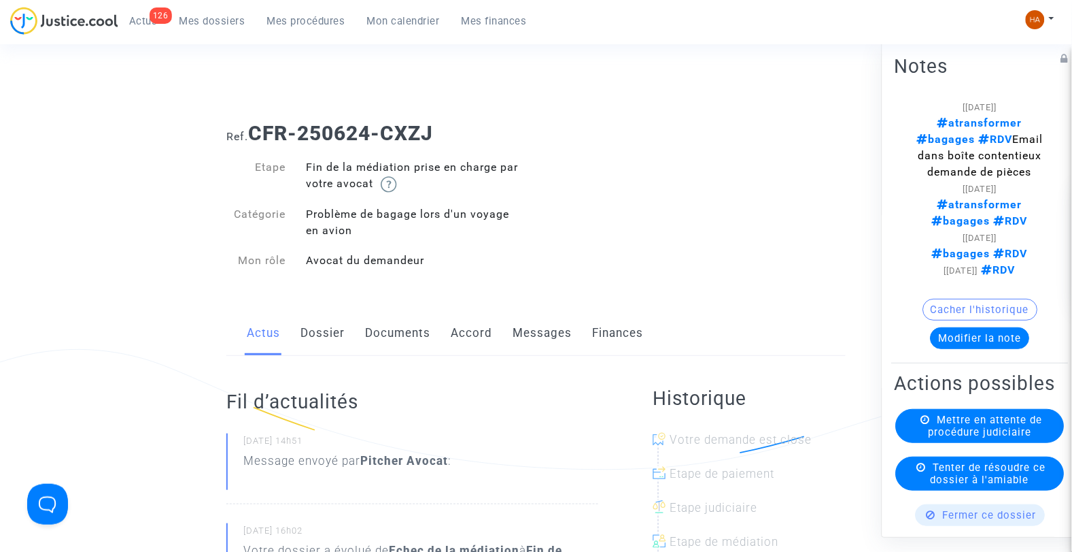
scroll to position [0, 14]
click at [229, 11] on link "Mes dossiers" at bounding box center [213, 21] width 88 height 20
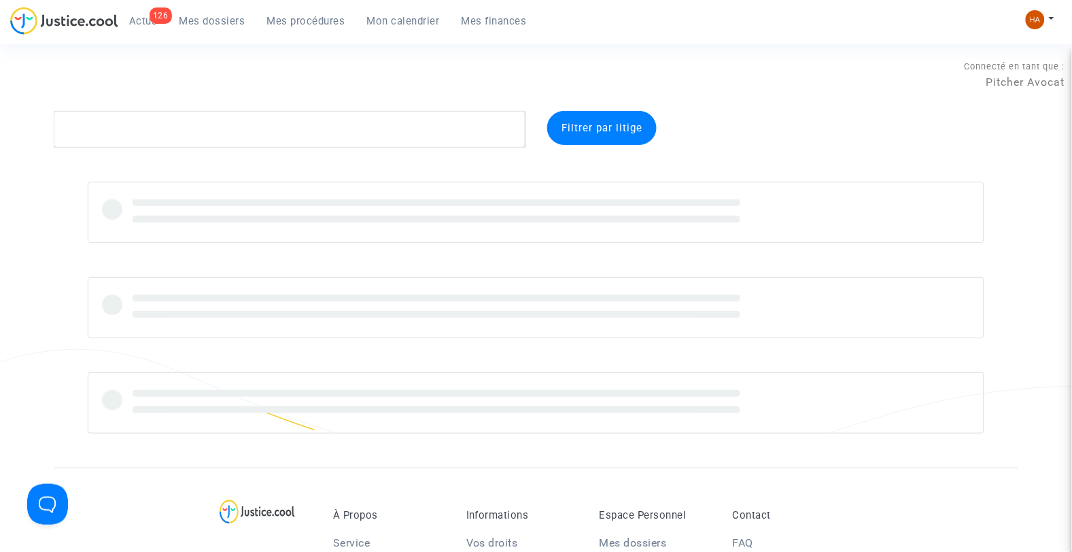
click at [128, 107] on div "Connecté en tant que : Pitcher Avocat" at bounding box center [533, 94] width 1066 height 33
click at [109, 127] on textarea at bounding box center [290, 129] width 473 height 37
paste textarea "3R9E"
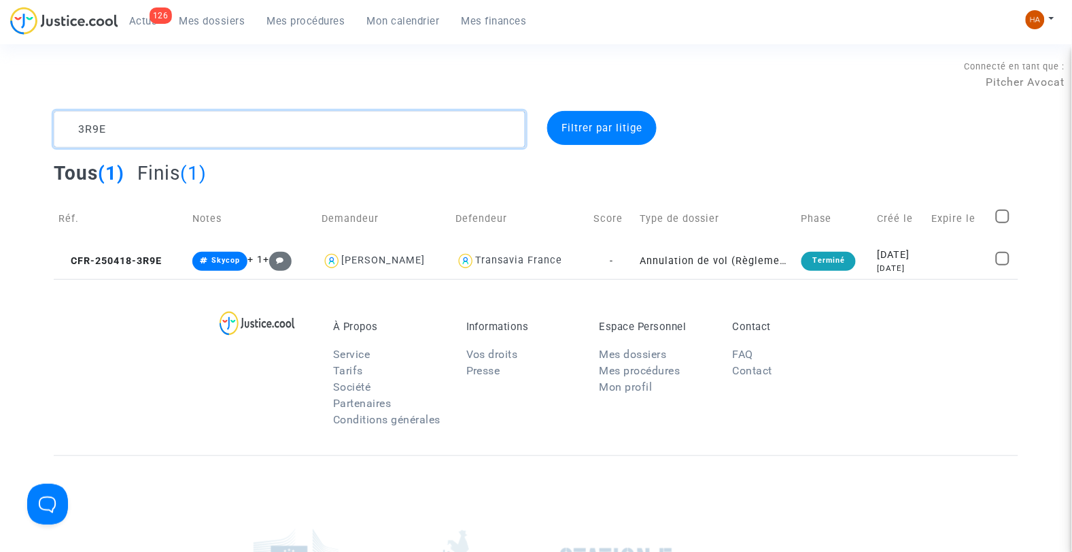
click at [112, 126] on textarea at bounding box center [290, 129] width 473 height 37
drag, startPoint x: 112, startPoint y: 131, endPoint x: 69, endPoint y: 133, distance: 42.2
click at [69, 133] on textarea at bounding box center [290, 129] width 473 height 37
paste textarea "CFR-250505-GHXX"
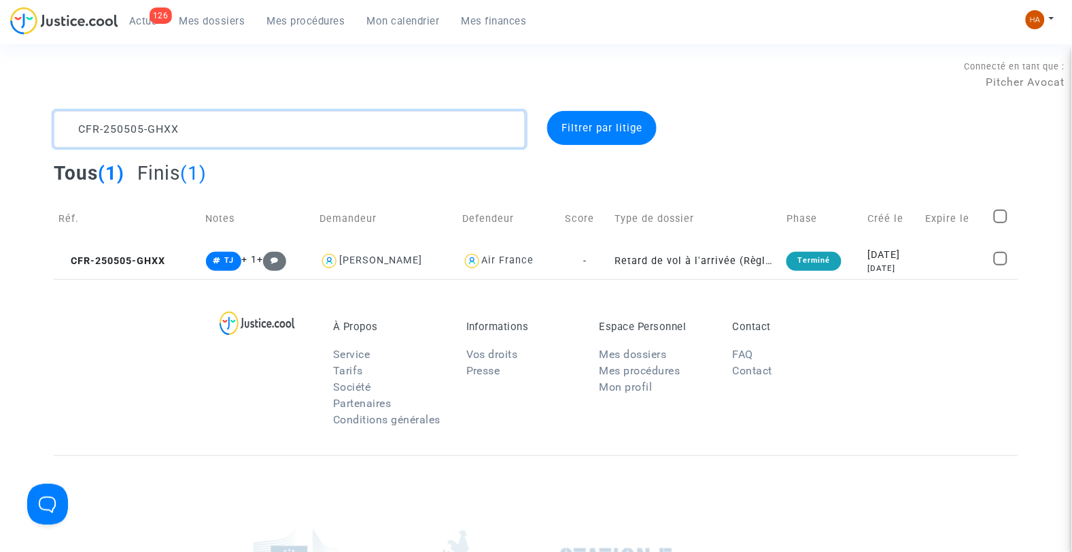
click at [190, 141] on textarea at bounding box center [290, 129] width 473 height 37
drag, startPoint x: 189, startPoint y: 133, endPoint x: 38, endPoint y: 135, distance: 151.0
click at [38, 135] on div "CFR-250505-GHXX Filtrer par litige Tous (1) Finis (1) Réf. Notes Demandeur Defe…" at bounding box center [536, 195] width 1072 height 168
paste textarea "N9KZ"
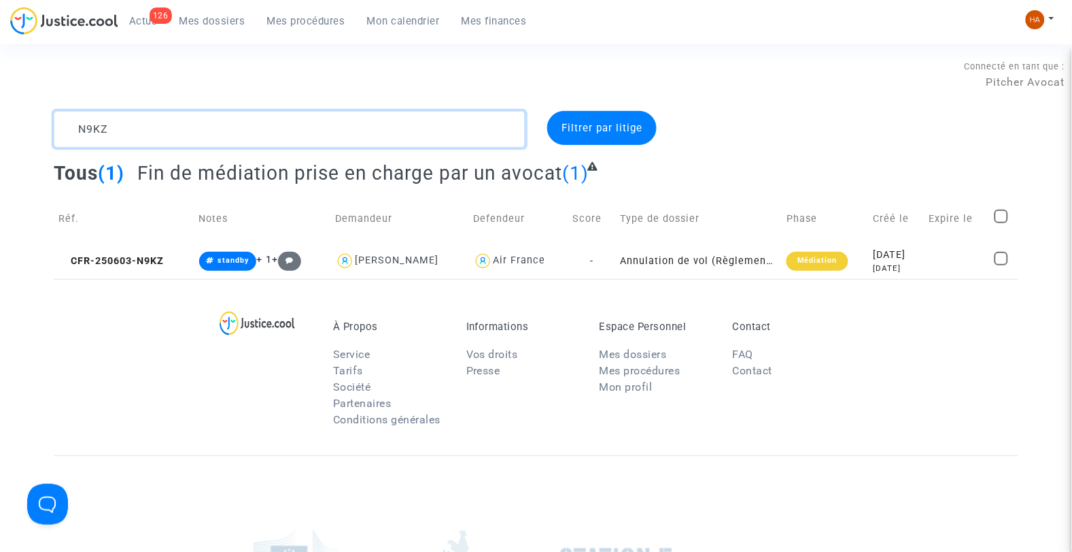
click at [122, 128] on textarea at bounding box center [290, 129] width 473 height 37
drag, startPoint x: 119, startPoint y: 128, endPoint x: 24, endPoint y: 134, distance: 95.4
click at [24, 134] on div "N9KZ Filtrer par litige Tous (1) Fin de médiation prise en charge par un avocat…" at bounding box center [536, 195] width 1072 height 168
paste textarea "UN8X"
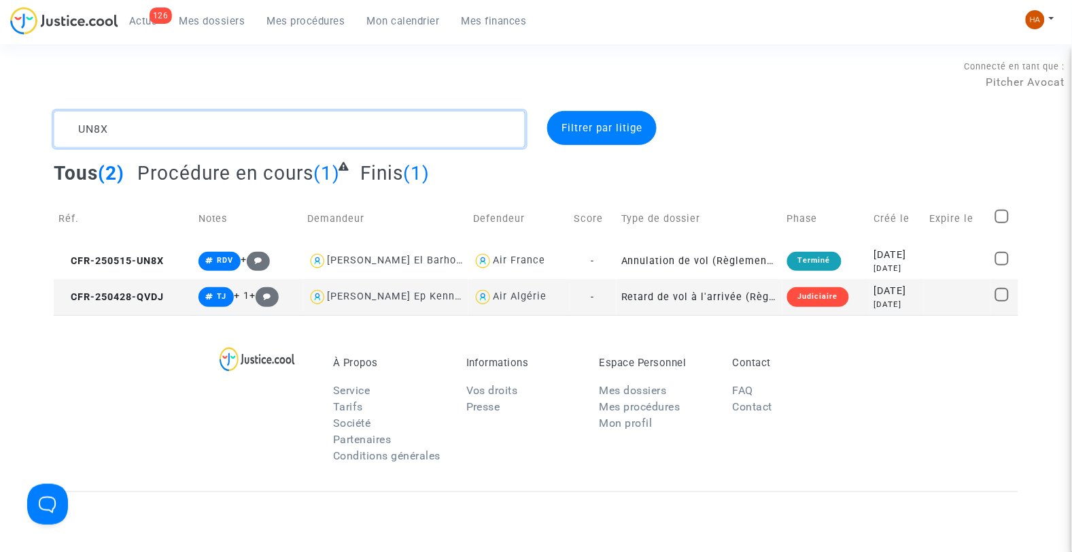
click at [124, 128] on textarea at bounding box center [290, 129] width 473 height 37
drag, startPoint x: 112, startPoint y: 127, endPoint x: 42, endPoint y: 132, distance: 70.2
click at [42, 132] on div "UN8X Filtrer par litige Tous (2) Procédure en cours (1) Finis (1) Réf. Notes De…" at bounding box center [536, 213] width 1072 height 204
paste textarea "QUGD"
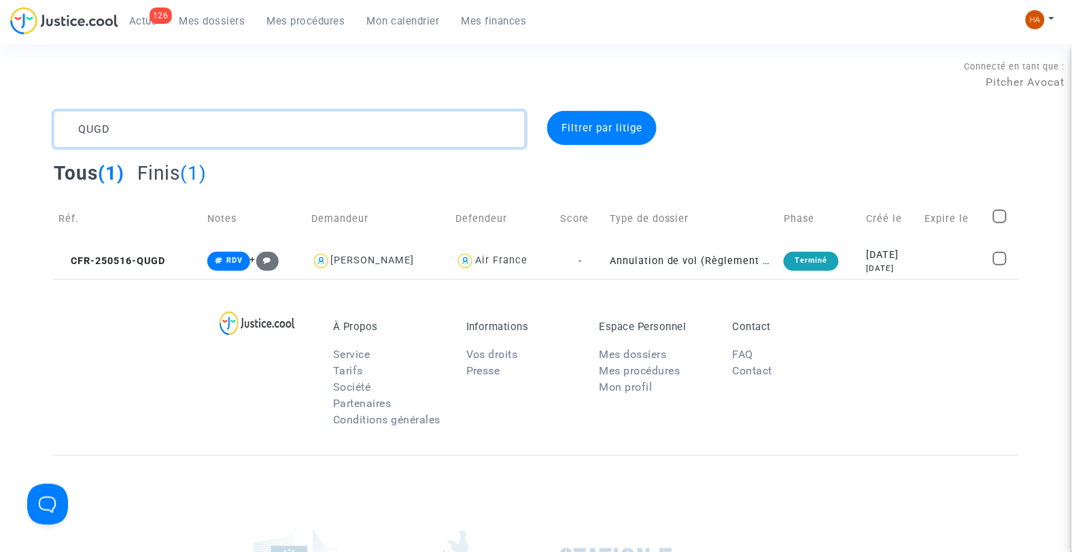
click at [135, 123] on textarea at bounding box center [290, 129] width 473 height 37
drag, startPoint x: 124, startPoint y: 135, endPoint x: -19, endPoint y: 127, distance: 143.7
click at [0, 127] on html "126 Actus Mes dossiers Mes procédures Mon calendrier Mes finances Mon profil Ch…" at bounding box center [536, 391] width 1072 height 783
paste textarea "PQJX"
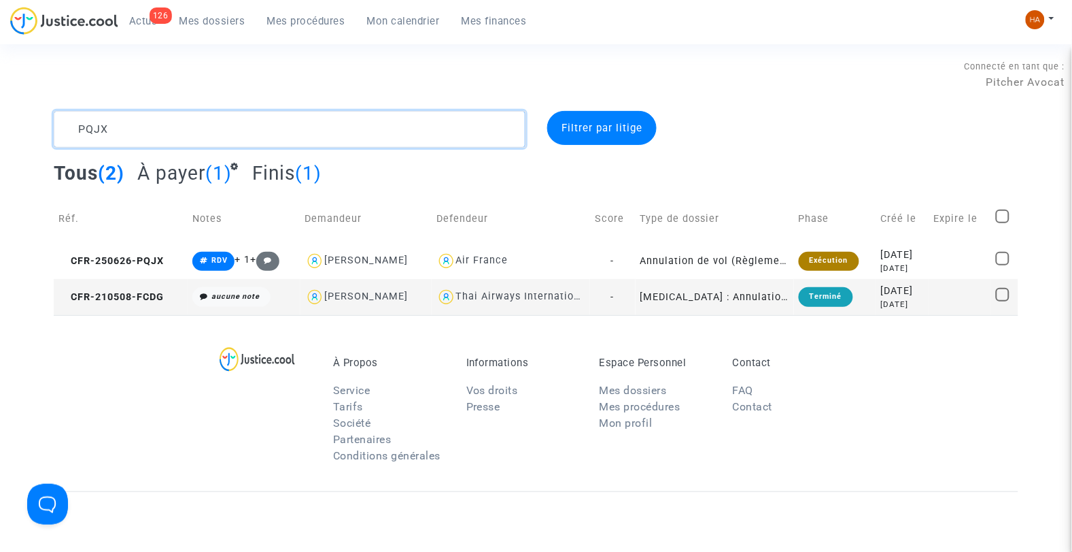
click at [126, 126] on textarea at bounding box center [290, 129] width 473 height 37
drag, startPoint x: 114, startPoint y: 131, endPoint x: 32, endPoint y: 131, distance: 81.6
click at [32, 131] on div "PQJX Filtrer par litige Tous (2) À payer (1) Finis (1) Réf. Notes Demandeur Def…" at bounding box center [536, 213] width 1072 height 204
paste textarea "ACWM"
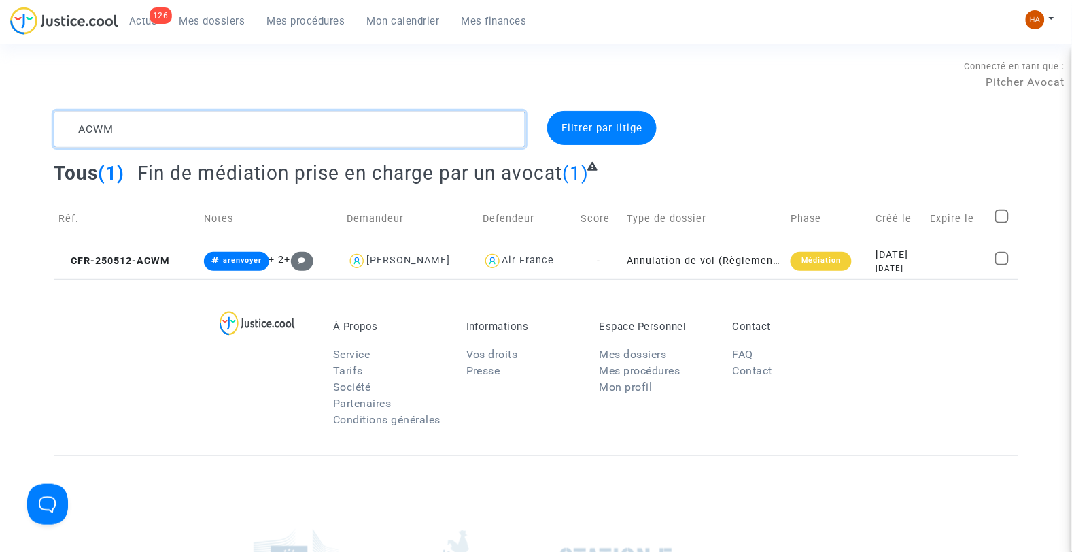
click at [122, 125] on textarea at bounding box center [290, 129] width 473 height 37
drag, startPoint x: 120, startPoint y: 127, endPoint x: 50, endPoint y: 133, distance: 70.9
click at [50, 133] on div "ACWM" at bounding box center [290, 129] width 493 height 37
paste textarea "MHTA"
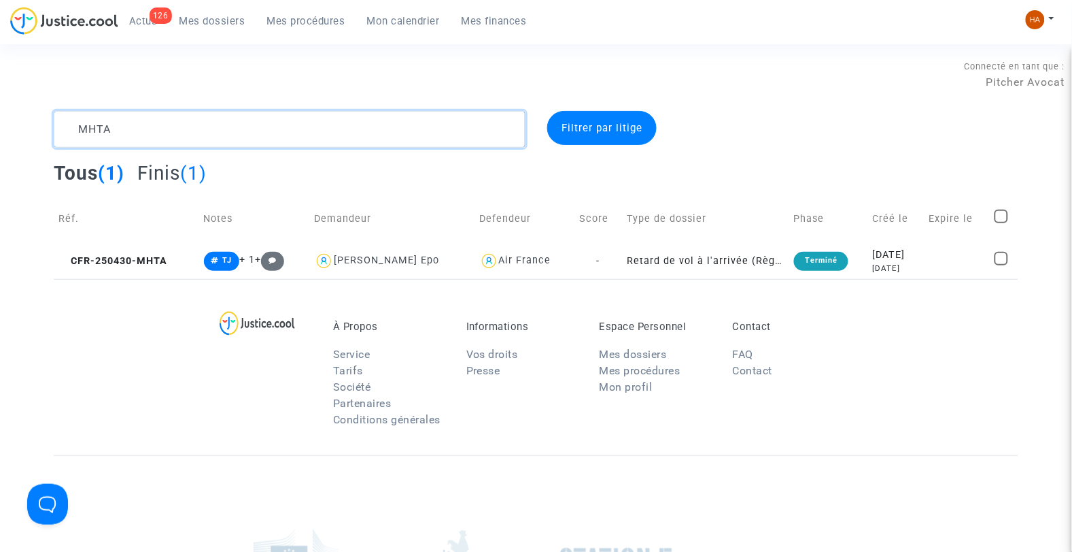
click at [116, 132] on textarea at bounding box center [290, 129] width 473 height 37
drag, startPoint x: 116, startPoint y: 132, endPoint x: 63, endPoint y: 133, distance: 53.7
click at [63, 133] on textarea at bounding box center [290, 129] width 473 height 37
paste textarea "[DATE]"
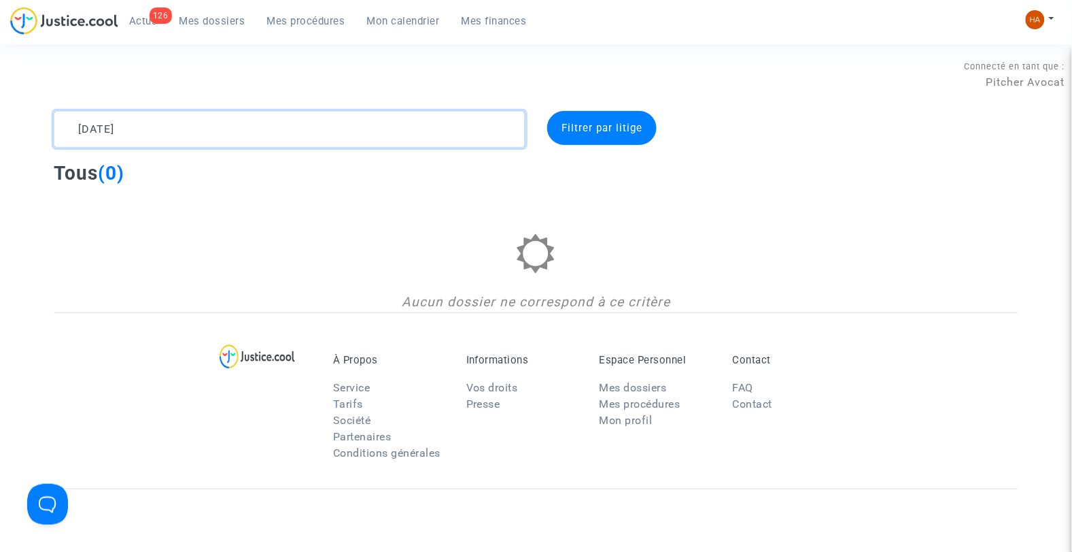
click at [96, 128] on textarea at bounding box center [290, 129] width 473 height 37
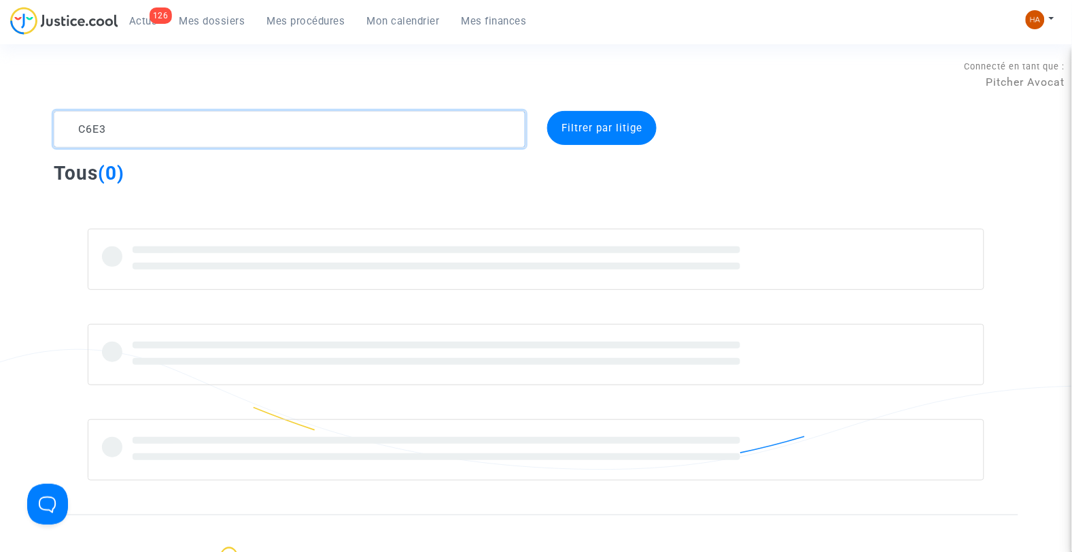
click at [123, 126] on textarea at bounding box center [290, 129] width 473 height 37
drag, startPoint x: 94, startPoint y: 129, endPoint x: 65, endPoint y: 131, distance: 28.6
click at [65, 131] on textarea at bounding box center [290, 129] width 473 height 37
paste textarea "TKB8"
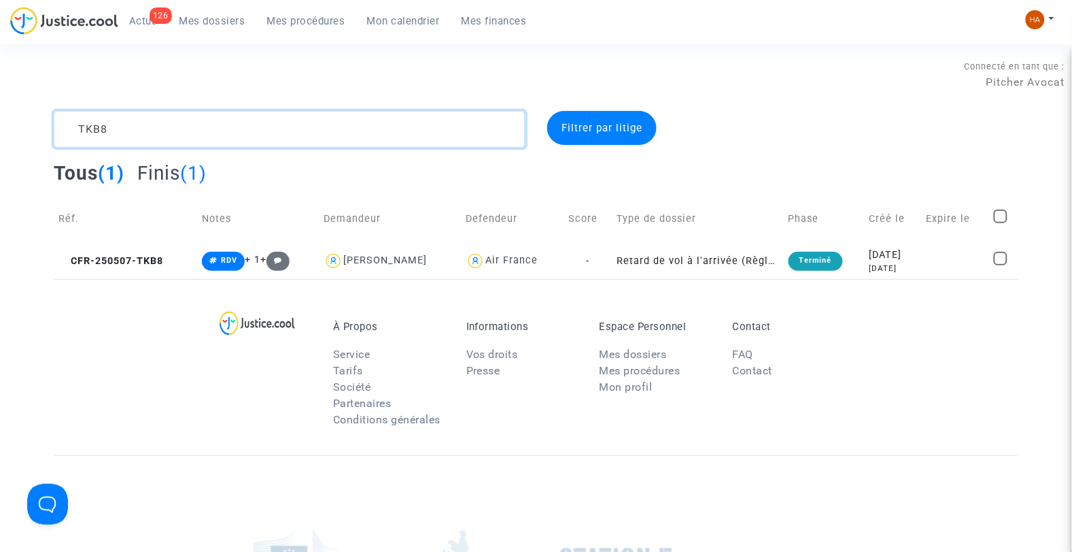
click at [128, 137] on textarea at bounding box center [290, 129] width 473 height 37
drag, startPoint x: 120, startPoint y: 130, endPoint x: 48, endPoint y: 126, distance: 72.2
click at [48, 126] on div "TKB8" at bounding box center [290, 129] width 493 height 37
paste textarea "BQQJ"
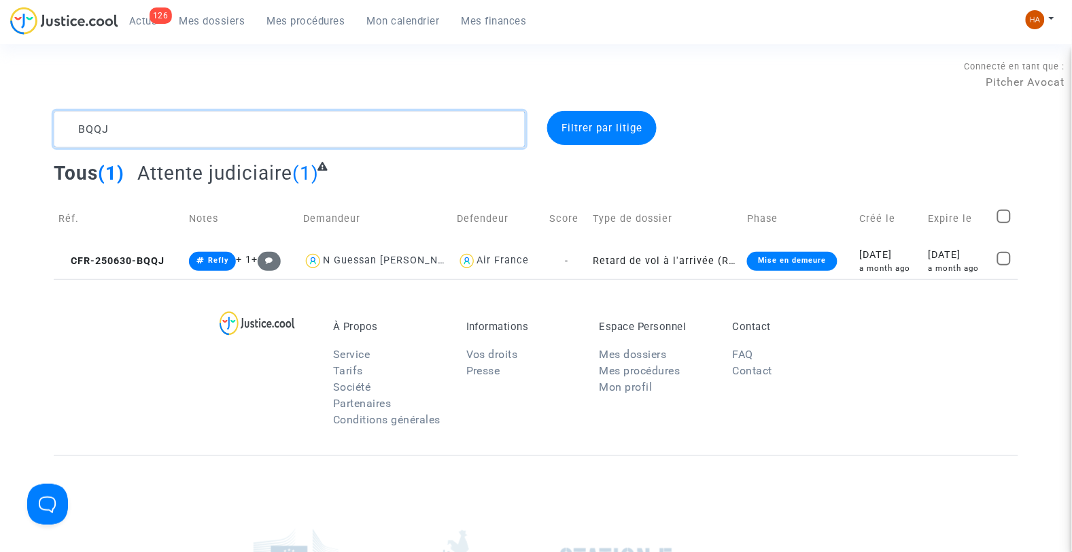
type textarea "BQQJ"
click at [610, 262] on td "Retard de vol à l'arrivée (Règlement CE n°261/2004)" at bounding box center [666, 261] width 154 height 36
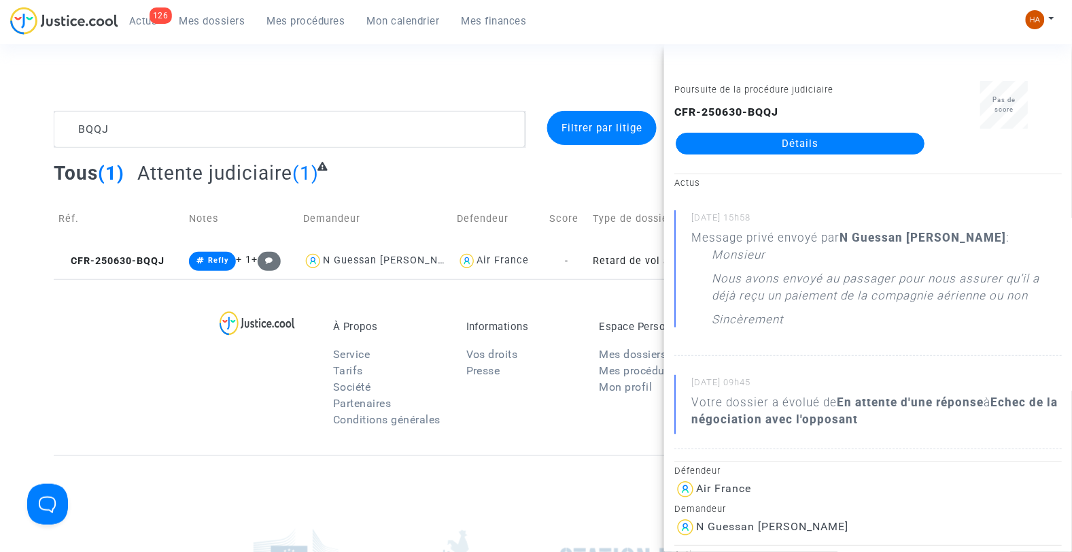
click at [726, 148] on link "Détails" at bounding box center [800, 144] width 249 height 22
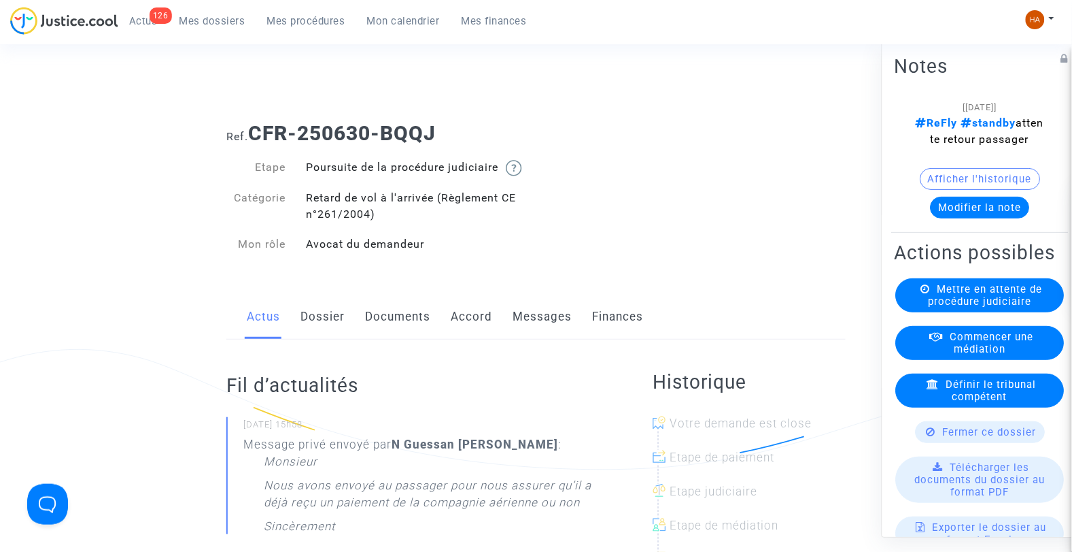
click at [529, 336] on link "Messages" at bounding box center [542, 316] width 59 height 45
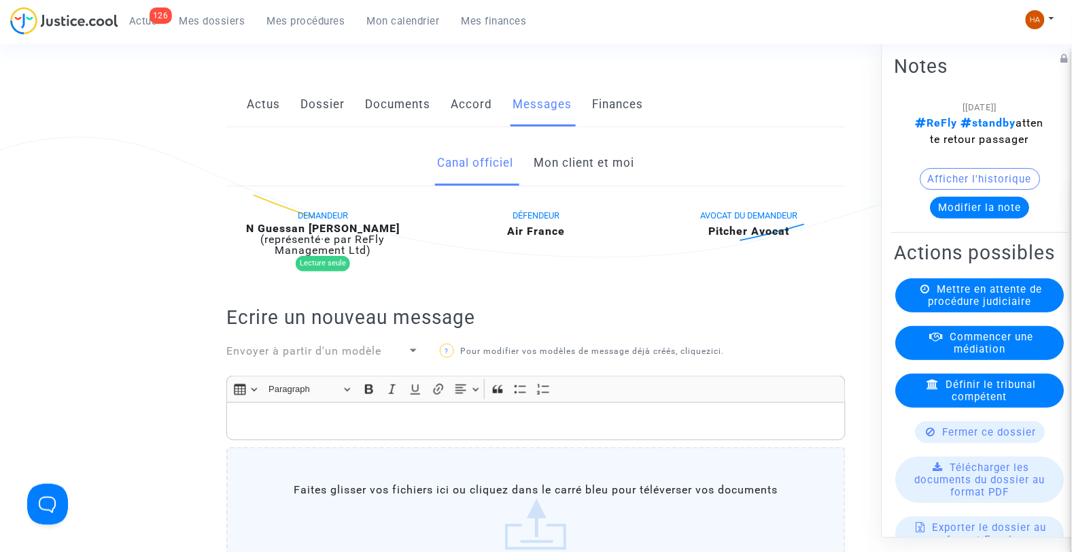
scroll to position [214, 0]
click at [603, 172] on link "Mon client et moi" at bounding box center [584, 161] width 101 height 45
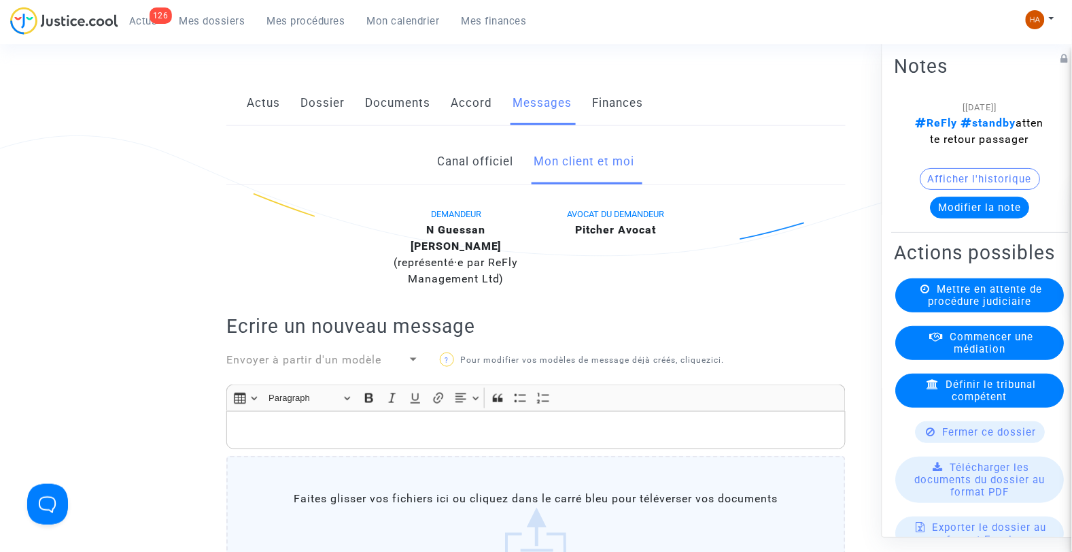
click at [199, 22] on span "Mes dossiers" at bounding box center [213, 21] width 66 height 12
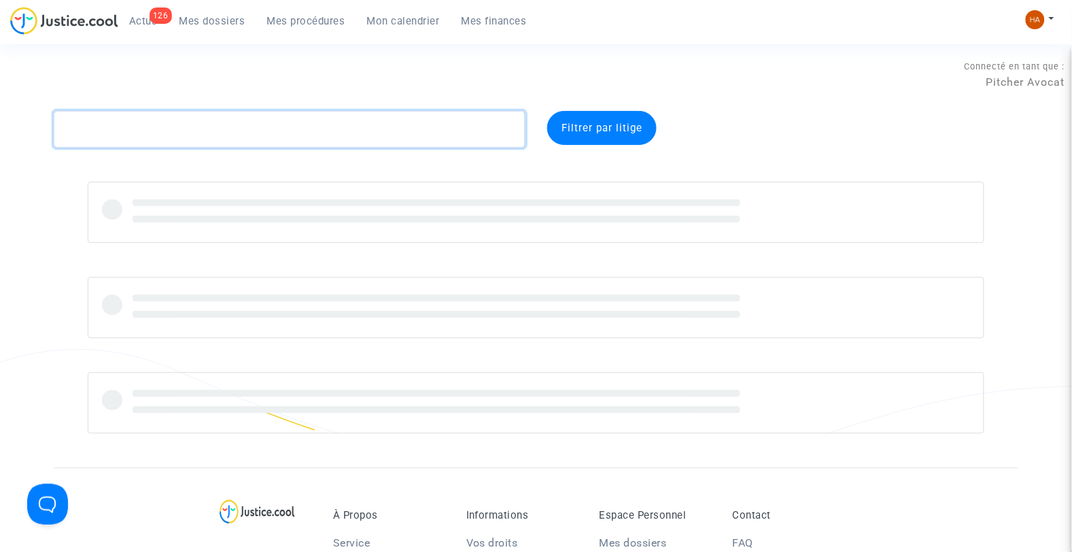
click at [102, 129] on textarea at bounding box center [290, 129] width 473 height 37
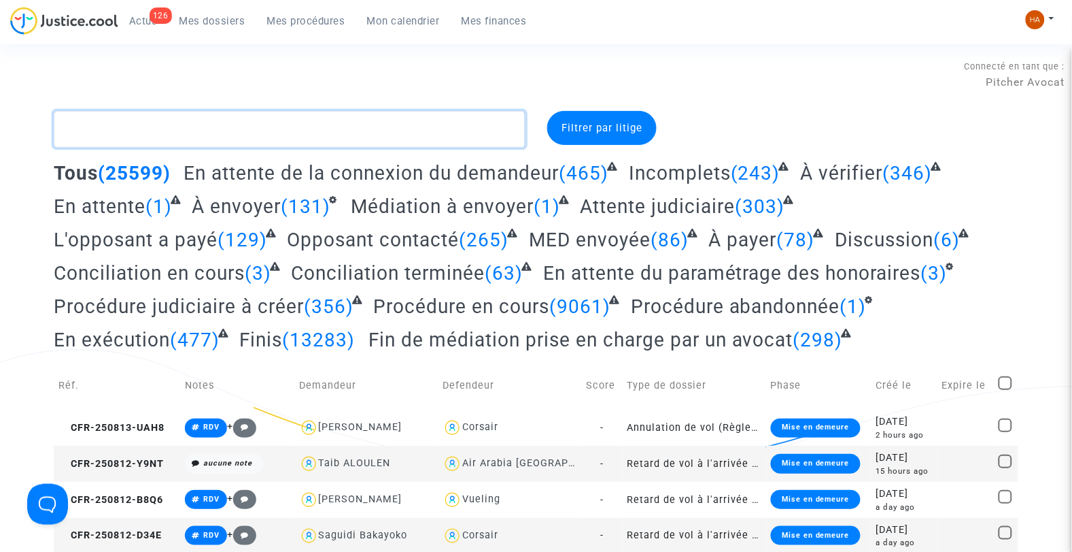
paste textarea "W6NZ"
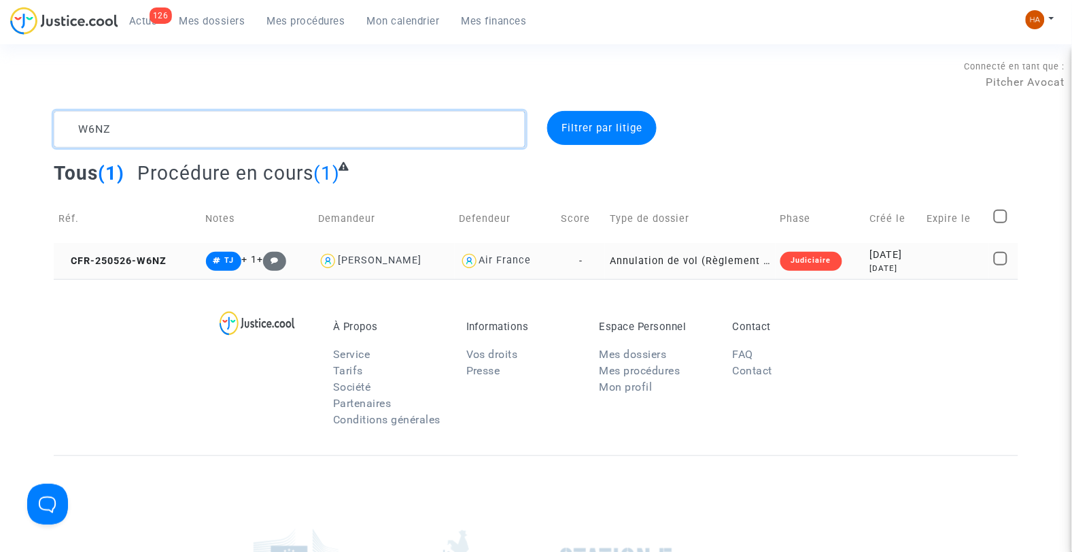
type textarea "W6NZ"
click at [579, 267] on td "-" at bounding box center [581, 261] width 48 height 36
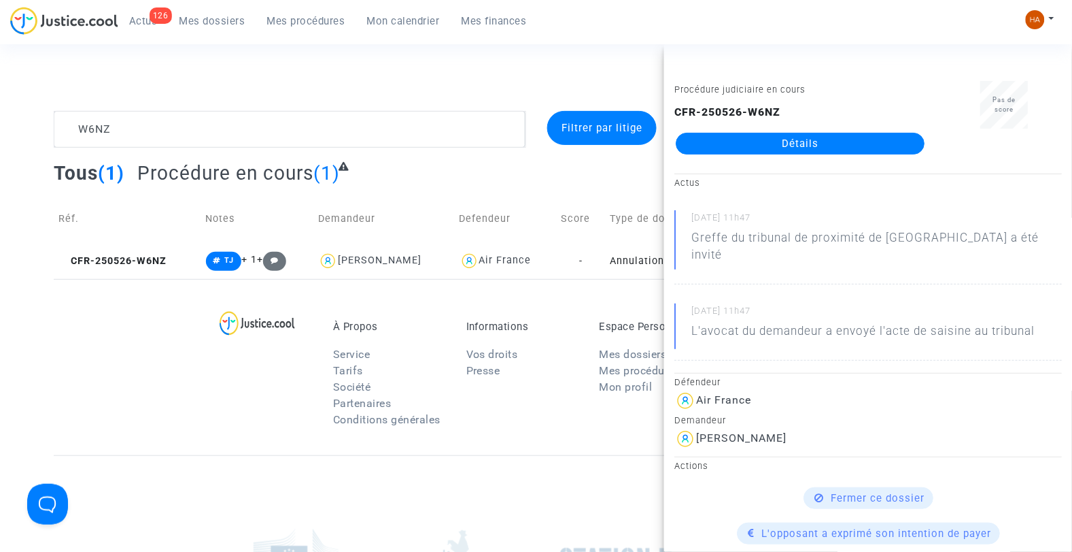
click at [758, 136] on link "Détails" at bounding box center [800, 144] width 249 height 22
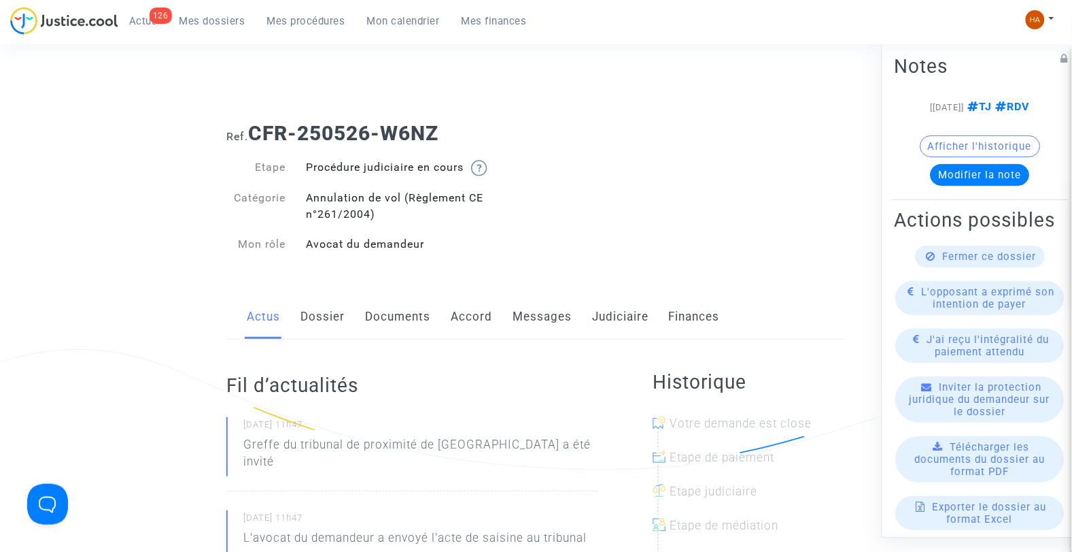
click at [207, 21] on span "Mes dossiers" at bounding box center [213, 21] width 66 height 12
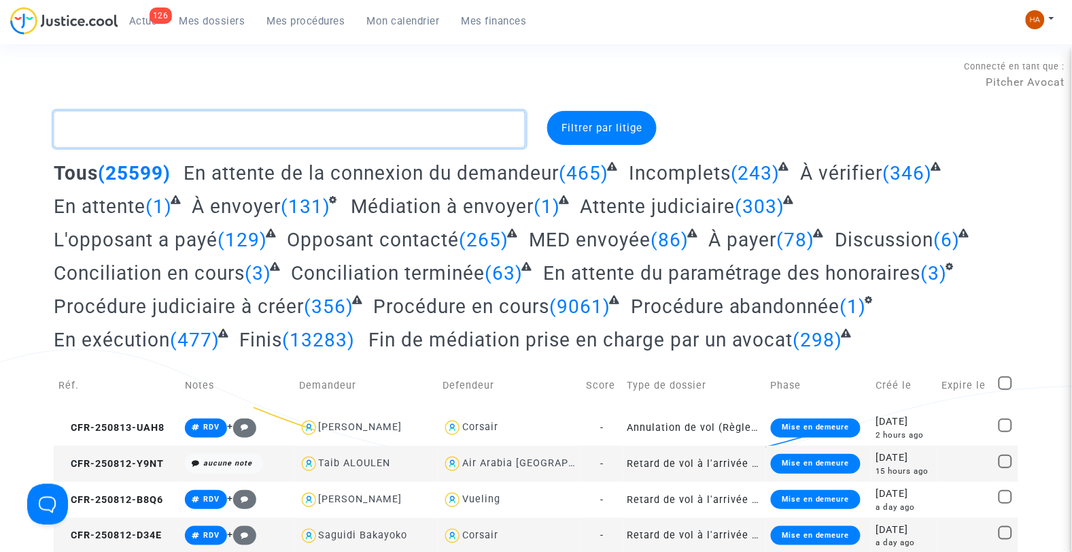
click at [124, 123] on textarea at bounding box center [290, 129] width 473 height 37
paste textarea "PQJX"
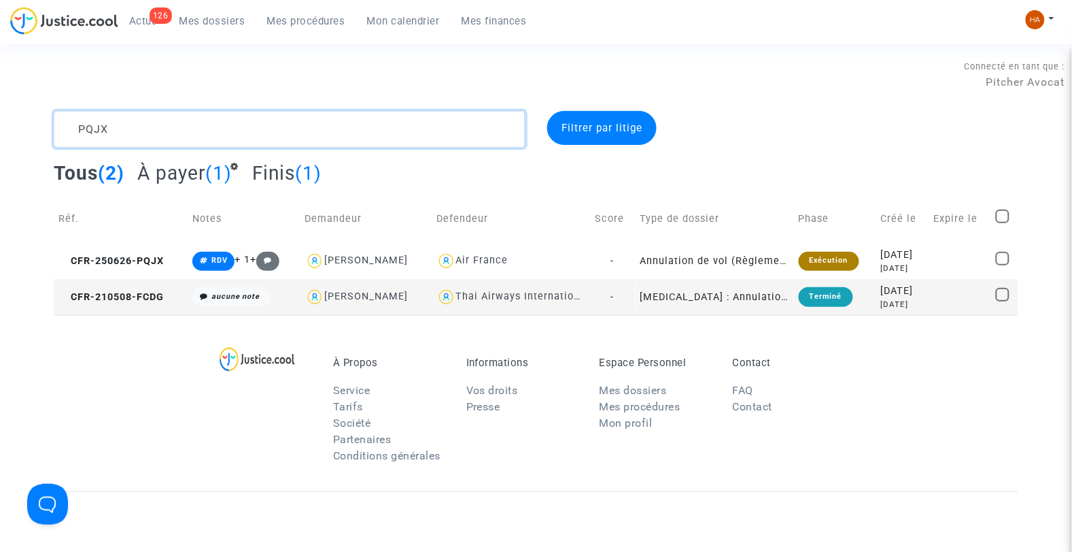
drag, startPoint x: 116, startPoint y: 127, endPoint x: 41, endPoint y: 126, distance: 74.1
click at [41, 126] on div "PQJX Filtrer par litige Tous (2) À payer (1) Finis (1) Réf. Notes Demandeur Def…" at bounding box center [536, 213] width 1072 height 204
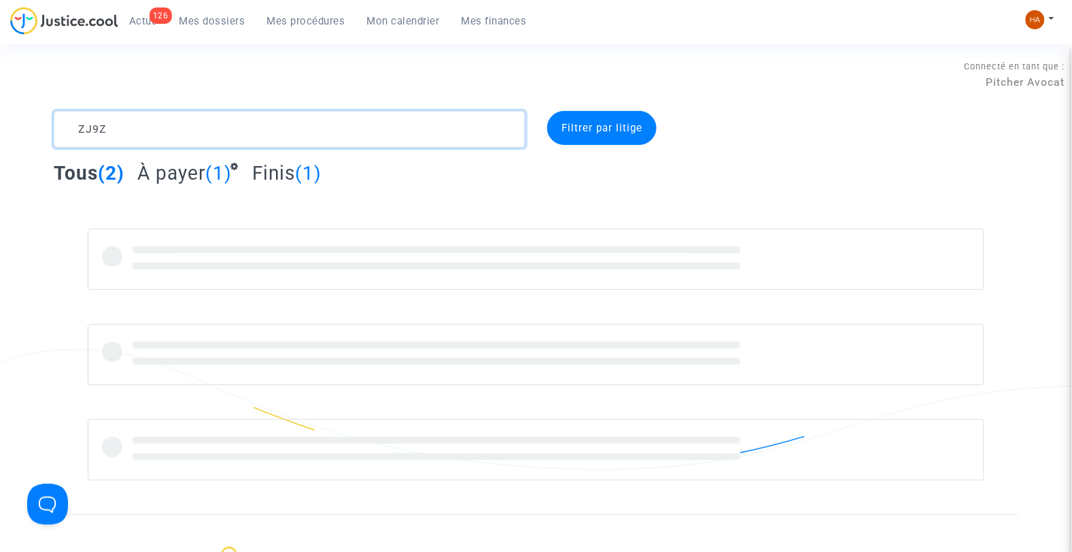
click at [165, 131] on textarea at bounding box center [290, 129] width 473 height 37
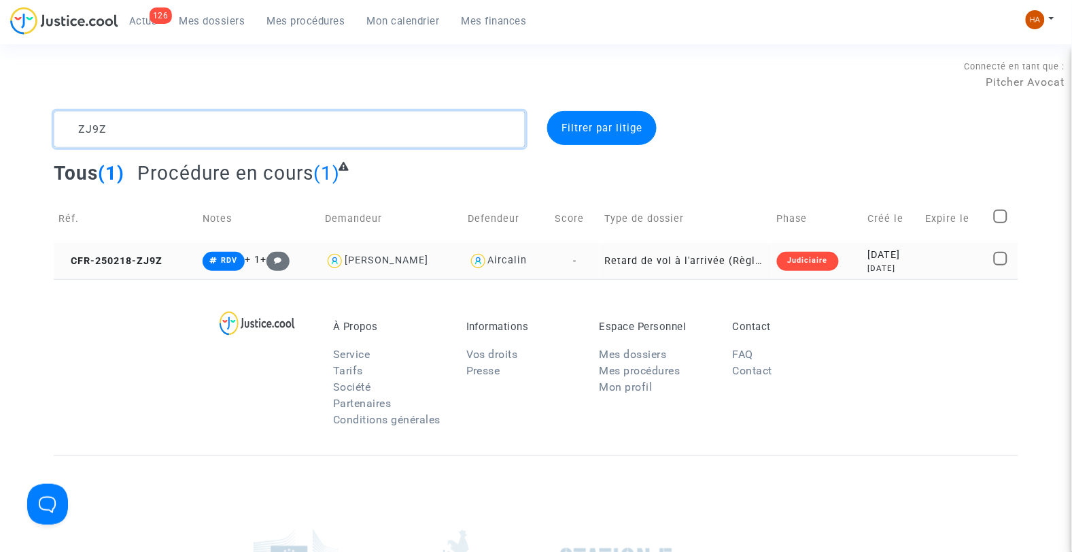
type textarea "ZJ9Z"
click at [600, 267] on td "Retard de vol à l'arrivée (Règlement CE n°261/2004)" at bounding box center [686, 261] width 173 height 36
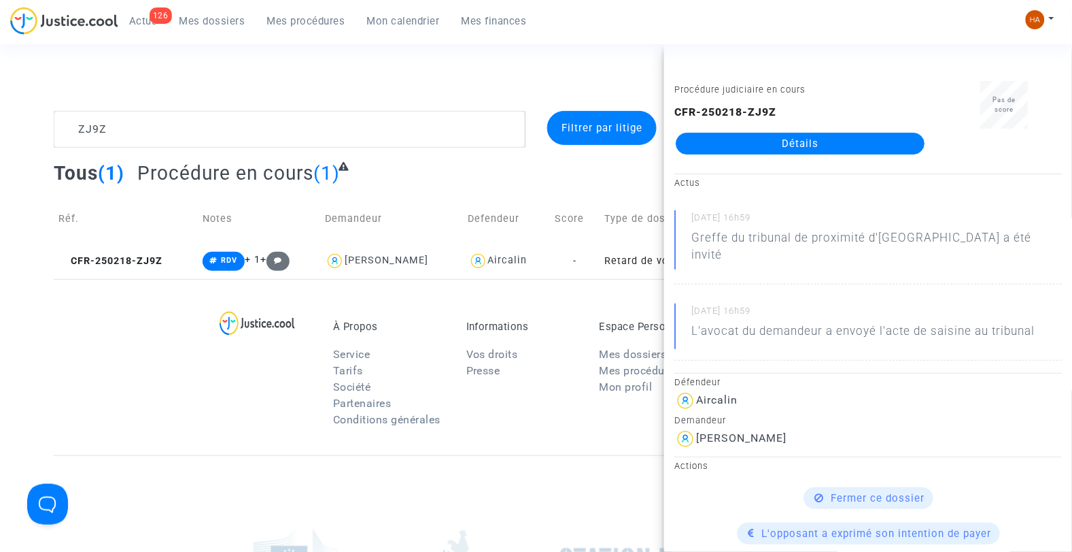
click at [850, 137] on link "Détails" at bounding box center [800, 144] width 249 height 22
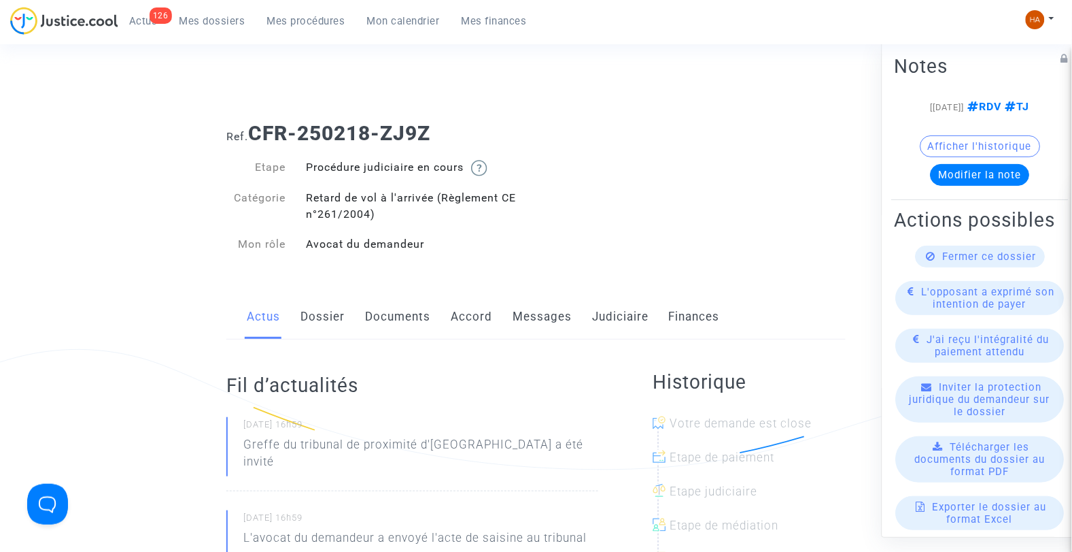
click at [205, 21] on span "Mes dossiers" at bounding box center [213, 21] width 66 height 12
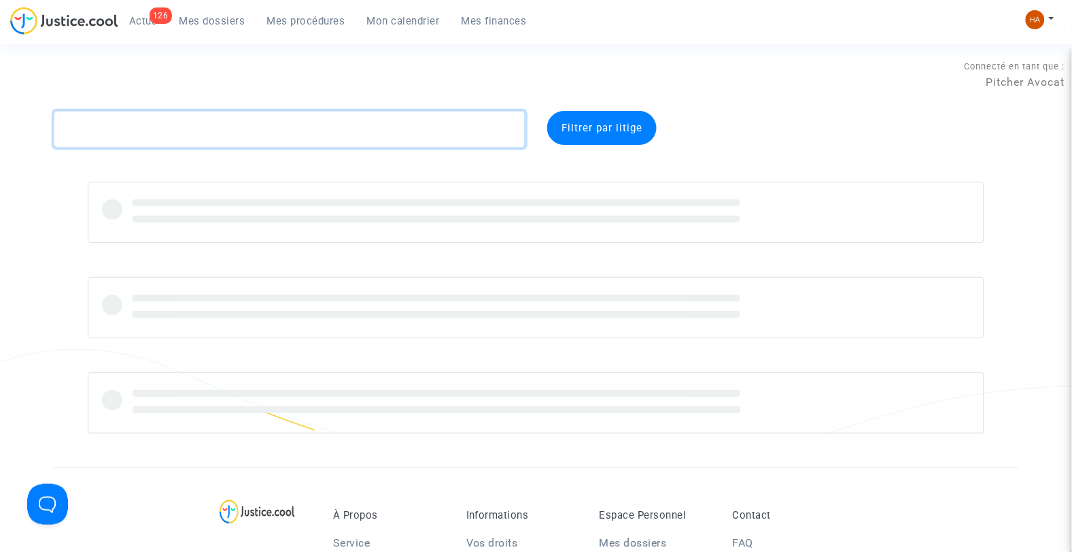
click at [156, 131] on textarea at bounding box center [290, 129] width 473 height 37
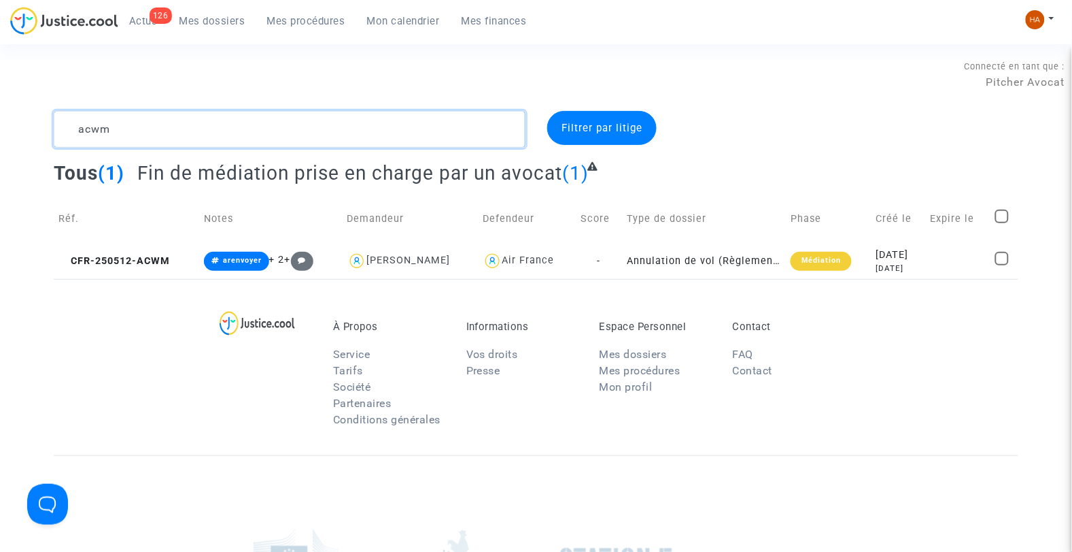
drag, startPoint x: 124, startPoint y: 126, endPoint x: 56, endPoint y: 125, distance: 68.0
click at [56, 125] on textarea at bounding box center [290, 129] width 473 height 37
paste textarea "PQJX"
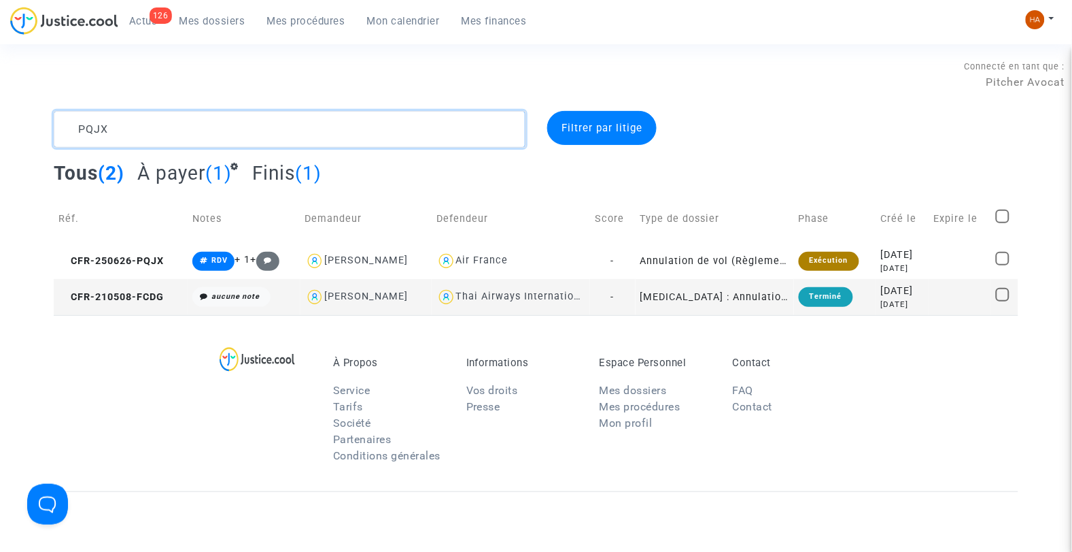
click at [131, 124] on textarea at bounding box center [290, 129] width 473 height 37
drag, startPoint x: 116, startPoint y: 127, endPoint x: 49, endPoint y: 132, distance: 67.5
click at [49, 132] on div "PQJX" at bounding box center [290, 129] width 493 height 37
paste textarea "9BE3"
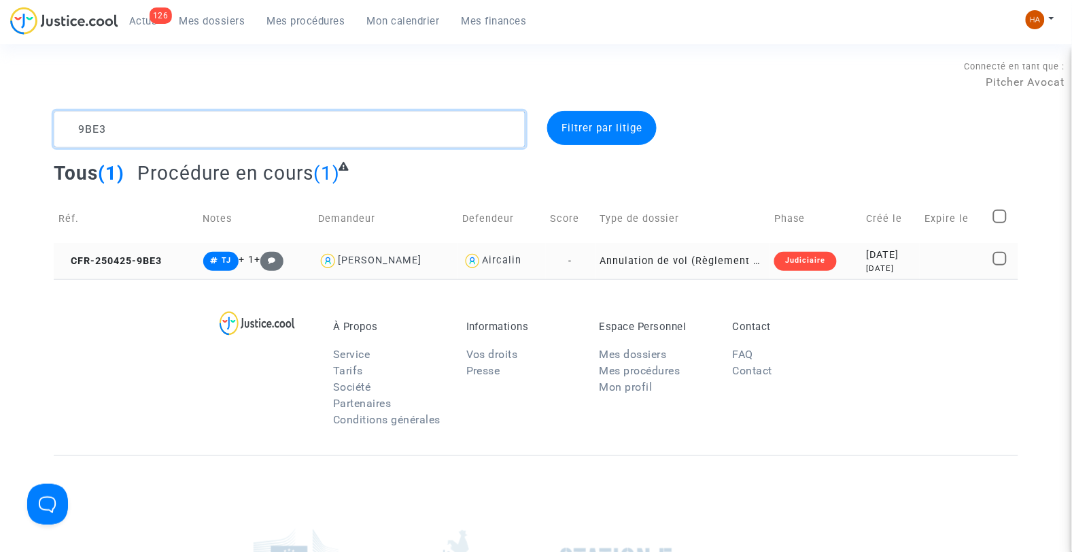
type textarea "9BE3"
click at [596, 264] on td "Annulation de vol (Règlement CE n°261/2004)" at bounding box center [683, 261] width 174 height 36
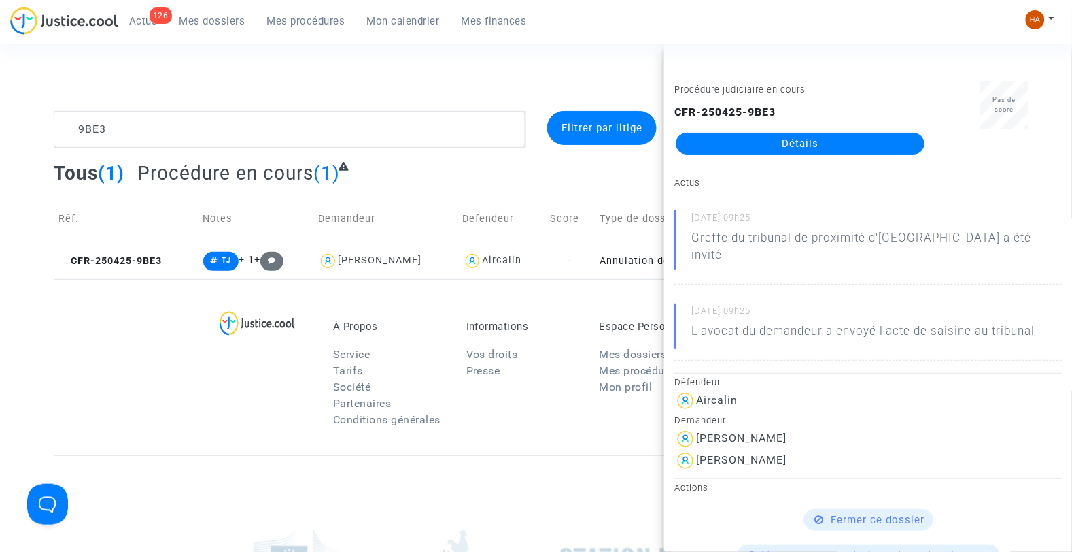
click at [741, 139] on link "Détails" at bounding box center [800, 144] width 249 height 22
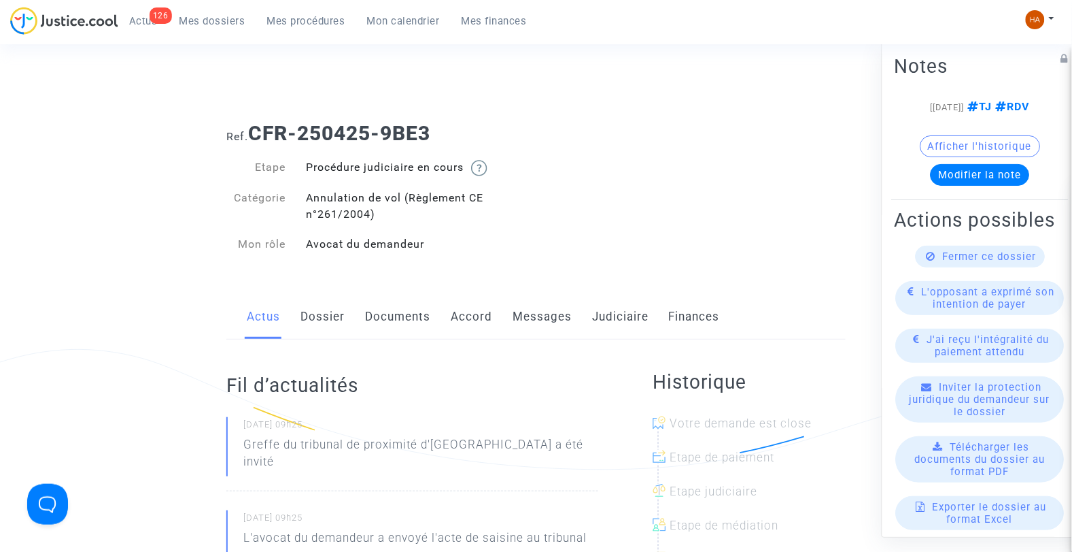
click at [342, 320] on link "Dossier" at bounding box center [323, 316] width 44 height 45
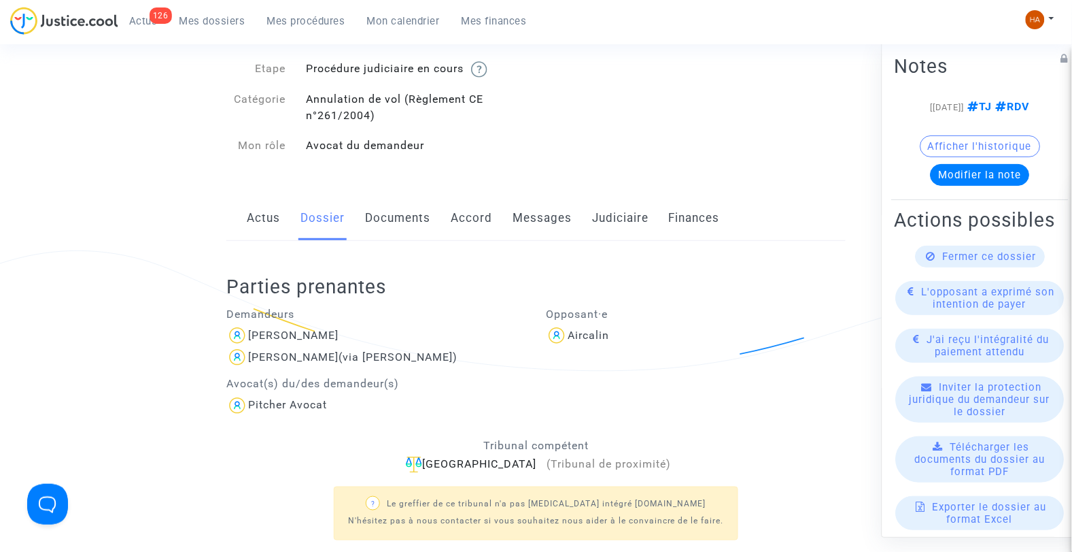
scroll to position [75, 0]
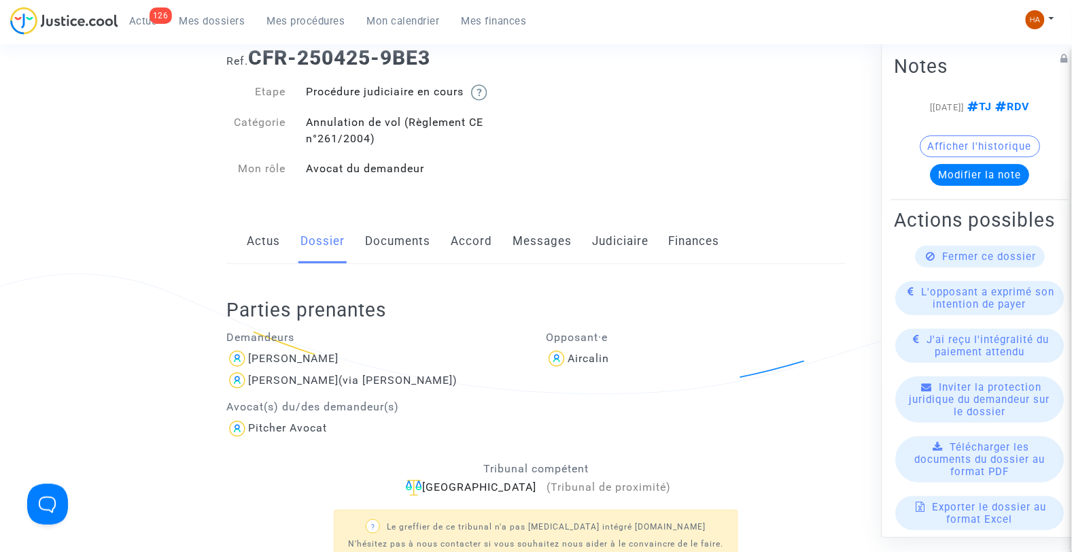
click at [409, 242] on link "Documents" at bounding box center [397, 241] width 65 height 45
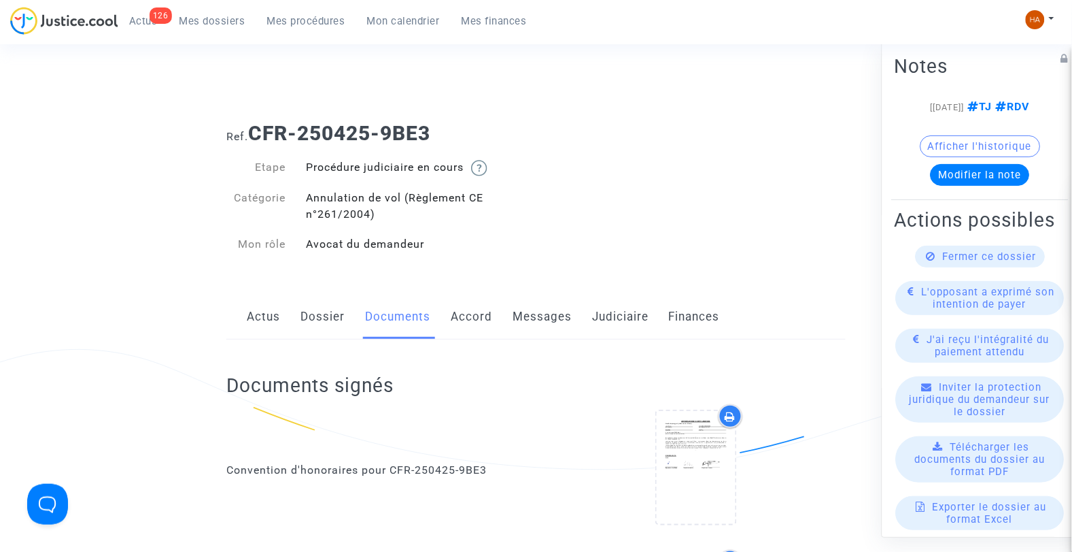
click at [474, 317] on link "Accord" at bounding box center [471, 316] width 41 height 45
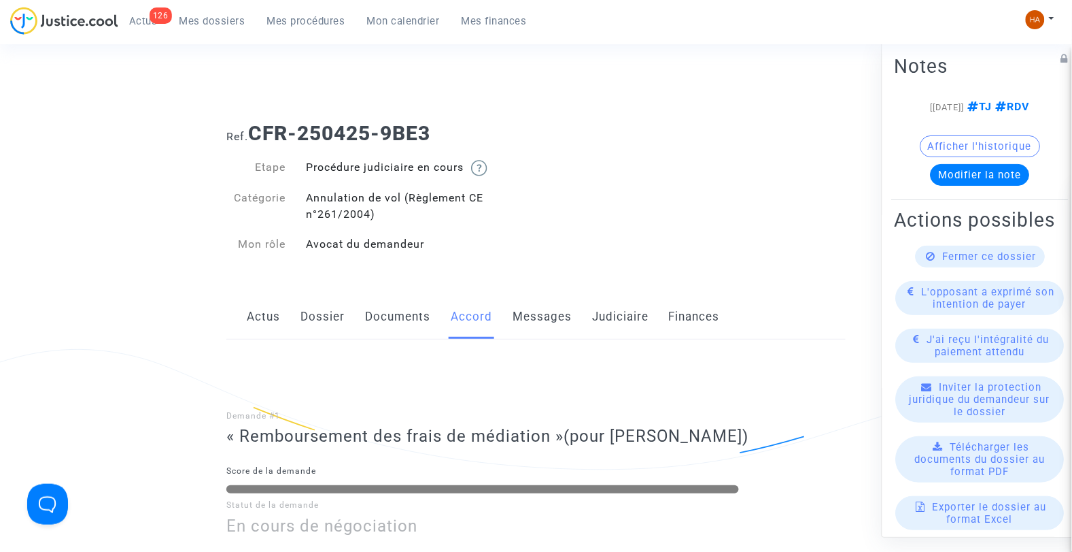
click at [404, 313] on link "Documents" at bounding box center [397, 316] width 65 height 45
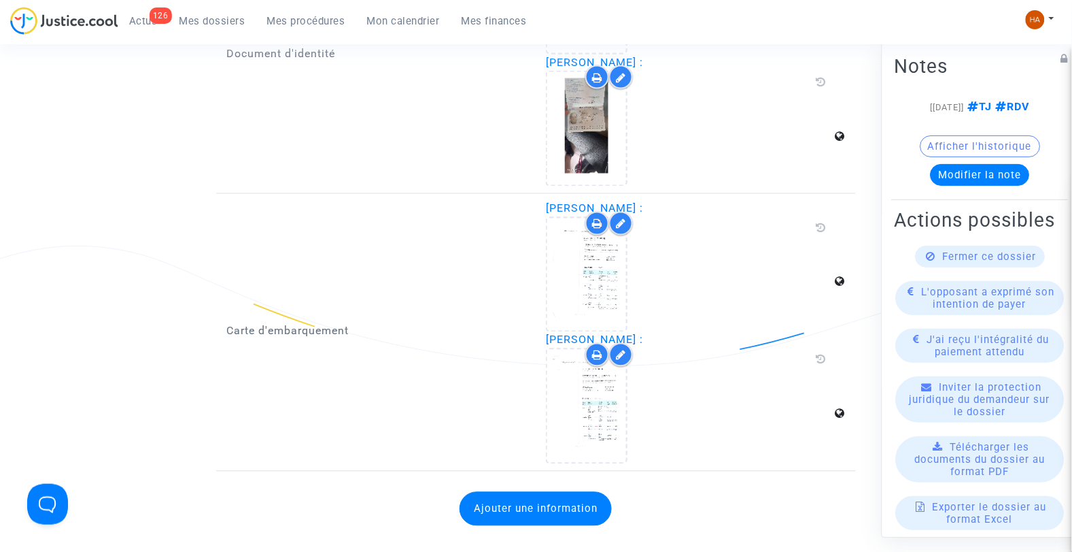
scroll to position [1893, 0]
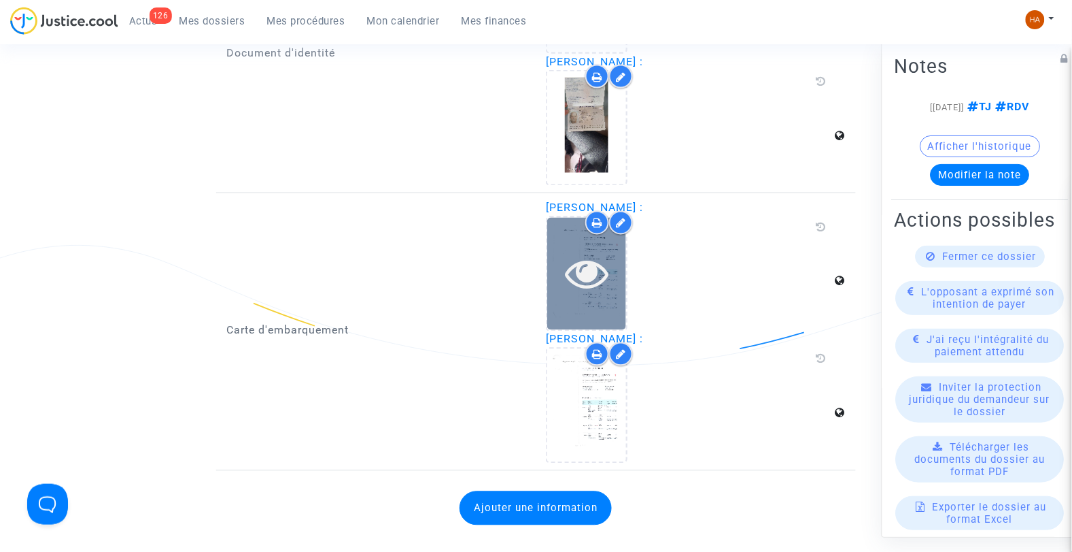
click at [596, 276] on icon at bounding box center [587, 274] width 44 height 44
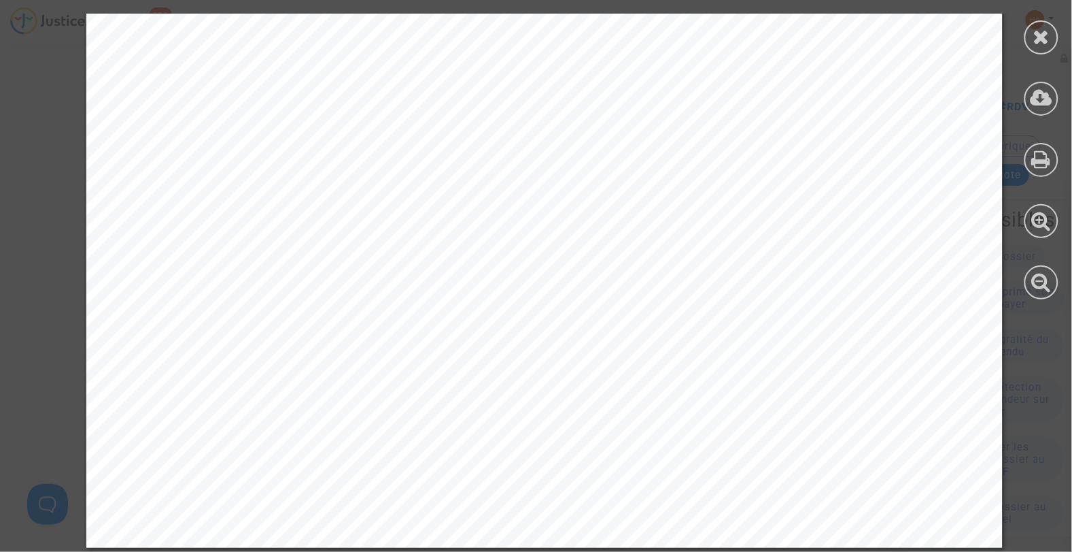
scroll to position [764, 0]
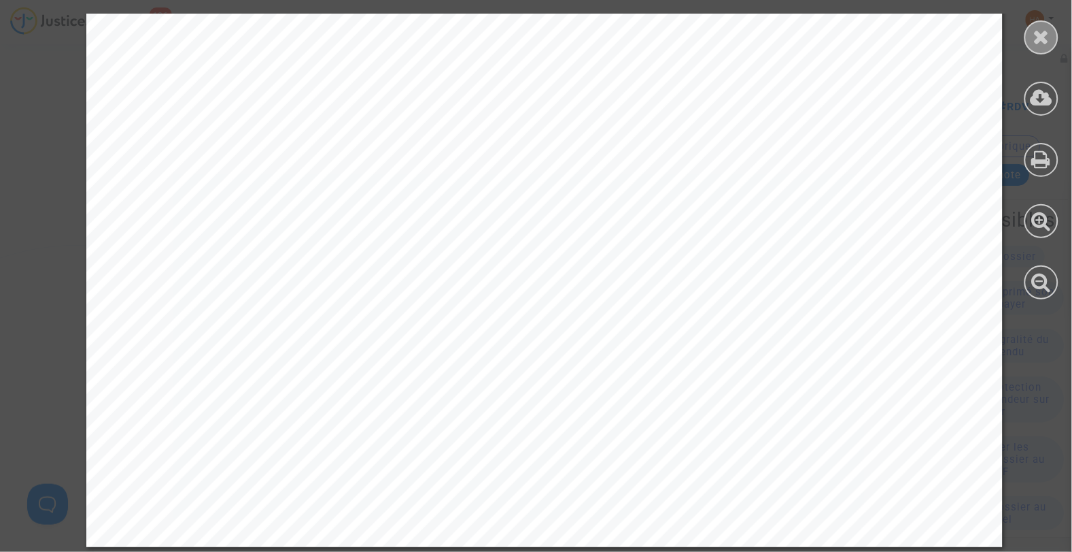
click at [1040, 27] on icon at bounding box center [1042, 37] width 17 height 20
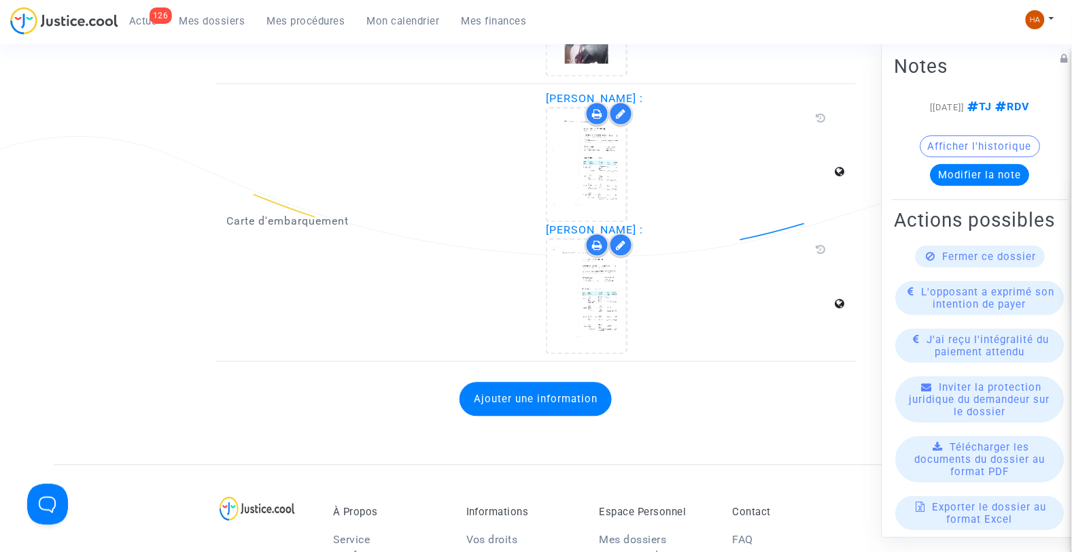
scroll to position [2003, 0]
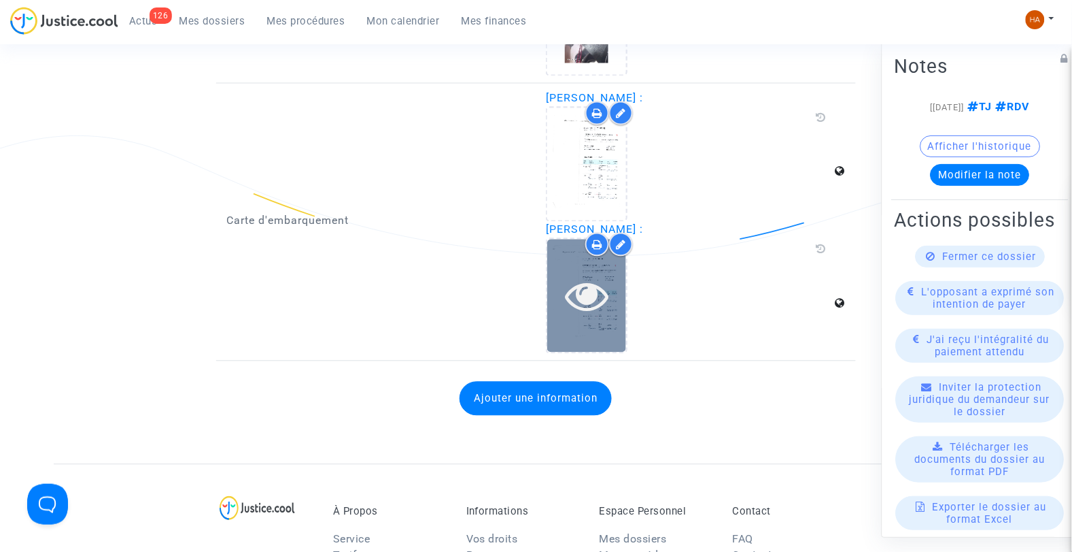
click at [579, 307] on div at bounding box center [586, 295] width 79 height 112
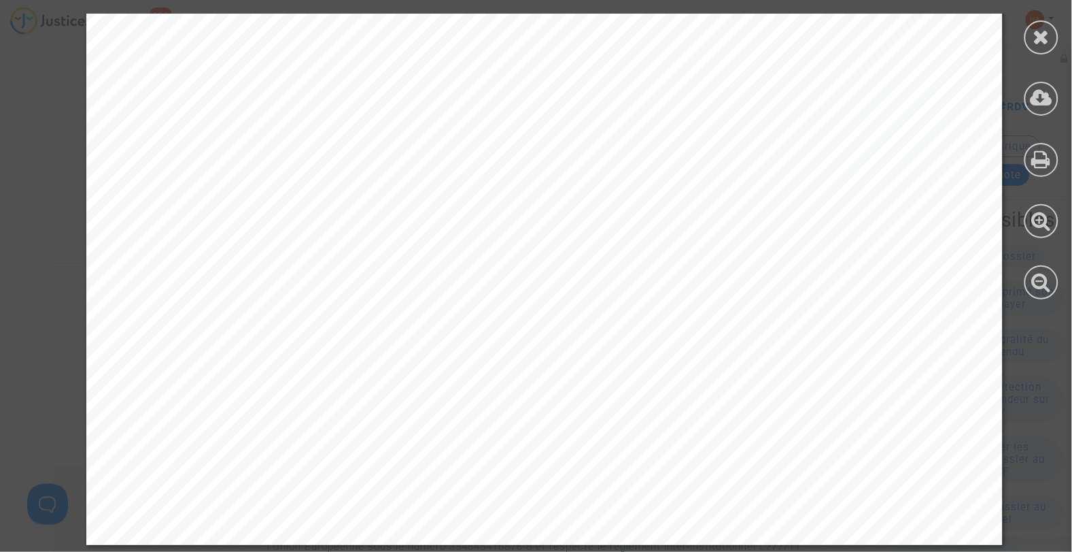
scroll to position [2400, 0]
click at [1034, 50] on div at bounding box center [1042, 37] width 34 height 34
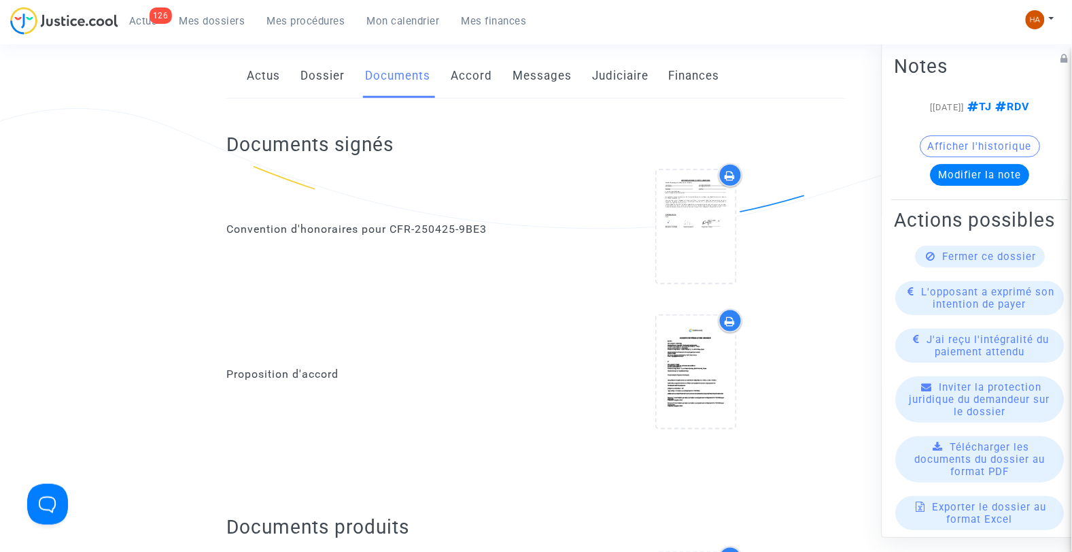
scroll to position [0, 0]
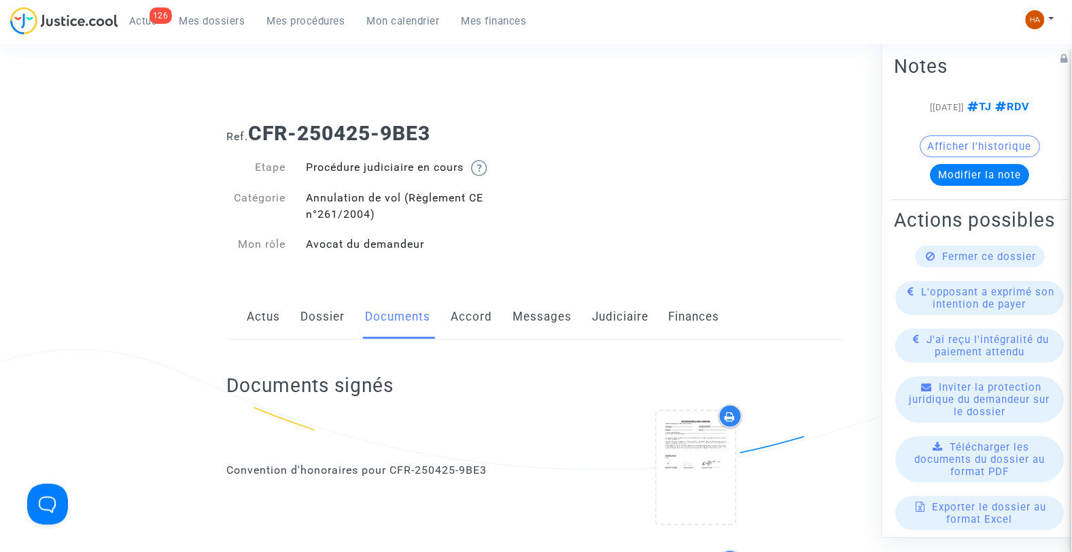
click at [548, 313] on link "Messages" at bounding box center [542, 316] width 59 height 45
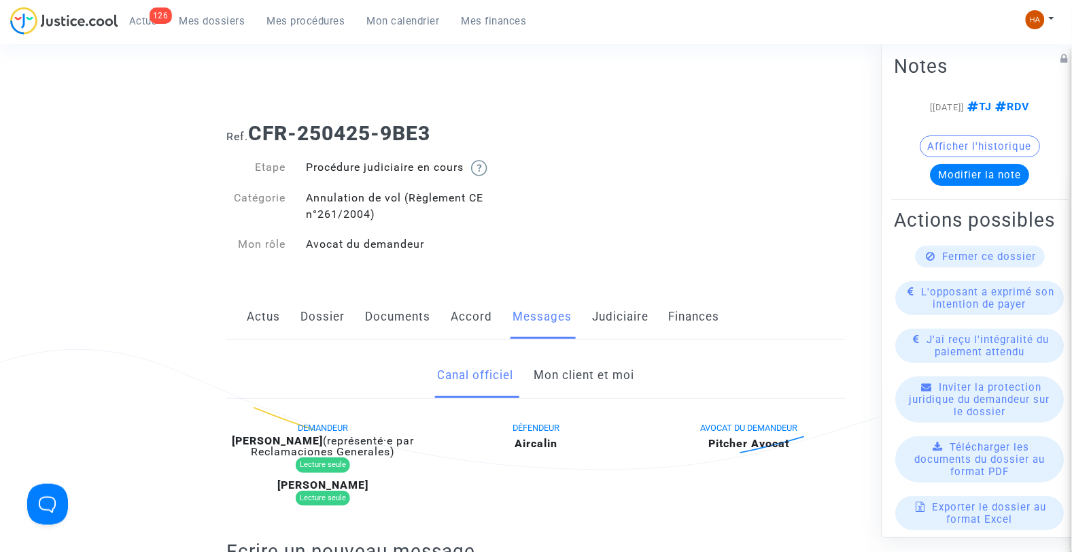
scroll to position [148, 0]
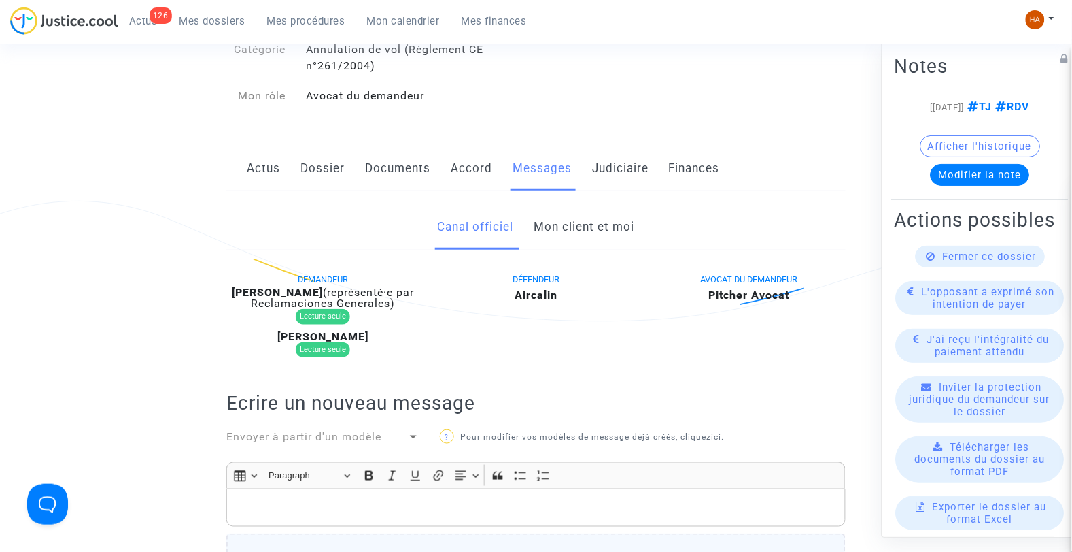
click at [572, 228] on link "Mon client et moi" at bounding box center [584, 227] width 101 height 45
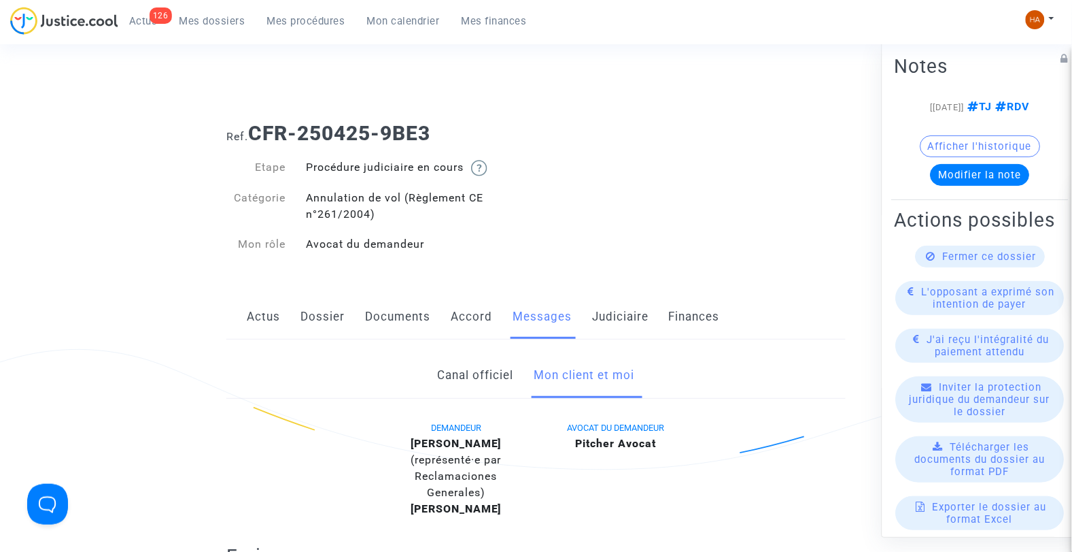
click at [339, 318] on link "Dossier" at bounding box center [323, 316] width 44 height 45
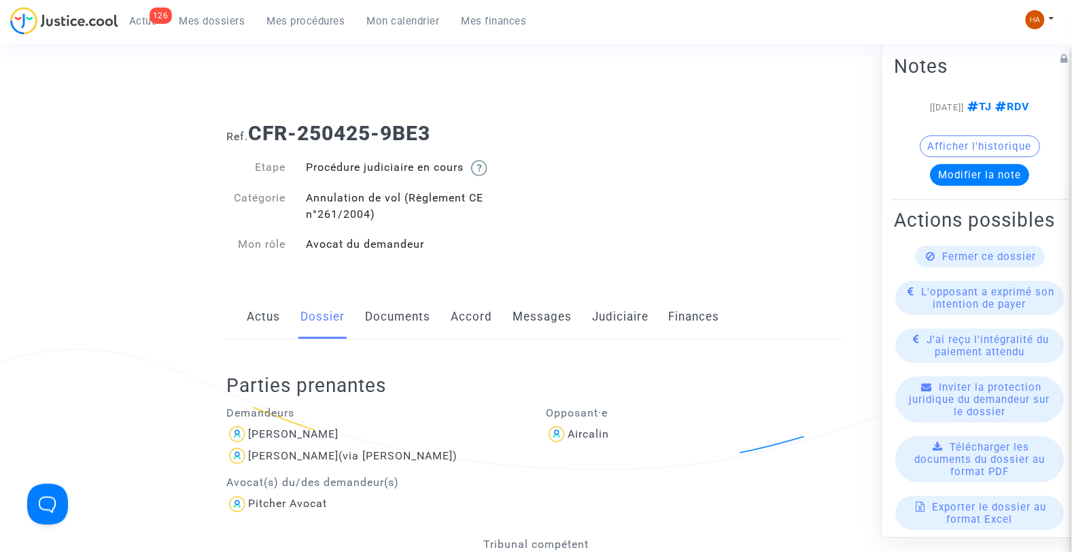
click at [396, 313] on link "Documents" at bounding box center [397, 316] width 65 height 45
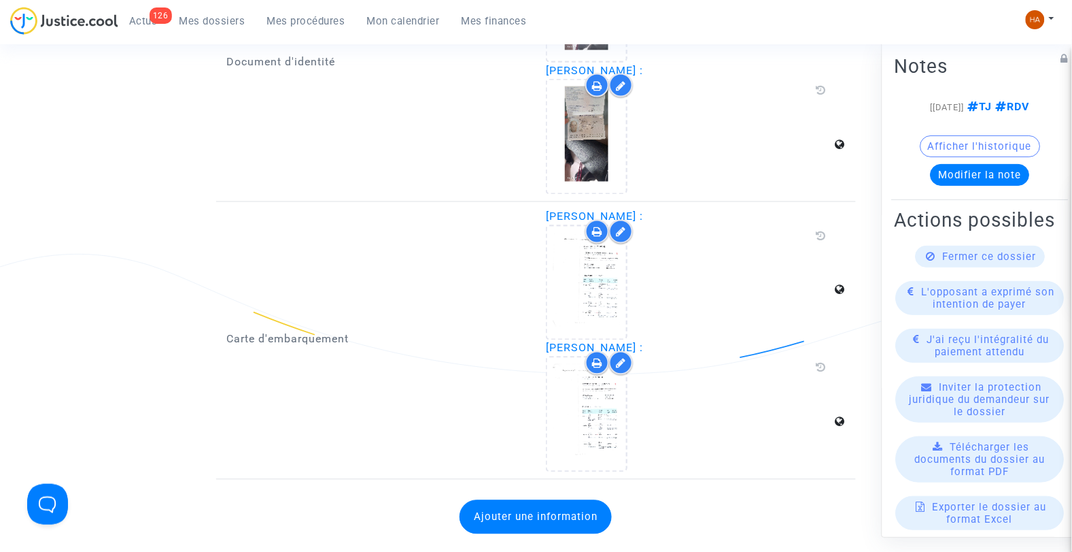
scroll to position [1888, 0]
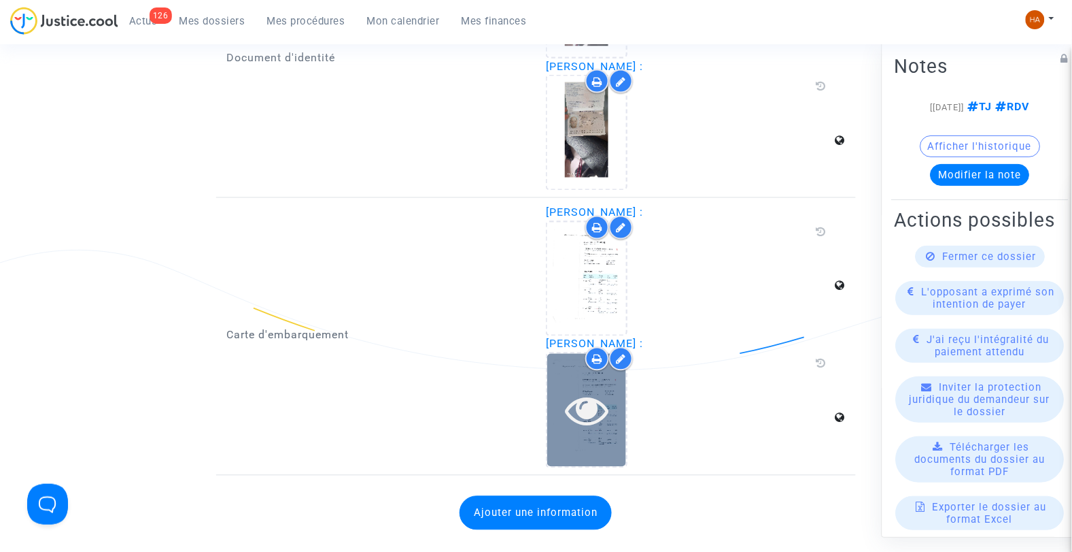
click at [586, 402] on icon at bounding box center [587, 410] width 44 height 44
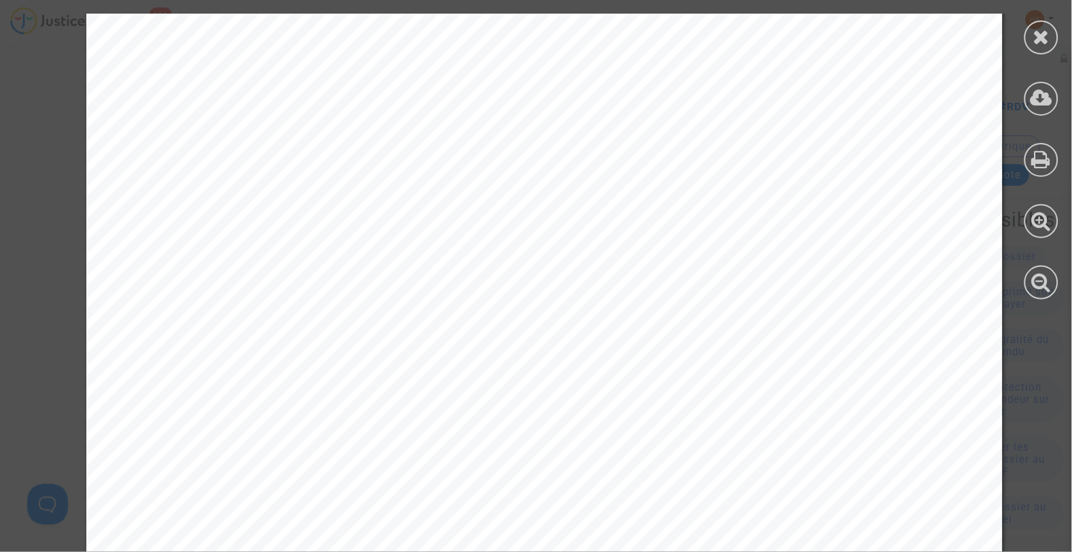
scroll to position [756, 0]
click at [1031, 39] on div at bounding box center [1042, 37] width 34 height 34
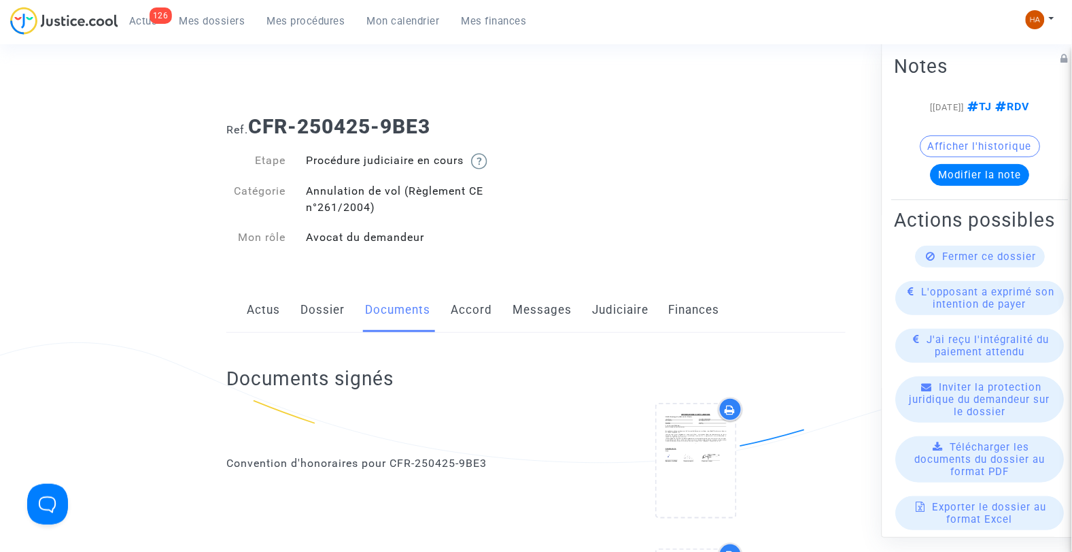
scroll to position [0, 0]
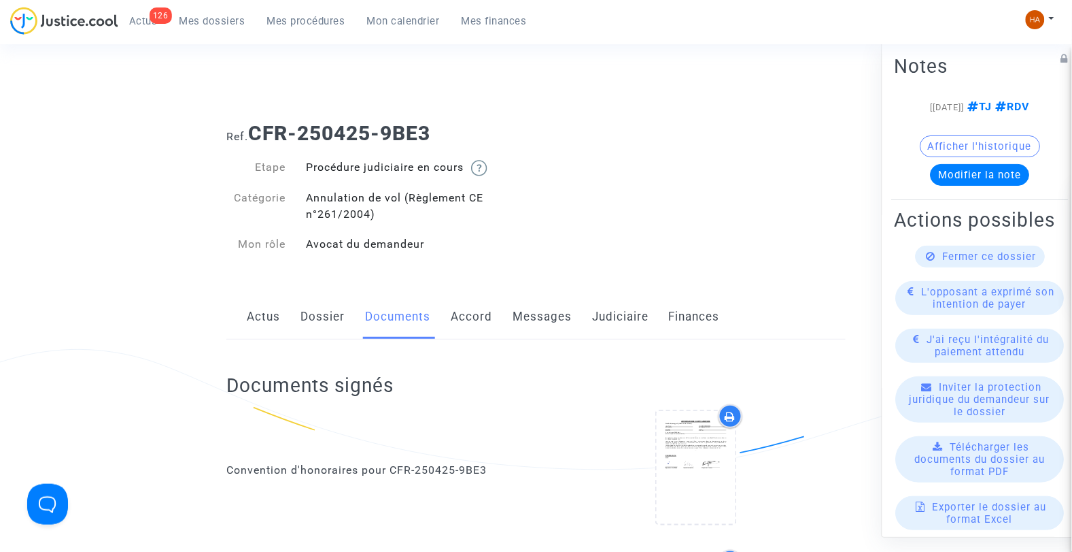
click at [205, 22] on span "Mes dossiers" at bounding box center [213, 21] width 66 height 12
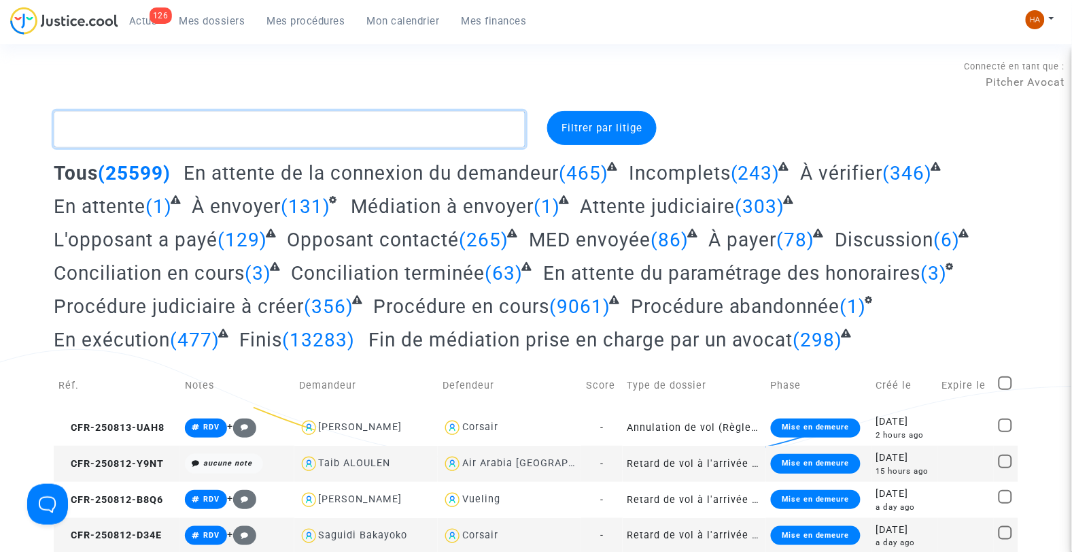
click at [147, 136] on textarea at bounding box center [290, 129] width 473 height 37
paste textarea "HKPQ"
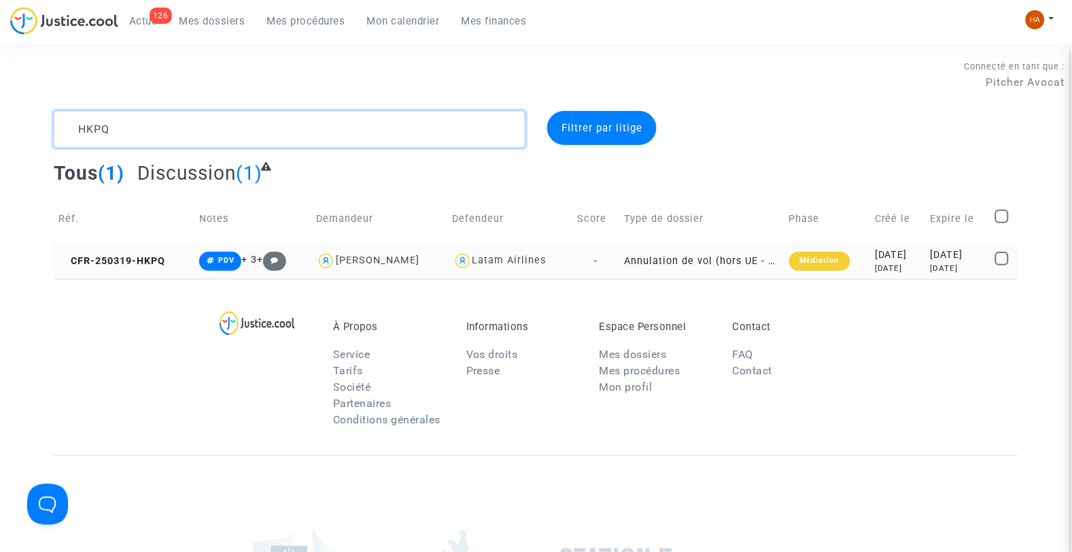
type textarea "HKPQ"
click at [620, 267] on td "Annulation de vol (hors UE - Convention de [GEOGRAPHIC_DATA])" at bounding box center [702, 261] width 165 height 36
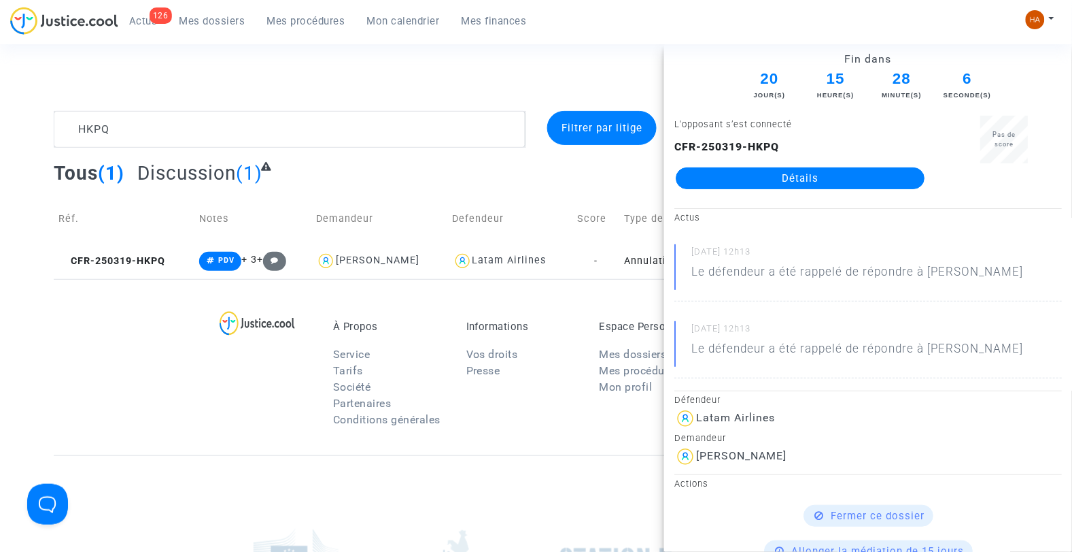
click at [794, 173] on link "Détails" at bounding box center [800, 178] width 249 height 22
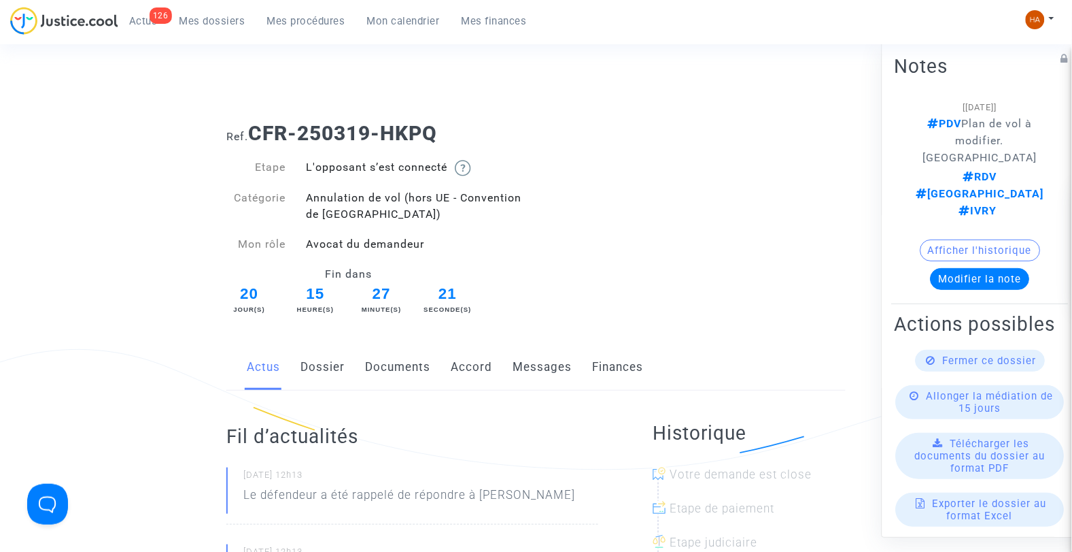
click at [476, 365] on link "Accord" at bounding box center [471, 367] width 41 height 45
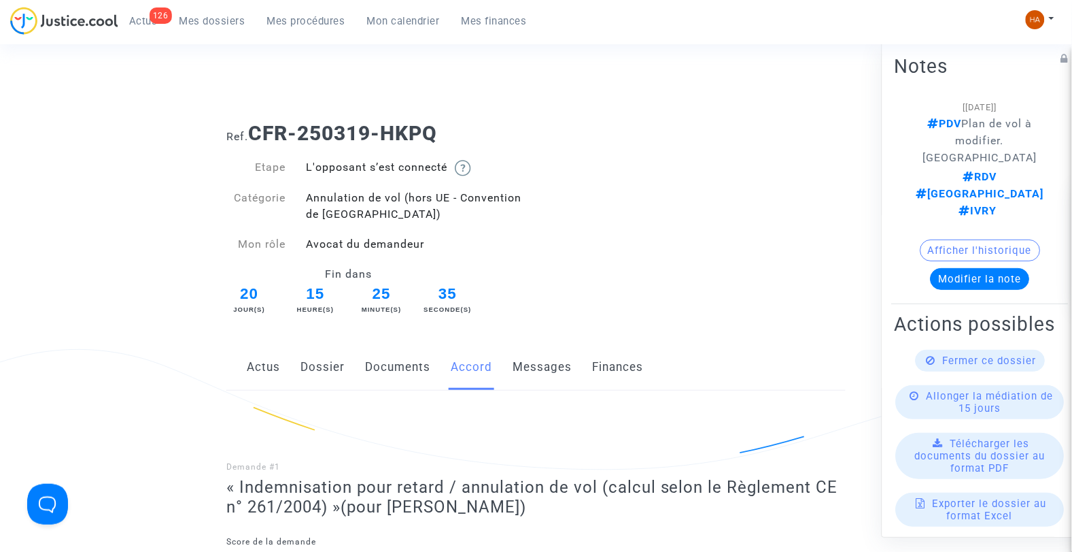
click at [265, 370] on link "Actus" at bounding box center [263, 367] width 33 height 45
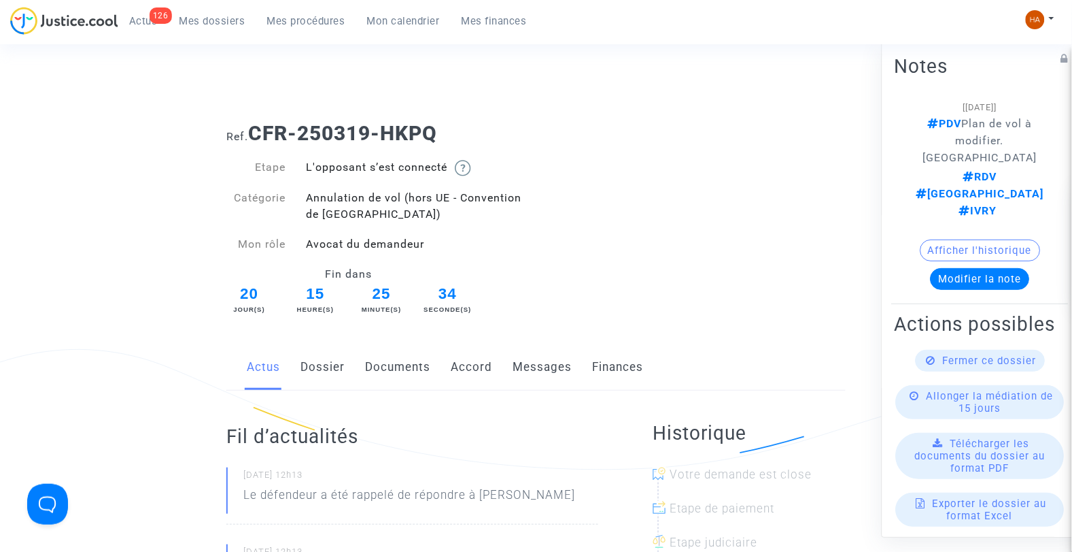
click at [332, 366] on link "Dossier" at bounding box center [323, 367] width 44 height 45
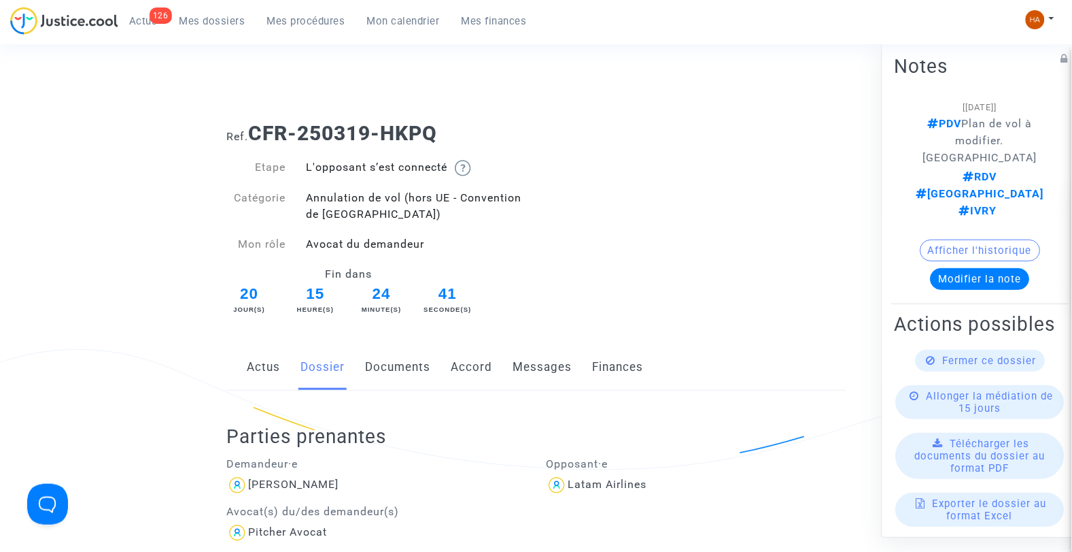
click at [403, 369] on link "Documents" at bounding box center [397, 367] width 65 height 45
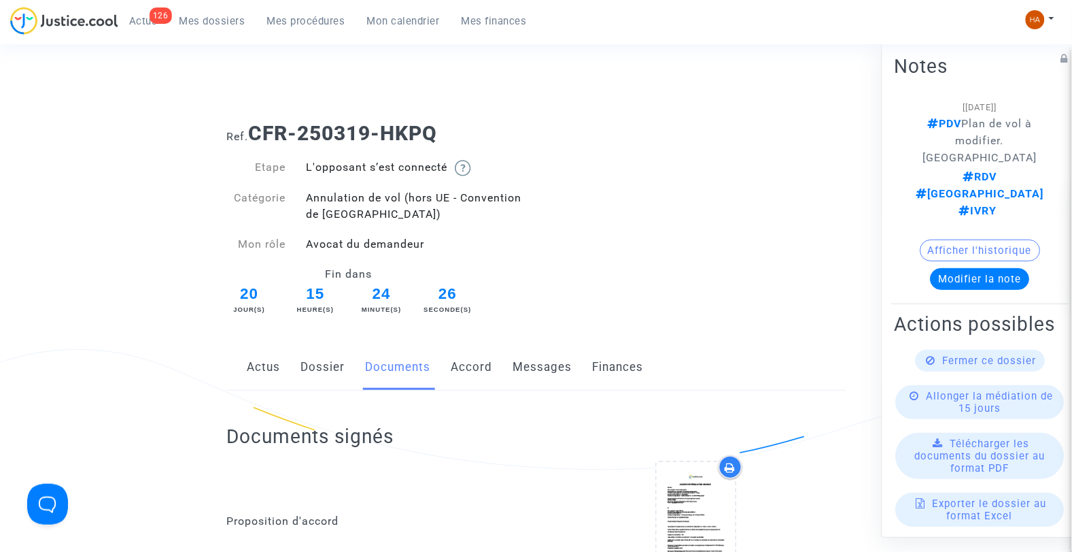
click at [483, 369] on link "Accord" at bounding box center [471, 367] width 41 height 45
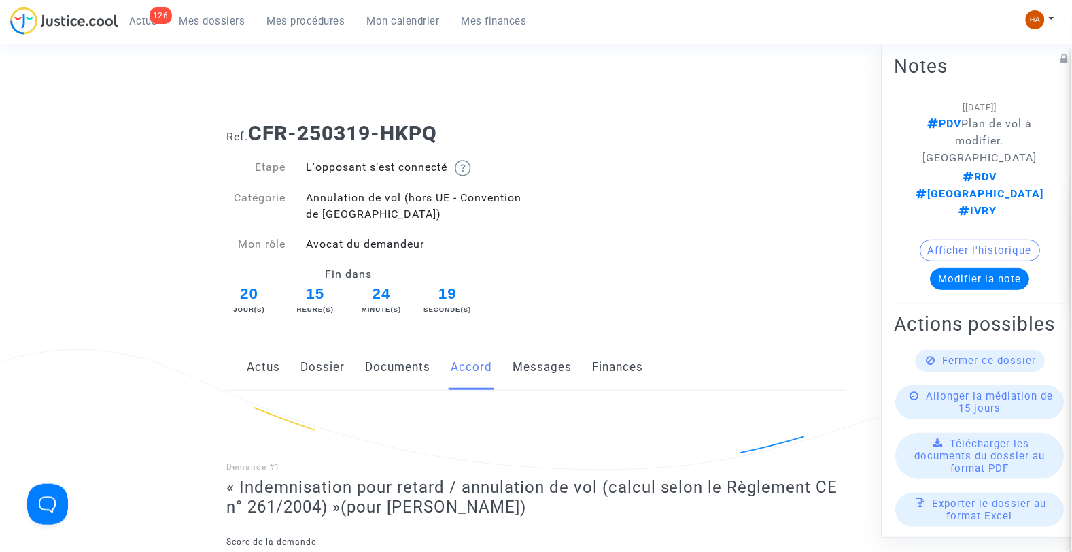
click at [371, 370] on link "Documents" at bounding box center [397, 367] width 65 height 45
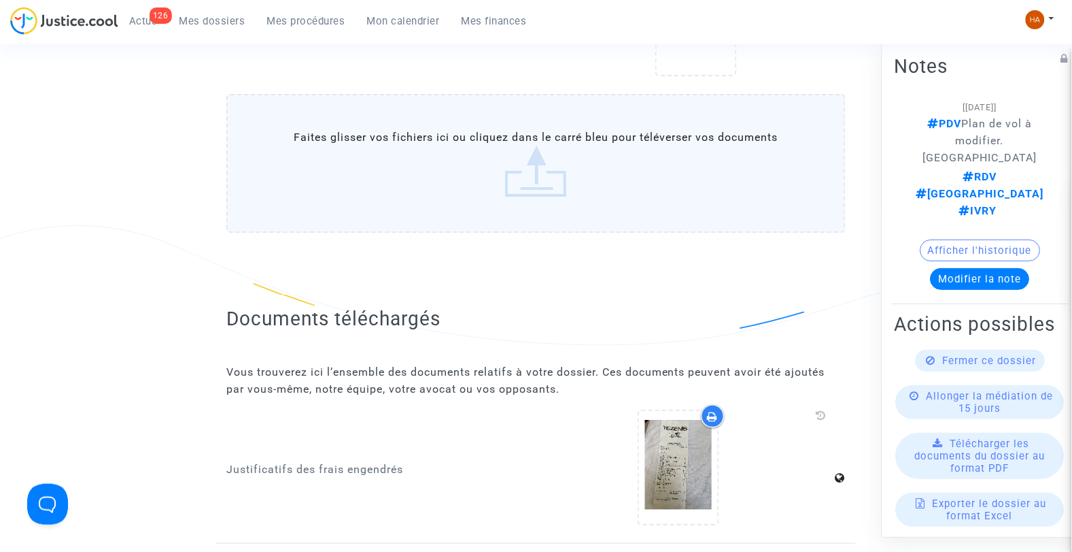
scroll to position [1360, 0]
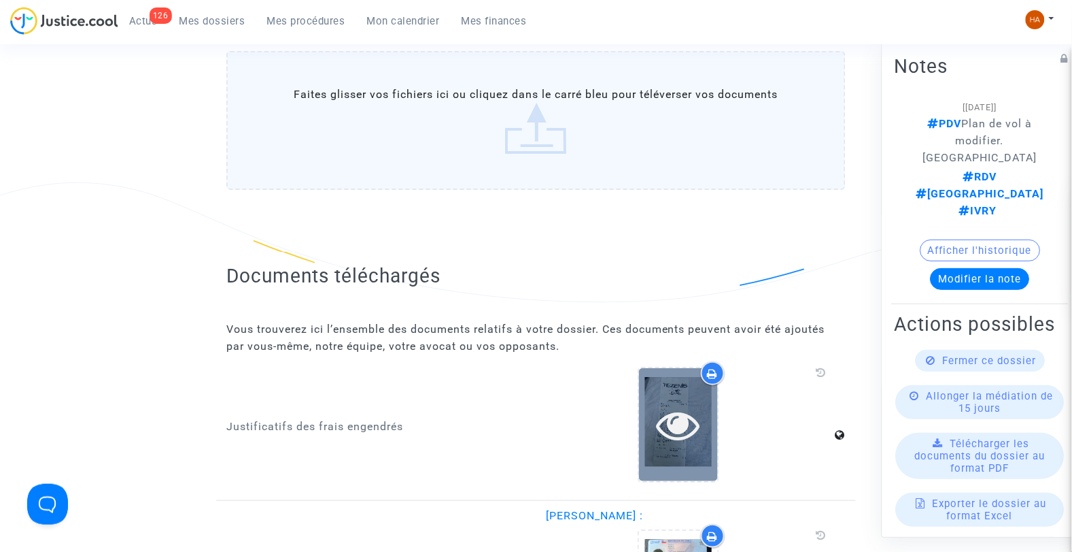
click at [666, 403] on icon at bounding box center [678, 425] width 44 height 44
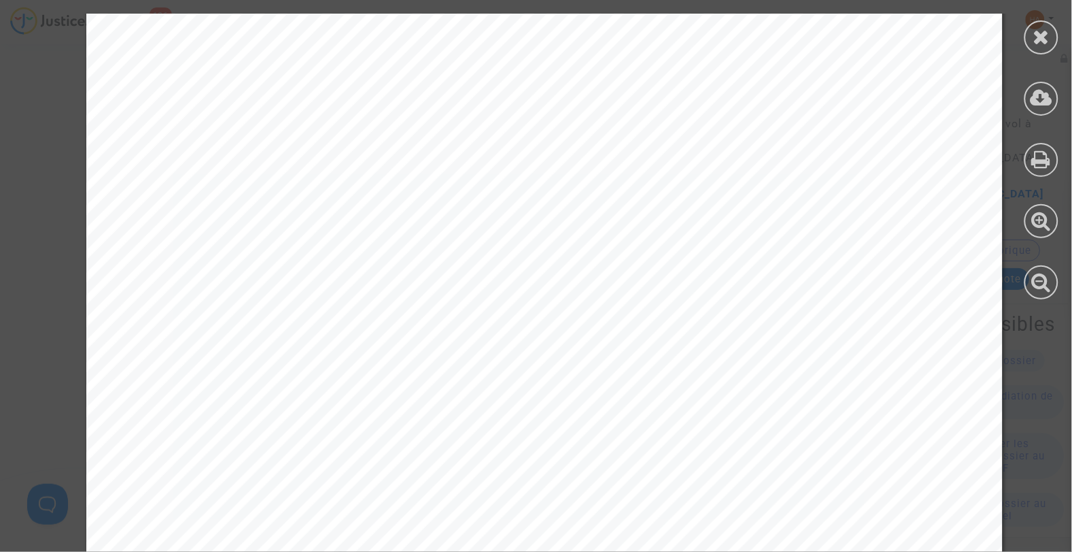
scroll to position [2082, 0]
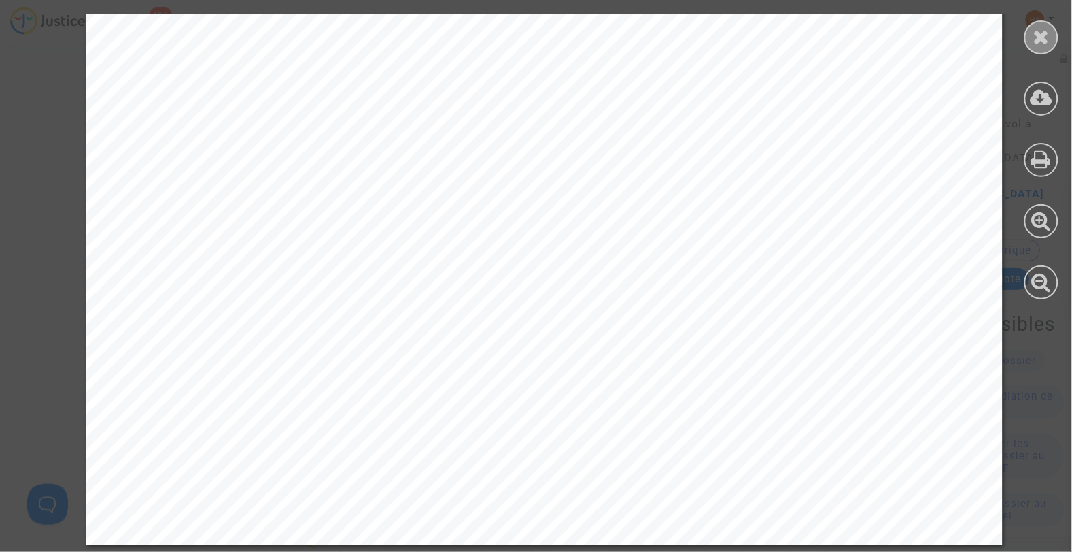
click at [1030, 30] on div at bounding box center [1042, 37] width 34 height 34
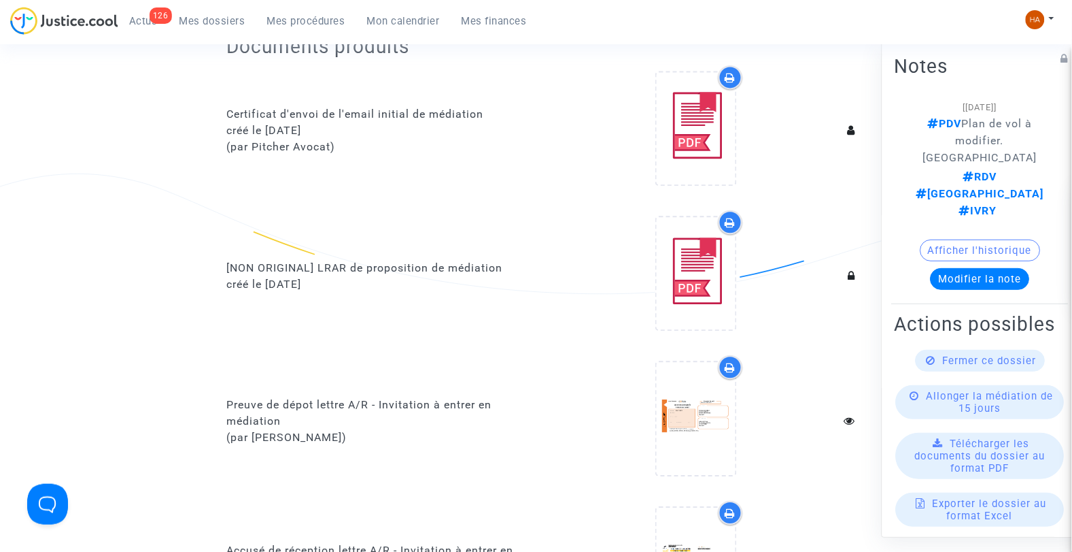
click at [218, 11] on link "Mes dossiers" at bounding box center [213, 21] width 88 height 20
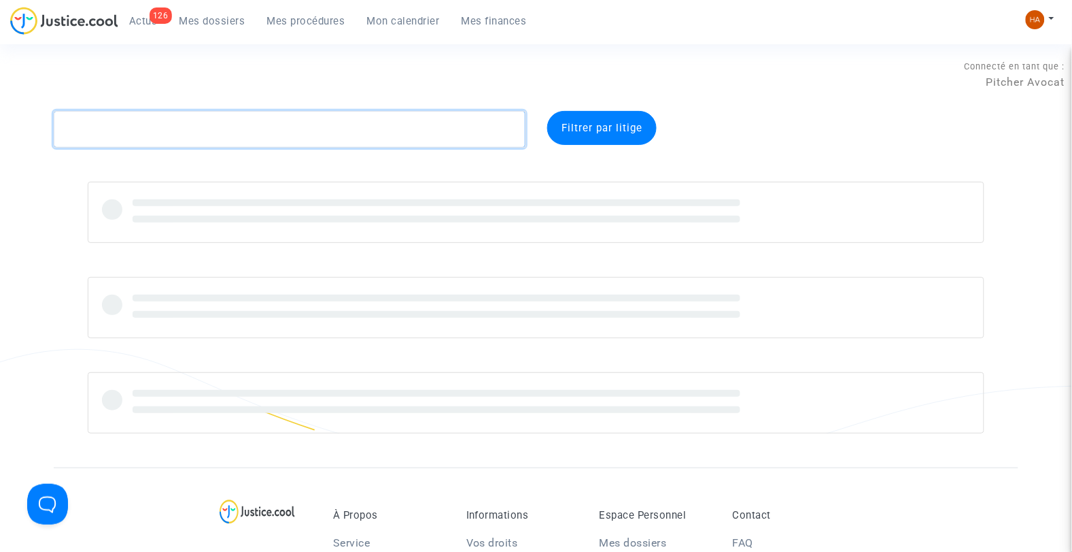
click at [113, 139] on textarea at bounding box center [290, 129] width 473 height 37
paste textarea "BUFFETAUD"
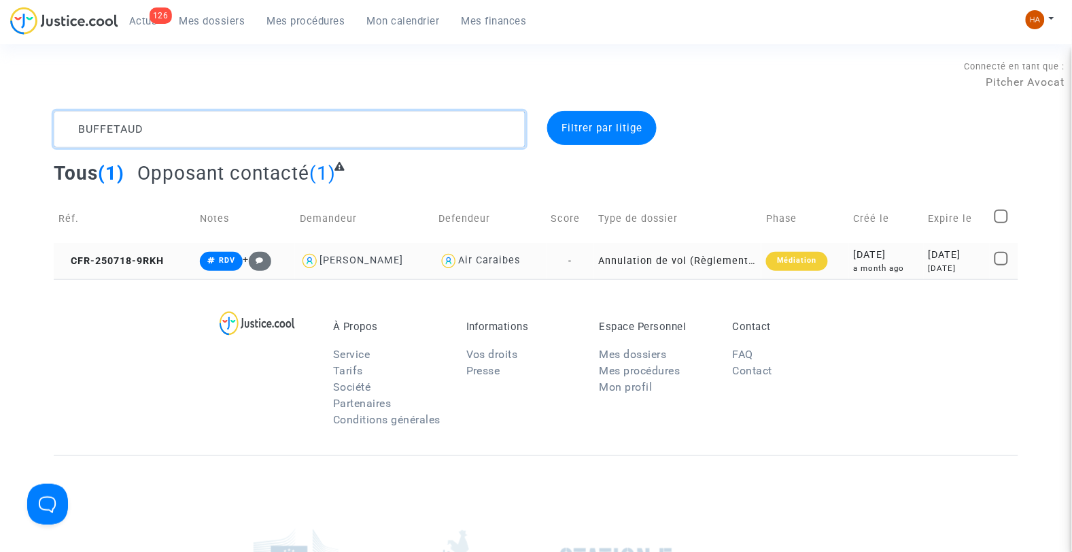
type textarea "BUFFETAUD"
click at [599, 254] on td "Annulation de vol (Règlement CE n°261/2004)" at bounding box center [678, 261] width 168 height 36
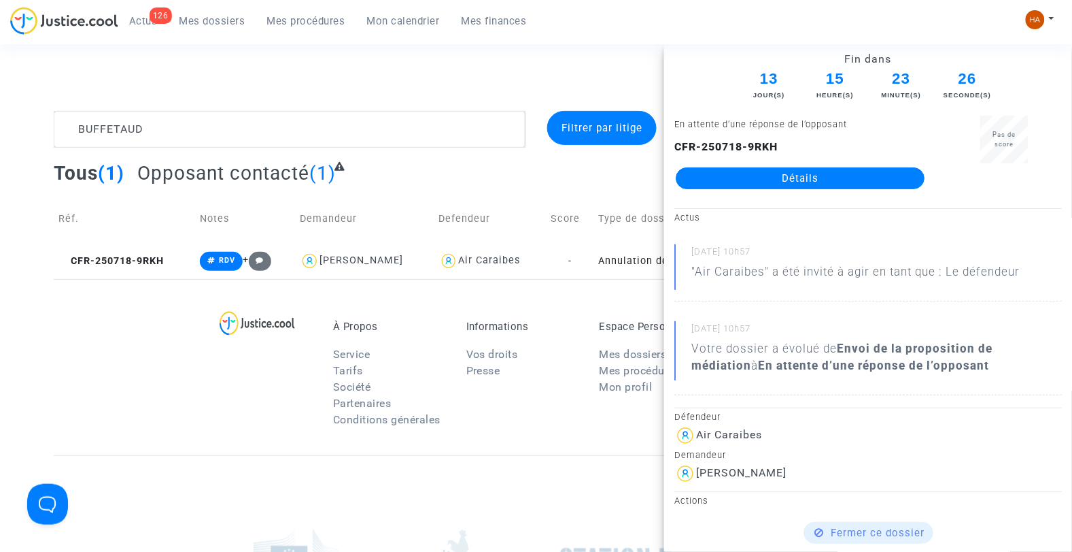
click at [733, 177] on link "Détails" at bounding box center [800, 178] width 249 height 22
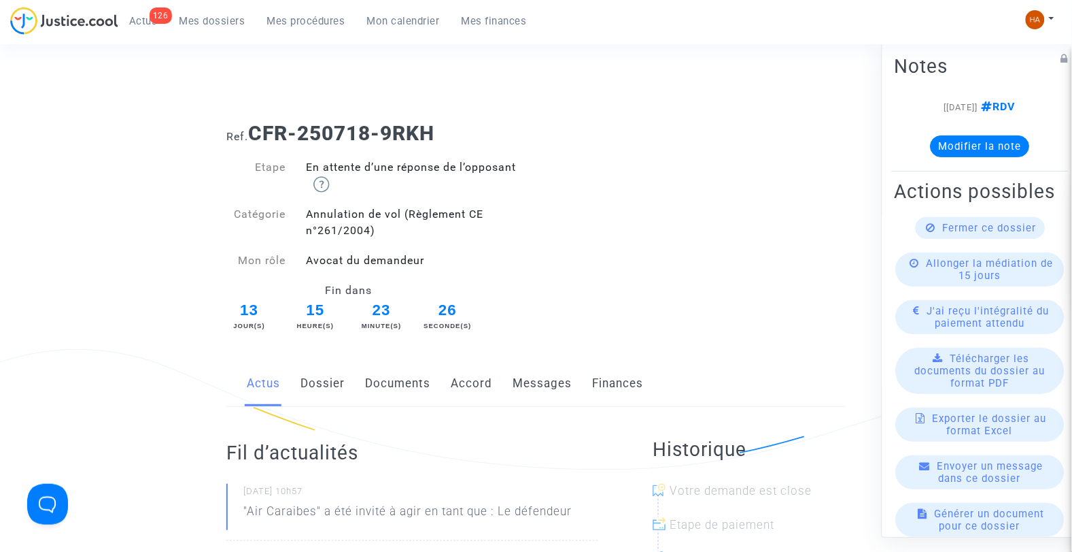
click at [458, 372] on link "Accord" at bounding box center [471, 383] width 41 height 45
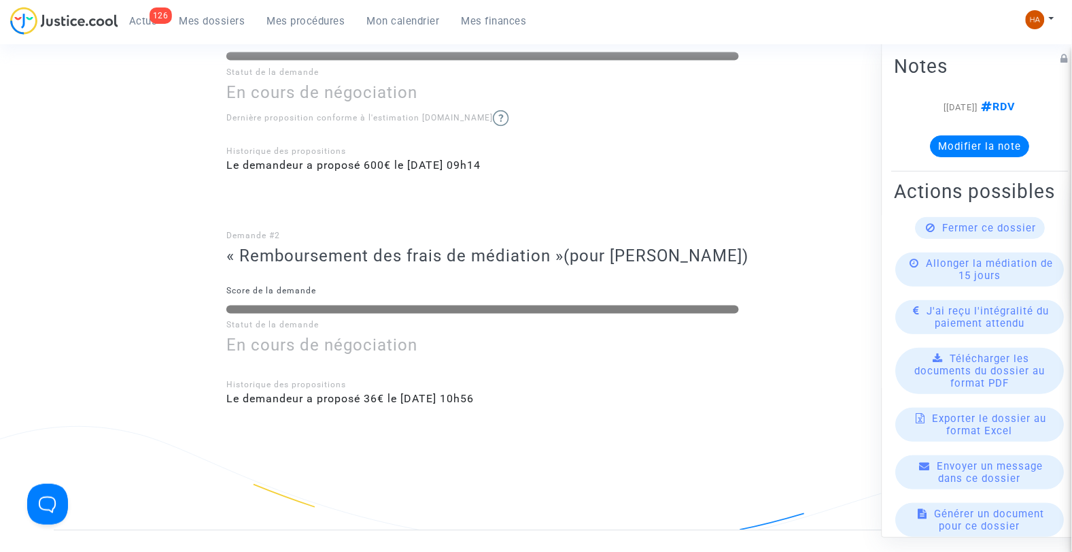
scroll to position [528, 0]
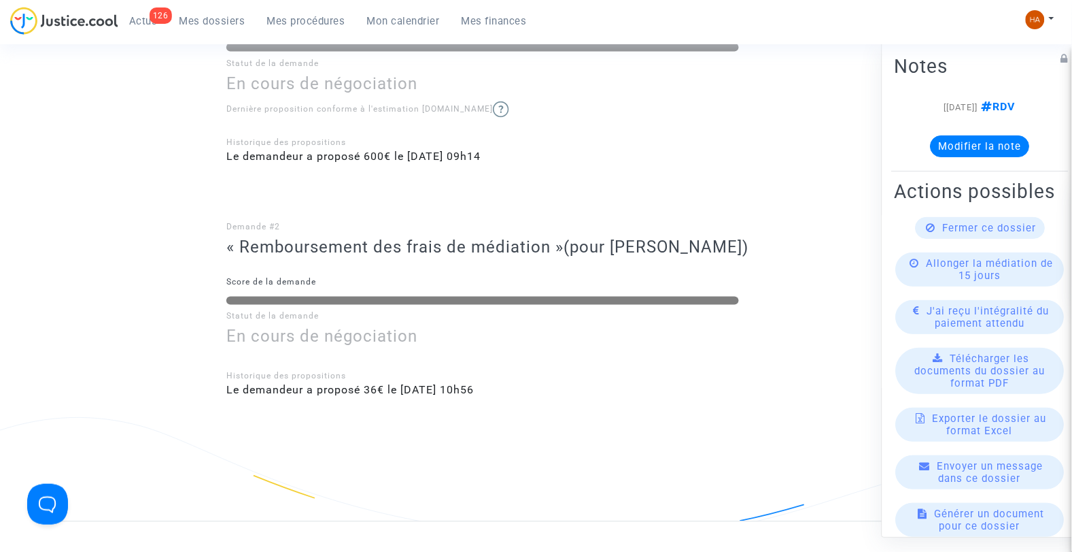
drag, startPoint x: 336, startPoint y: 529, endPoint x: 325, endPoint y: 520, distance: 14.5
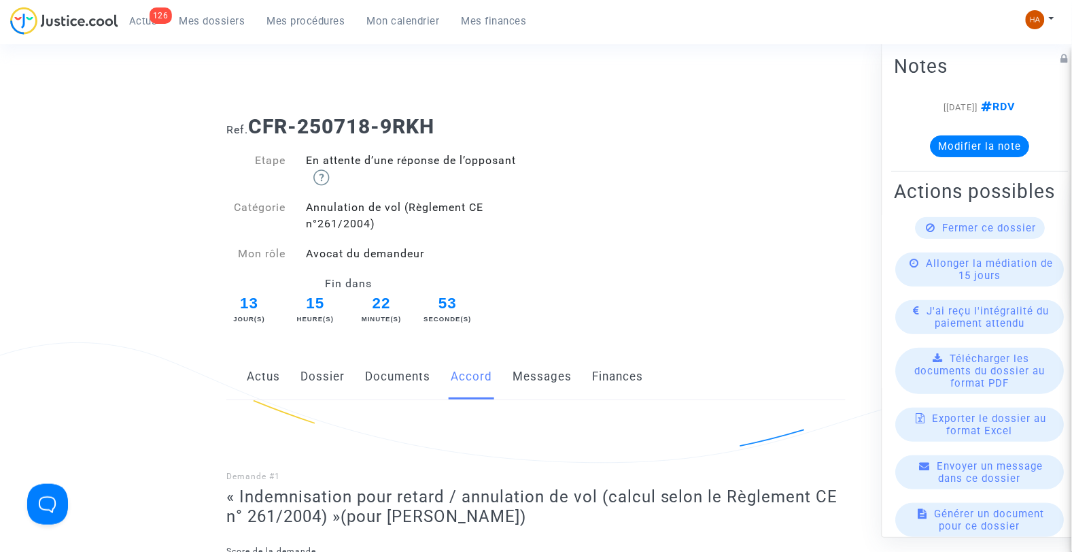
scroll to position [0, 0]
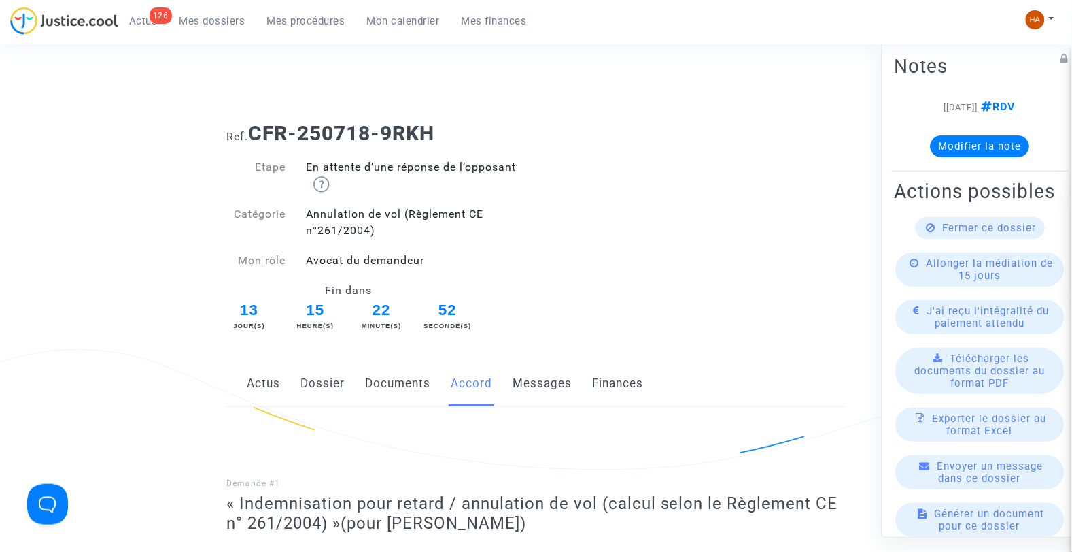
click at [317, 369] on link "Dossier" at bounding box center [323, 383] width 44 height 45
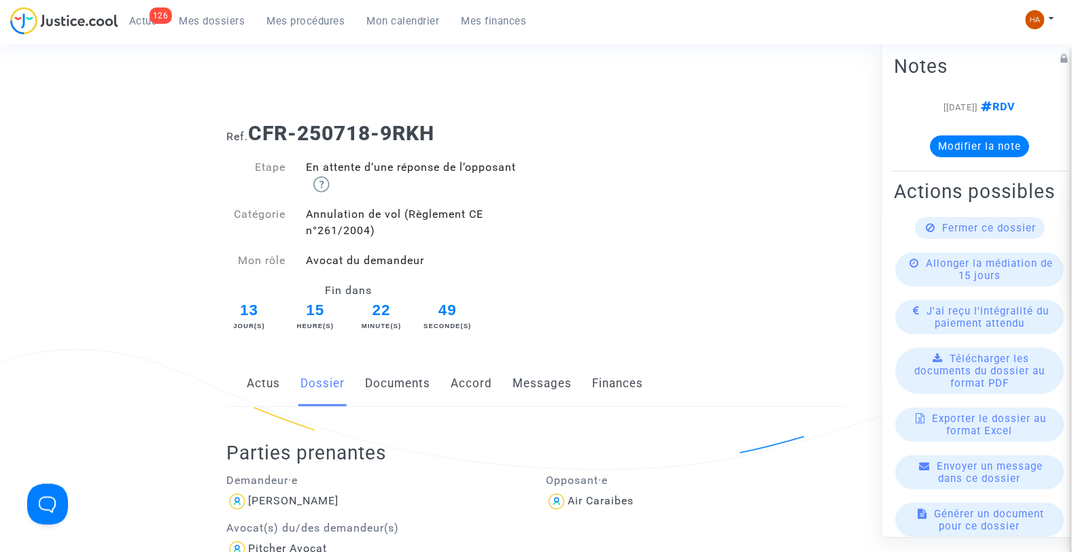
drag, startPoint x: 439, startPoint y: 116, endPoint x: 257, endPoint y: 136, distance: 182.7
click at [257, 136] on div "Ref. CFR-250718-9RKH" at bounding box center [536, 128] width 640 height 35
copy b "CFR-250718-9RKH"
click at [526, 384] on link "Messages" at bounding box center [542, 383] width 59 height 45
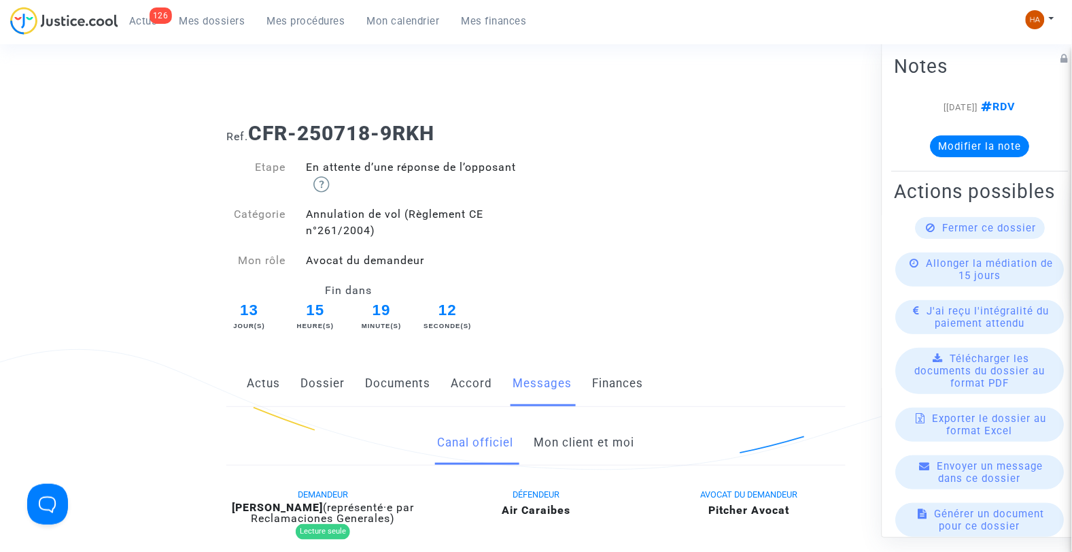
click at [582, 437] on link "Mon client et moi" at bounding box center [584, 442] width 101 height 45
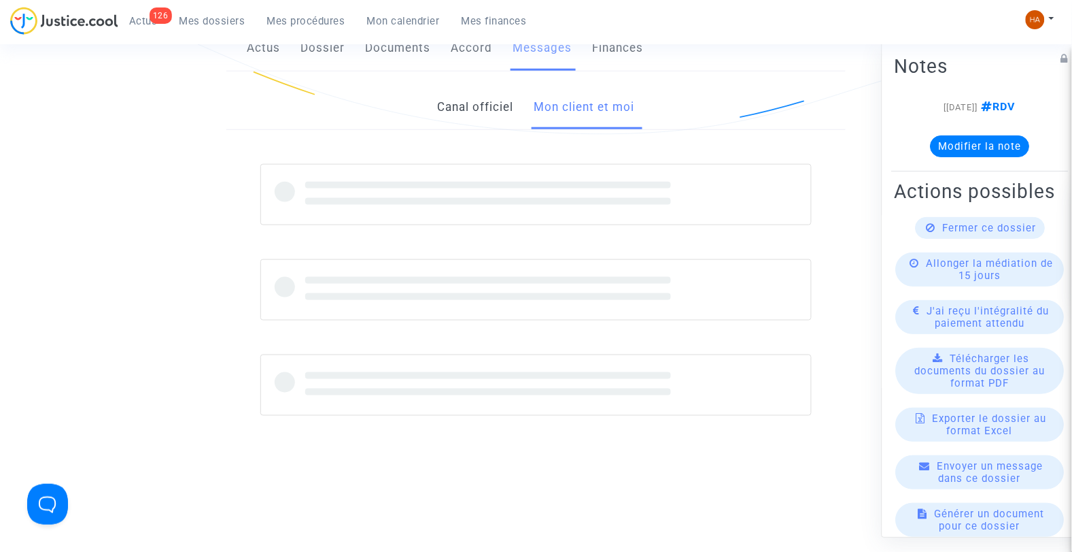
scroll to position [337, 0]
